Goal: Transaction & Acquisition: Purchase product/service

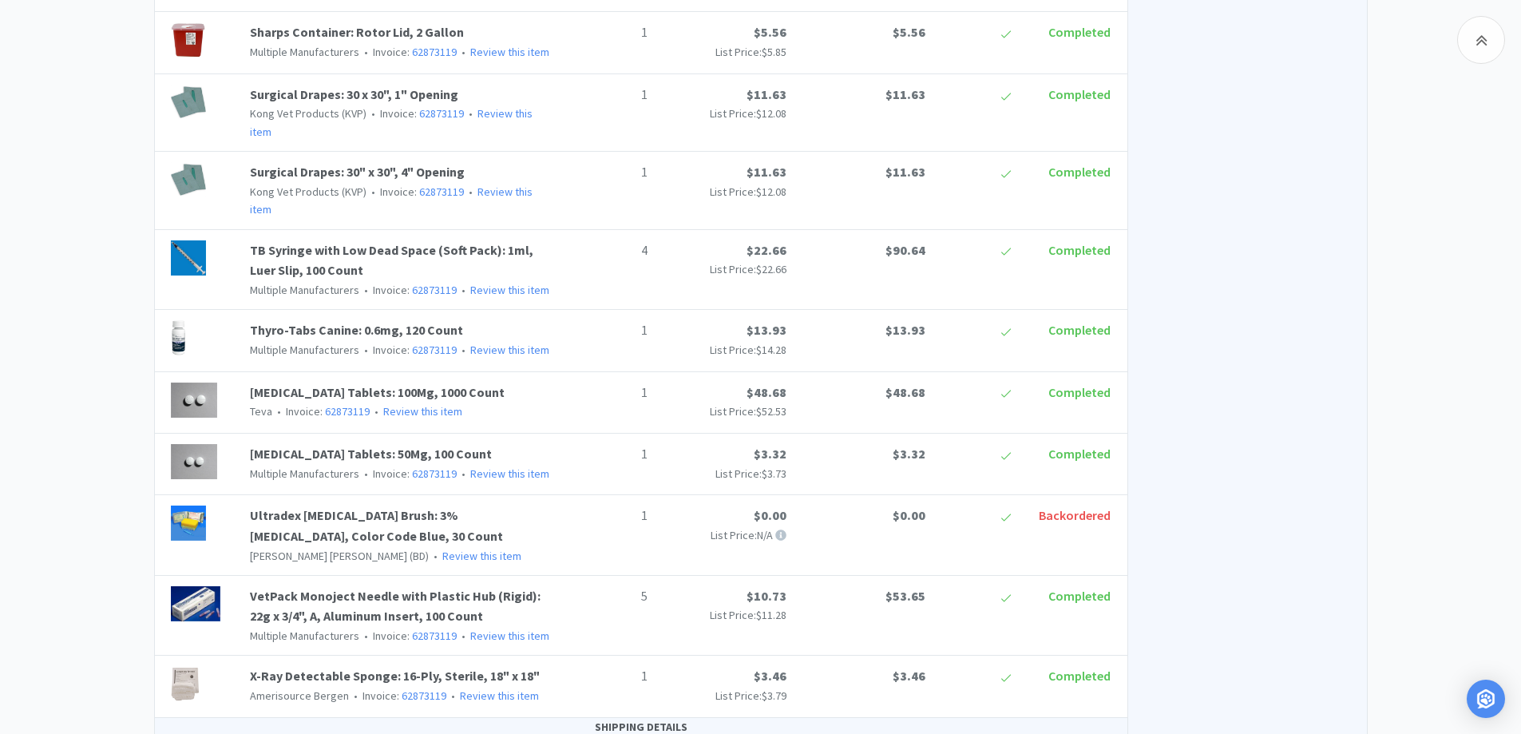
scroll to position [3070, 0]
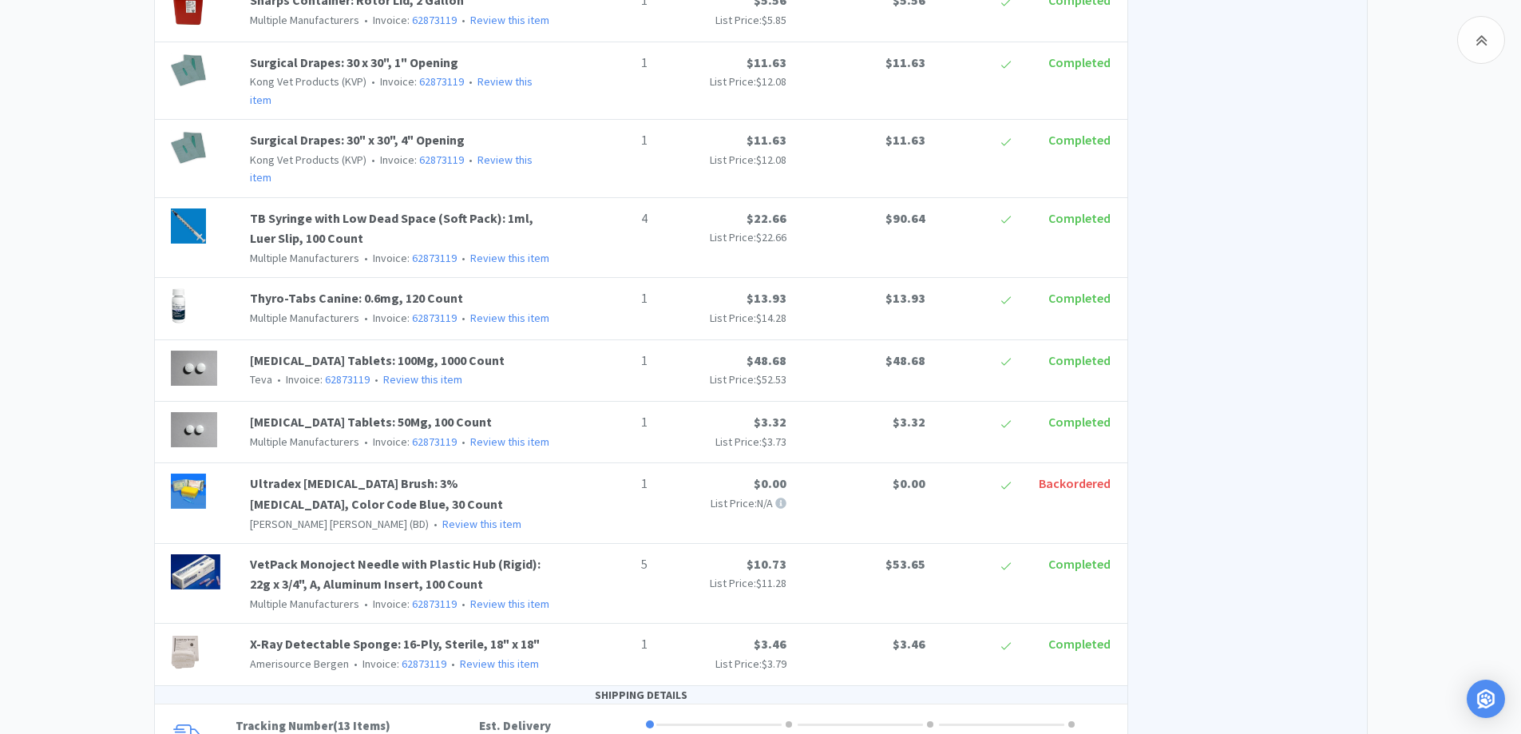
scroll to position [3537, 0]
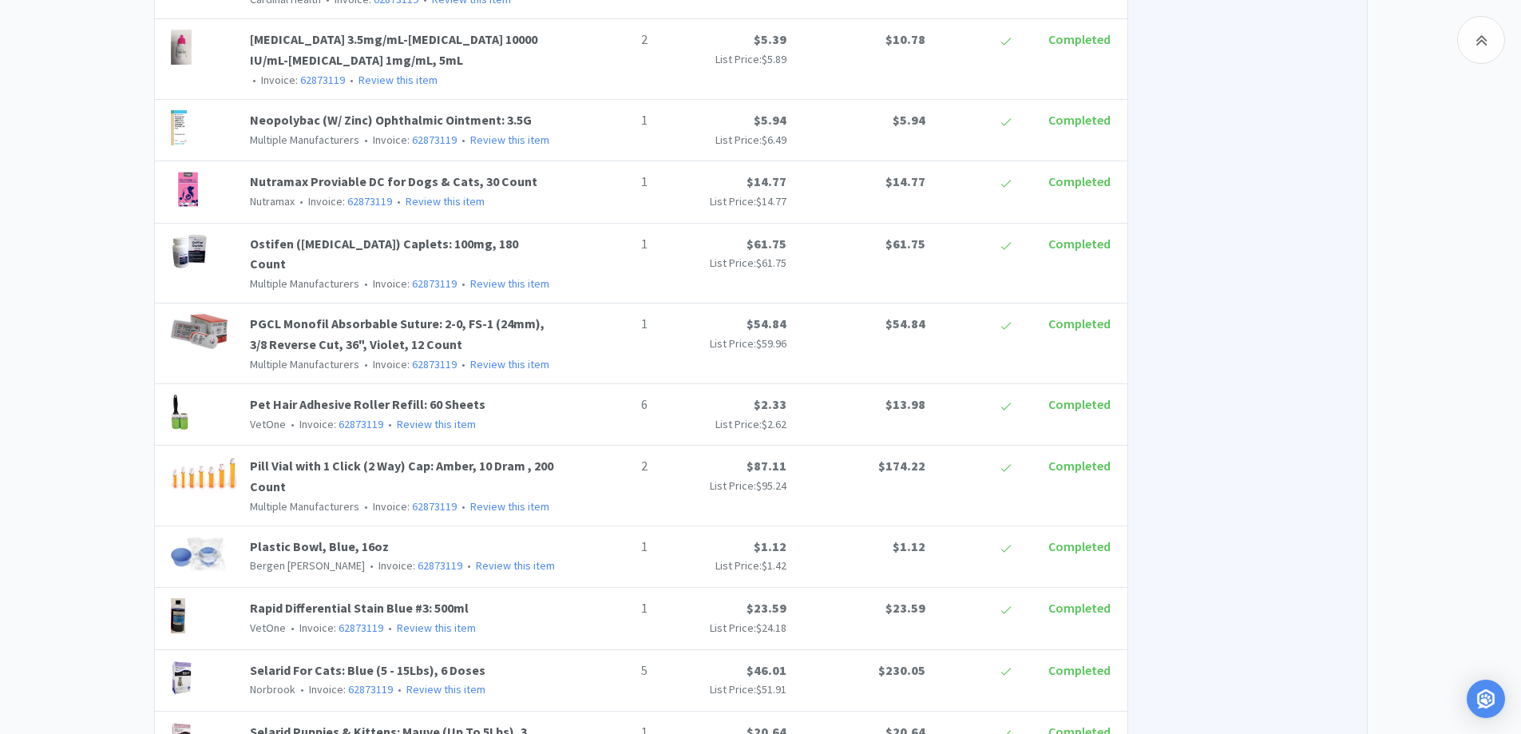
scroll to position [1461, 0]
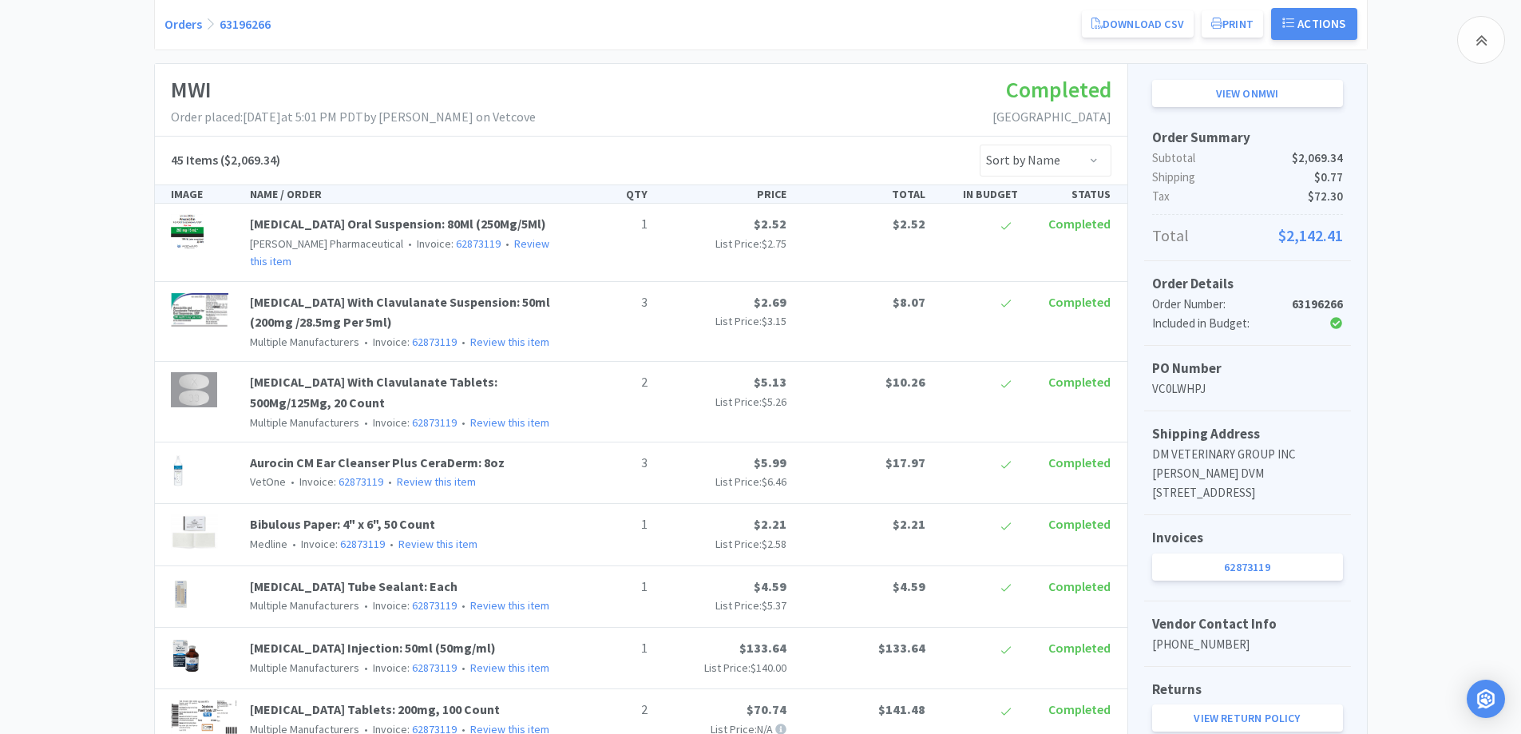
scroll to position [319, 0]
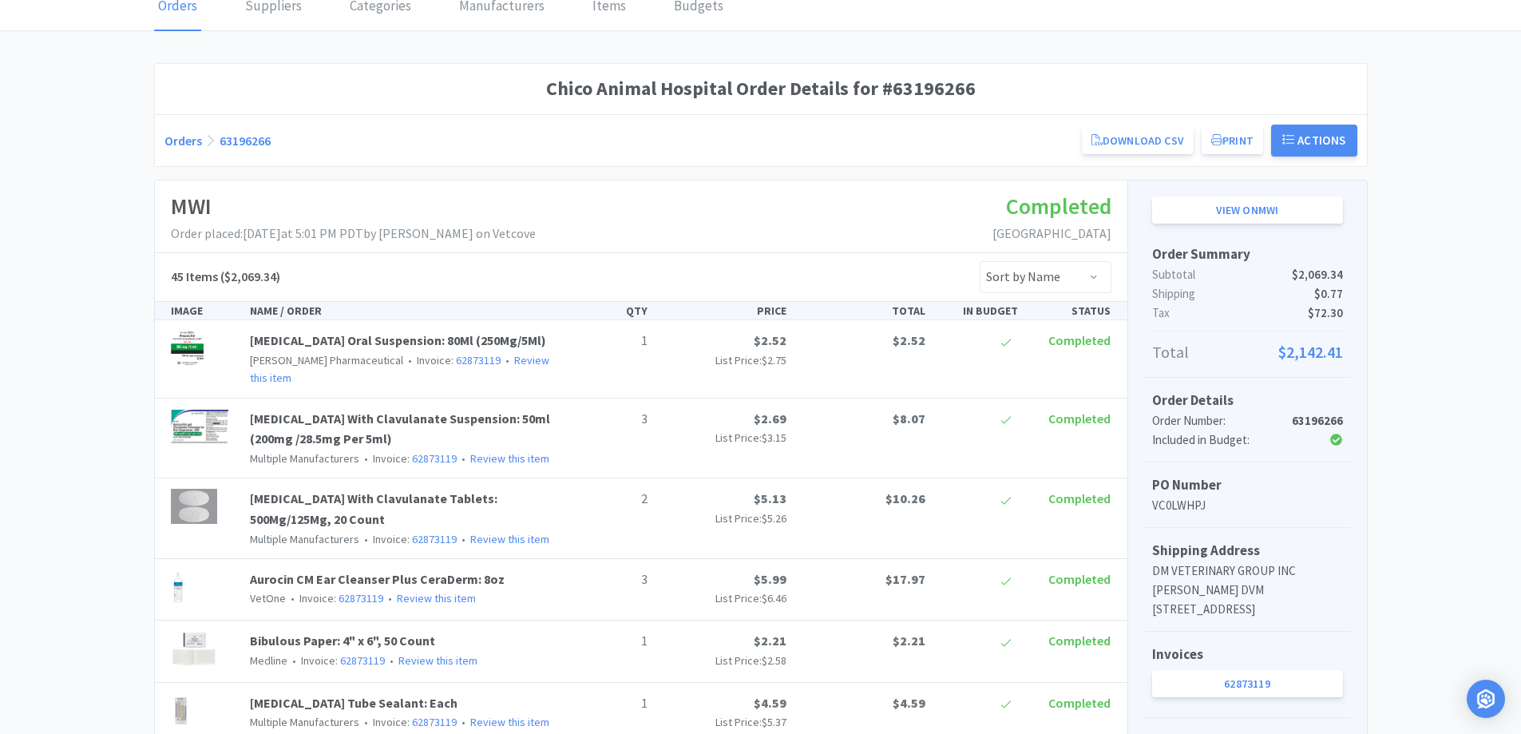
scroll to position [0, 0]
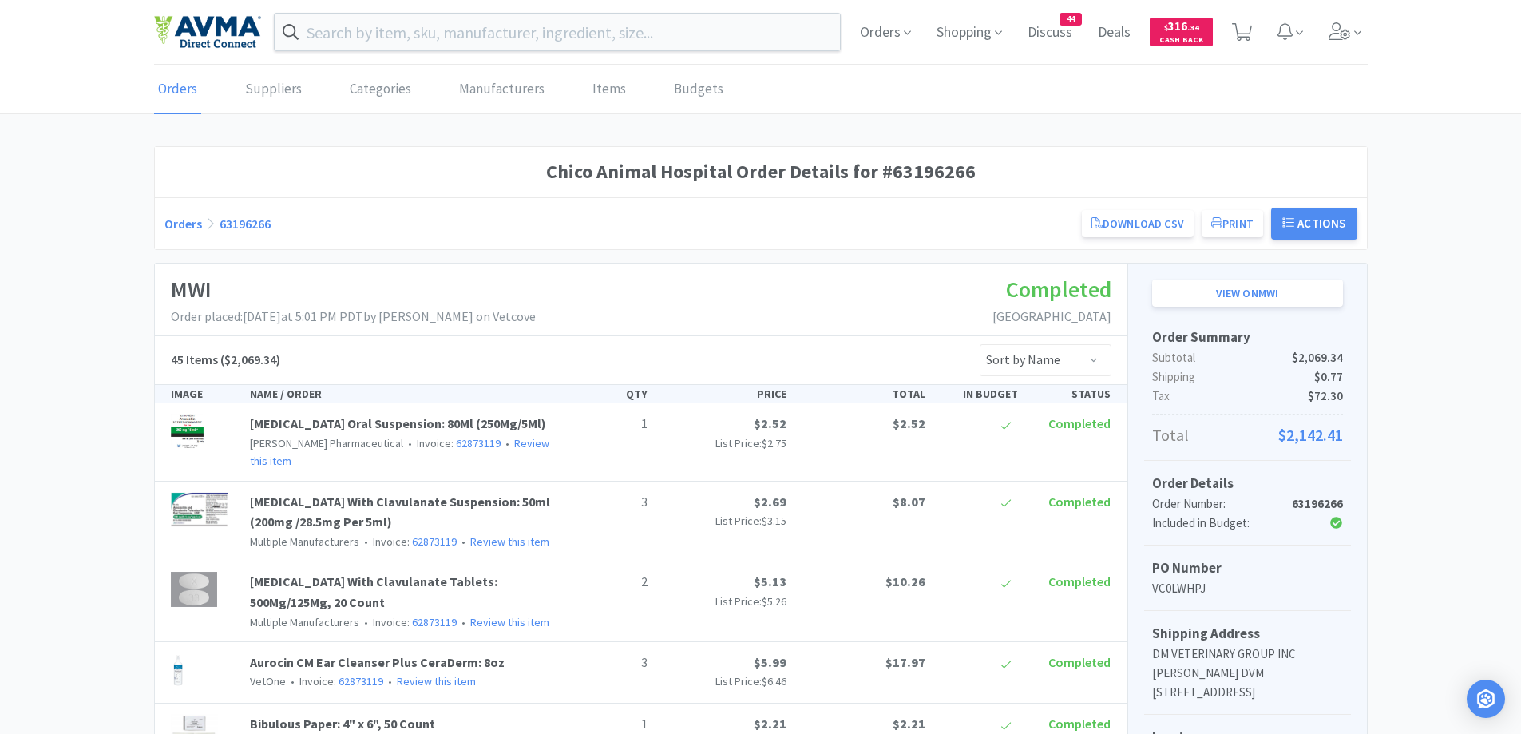
click at [187, 223] on link "Orders" at bounding box center [184, 224] width 38 height 16
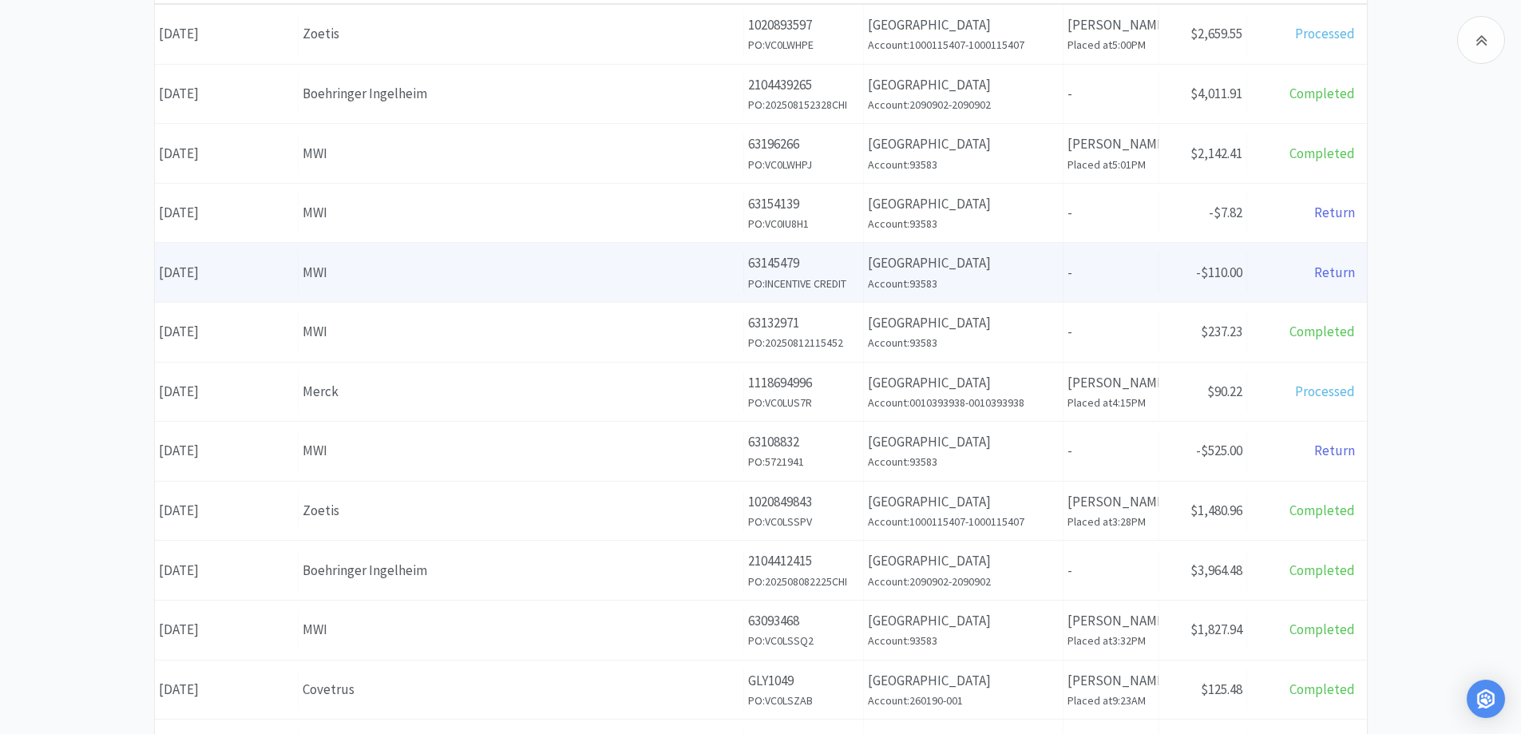
scroll to position [319, 0]
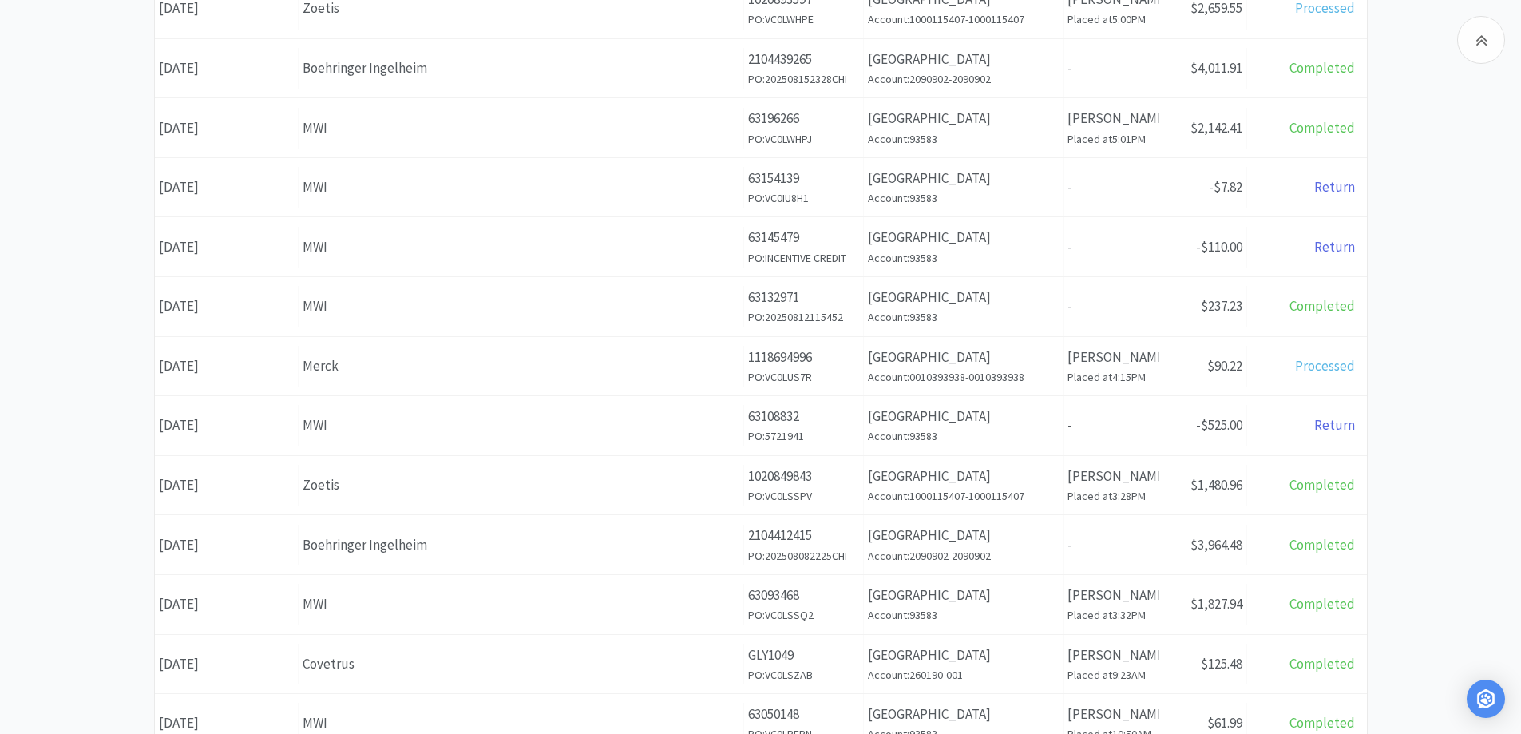
click at [94, 275] on div "Orders Items Orders Filter Export Orders Filters Filter Suppliers All Suppliers…" at bounding box center [760, 378] width 1521 height 1102
click at [1440, 358] on div "Orders Items Orders Filter Export Orders Filters Filter Suppliers All Suppliers…" at bounding box center [760, 378] width 1521 height 1102
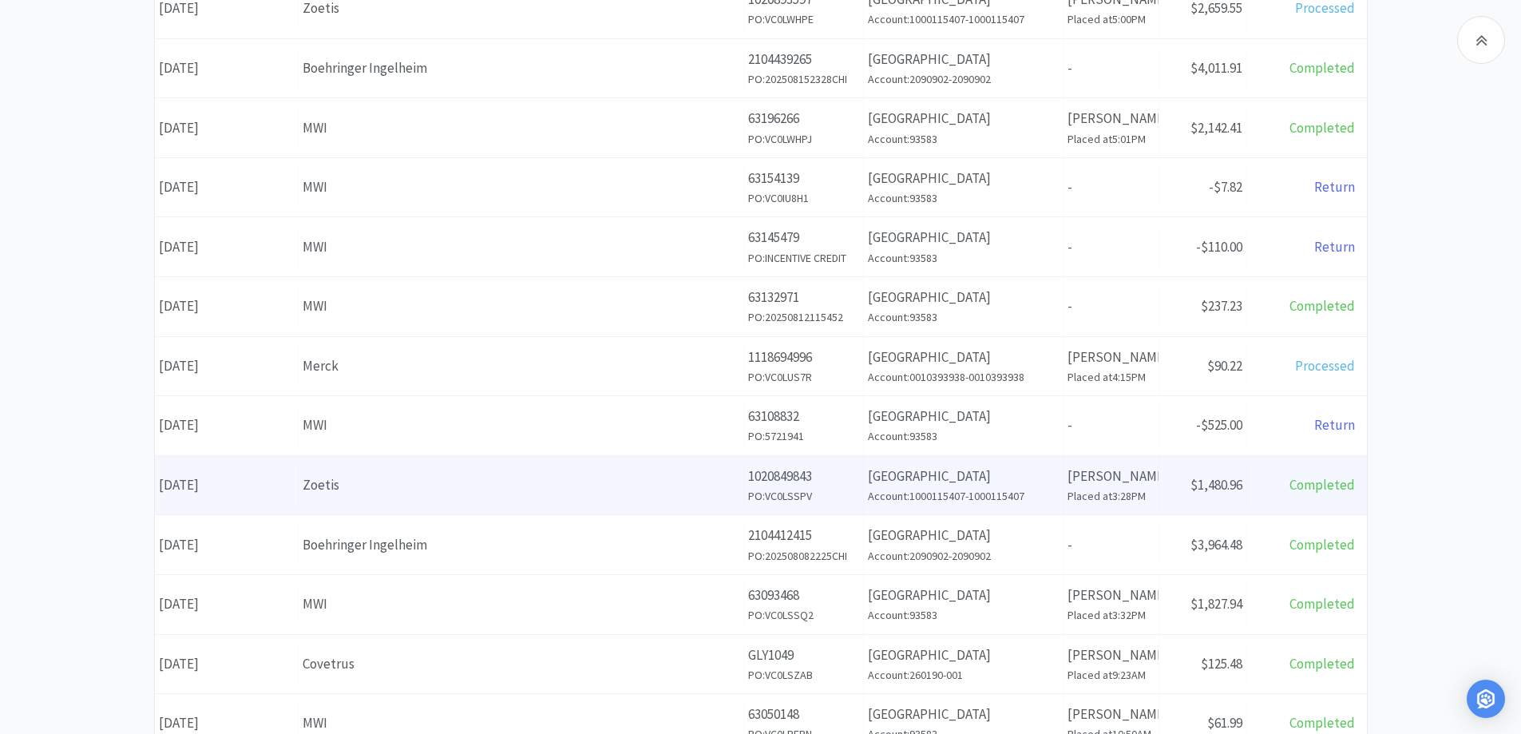
click at [387, 510] on div "Date August 8th, 2025 Supplier Zoetis Order ID 1020849843 PO: VC0LSSPV Clinic N…" at bounding box center [761, 485] width 1212 height 59
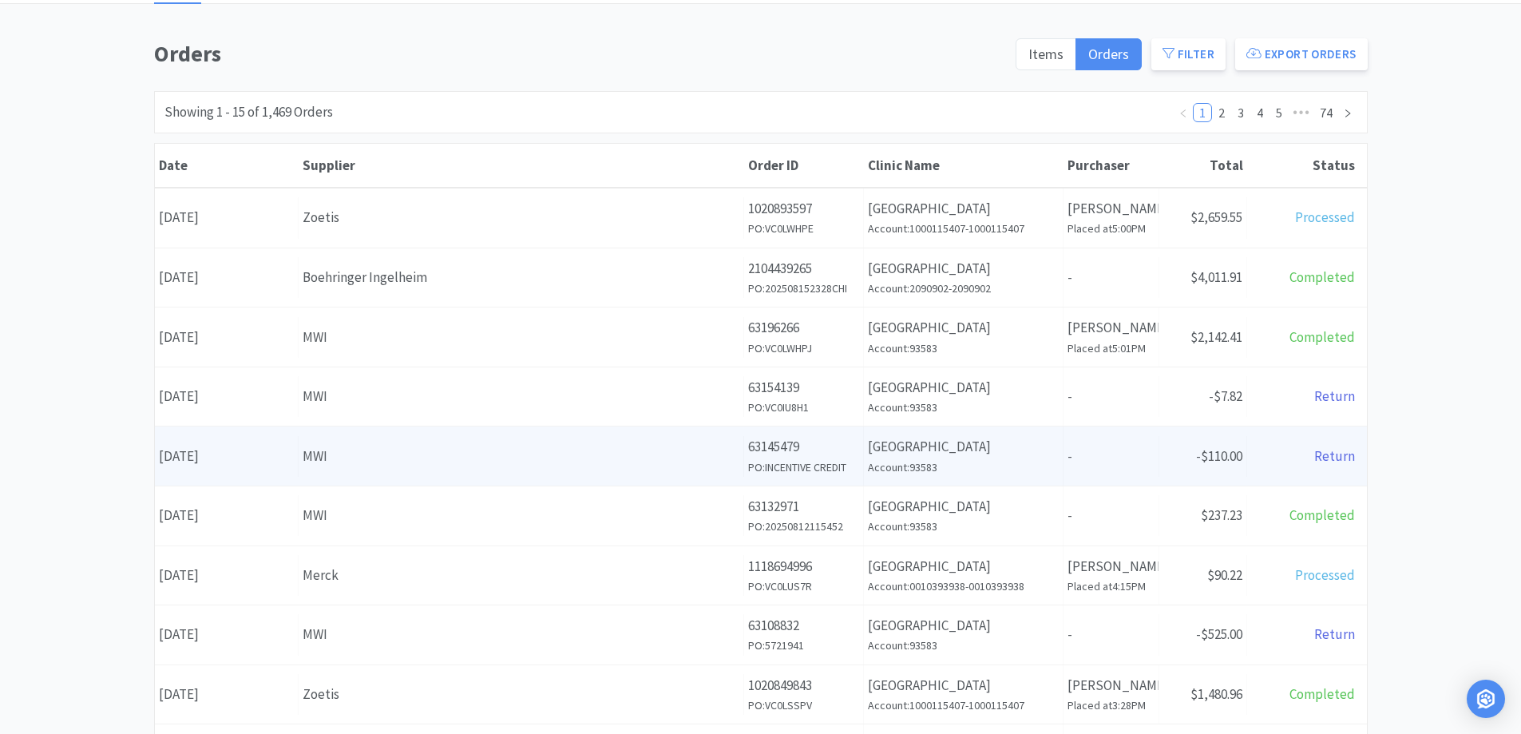
scroll to position [0, 0]
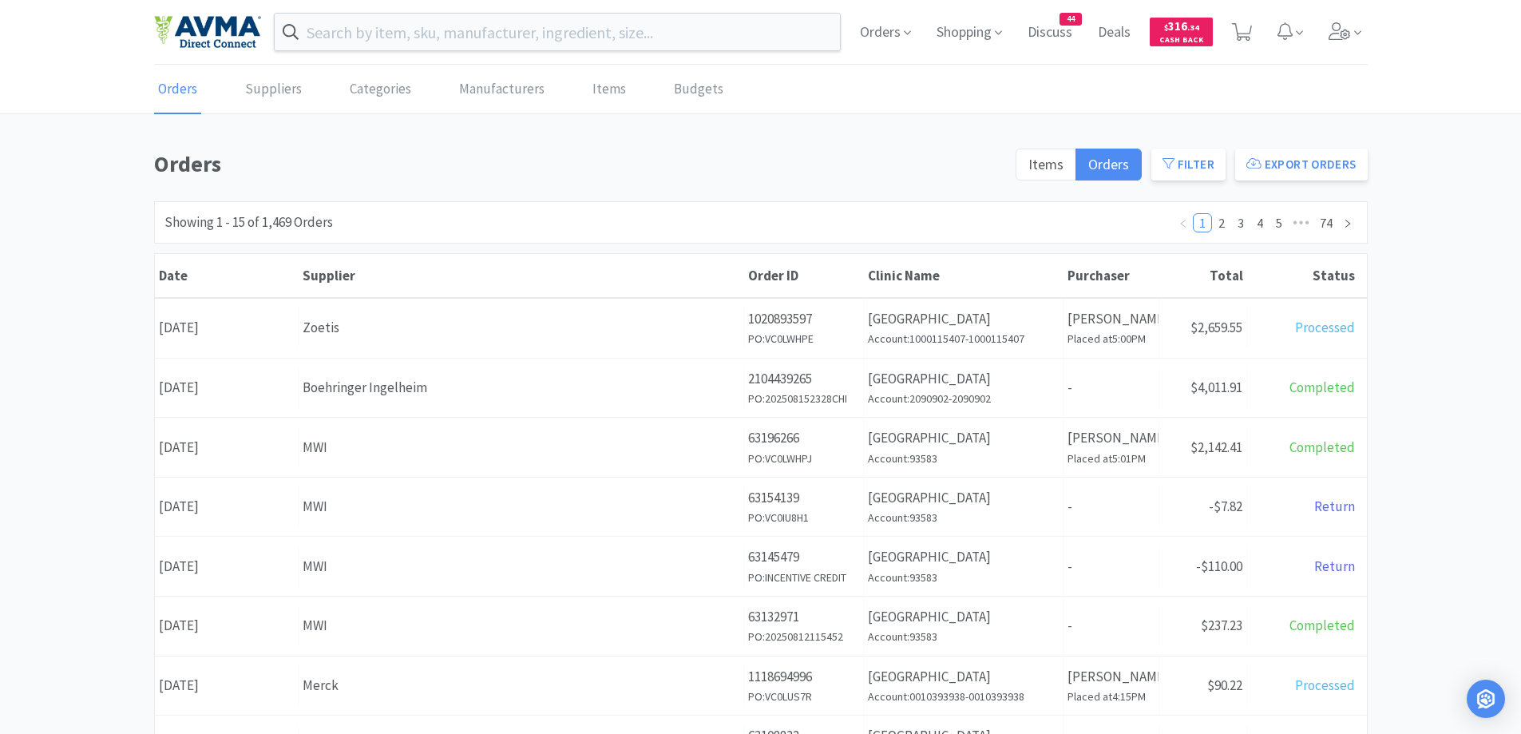
click at [414, 328] on div "Zoetis" at bounding box center [521, 328] width 437 height 22
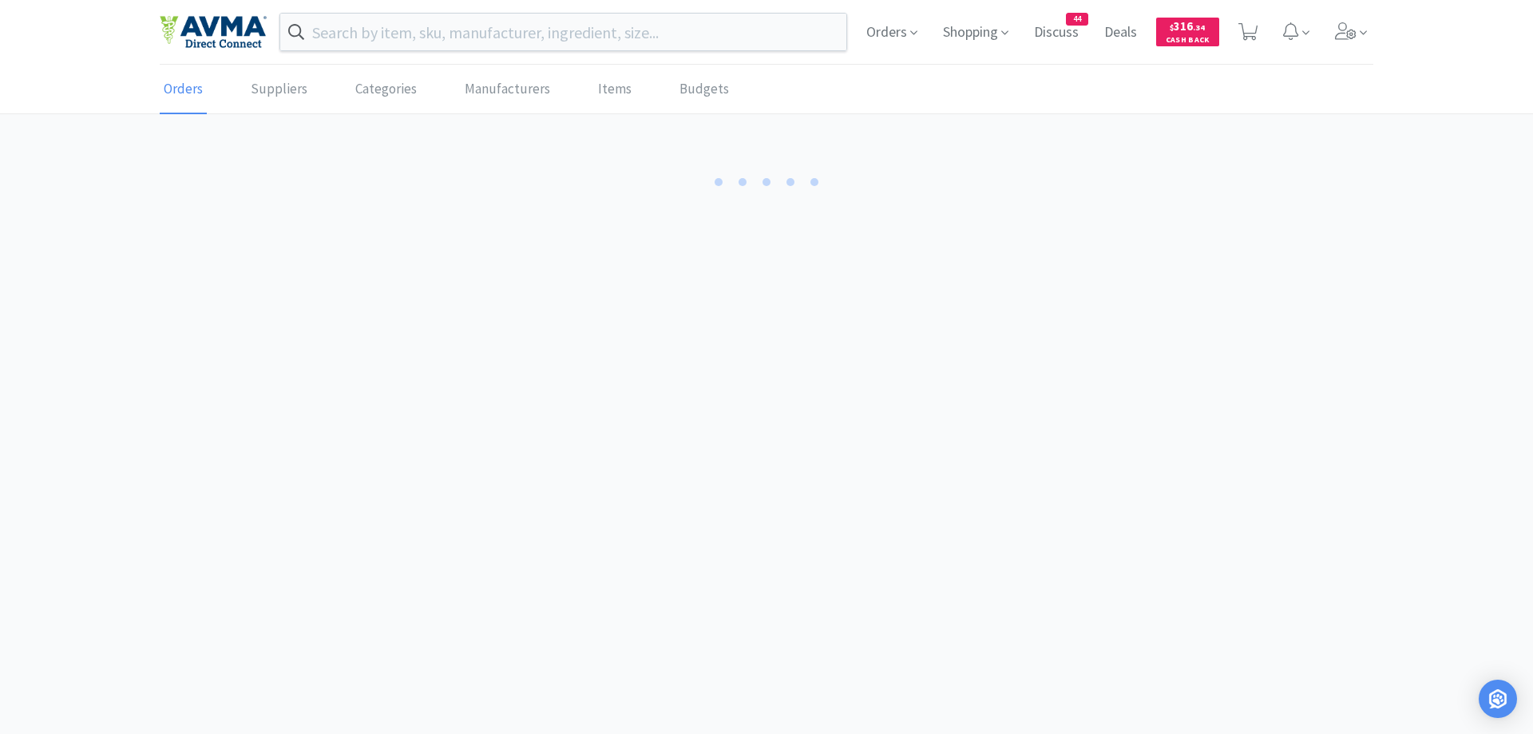
click at [414, 328] on body "Orders Shopping Discuss Discuss 44 Deals Deals $ 316 . 34 Cash Back Orders Supp…" at bounding box center [766, 367] width 1533 height 734
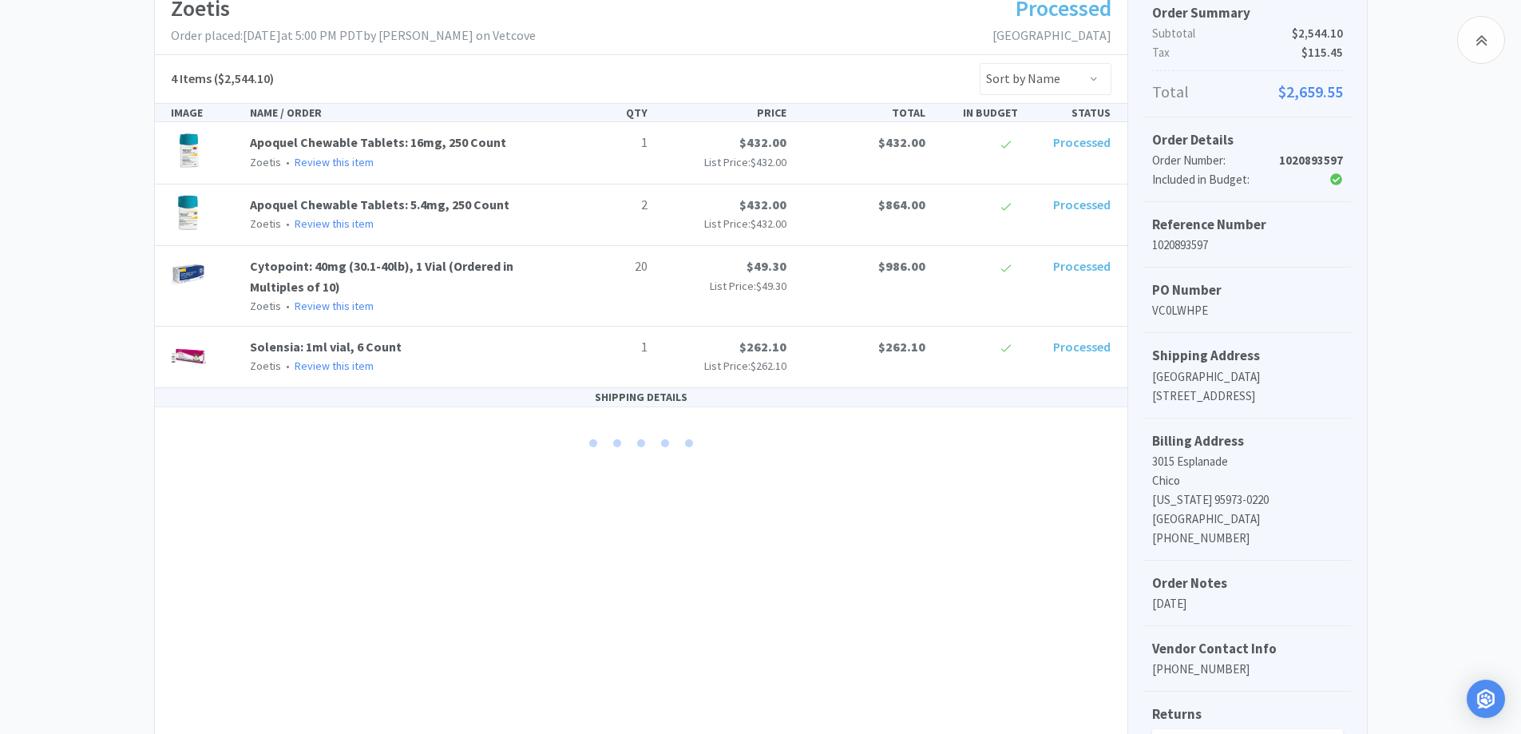
scroll to position [319, 0]
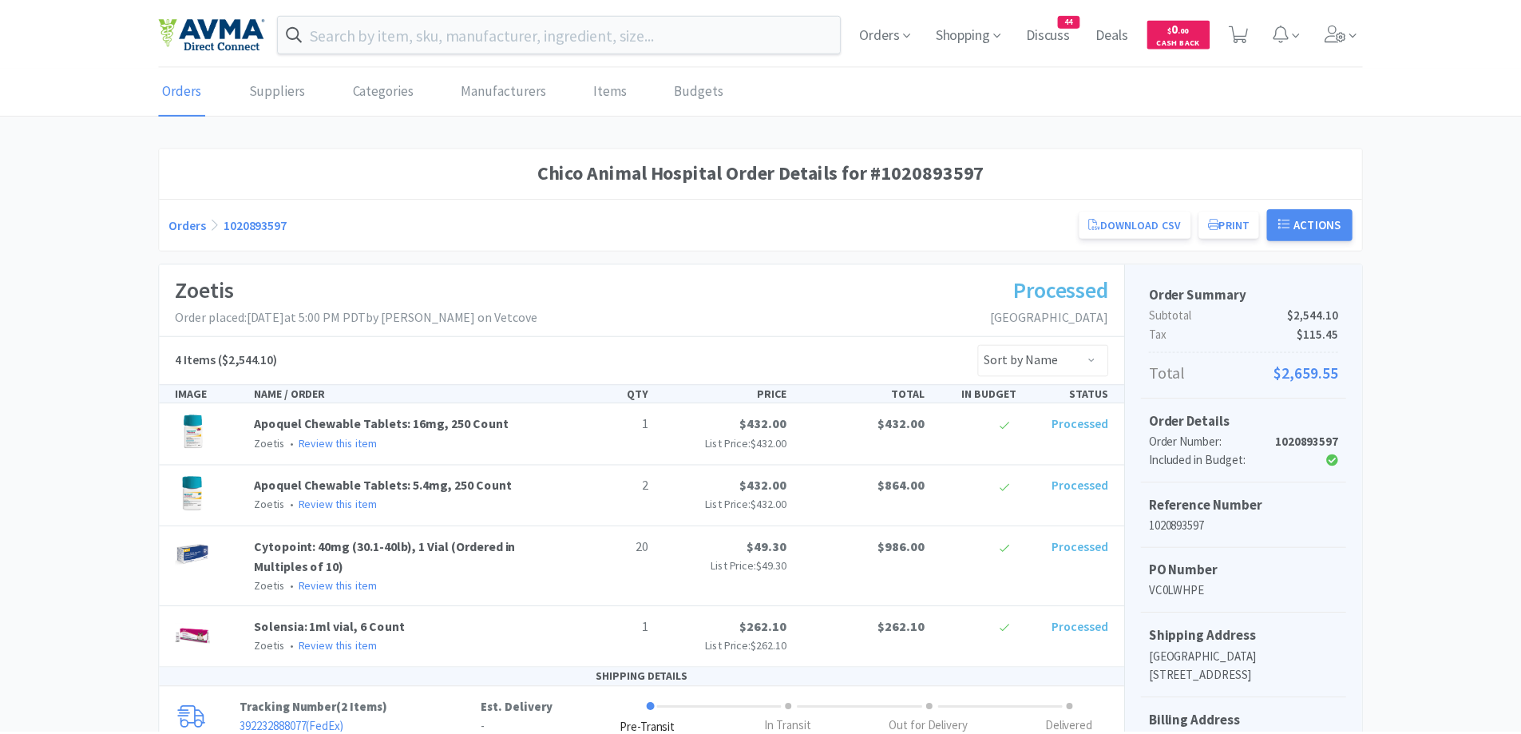
scroll to position [318, 0]
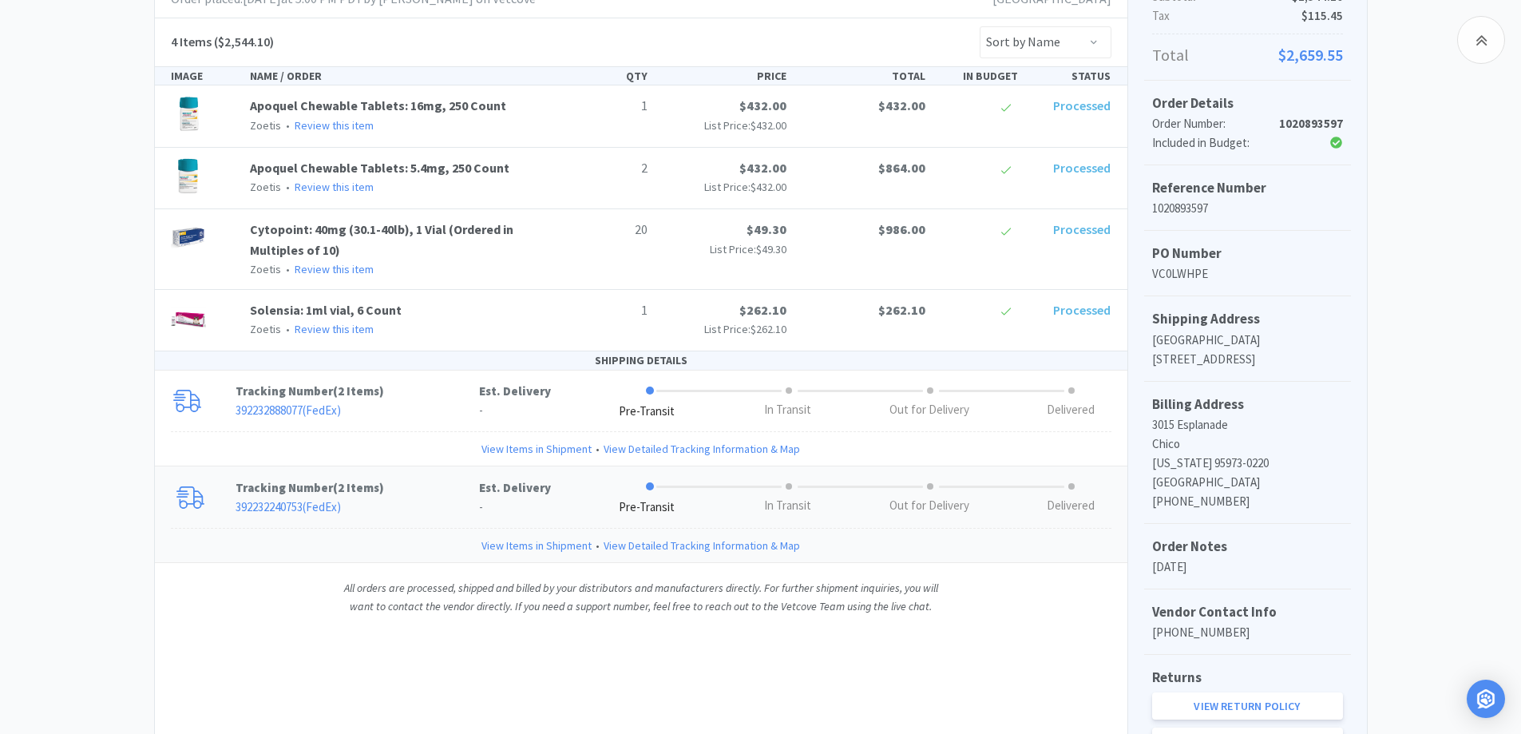
click at [415, 513] on p "392232240753 ( FedEx )" at bounding box center [358, 507] width 244 height 19
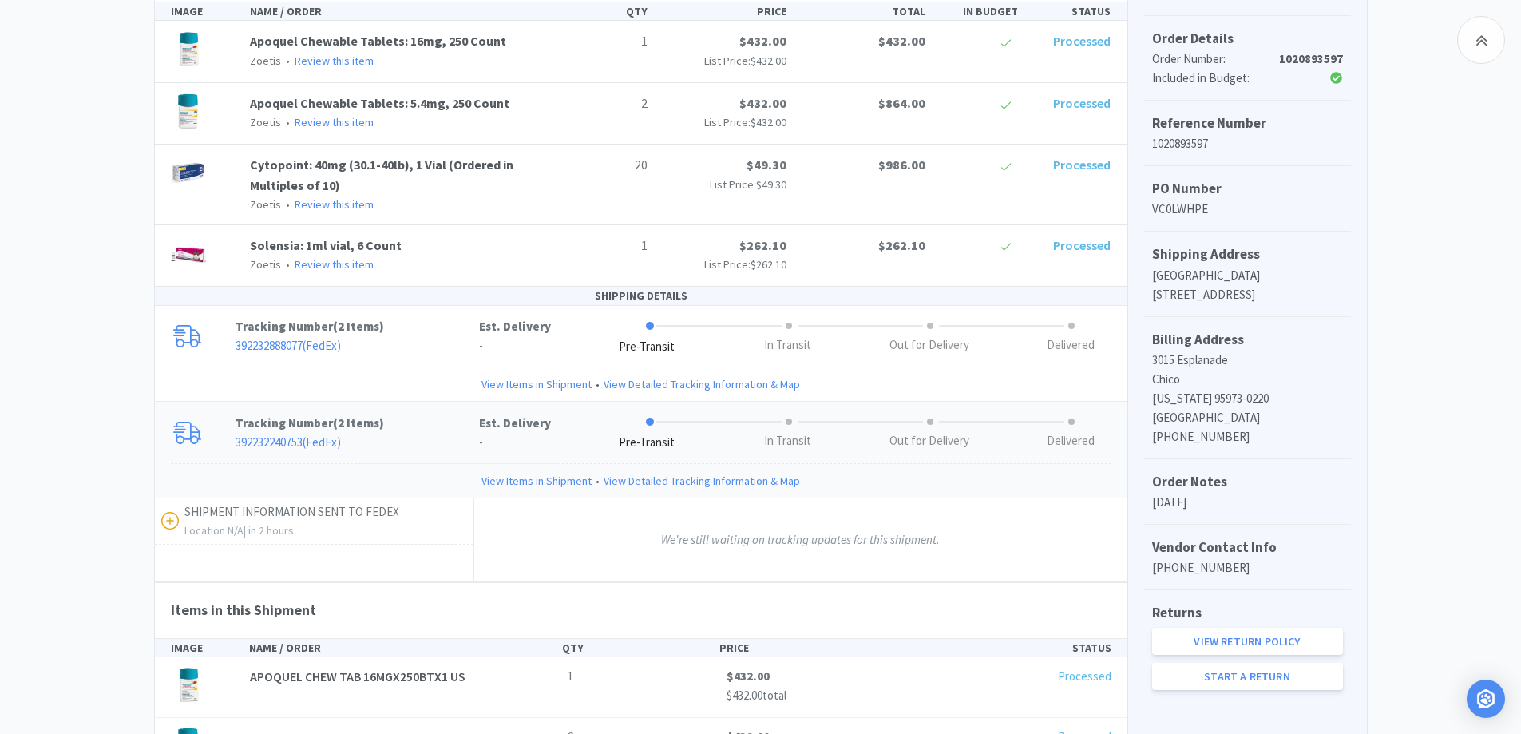
scroll to position [542, 0]
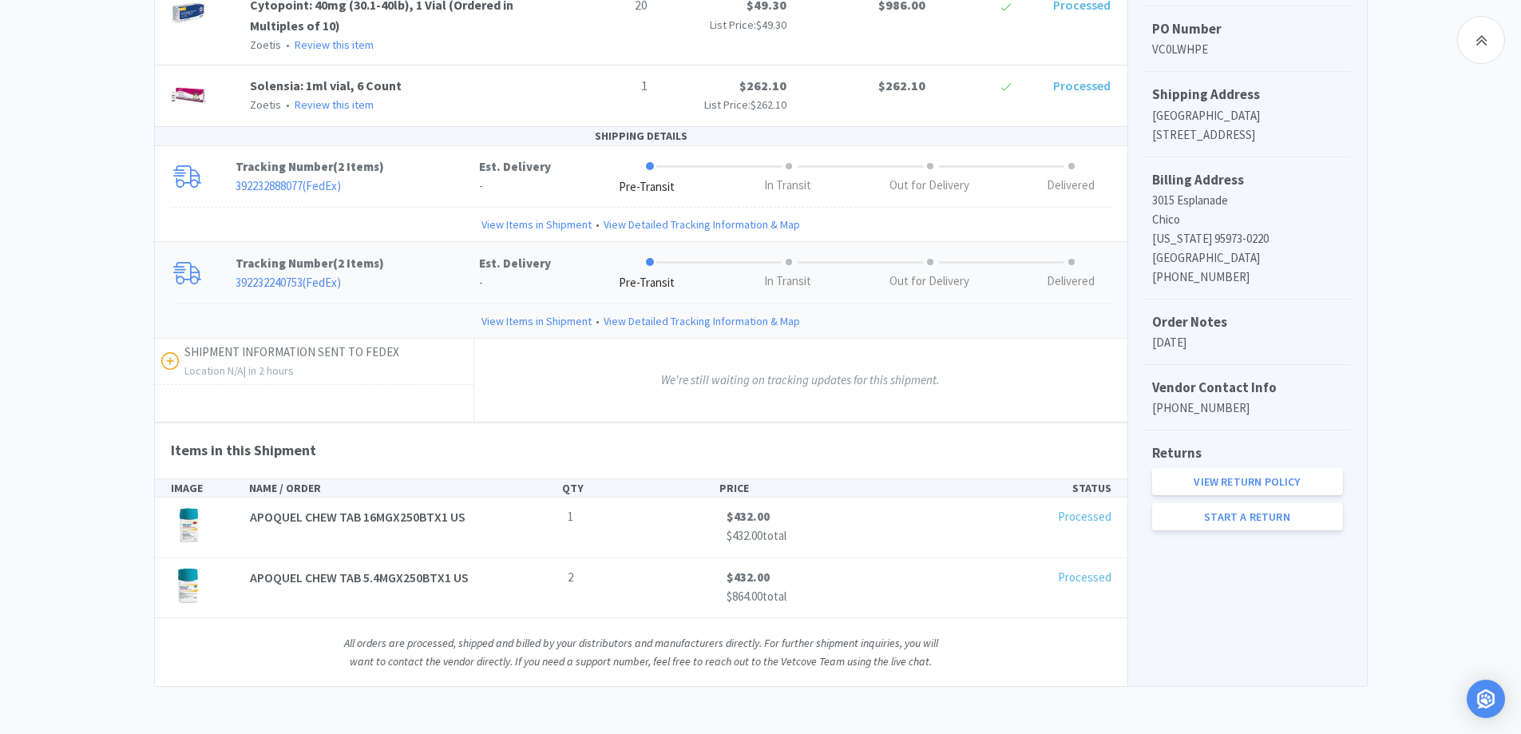
click at [131, 473] on div "Chico Animal Hospital Order Details for #1020893597 Orders 1020893597 Download …" at bounding box center [760, 145] width 1521 height 1083
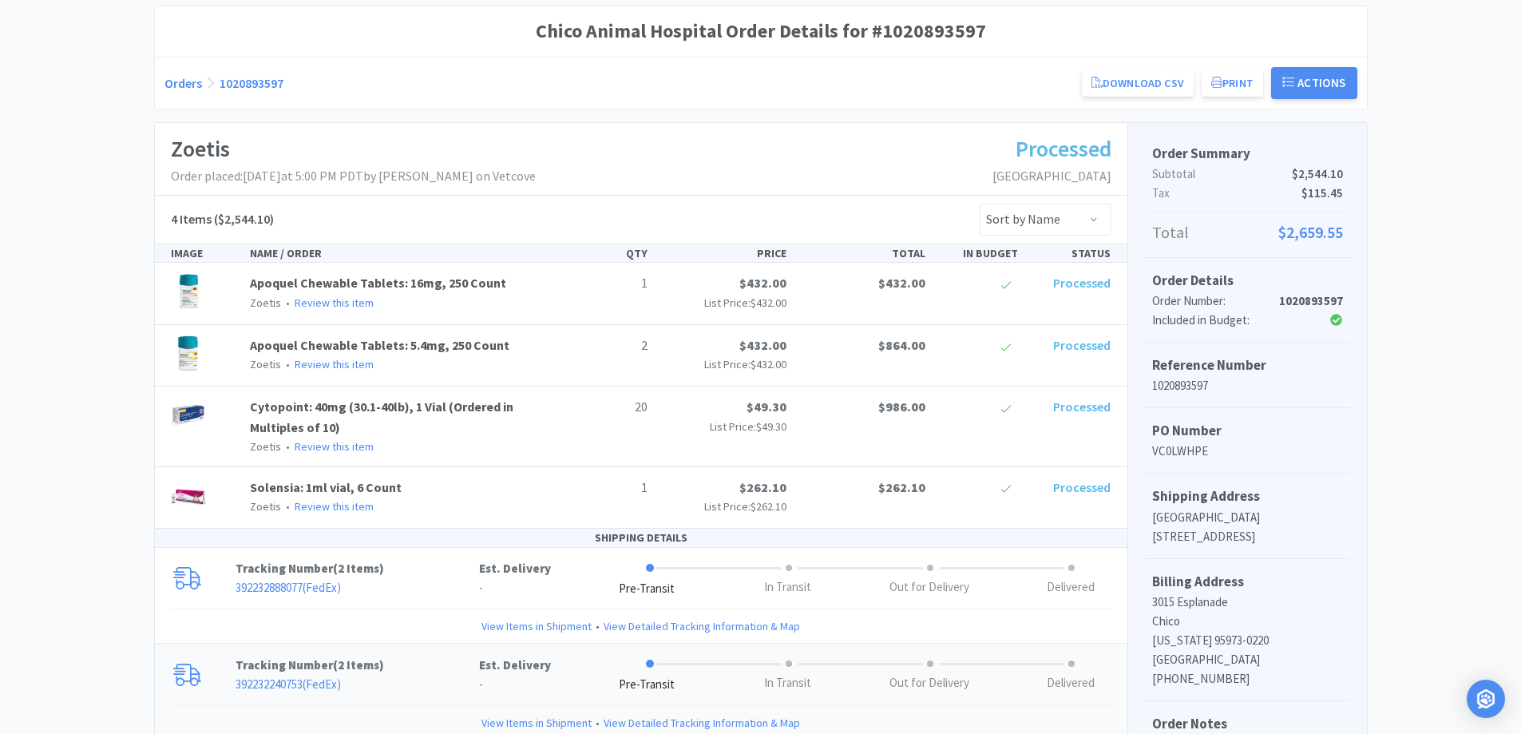
scroll to position [0, 0]
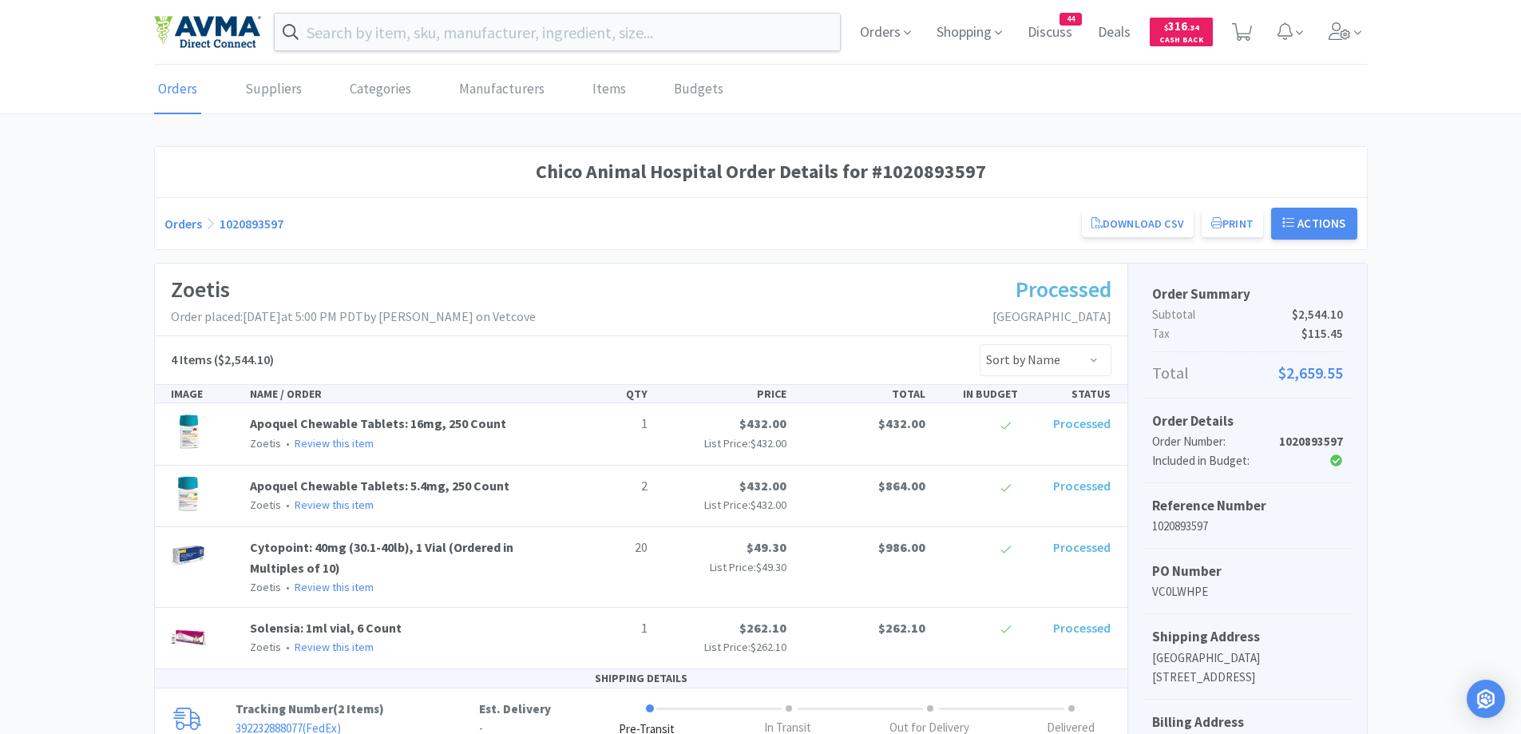
click at [185, 212] on div "Orders 1020893597 Download CSV Print Chico Animal Hospital Order for Zoetis PO …" at bounding box center [761, 224] width 1193 height 32
click at [193, 220] on link "Orders" at bounding box center [184, 224] width 38 height 16
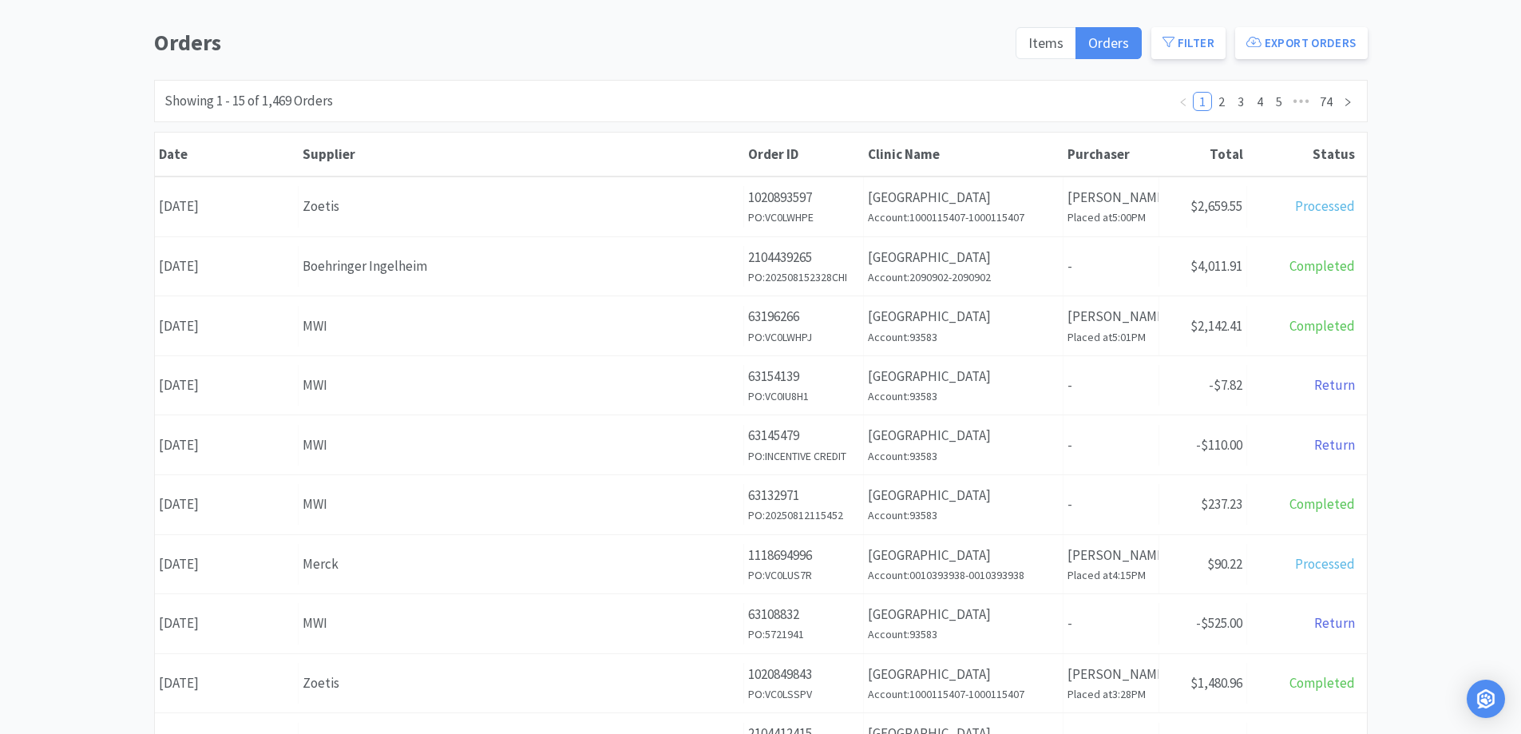
scroll to position [160, 0]
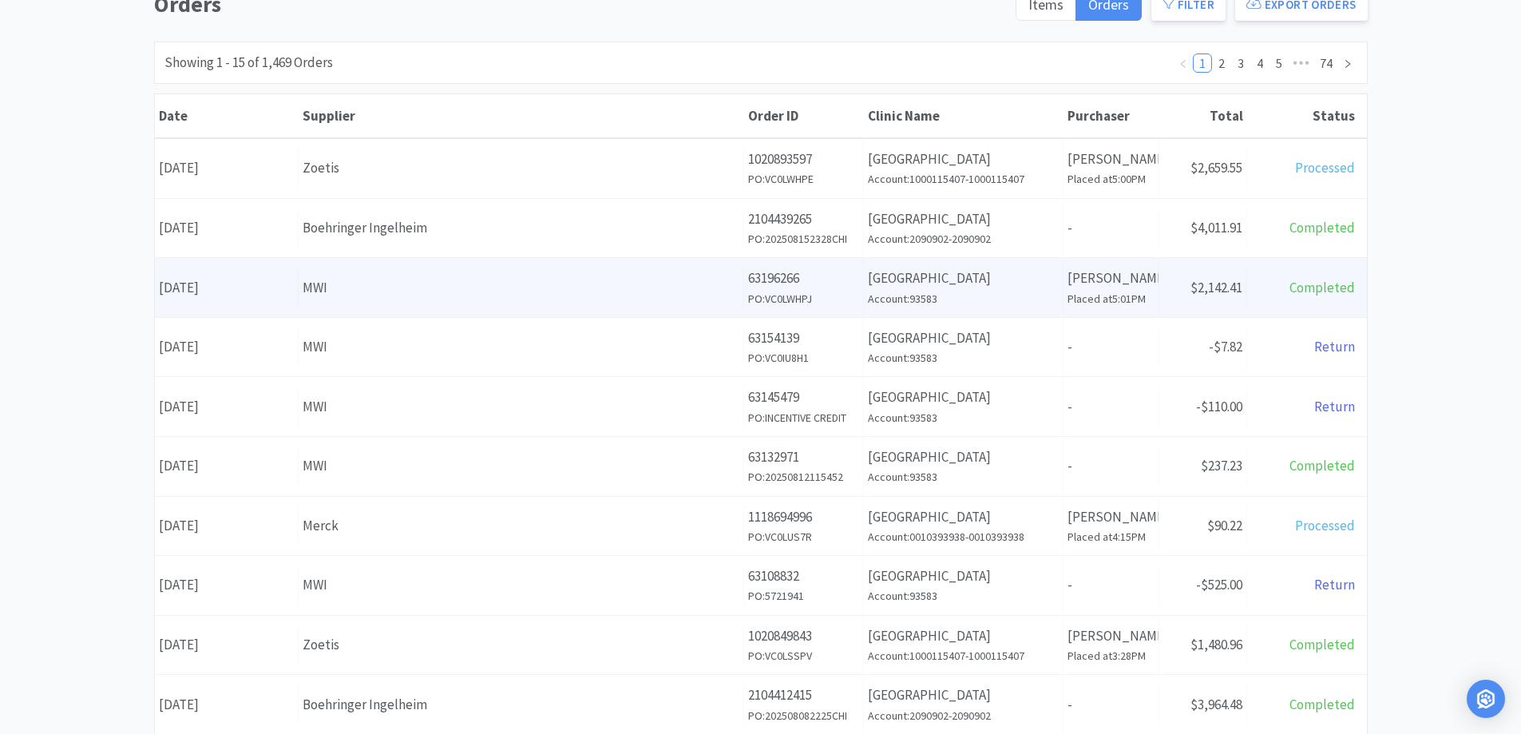
click at [352, 287] on div "MWI" at bounding box center [521, 288] width 437 height 22
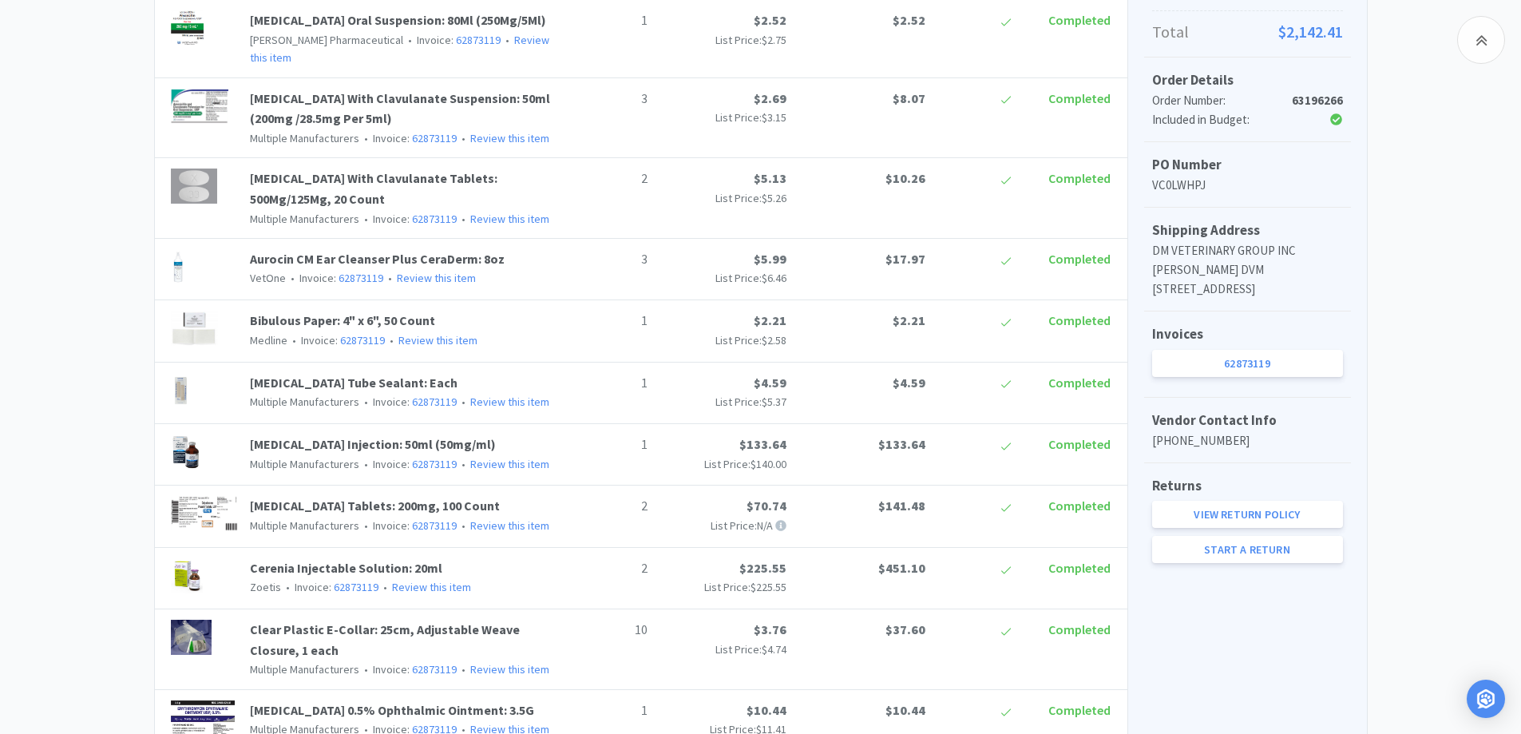
scroll to position [479, 0]
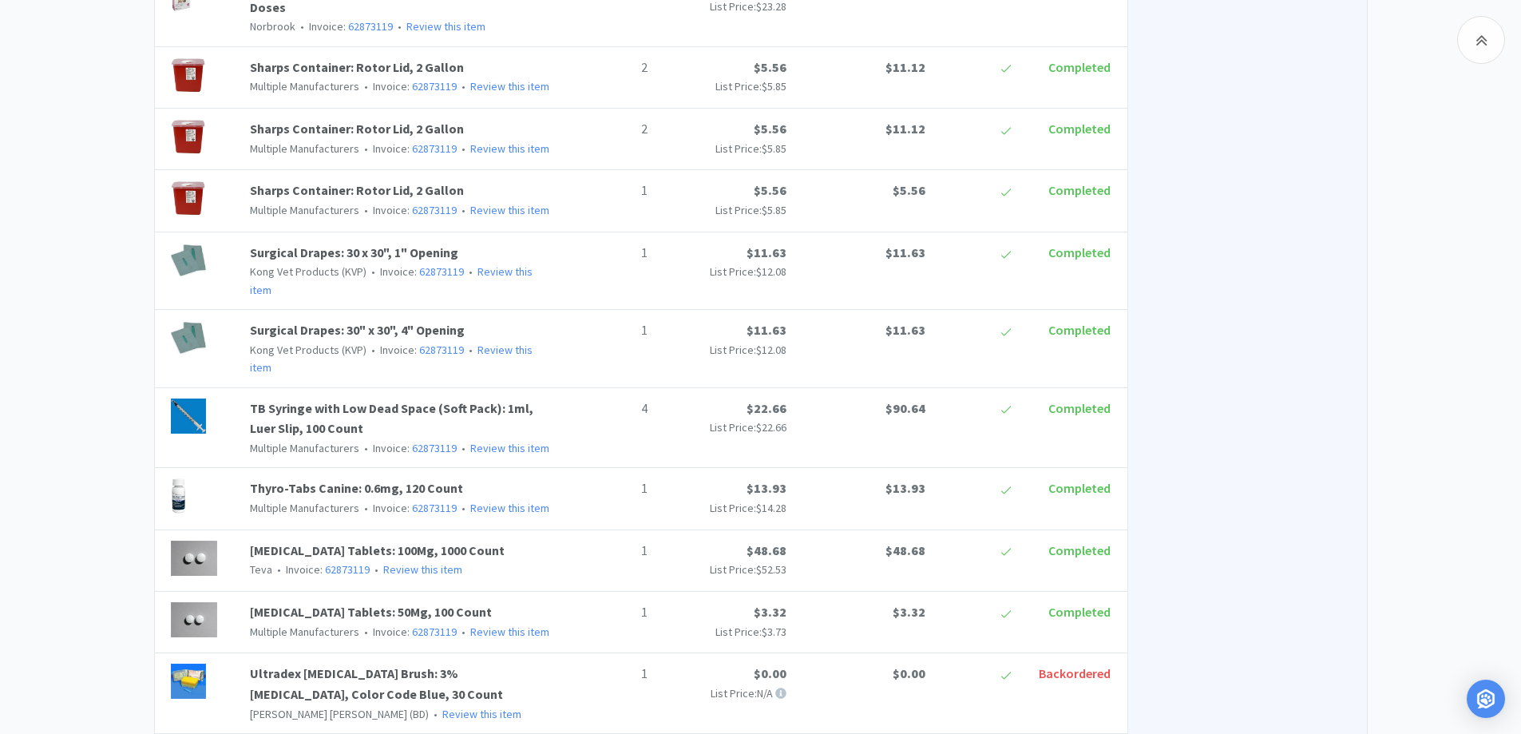
scroll to position [2715, 0]
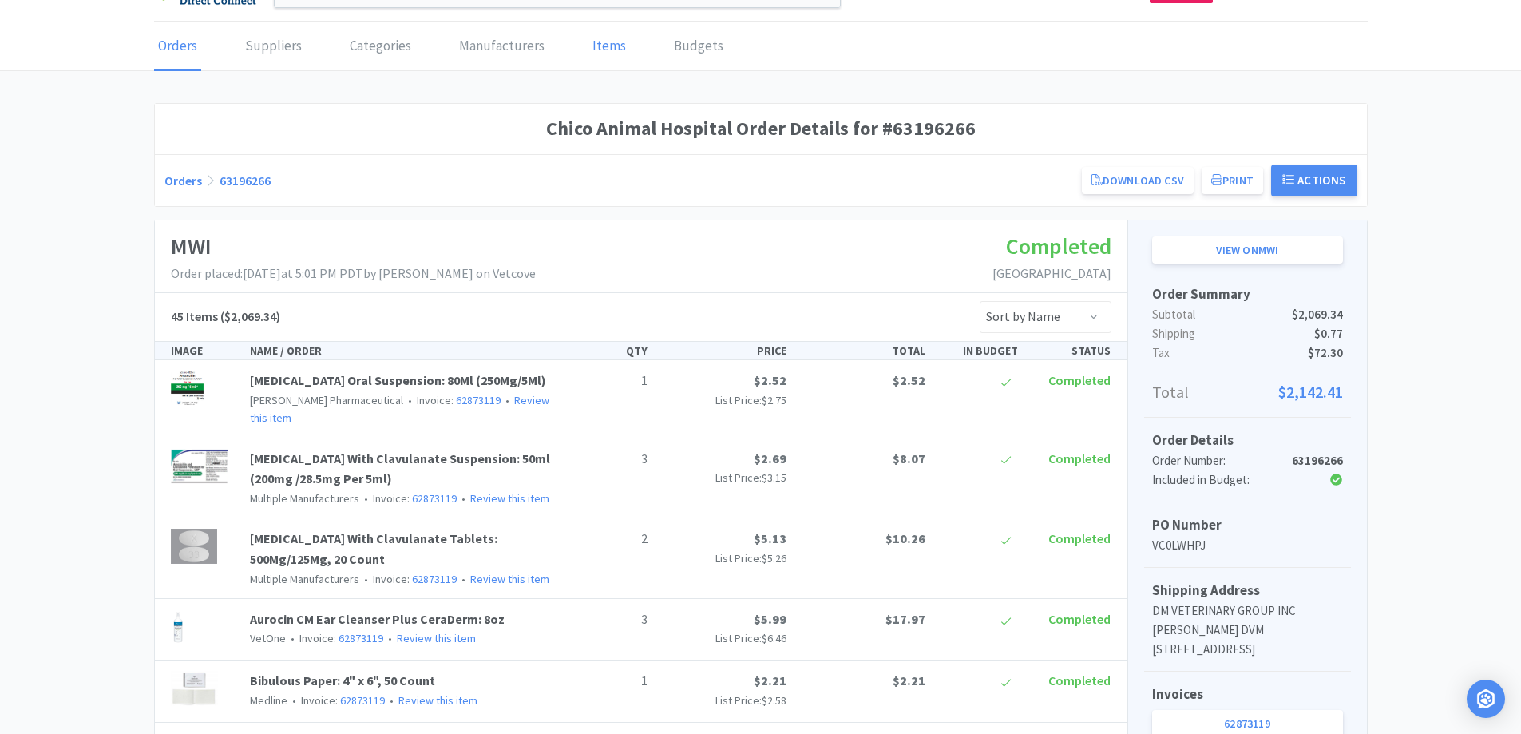
scroll to position [0, 0]
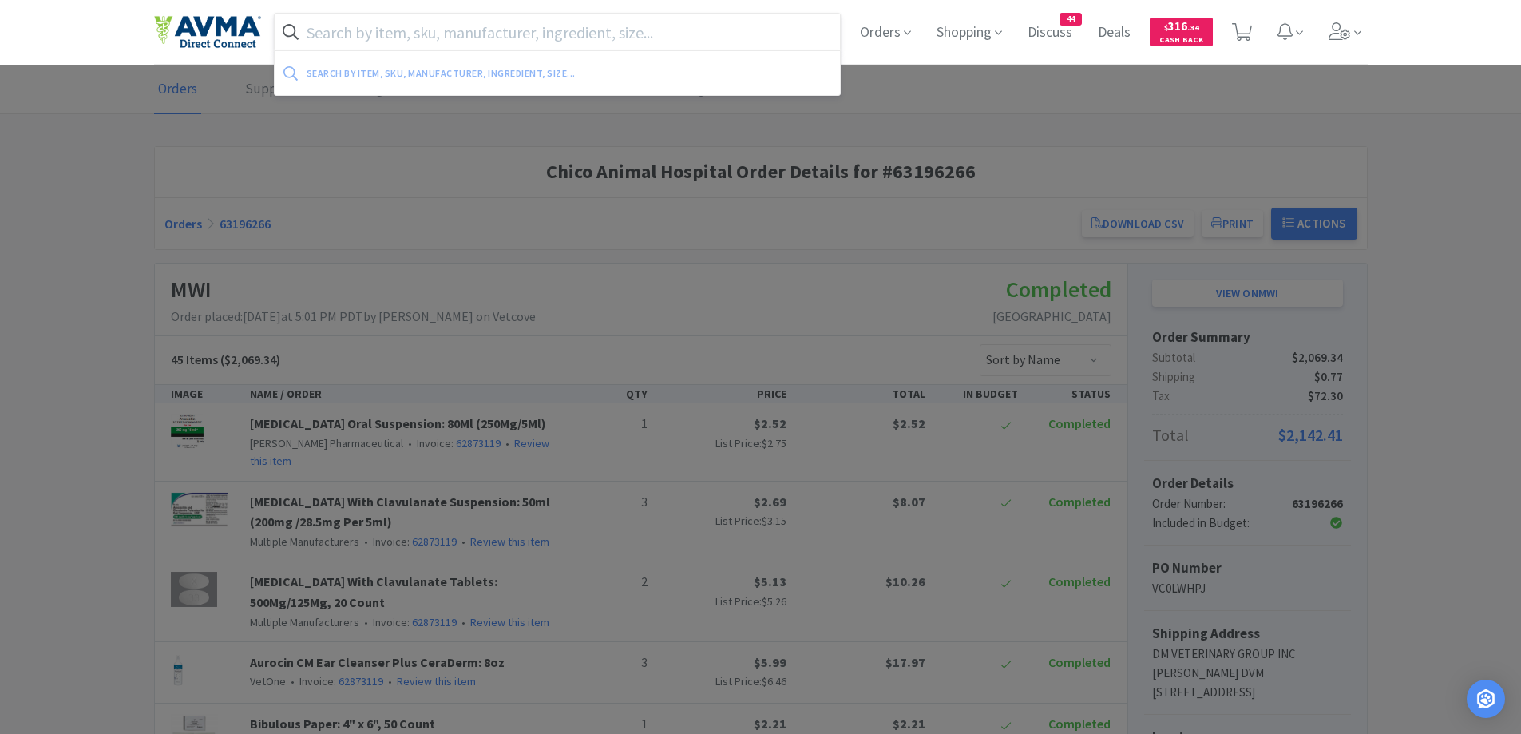
click at [454, 36] on input "text" at bounding box center [558, 32] width 566 height 37
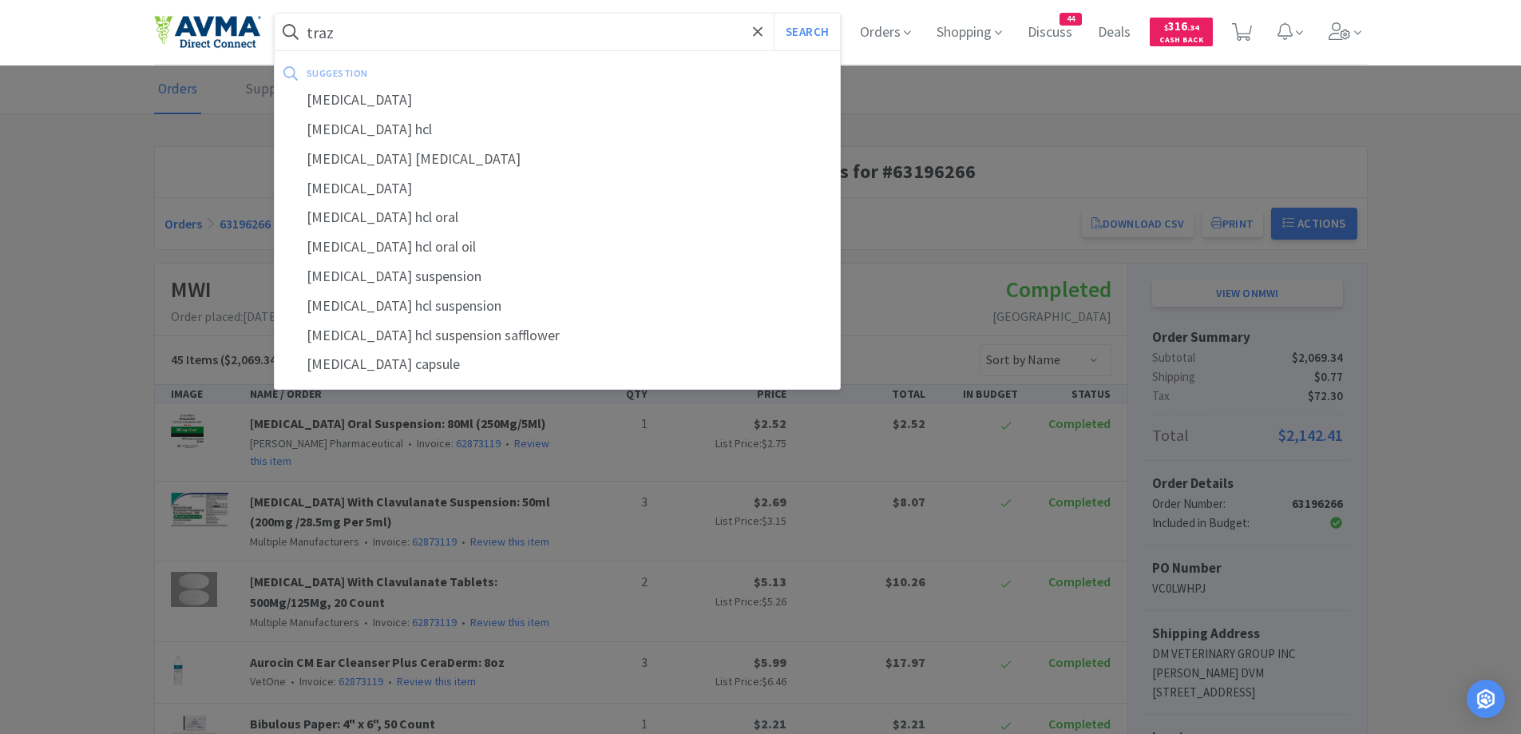
drag, startPoint x: 371, startPoint y: 97, endPoint x: 382, endPoint y: 93, distance: 11.6
click at [371, 97] on div "trazodone" at bounding box center [558, 100] width 566 height 30
type input "trazodone"
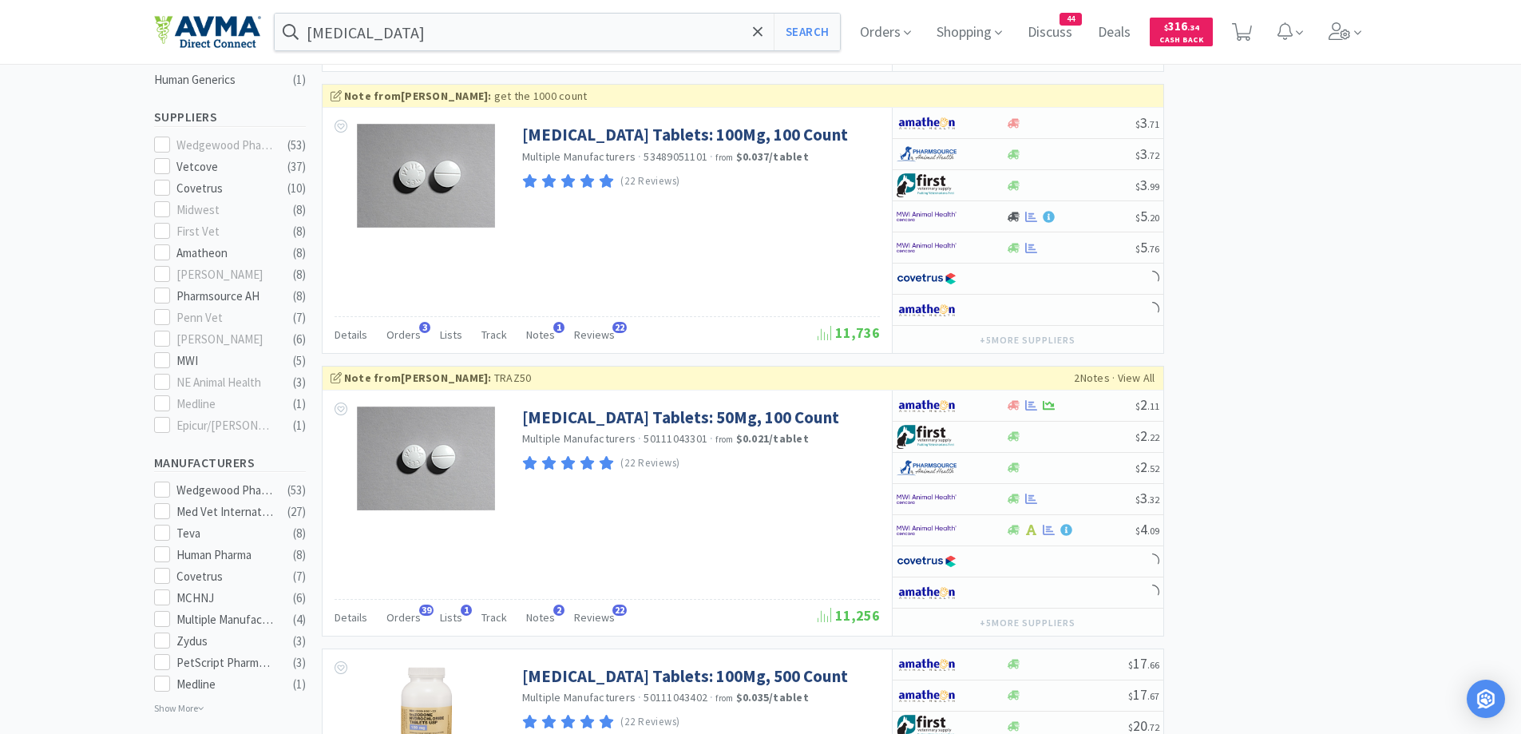
scroll to position [479, 0]
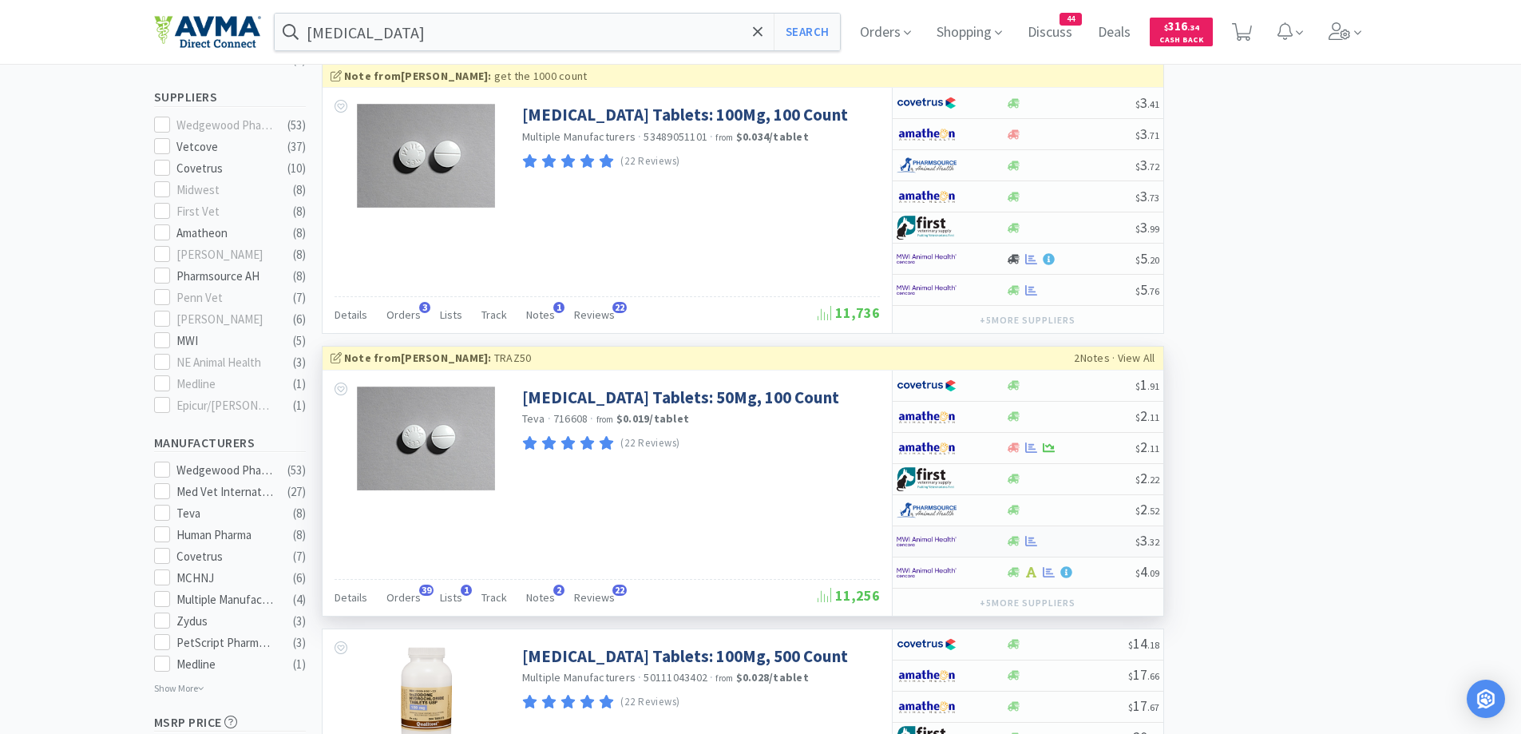
click at [981, 536] on div at bounding box center [941, 541] width 88 height 27
select select "1"
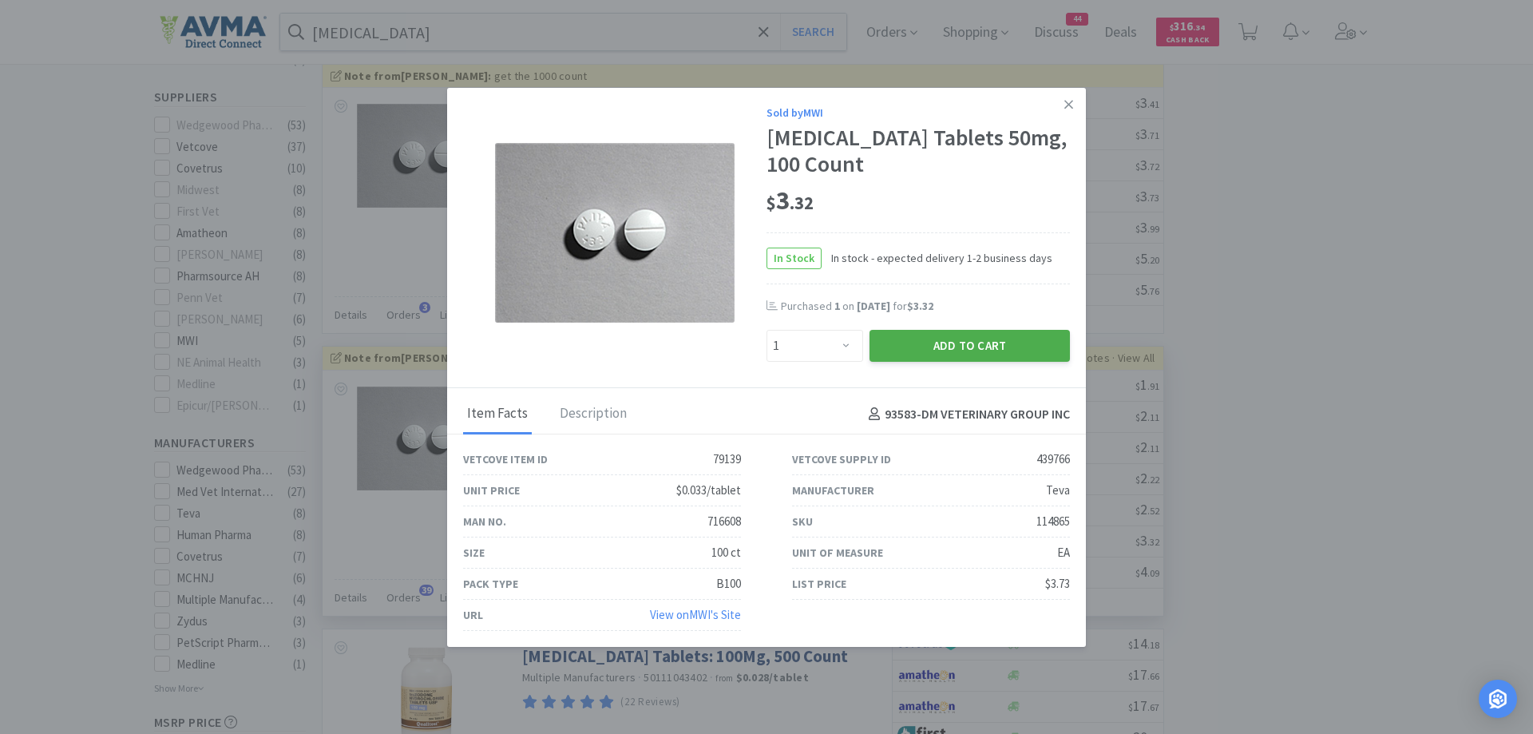
click at [984, 350] on button "Add to Cart" at bounding box center [970, 346] width 200 height 32
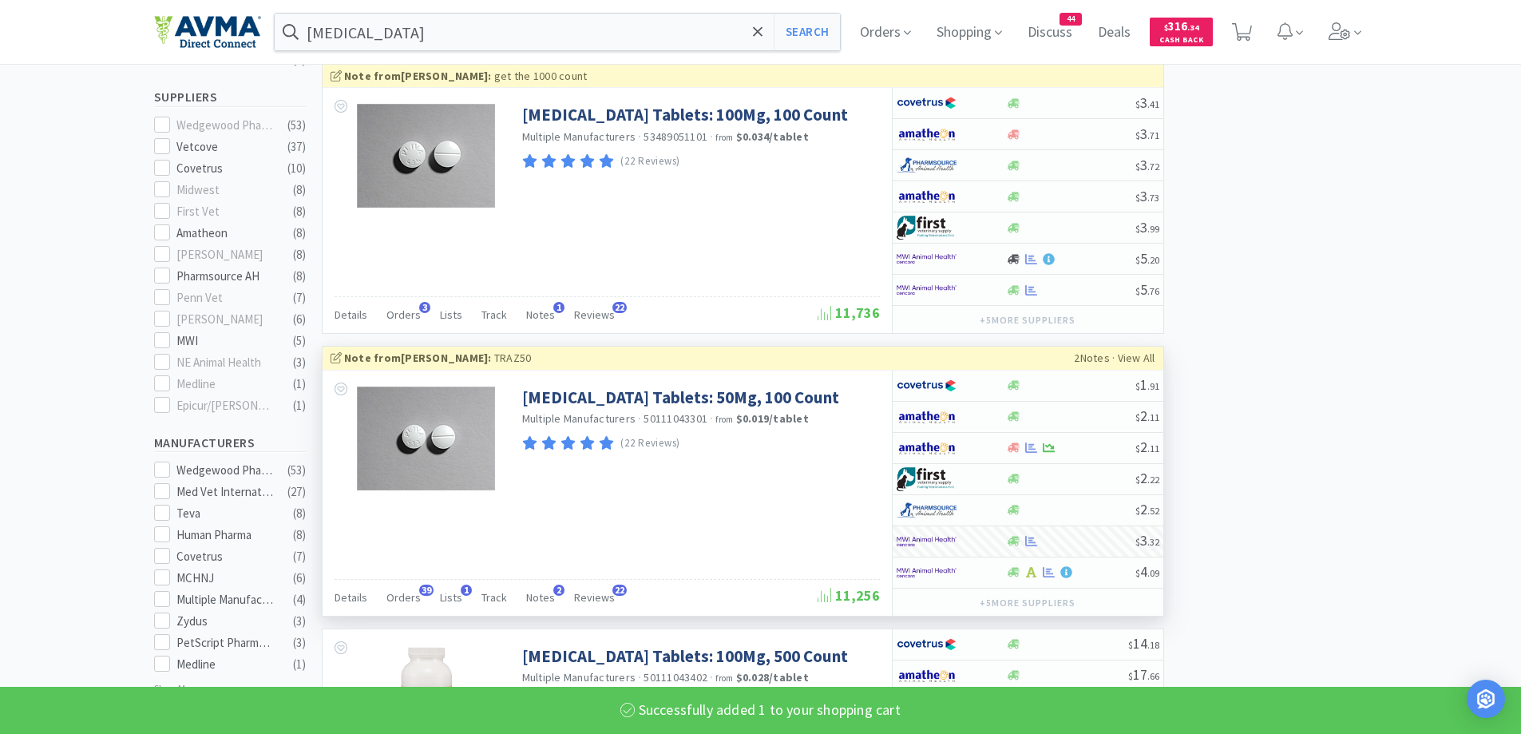
select select "1"
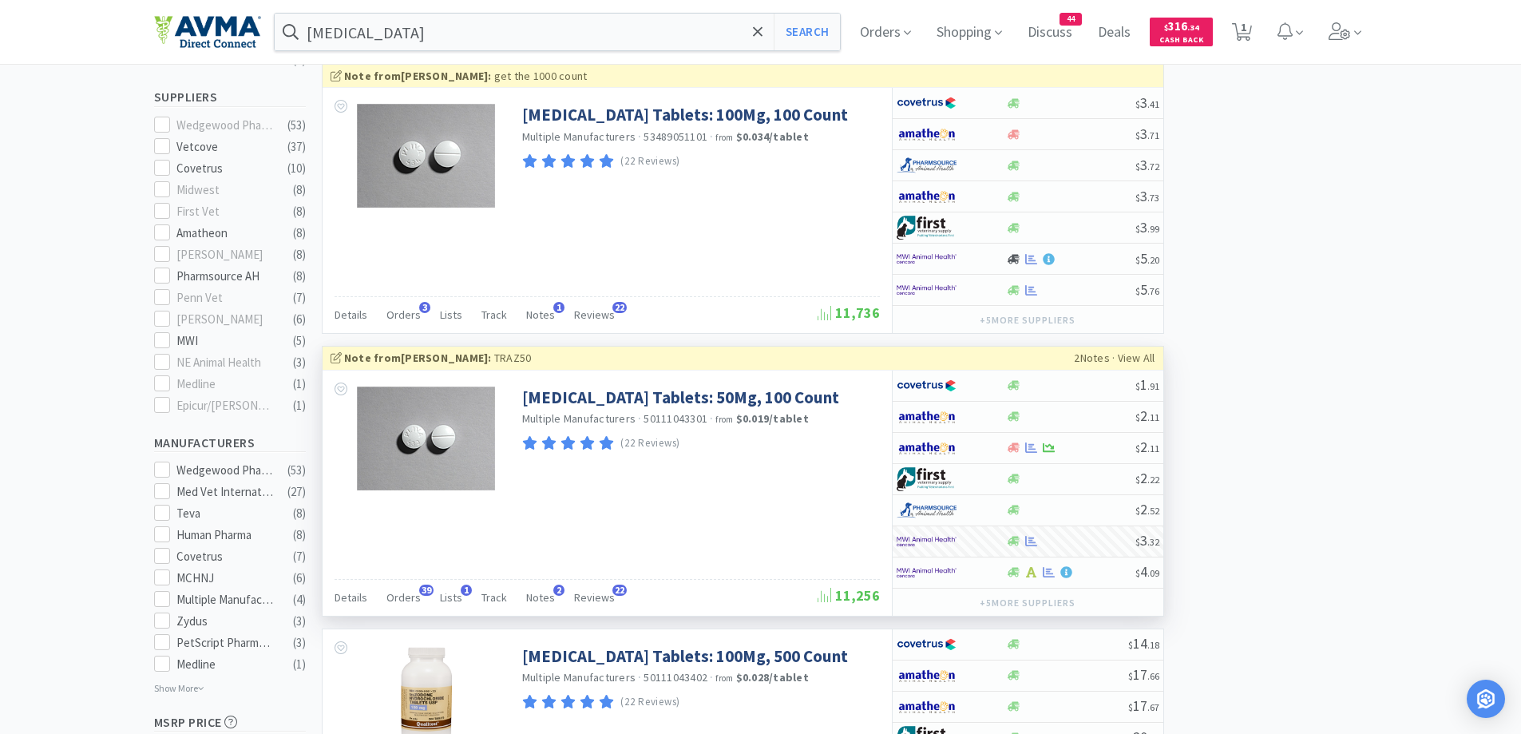
scroll to position [0, 0]
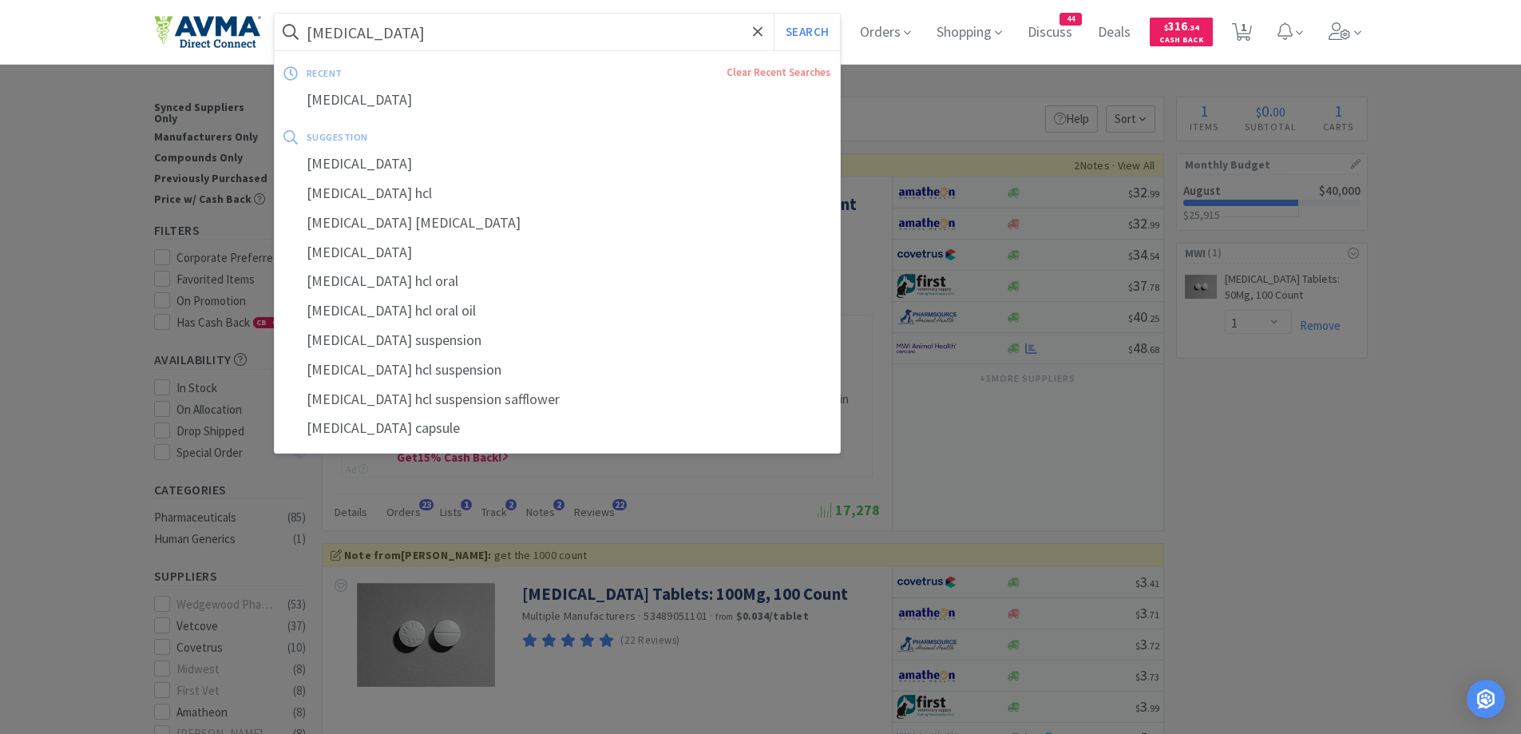
click at [441, 47] on input "trazodone" at bounding box center [558, 32] width 566 height 37
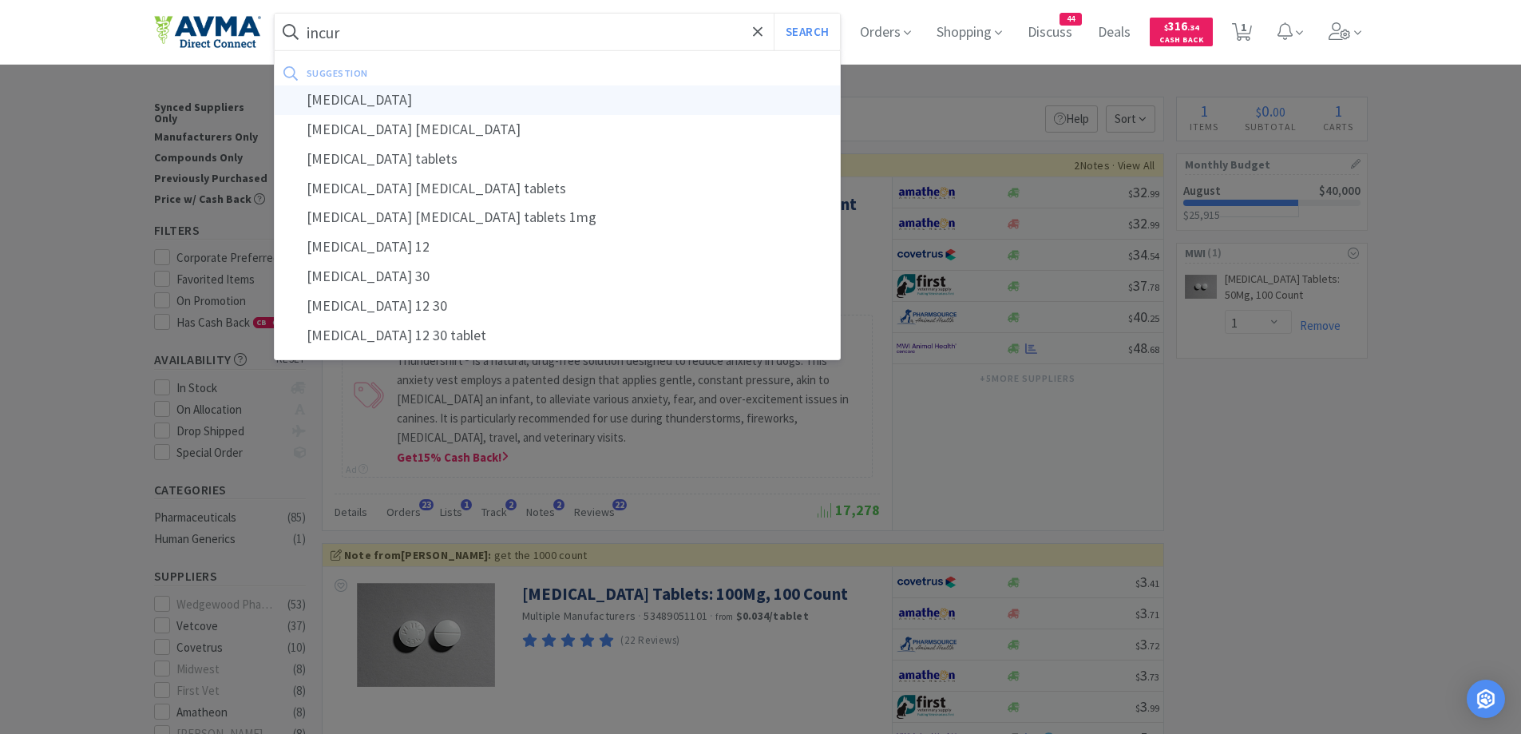
type input "incurin"
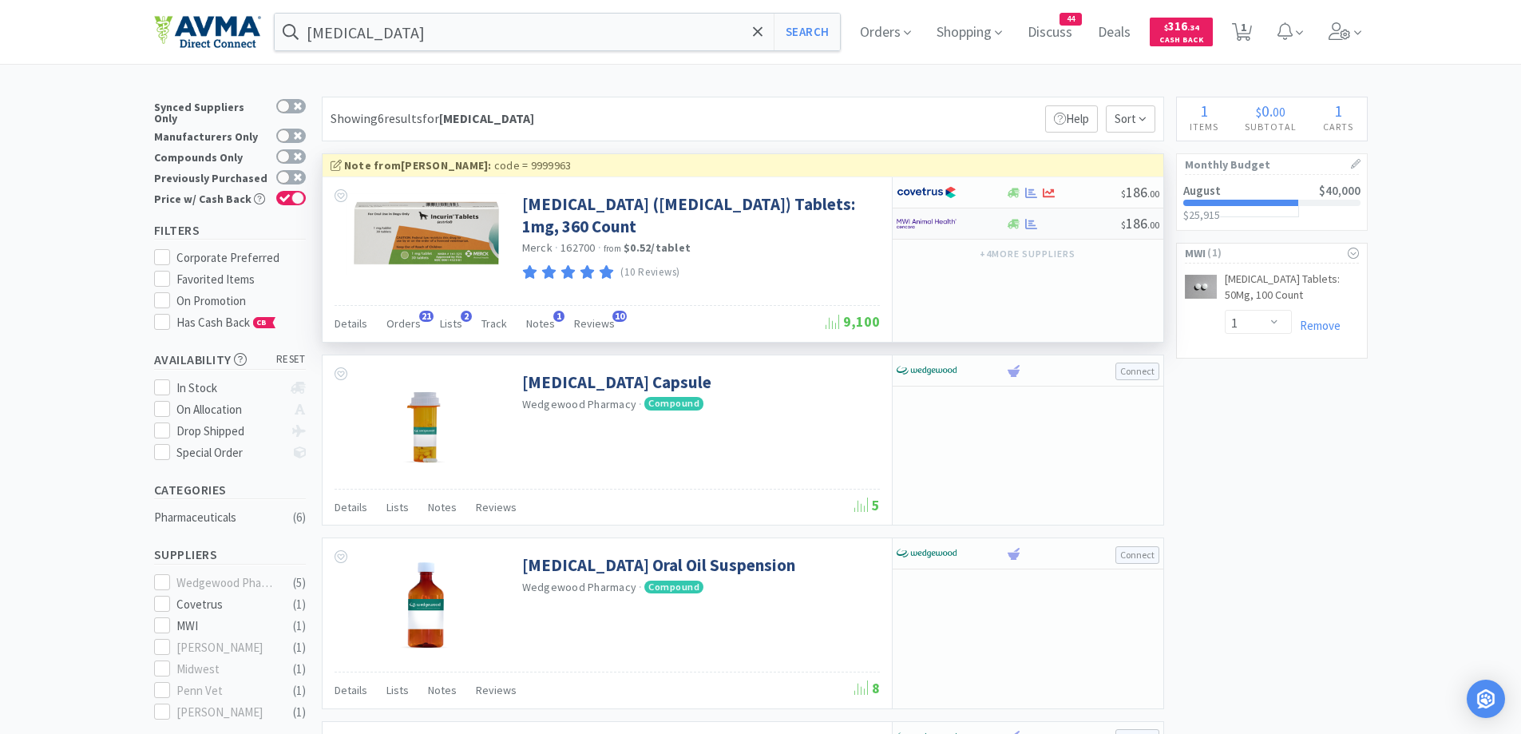
click at [982, 224] on div at bounding box center [941, 223] width 88 height 27
select select "1"
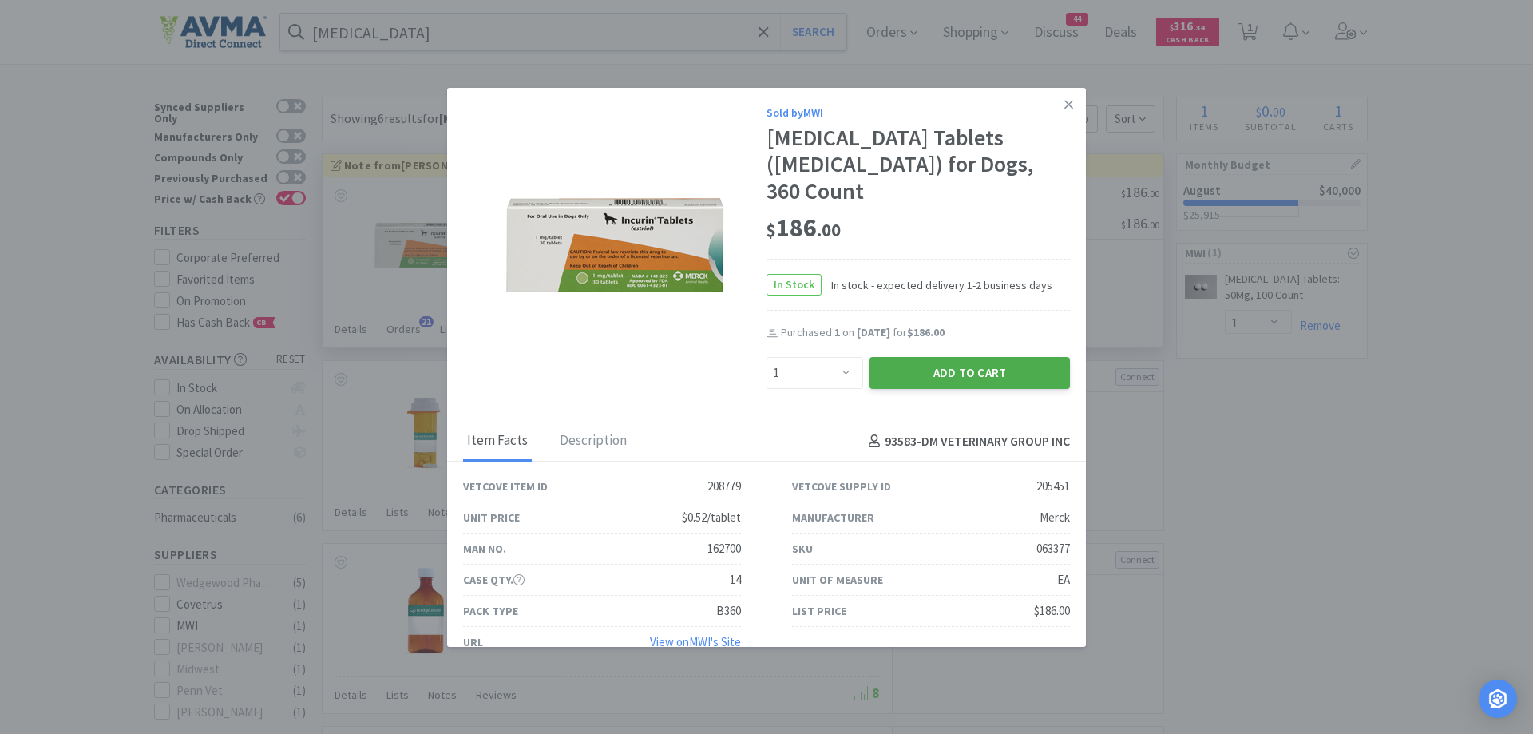
click at [933, 357] on button "Add to Cart" at bounding box center [970, 373] width 200 height 32
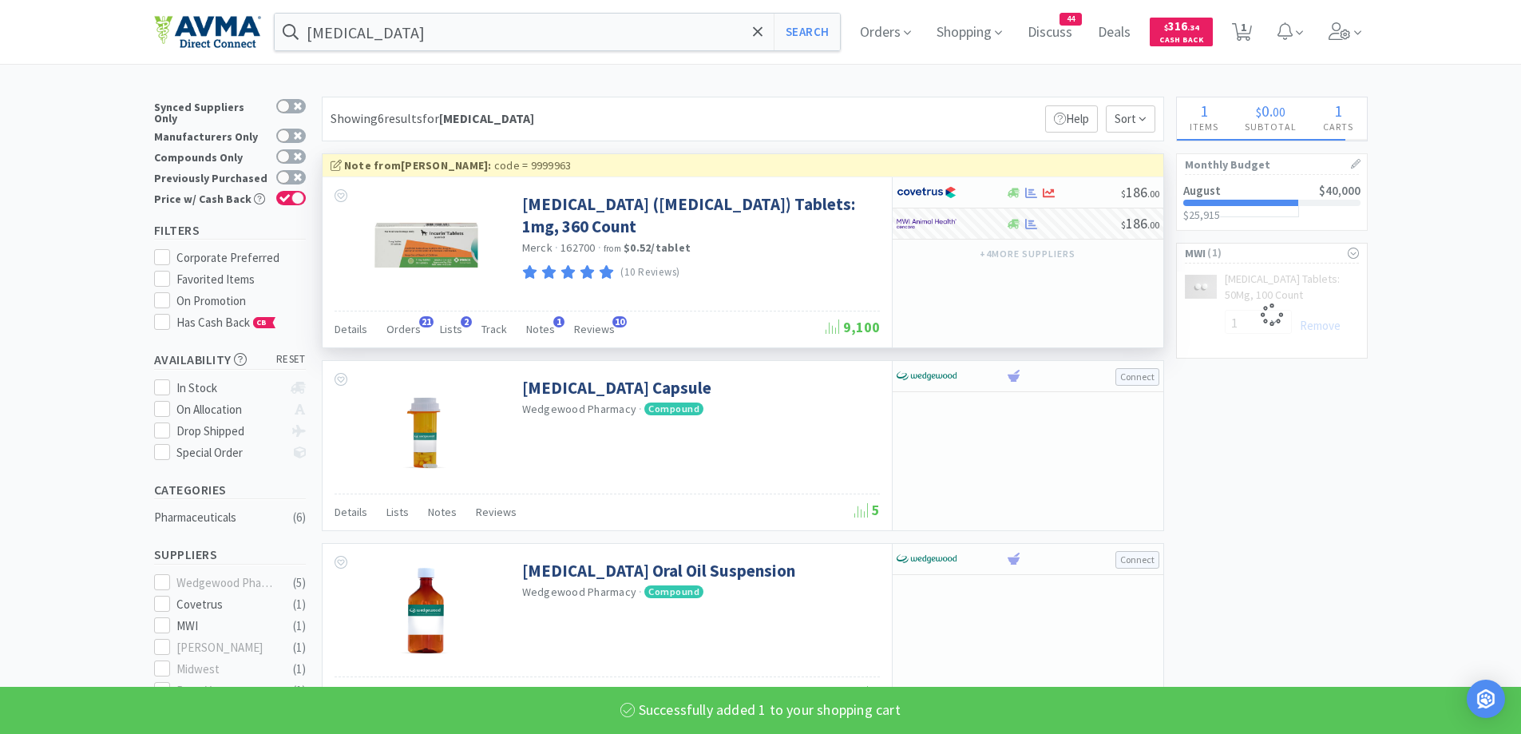
select select "1"
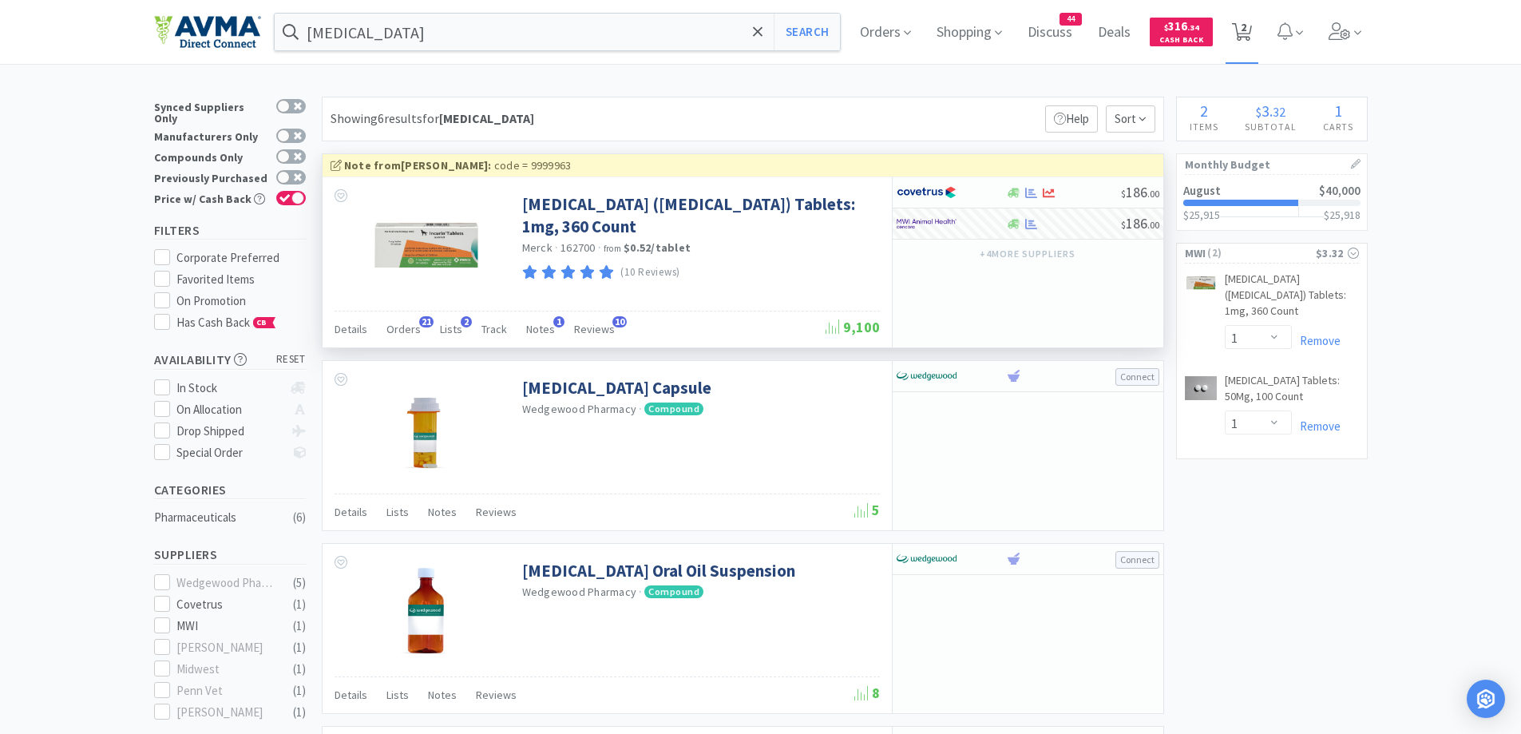
click at [1243, 25] on icon at bounding box center [1242, 32] width 20 height 18
select select "1"
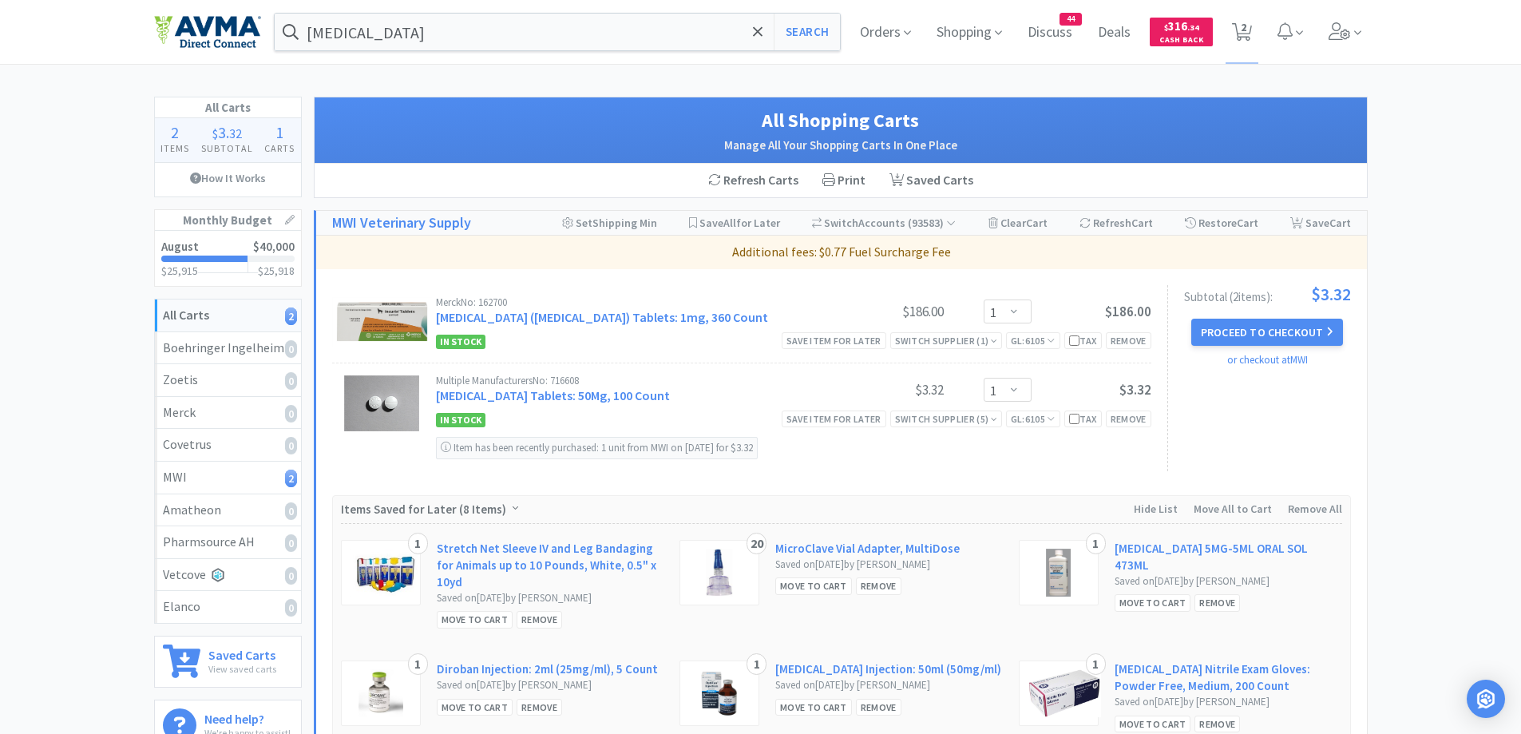
click at [1473, 326] on div "All Carts 2 Items $ 3 . 32 Subtotal 1 Carts How It Works Monthly Budget August …" at bounding box center [760, 489] width 1521 height 785
click at [1297, 331] on button "Proceed to Checkout" at bounding box center [1267, 332] width 152 height 27
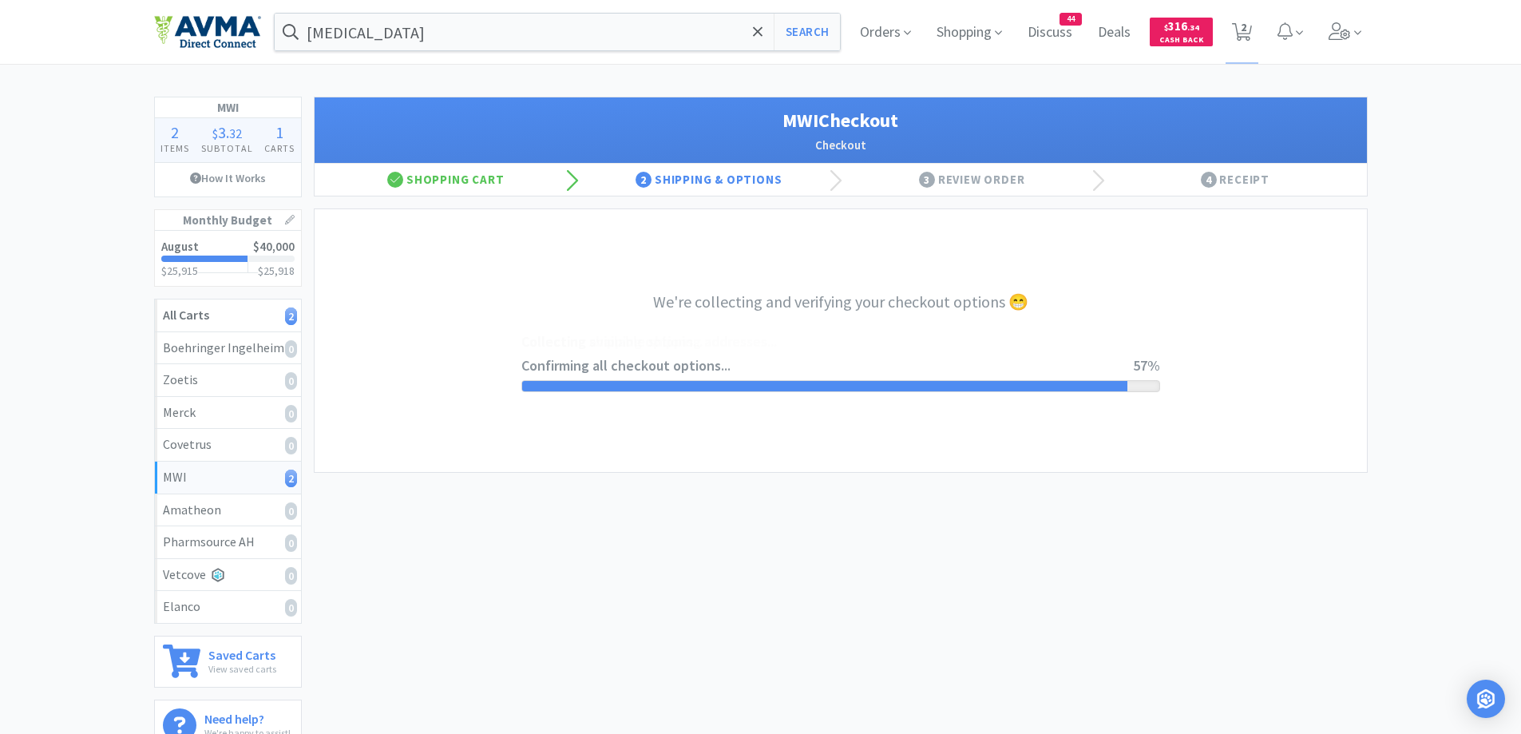
select select "CC_9421154621689816"
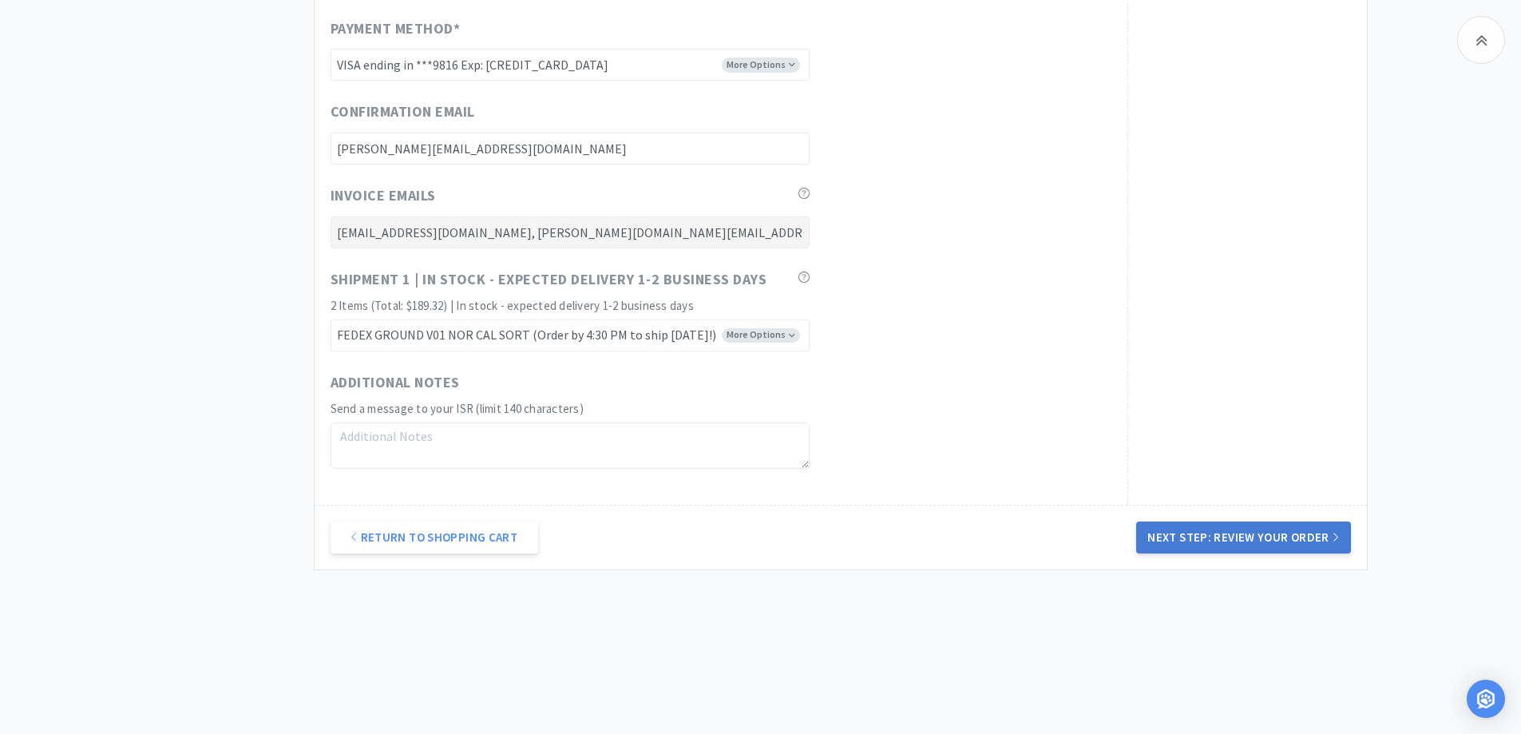
click at [1290, 539] on button "Next Step: Review Your Order" at bounding box center [1243, 537] width 214 height 32
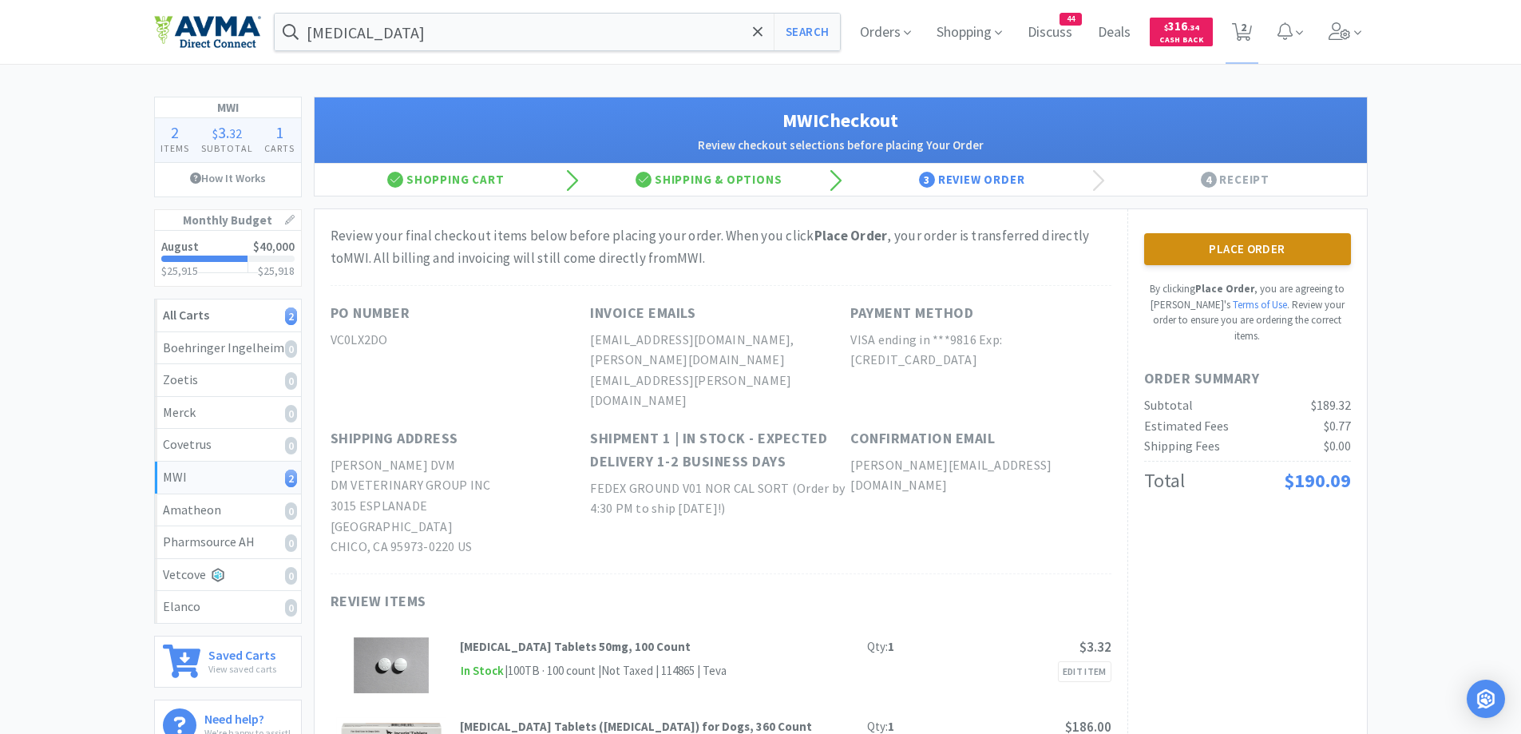
click at [1187, 244] on button "Place Order" at bounding box center [1247, 249] width 207 height 32
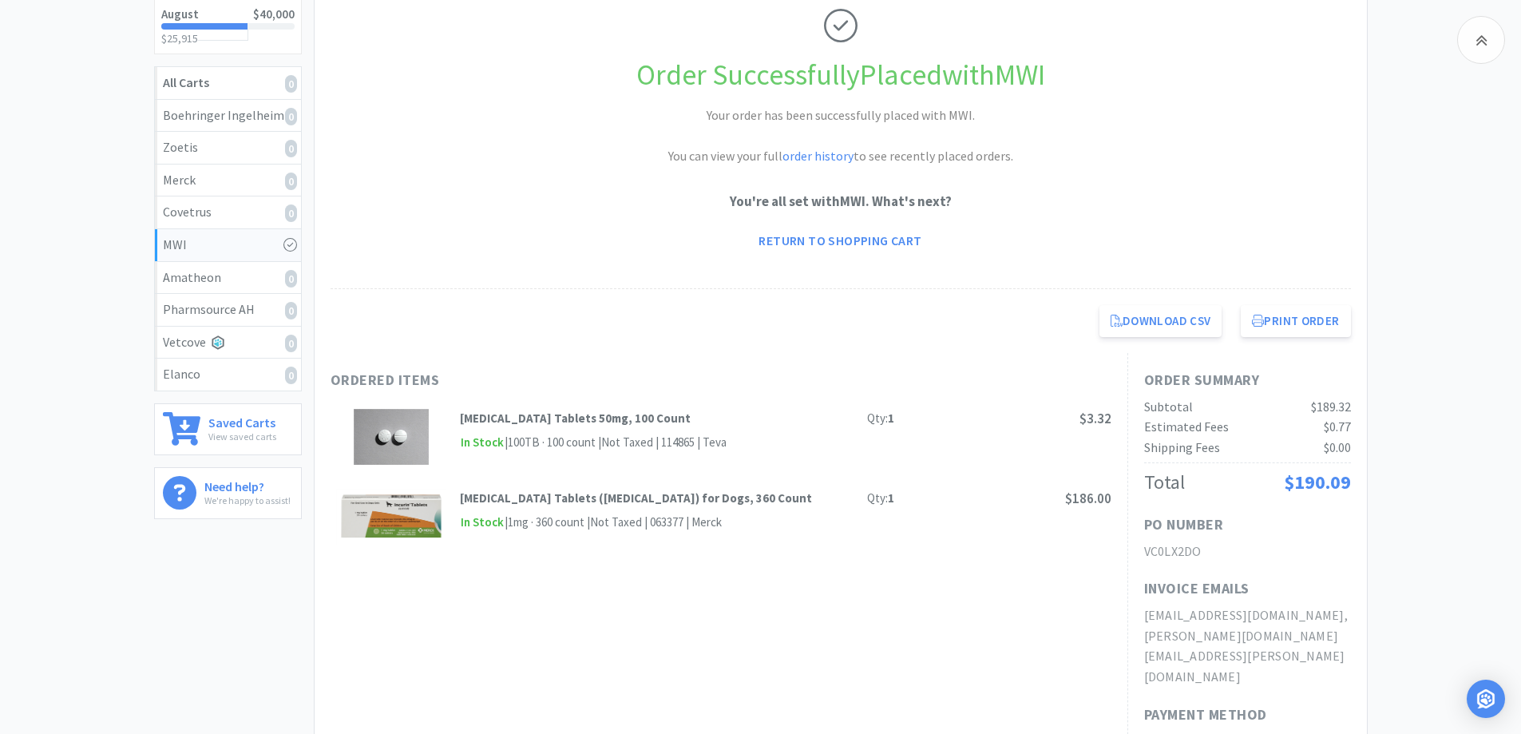
scroll to position [319, 0]
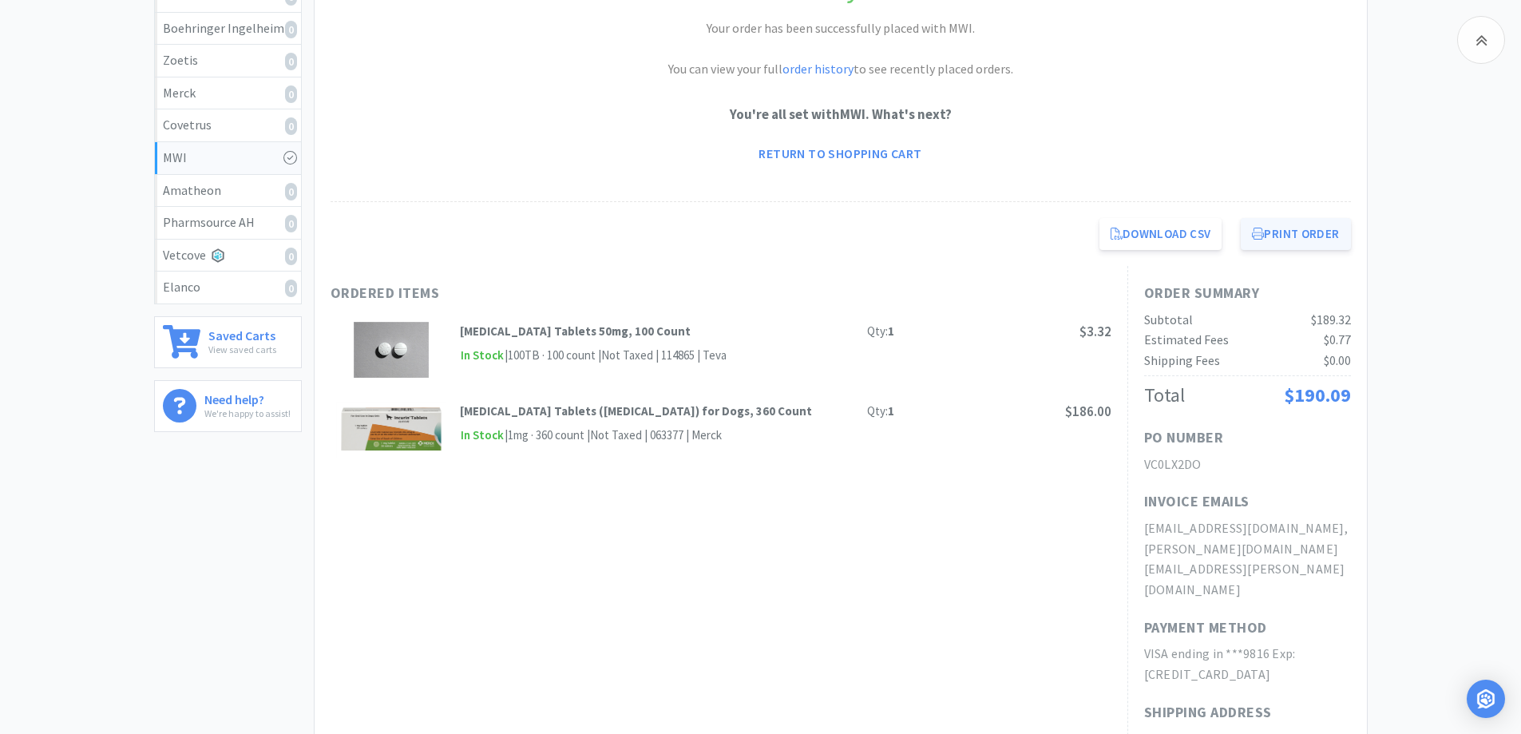
click at [1282, 231] on button "Print Order" at bounding box center [1295, 234] width 109 height 32
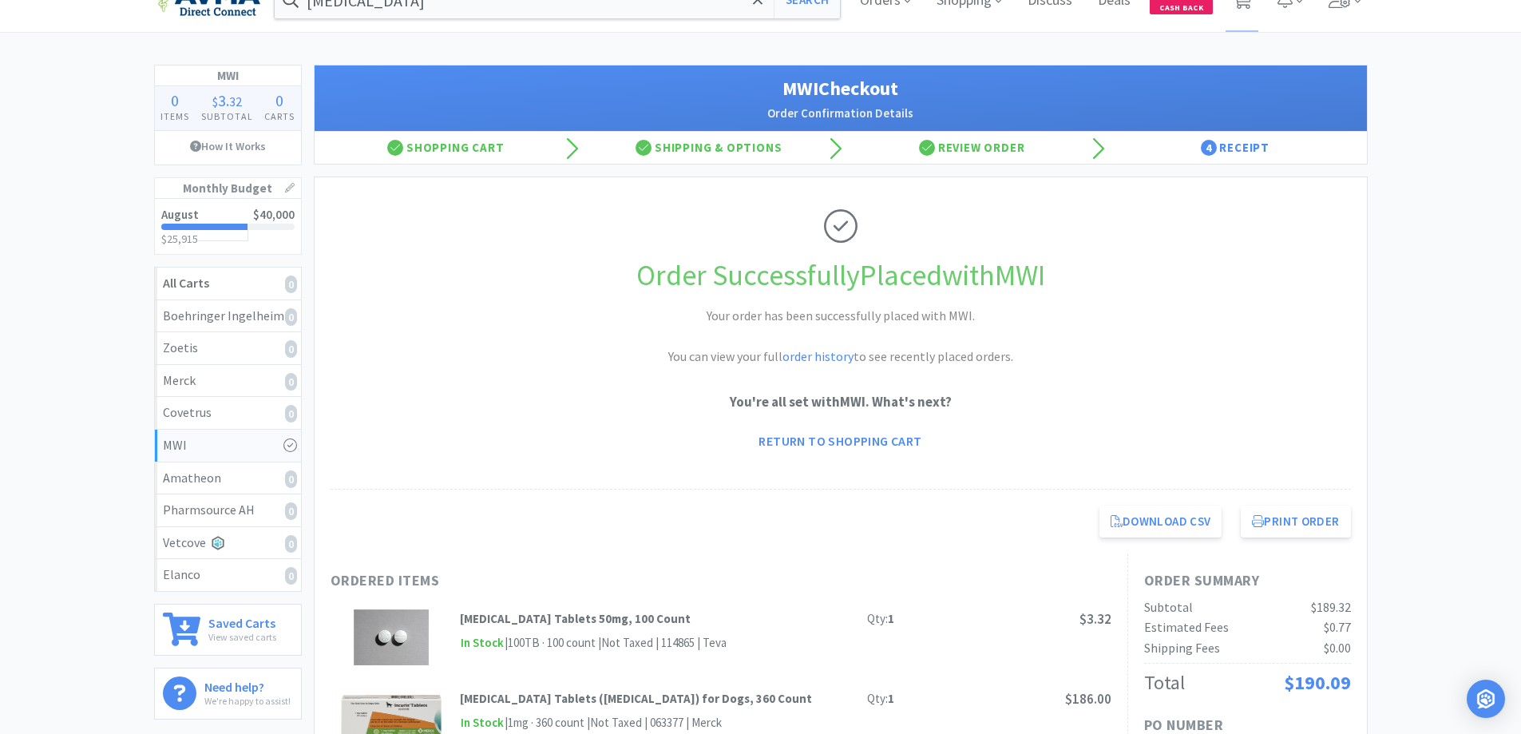
scroll to position [0, 0]
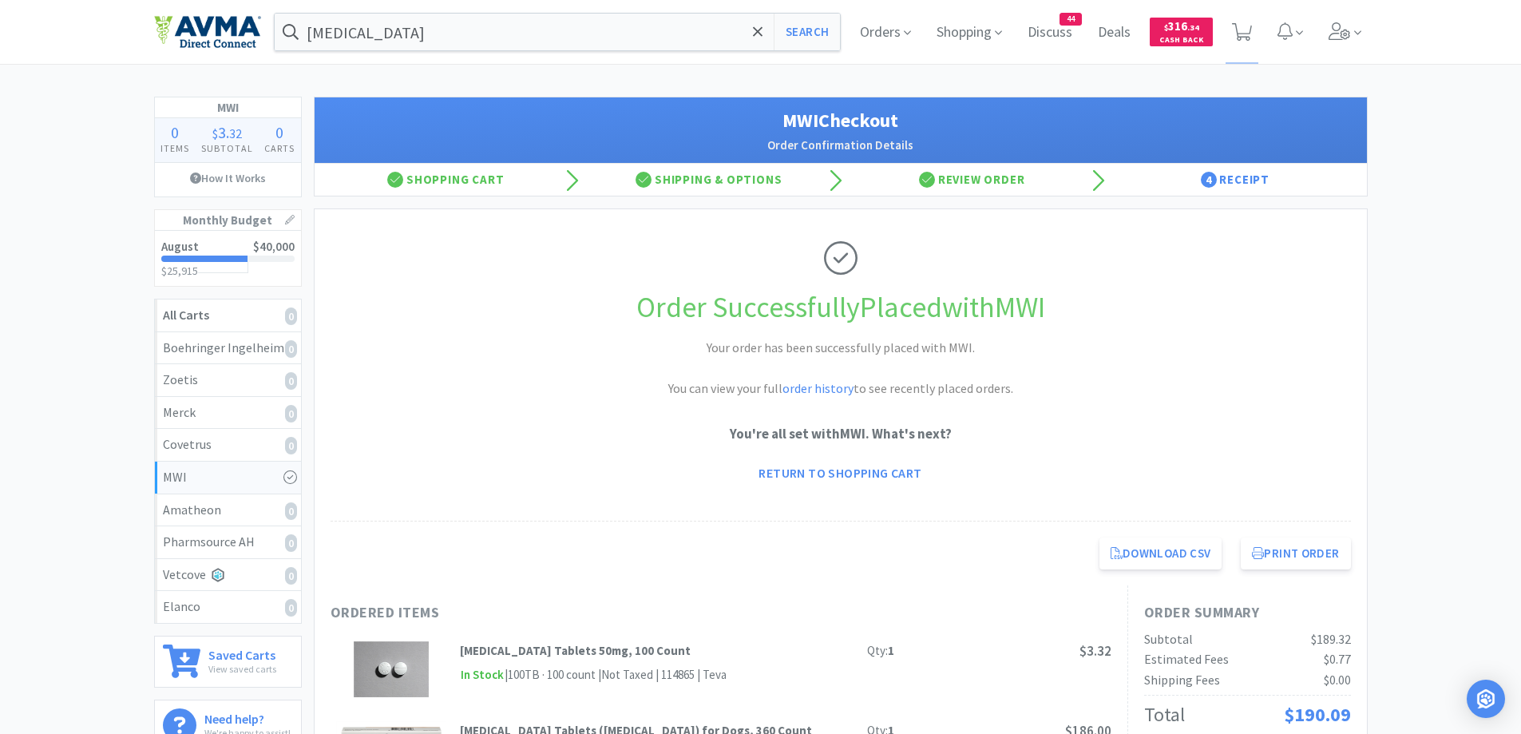
click at [475, 11] on div "incurin Search Orders Shopping Discuss Discuss 44 Deals Deals $ 316 . 34 Cash B…" at bounding box center [761, 32] width 1214 height 64
click at [493, 22] on input "incurin" at bounding box center [558, 32] width 566 height 37
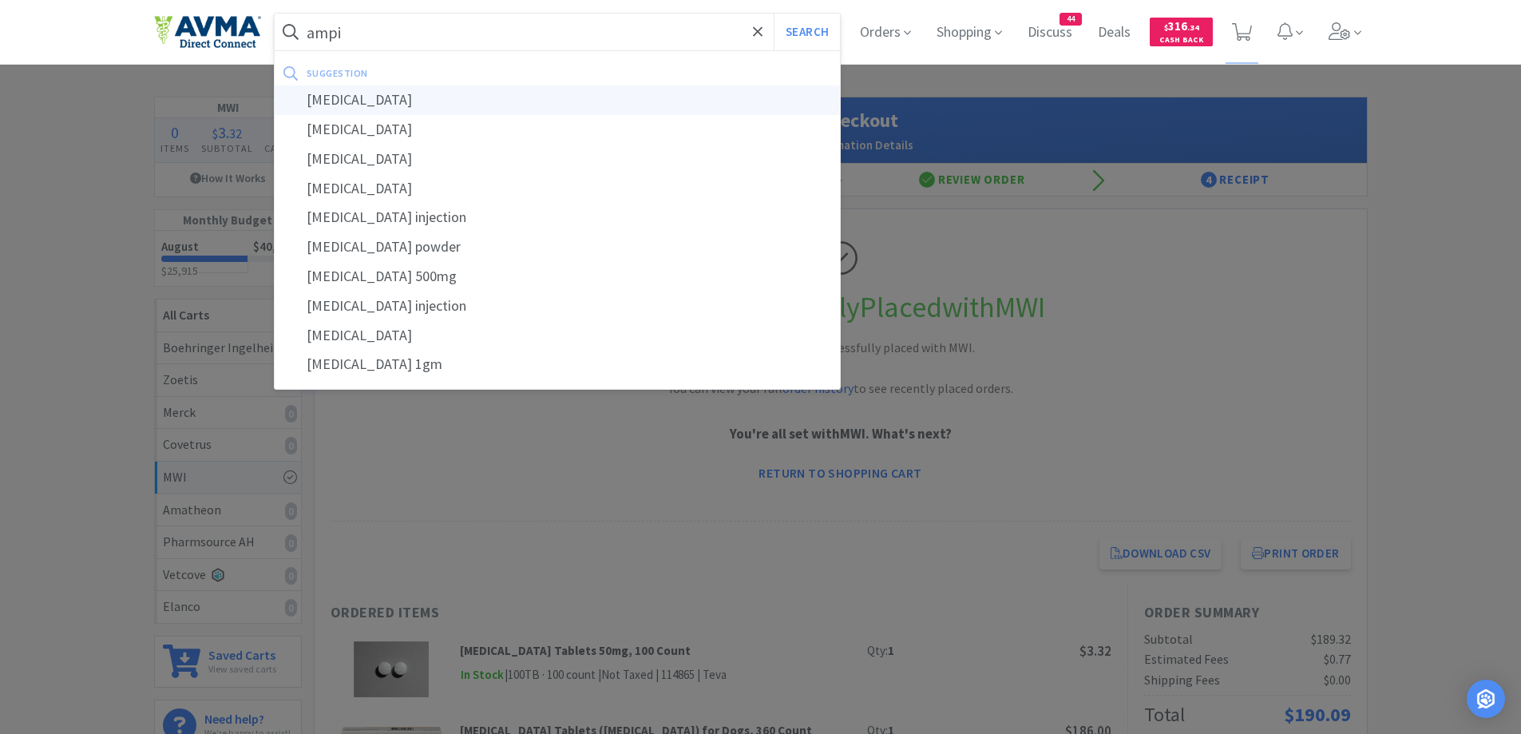
type input "ampicillin"
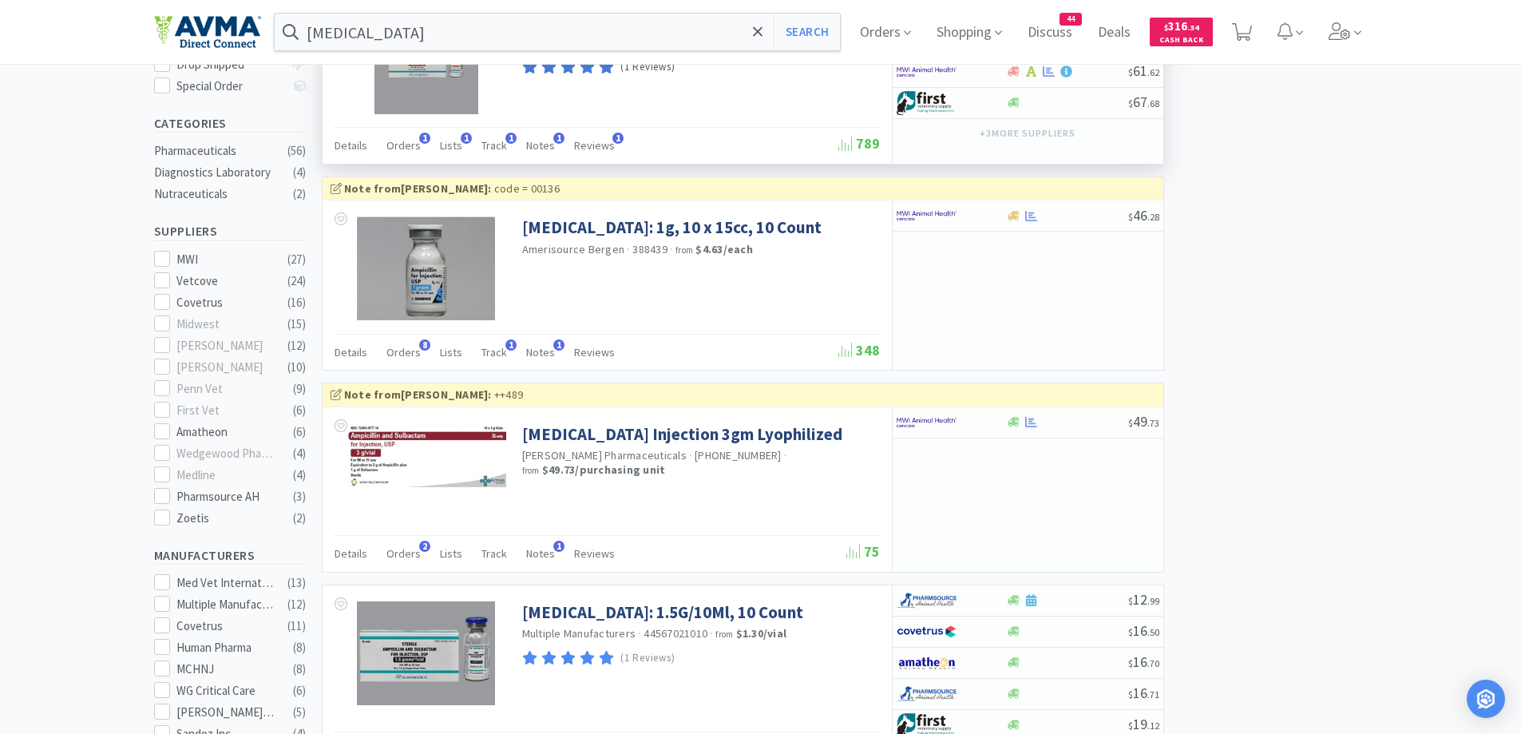
scroll to position [479, 0]
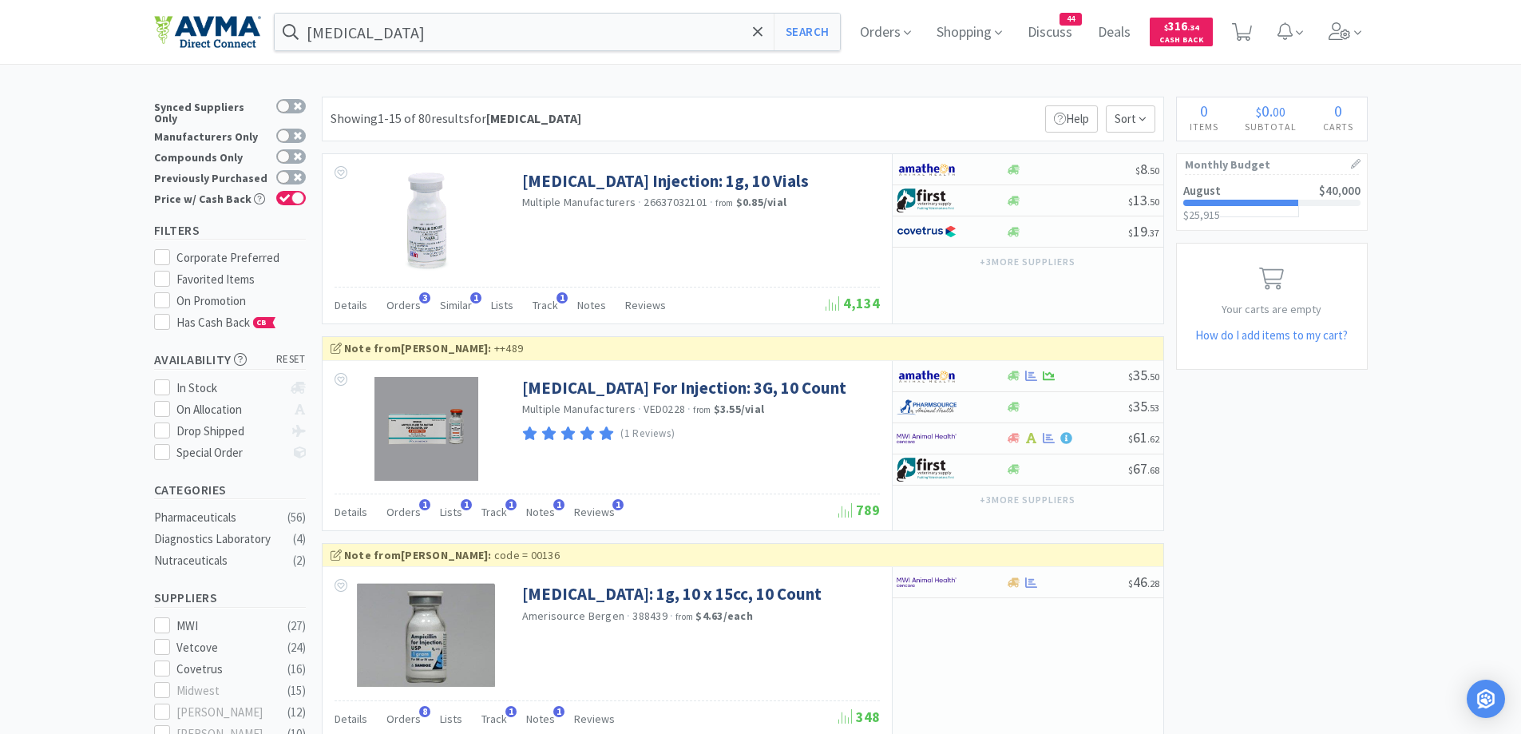
scroll to position [160, 0]
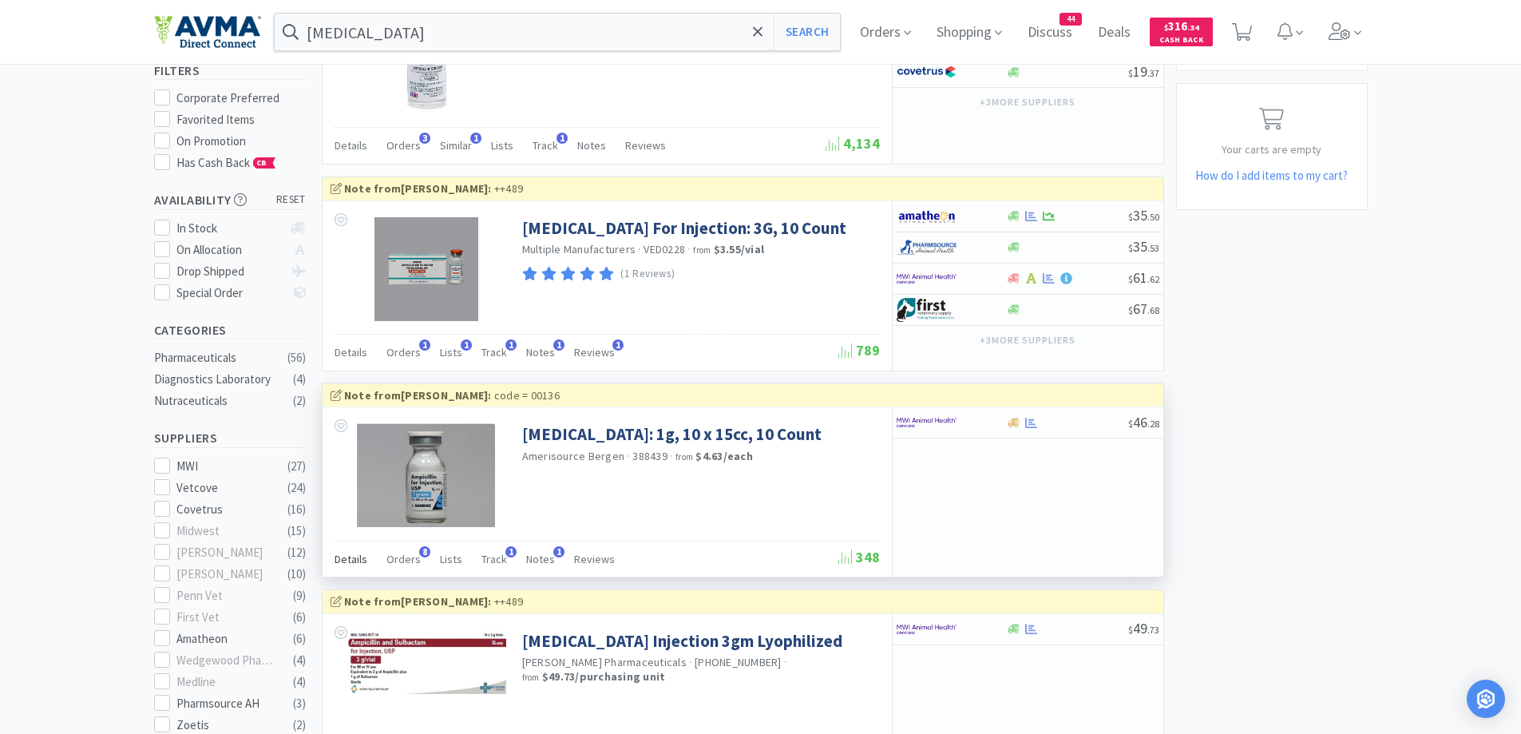
click at [338, 553] on span "Details" at bounding box center [351, 559] width 33 height 14
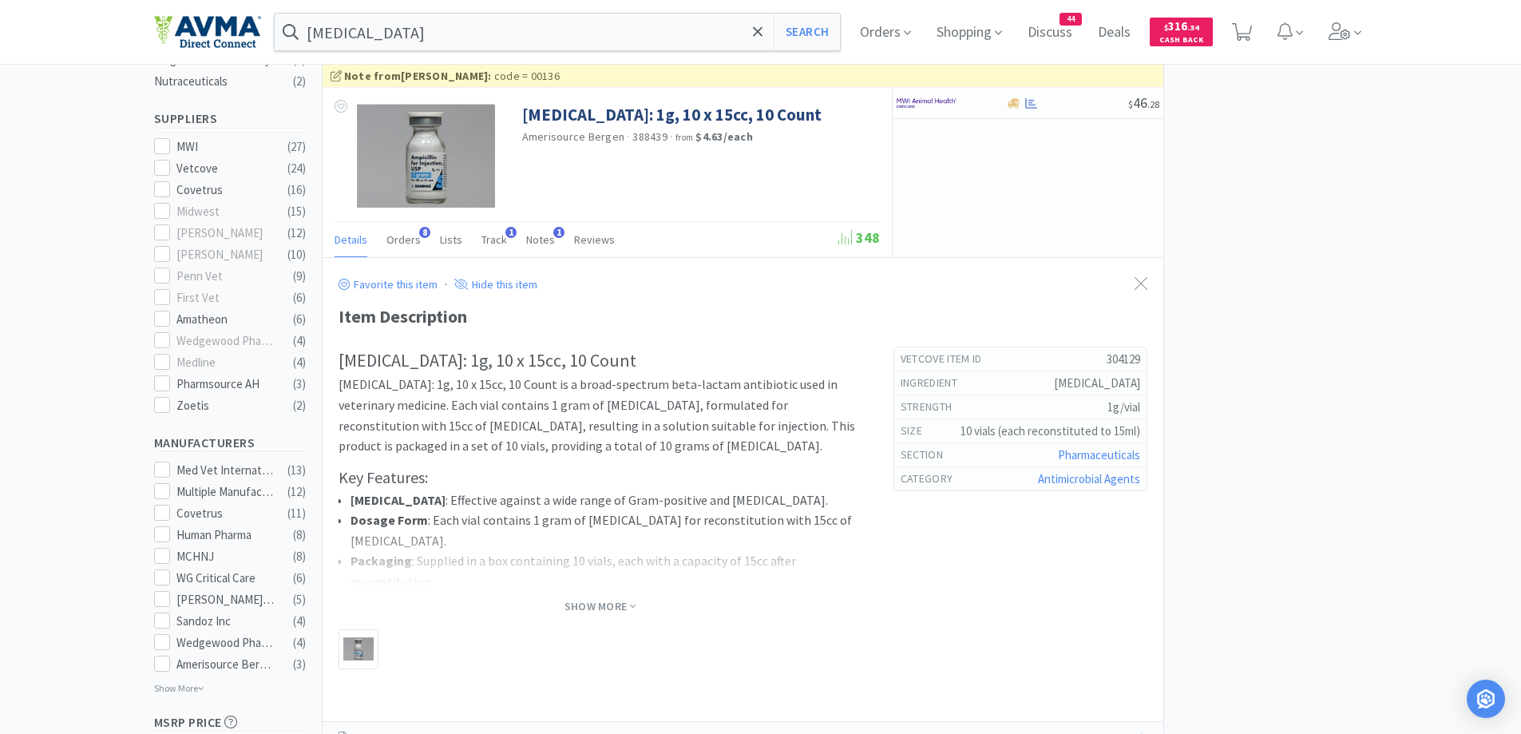
scroll to position [958, 0]
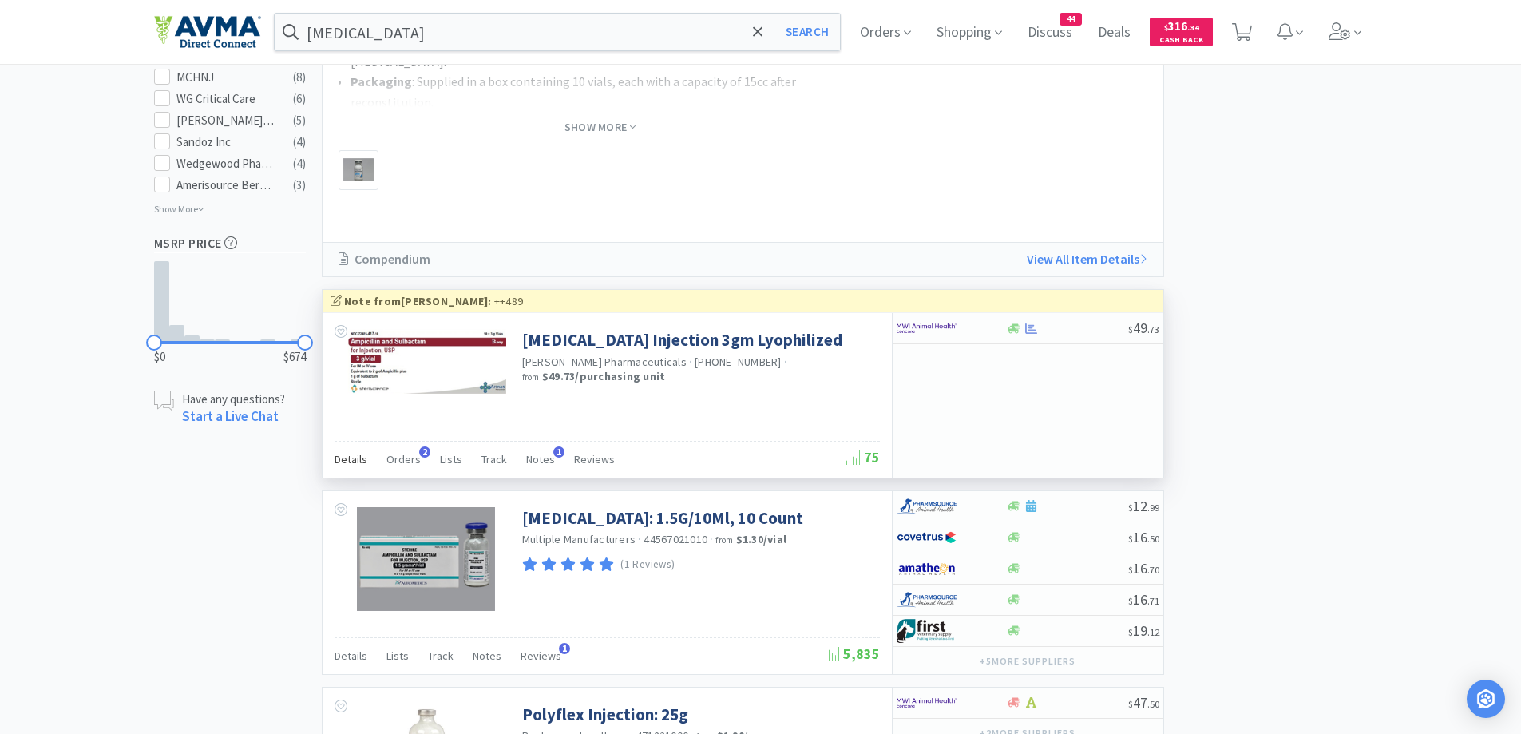
click at [335, 458] on span "Details" at bounding box center [351, 459] width 33 height 14
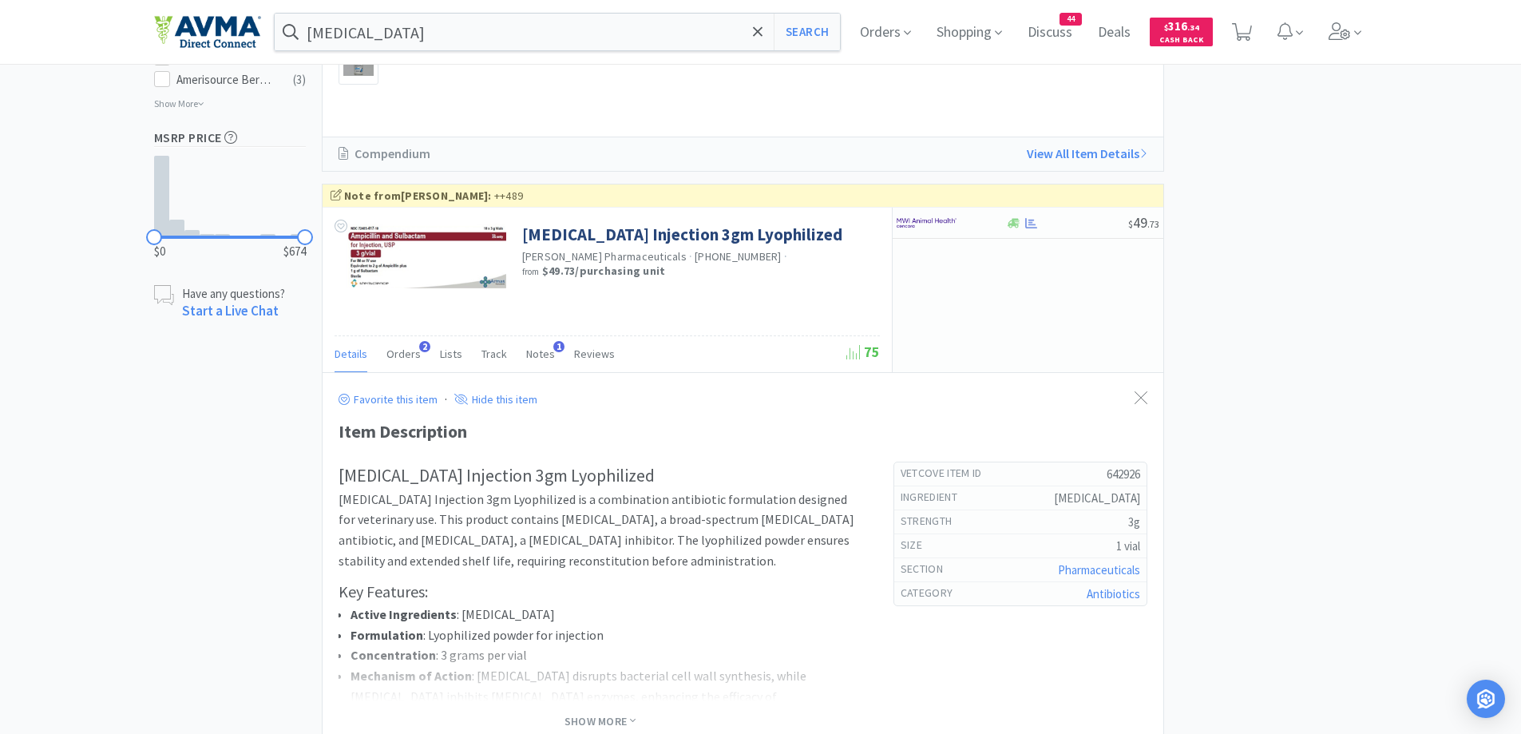
scroll to position [1118, 0]
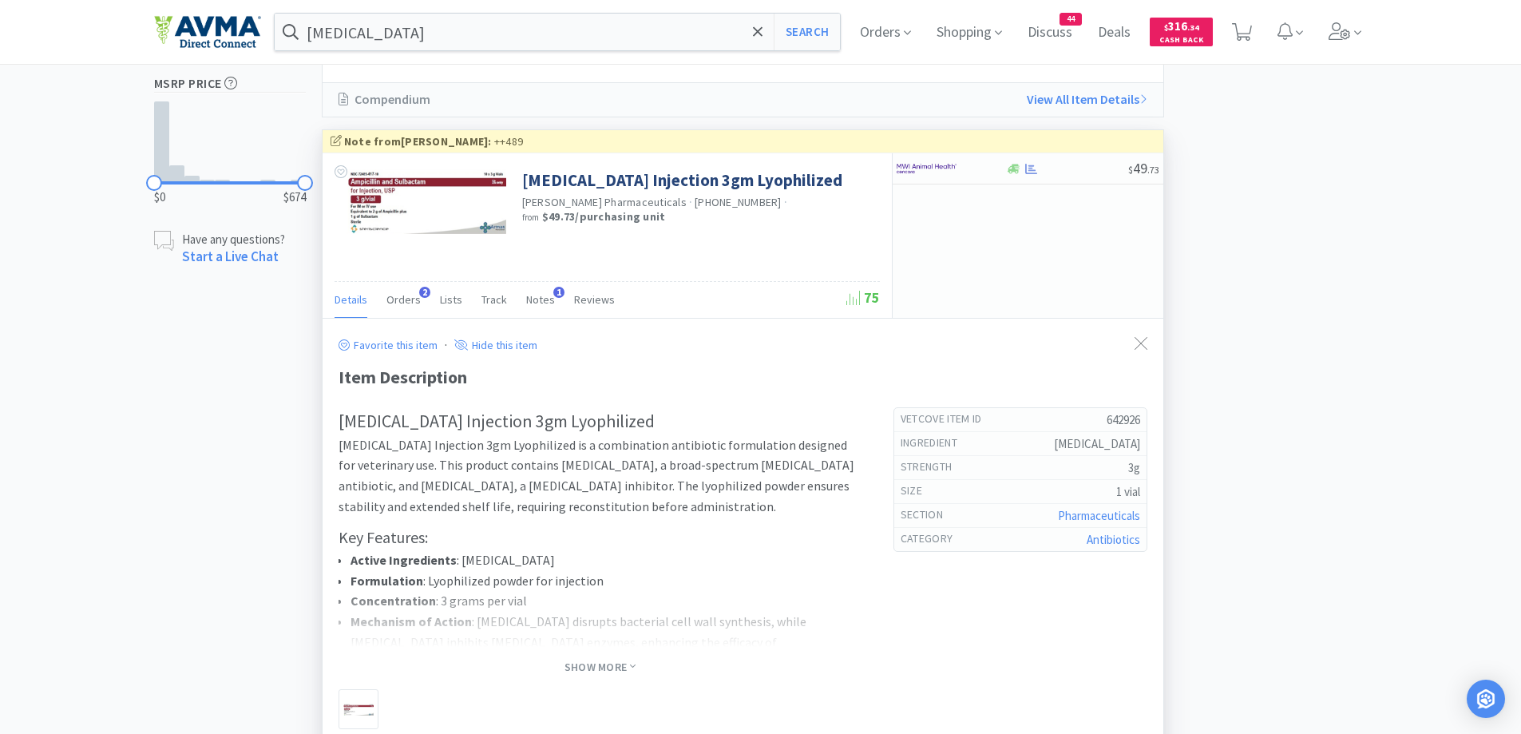
click at [604, 676] on span "Show More" at bounding box center [600, 666] width 71 height 21
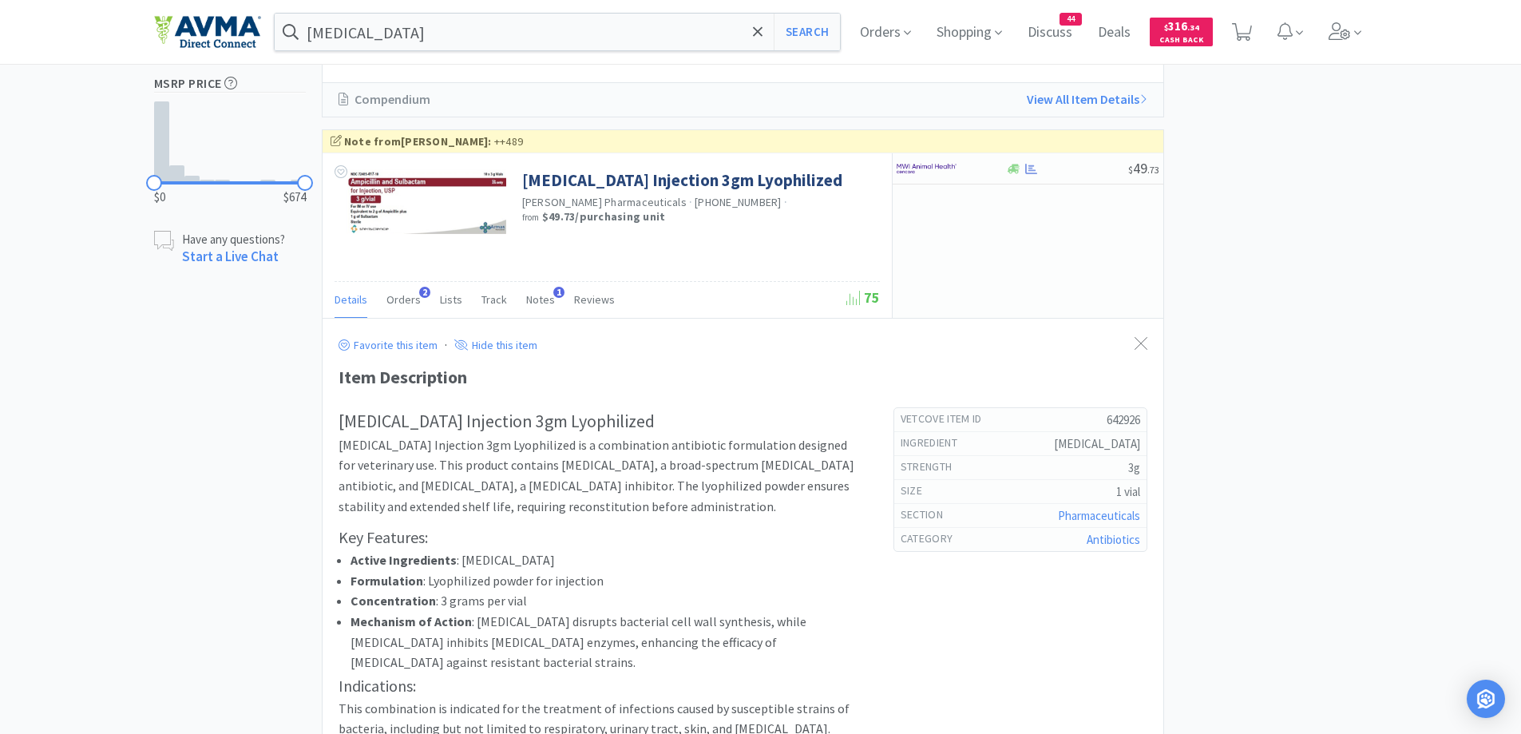
click at [950, 163] on img at bounding box center [927, 169] width 60 height 24
select select "1"
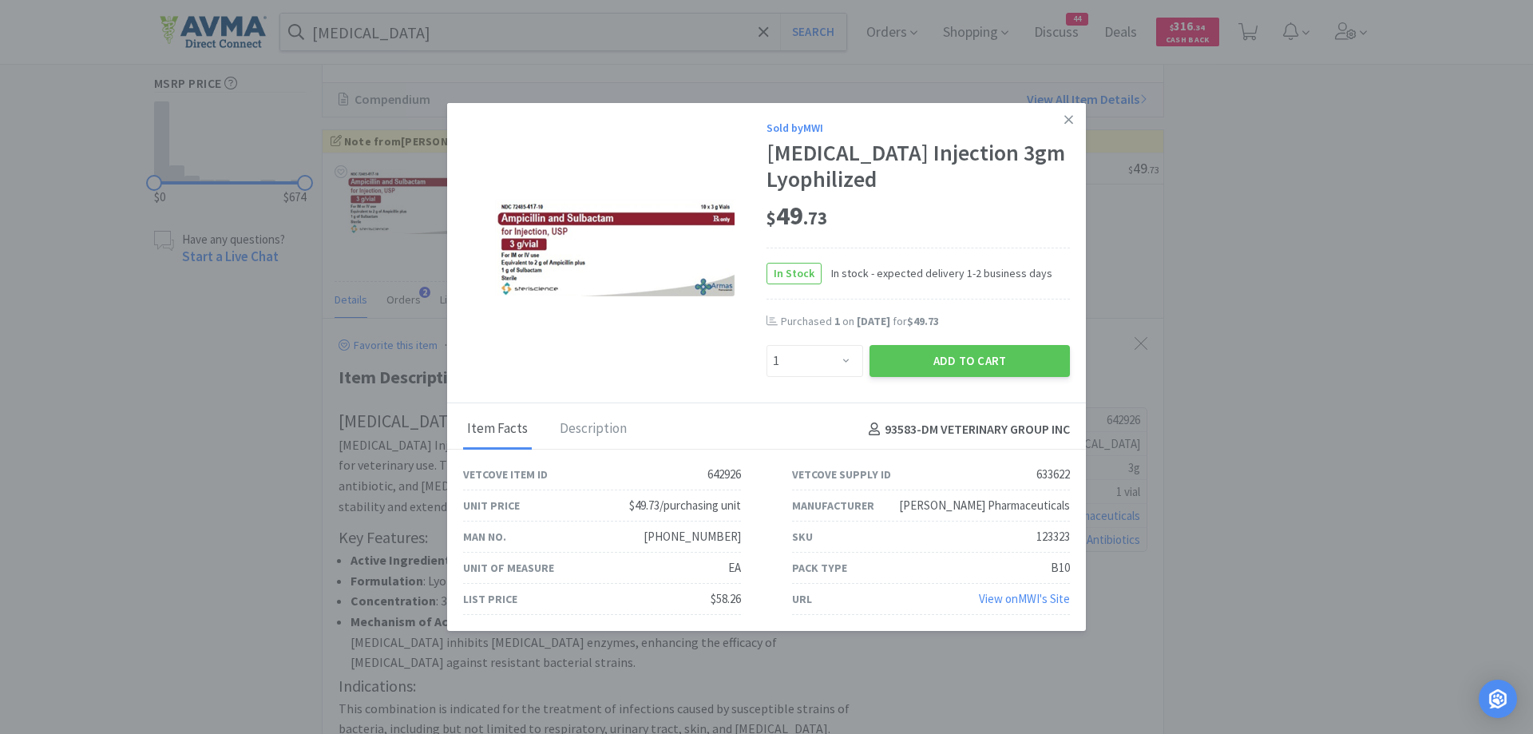
drag, startPoint x: 157, startPoint y: 535, endPoint x: 194, endPoint y: 500, distance: 50.8
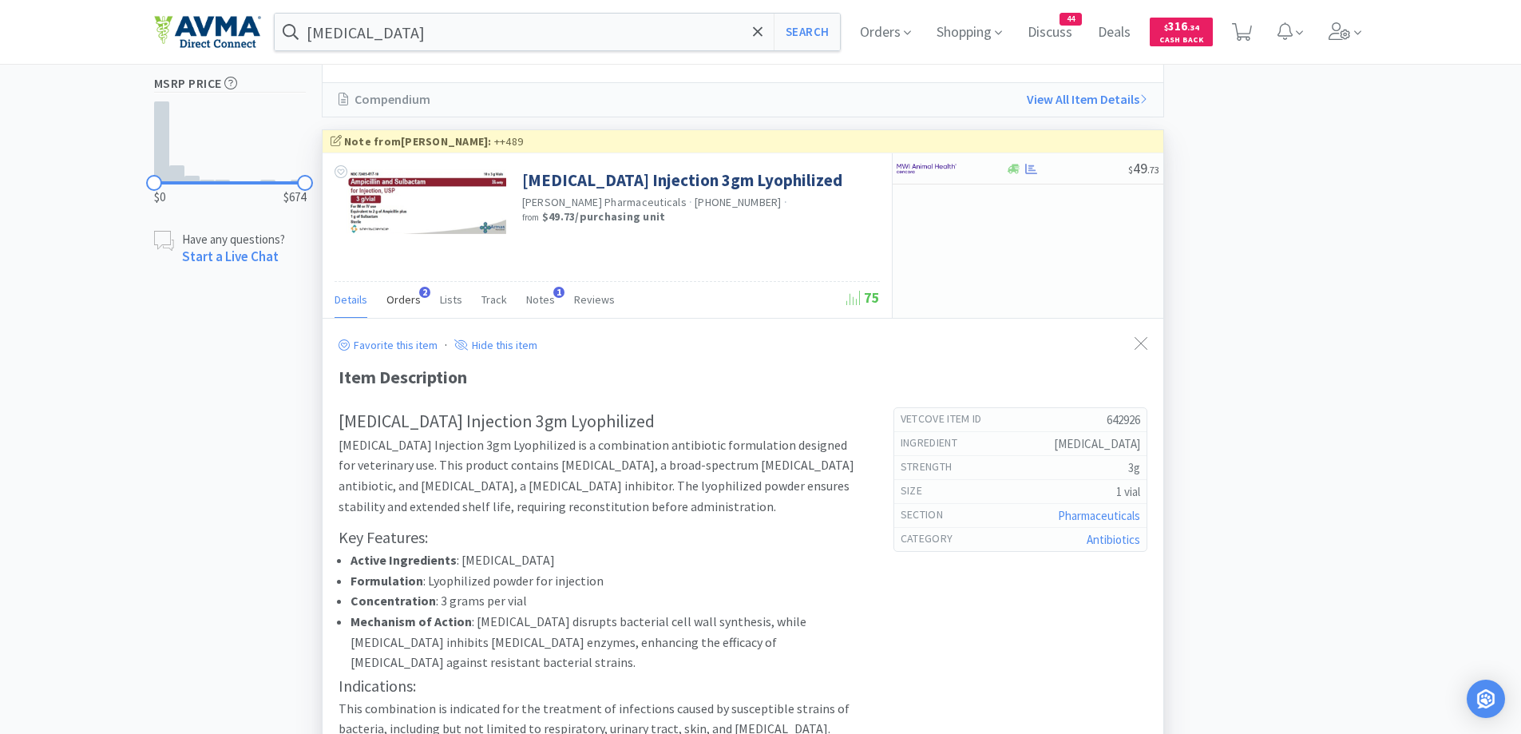
click at [407, 306] on span "Orders" at bounding box center [404, 299] width 34 height 14
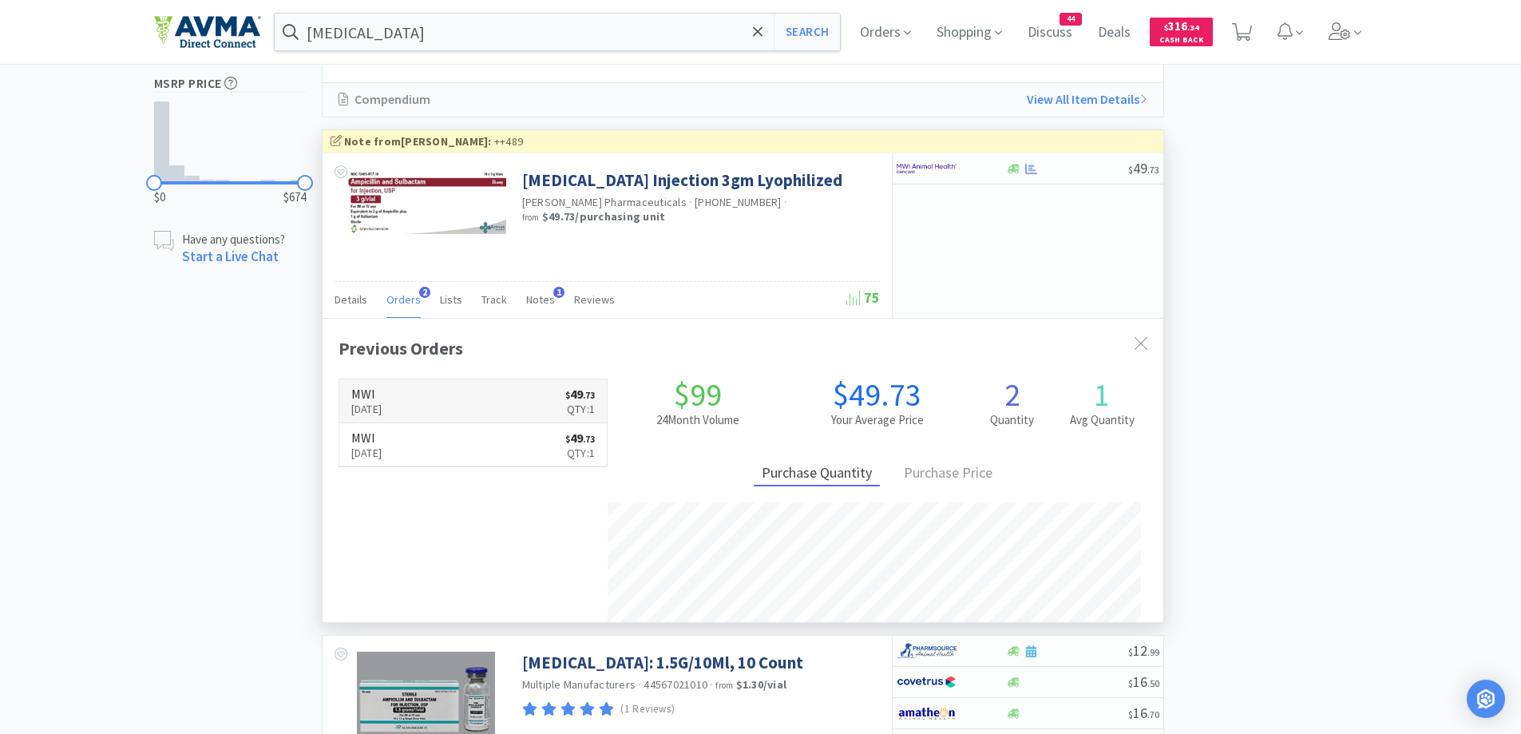
scroll to position [414, 841]
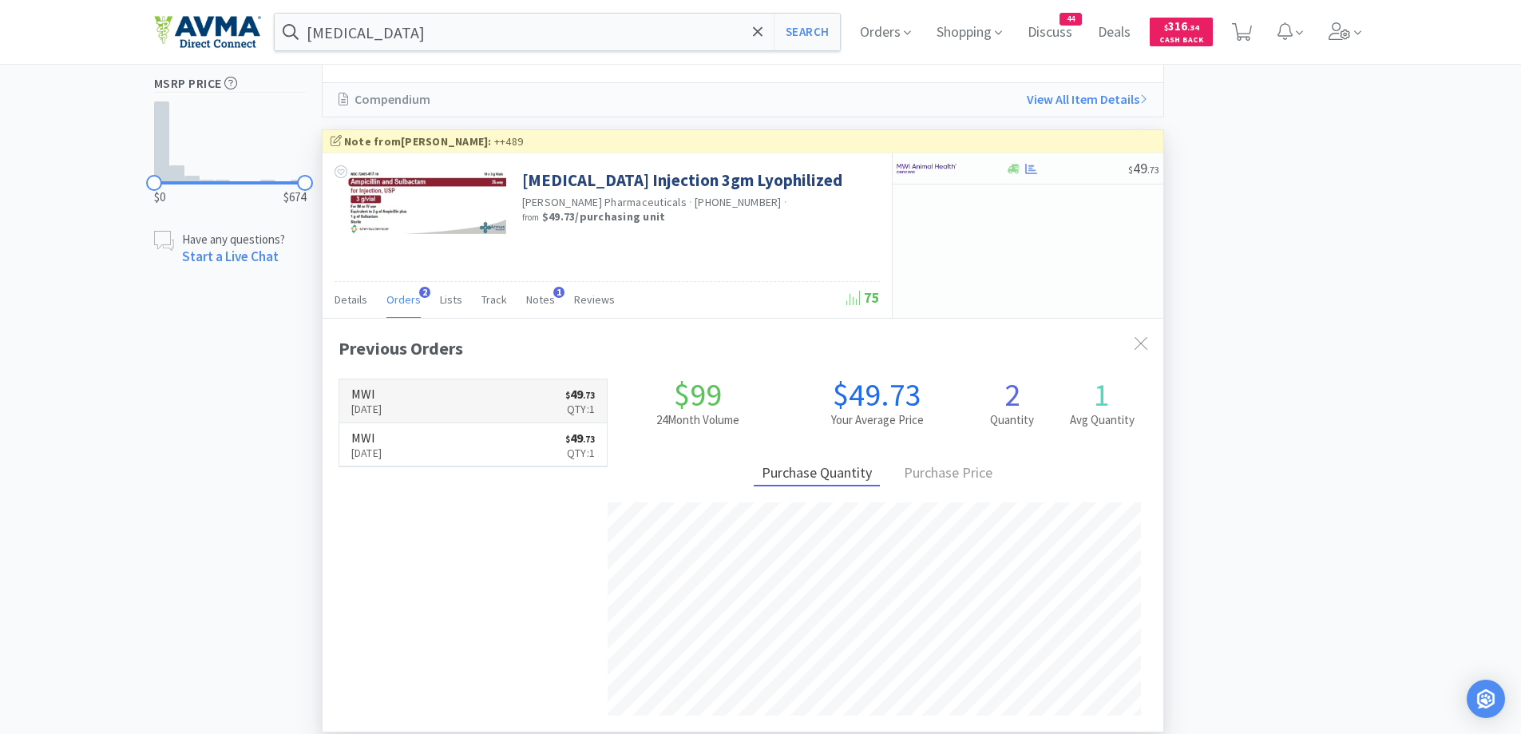
click at [491, 391] on link "MWI May 9th, 2025 $ 49 . 73 Qty: 1" at bounding box center [473, 401] width 268 height 44
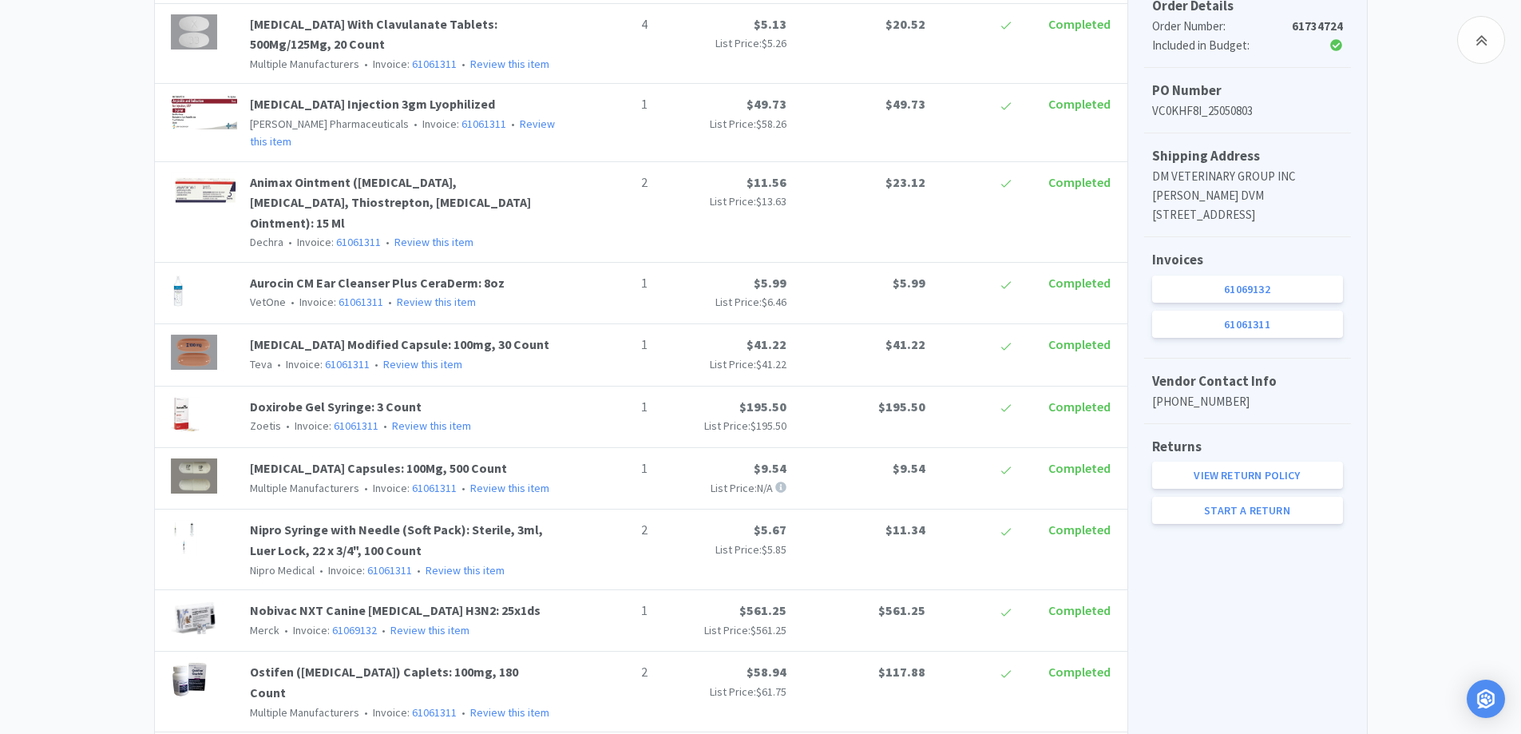
scroll to position [639, 0]
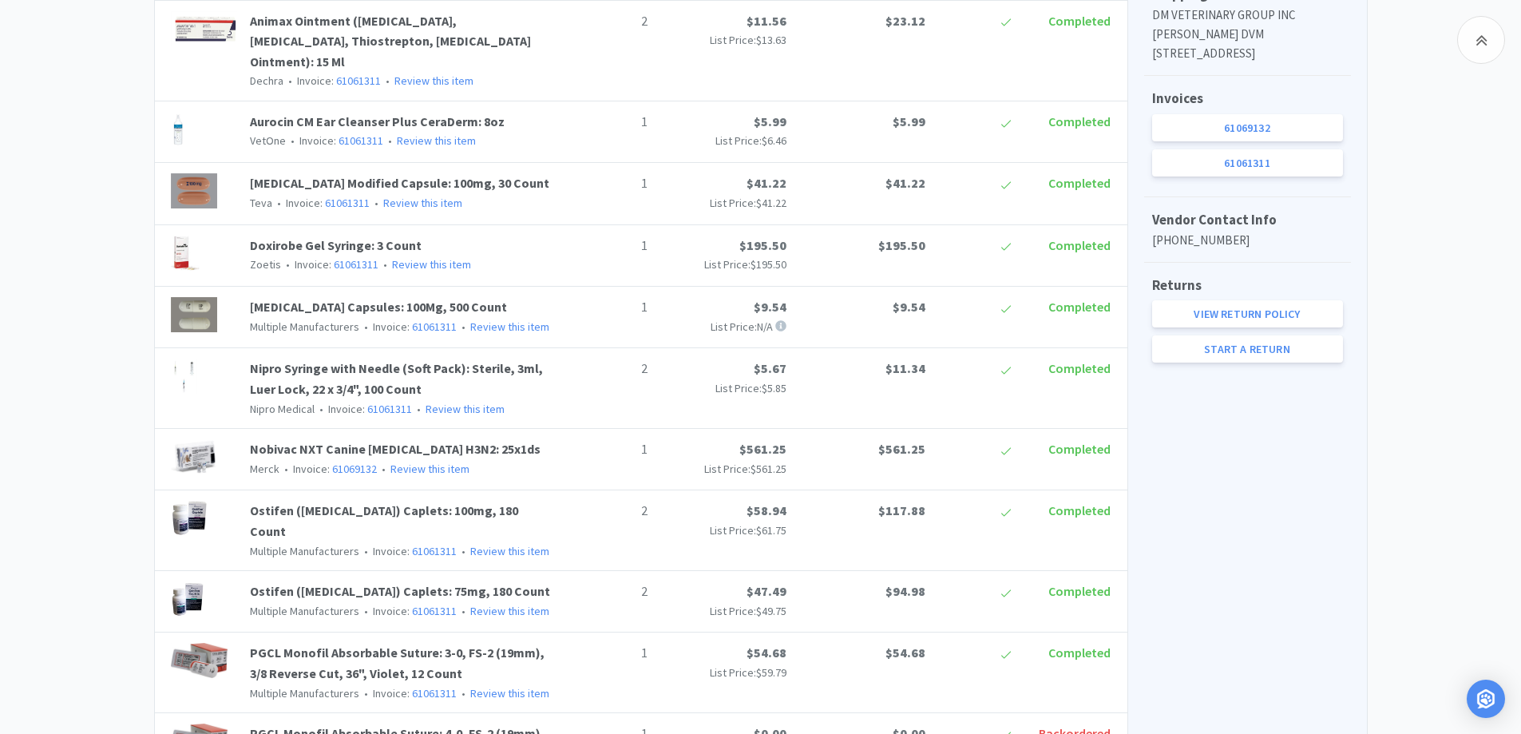
click at [1246, 161] on div "61069132 61061311" at bounding box center [1247, 145] width 191 height 62
click at [1239, 141] on link "61069132" at bounding box center [1247, 127] width 191 height 27
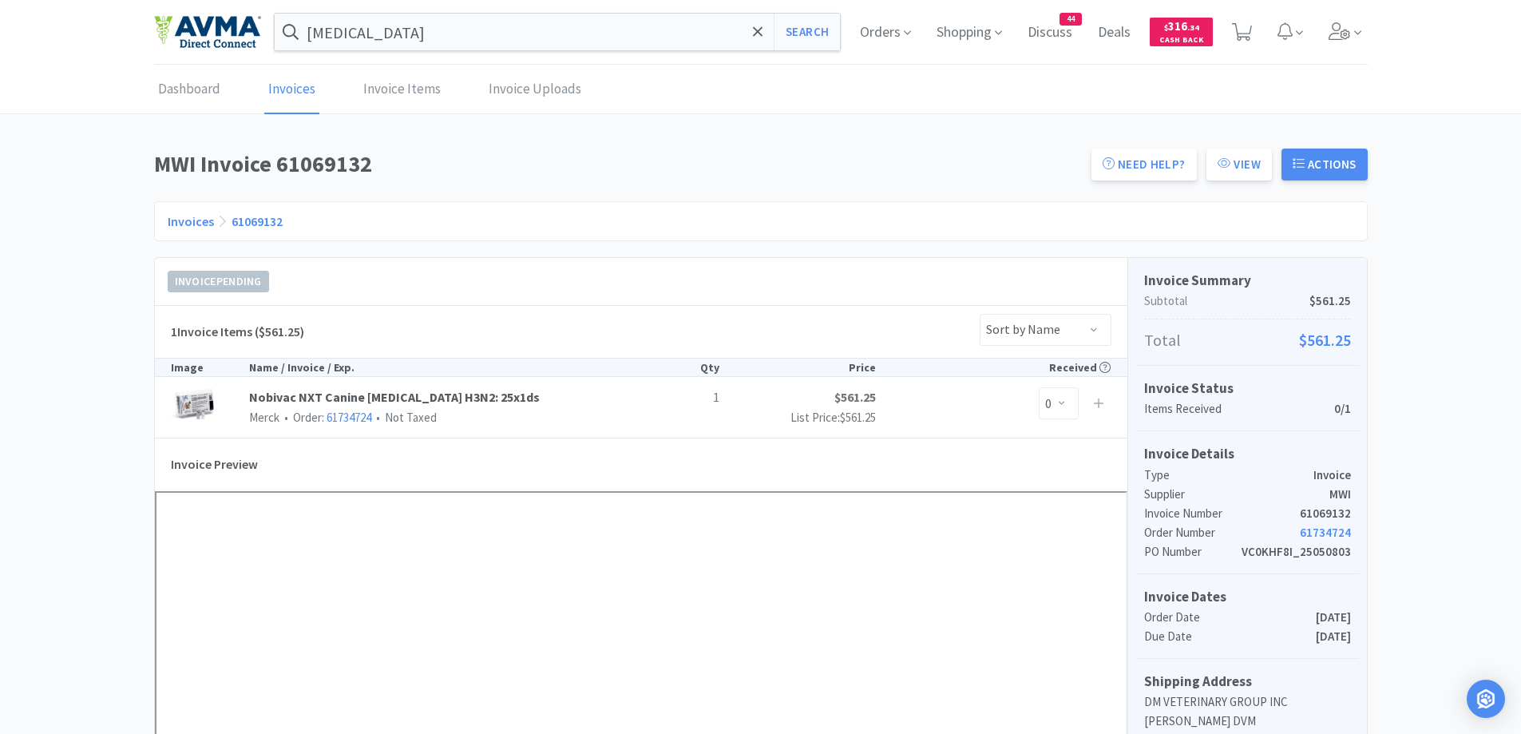
scroll to position [639, 0]
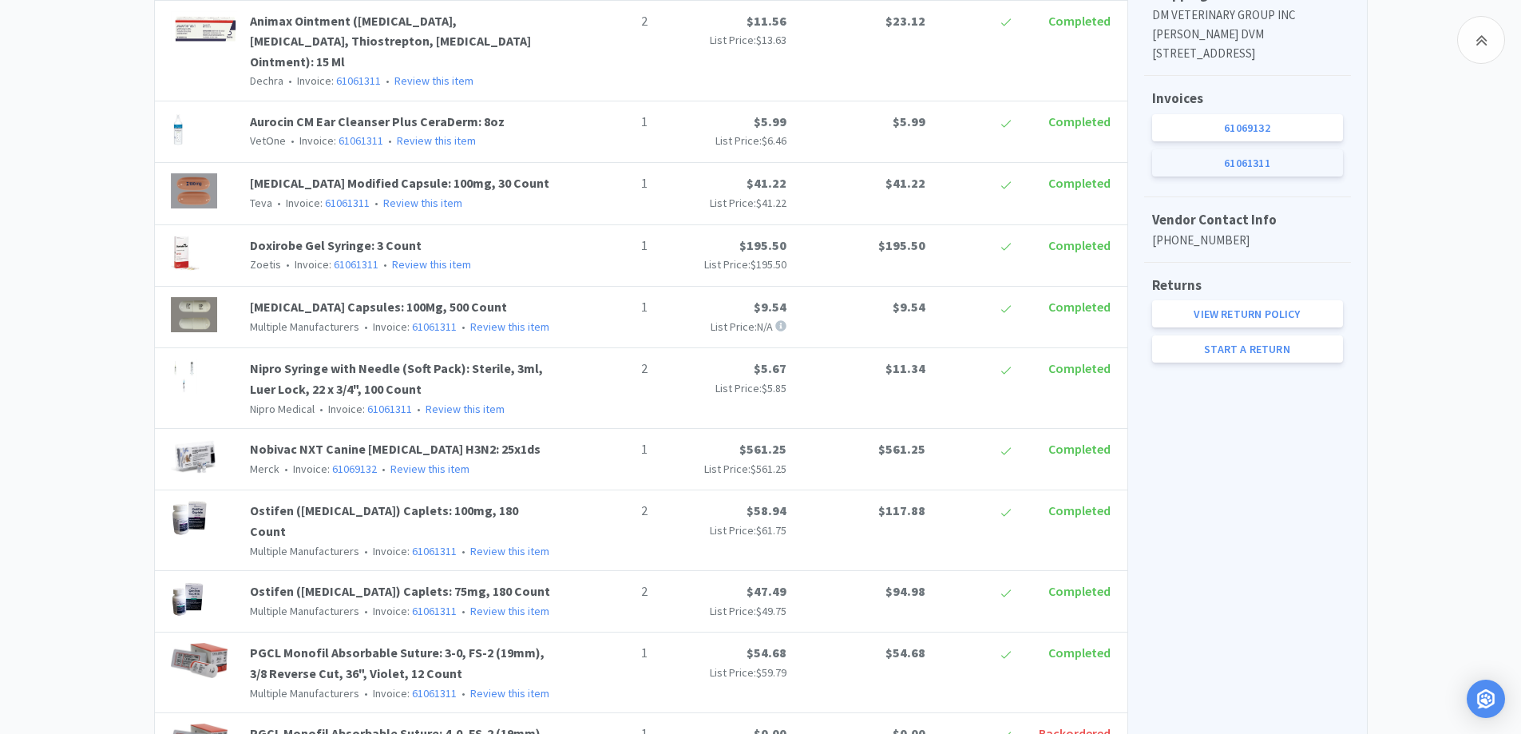
click at [1245, 176] on link "61061311" at bounding box center [1247, 162] width 191 height 27
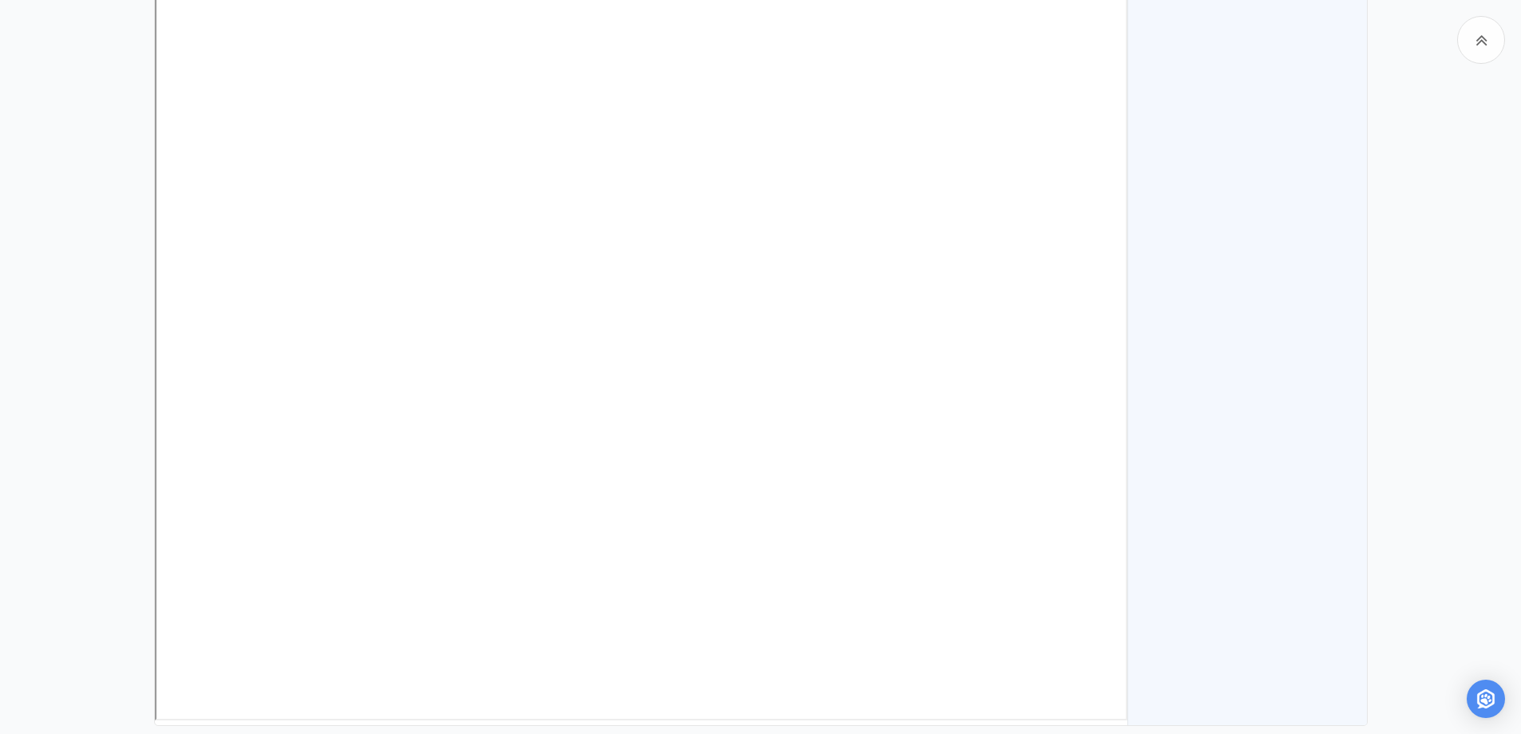
scroll to position [2054, 0]
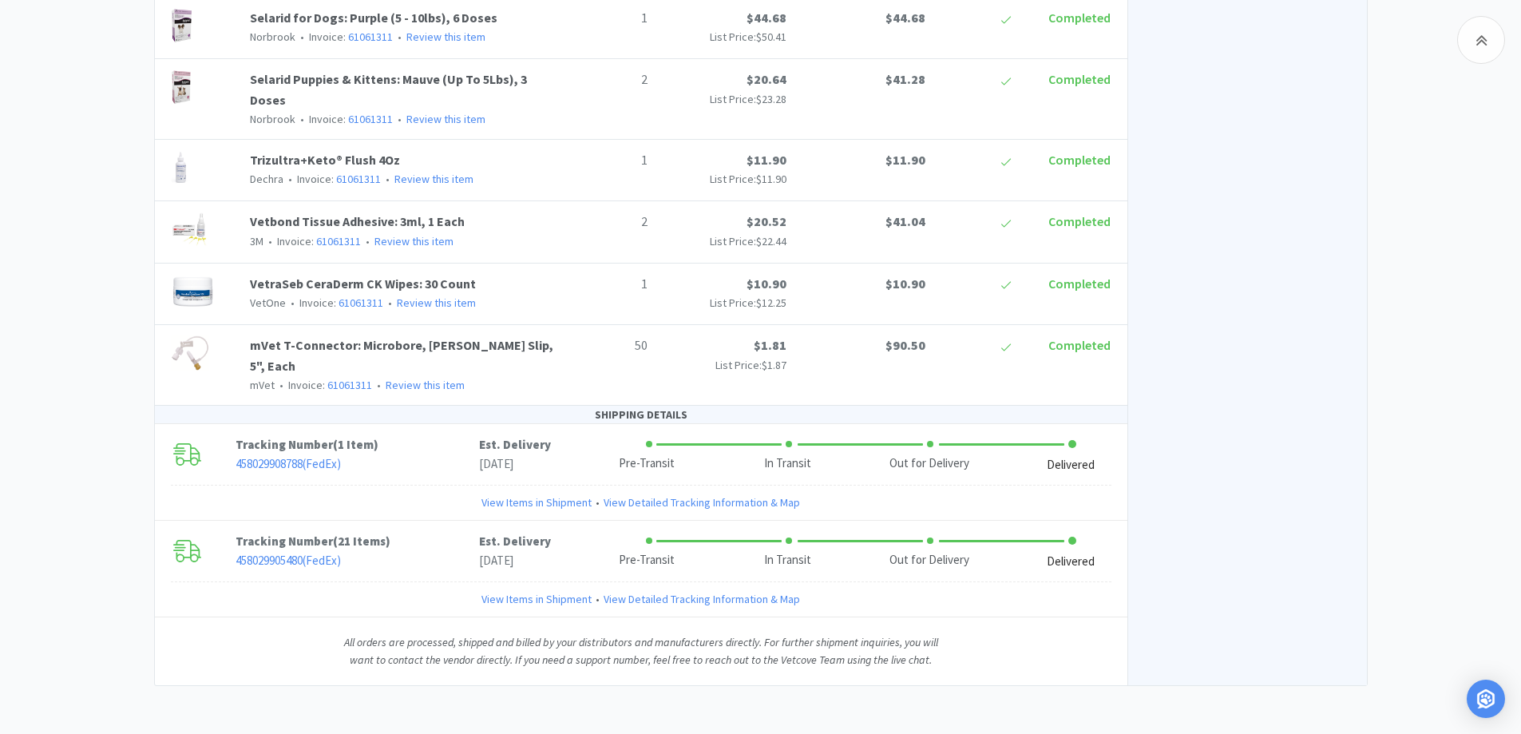
scroll to position [639, 0]
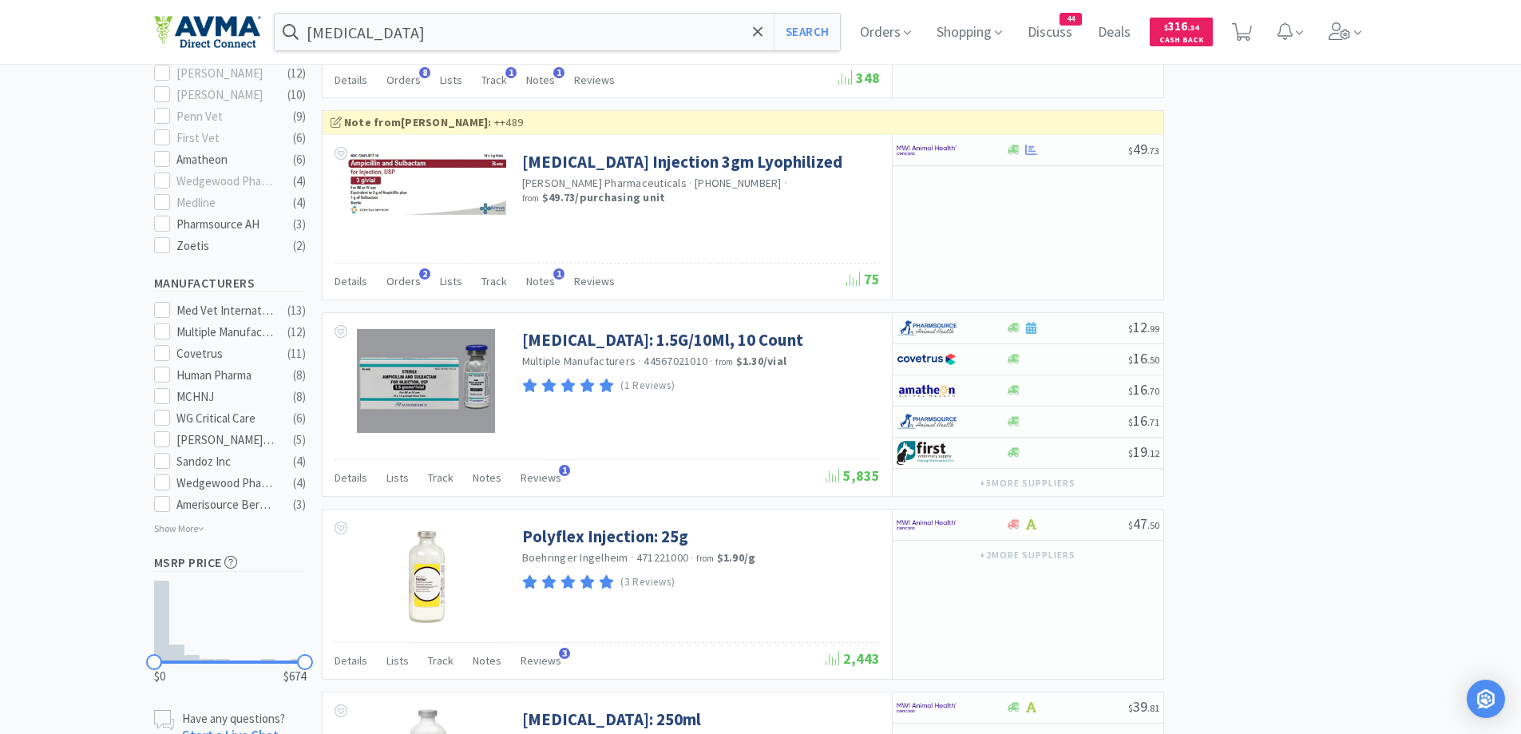
scroll to position [1118, 0]
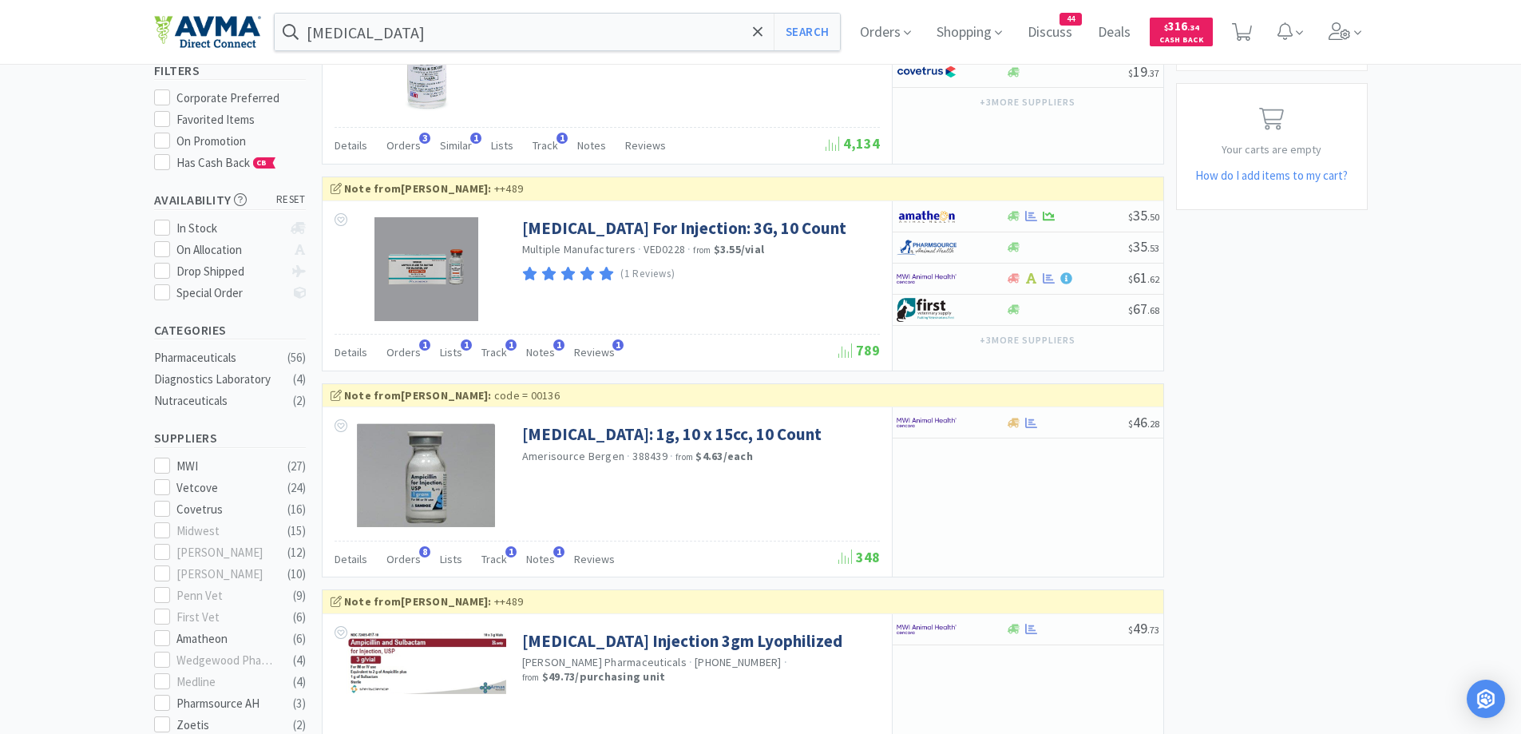
scroll to position [479, 0]
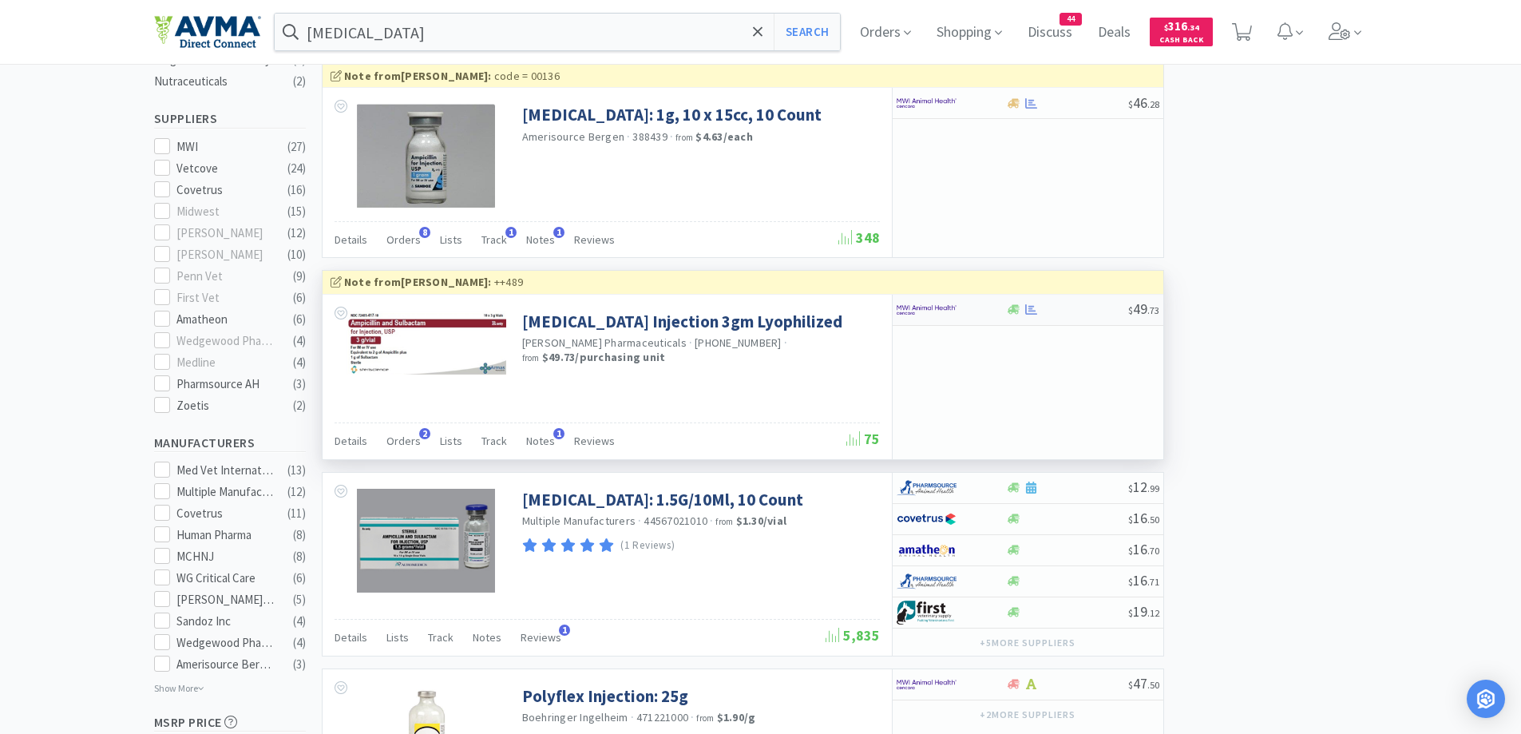
click at [974, 304] on div at bounding box center [941, 309] width 88 height 27
select select "1"
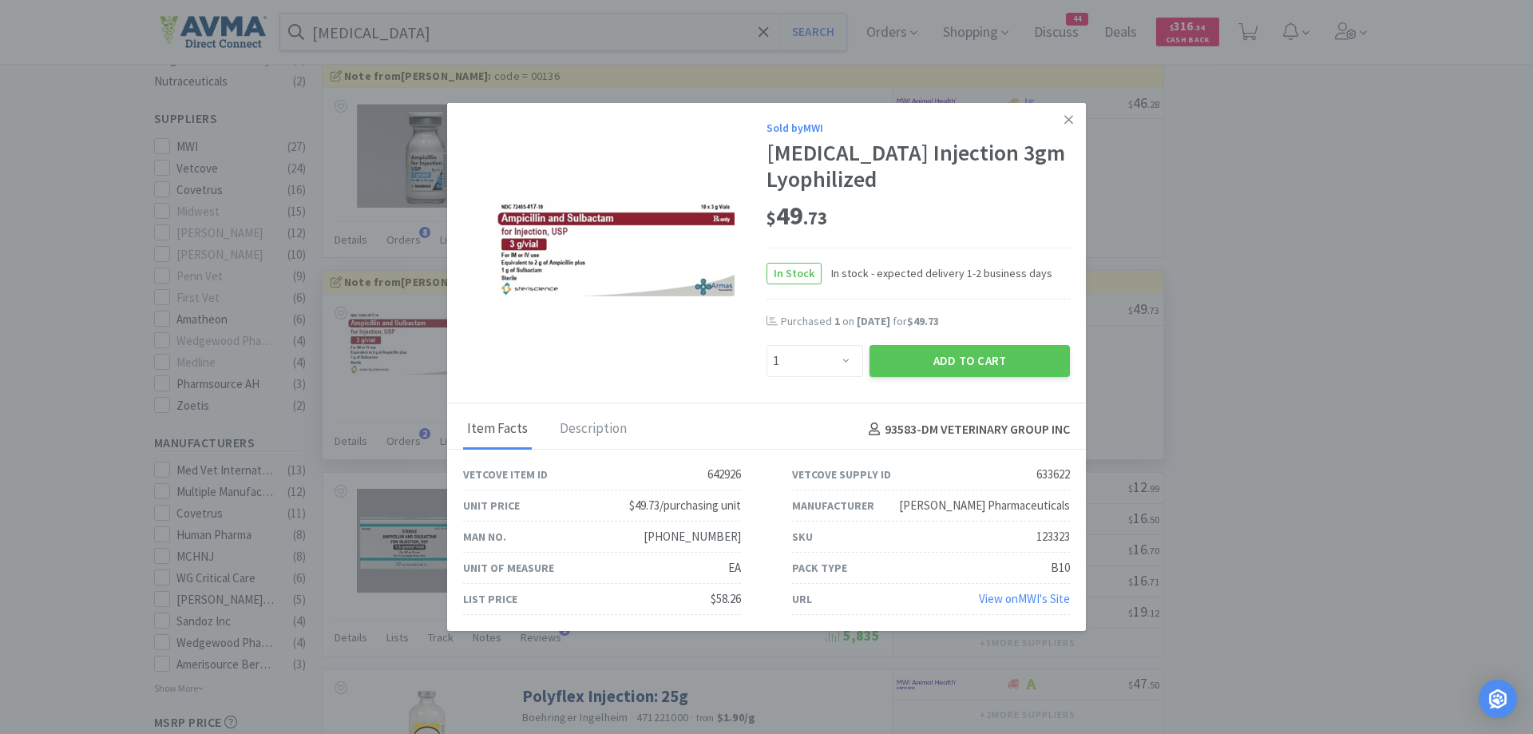
drag, startPoint x: 609, startPoint y: 432, endPoint x: 662, endPoint y: 391, distance: 66.6
click at [609, 432] on div "Description" at bounding box center [593, 430] width 75 height 40
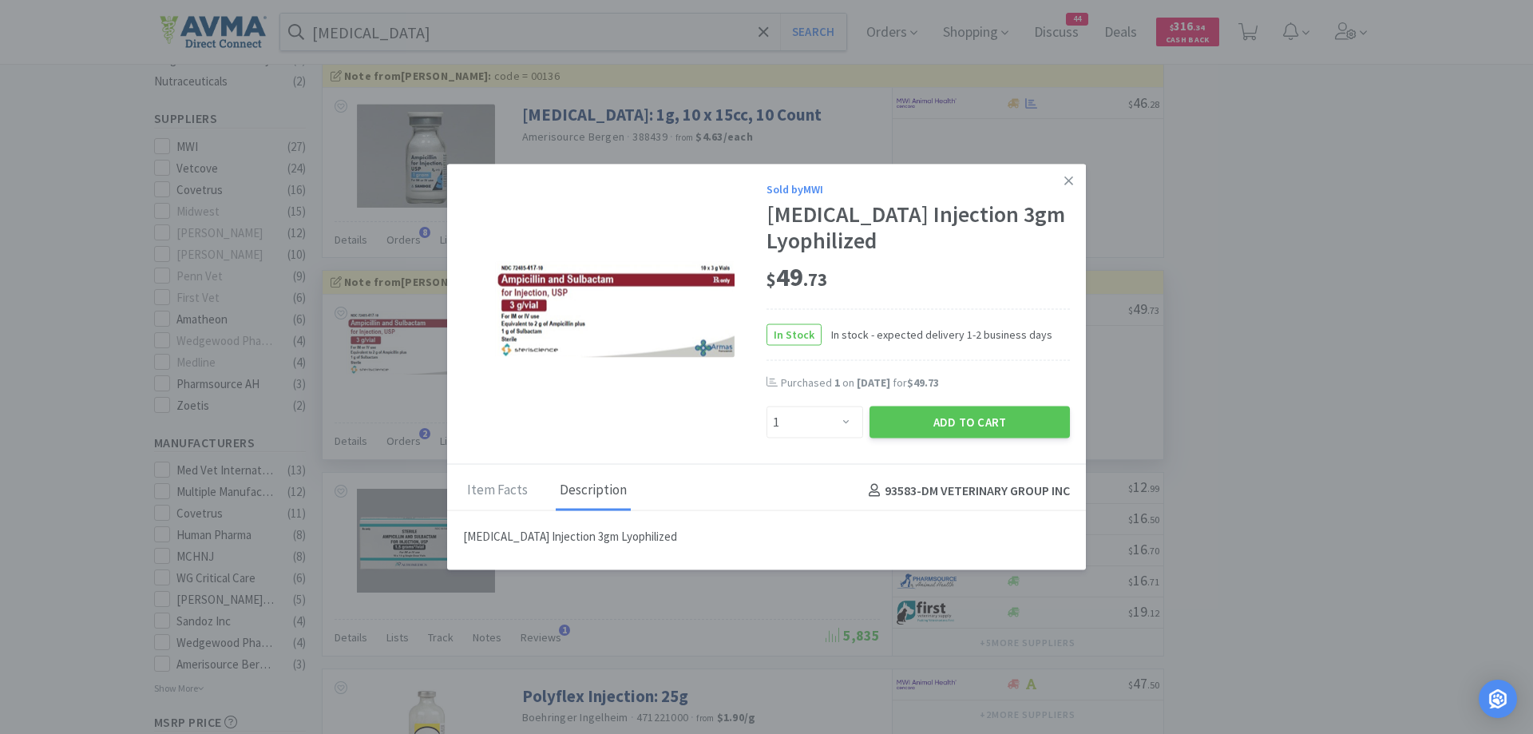
click at [509, 521] on div "Ampicillin and Sulbactam Injection 3gm Lyophilized" at bounding box center [766, 540] width 639 height 59
drag, startPoint x: 489, startPoint y: 474, endPoint x: 535, endPoint y: 446, distance: 54.1
click at [489, 474] on div "Item Facts" at bounding box center [497, 491] width 69 height 40
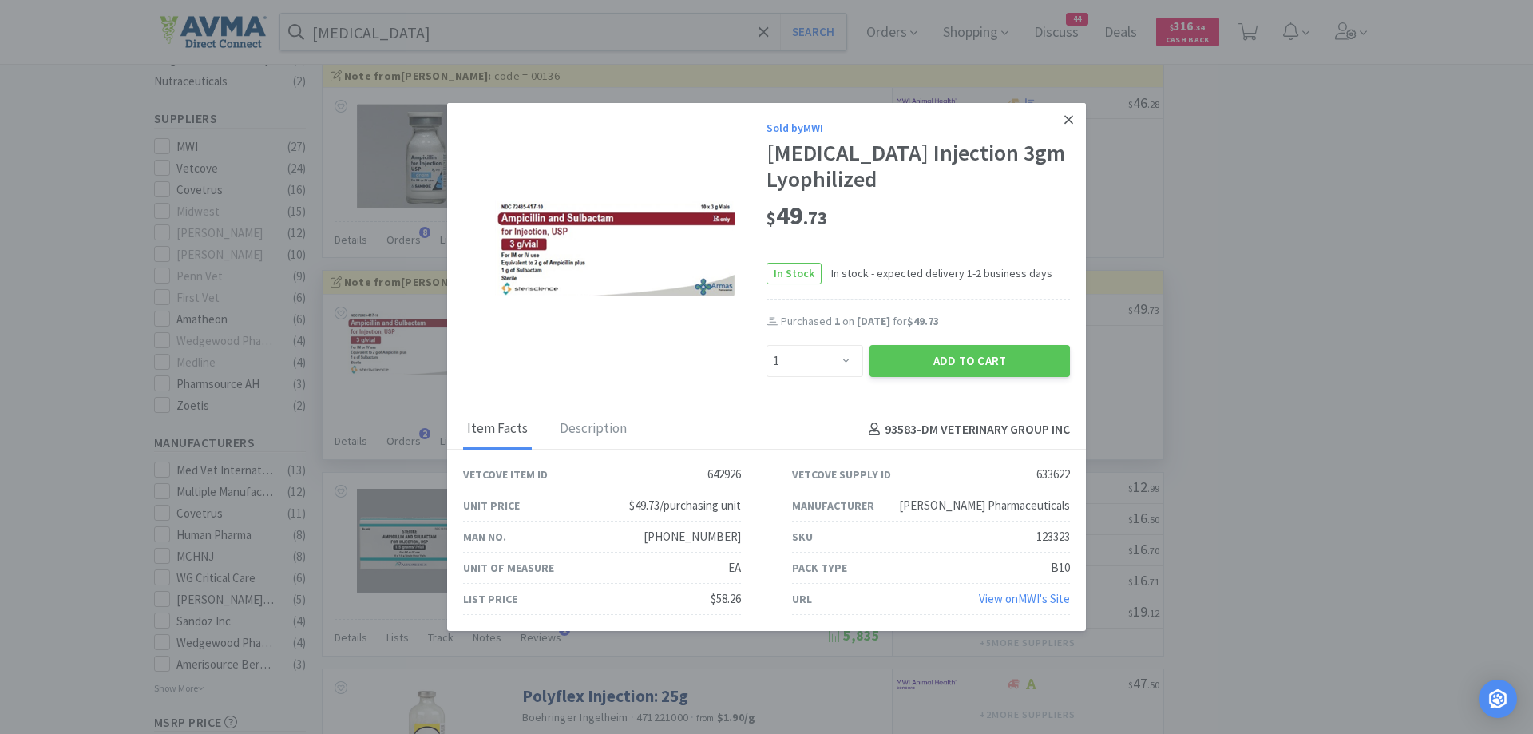
click at [1076, 117] on link at bounding box center [1069, 120] width 28 height 34
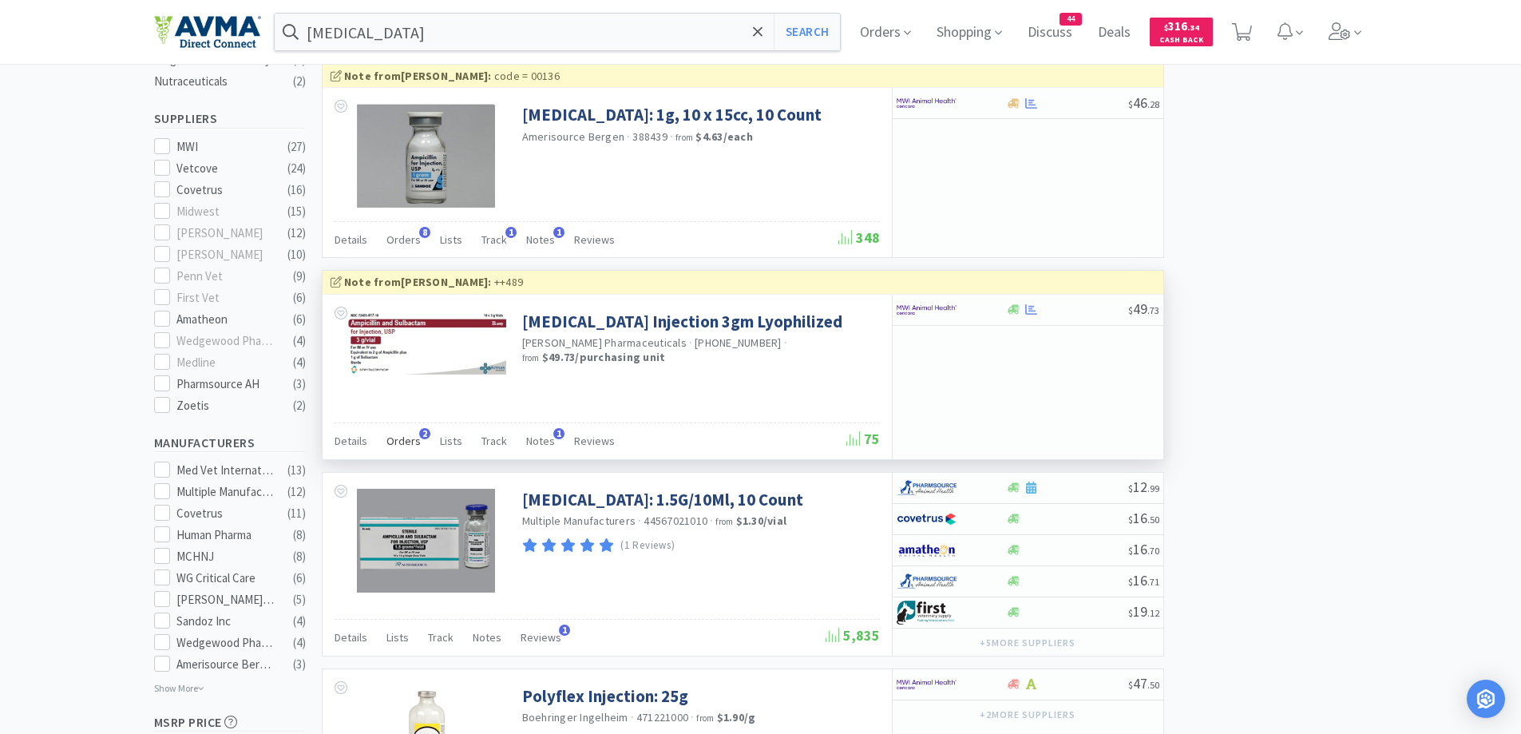
click at [396, 449] on div "Orders 2" at bounding box center [404, 443] width 34 height 30
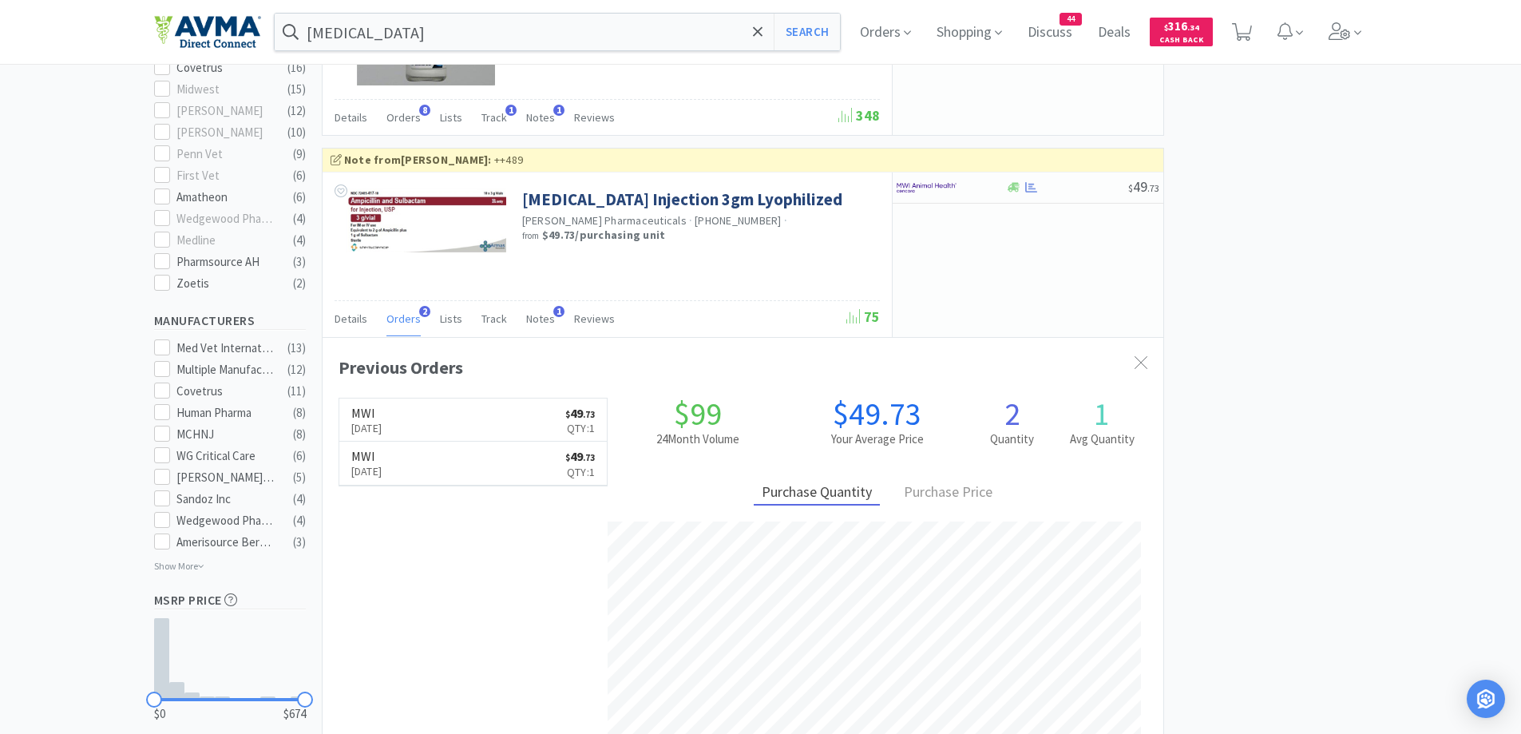
scroll to position [639, 0]
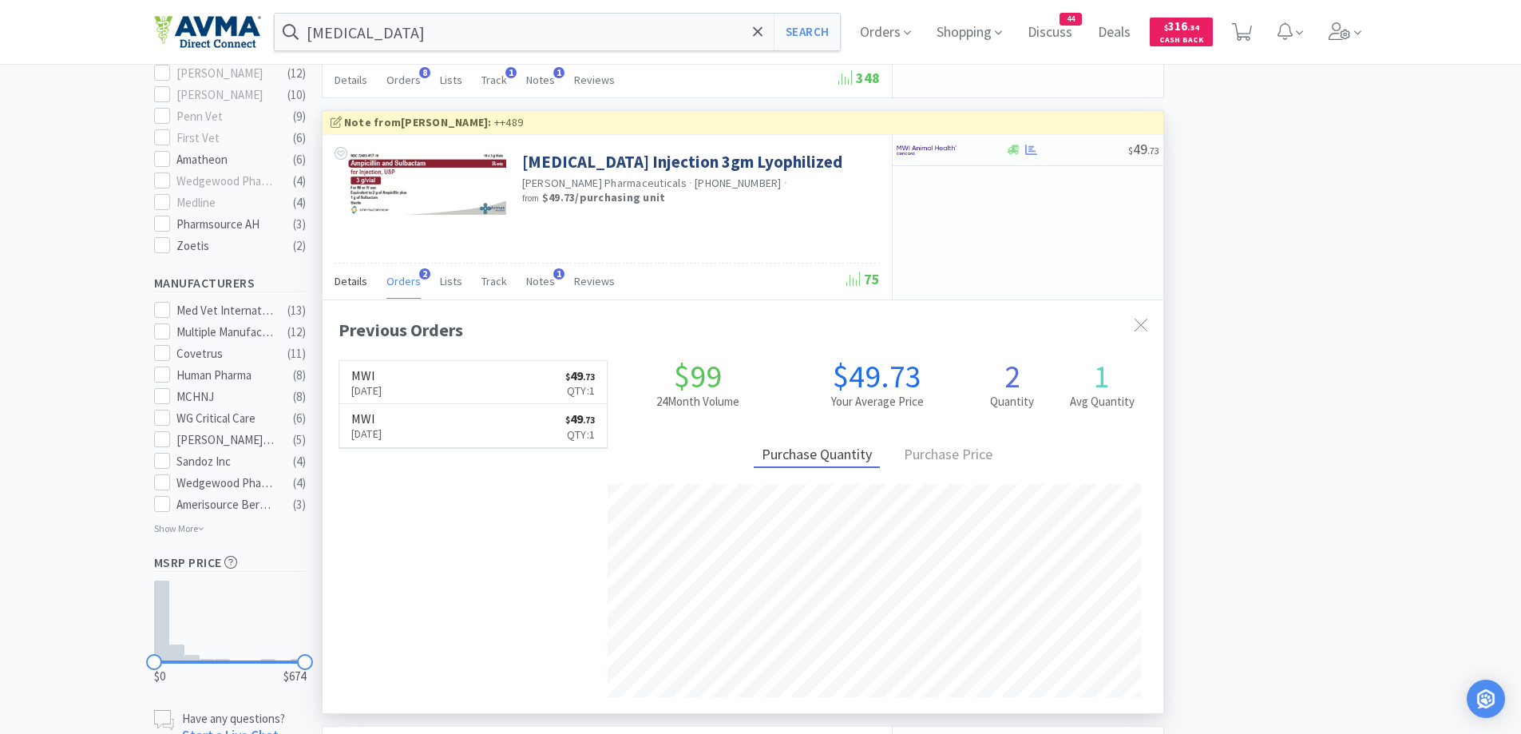
click at [346, 272] on div "Details" at bounding box center [351, 283] width 33 height 30
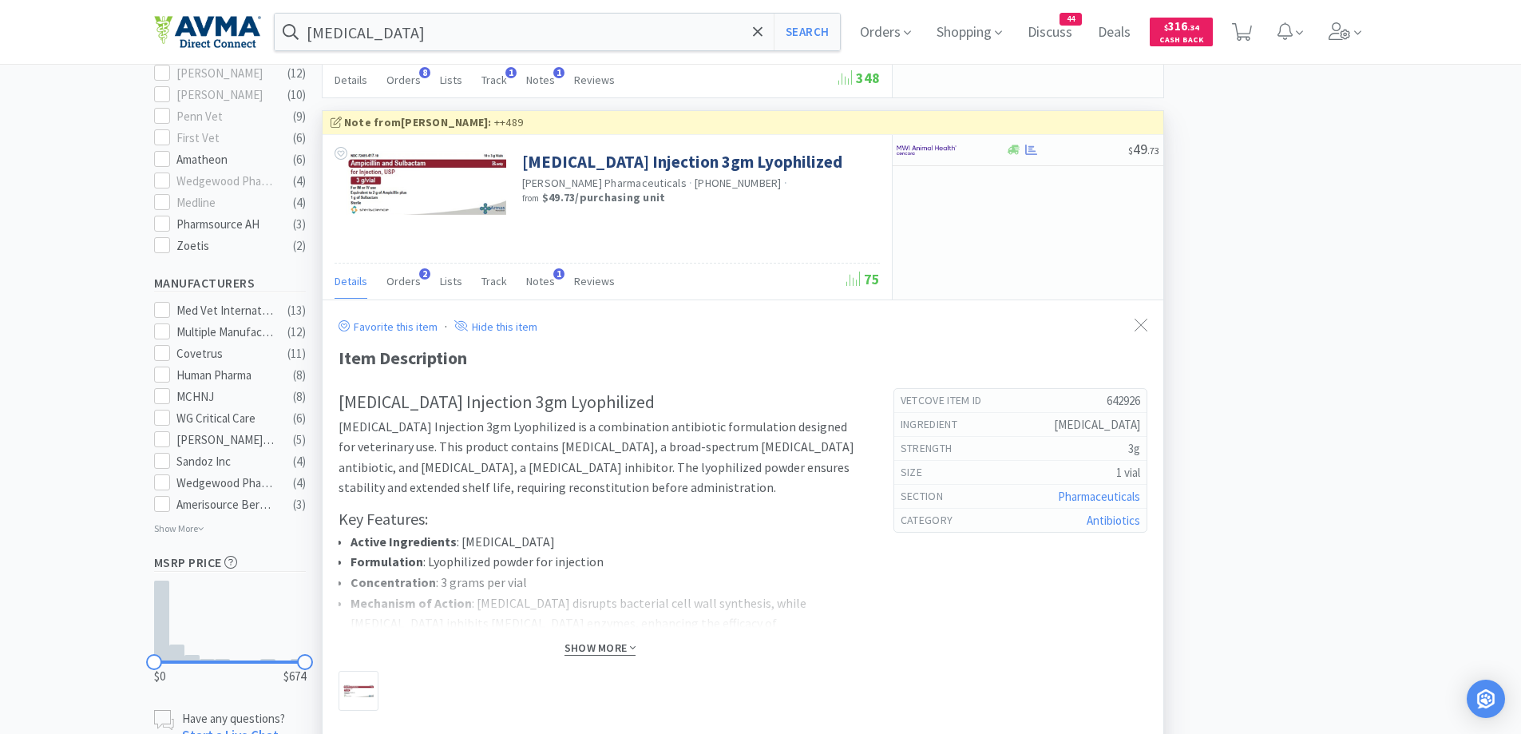
click at [612, 646] on span "Show More" at bounding box center [600, 647] width 71 height 15
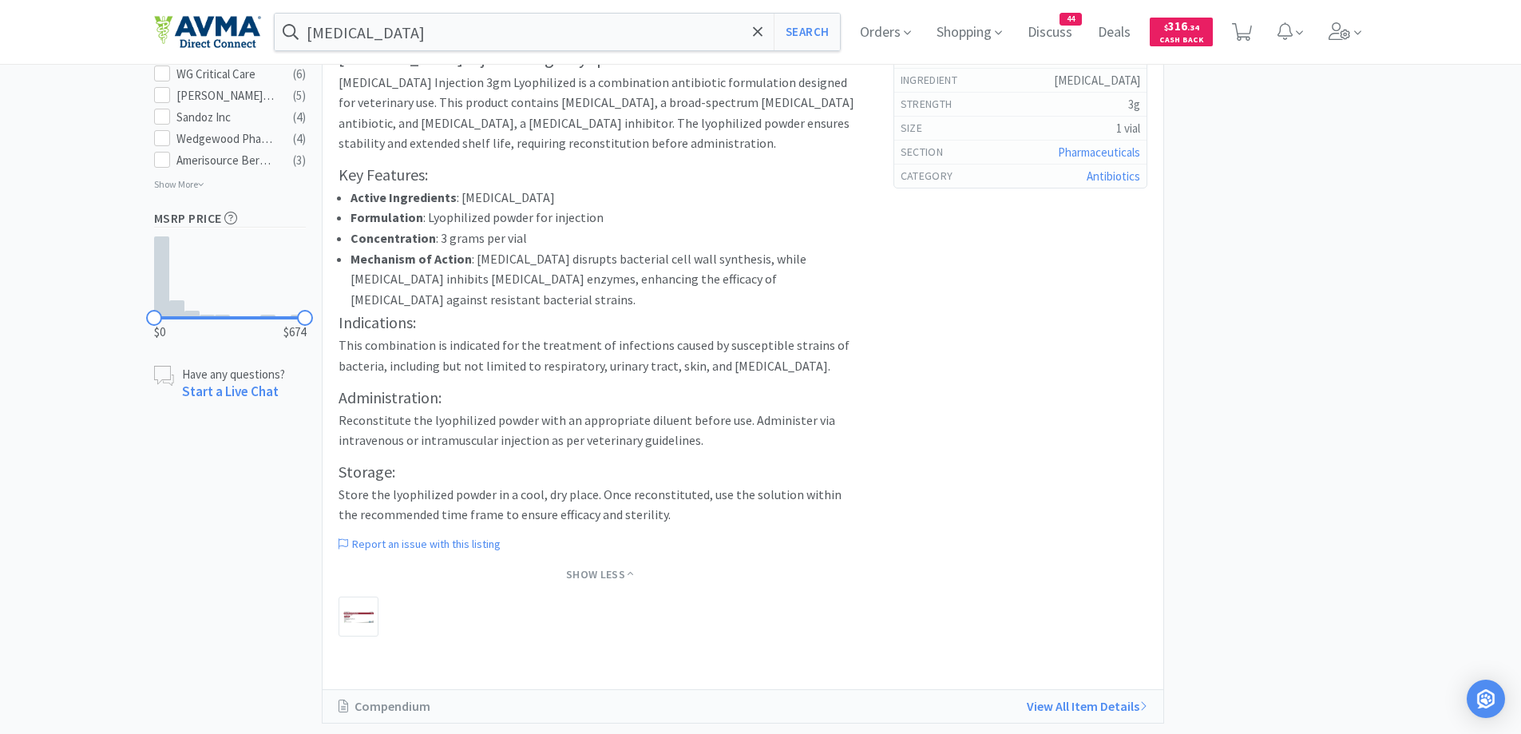
scroll to position [799, 0]
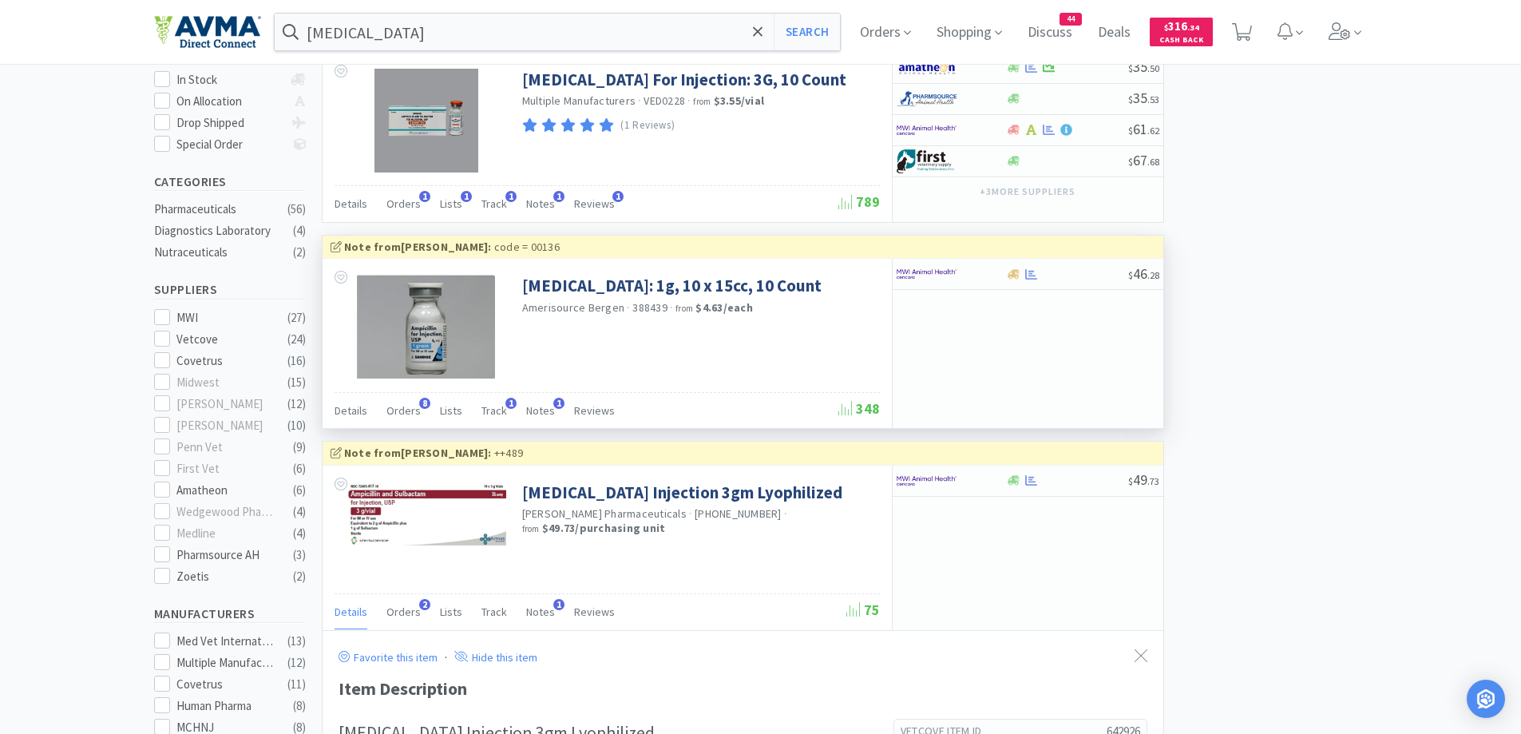
scroll to position [0, 0]
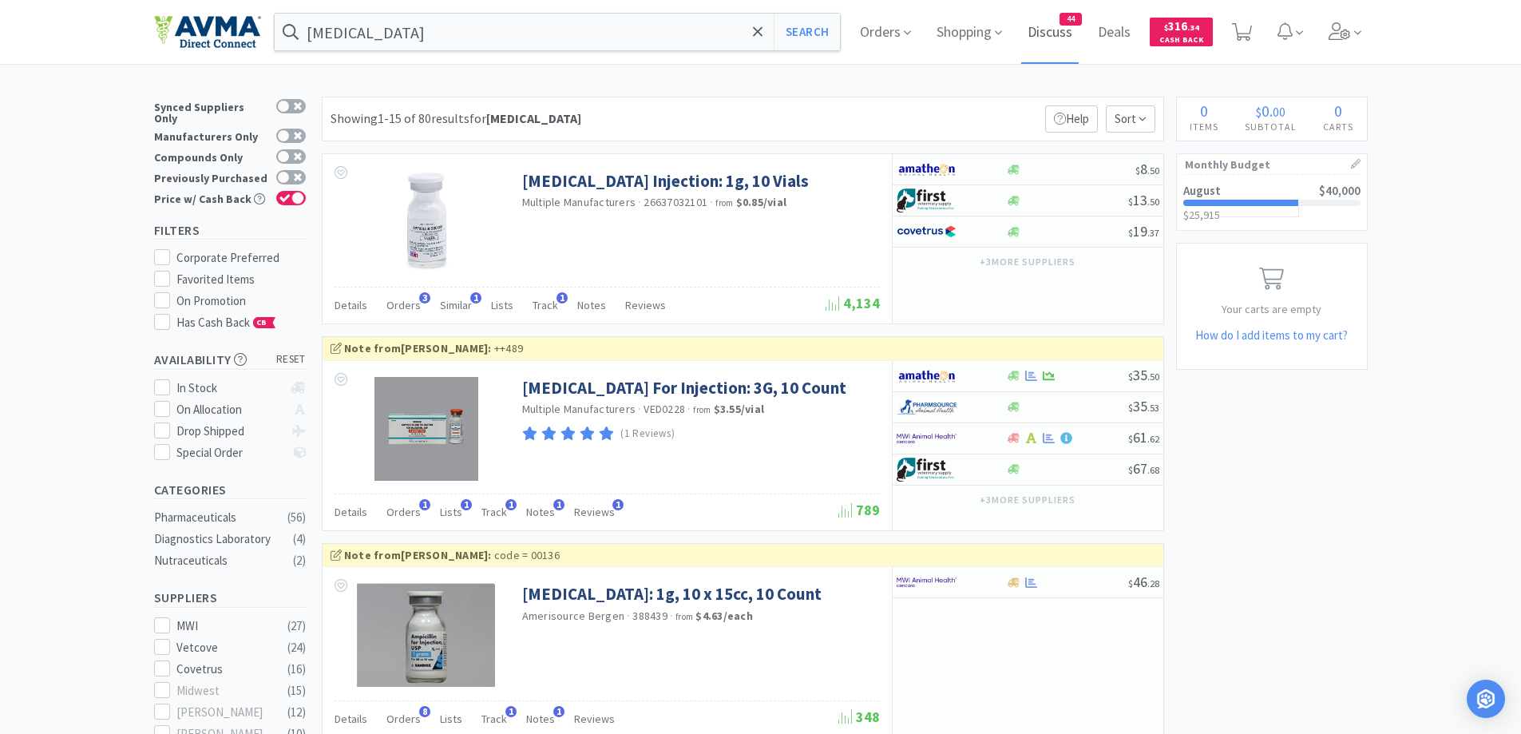
click at [1053, 37] on span "Discuss" at bounding box center [1049, 32] width 57 height 64
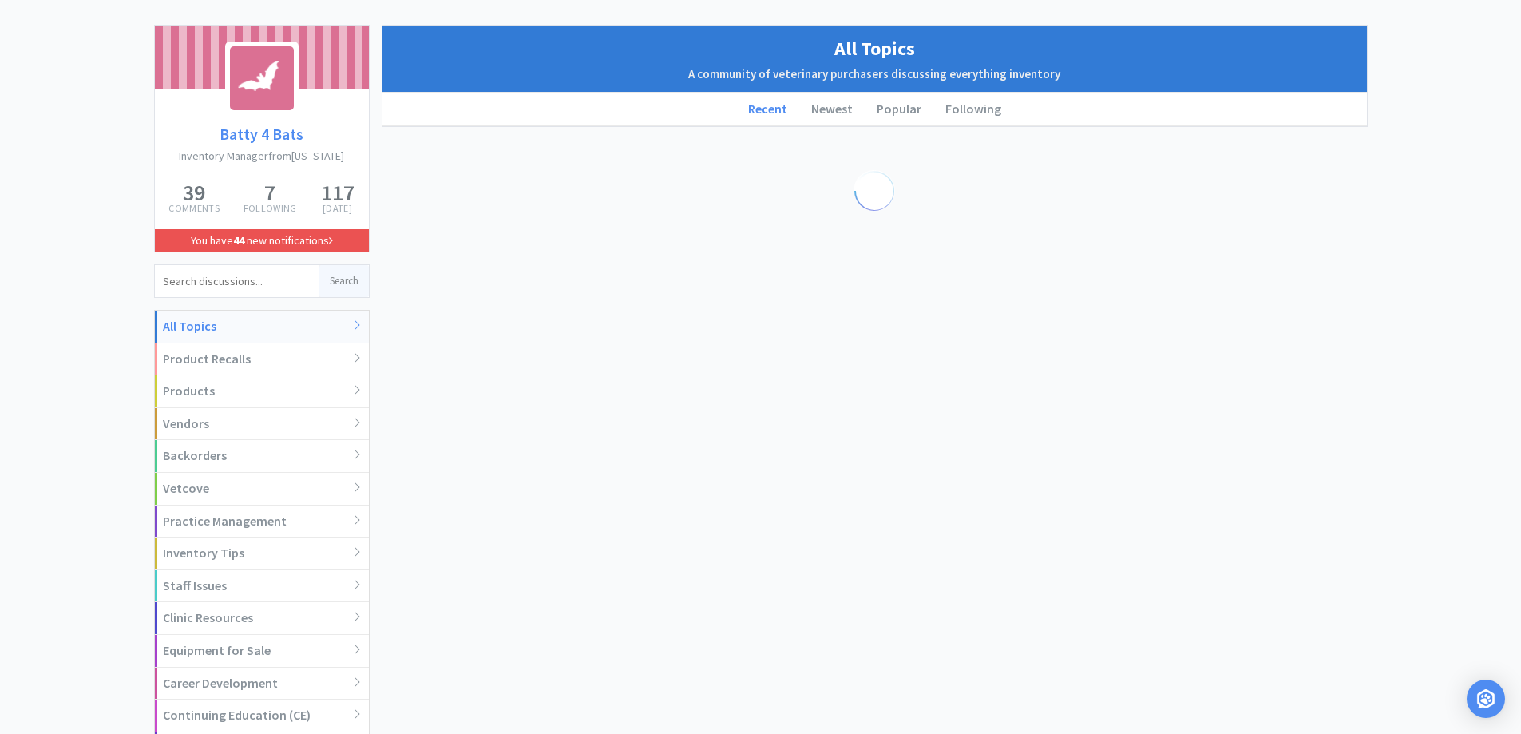
scroll to position [160, 0]
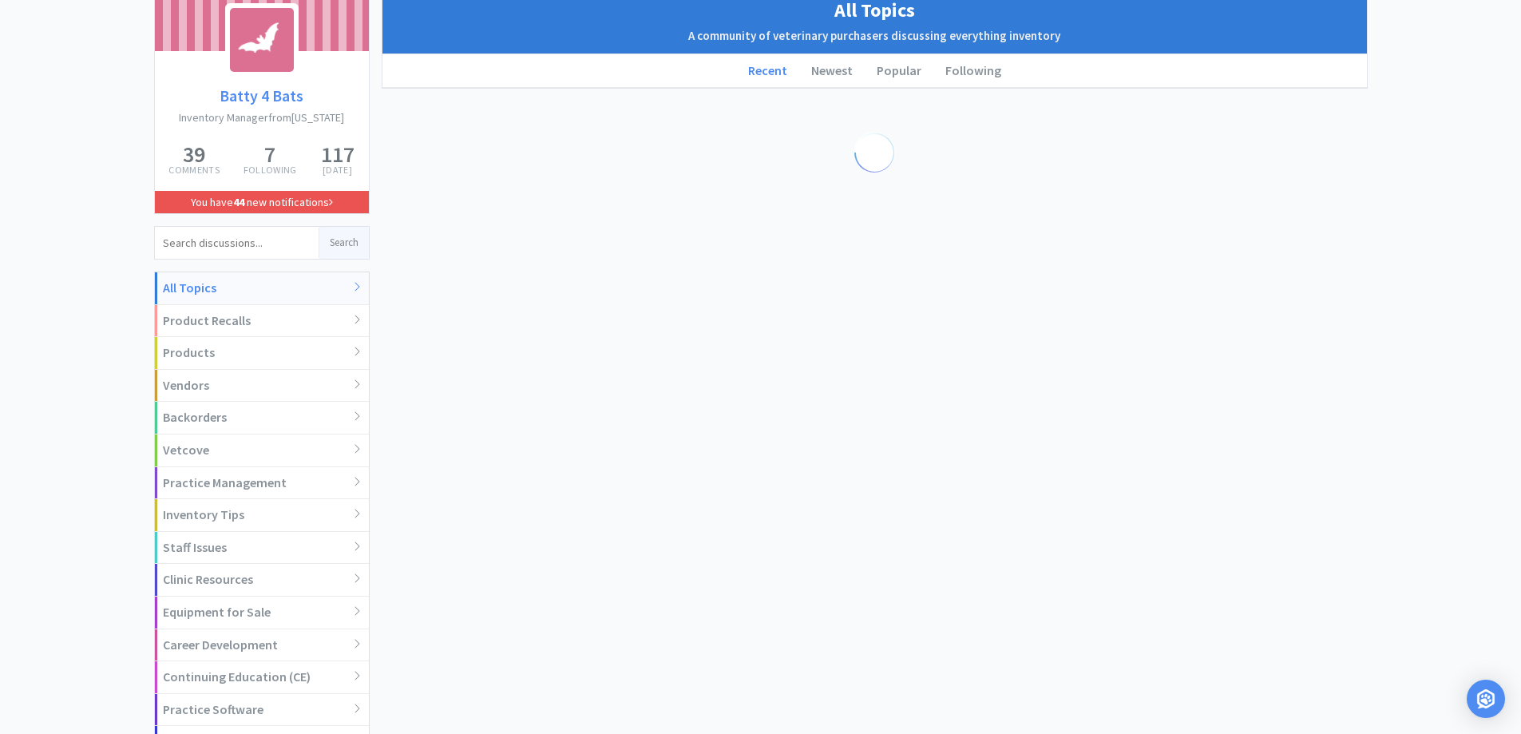
click at [96, 303] on div "Batty 4 Bats Inventory Manager from California 39 Comments 7 Following 117 Karm…" at bounding box center [760, 507] width 1521 height 1042
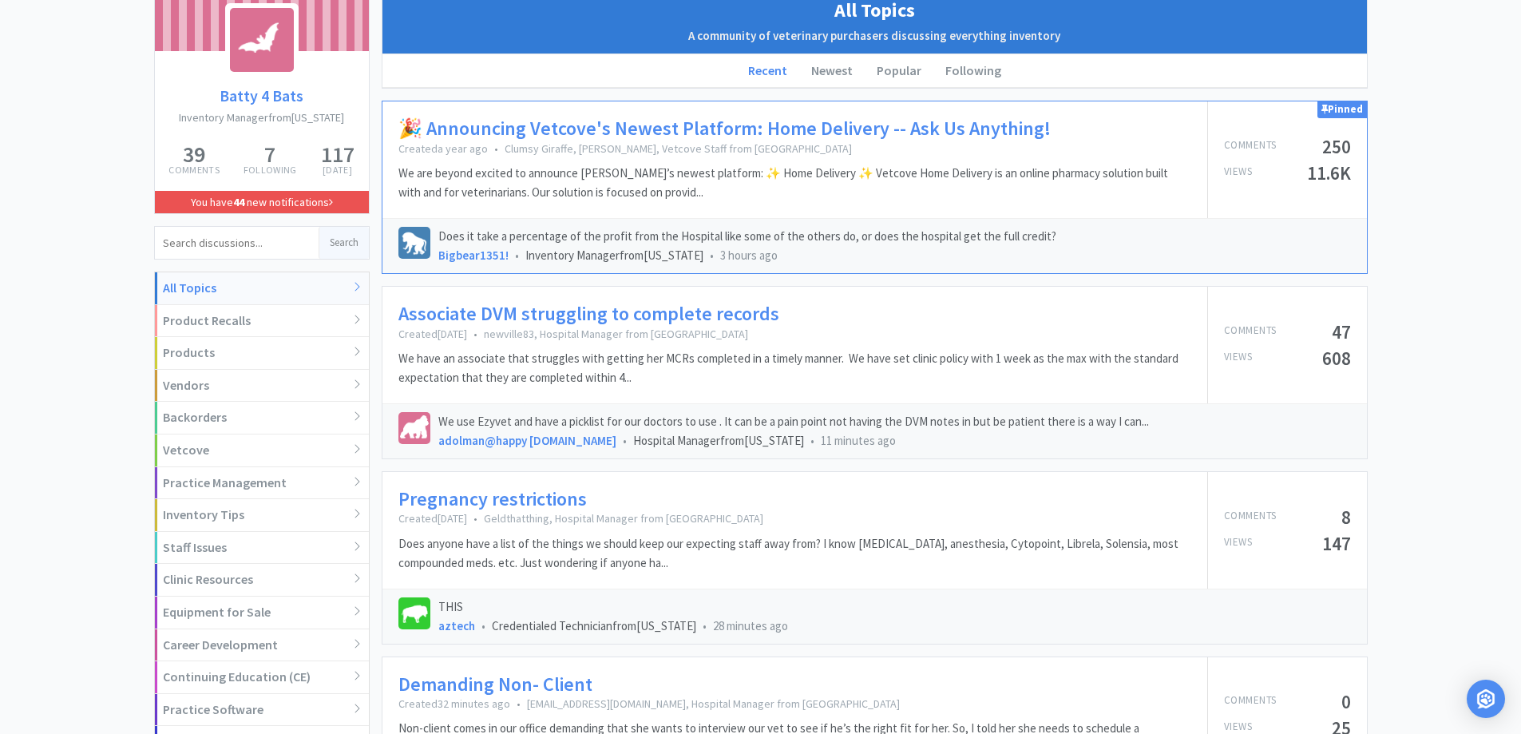
click at [498, 497] on link "Pregnancy restrictions" at bounding box center [492, 499] width 188 height 23
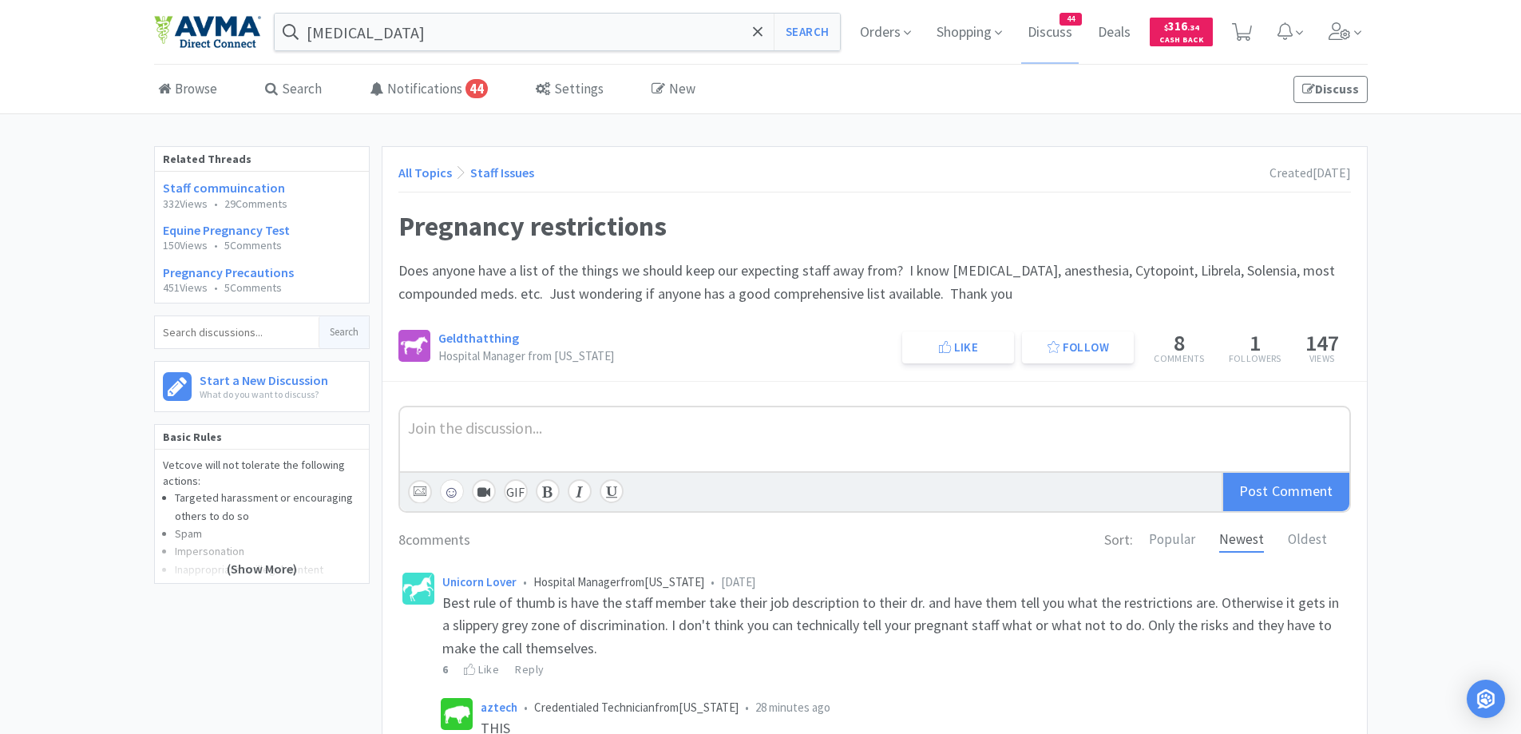
click at [1422, 220] on div "Related Threads Staff commuincation 332 Views • 29 Comments Equine Pregnancy Te…" at bounding box center [760, 726] width 1521 height 1160
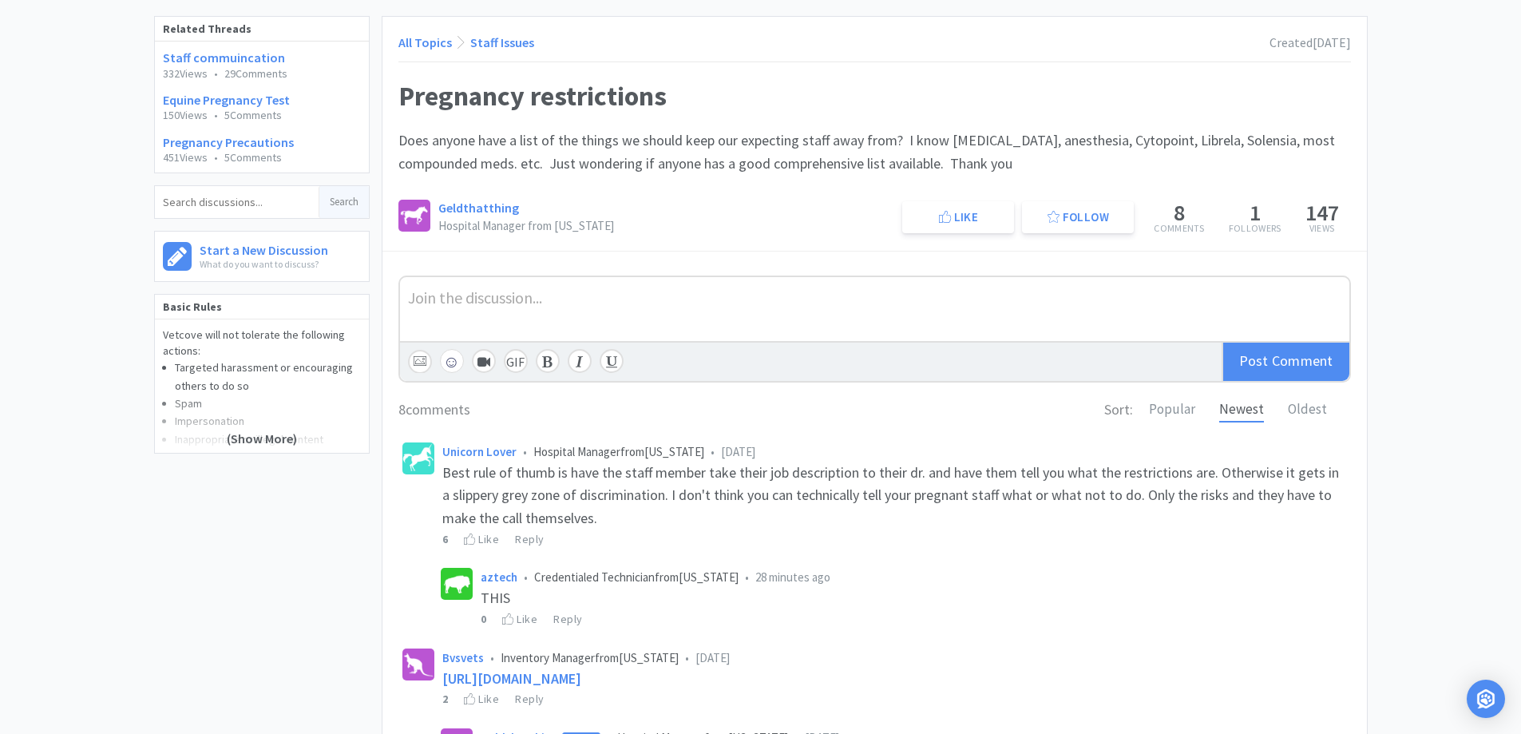
scroll to position [160, 0]
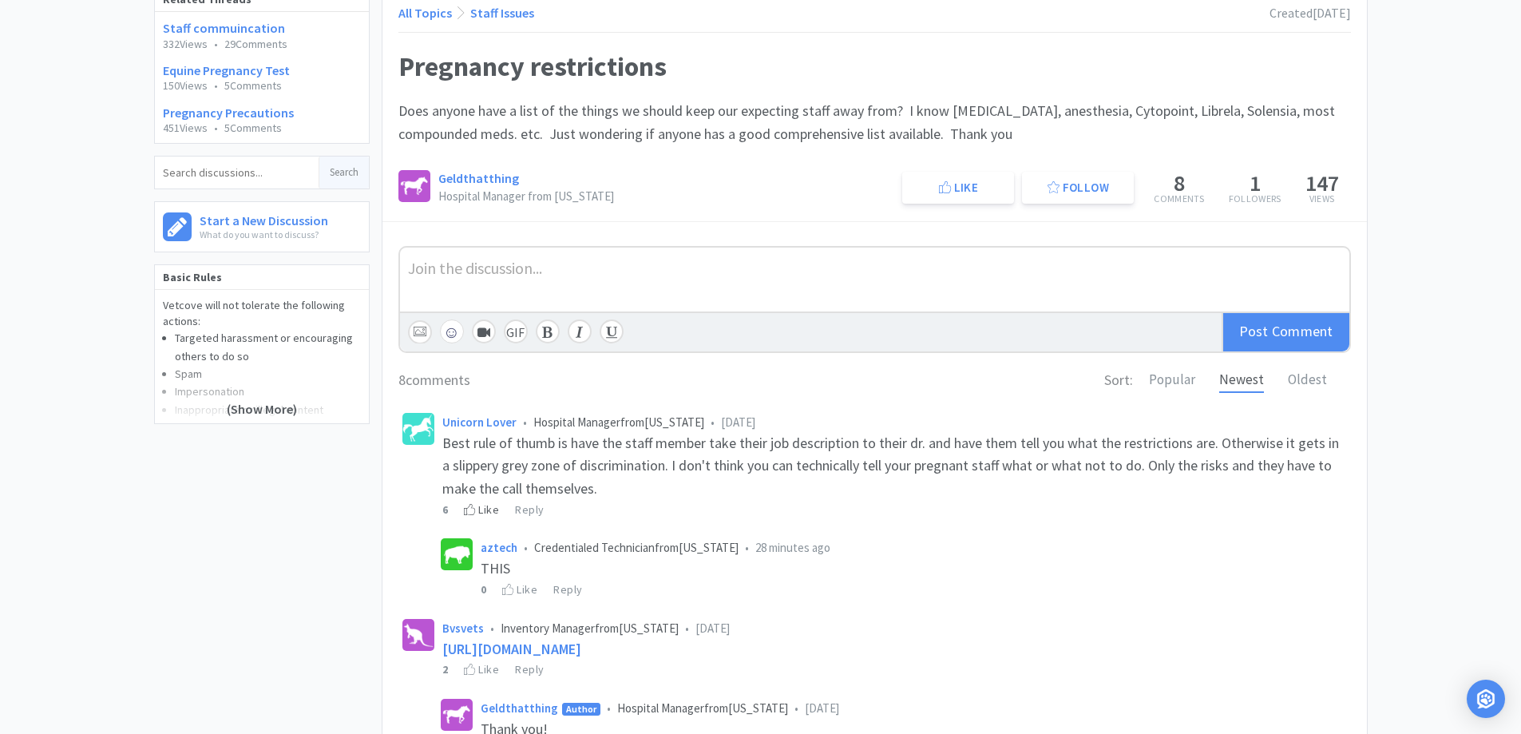
click at [489, 511] on div "Like" at bounding box center [481, 510] width 35 height 18
click at [1457, 309] on div "Related Threads Staff commuincation 332 Views • 29 Comments Equine Pregnancy Te…" at bounding box center [760, 566] width 1521 height 1160
click at [1467, 297] on div "Related Threads Staff commuincation 332 Views • 29 Comments Equine Pregnancy Te…" at bounding box center [760, 566] width 1521 height 1160
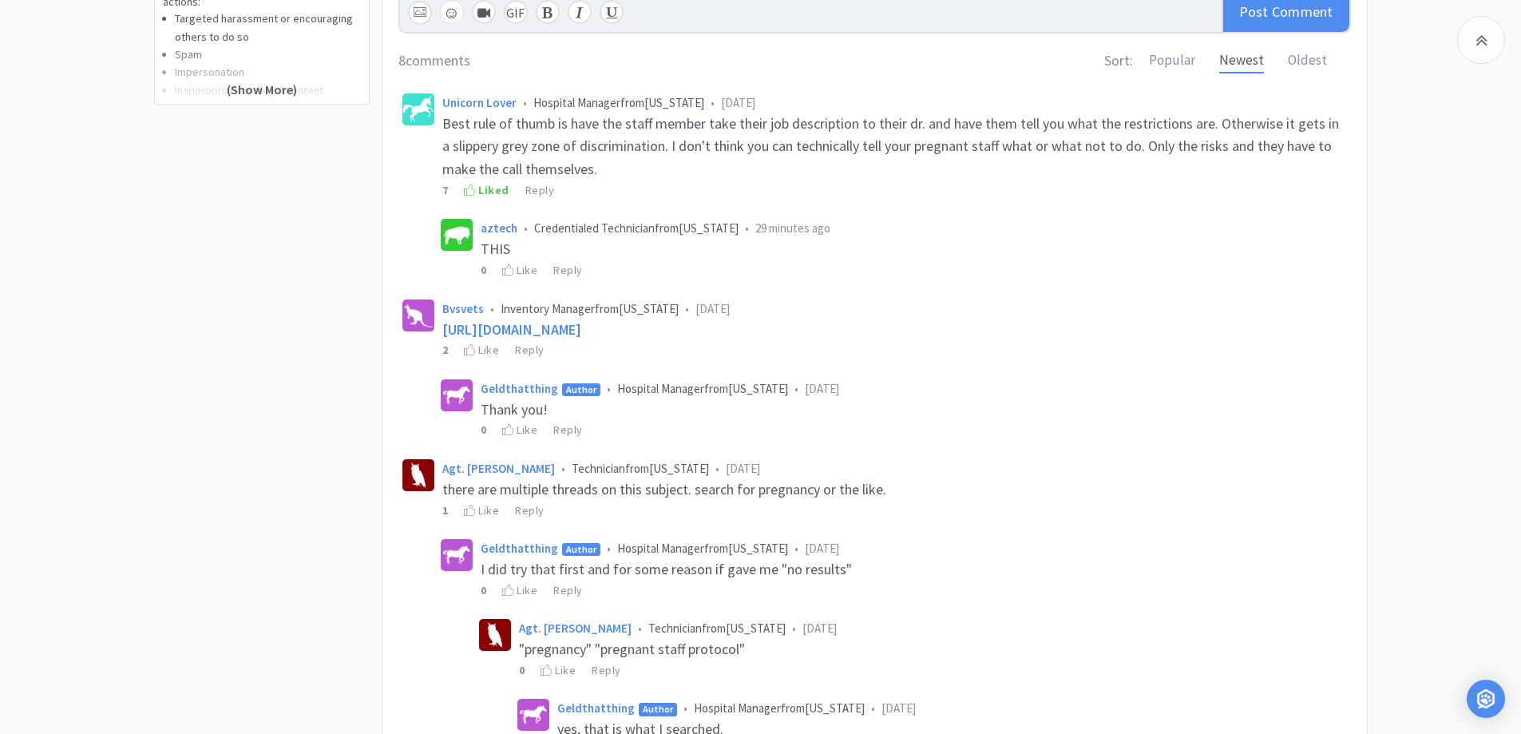
scroll to position [621, 0]
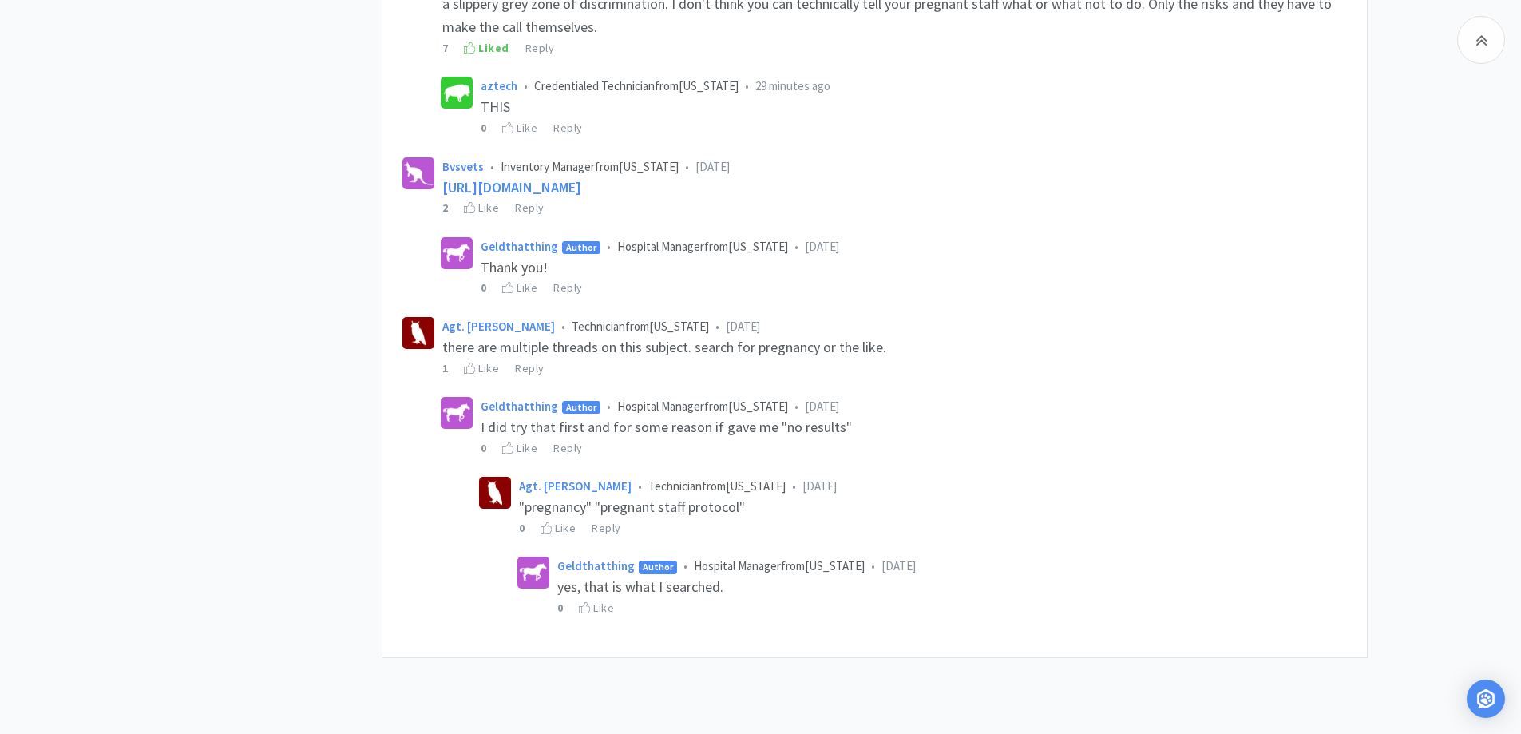
click at [115, 394] on div "Related Threads Staff commuincation 332 Views • 29 Comments Equine Pregnancy Te…" at bounding box center [760, 105] width 1521 height 1160
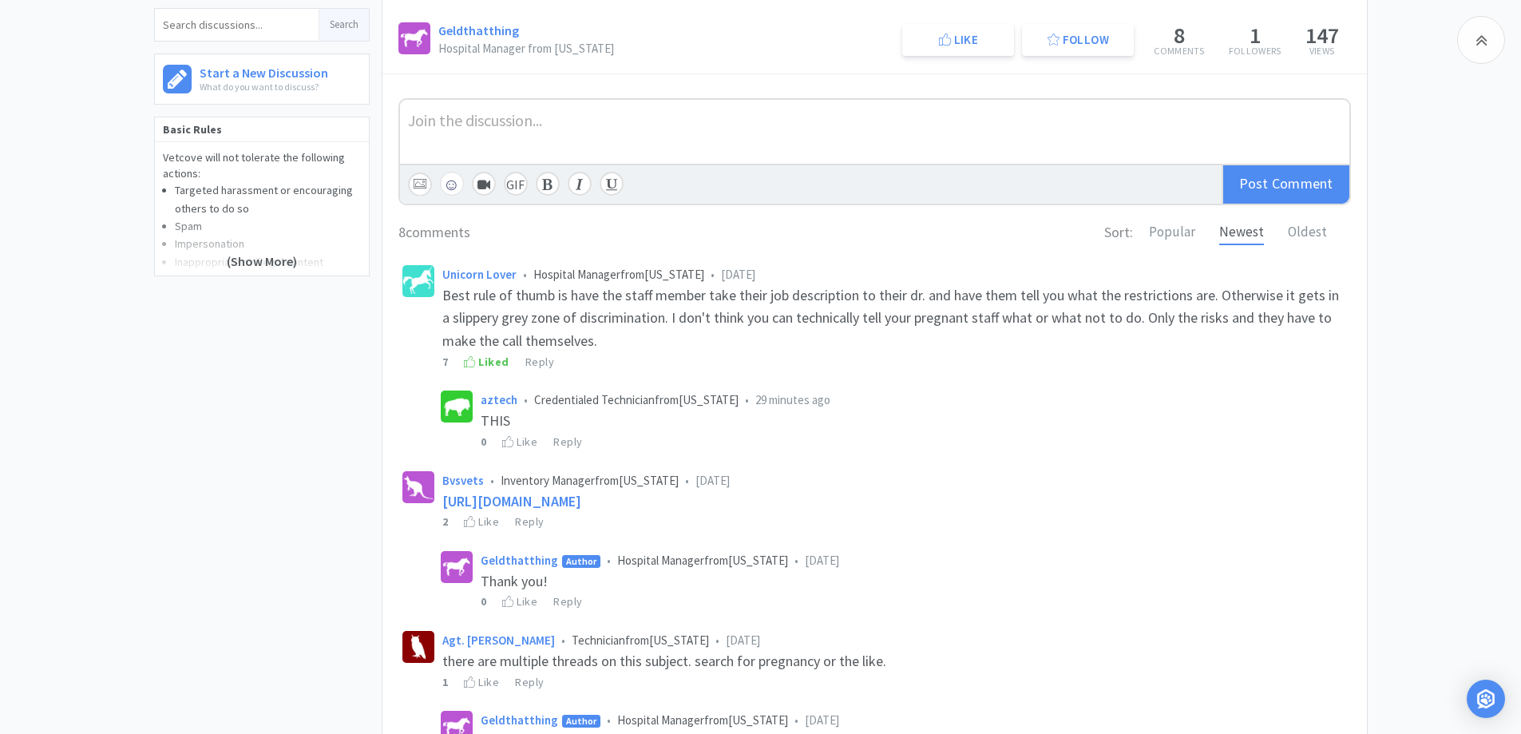
scroll to position [302, 0]
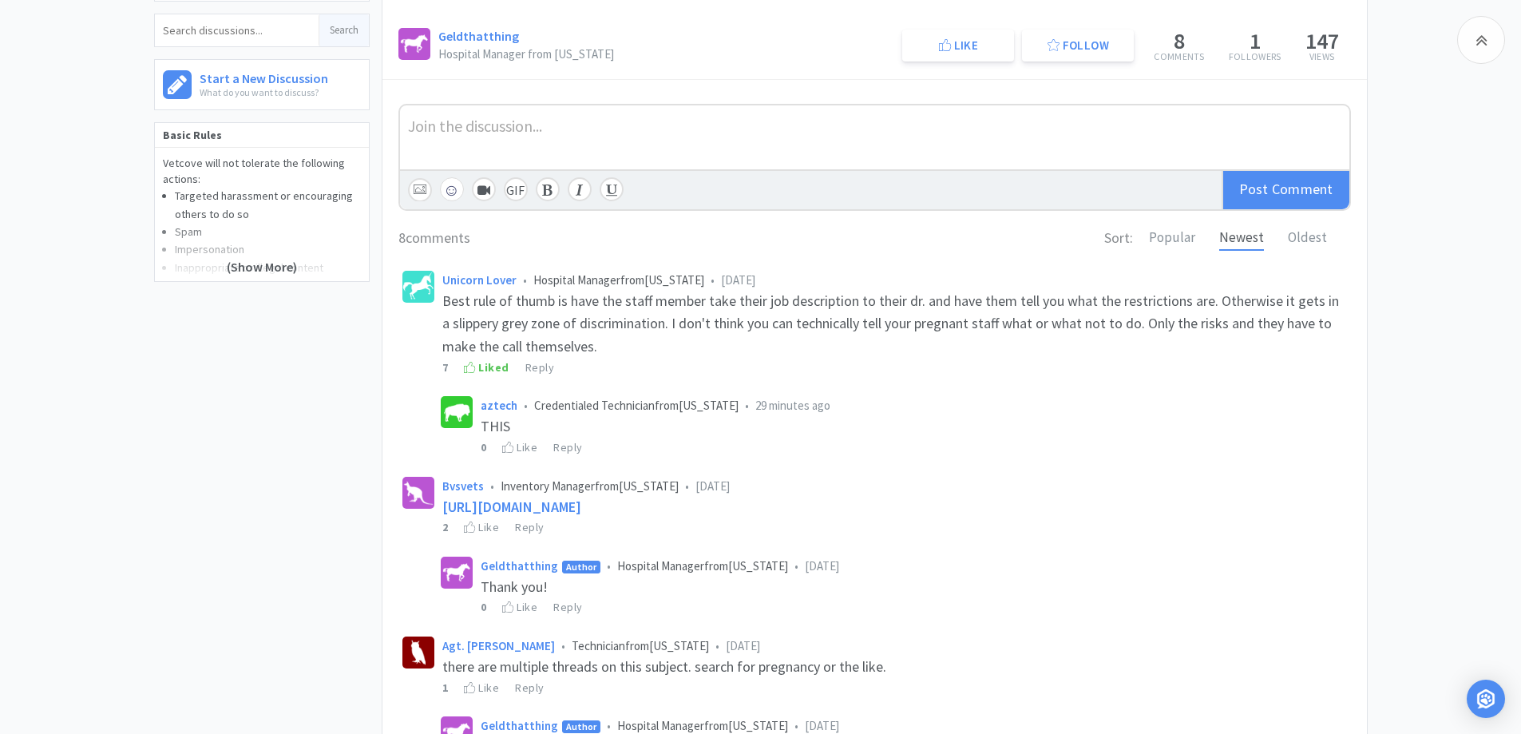
click at [581, 507] on span "https://shop.vetcove.com/react/discuss/thread/7362" at bounding box center [511, 507] width 139 height 18
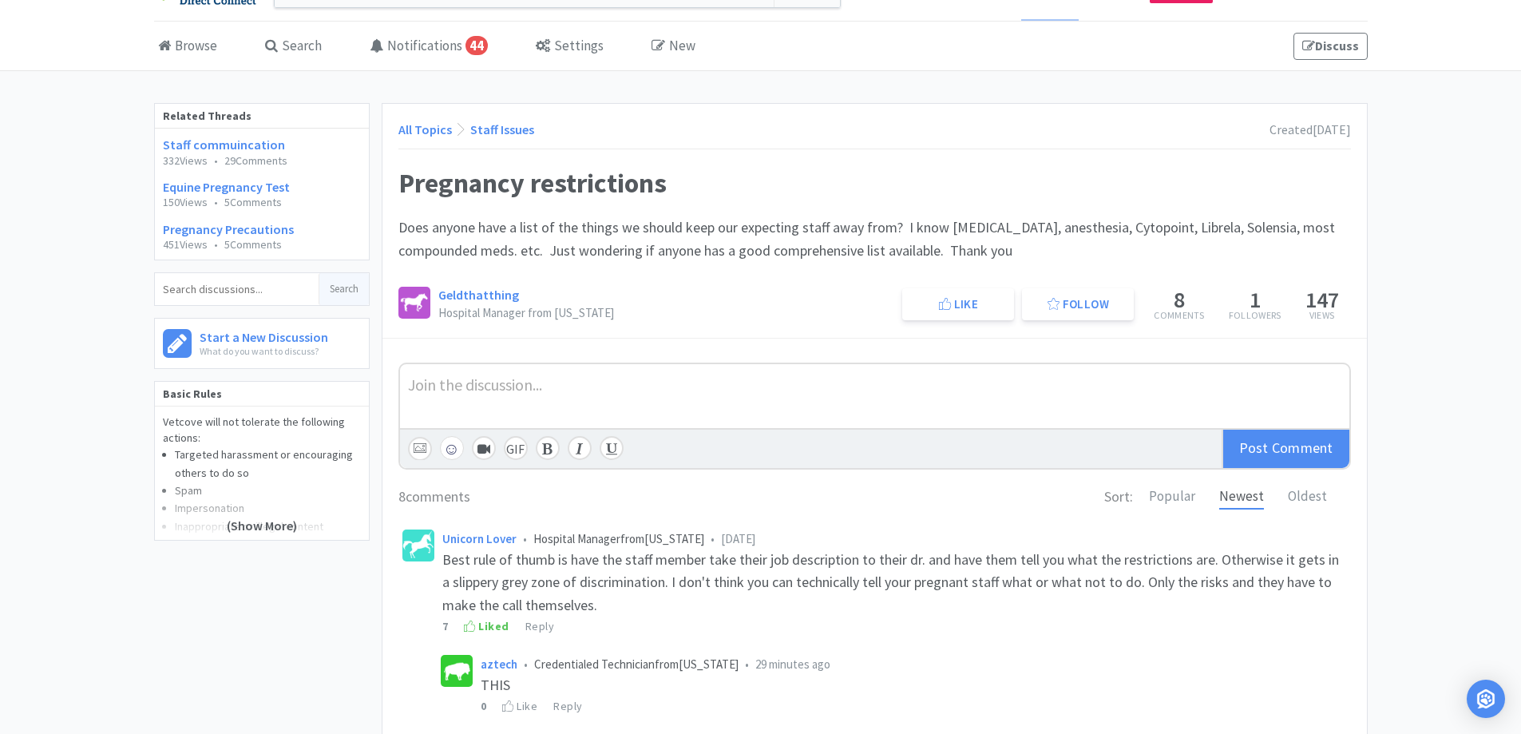
scroll to position [0, 0]
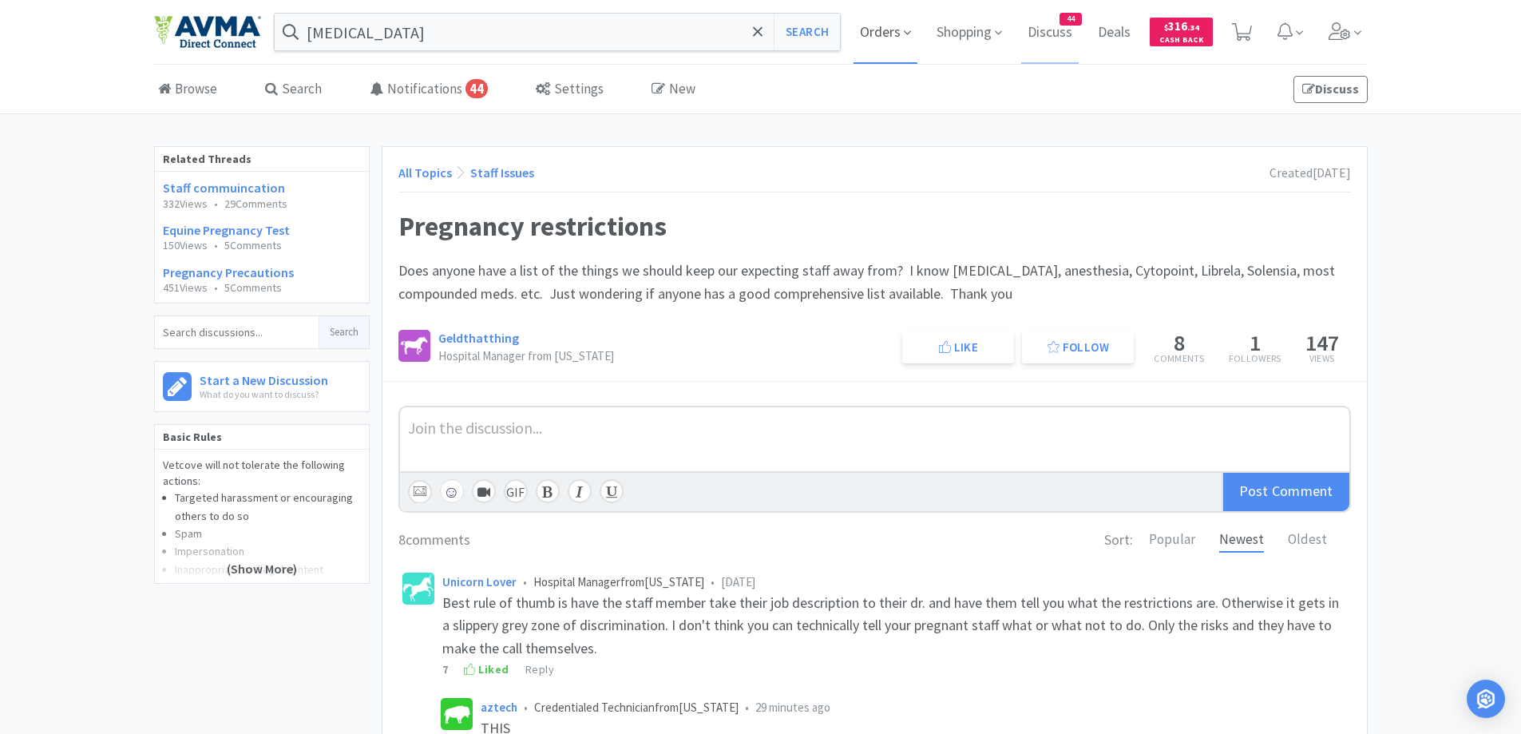
click at [883, 41] on span "Orders" at bounding box center [886, 32] width 64 height 64
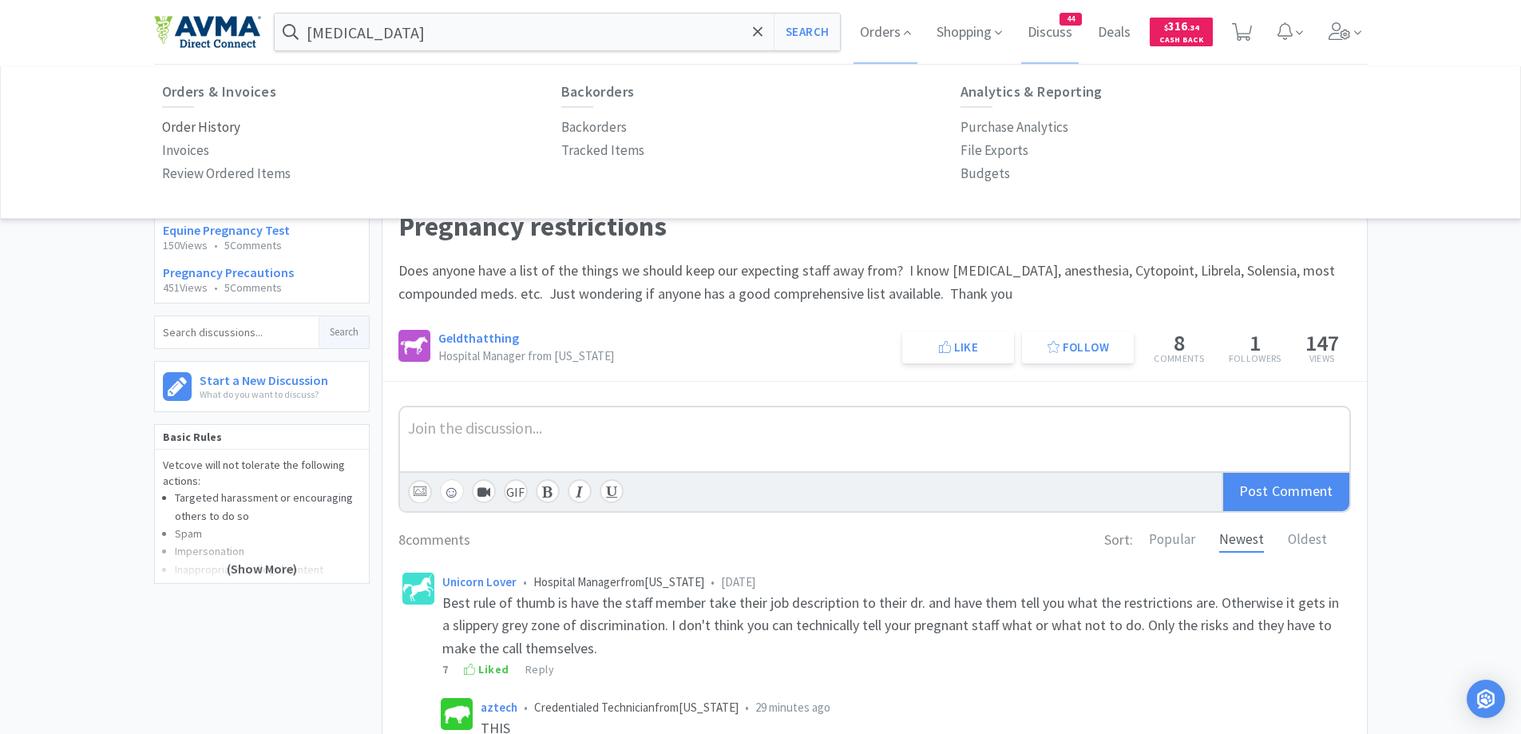
click at [204, 124] on p "Order History" at bounding box center [201, 128] width 78 height 22
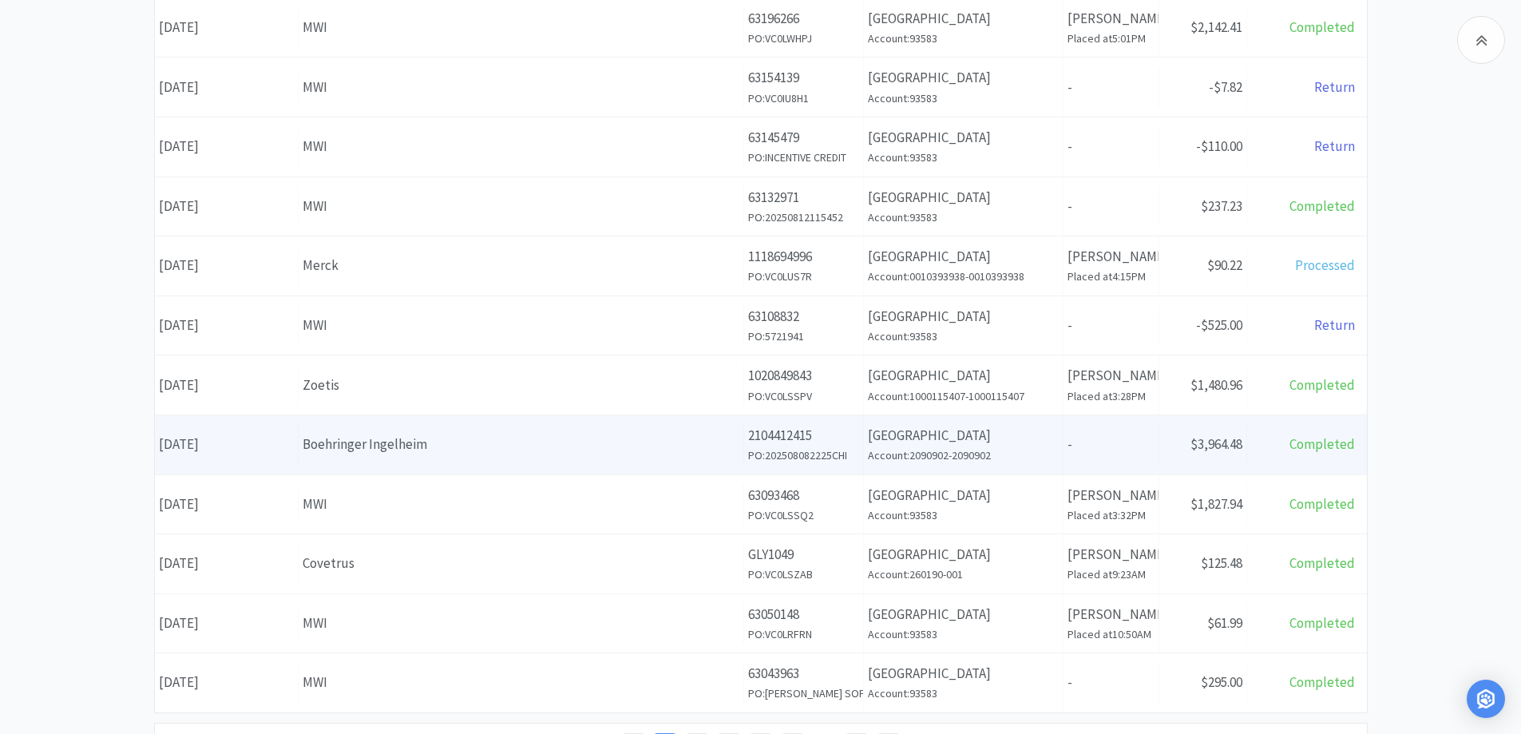
scroll to position [160, 0]
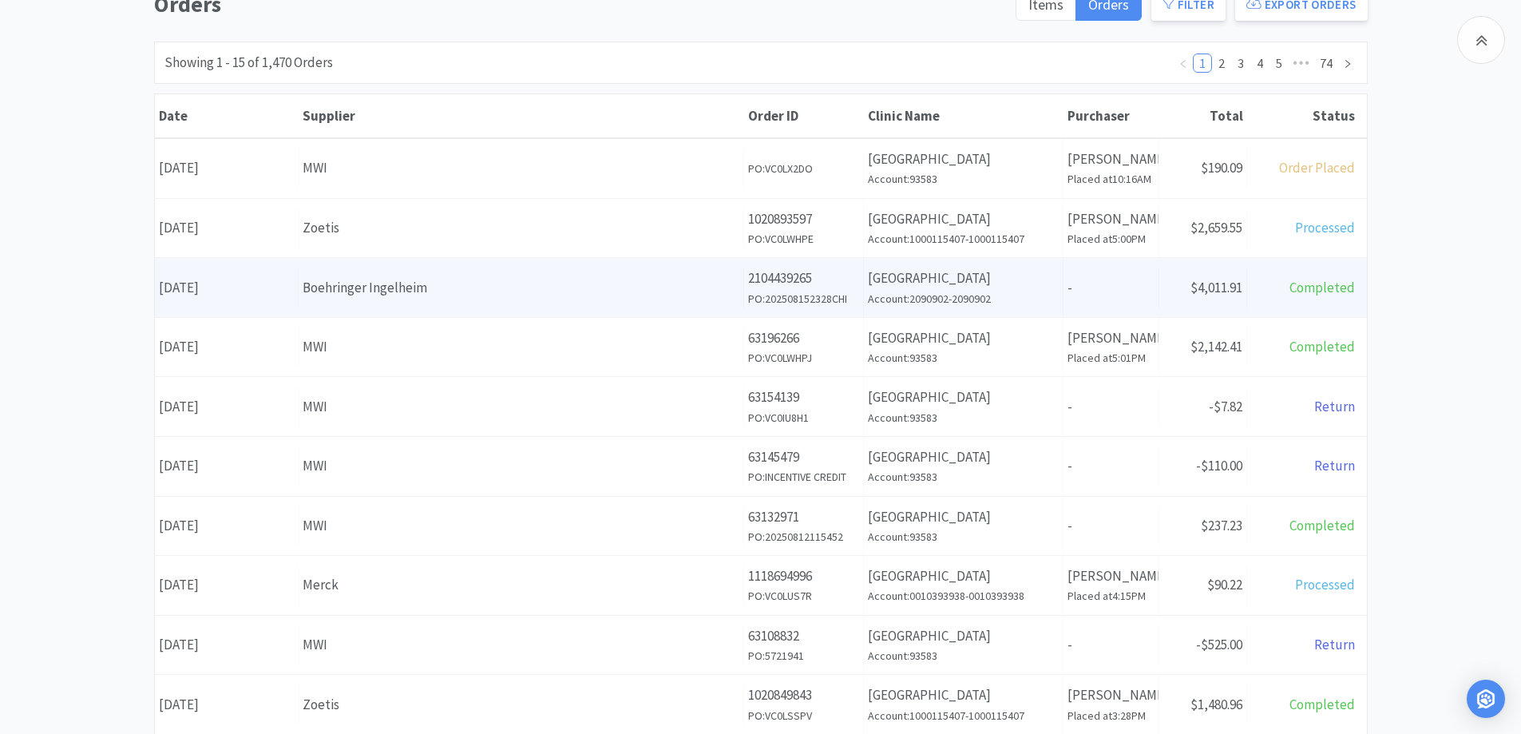
click at [450, 285] on div "Boehringer Ingelheim" at bounding box center [521, 288] width 437 height 22
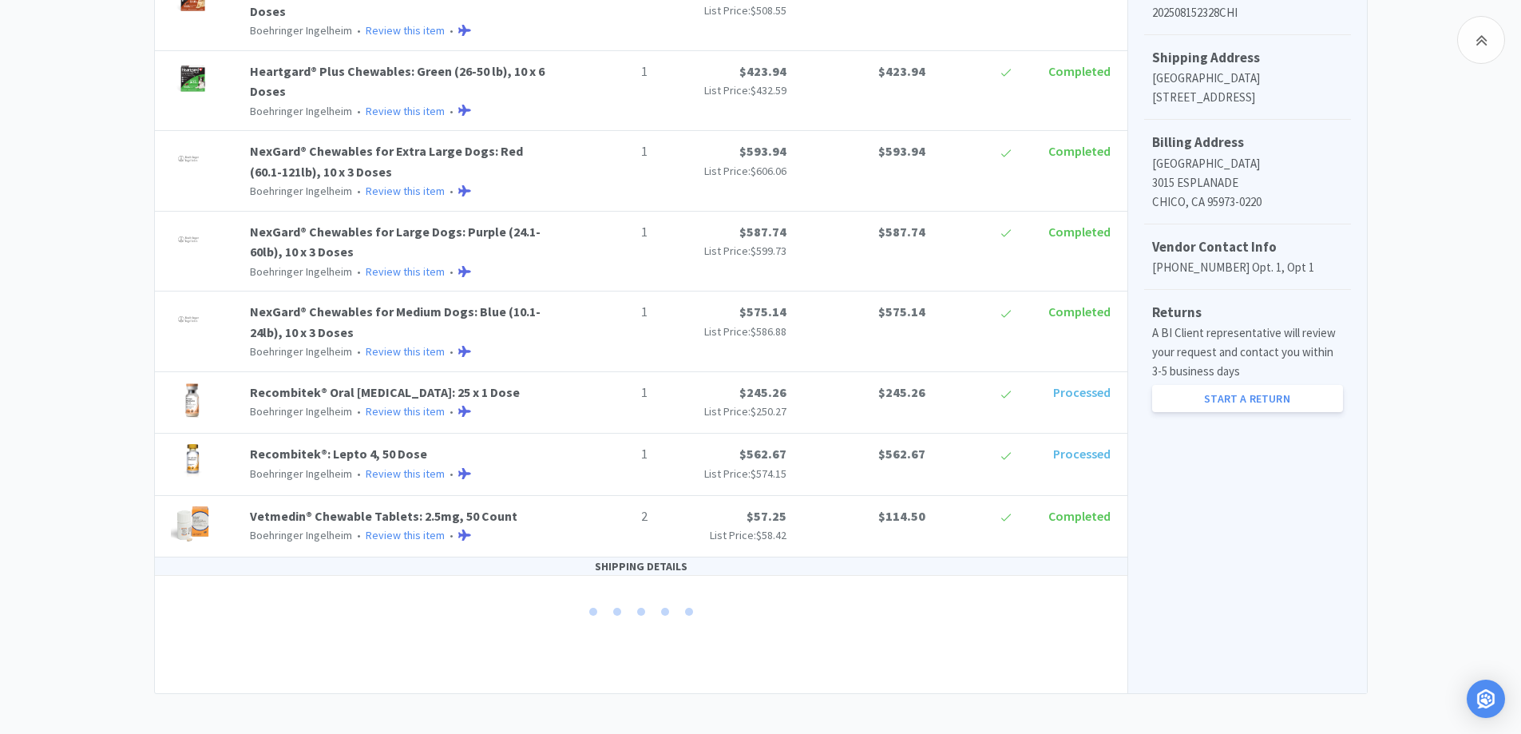
scroll to position [521, 0]
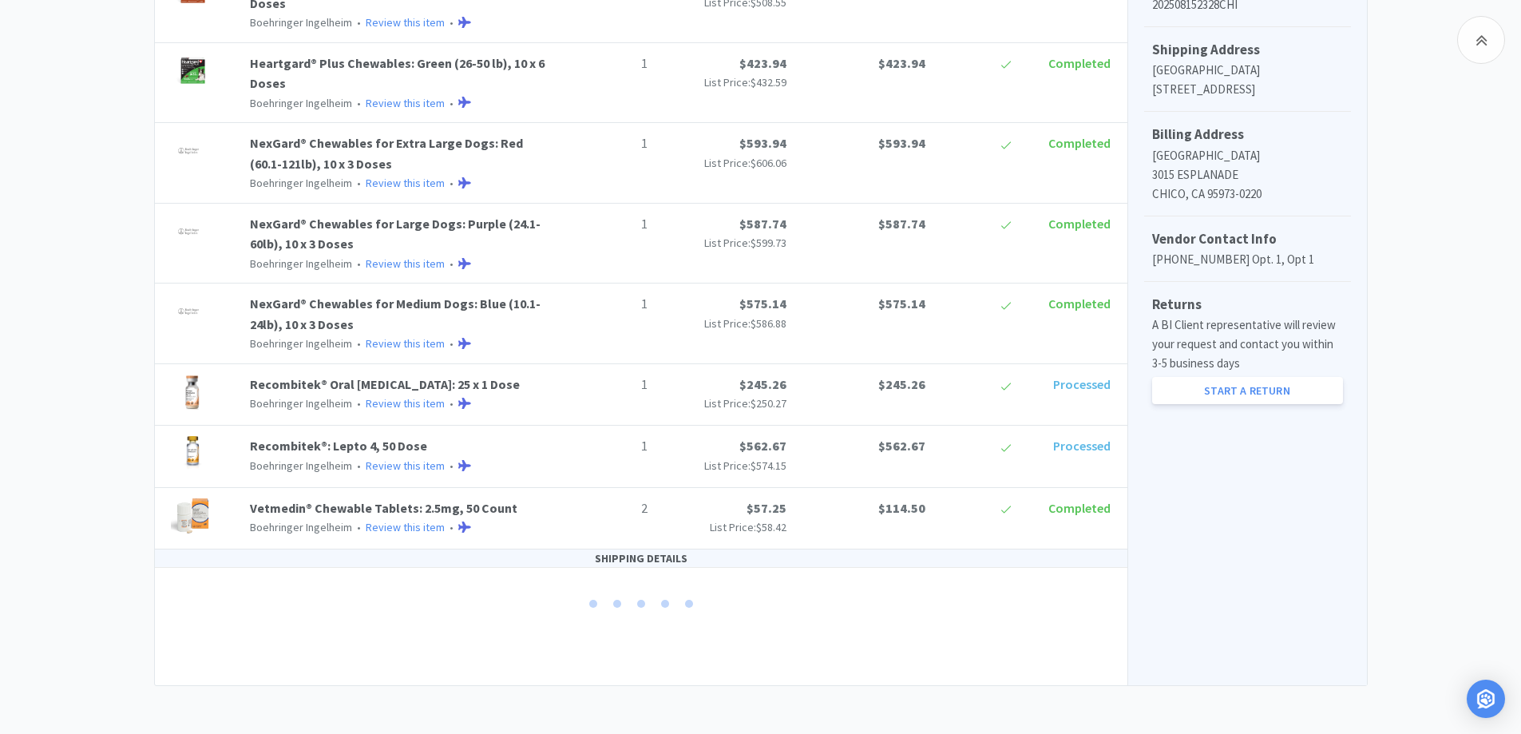
click at [33, 380] on div "Chico Animal Hospital Order Details for #2104439265 Orders 2104439265 Download …" at bounding box center [760, 155] width 1521 height 1061
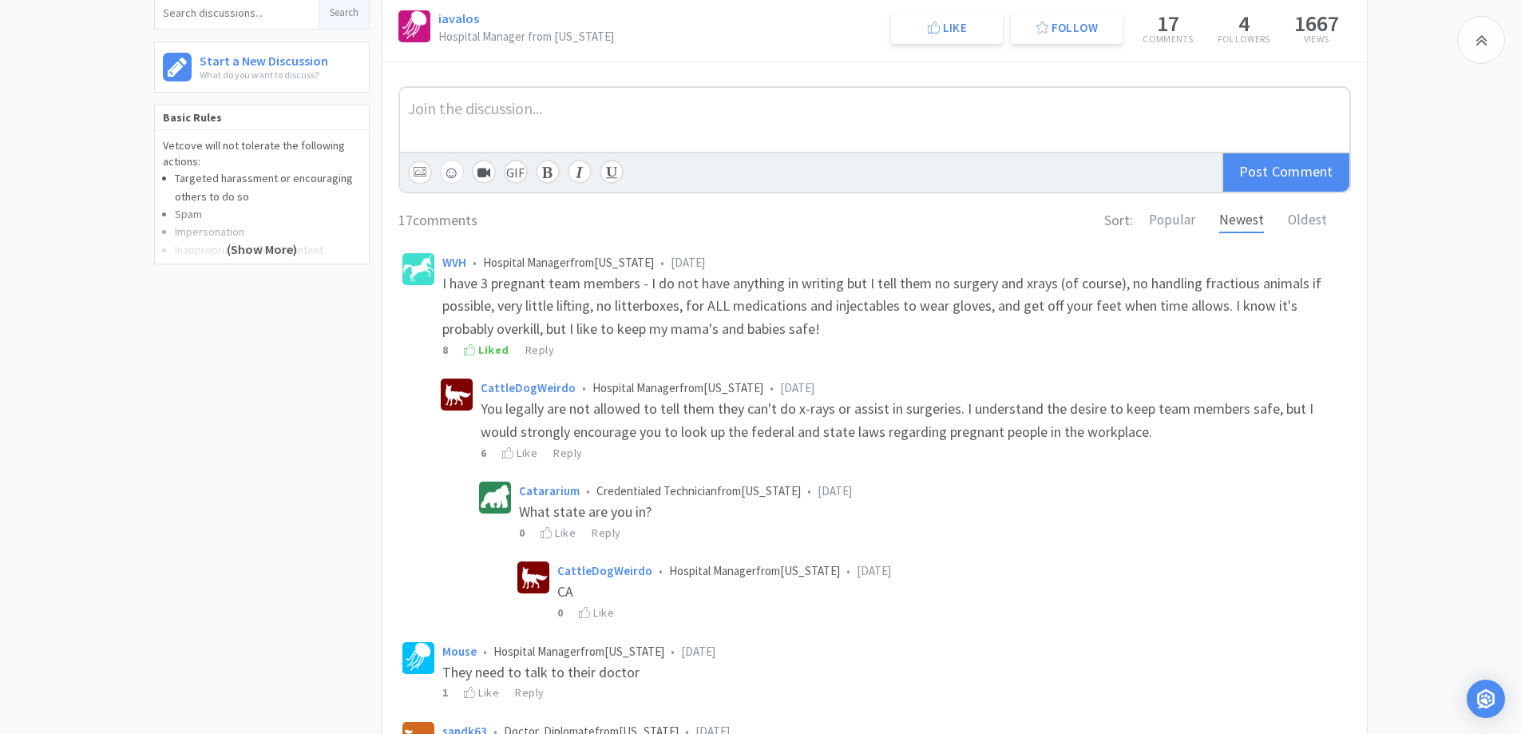
scroll to position [479, 0]
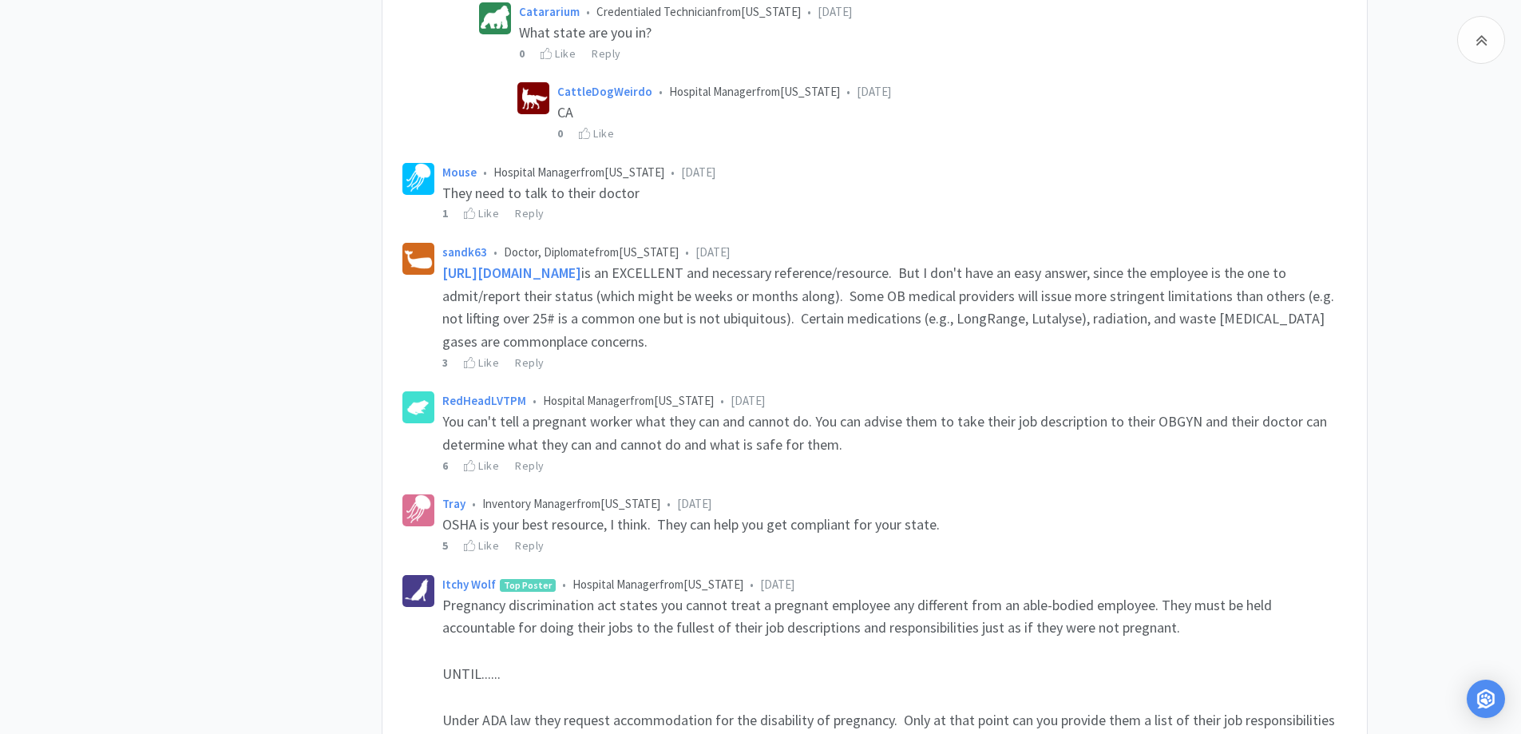
scroll to position [958, 0]
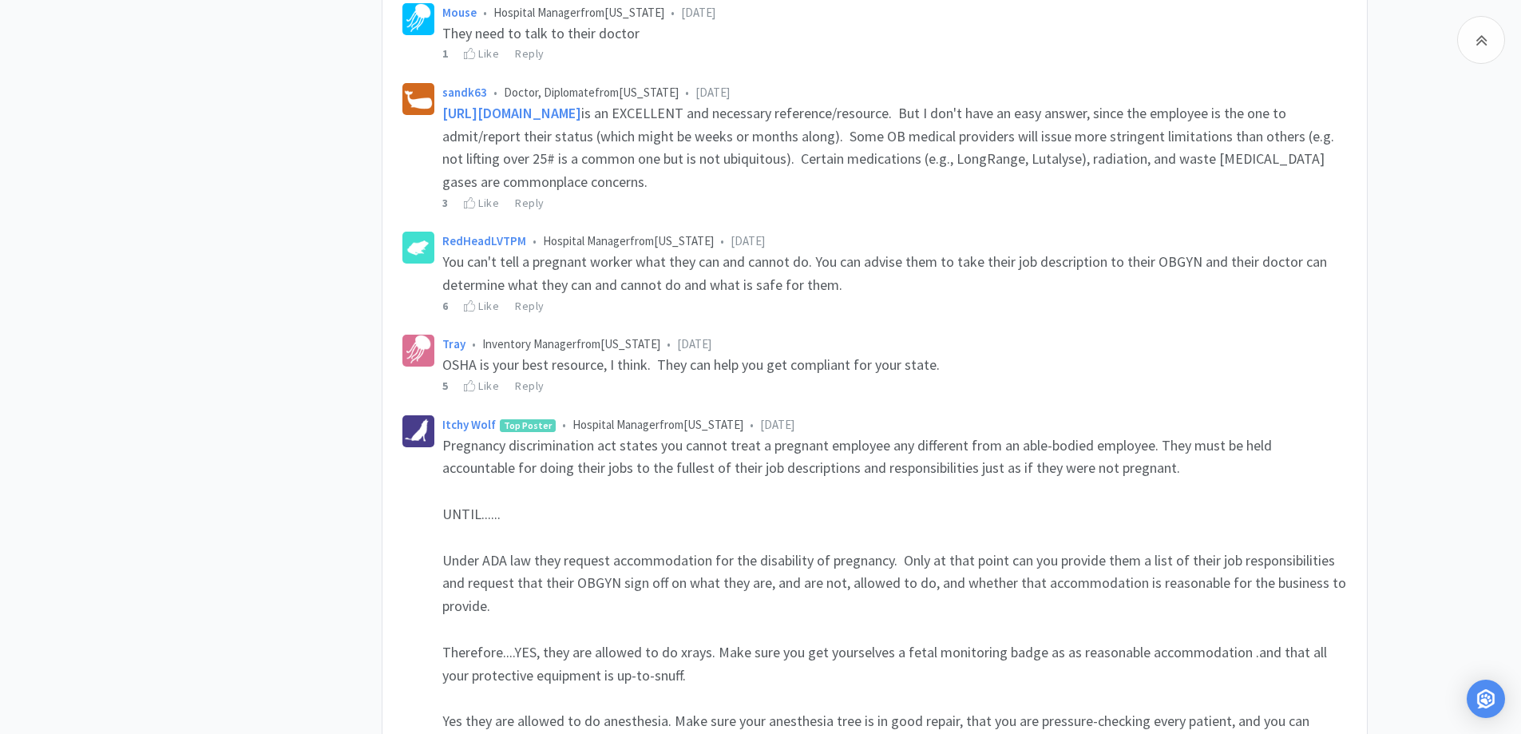
click at [1418, 139] on div "Related Threads Staff commuincation 332 Views • 29 Comments Holiday Staffing 29…" at bounding box center [760, 634] width 1521 height 2892
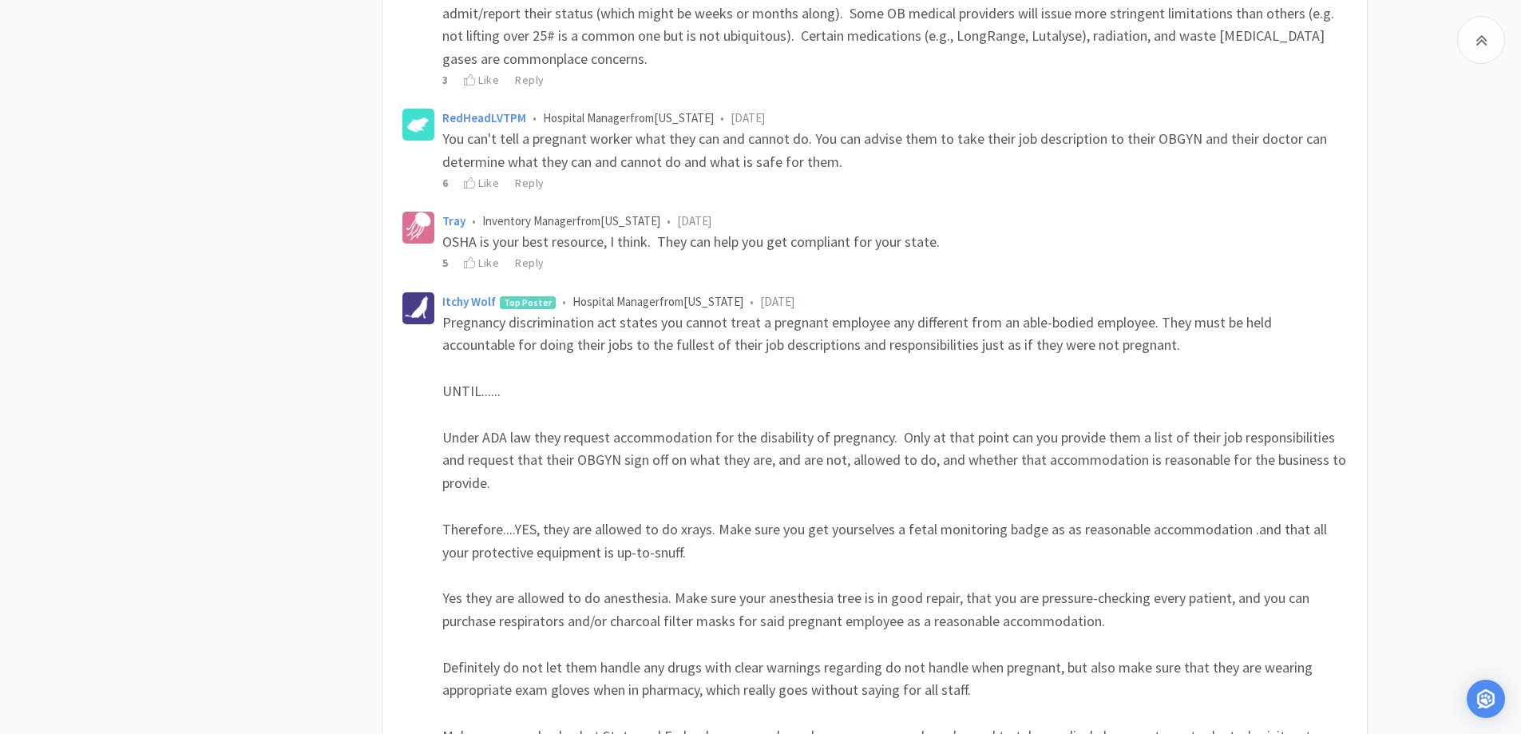
scroll to position [1118, 0]
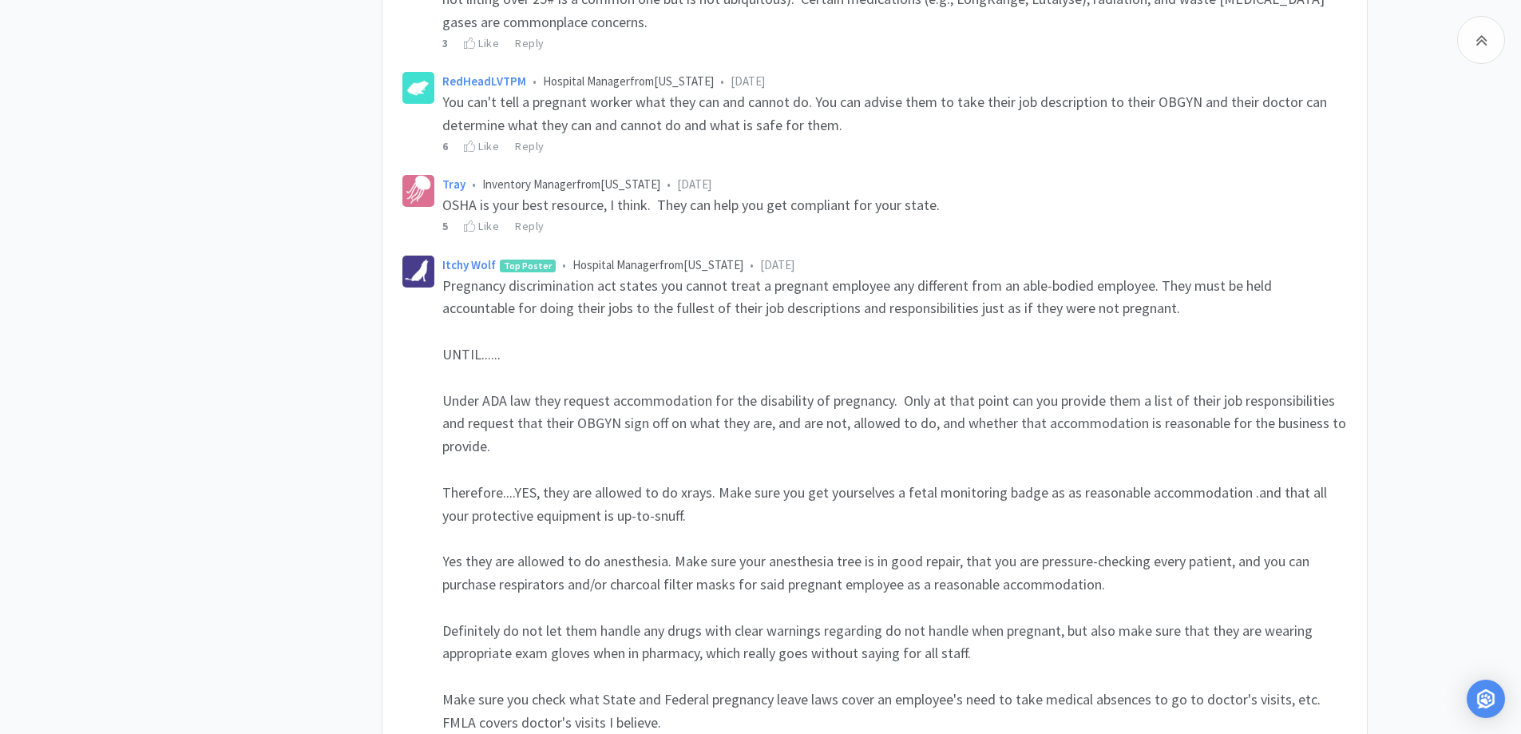
click at [1418, 278] on div "Related Threads Staff commuincation 332 Views • 29 Comments Holiday Staffing 29…" at bounding box center [760, 474] width 1521 height 2892
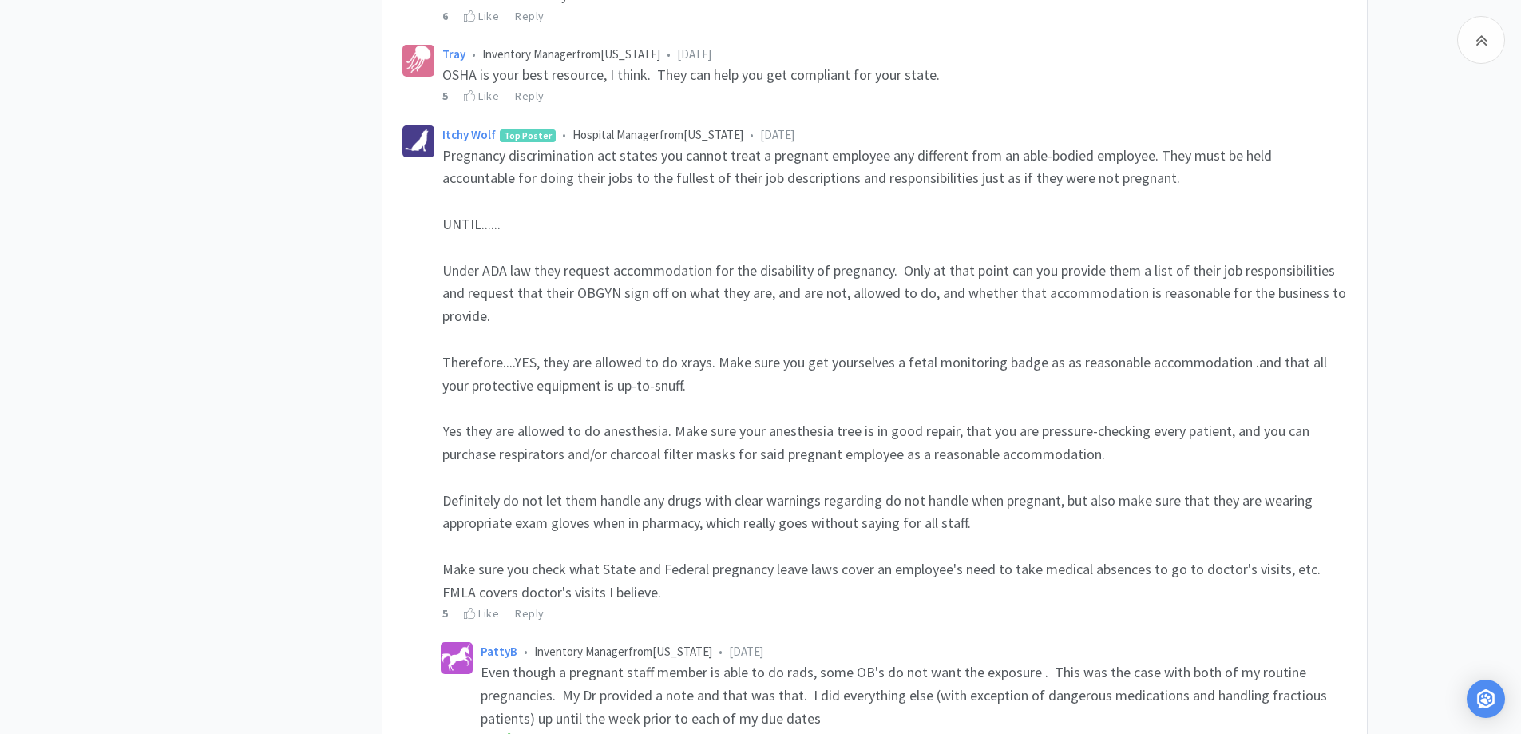
scroll to position [1278, 0]
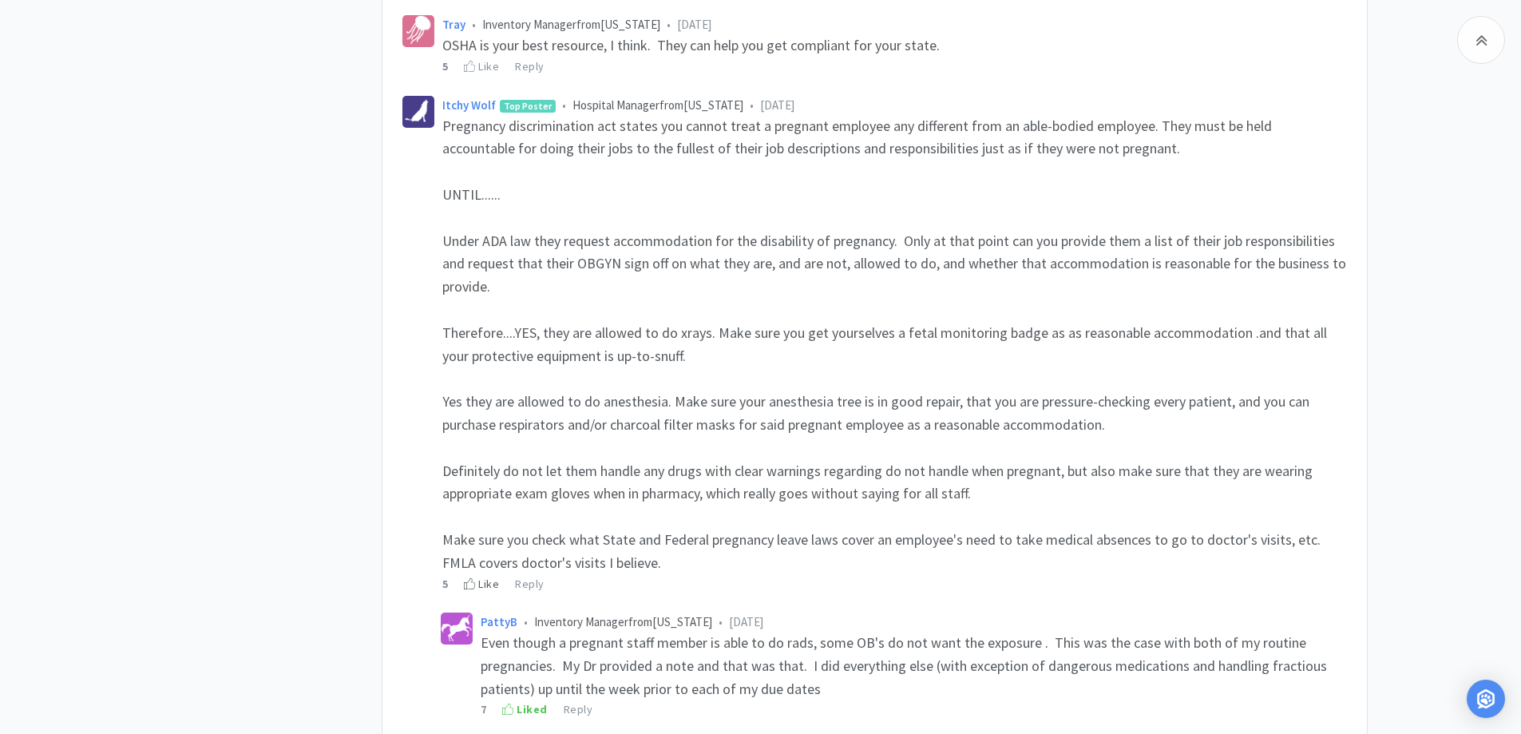
click at [479, 585] on div "Like" at bounding box center [481, 584] width 35 height 18
click at [1434, 325] on div "Related Threads Staff commuincation 332 Views • 29 Comments Holiday Staffing 29…" at bounding box center [760, 314] width 1521 height 2892
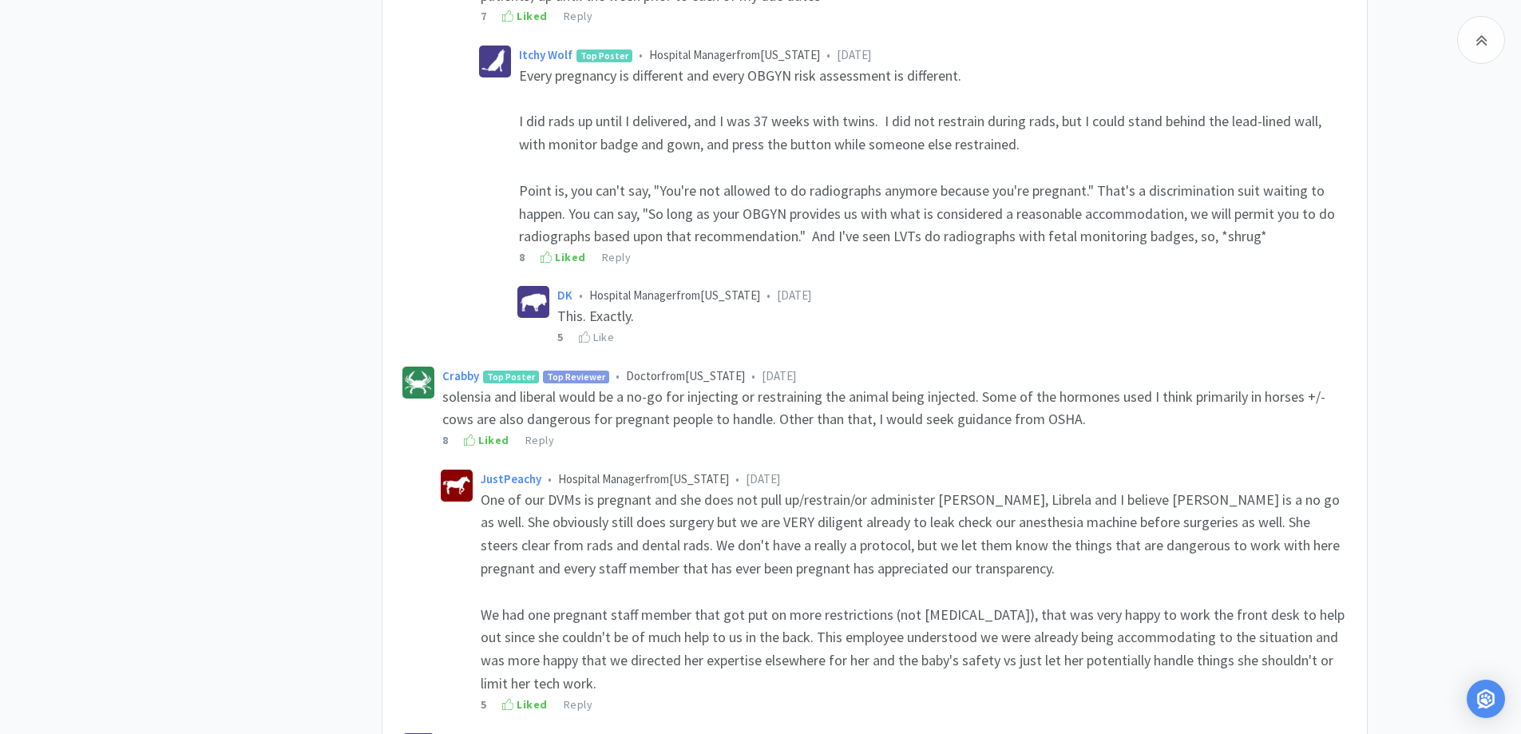
scroll to position [2076, 0]
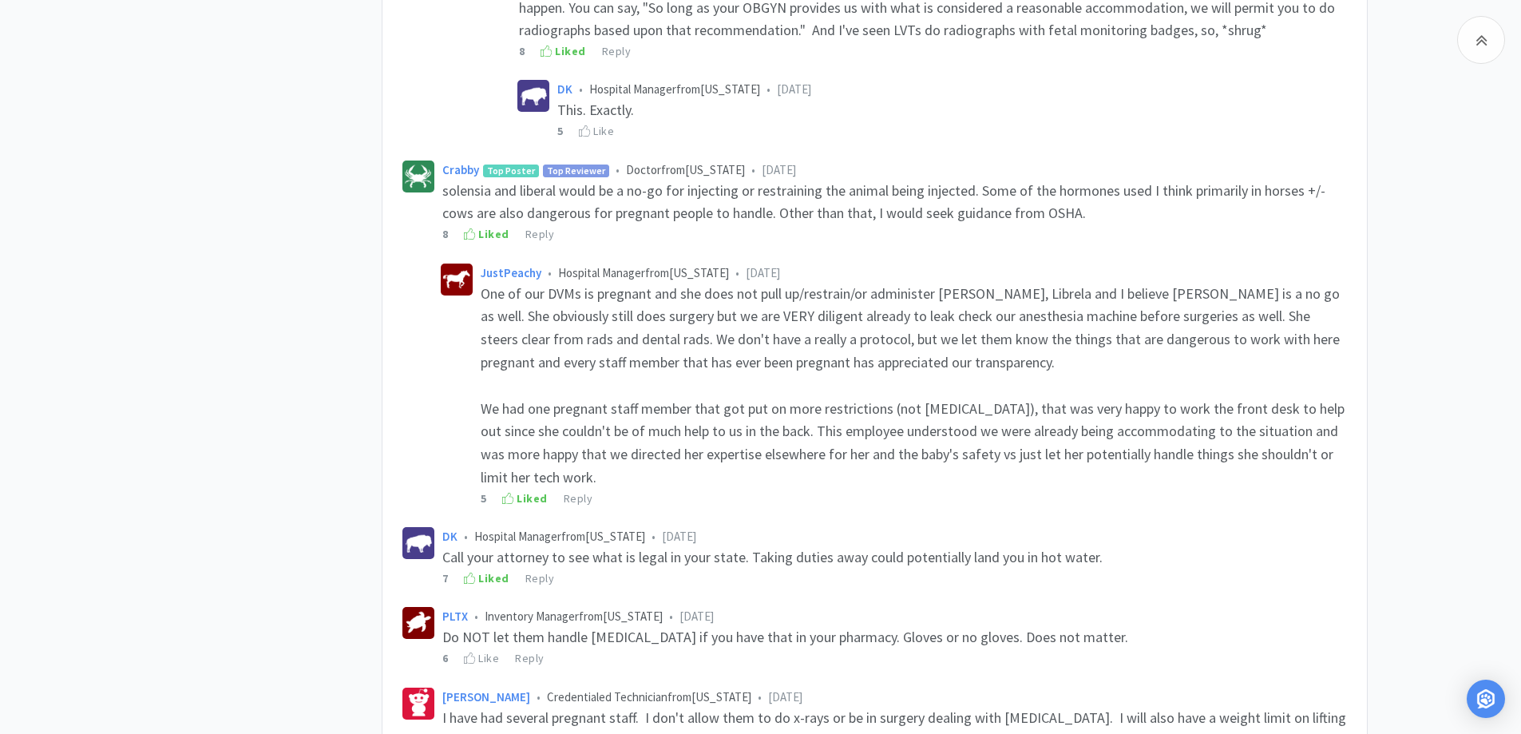
scroll to position [2236, 0]
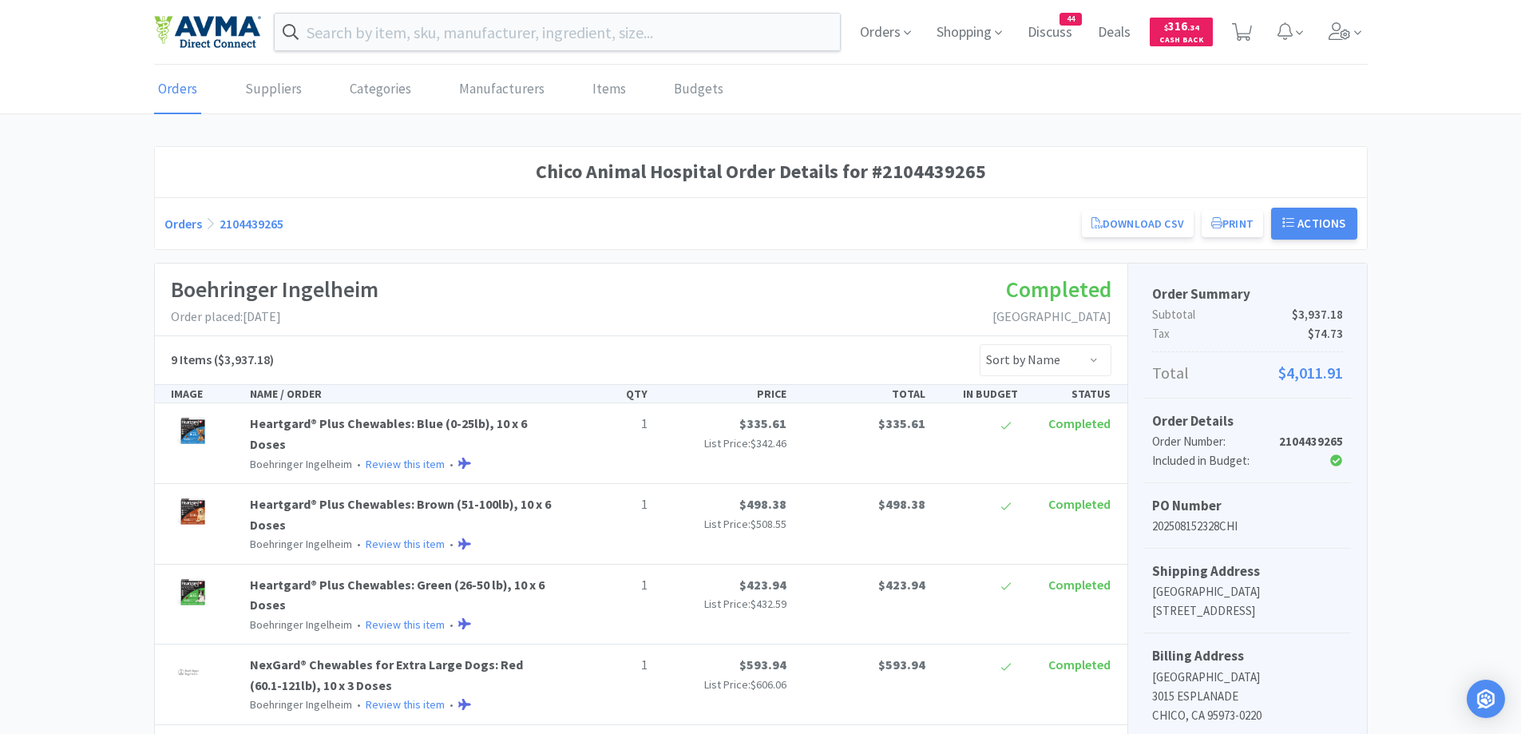
click at [94, 222] on div "Chico Animal Hospital Order Details for #2104439265 Orders 2104439265 Download …" at bounding box center [760, 720] width 1521 height 1148
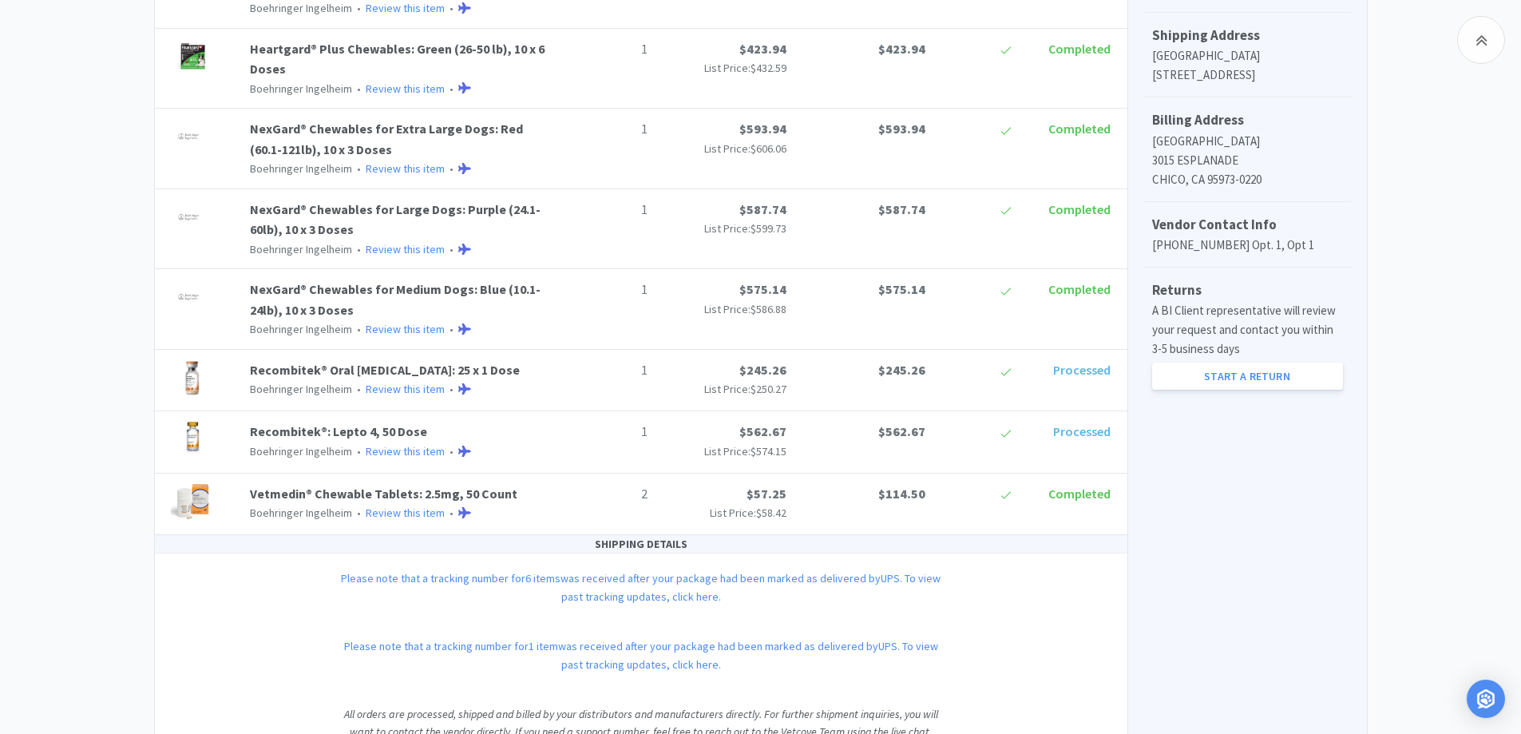
scroll to position [608, 0]
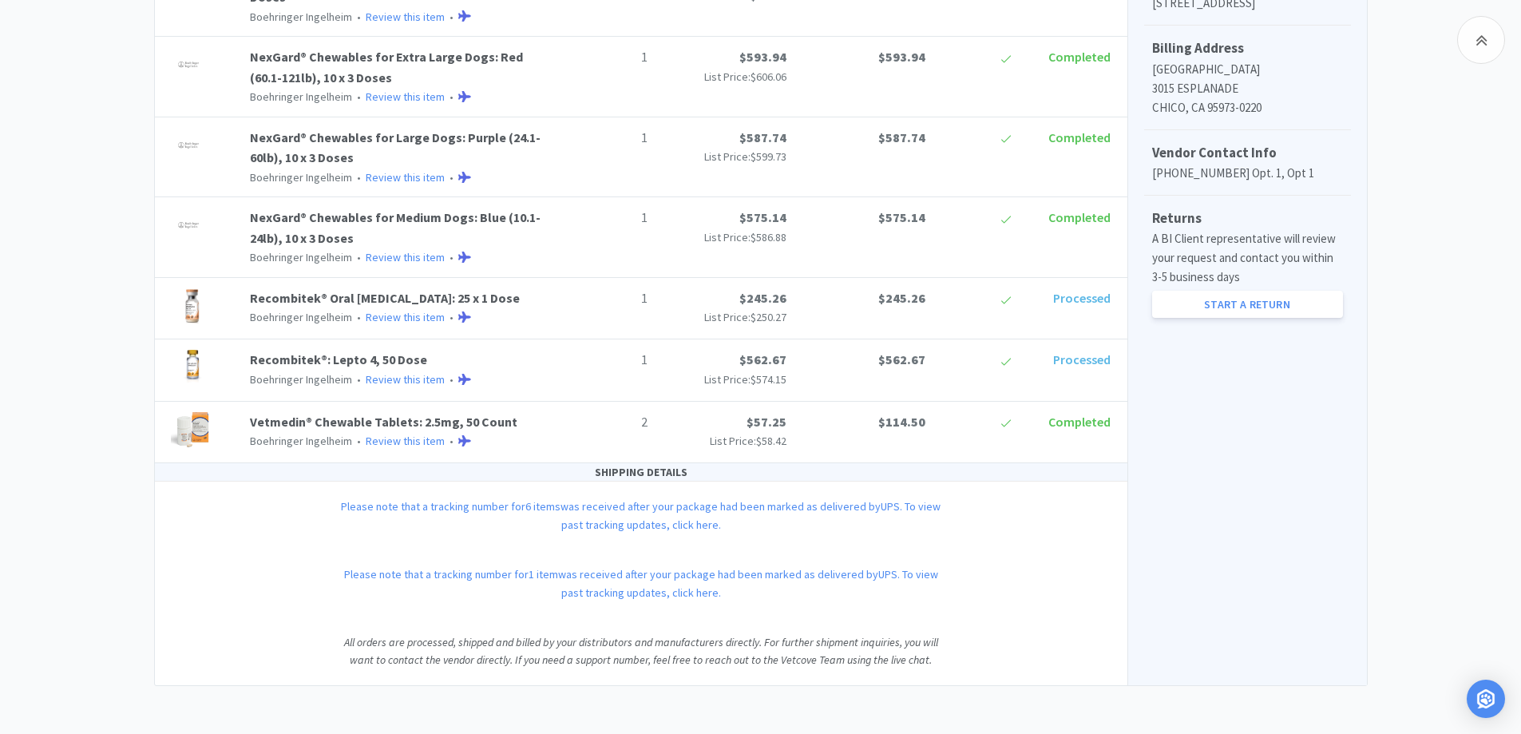
click at [1235, 465] on div "Order Summary Subtotal $3,937.18 Tax $74.73 Total $4,011.91 Order Details Order…" at bounding box center [1248, 170] width 240 height 1029
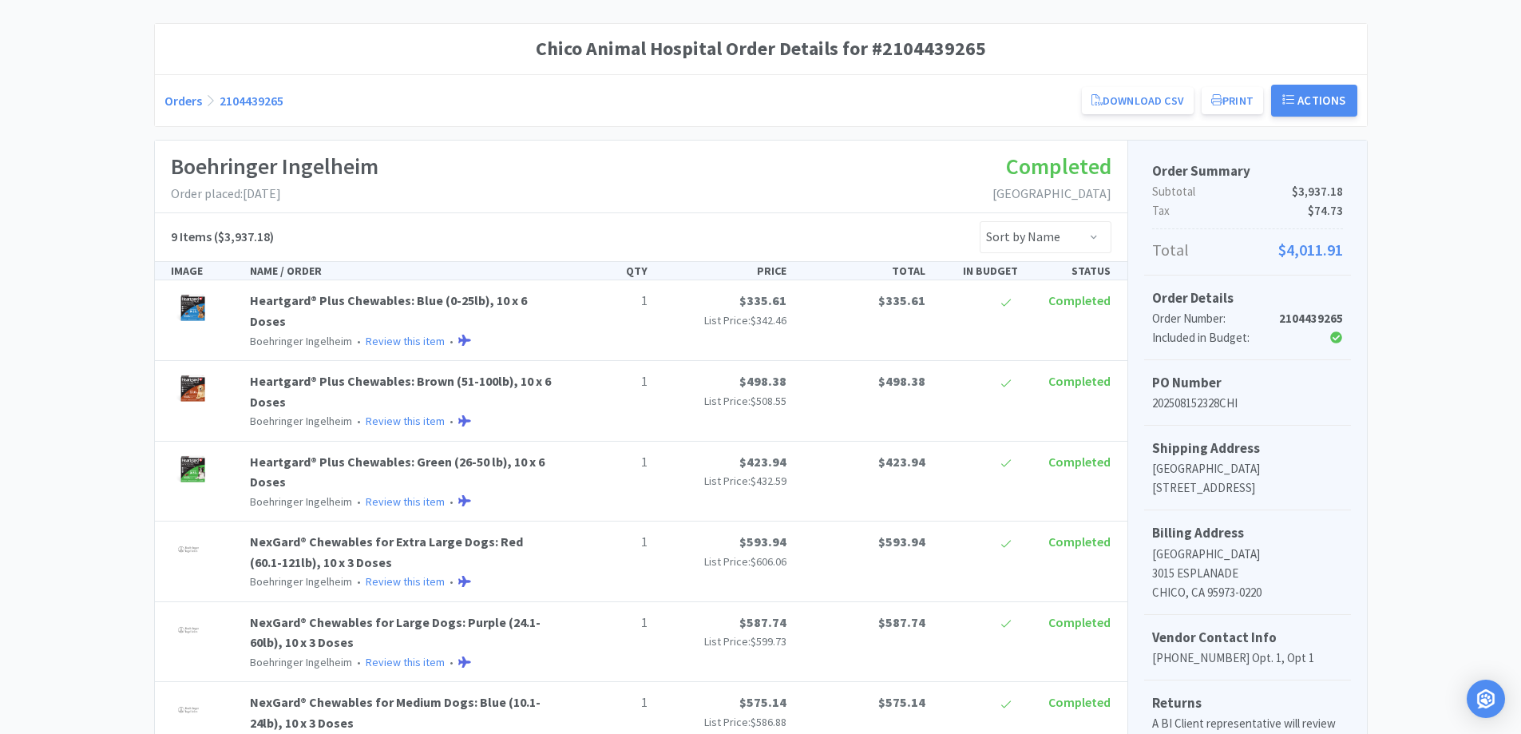
scroll to position [0, 0]
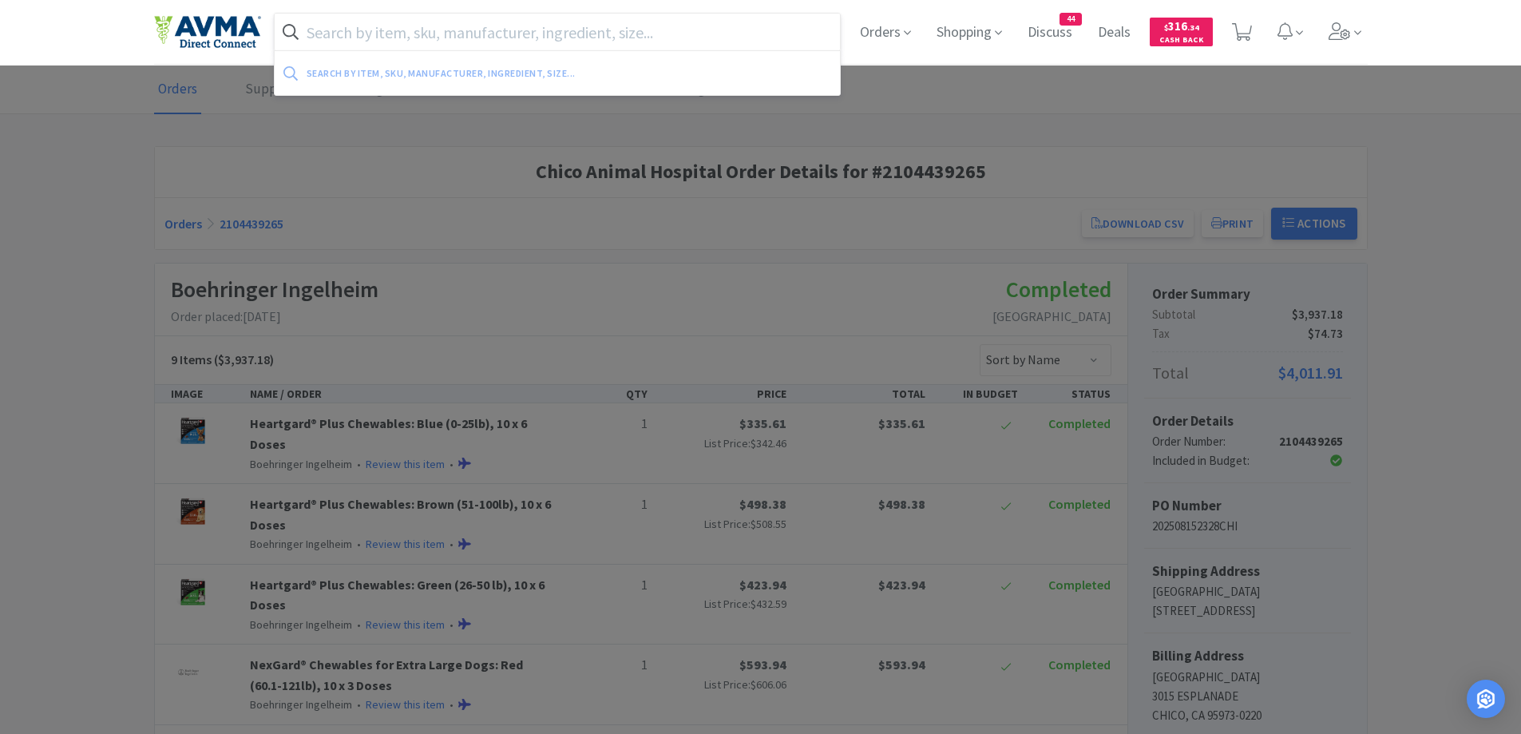
click at [422, 42] on input "text" at bounding box center [558, 32] width 566 height 37
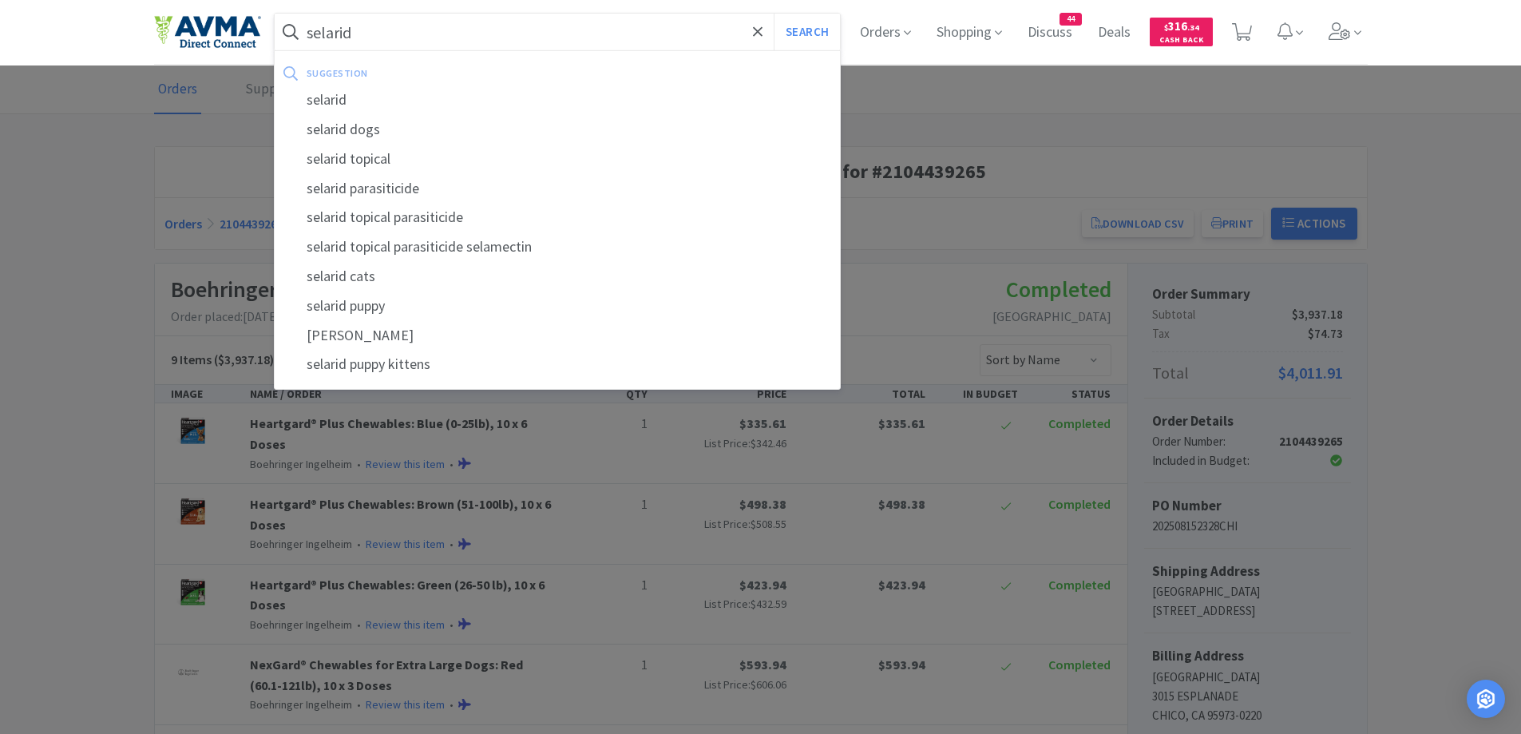
click at [360, 97] on div "selarid" at bounding box center [558, 100] width 566 height 30
type input "selarid"
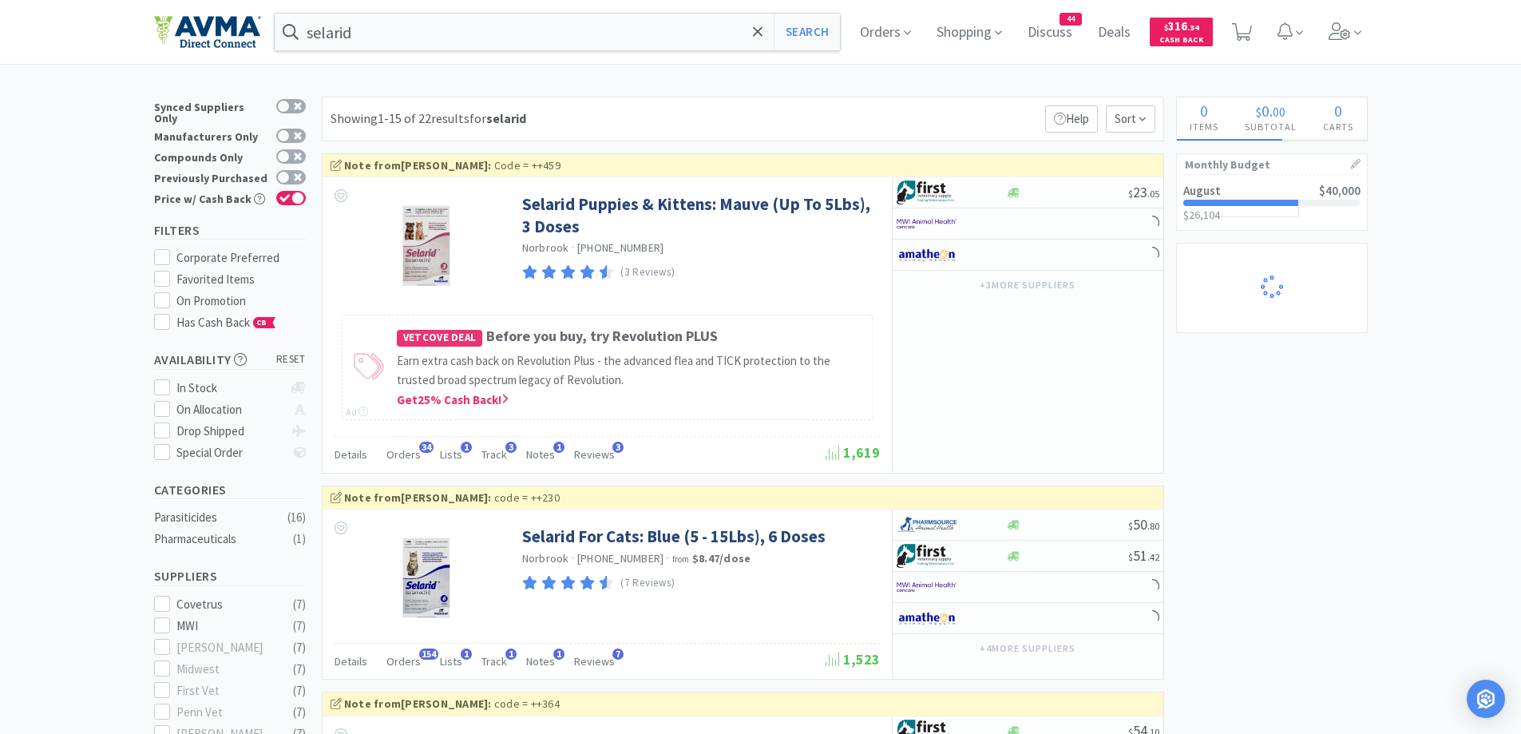
click at [773, 129] on div "Showing 1-15 of 22 results for selarid Filters Help Sort" at bounding box center [743, 119] width 842 height 45
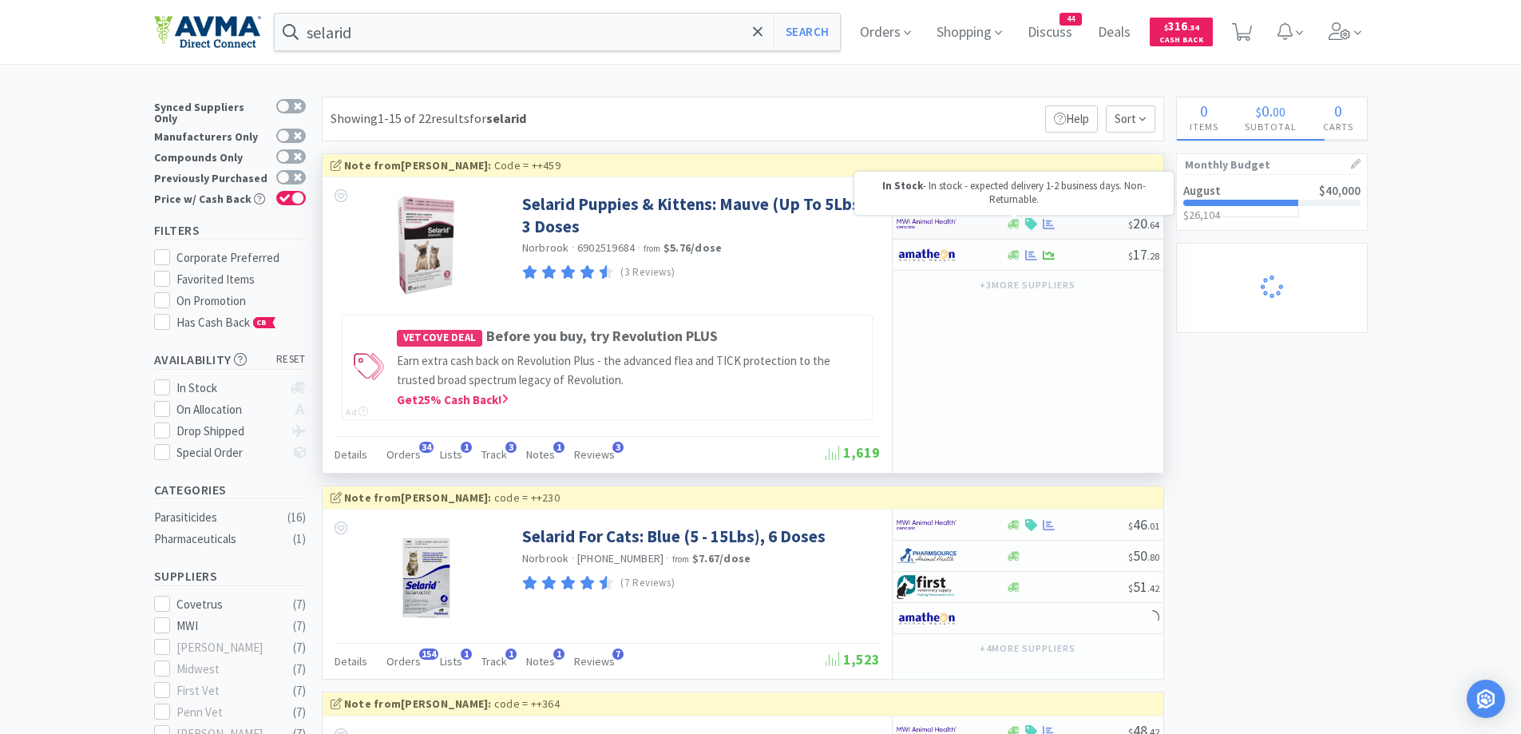
click at [1010, 222] on icon at bounding box center [1014, 224] width 12 height 10
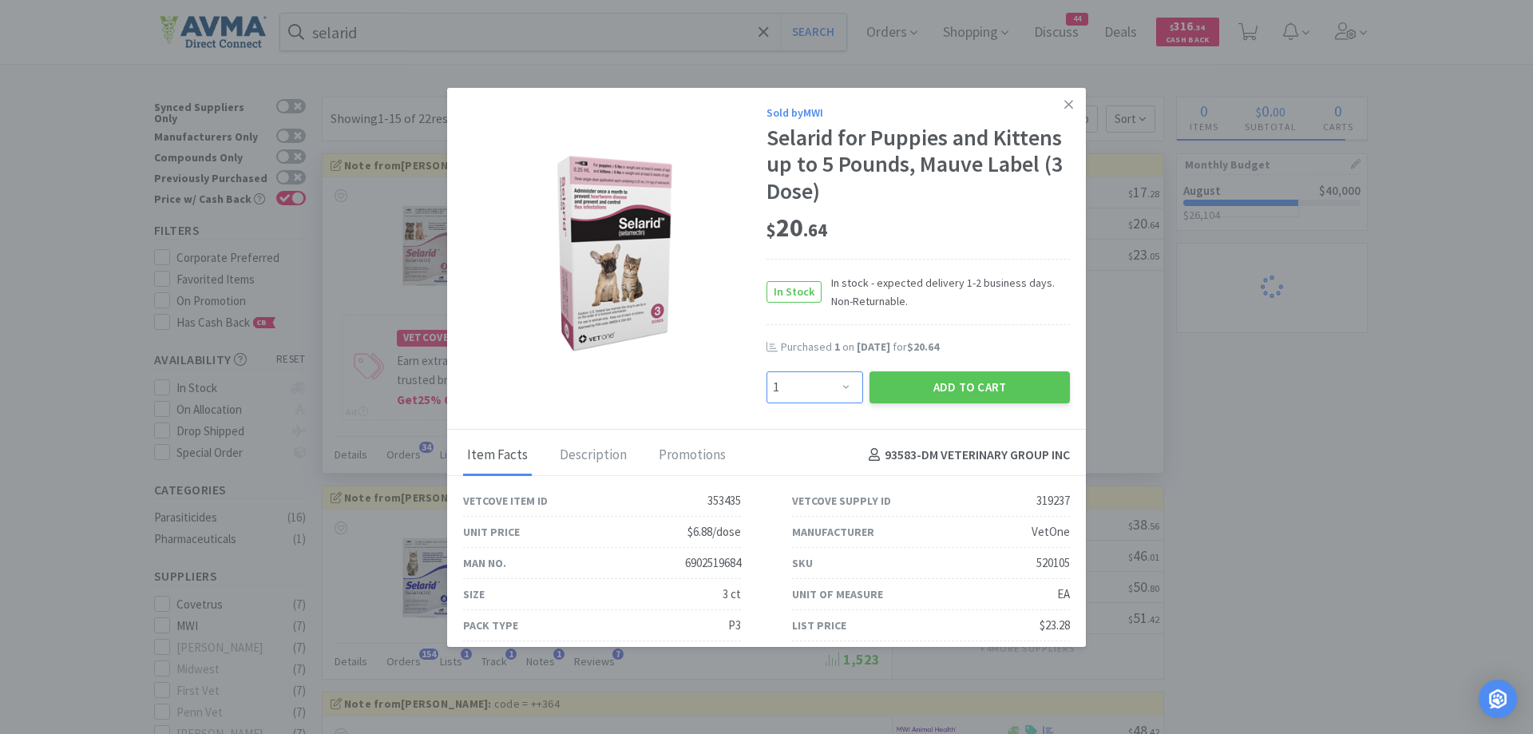
click at [823, 392] on select "Enter Quantity 1 2 3 4 5 6 7 8 9 10 11 12 13 14 15 16 17 18 19 20 Enter Quantity" at bounding box center [815, 387] width 97 height 32
drag, startPoint x: 997, startPoint y: 220, endPoint x: 986, endPoint y: 240, distance: 22.5
click at [997, 220] on div "$ 20 . 64" at bounding box center [918, 229] width 303 height 34
click at [839, 390] on select "Enter Quantity 1 2 3 4 5 6 7 8 9 10 11 12 13 14 15 16 17 18 19 20 Enter Quantity" at bounding box center [815, 387] width 97 height 32
select select "2"
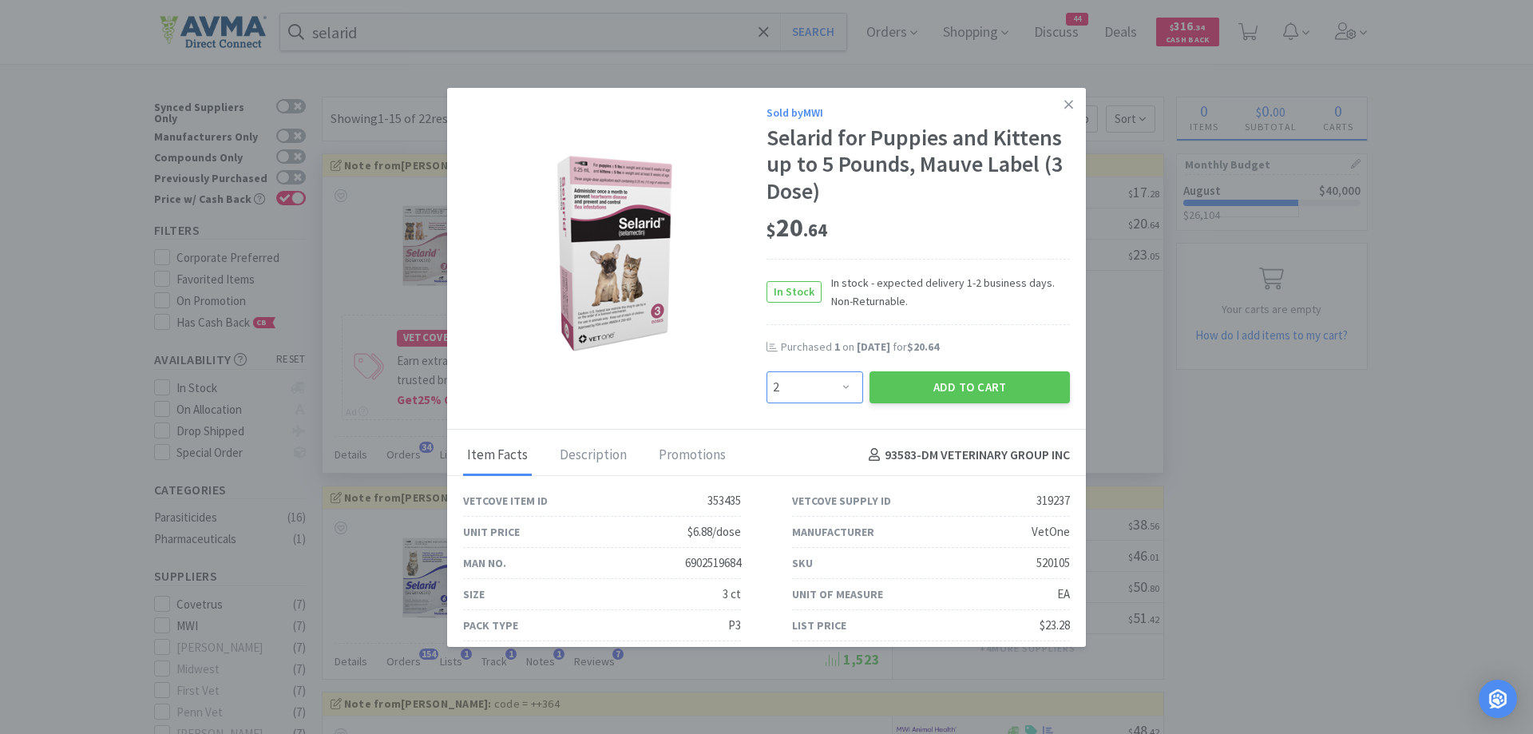
click at [767, 371] on select "Enter Quantity 1 2 3 4 5 6 7 8 9 10 11 12 13 14 15 16 17 18 19 20 Enter Quantity" at bounding box center [815, 387] width 97 height 32
click at [943, 390] on button "Add to Cart" at bounding box center [970, 387] width 200 height 32
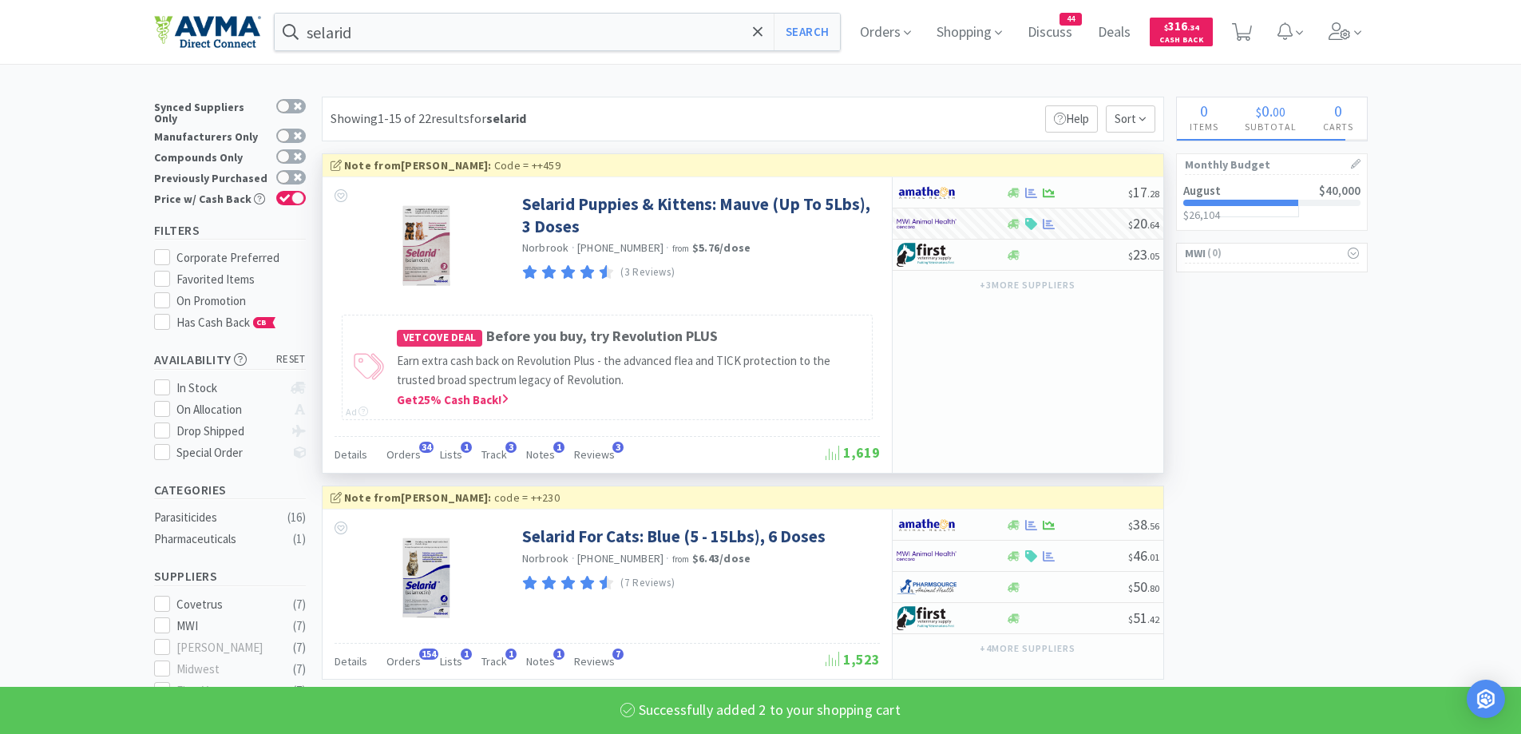
select select "2"
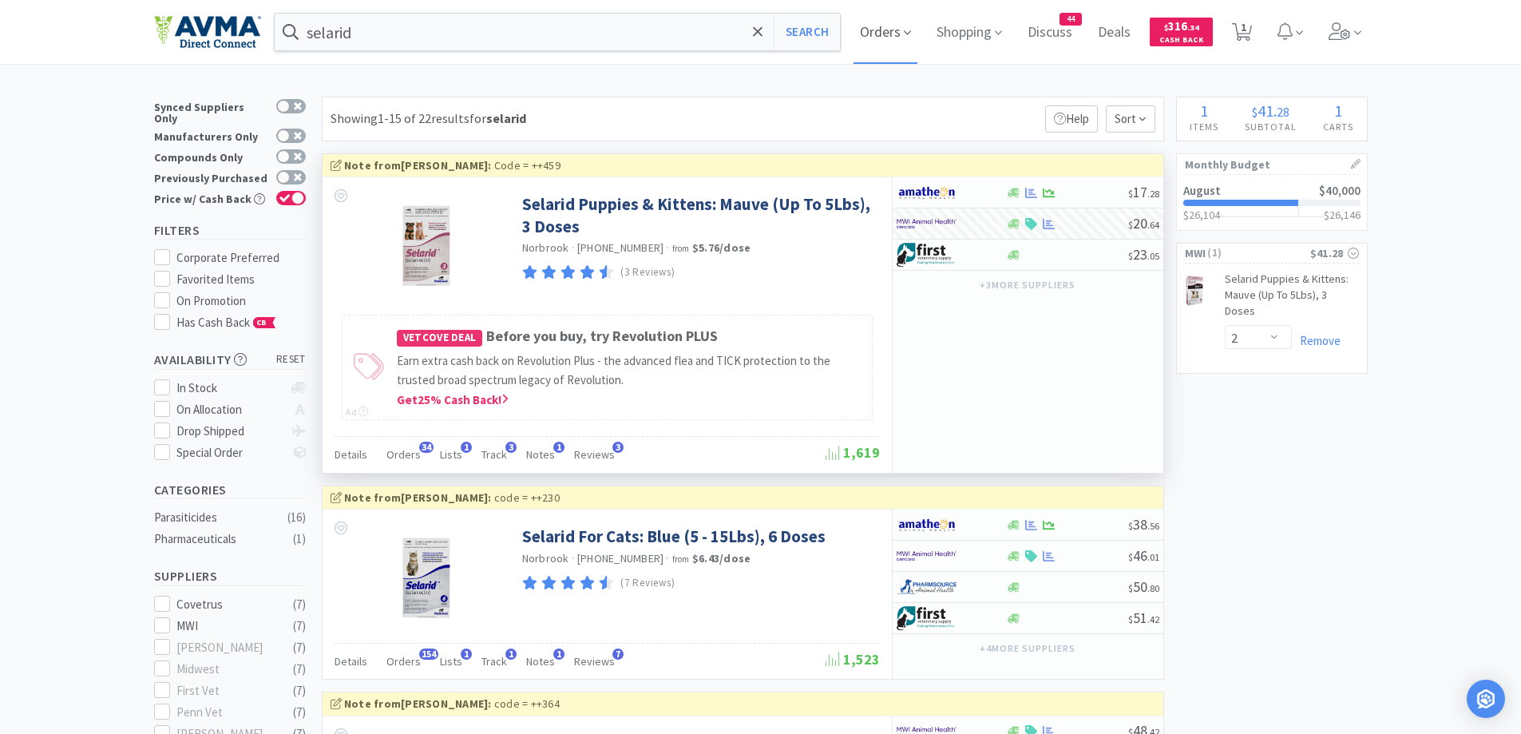
click at [907, 37] on span "Orders" at bounding box center [886, 32] width 64 height 64
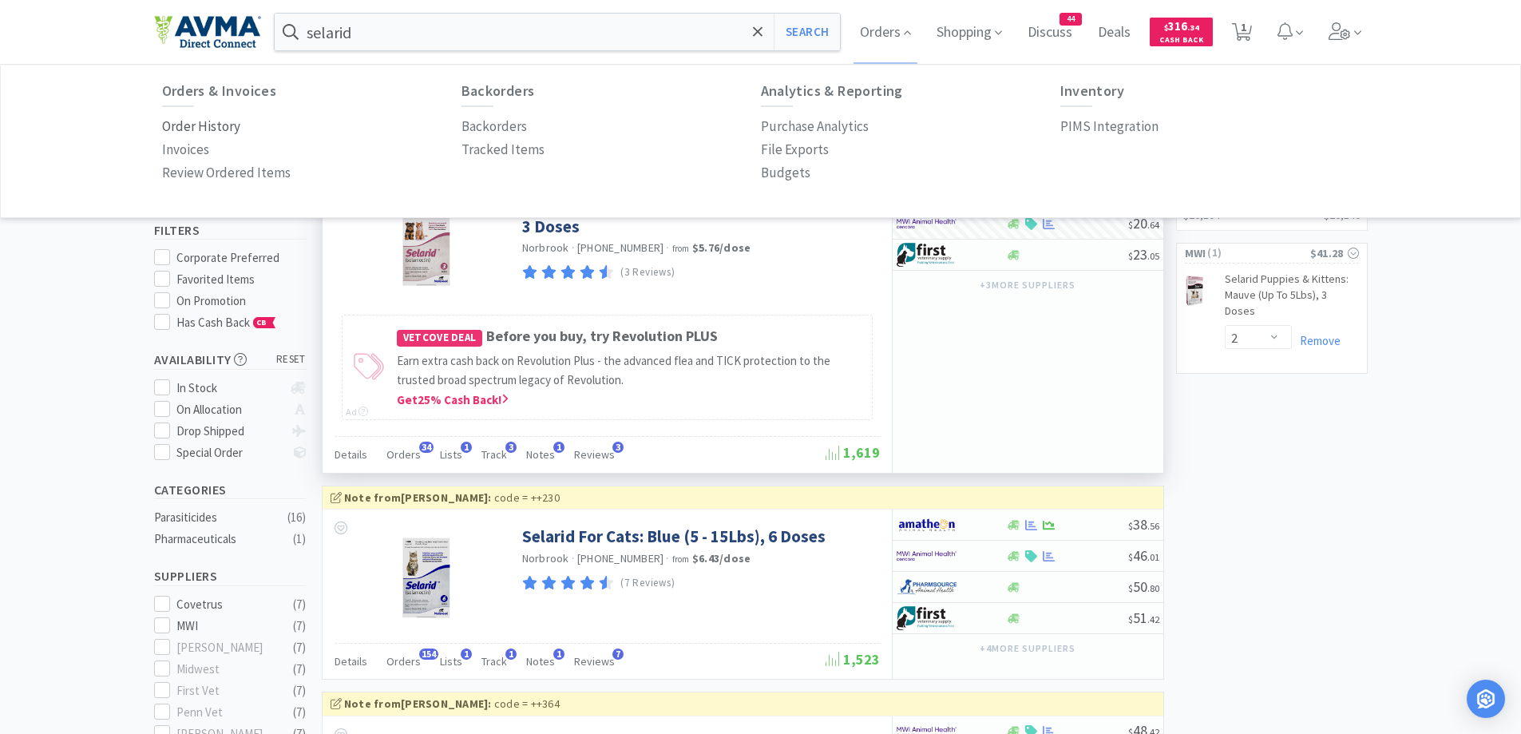
click at [207, 124] on p "Order History" at bounding box center [201, 127] width 78 height 22
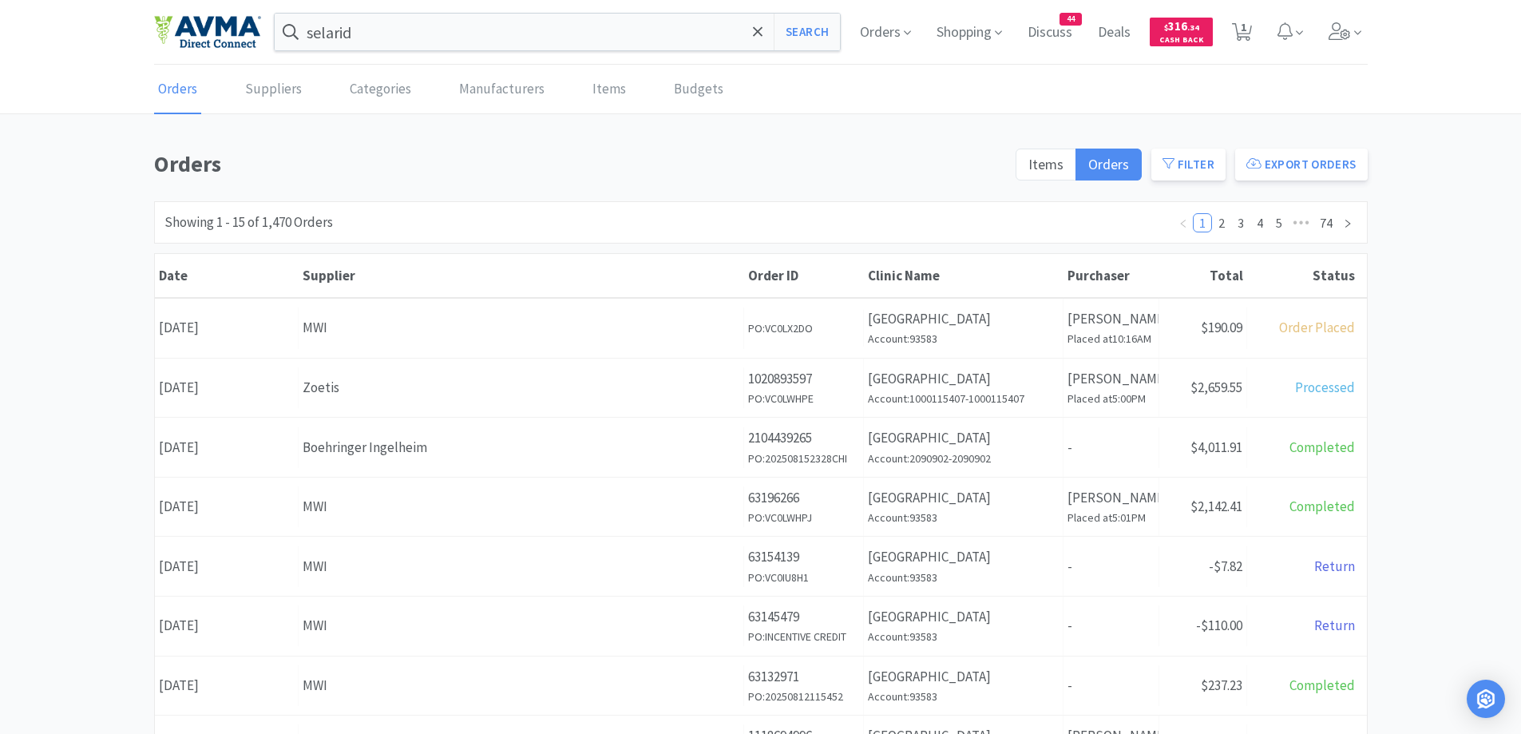
click at [71, 287] on div "Orders Items Orders Filter Export Orders Filters Filter Suppliers All Suppliers…" at bounding box center [760, 697] width 1521 height 1102
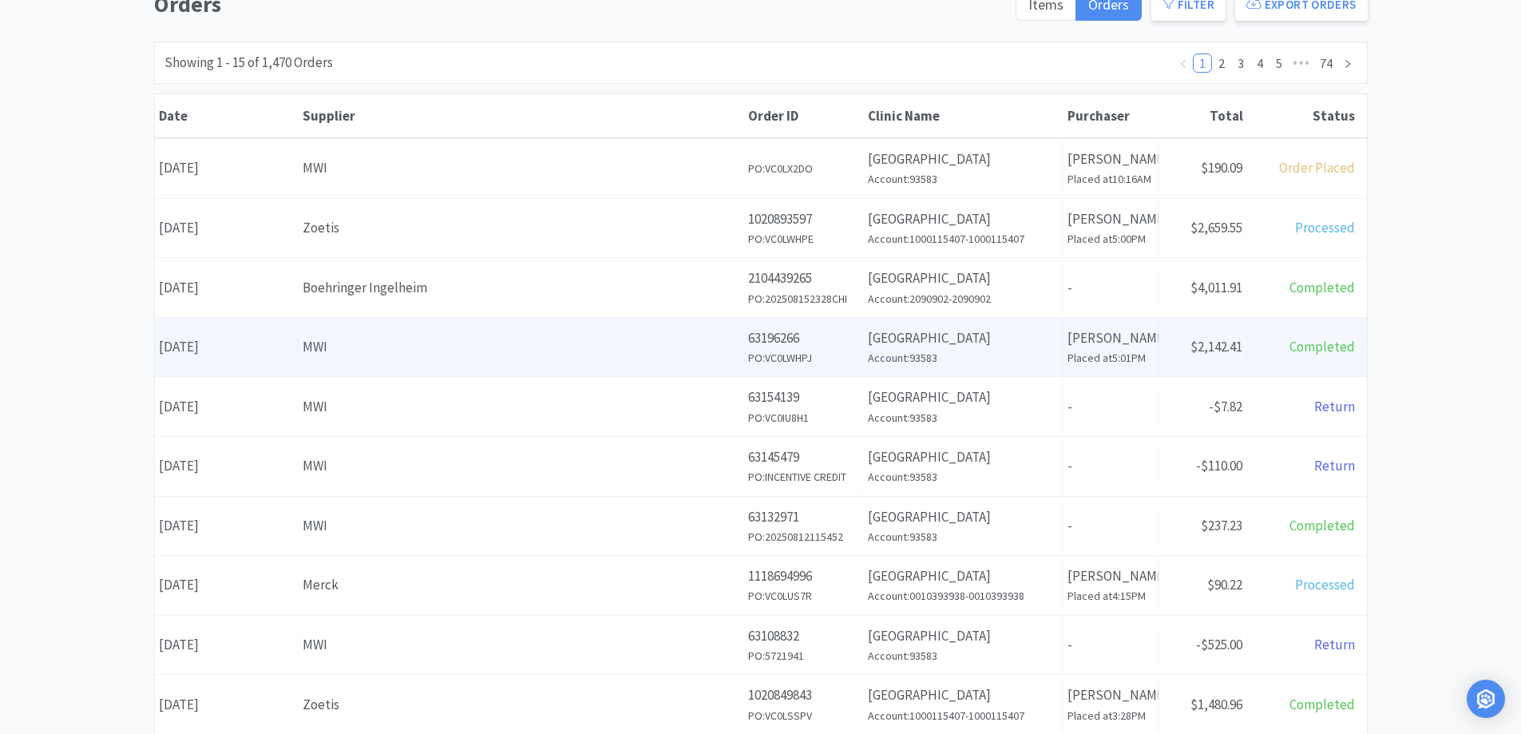
click at [357, 339] on div "MWI" at bounding box center [521, 347] width 437 height 22
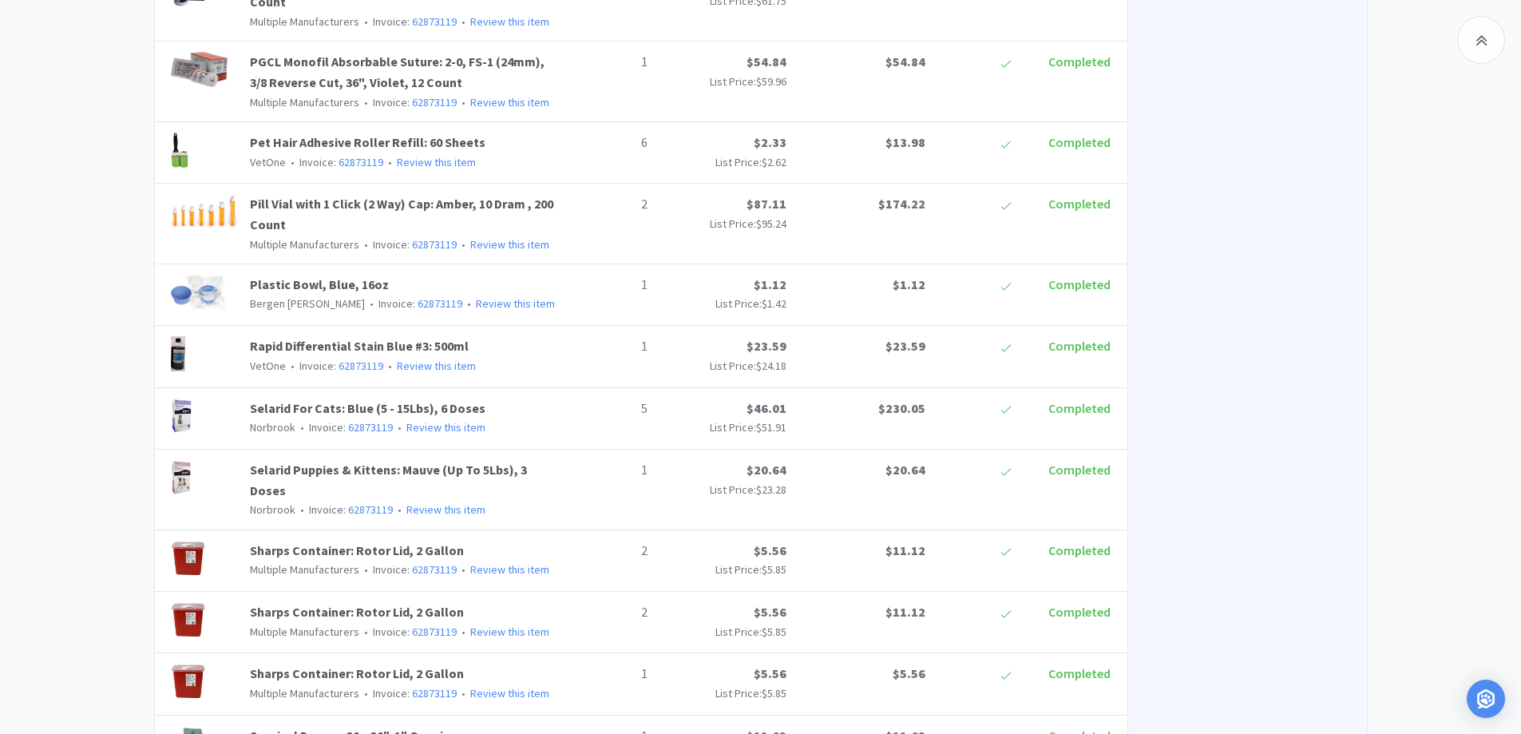
scroll to position [2236, 0]
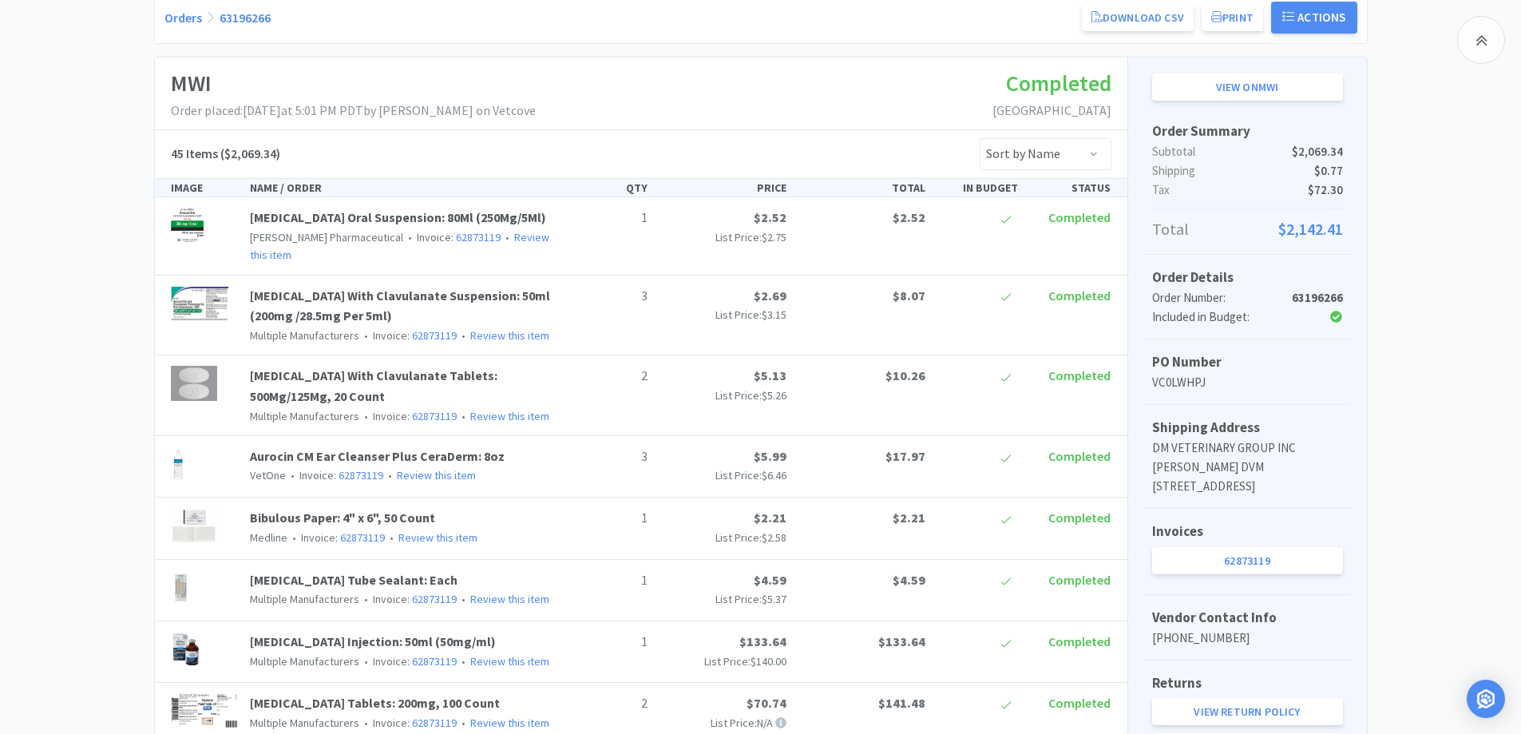
scroll to position [0, 0]
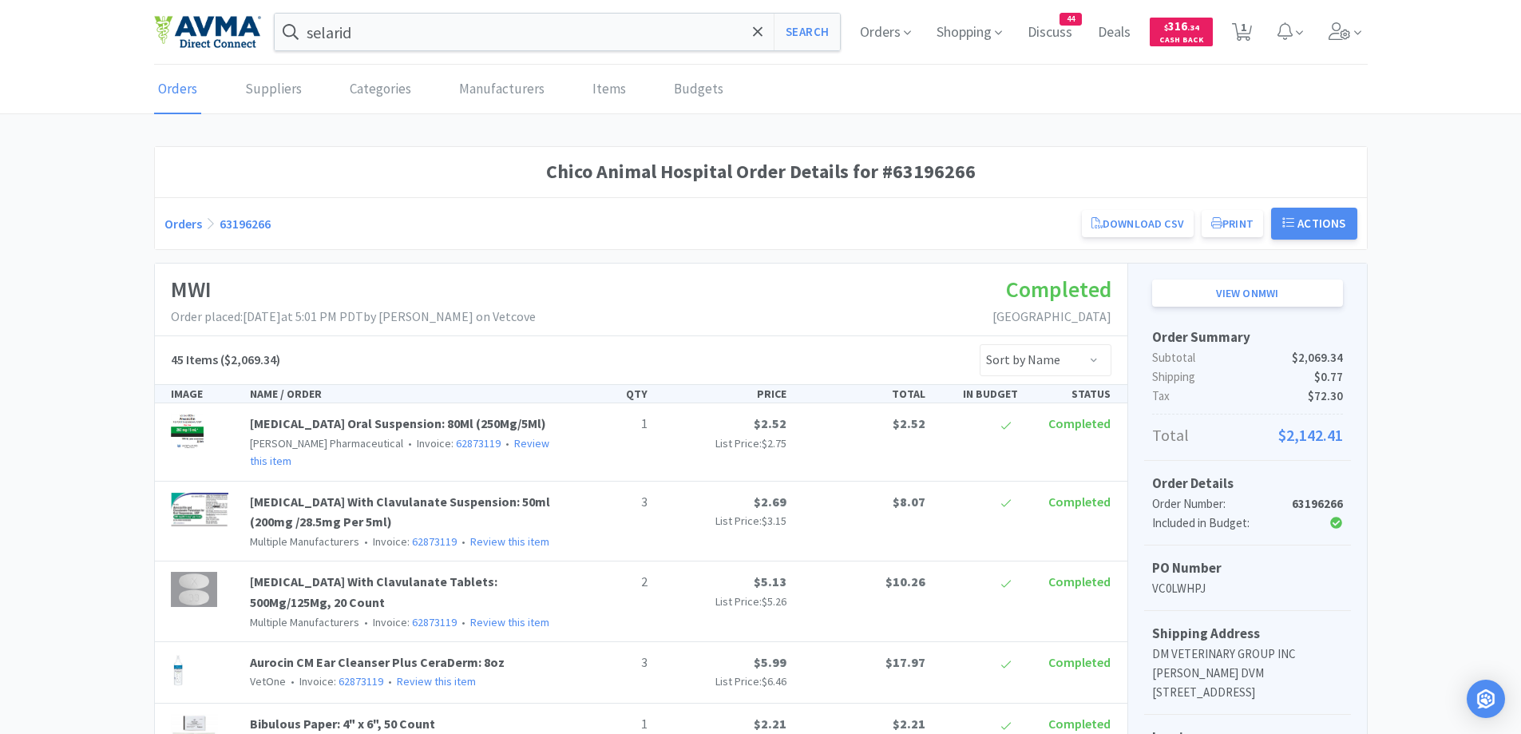
click at [1245, 41] on span "1" at bounding box center [1244, 27] width 6 height 64
select select "2"
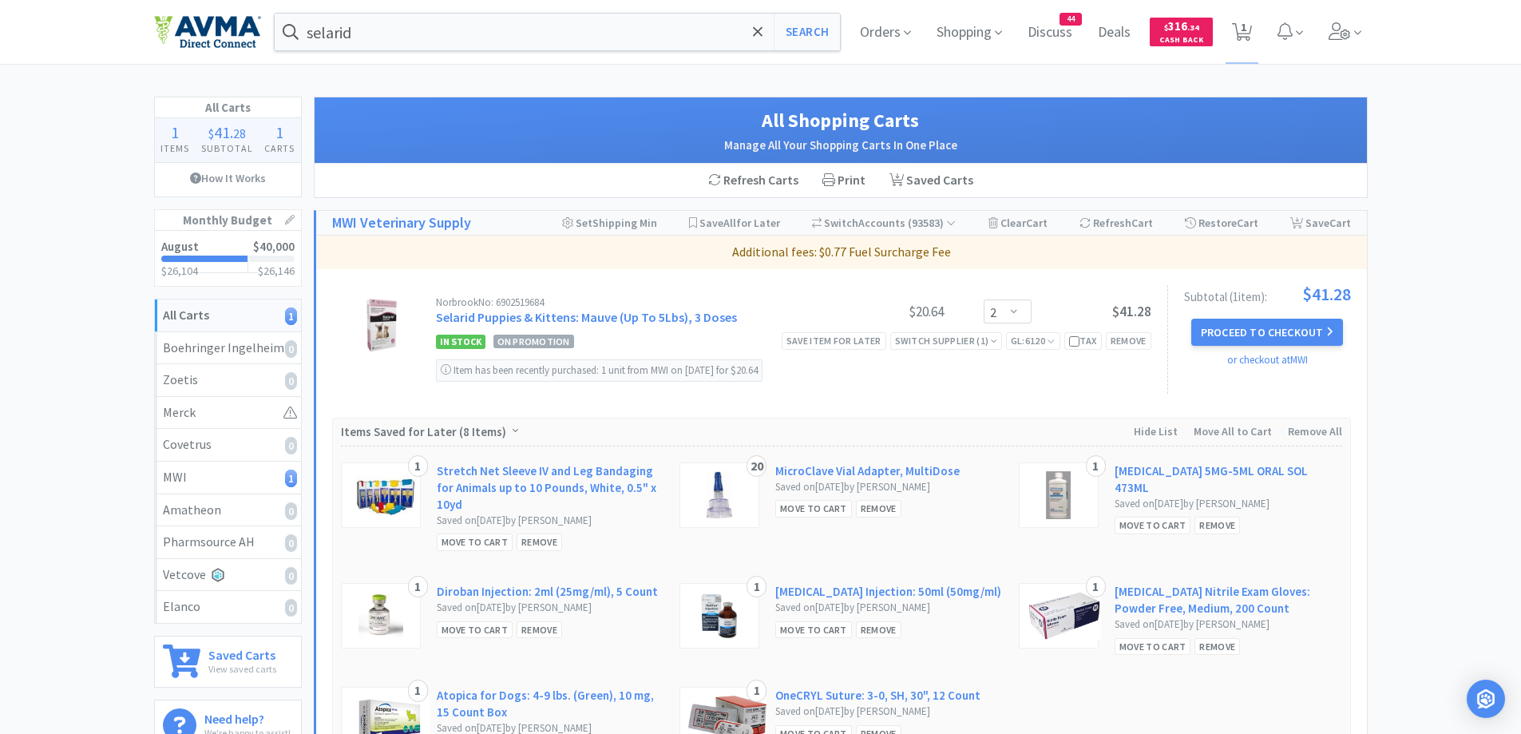
drag, startPoint x: 115, startPoint y: 306, endPoint x: 147, endPoint y: 343, distance: 48.7
click at [116, 308] on div "All Carts 1 Items $ 41 . 28 Subtotal 1 Carts How It Works Monthly Budget August…" at bounding box center [760, 451] width 1521 height 708
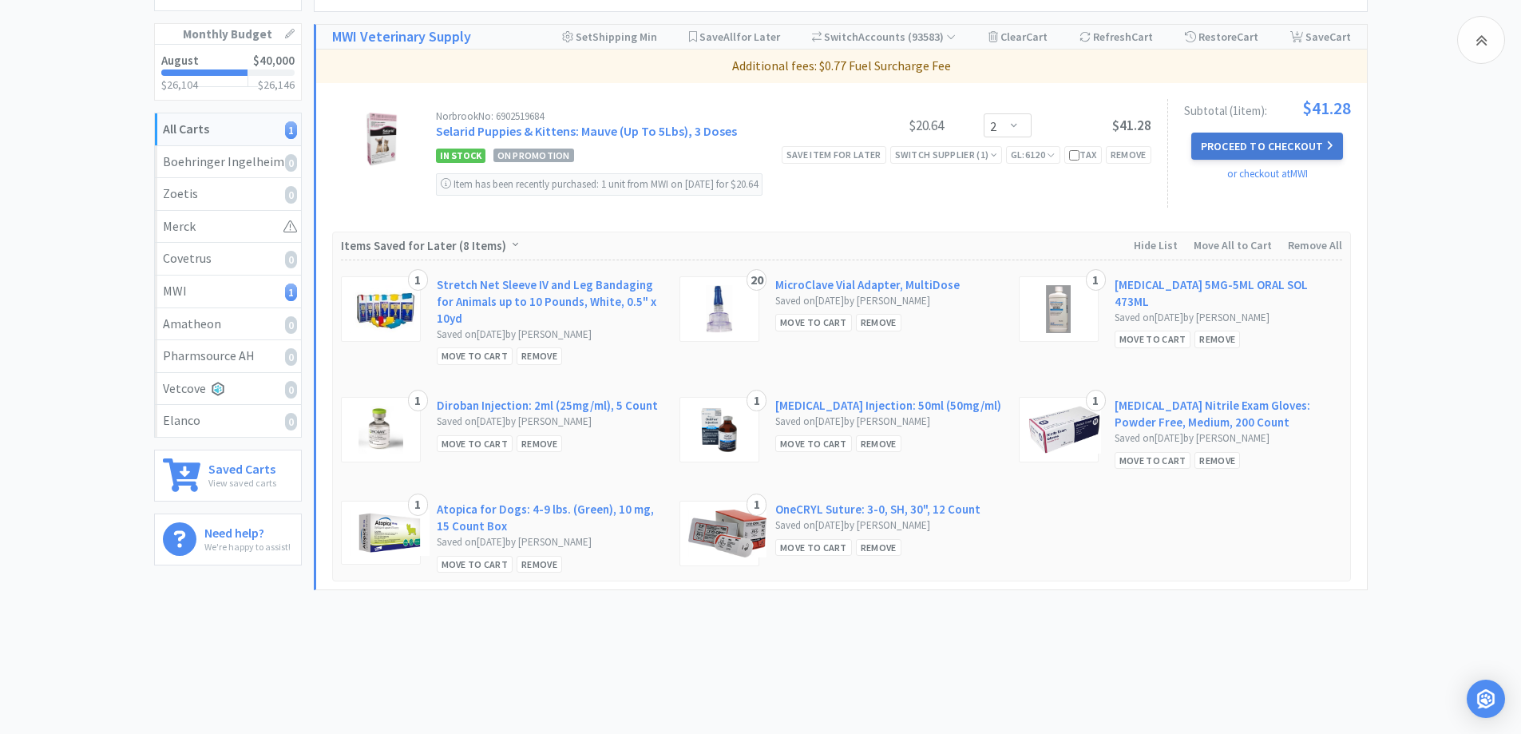
scroll to position [189, 0]
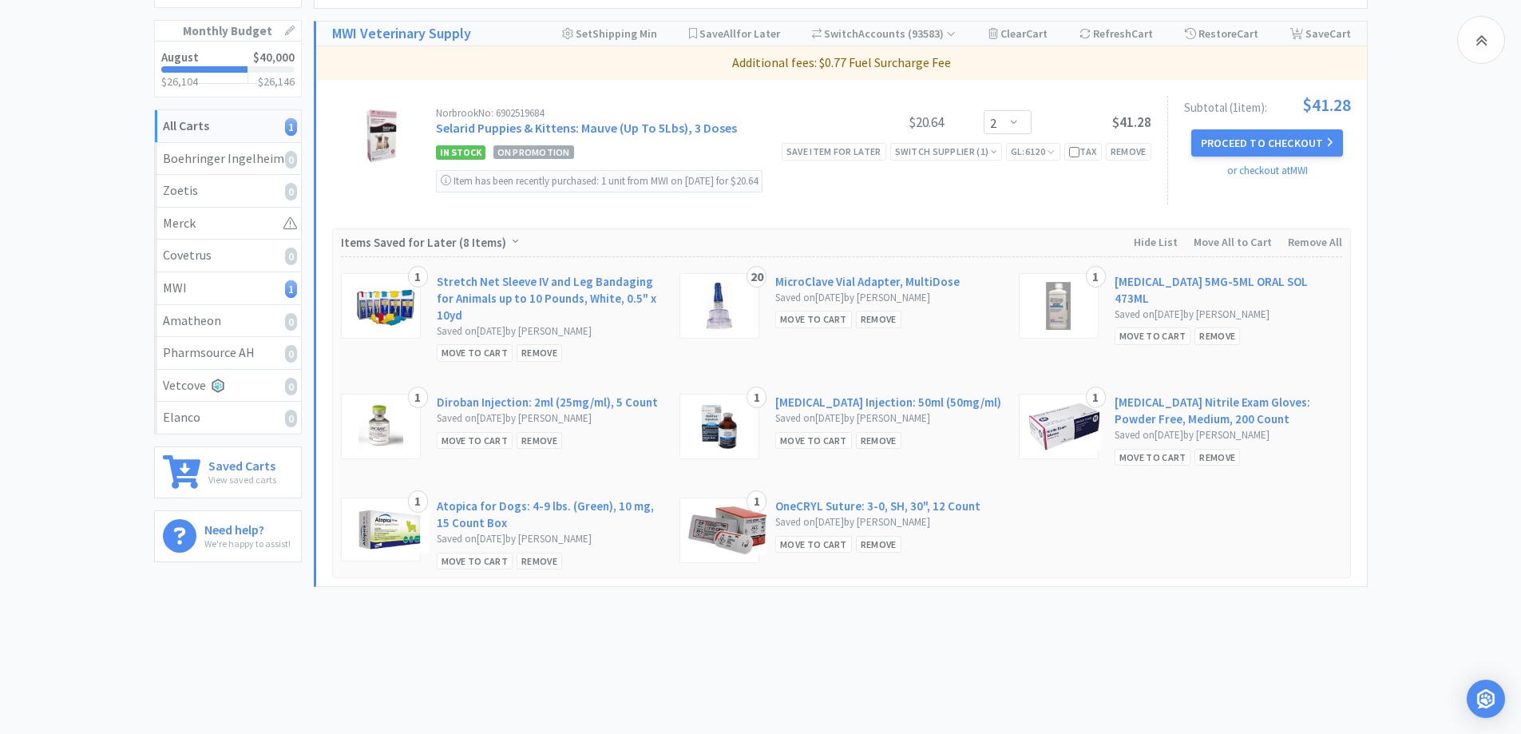
click at [1448, 272] on div "All Carts 1 Items $ 41 . 28 Subtotal 1 Carts How It Works Monthly Budget August…" at bounding box center [760, 261] width 1521 height 708
click at [1447, 272] on div "All Carts 1 Items $ 41 . 28 Subtotal 1 Carts How It Works Monthly Budget August…" at bounding box center [760, 261] width 1521 height 708
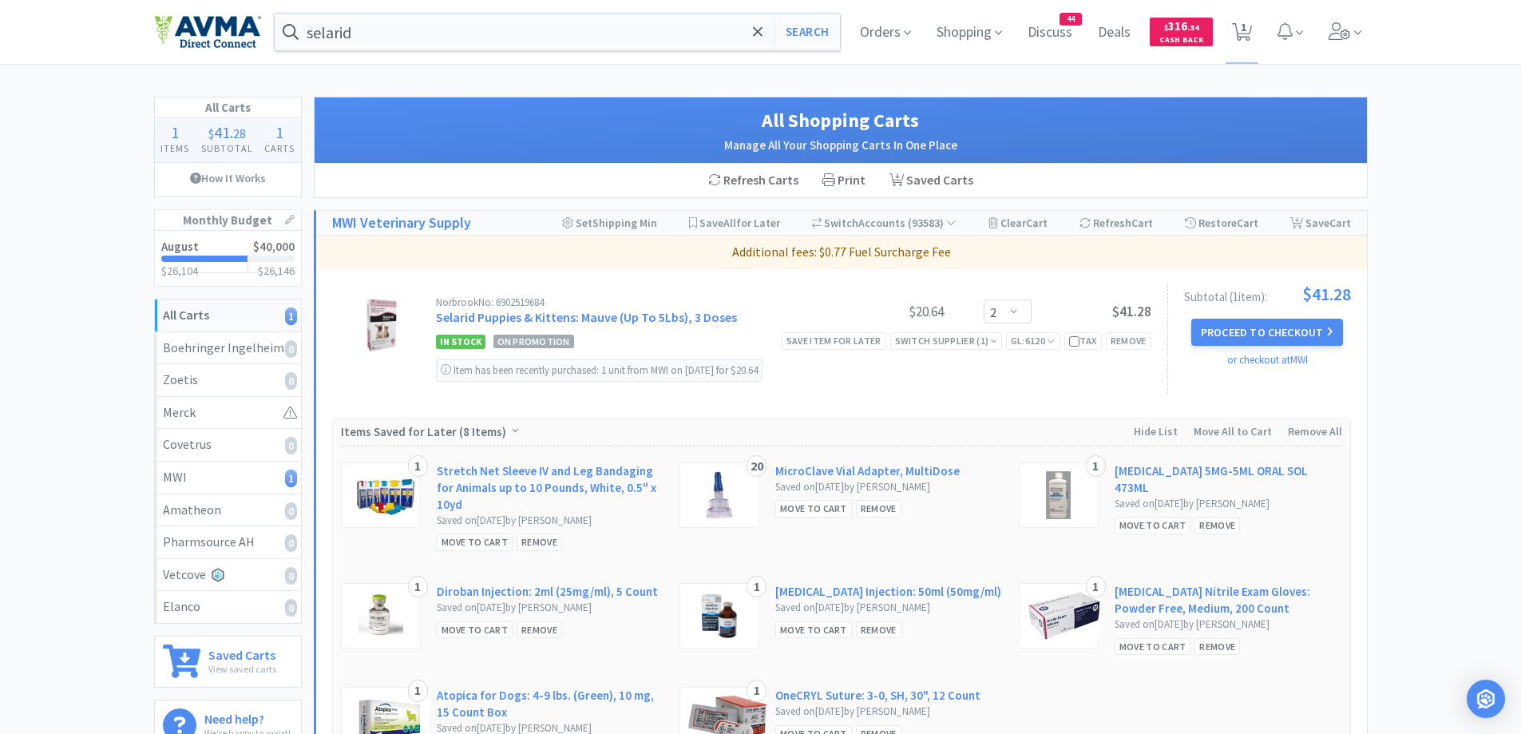
scroll to position [160, 0]
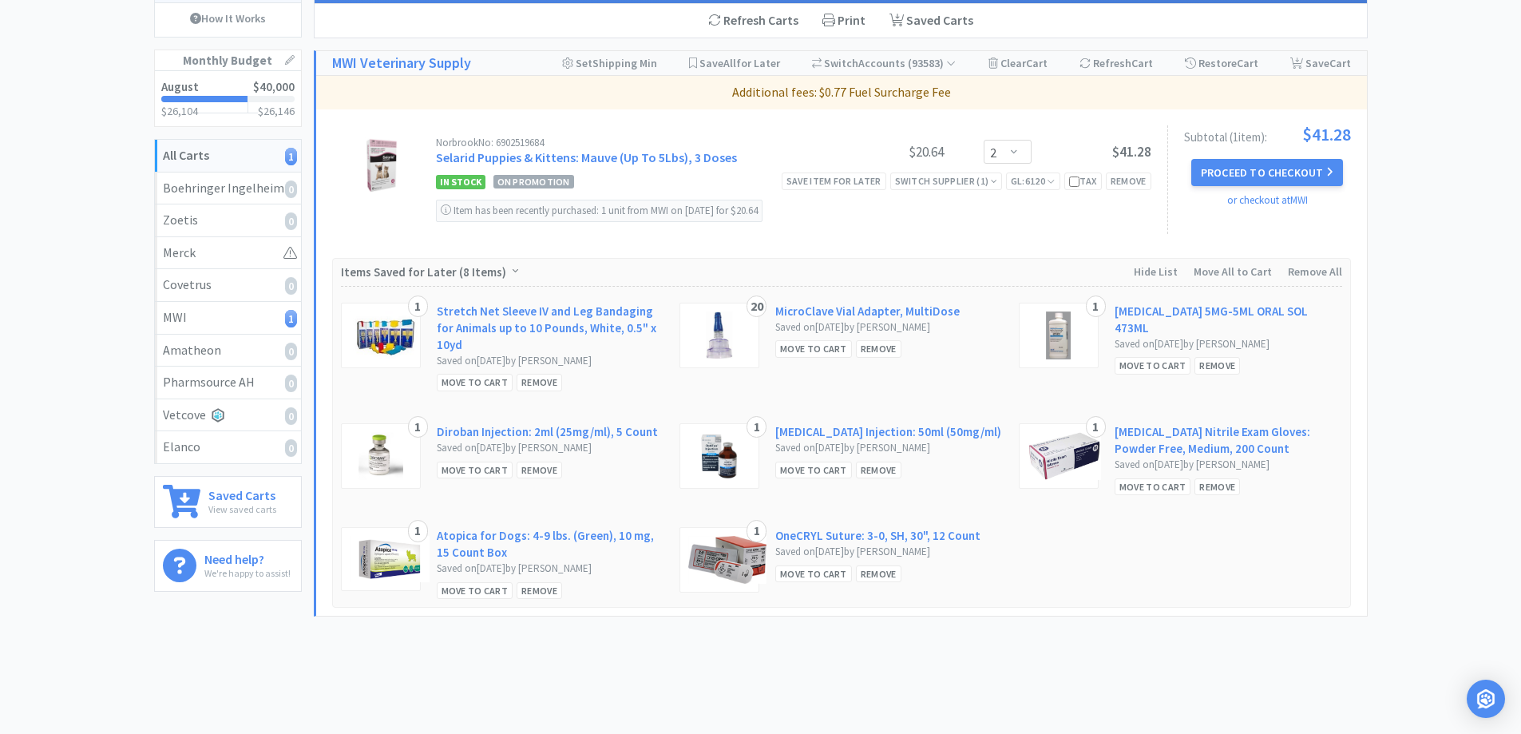
drag, startPoint x: 1518, startPoint y: 242, endPoint x: 1527, endPoint y: 228, distance: 16.2
click at [1521, 228] on html "selarid Search Orders Shopping Discuss Discuss 44 Deals Deals $ 316 . 34 Cash B…" at bounding box center [760, 207] width 1521 height 734
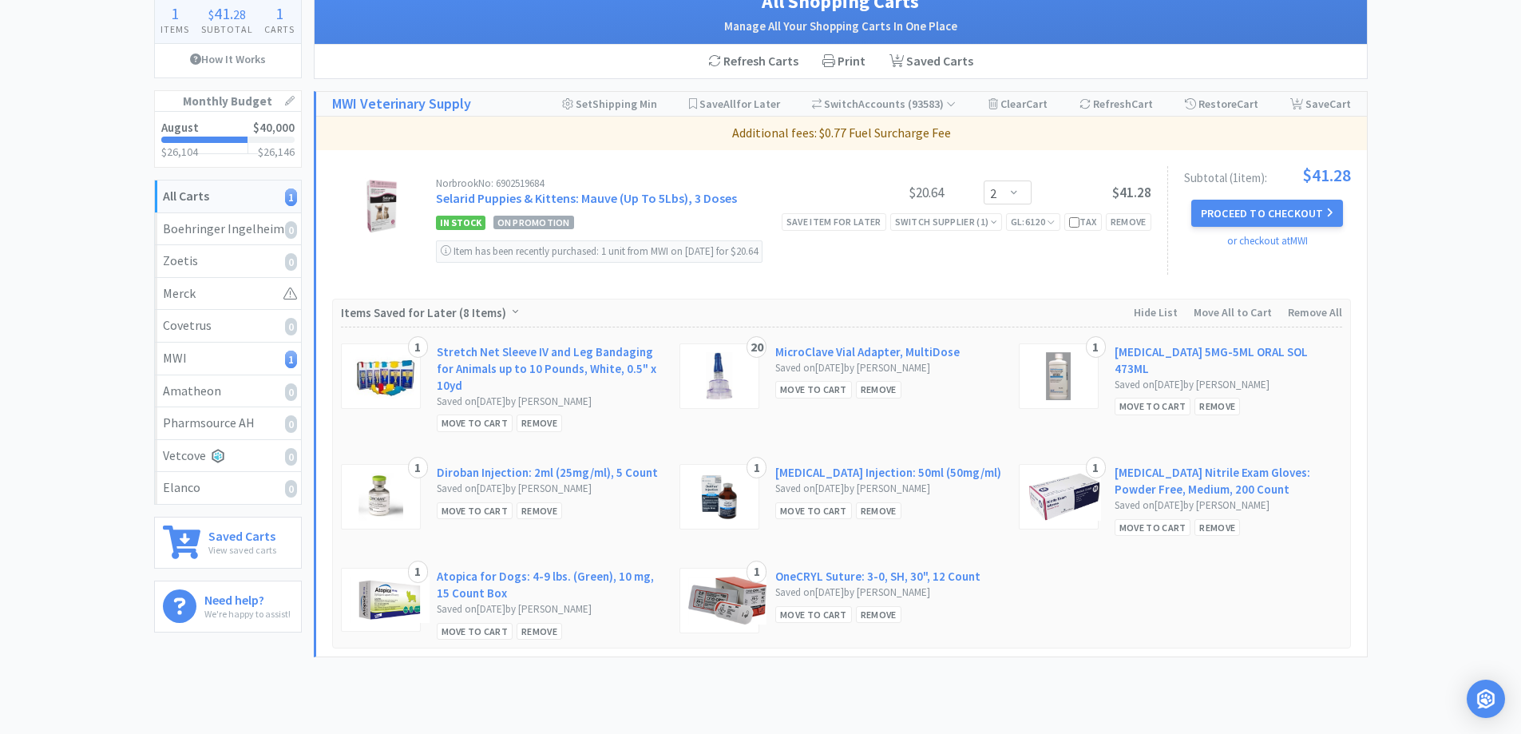
scroll to position [109, 0]
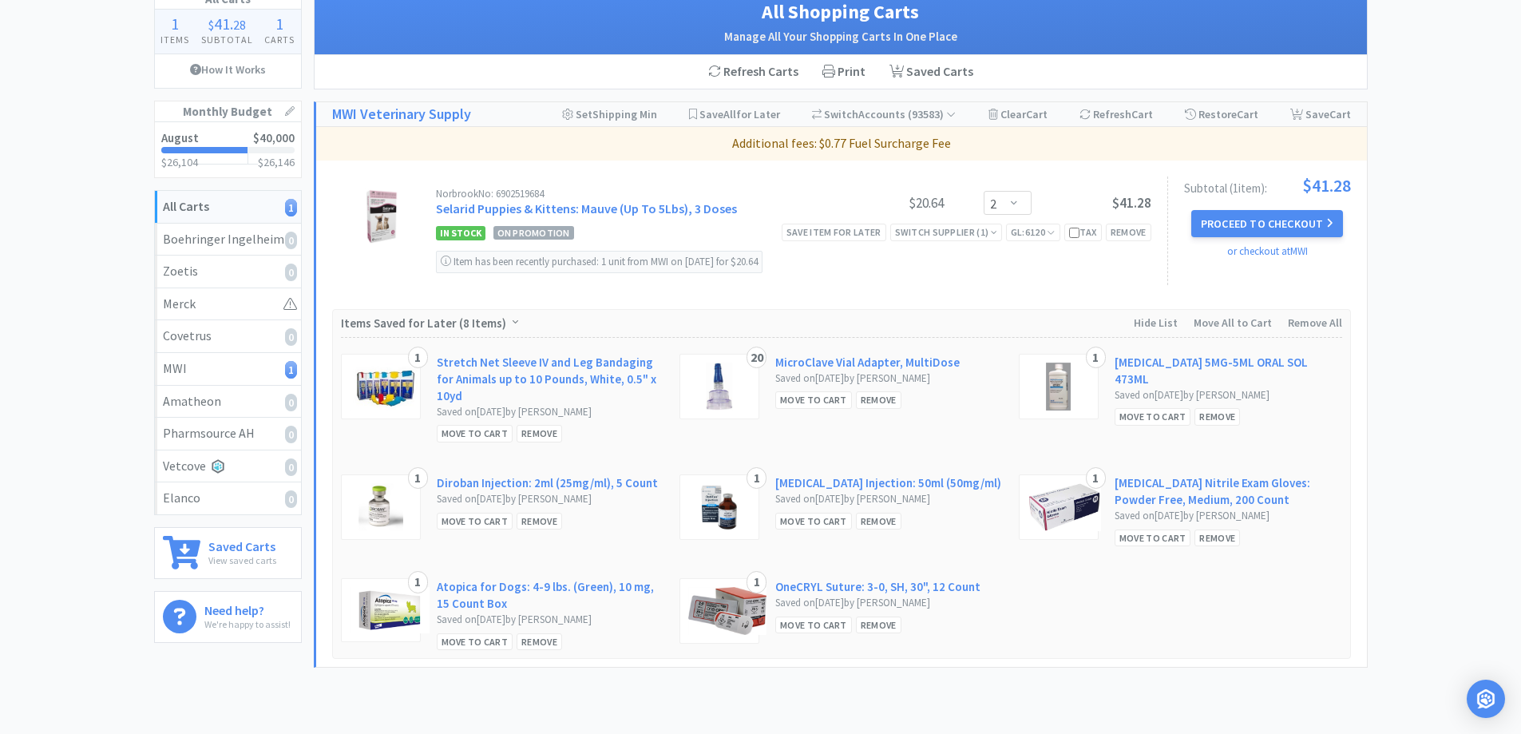
click at [90, 311] on div "All Carts 1 Items $ 41 . 28 Subtotal 1 Carts How It Works Monthly Budget August…" at bounding box center [760, 342] width 1521 height 708
click at [1449, 212] on div "All Carts 1 Items $ 41 . 28 Subtotal 1 Carts How It Works Monthly Budget August…" at bounding box center [760, 342] width 1521 height 708
click at [57, 240] on div "All Carts 1 Items $ 41 . 28 Subtotal 1 Carts How It Works Monthly Budget August…" at bounding box center [760, 342] width 1521 height 708
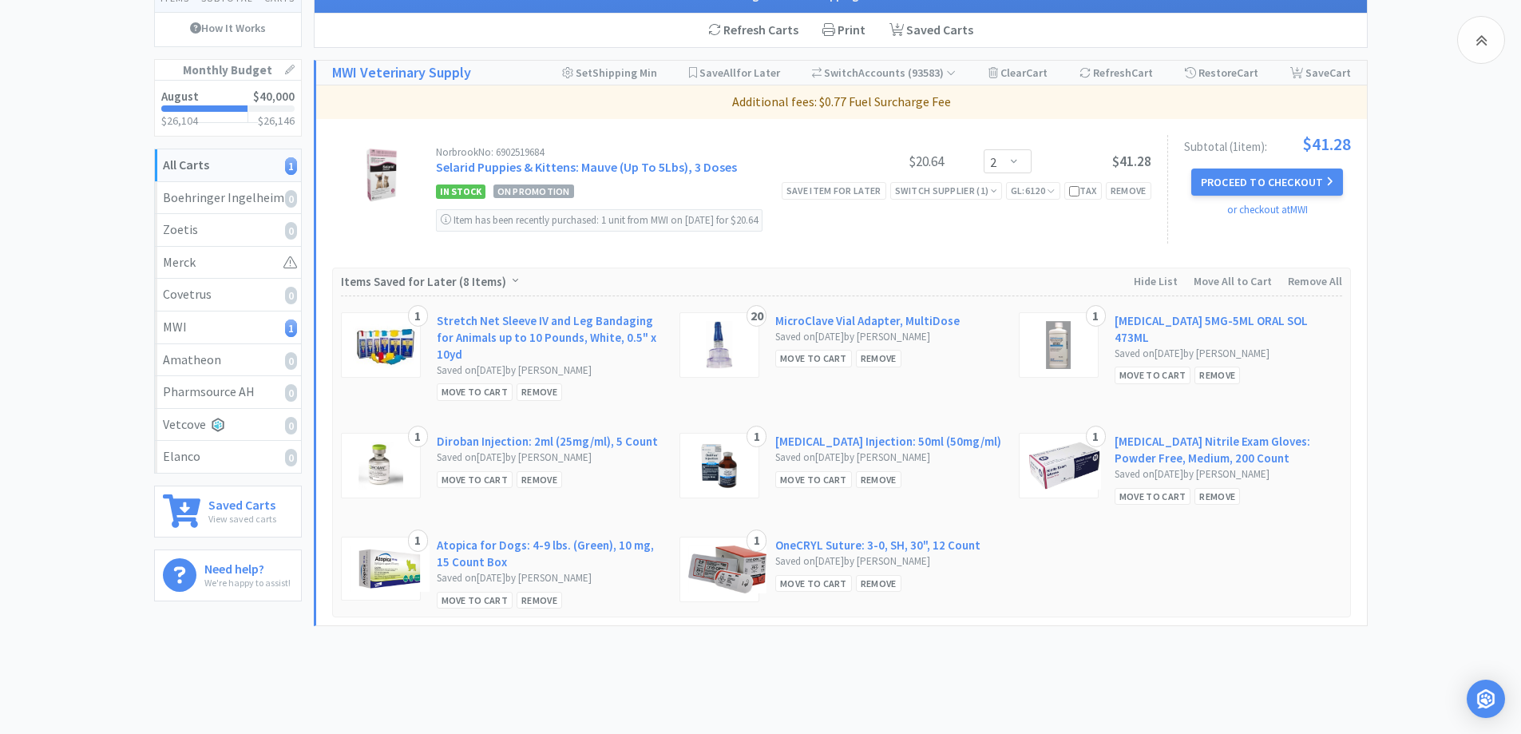
scroll to position [189, 0]
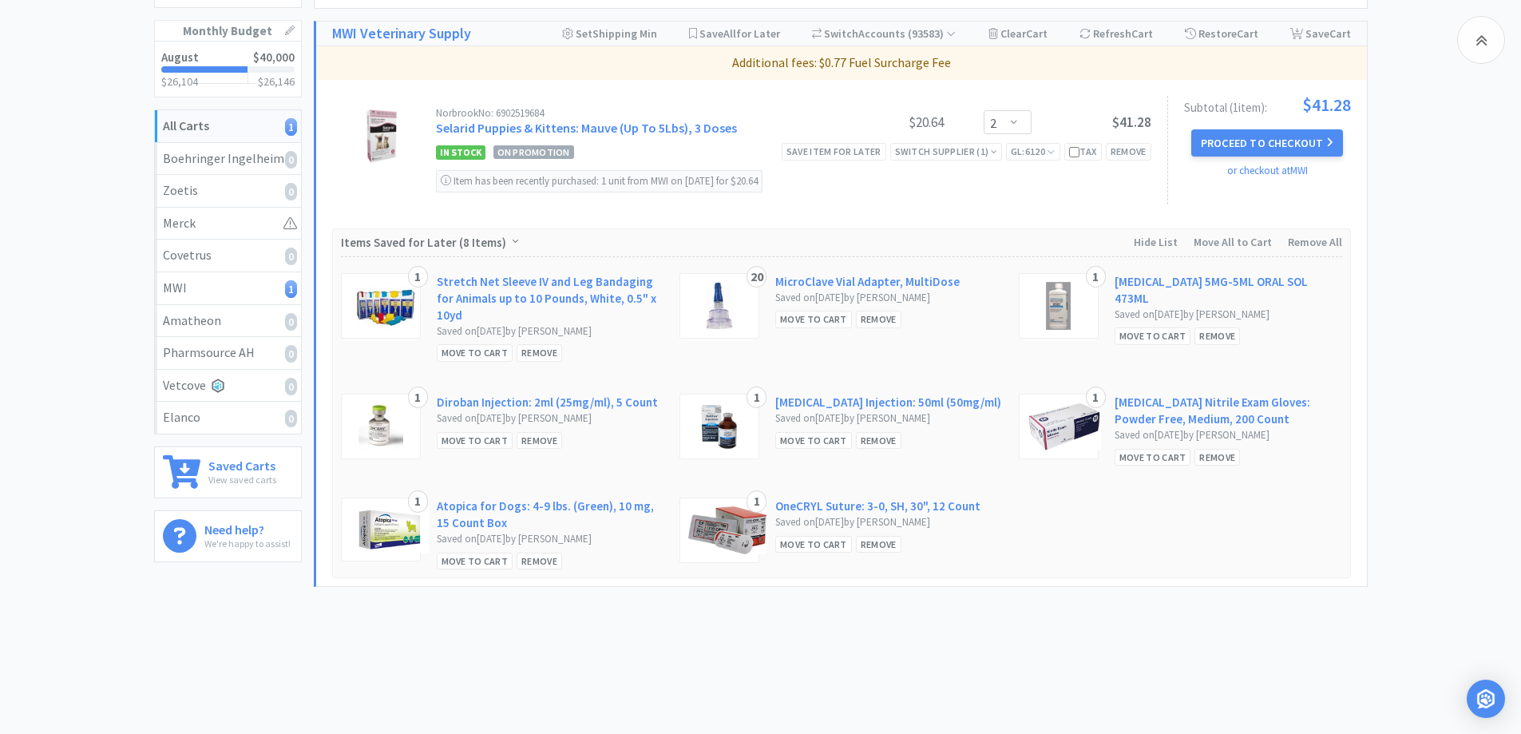
click at [1463, 379] on div "All Carts 1 Items $ 41 . 28 Subtotal 1 Carts How It Works Monthly Budget August…" at bounding box center [760, 261] width 1521 height 708
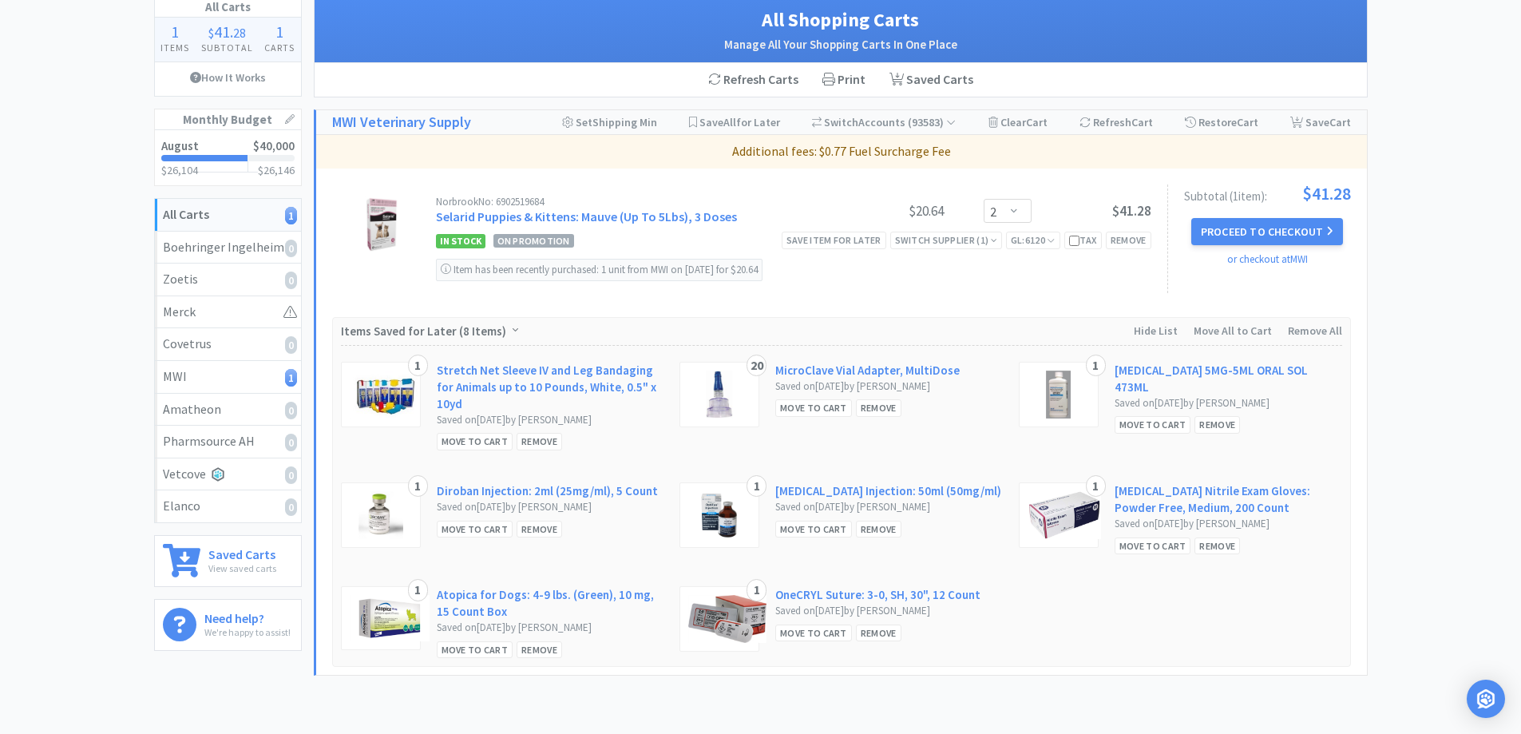
scroll to position [0, 0]
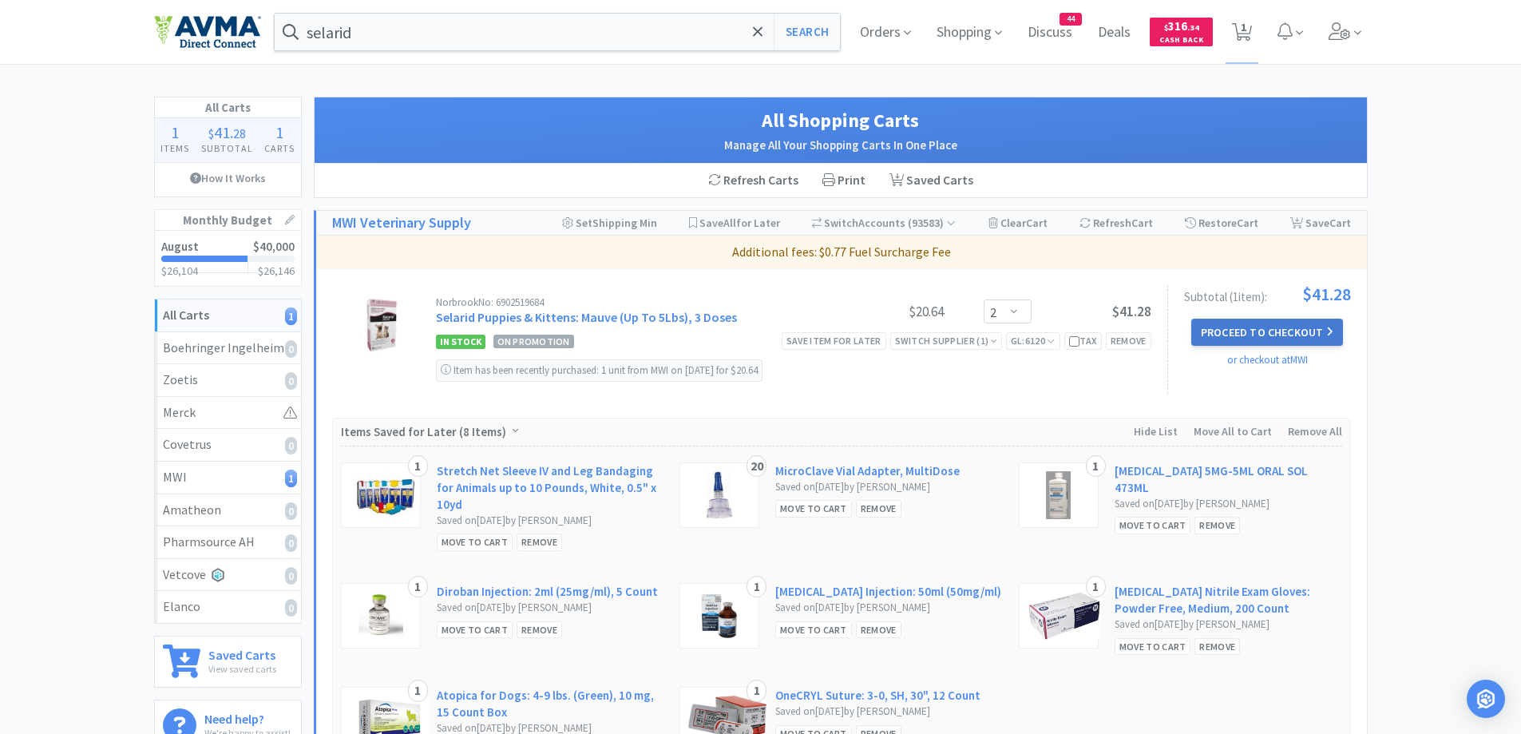
click at [1252, 332] on button "Proceed to Checkout" at bounding box center [1267, 332] width 152 height 27
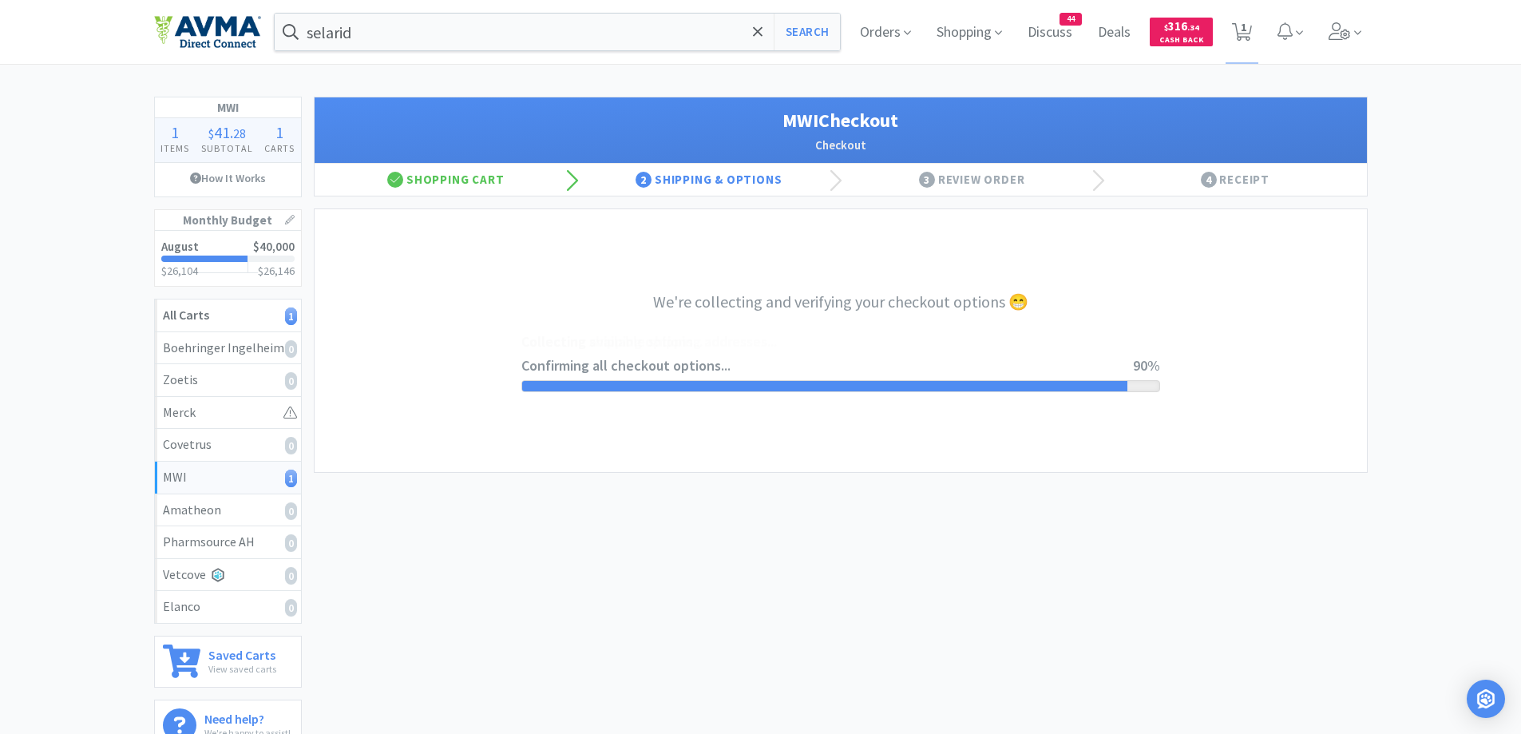
select select "CC_9421154621689816"
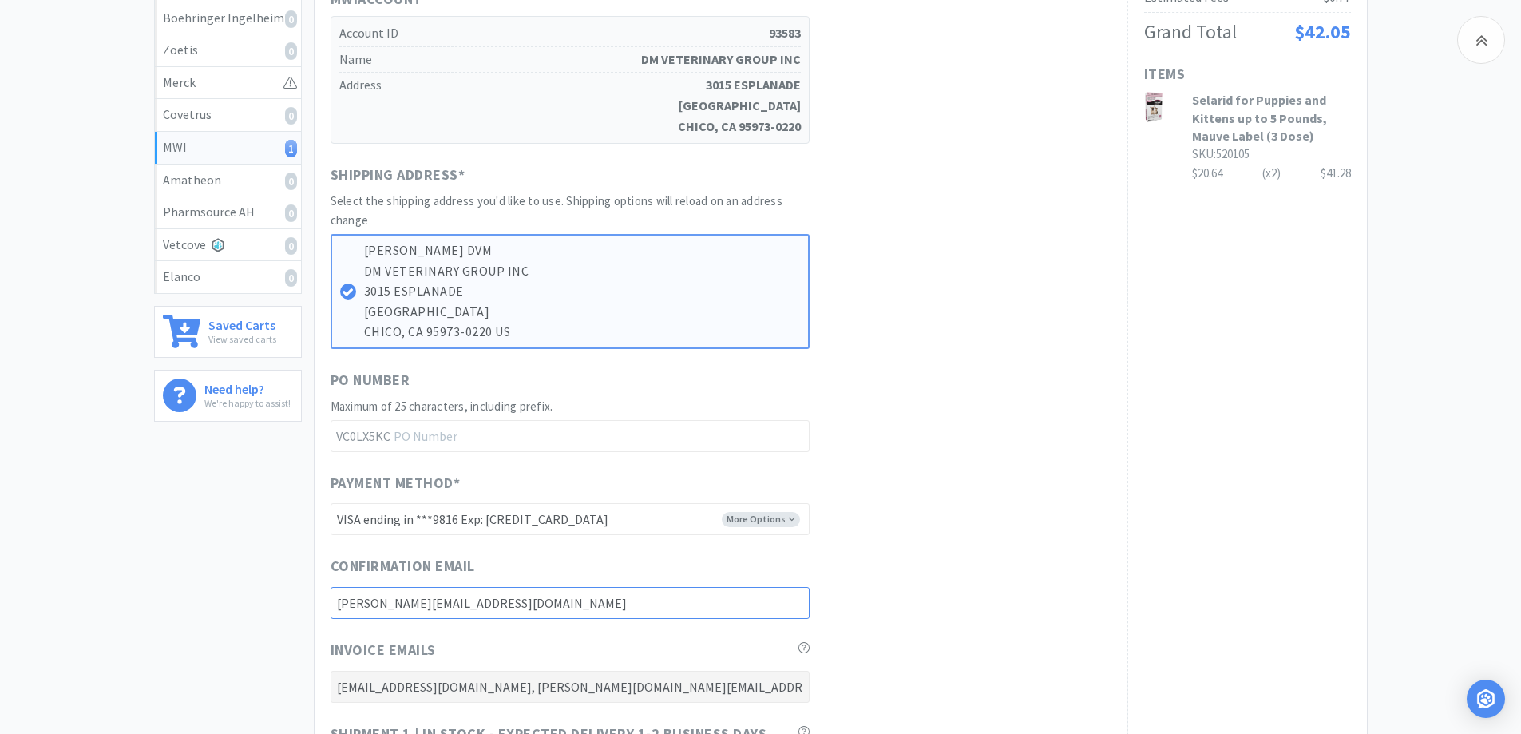
scroll to position [305, 0]
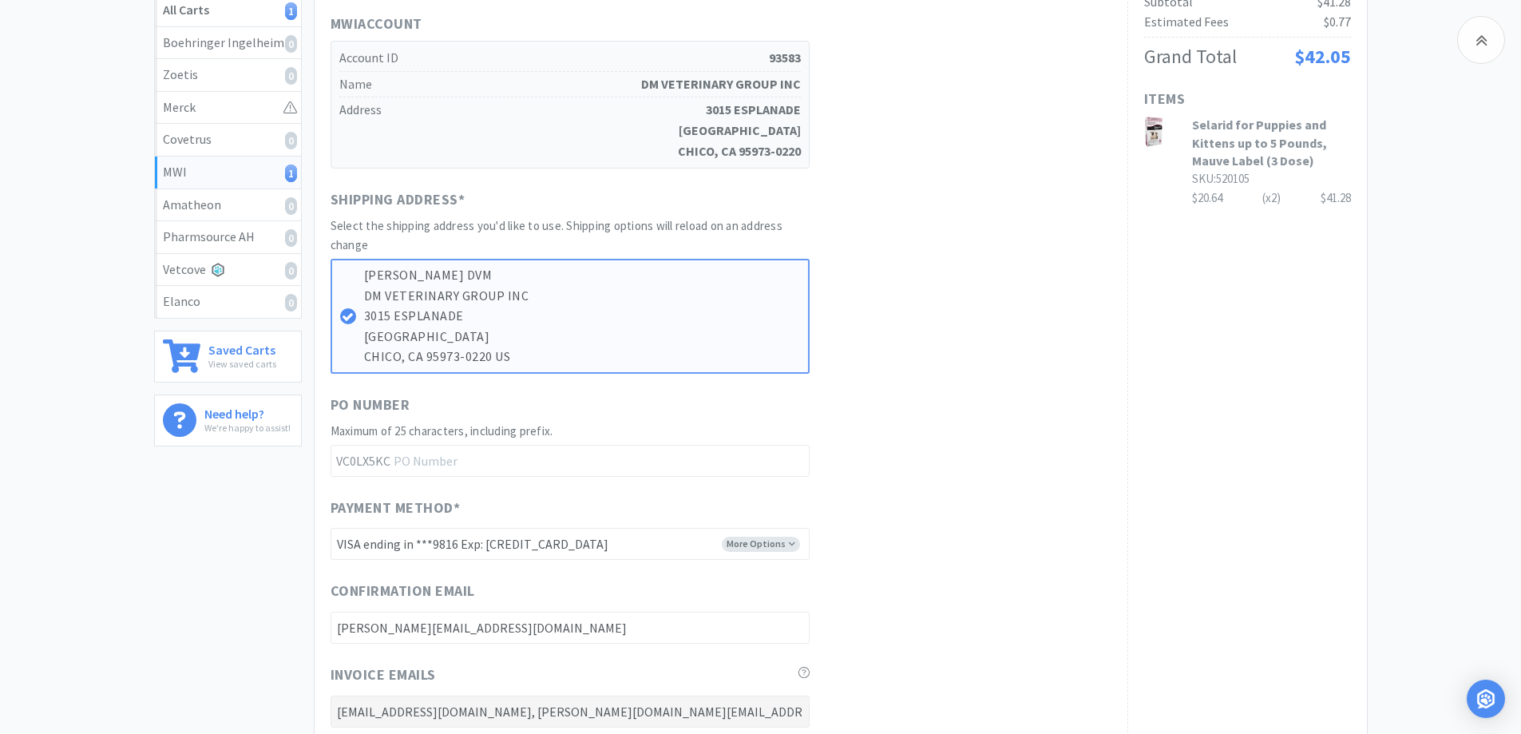
click at [1199, 375] on div "Order Summary Subtotal $41.28 Estimated Fees $0.77 Grand Total $42.05 Items Sel…" at bounding box center [1248, 461] width 240 height 1046
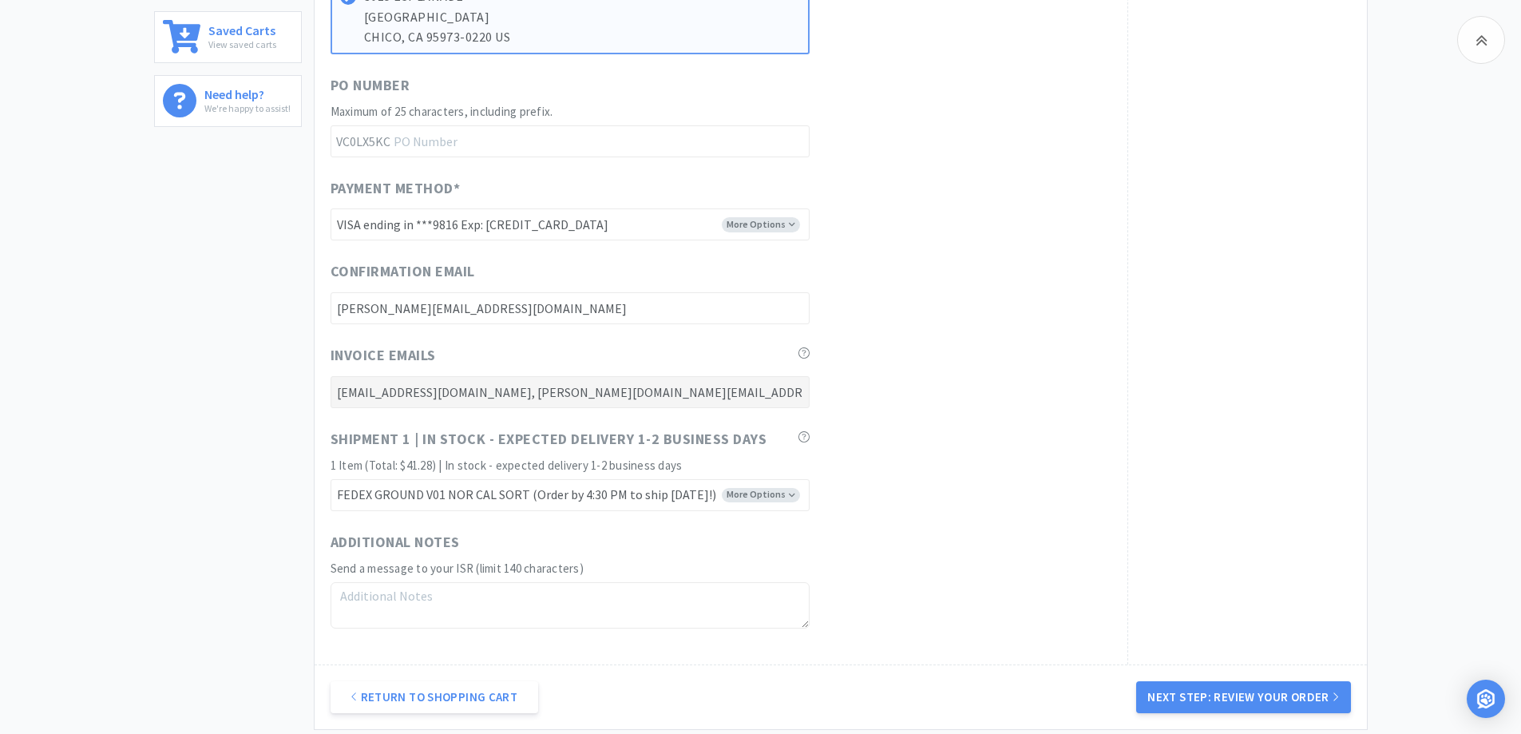
click at [1227, 420] on div "Order Summary Subtotal $41.28 Estimated Fees $0.77 Grand Total $42.05 Items Sel…" at bounding box center [1248, 141] width 240 height 1046
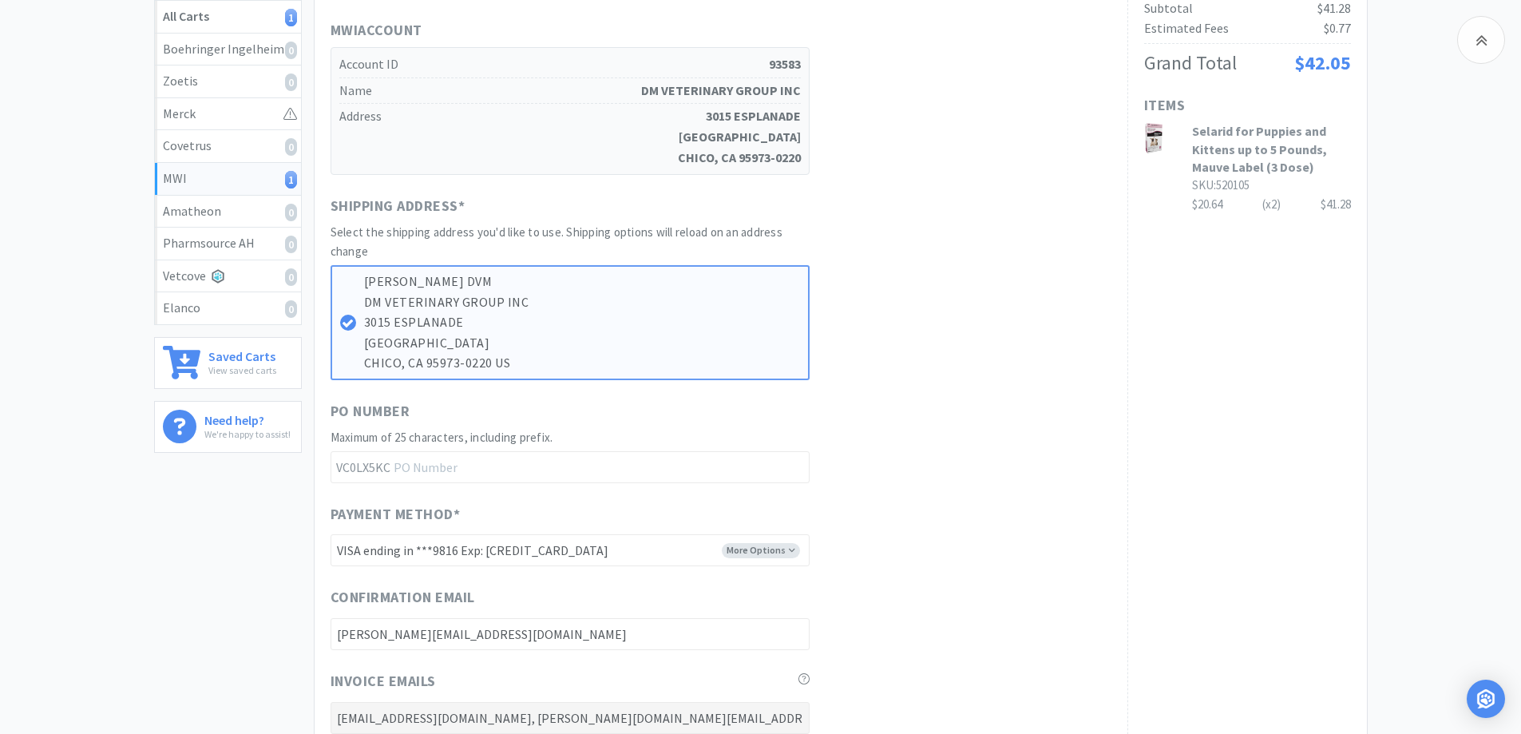
scroll to position [145, 0]
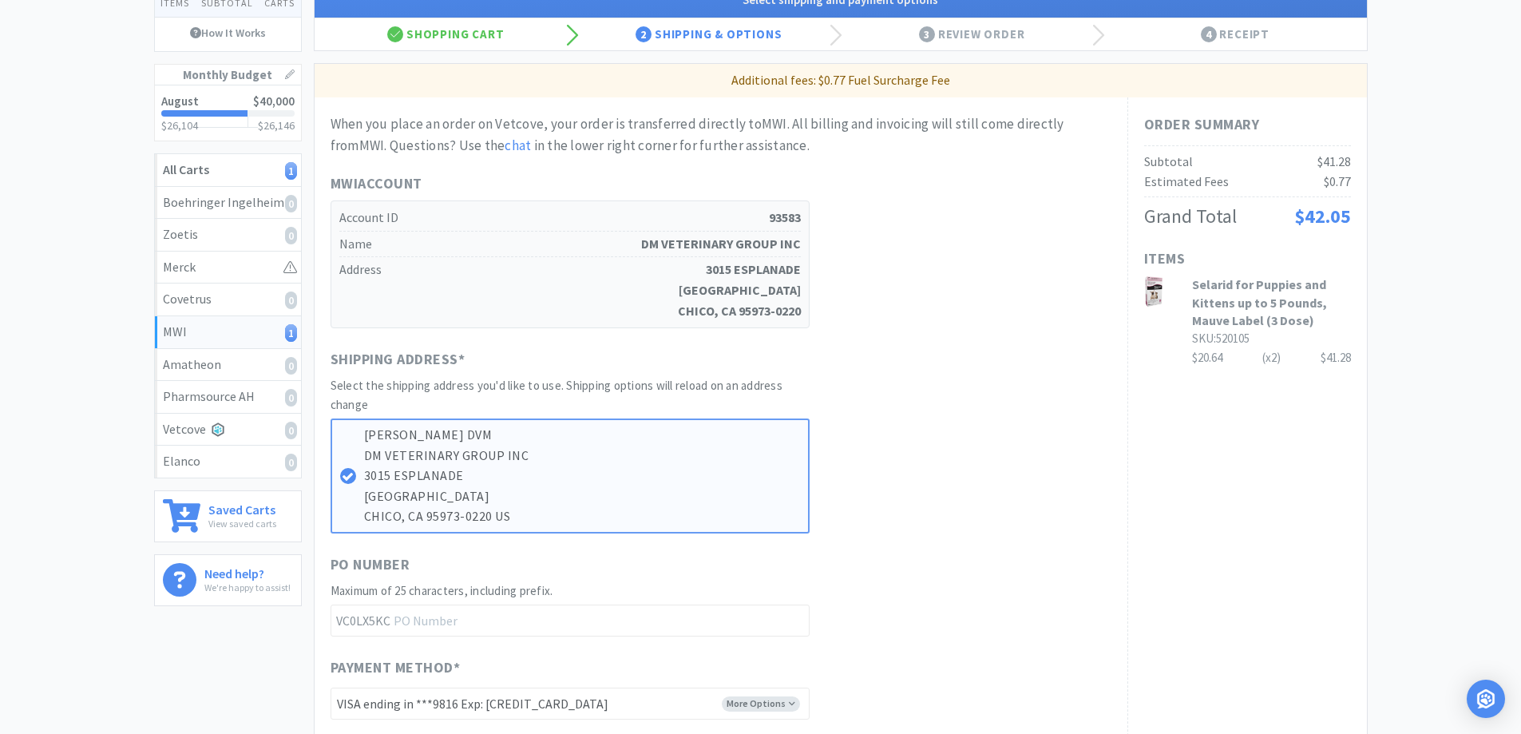
click at [1412, 351] on div "MWI 1 Items $ 41 . 28 Subtotal 1 Carts How It Works Monthly Budget August $40,0…" at bounding box center [760, 594] width 1521 height 1286
click at [1446, 360] on div "MWI 1 Items $ 41 . 28 Subtotal 1 Carts How It Works Monthly Budget August $40,0…" at bounding box center [760, 594] width 1521 height 1286
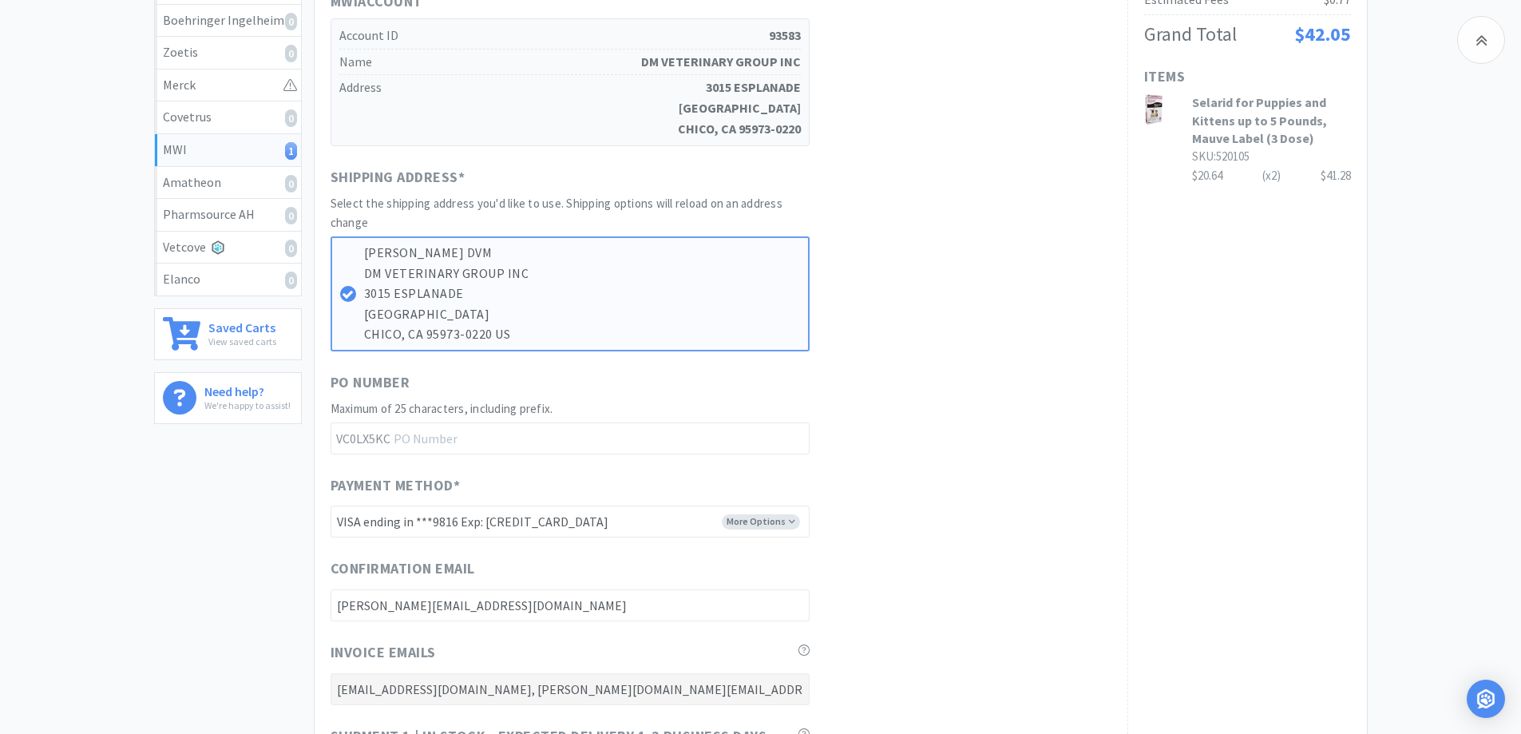
scroll to position [624, 0]
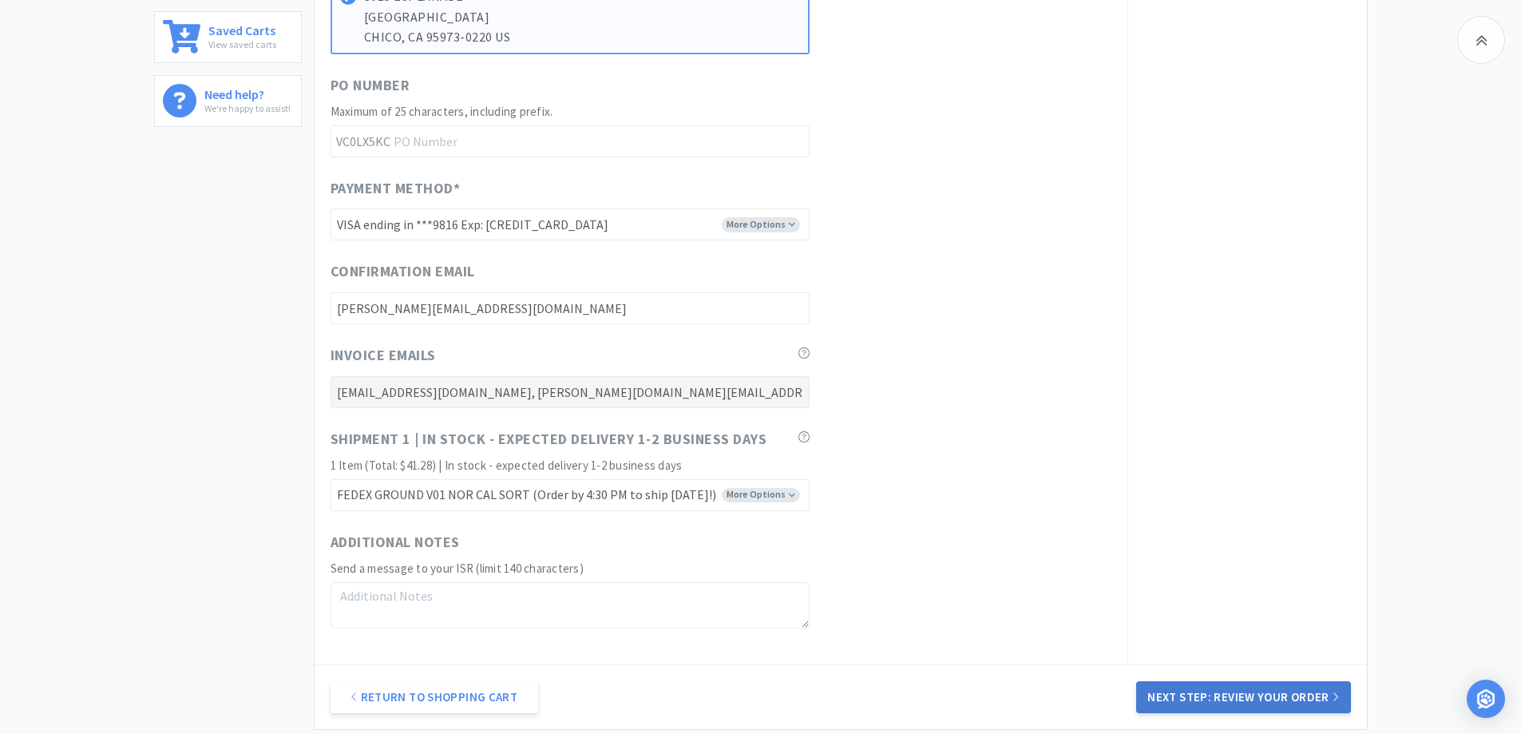
click at [1306, 696] on button "Next Step: Review Your Order" at bounding box center [1243, 697] width 214 height 32
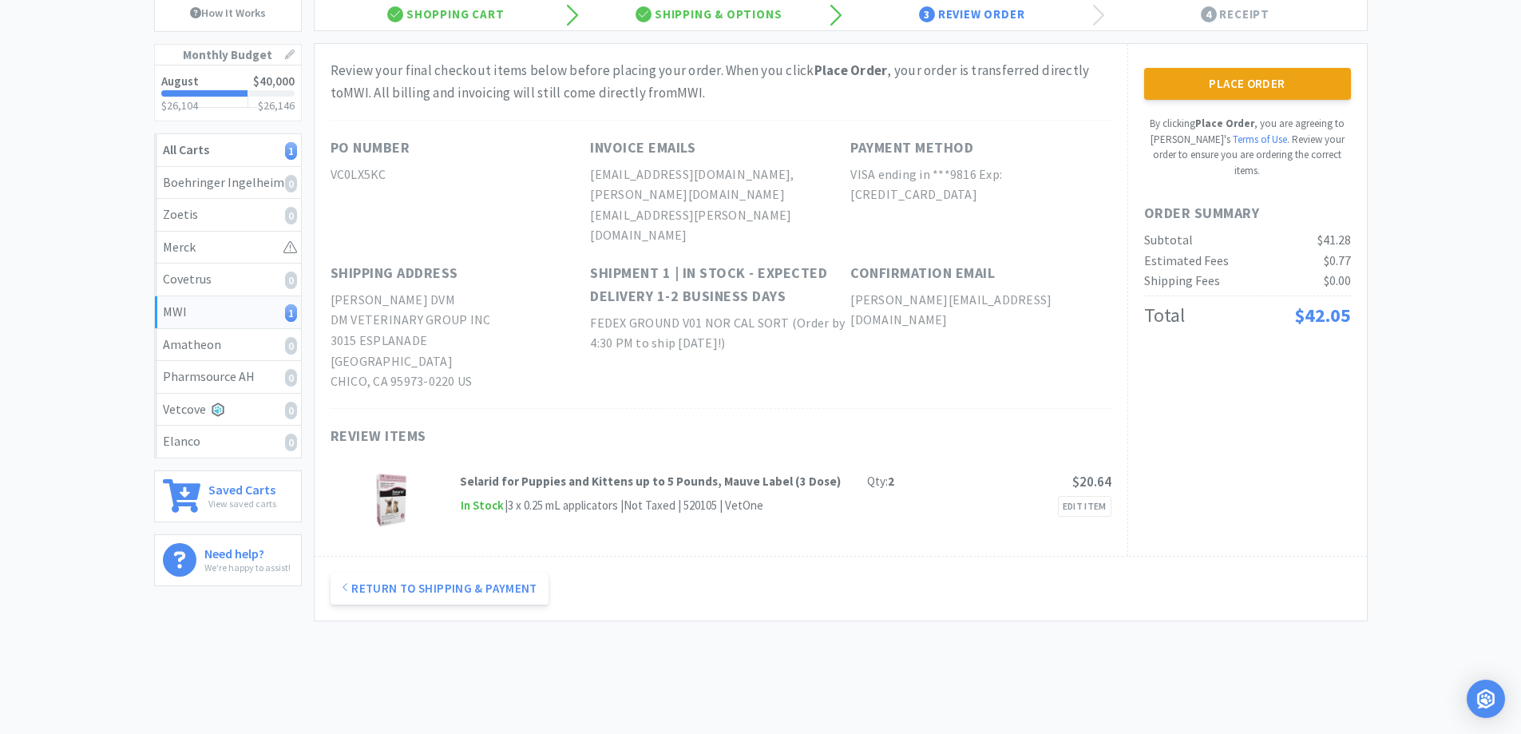
scroll to position [0, 0]
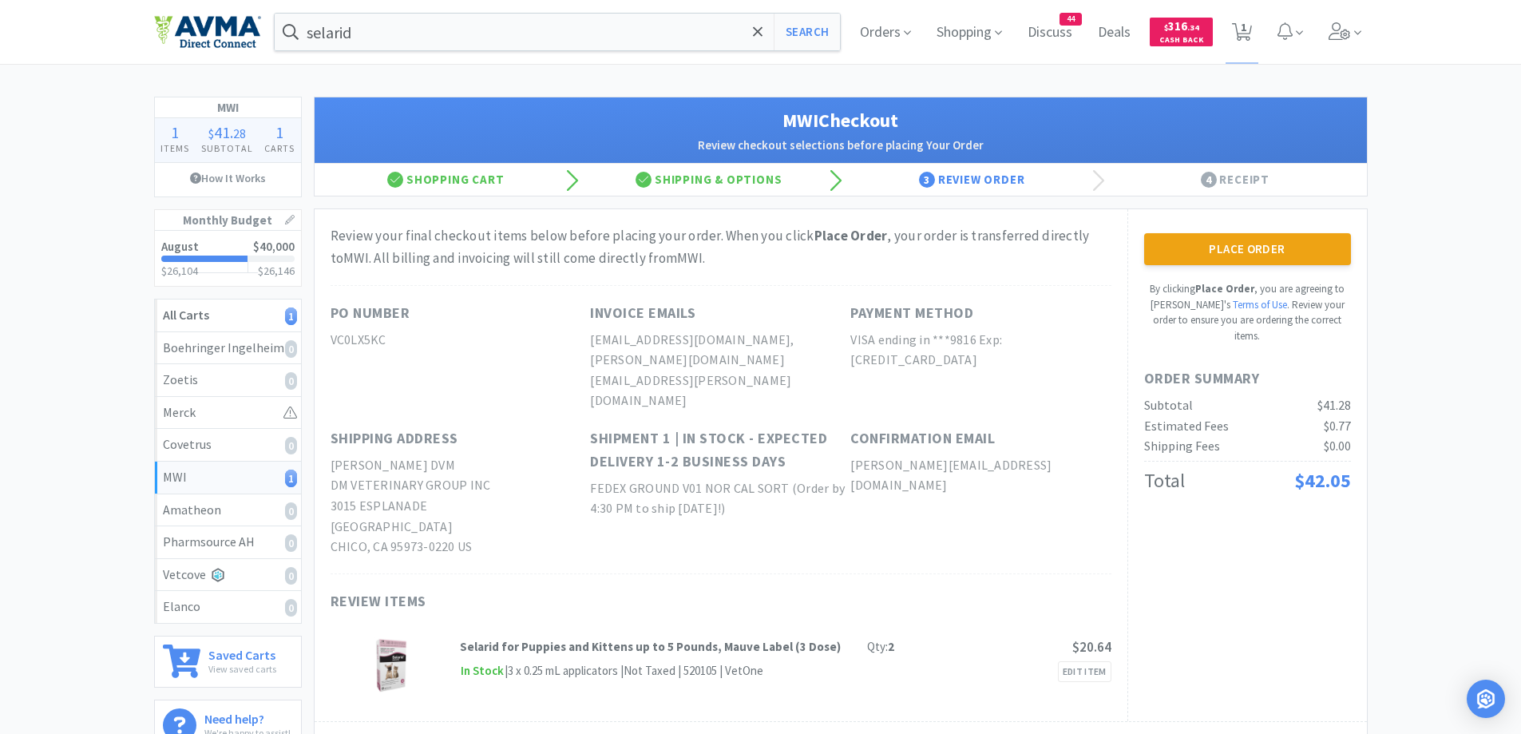
click at [1466, 239] on div "MWI 1 Items $ 41 . 28 Subtotal 1 Carts How It Works Monthly Budget August $40,0…" at bounding box center [760, 456] width 1521 height 718
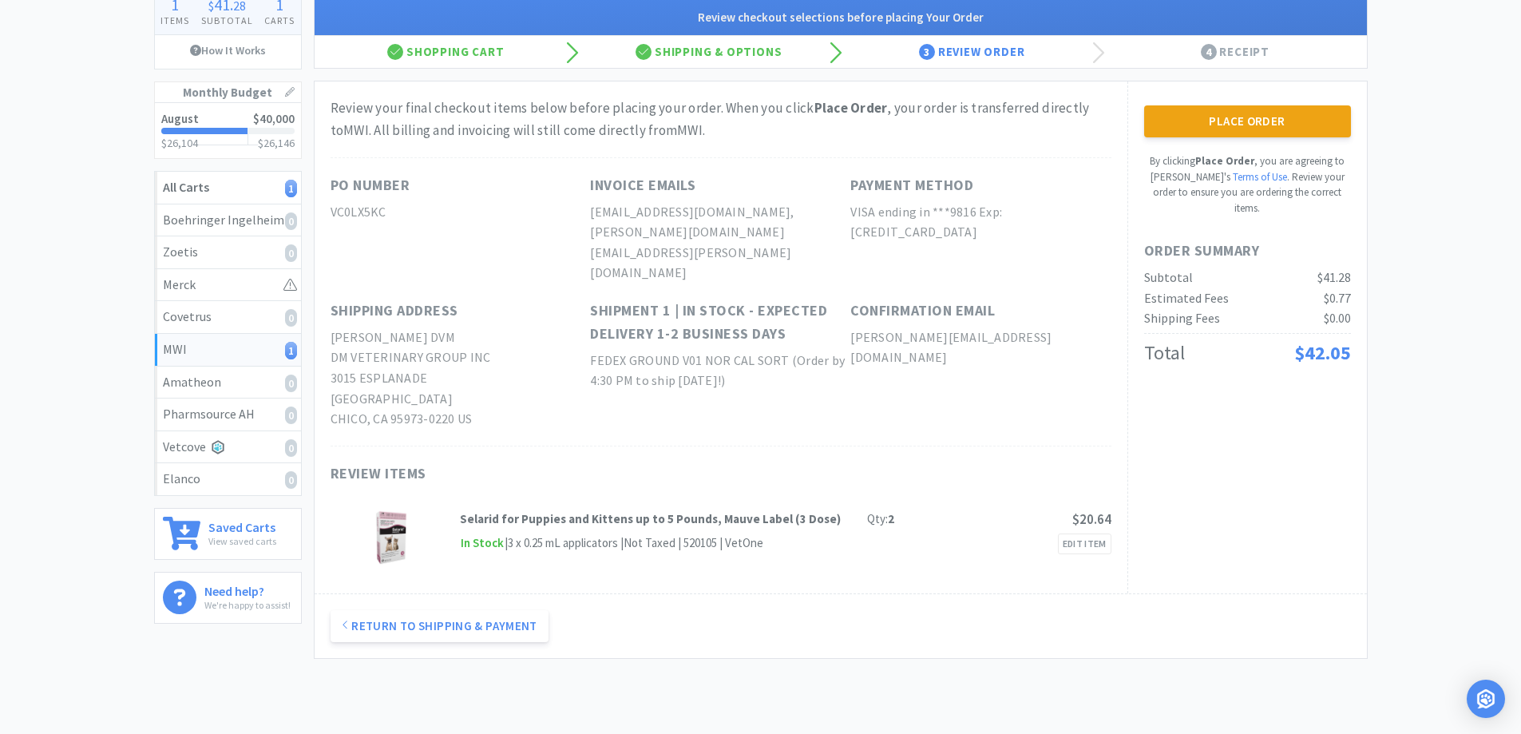
scroll to position [160, 0]
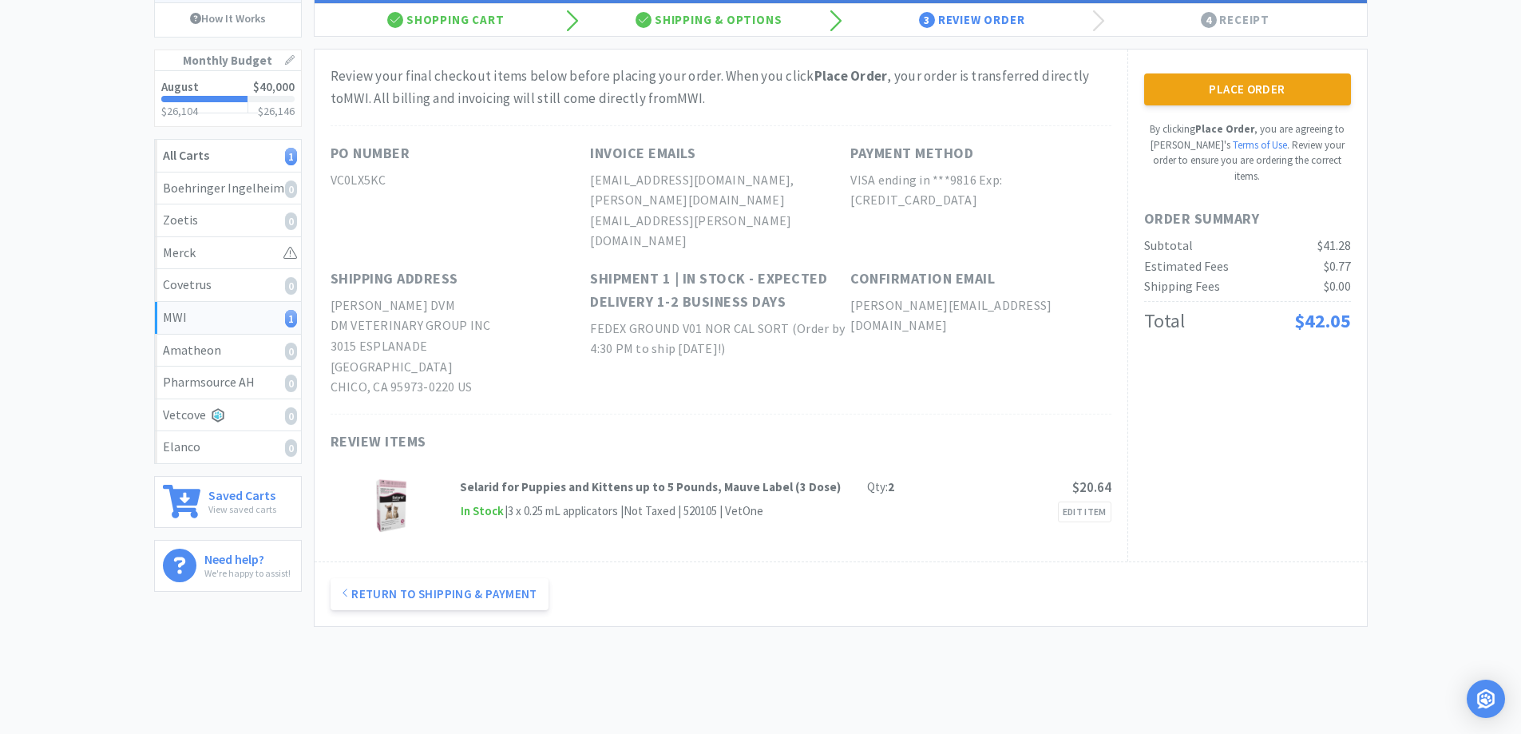
click at [1466, 239] on div "MWI 1 Items $ 41 . 28 Subtotal 1 Carts How It Works Monthly Budget August $40,0…" at bounding box center [760, 296] width 1521 height 718
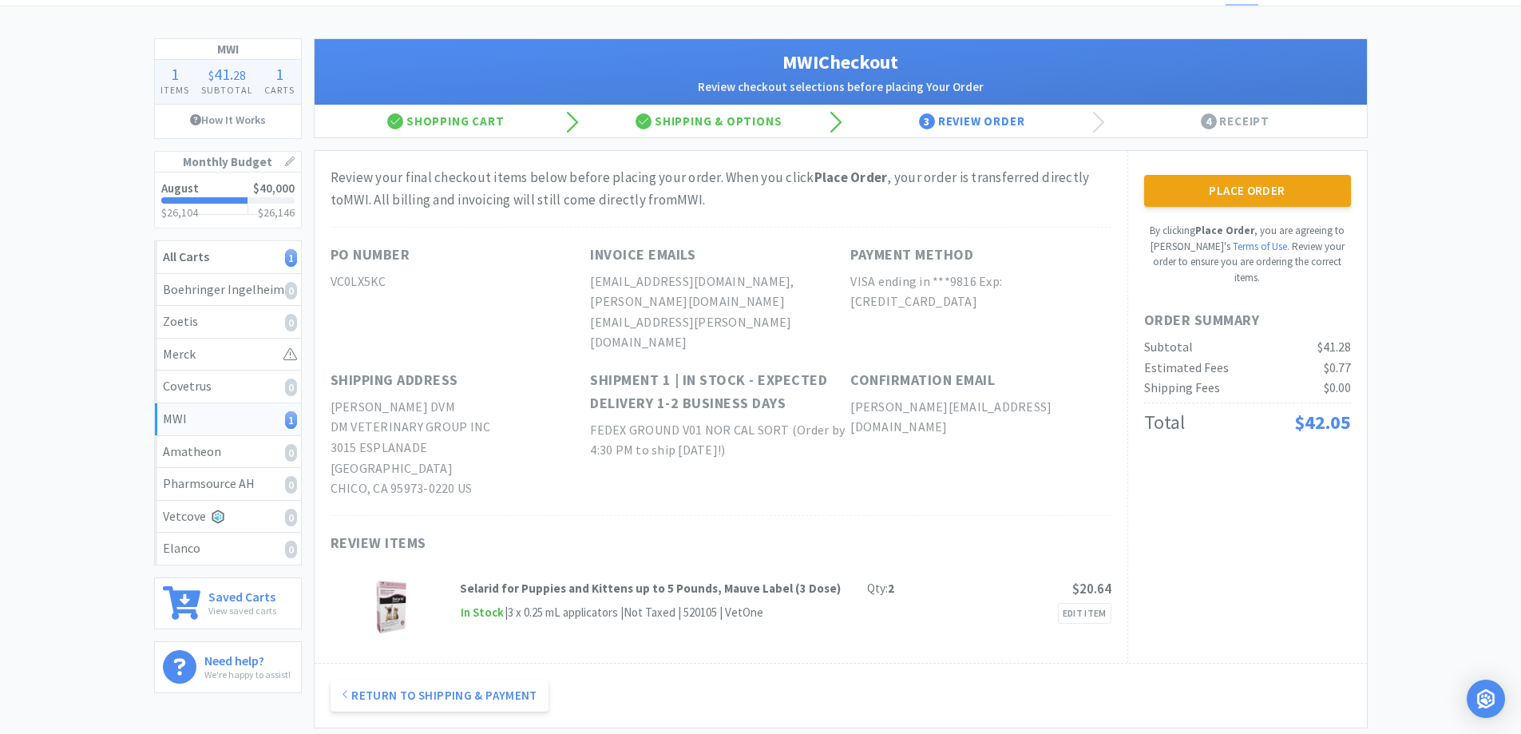
scroll to position [0, 0]
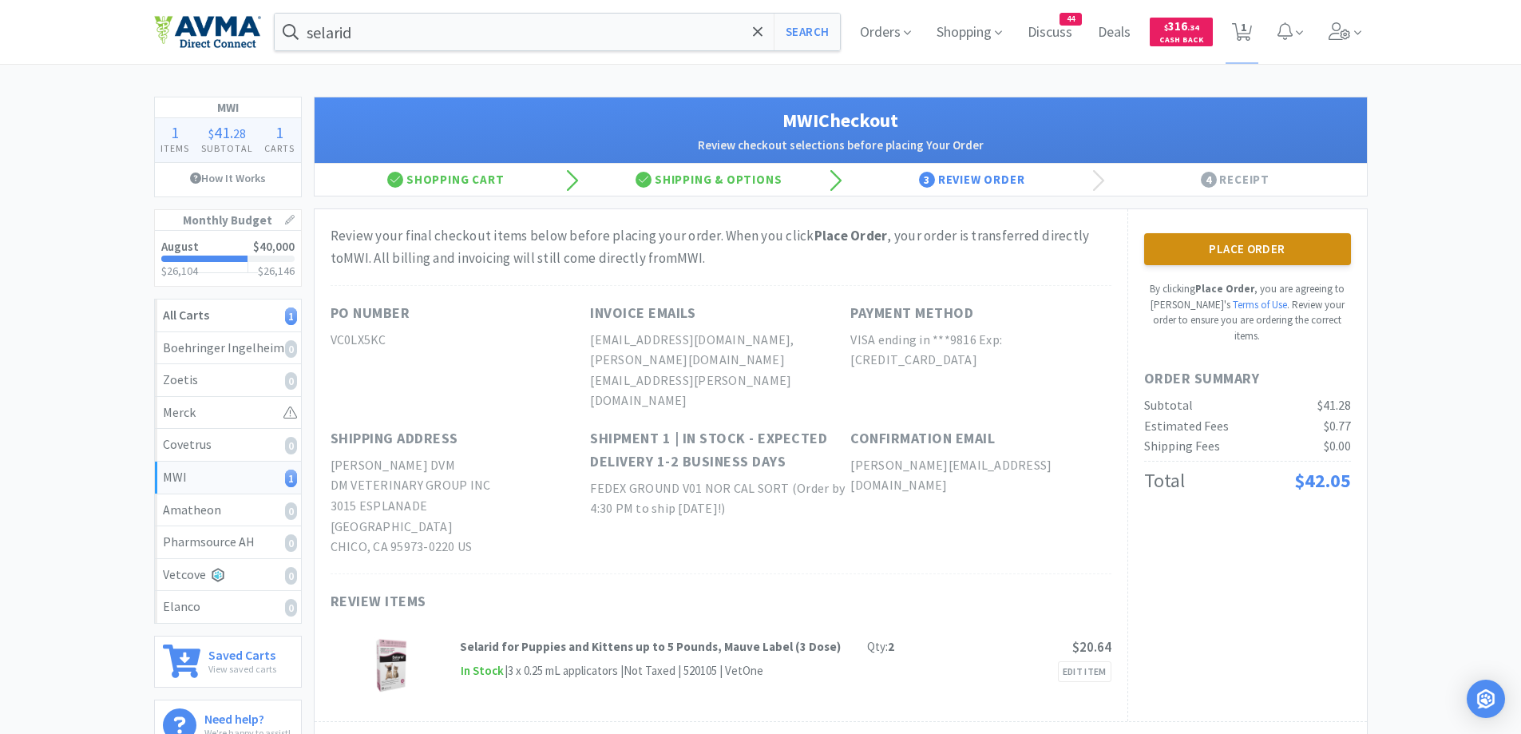
click at [1324, 253] on button "Place Order" at bounding box center [1247, 249] width 207 height 32
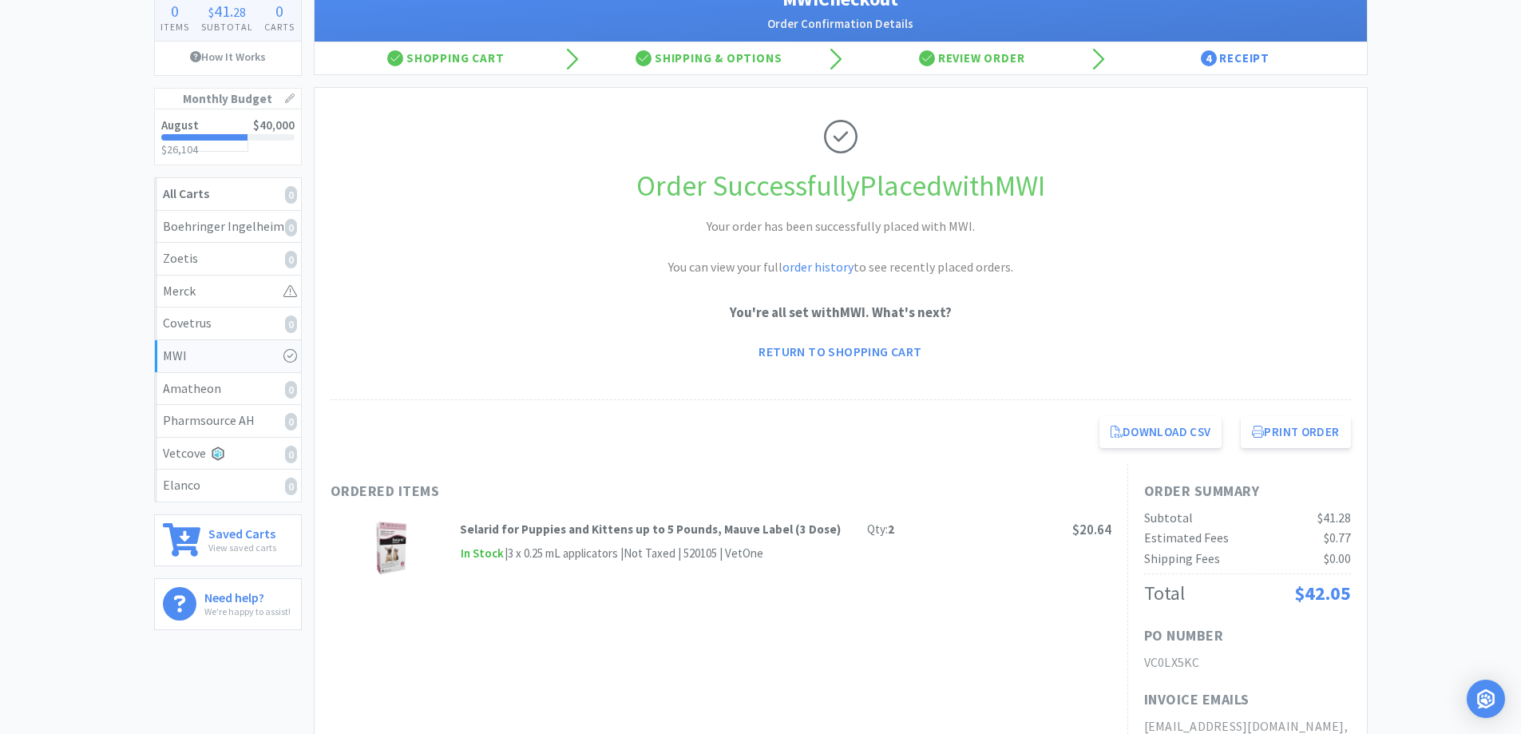
scroll to position [160, 0]
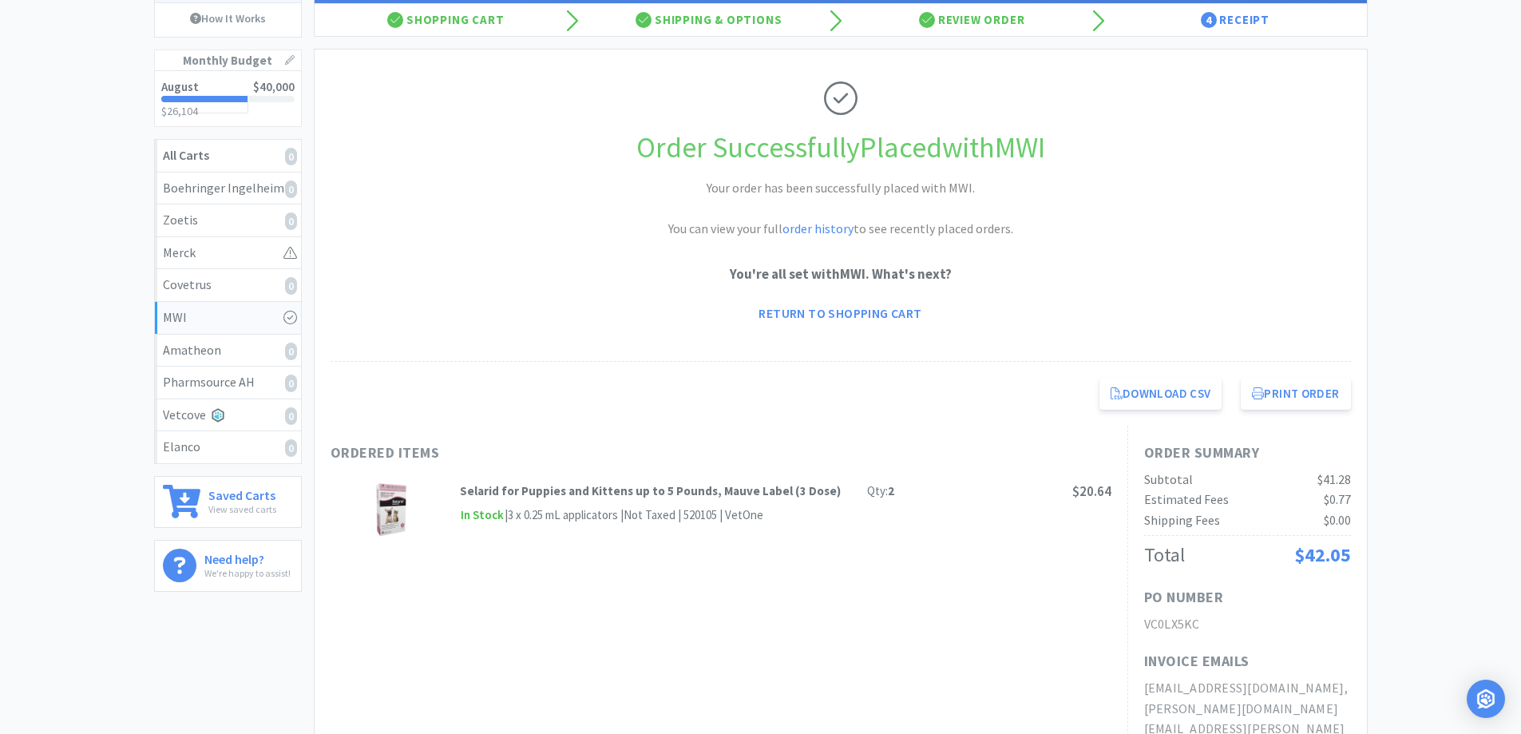
click at [1394, 254] on div "MWI 0 Items $ 41 . 28 Subtotal 0 Carts How It Works Monthly Budget August $40,0…" at bounding box center [760, 602] width 1521 height 1330
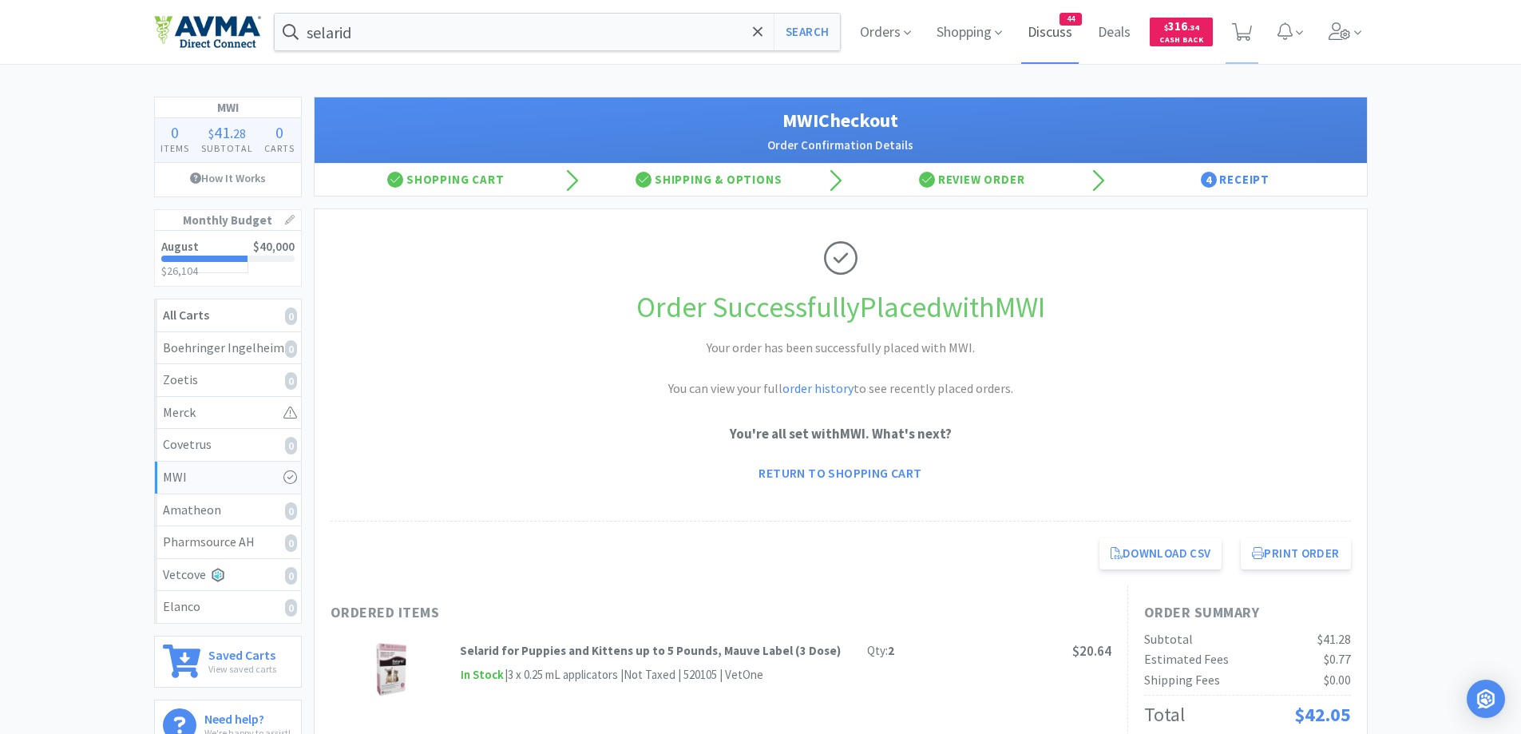
click at [1064, 30] on span "Discuss" at bounding box center [1049, 32] width 57 height 64
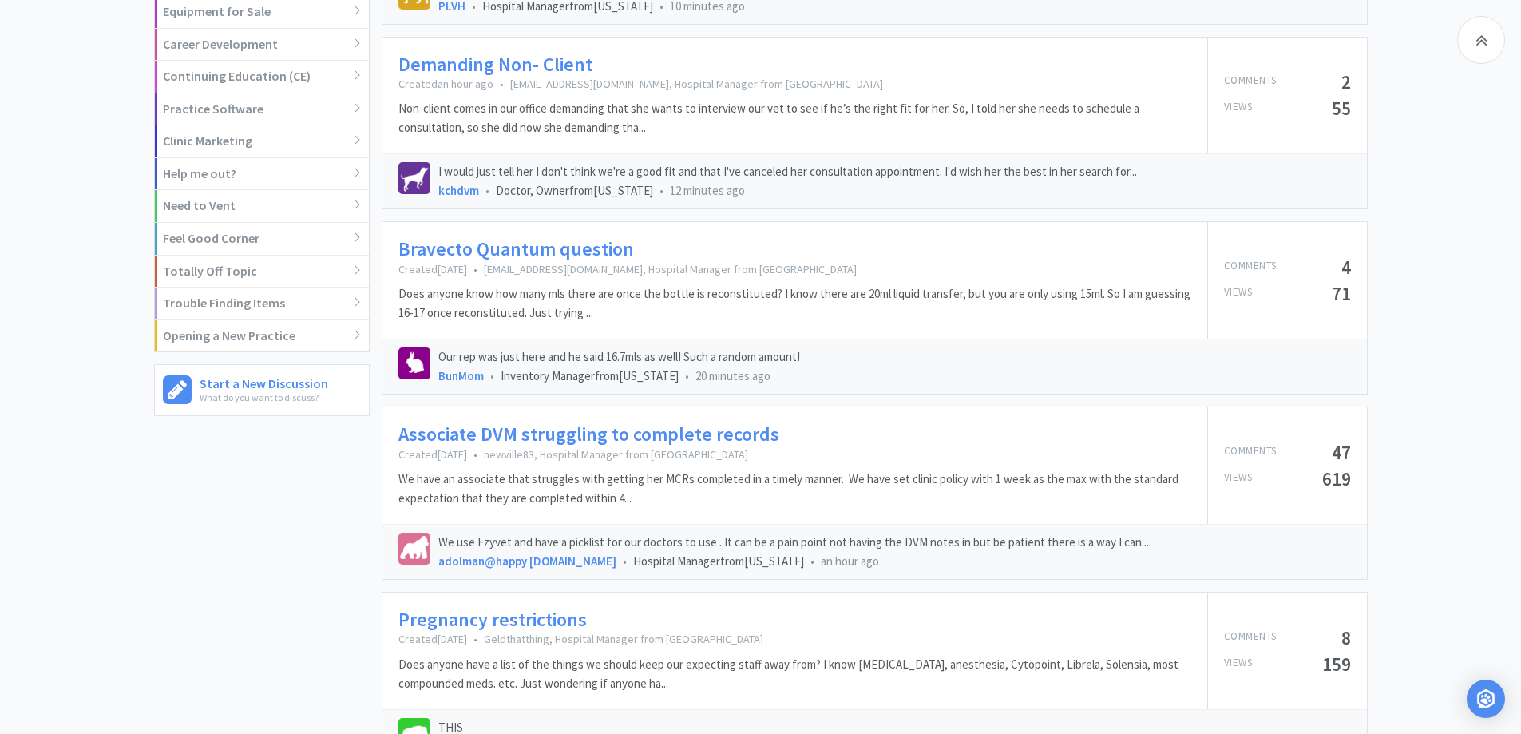
scroll to position [799, 0]
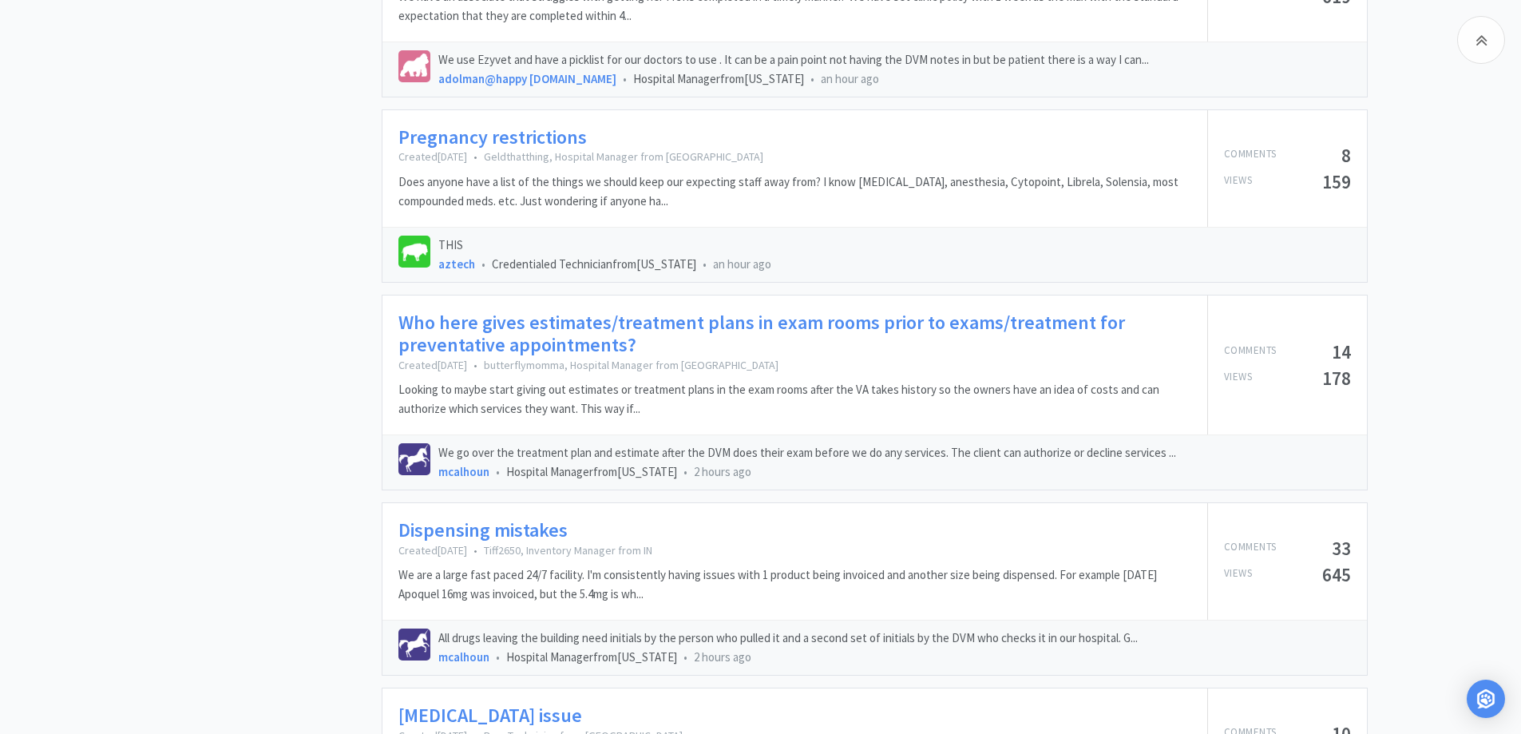
scroll to position [1278, 0]
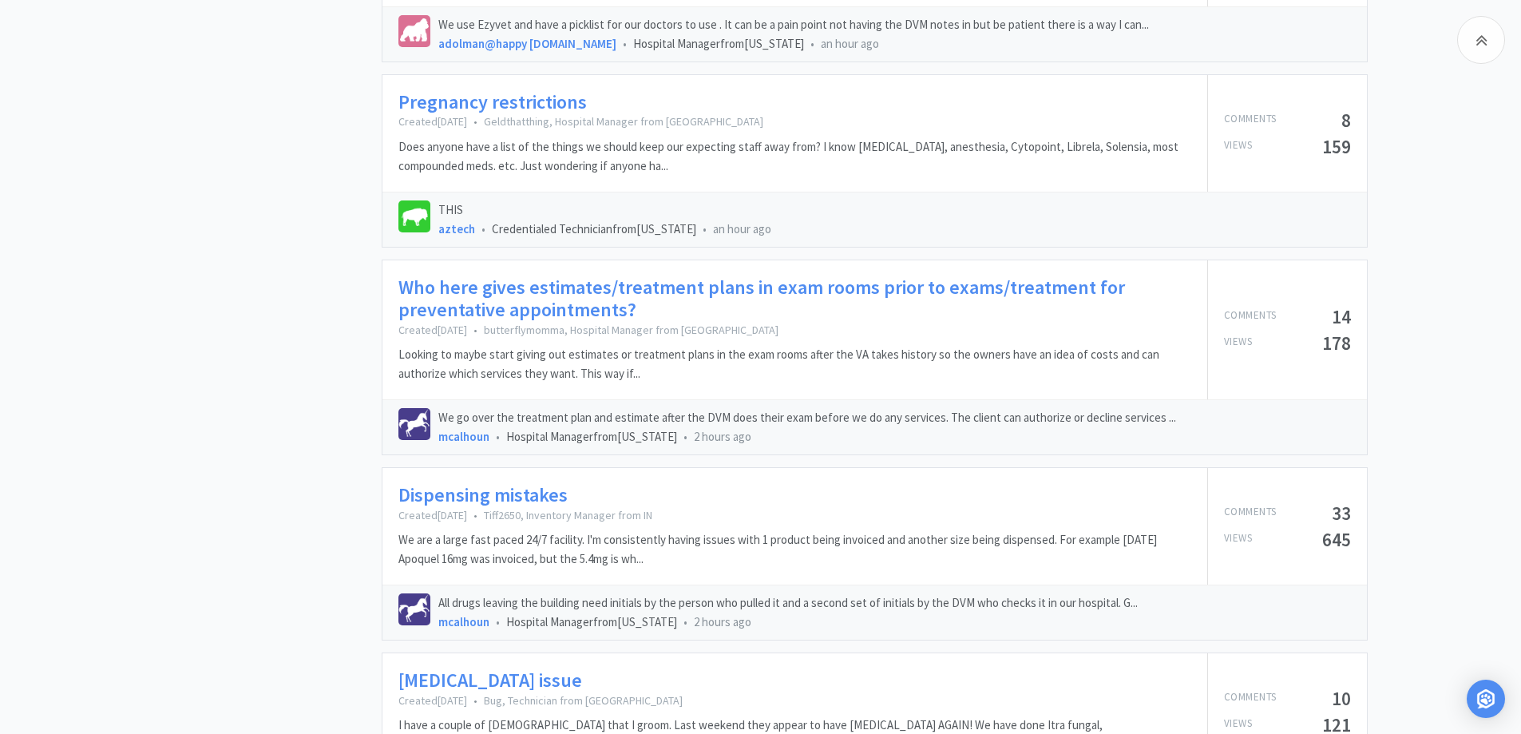
click at [307, 385] on div "Batty 4 Bats Inventory Manager from California 39 Comments 7 Following 117 Karm…" at bounding box center [268, 344] width 228 height 2953
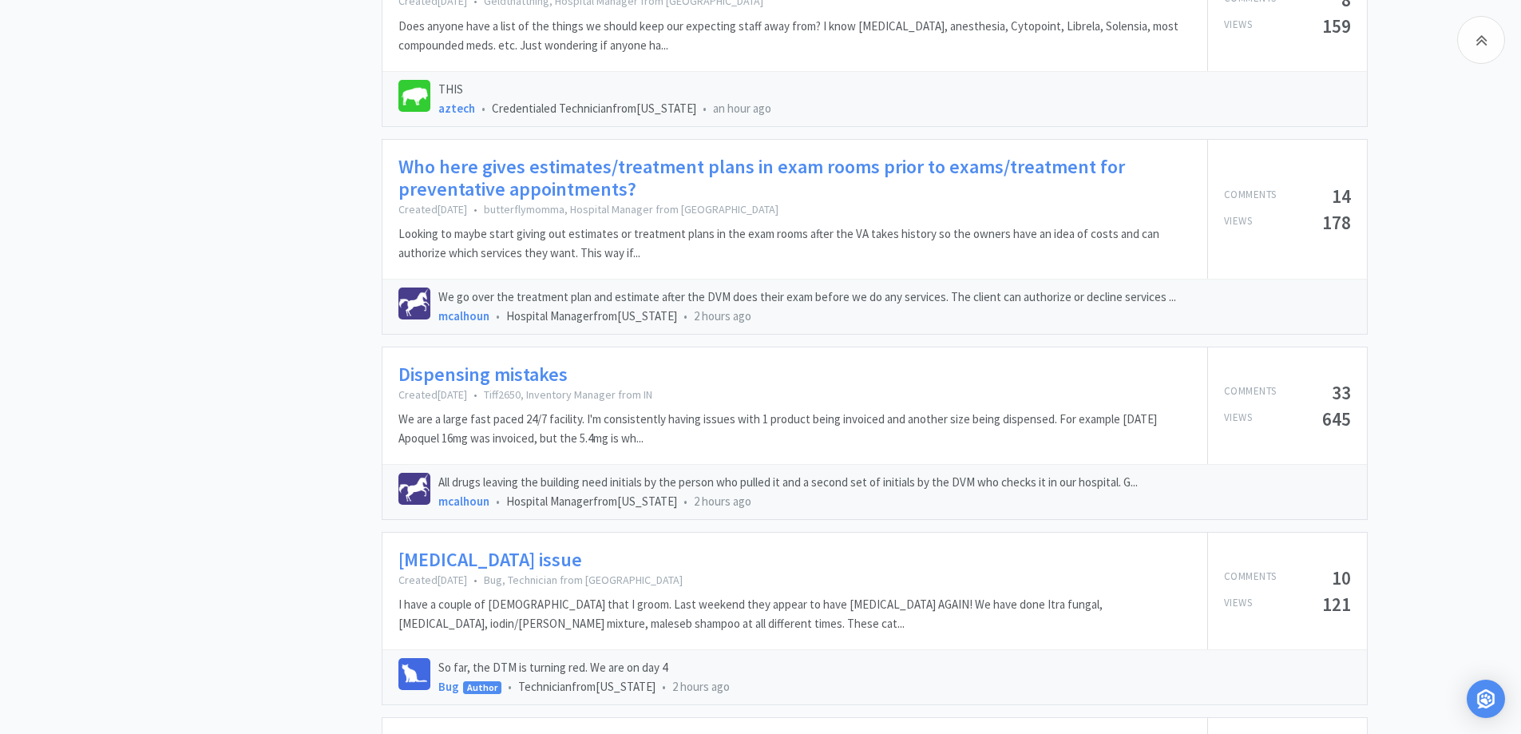
scroll to position [1437, 0]
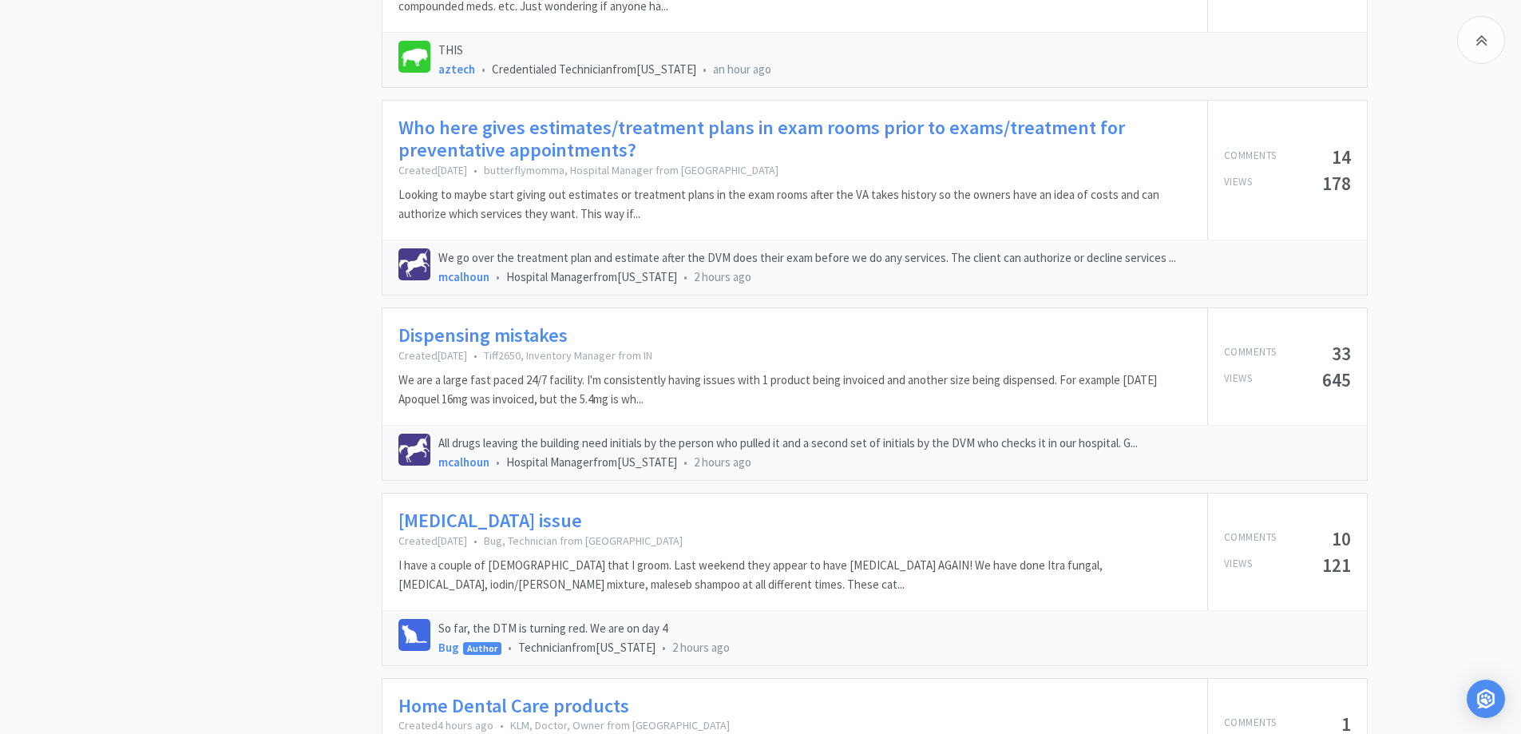
click at [1458, 391] on div "Batty 4 Bats Inventory Manager from California 39 Comments 7 Following 117 Karm…" at bounding box center [760, 185] width 1521 height 2953
click at [1392, 315] on div "Batty 4 Bats Inventory Manager from California 39 Comments 7 Following 117 Karm…" at bounding box center [760, 185] width 1521 height 2953
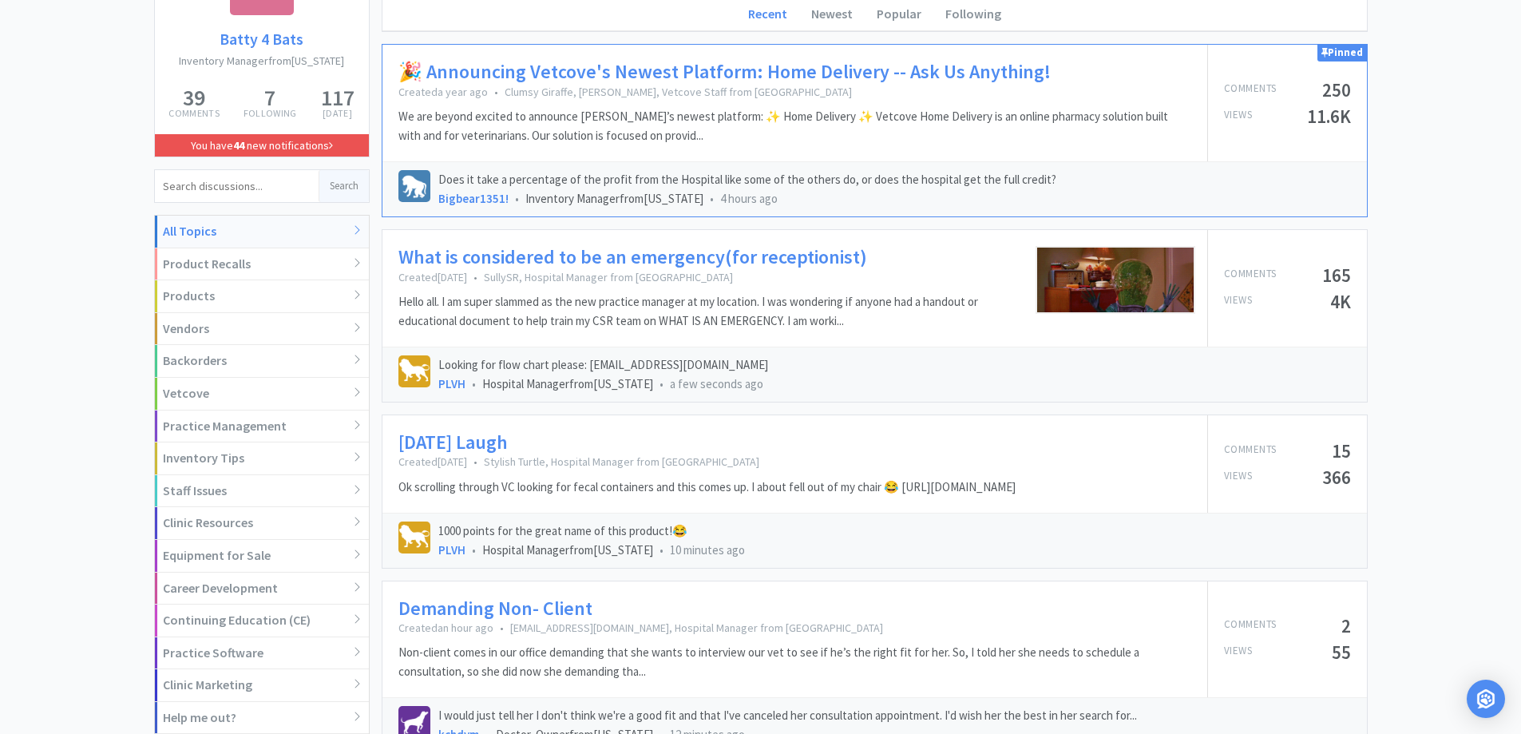
scroll to position [0, 0]
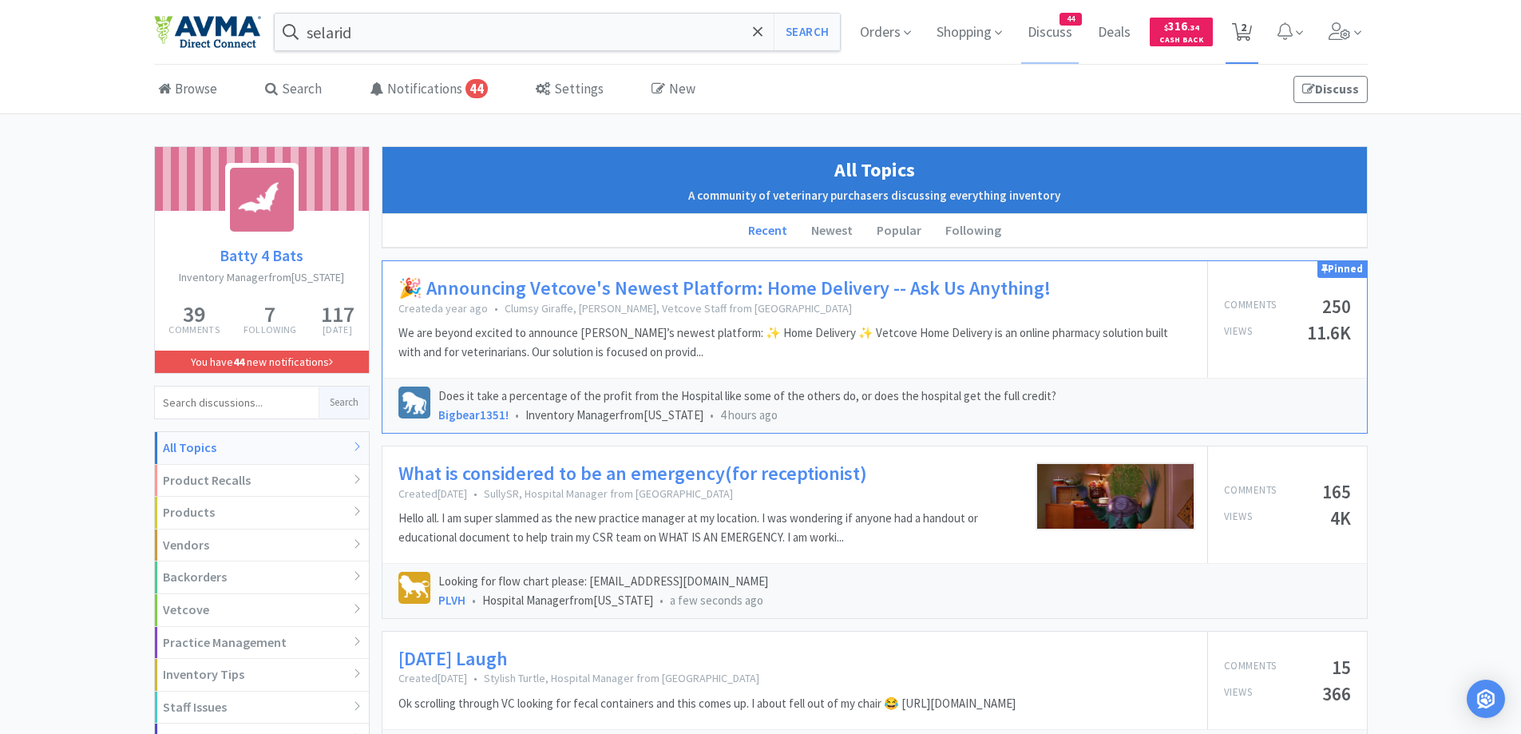
click at [1251, 37] on icon at bounding box center [1242, 32] width 20 height 18
select select "4"
select select "2"
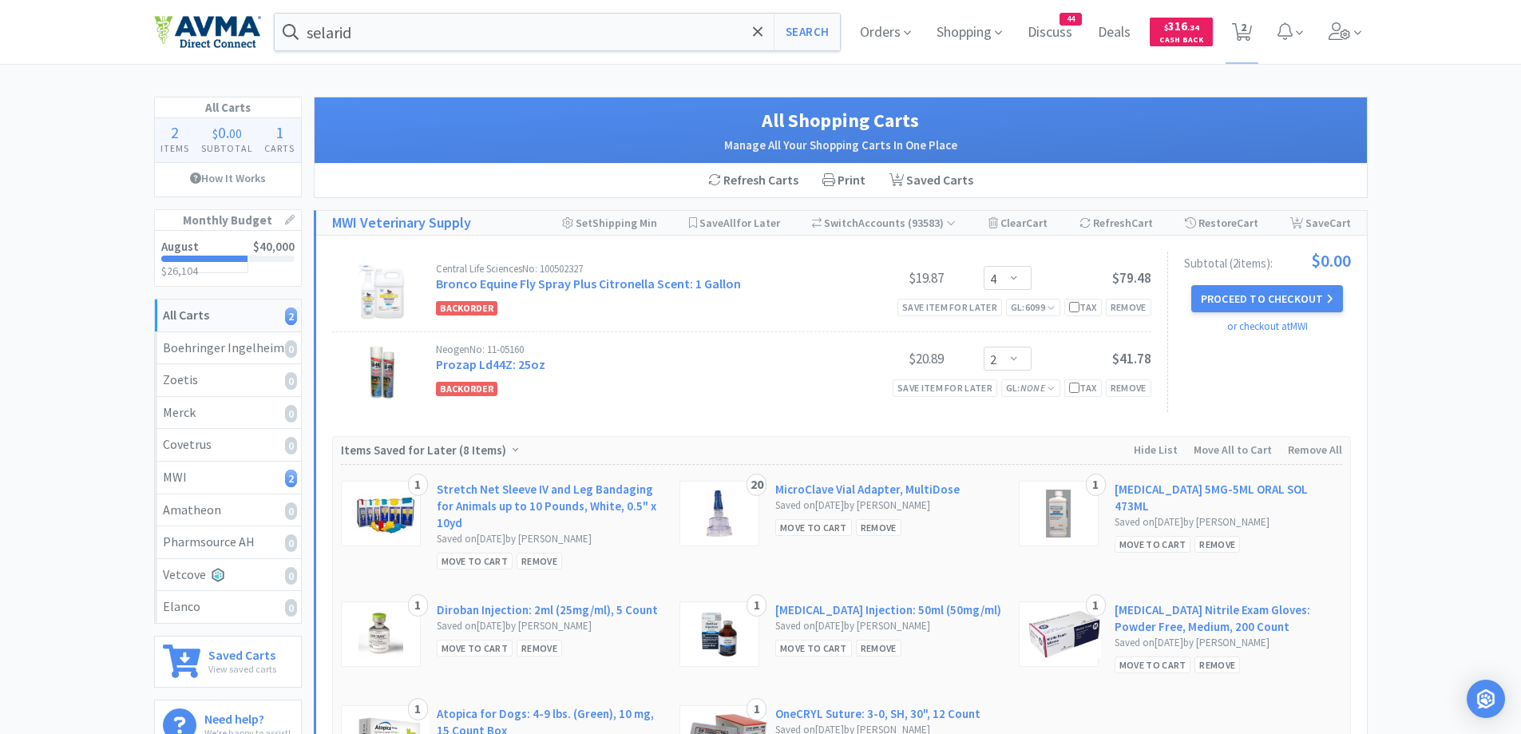
click at [1473, 265] on div "All Carts 2 Items $ 0 . 00 Subtotal 1 Carts How It Works Monthly Budget August …" at bounding box center [760, 460] width 1521 height 727
click at [1047, 384] on icon at bounding box center [1051, 388] width 9 height 10
click at [1107, 450] on select "Select a GL Code... 6120 6105 6110 6020 7805 6500 6600 6001 6801 6025 6099 6403…" at bounding box center [1062, 457] width 146 height 32
click at [1076, 452] on input "text" at bounding box center [1043, 457] width 183 height 32
type input "6099"
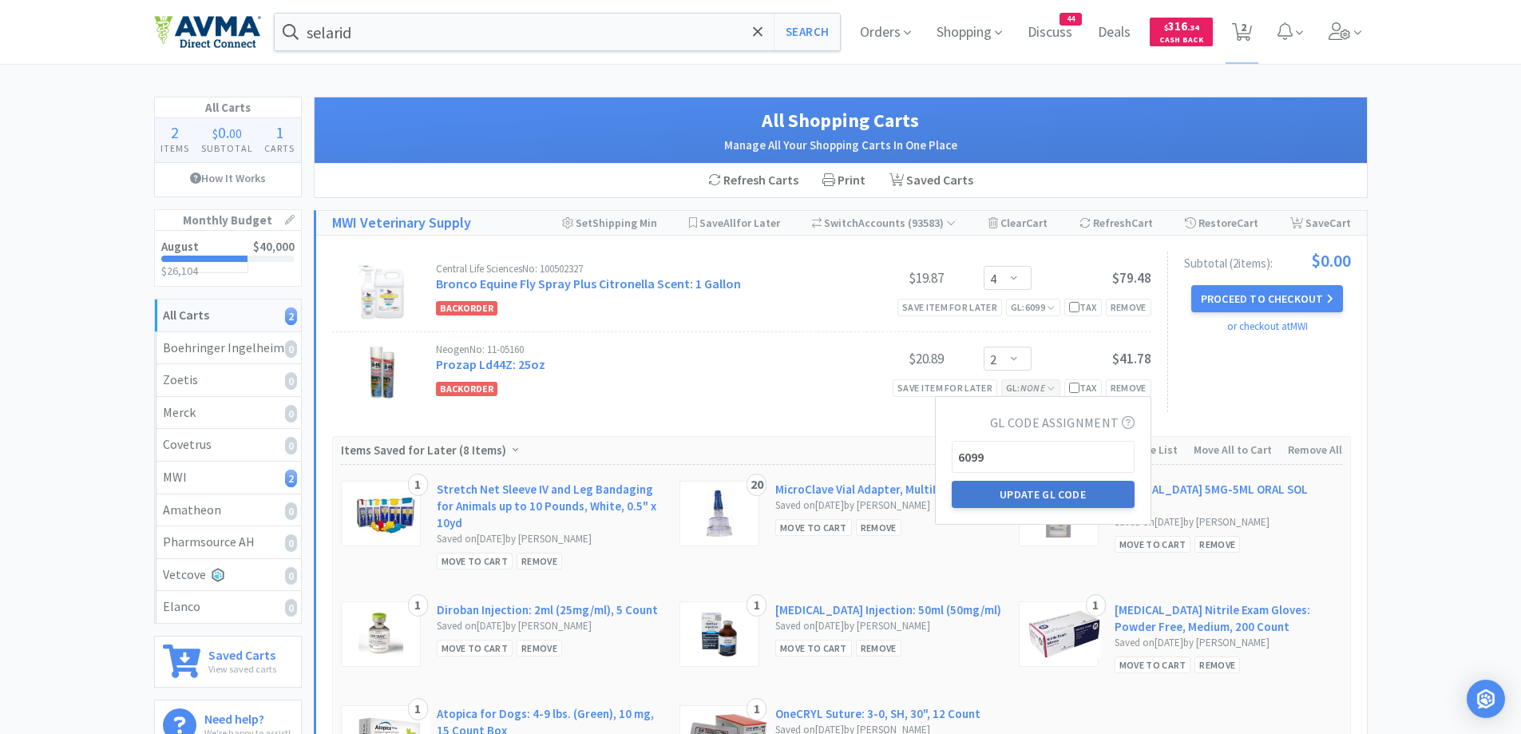
click at [1069, 503] on button "Update GL Code" at bounding box center [1043, 494] width 183 height 27
click at [749, 34] on span at bounding box center [758, 32] width 18 height 34
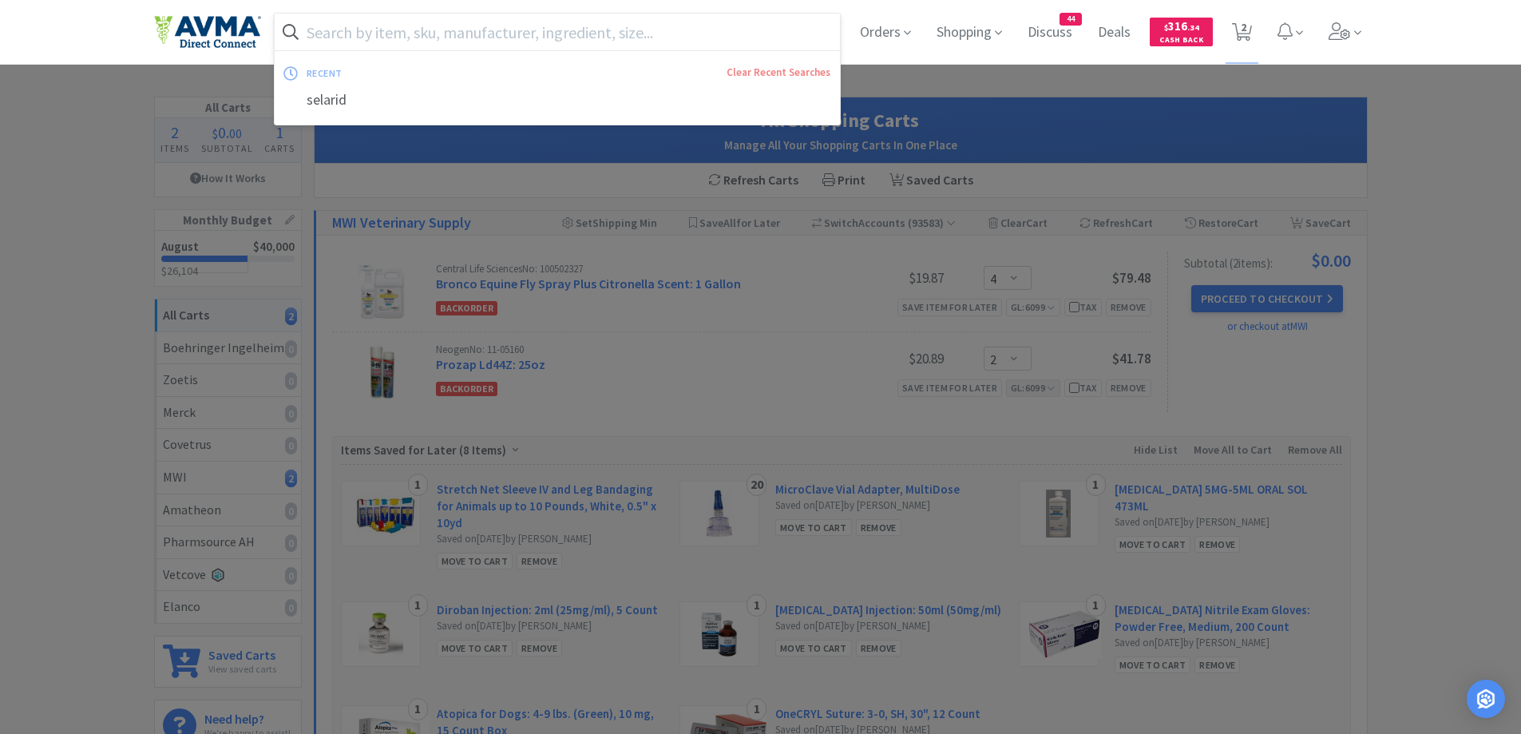
click at [423, 22] on input "text" at bounding box center [558, 32] width 566 height 37
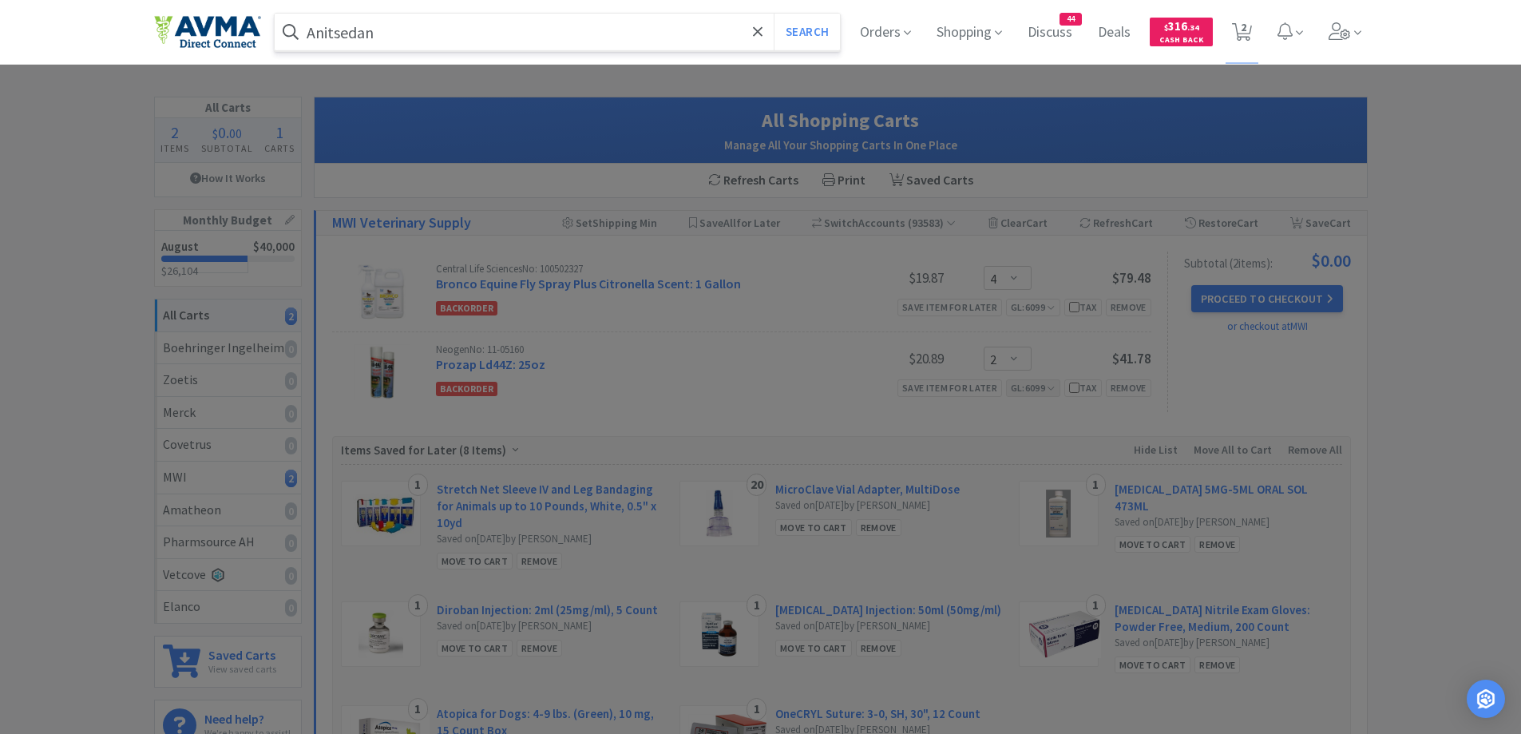
type input "Anitsedan"
click at [774, 14] on button "Search" at bounding box center [807, 32] width 66 height 37
select select "4"
select select "2"
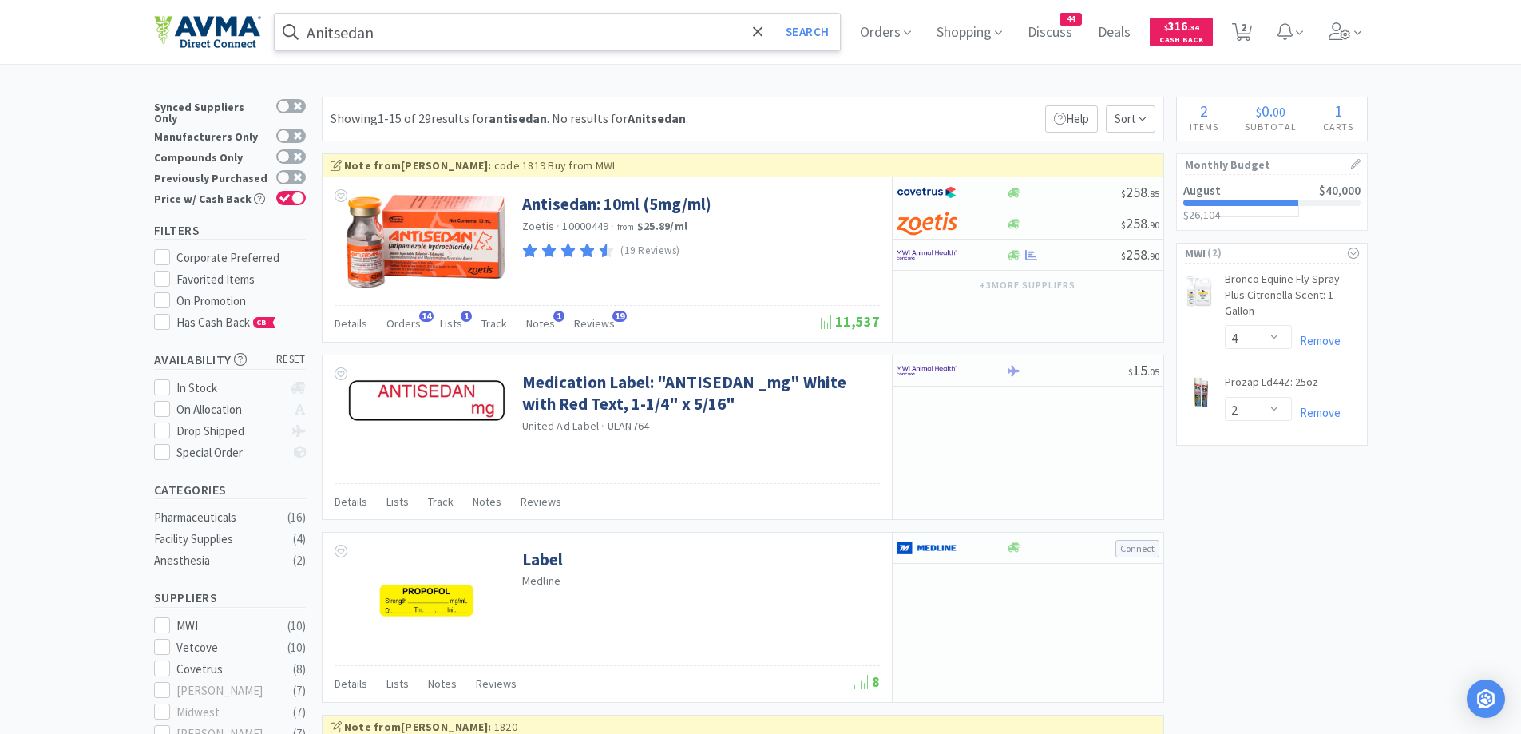
click at [739, 50] on input "Anitsedan" at bounding box center [558, 32] width 566 height 37
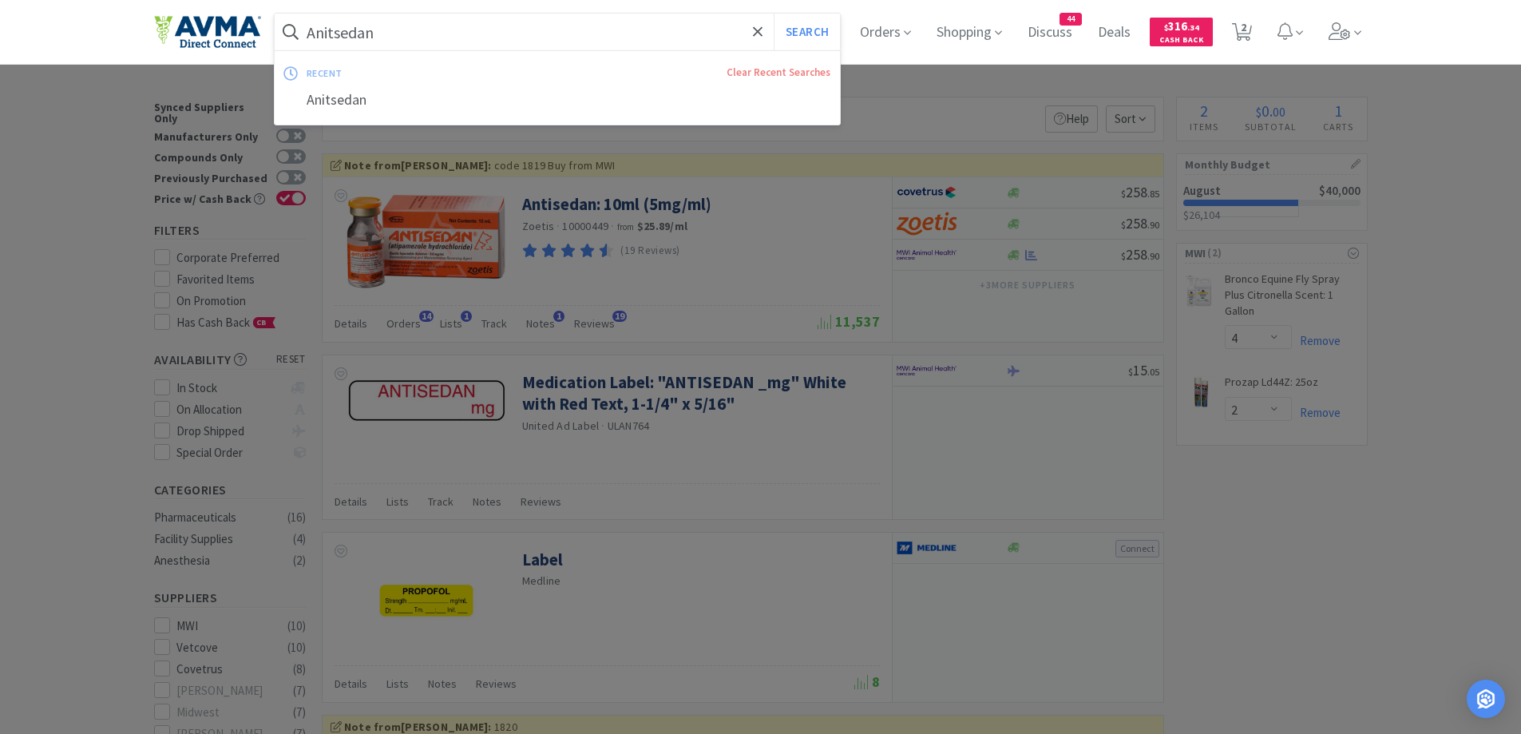
click at [901, 91] on div at bounding box center [760, 367] width 1521 height 734
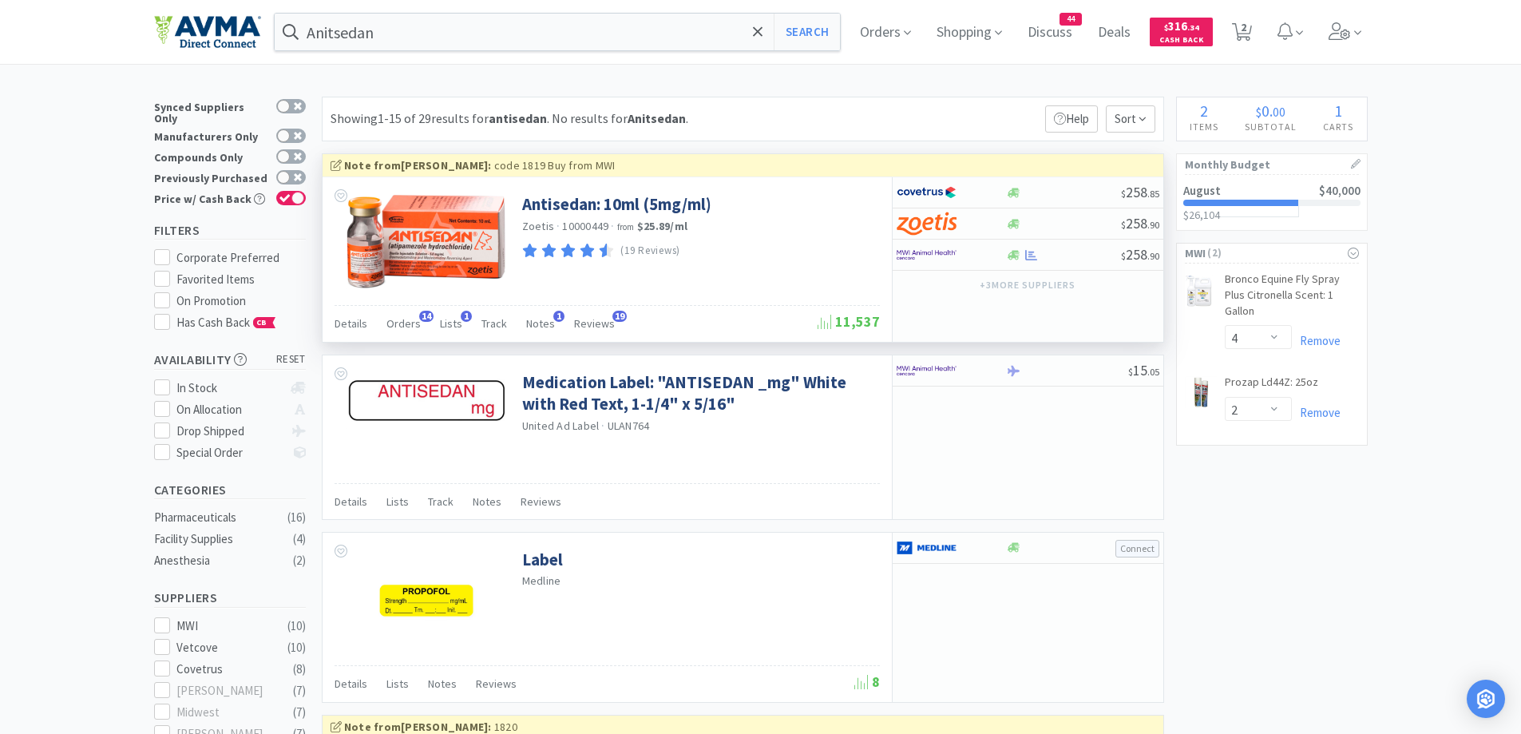
drag, startPoint x: 355, startPoint y: 327, endPoint x: 584, endPoint y: 285, distance: 232.3
click at [356, 328] on span "Details" at bounding box center [351, 323] width 33 height 14
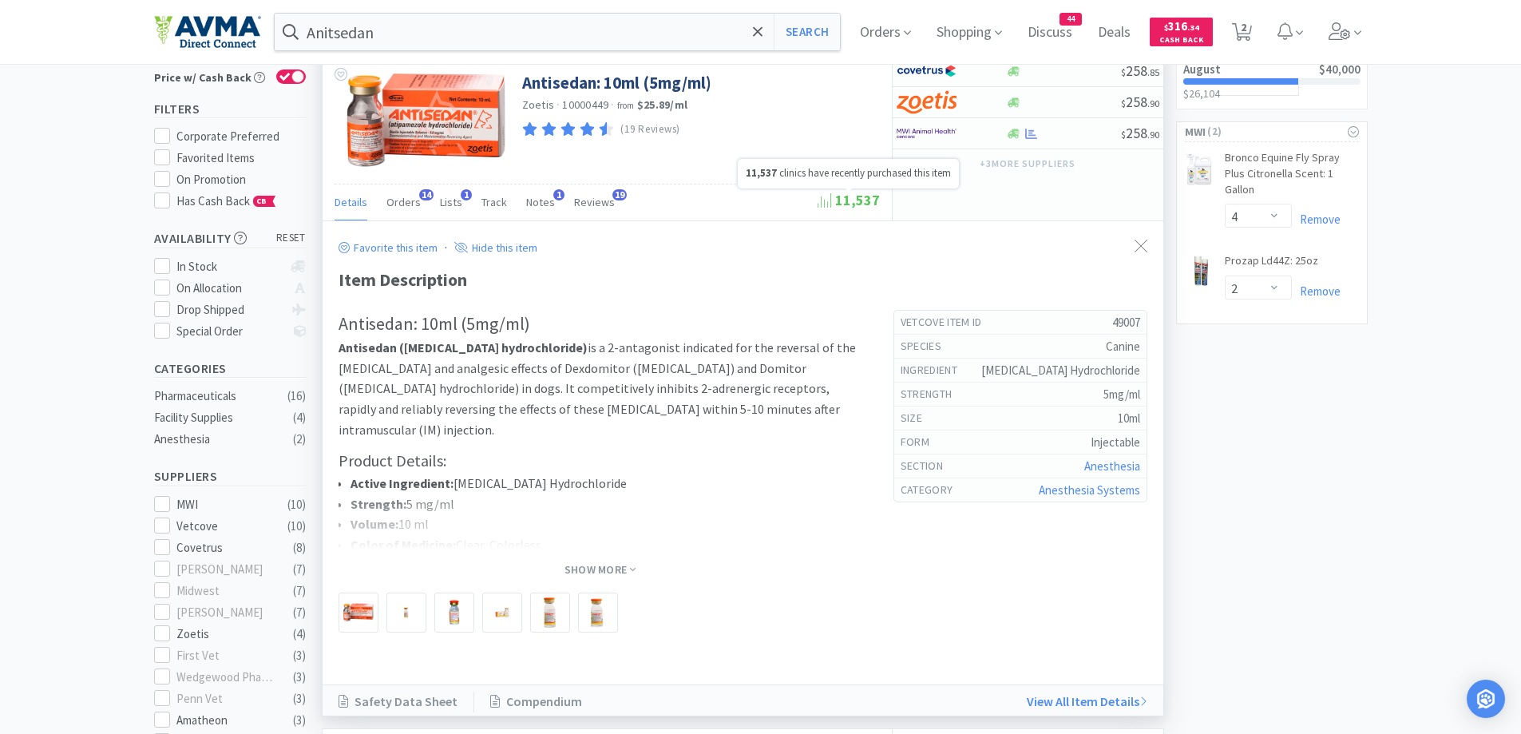
scroll to position [160, 0]
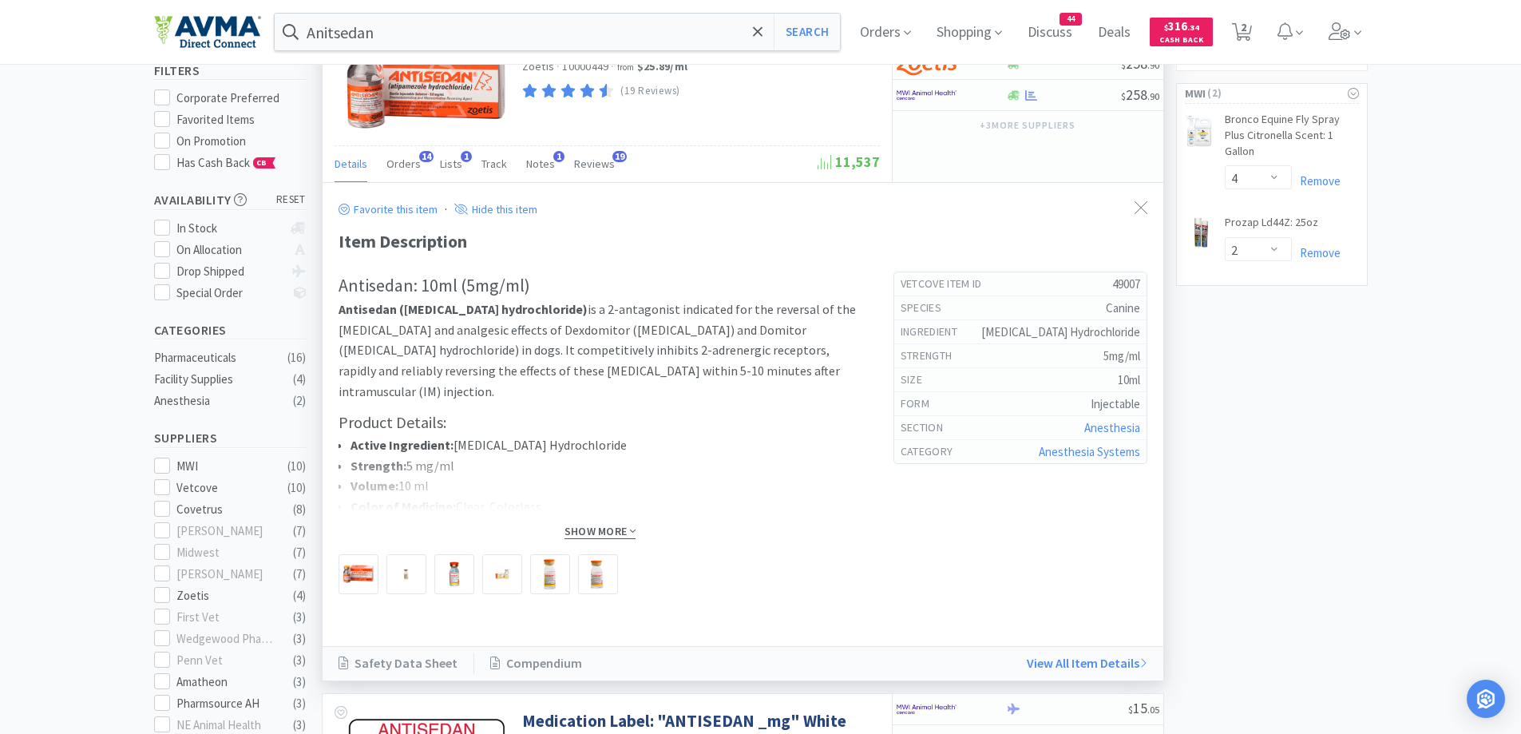
click at [584, 533] on span "Show More" at bounding box center [600, 531] width 71 height 15
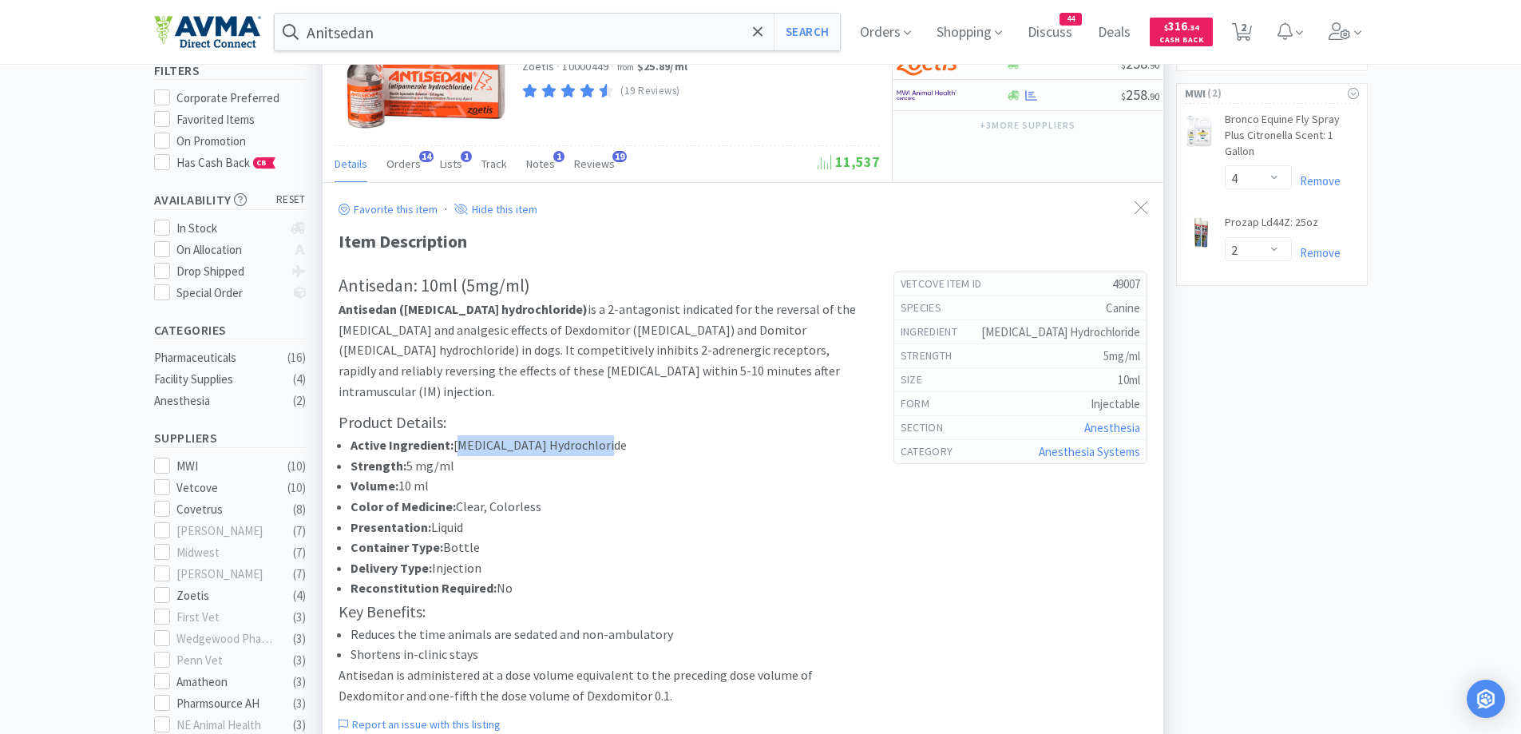
drag, startPoint x: 452, startPoint y: 446, endPoint x: 605, endPoint y: 451, distance: 152.6
click at [605, 451] on li "Active Ingredient: Atipamezole Hydrochloride" at bounding box center [606, 445] width 511 height 21
copy li "Atipamezole Hydrochloride"
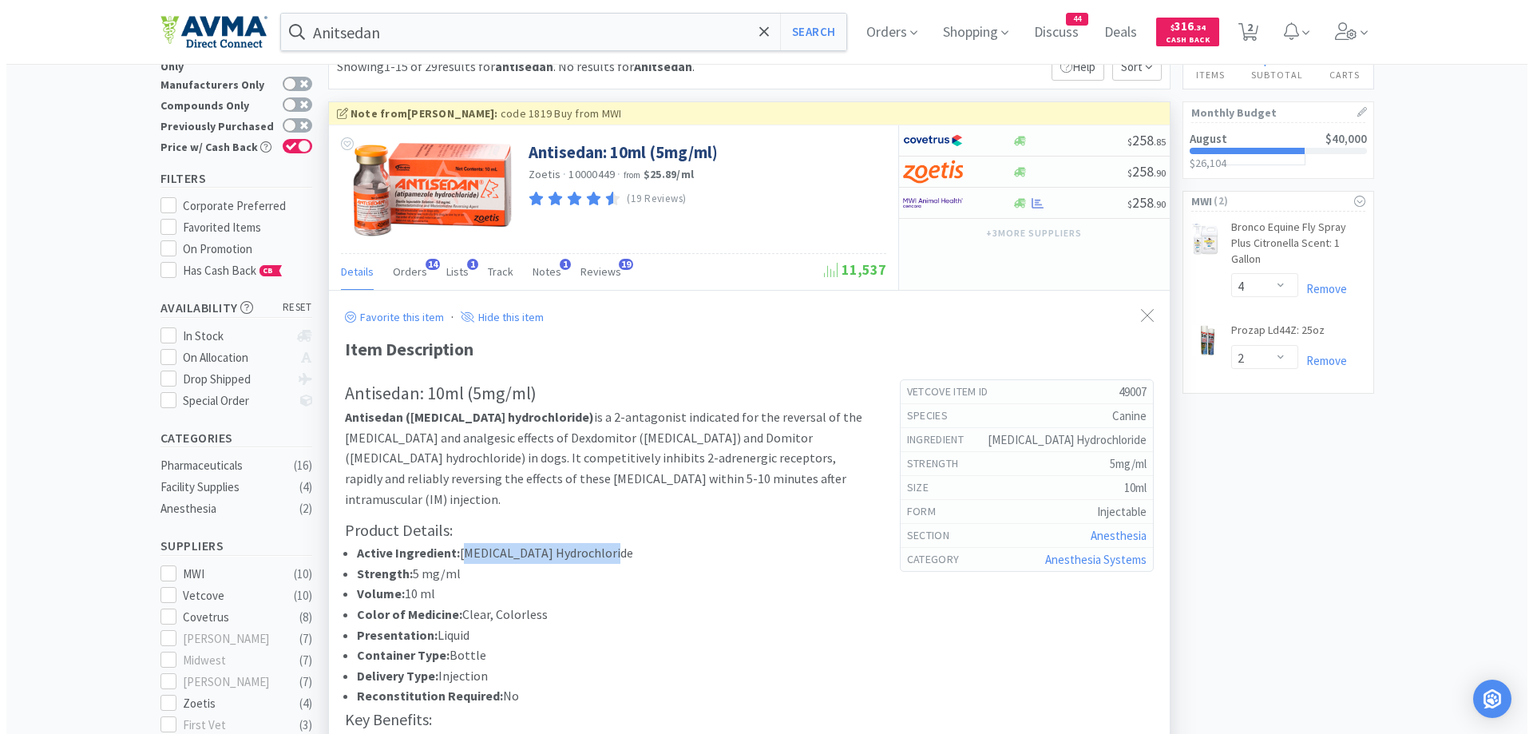
scroll to position [0, 0]
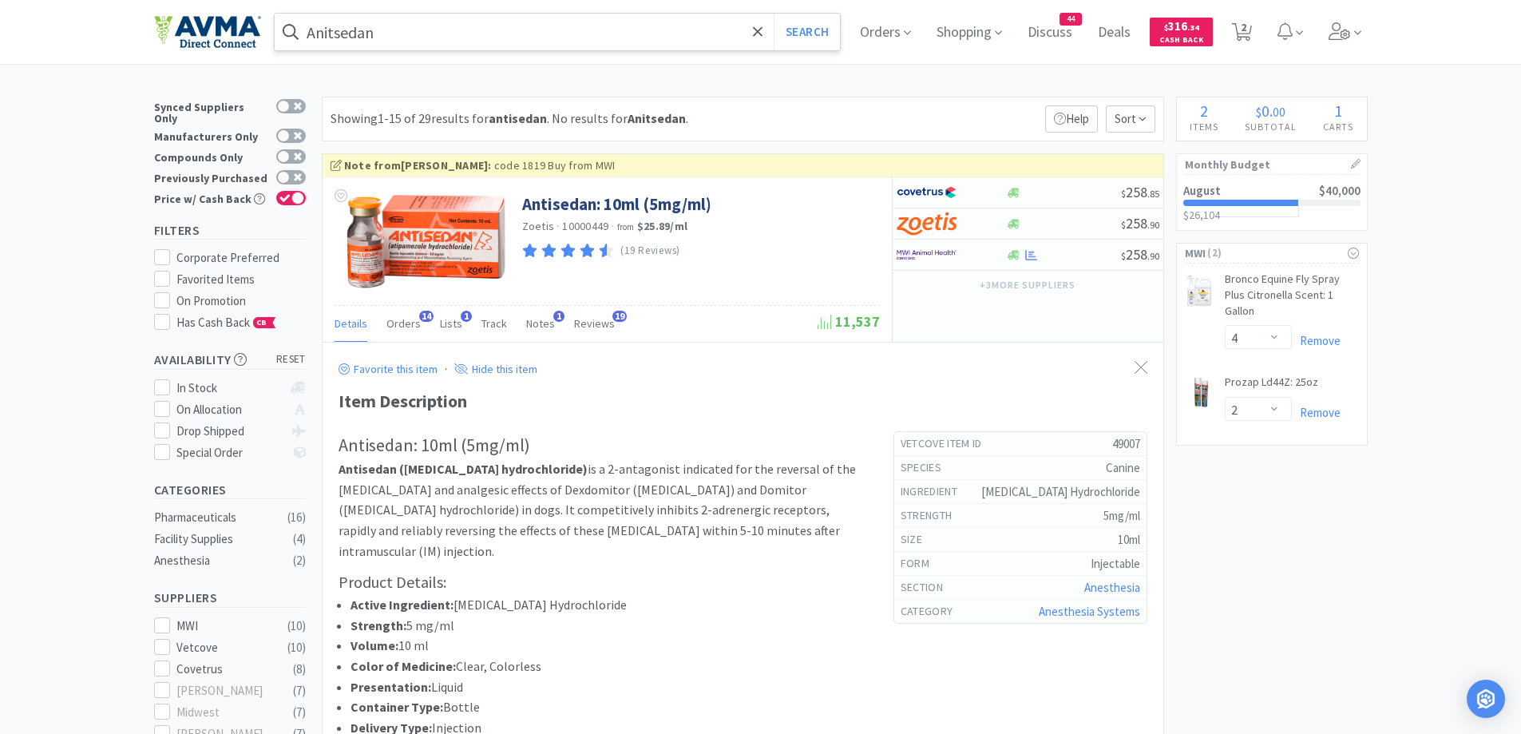
click at [548, 21] on input "Anitsedan" at bounding box center [558, 32] width 566 height 37
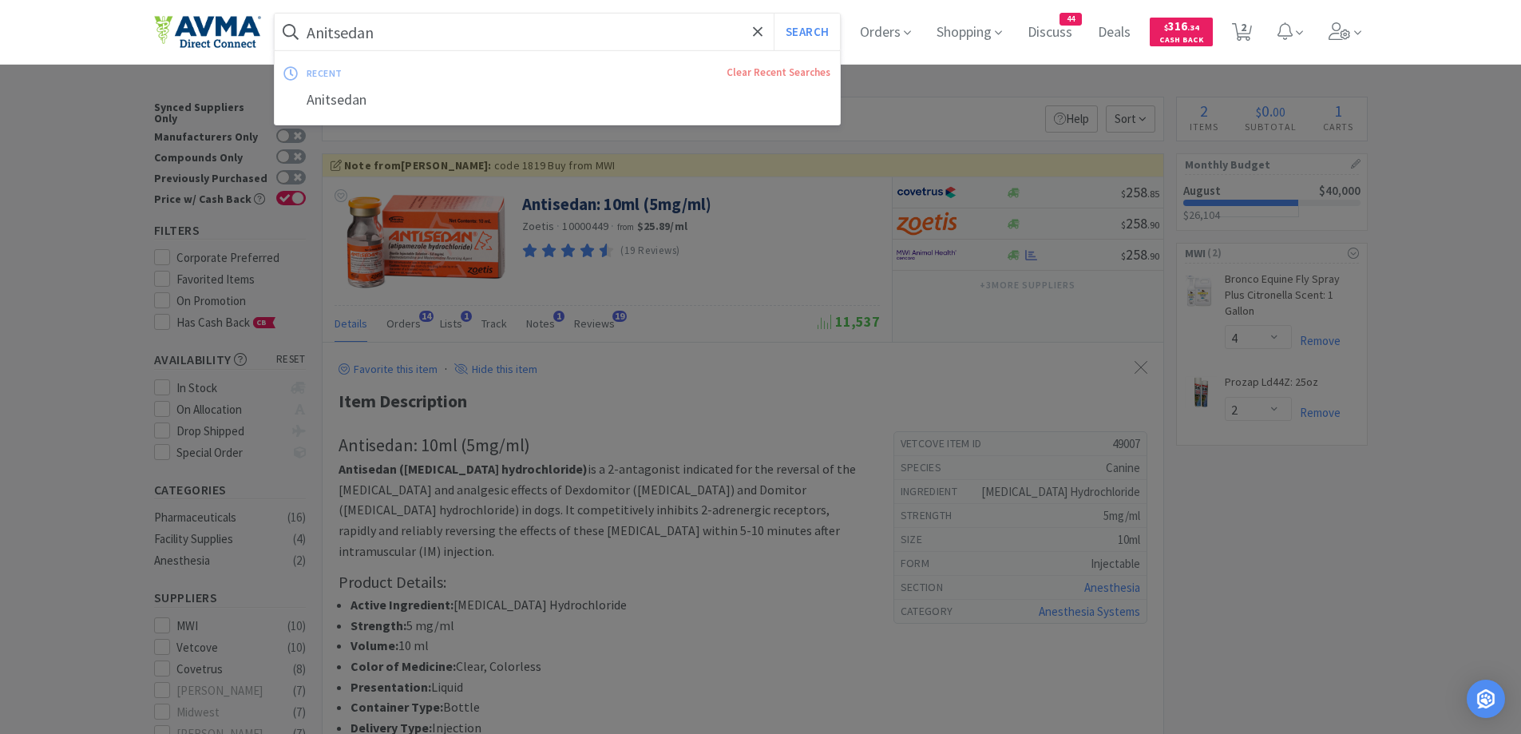
paste input "tipamezole Hydrochloride"
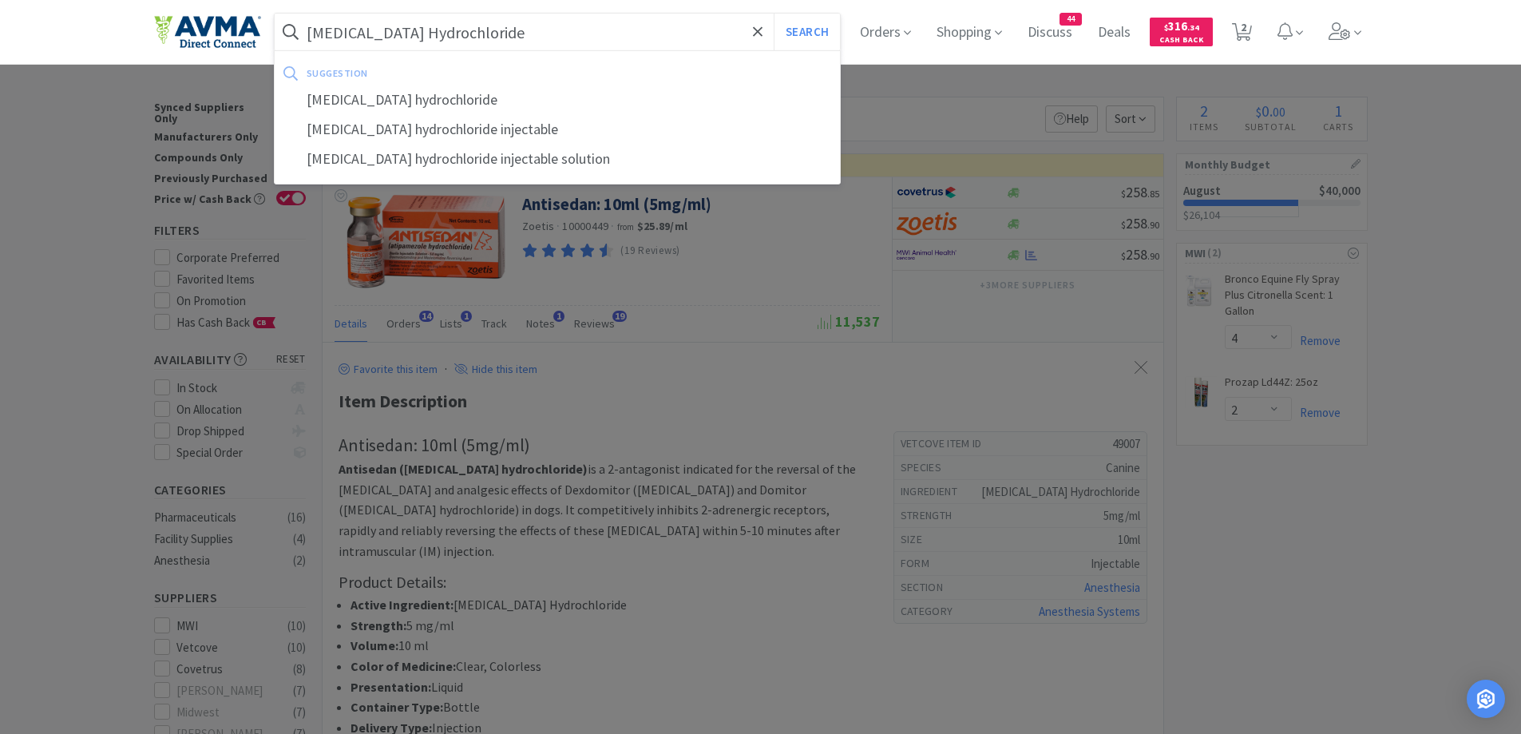
type input "Atipamezole Hydrochloride"
click at [774, 14] on button "Search" at bounding box center [807, 32] width 66 height 37
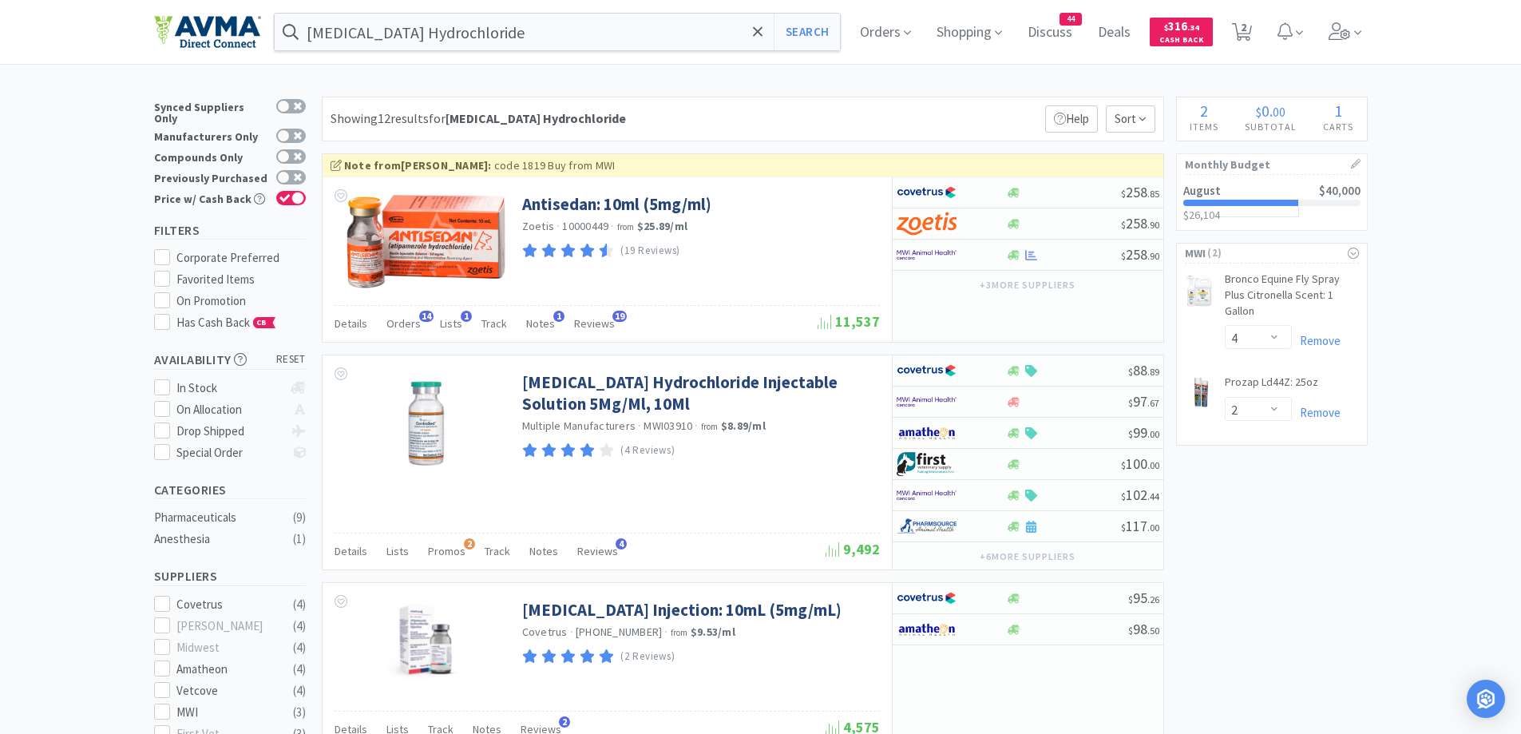
click at [979, 434] on div at bounding box center [941, 432] width 88 height 27
select select "1"
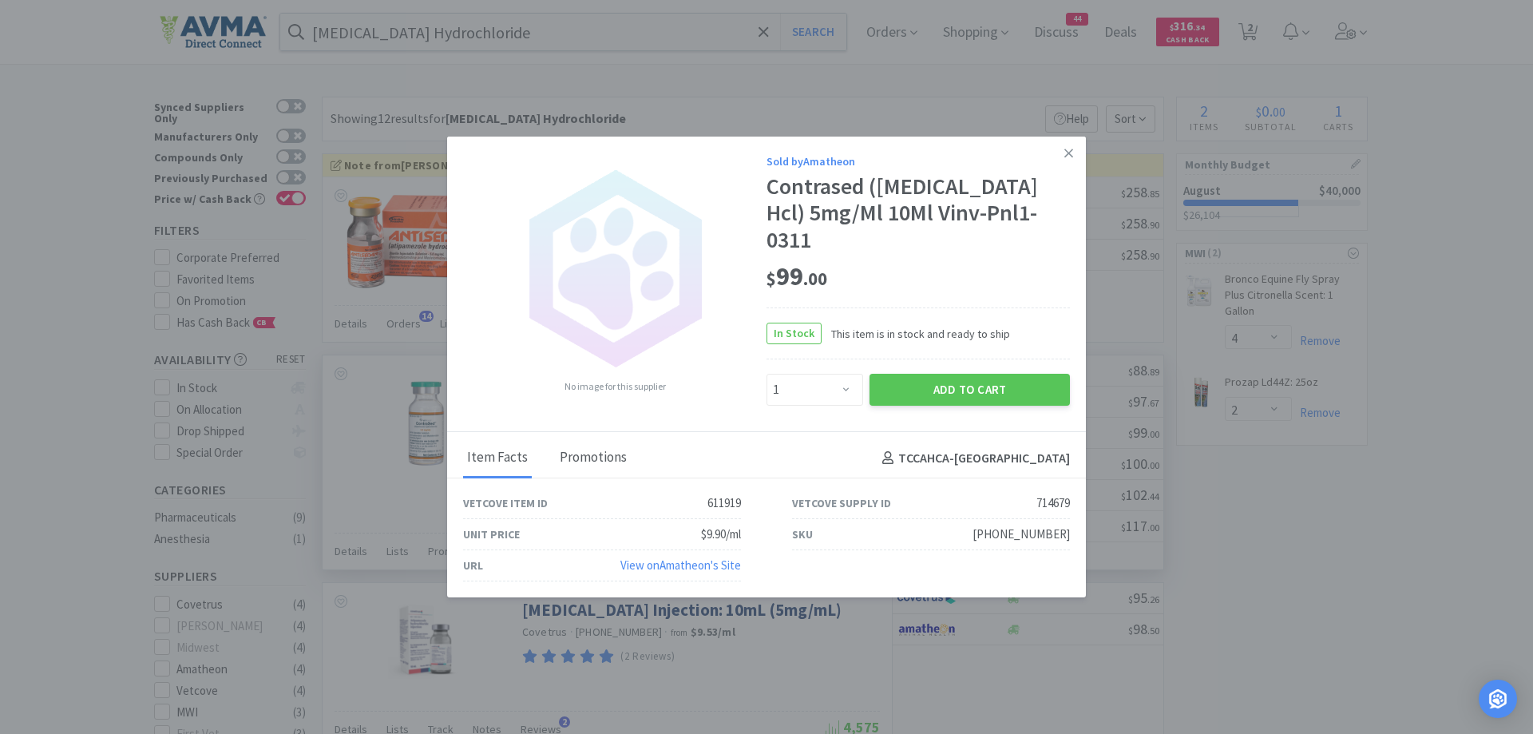
click at [592, 448] on div "Promotions" at bounding box center [593, 458] width 75 height 40
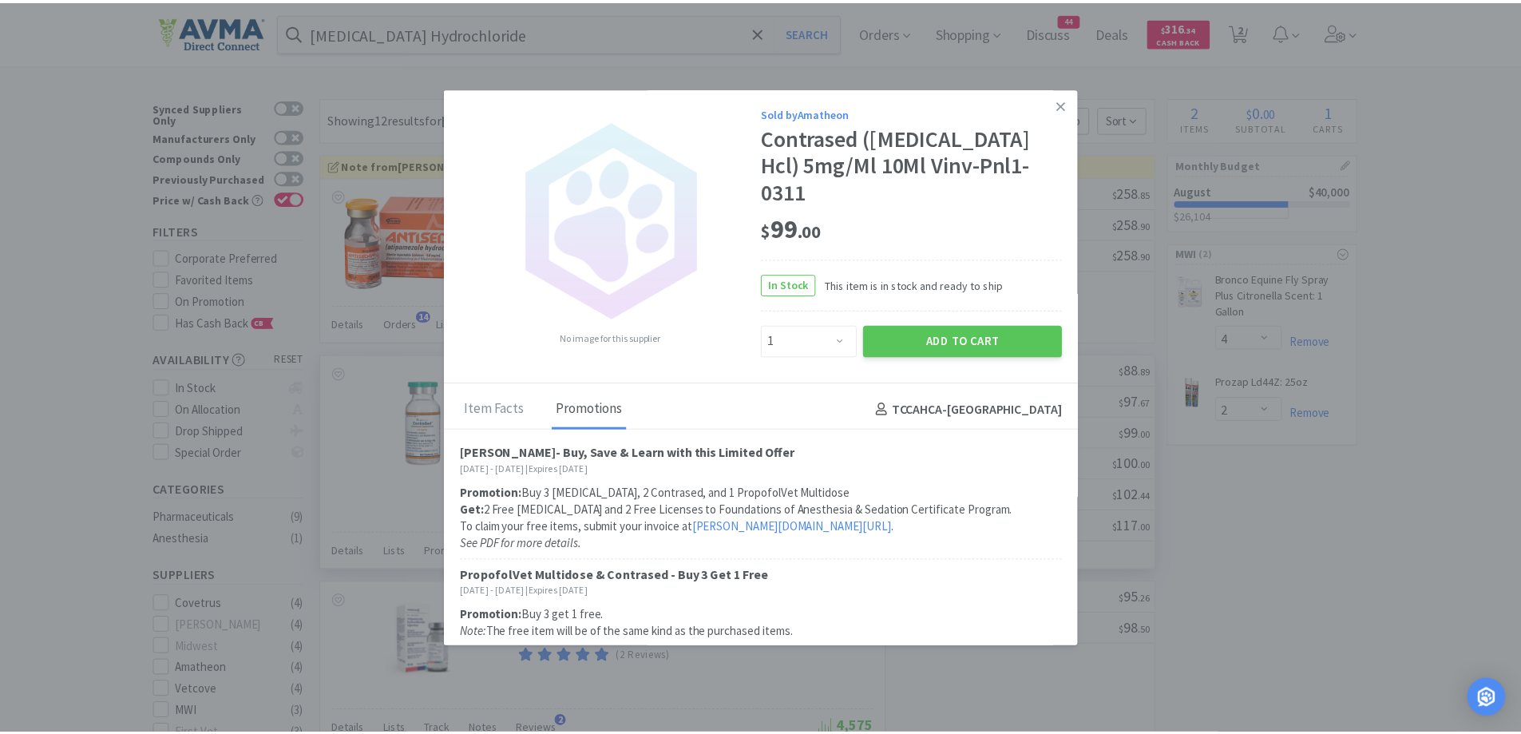
scroll to position [2, 0]
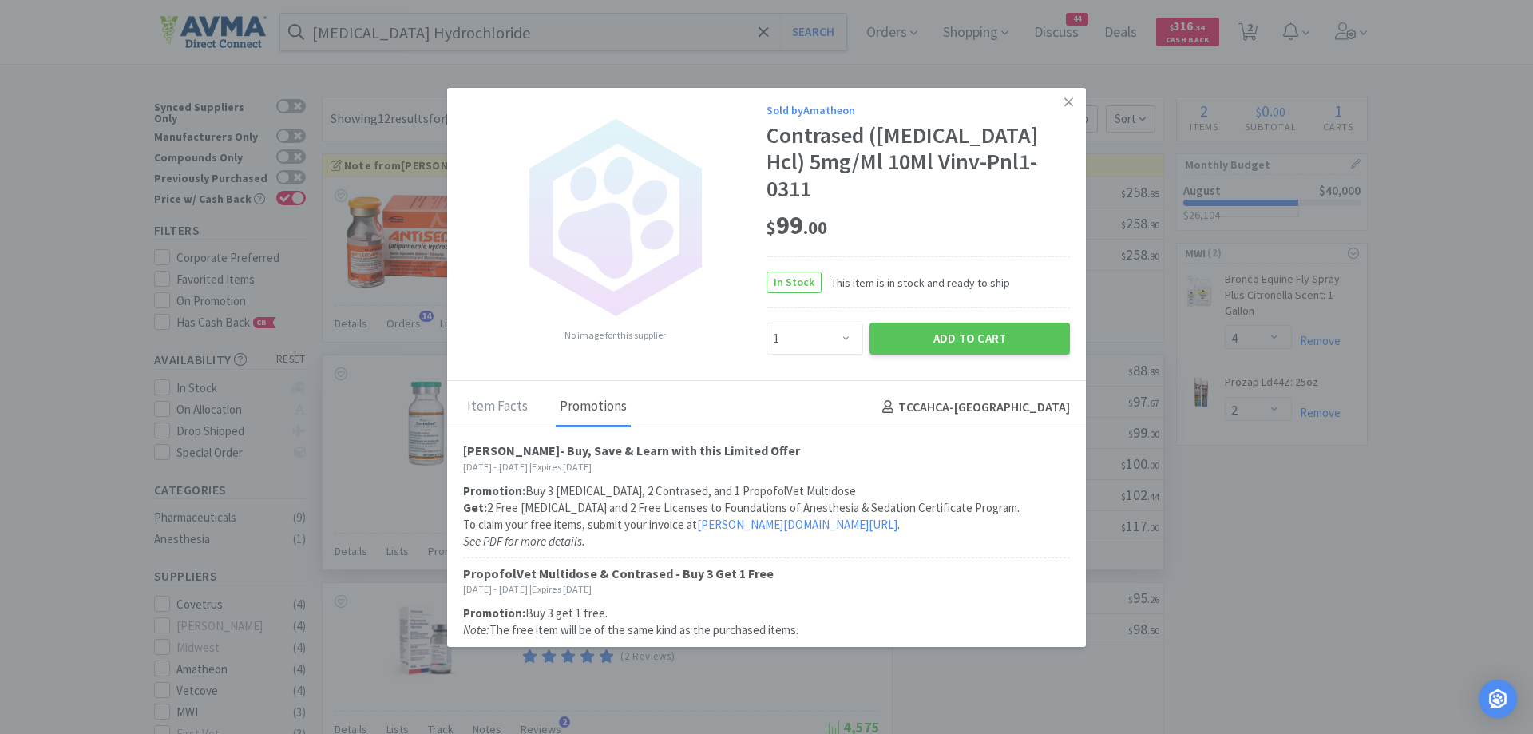
click at [950, 517] on p "To claim your free items, submit your invoice at parnell.com/access ." at bounding box center [766, 524] width 607 height 17
click at [954, 586] on h6 "Jun 1st, 2025 - Aug 31st, 2025 | Expires in 13 days" at bounding box center [766, 588] width 607 height 15
click at [1064, 101] on icon at bounding box center [1068, 101] width 9 height 9
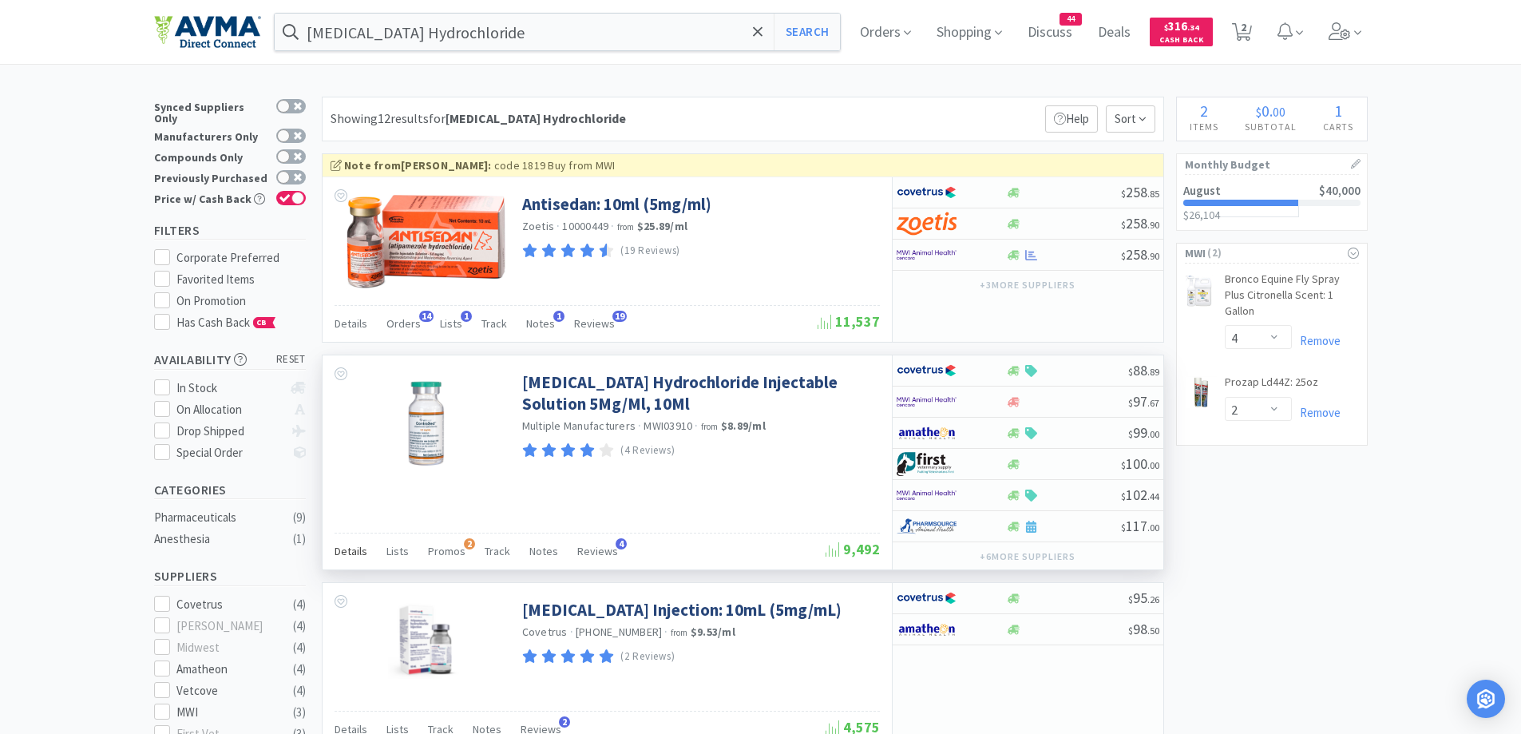
click at [342, 554] on span "Details" at bounding box center [351, 551] width 33 height 14
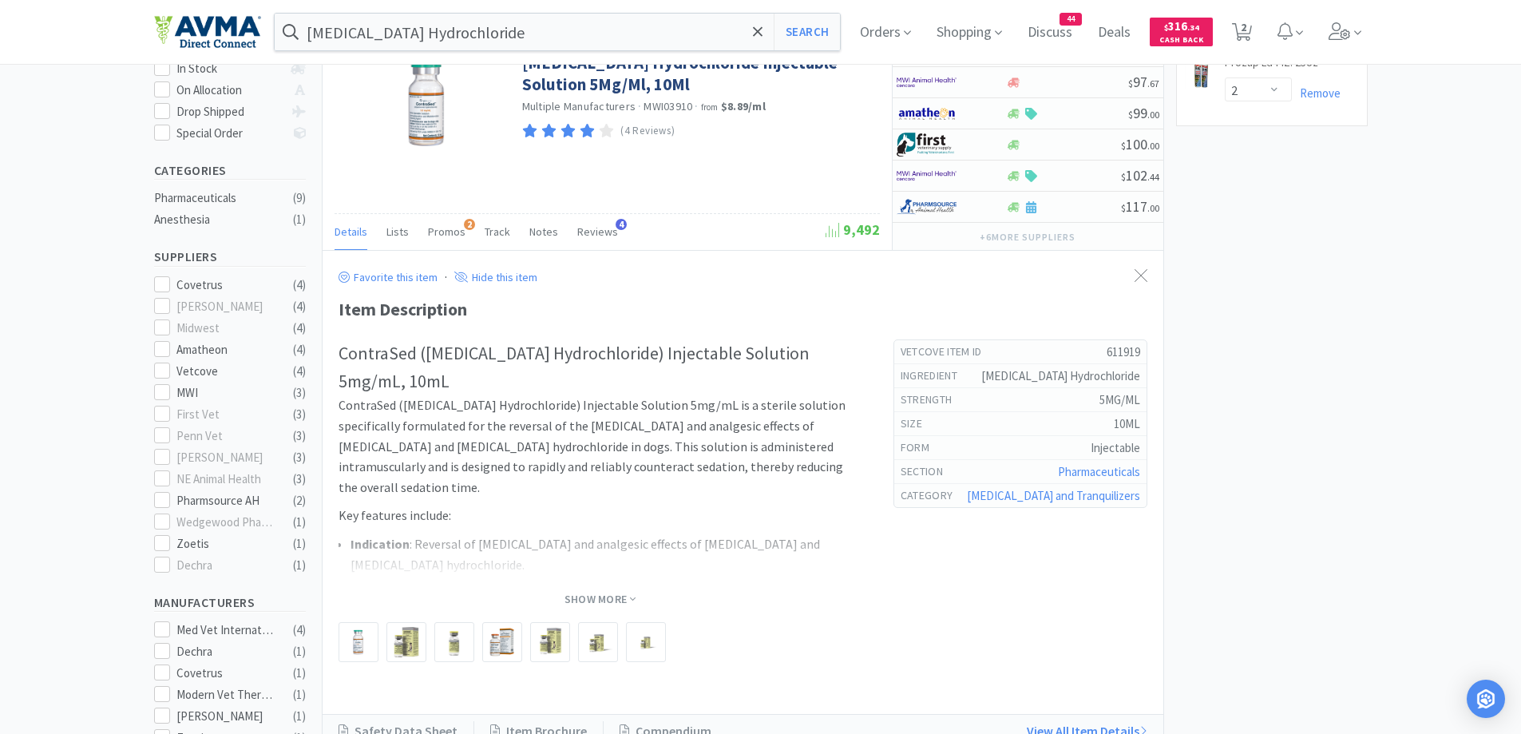
scroll to position [479, 0]
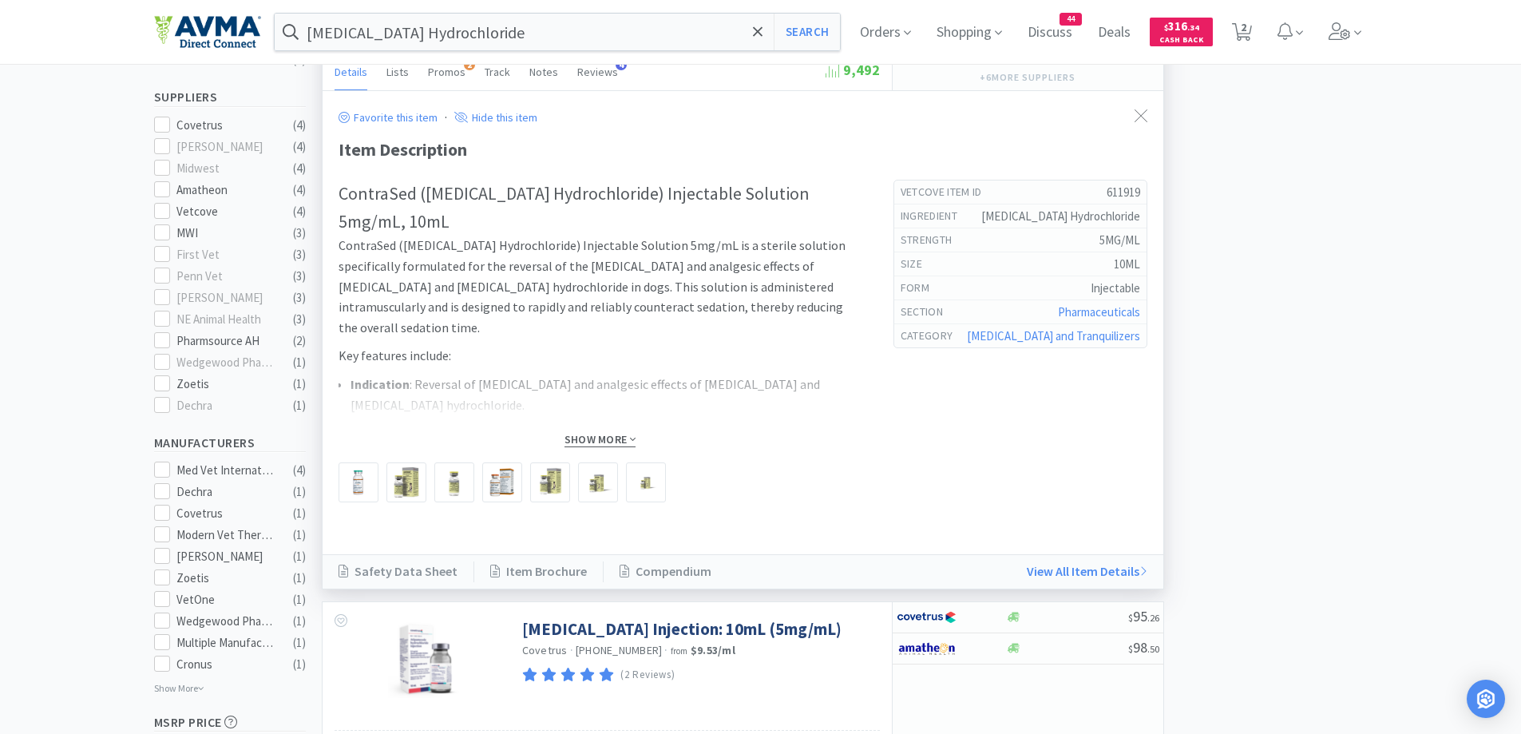
click at [583, 442] on span "Show More" at bounding box center [600, 439] width 71 height 15
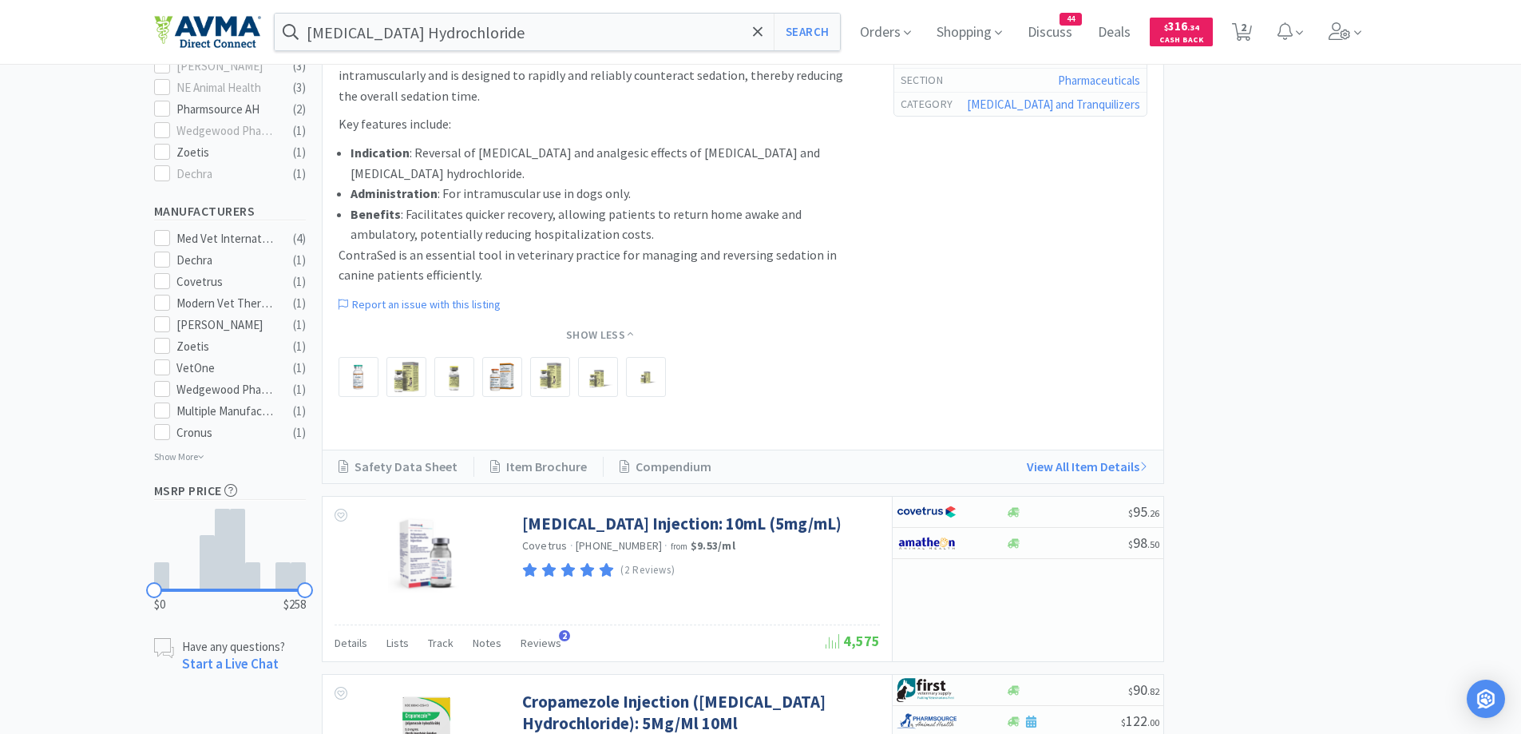
scroll to position [799, 0]
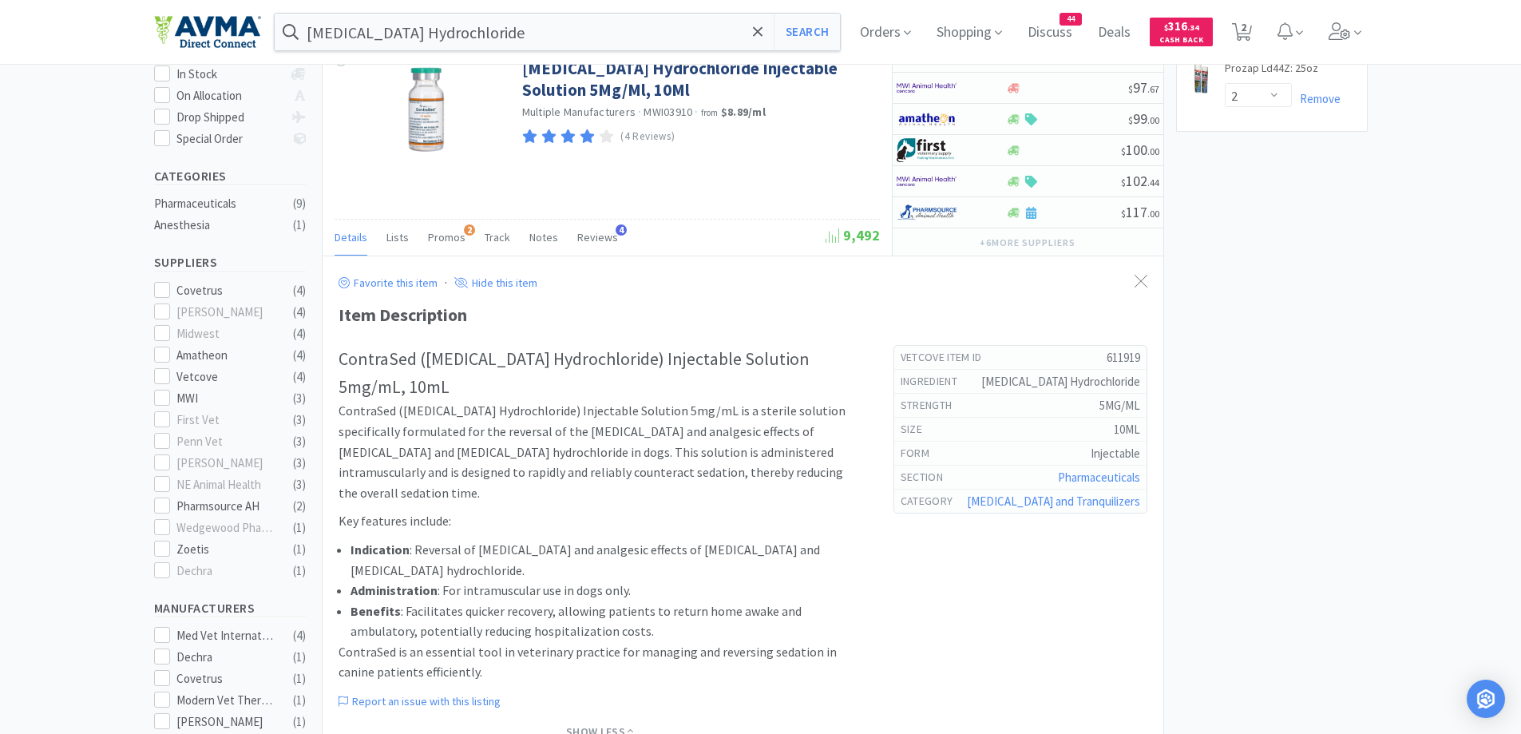
scroll to position [0, 0]
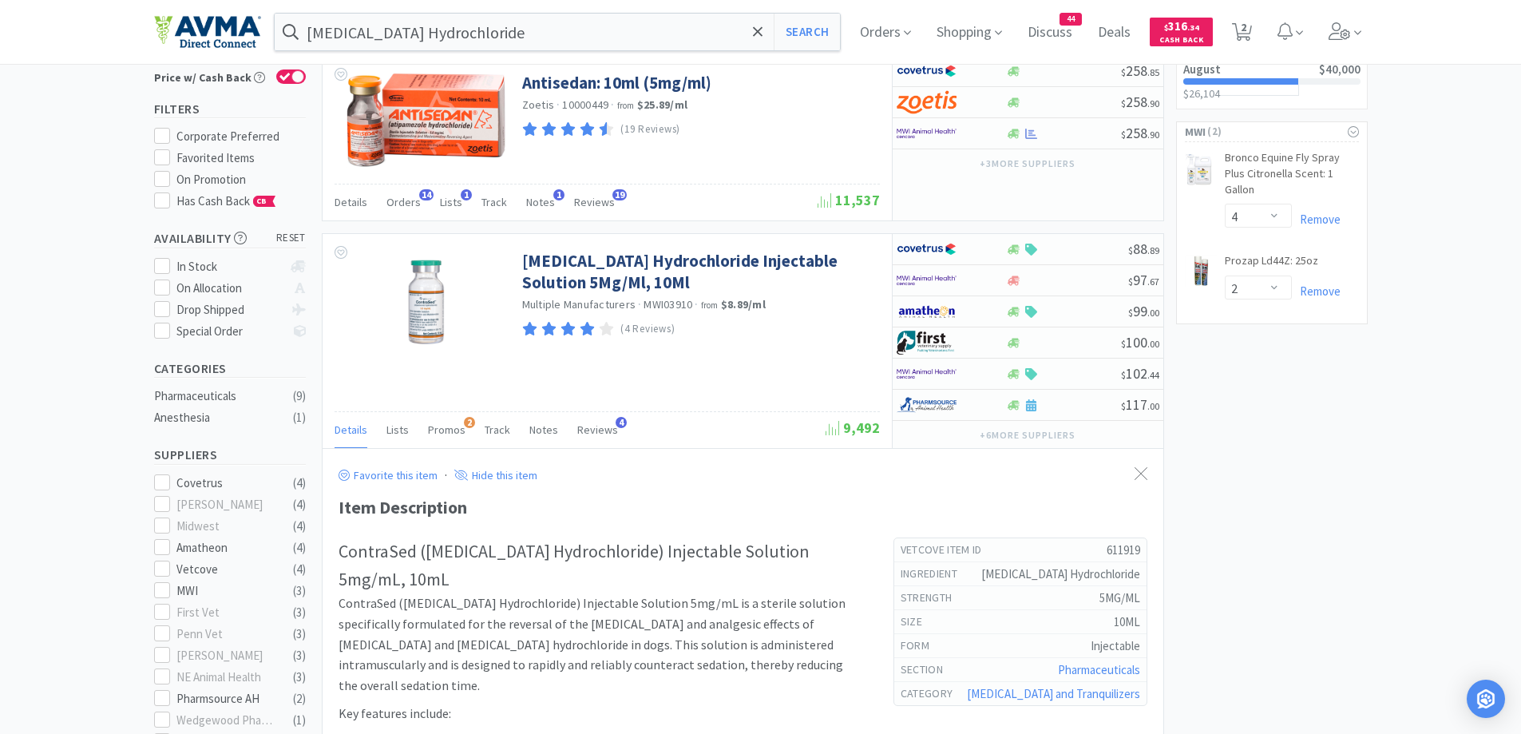
scroll to position [160, 0]
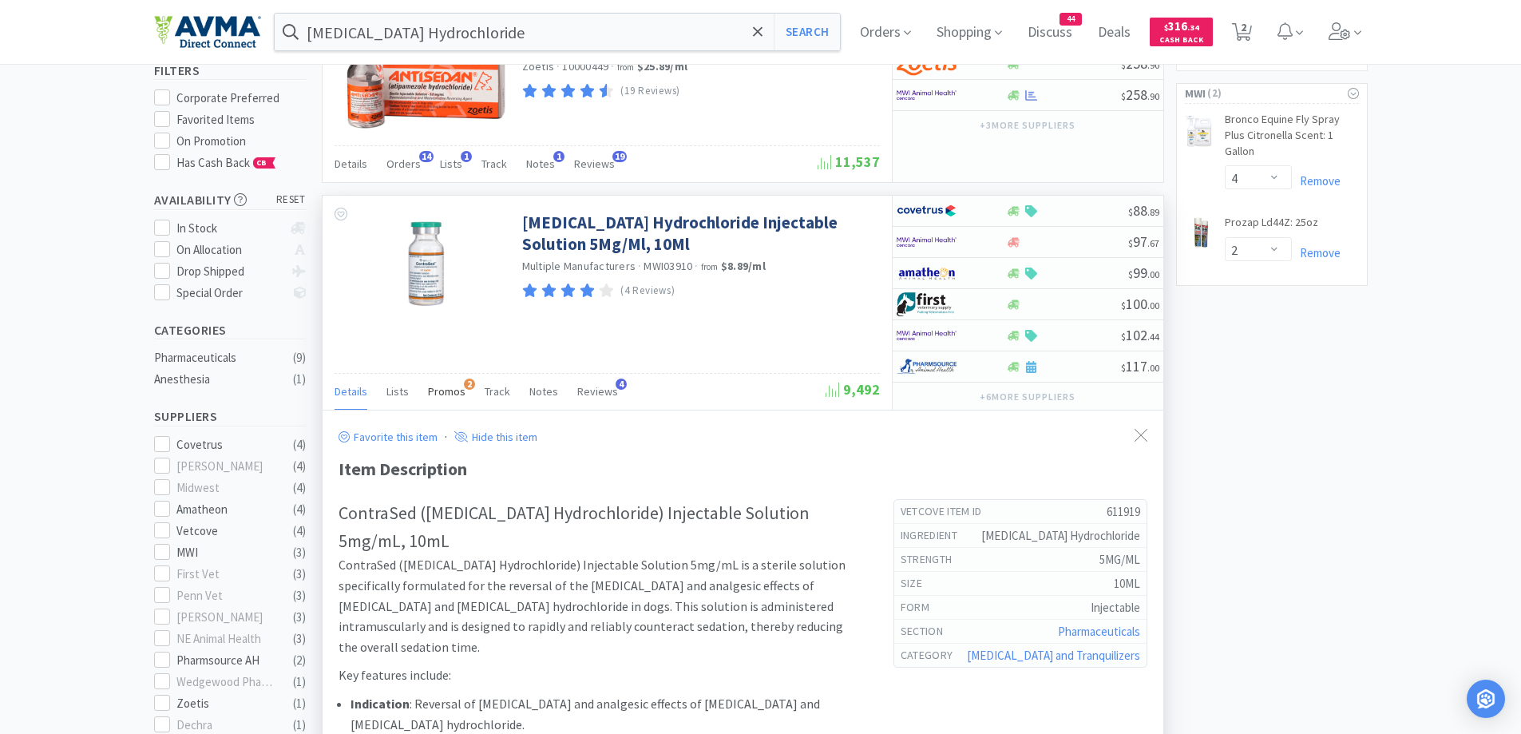
click at [456, 398] on span "Promos" at bounding box center [447, 391] width 38 height 14
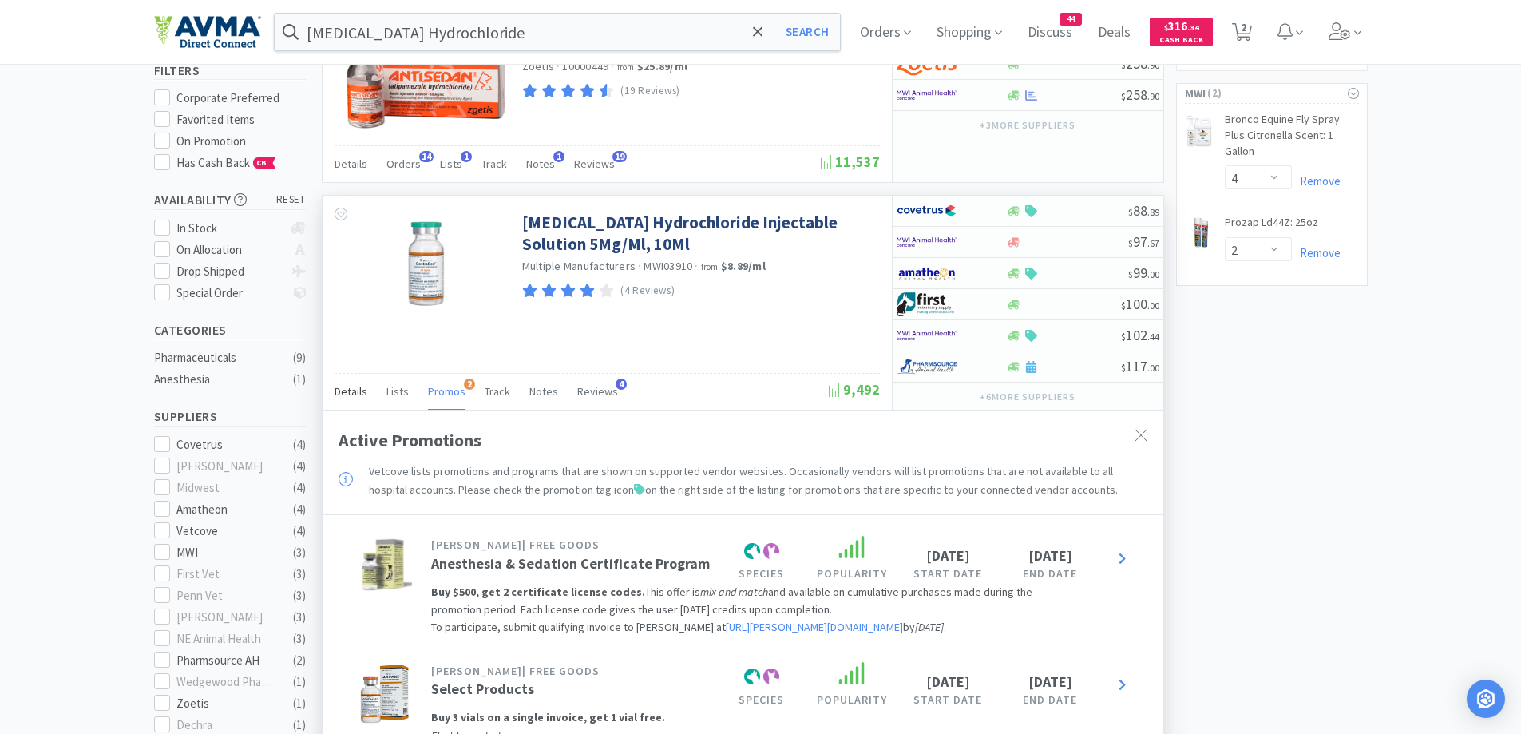
click at [351, 404] on div "Details" at bounding box center [351, 394] width 33 height 30
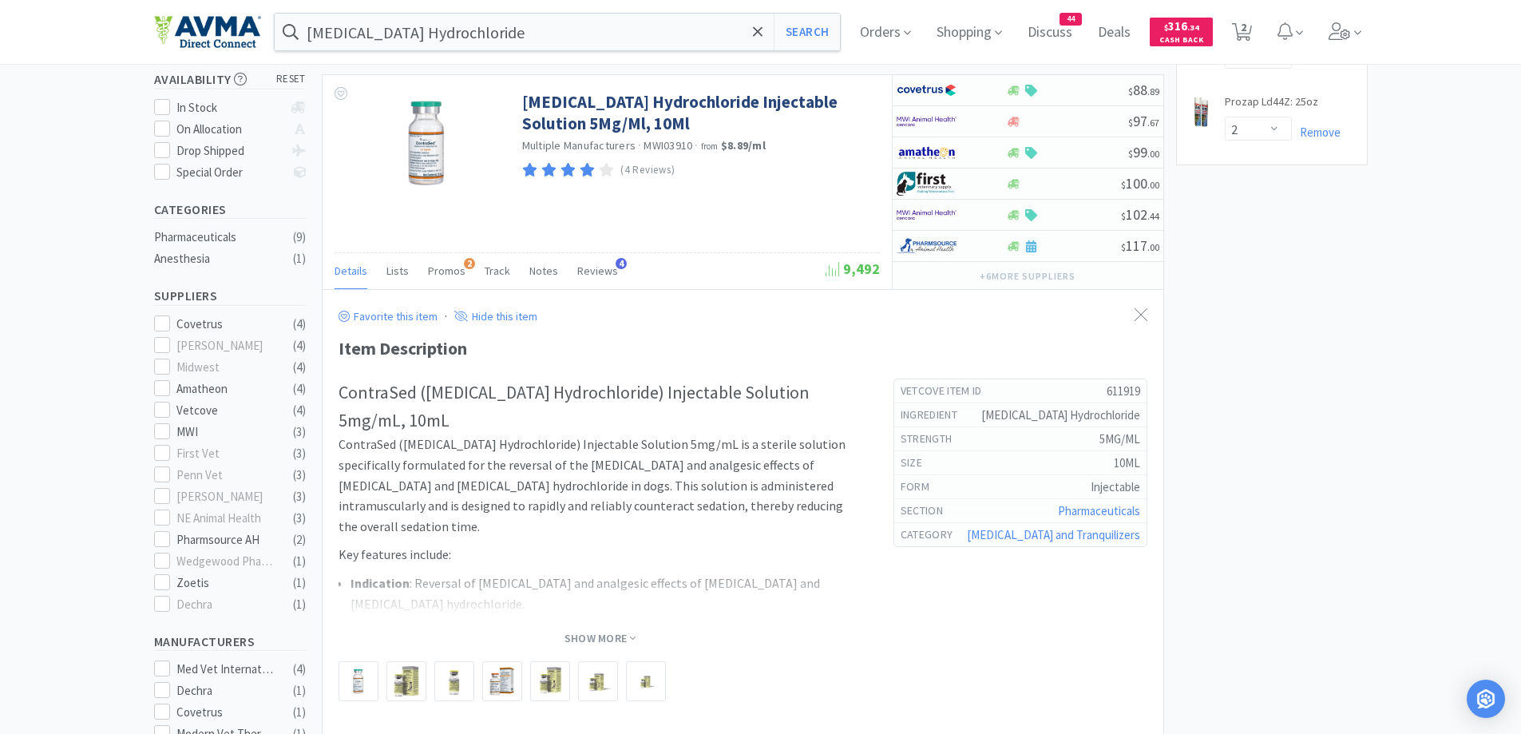
scroll to position [319, 0]
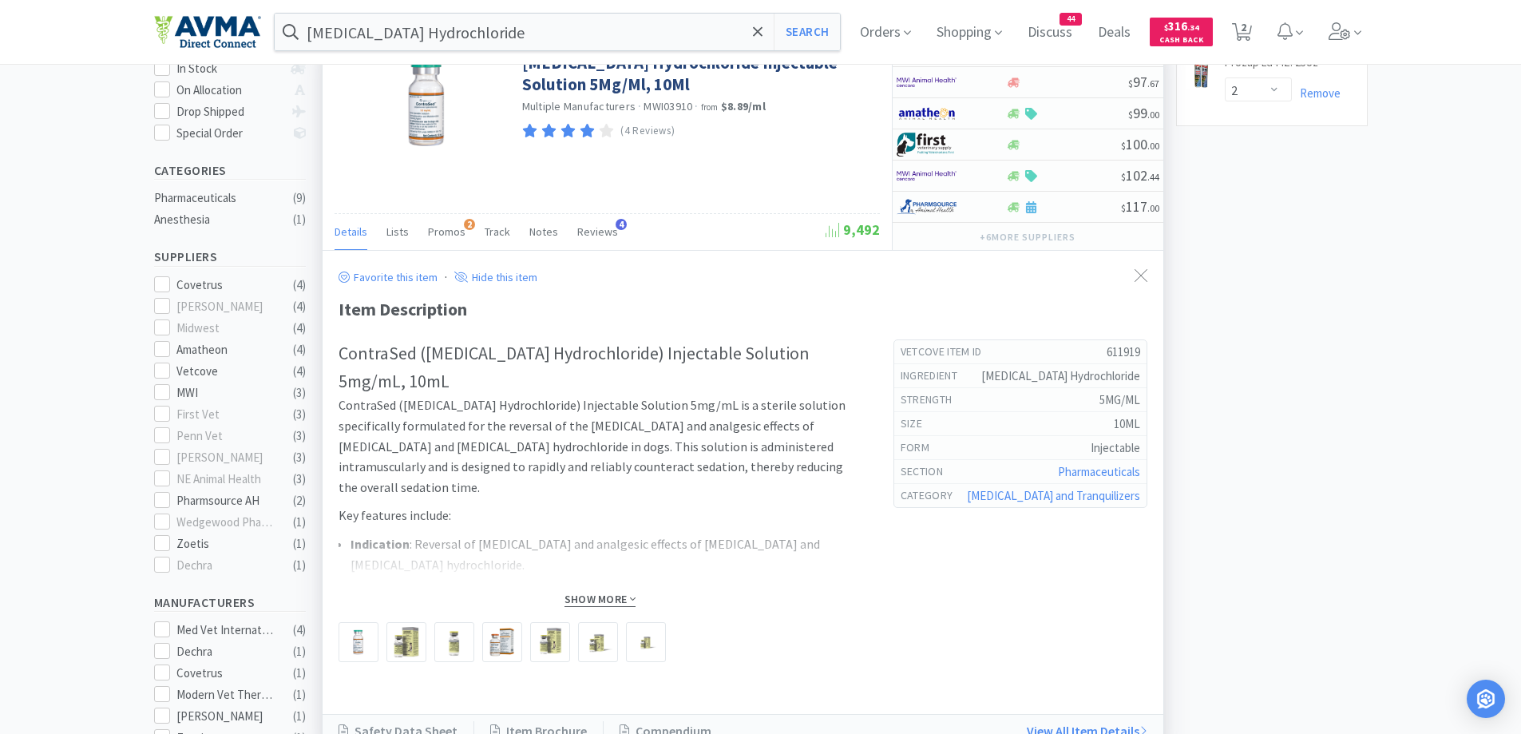
click at [599, 593] on span "Show More" at bounding box center [600, 599] width 71 height 15
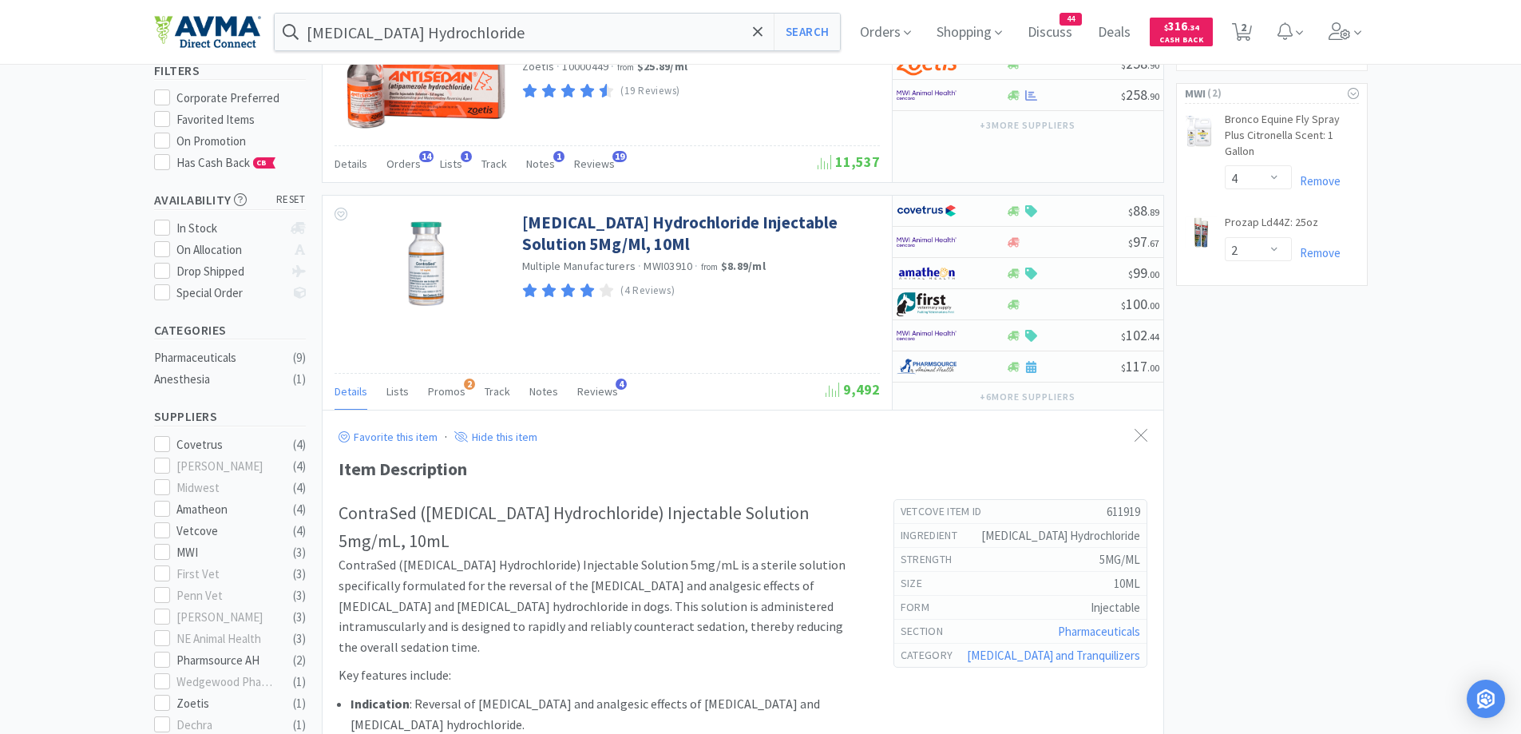
scroll to position [0, 0]
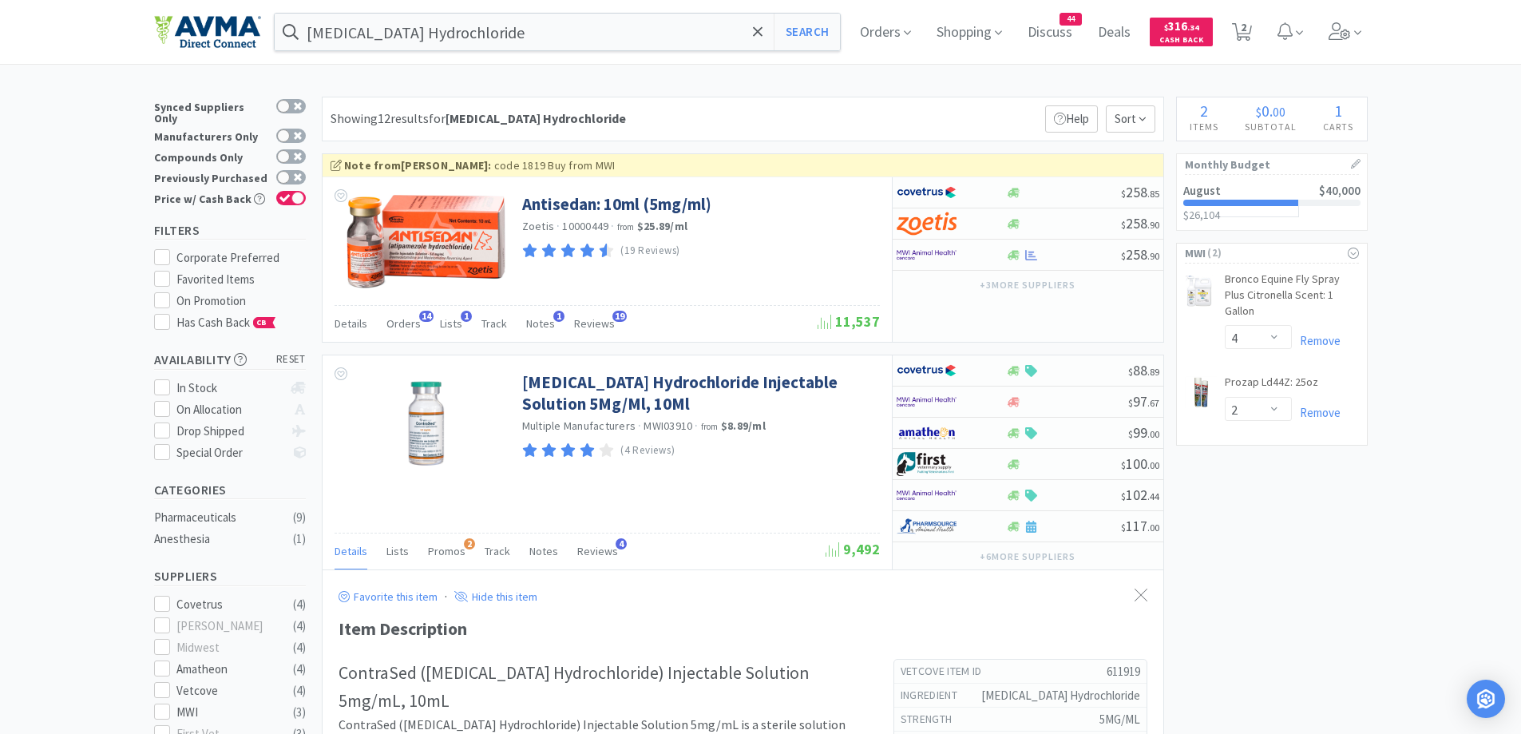
click at [763, 24] on icon at bounding box center [758, 32] width 10 height 16
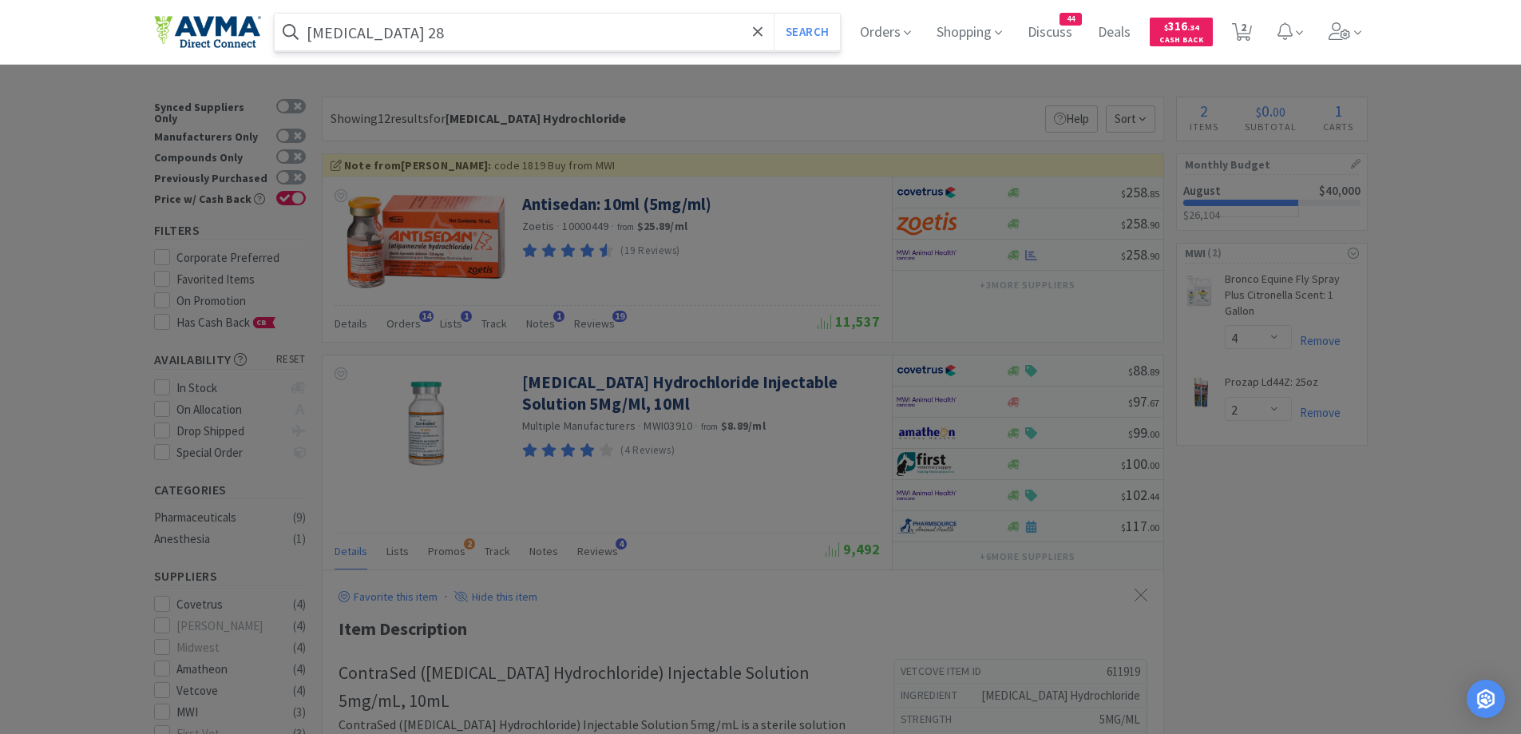
type input "propofol 28"
click at [774, 14] on button "Search" at bounding box center [807, 32] width 66 height 37
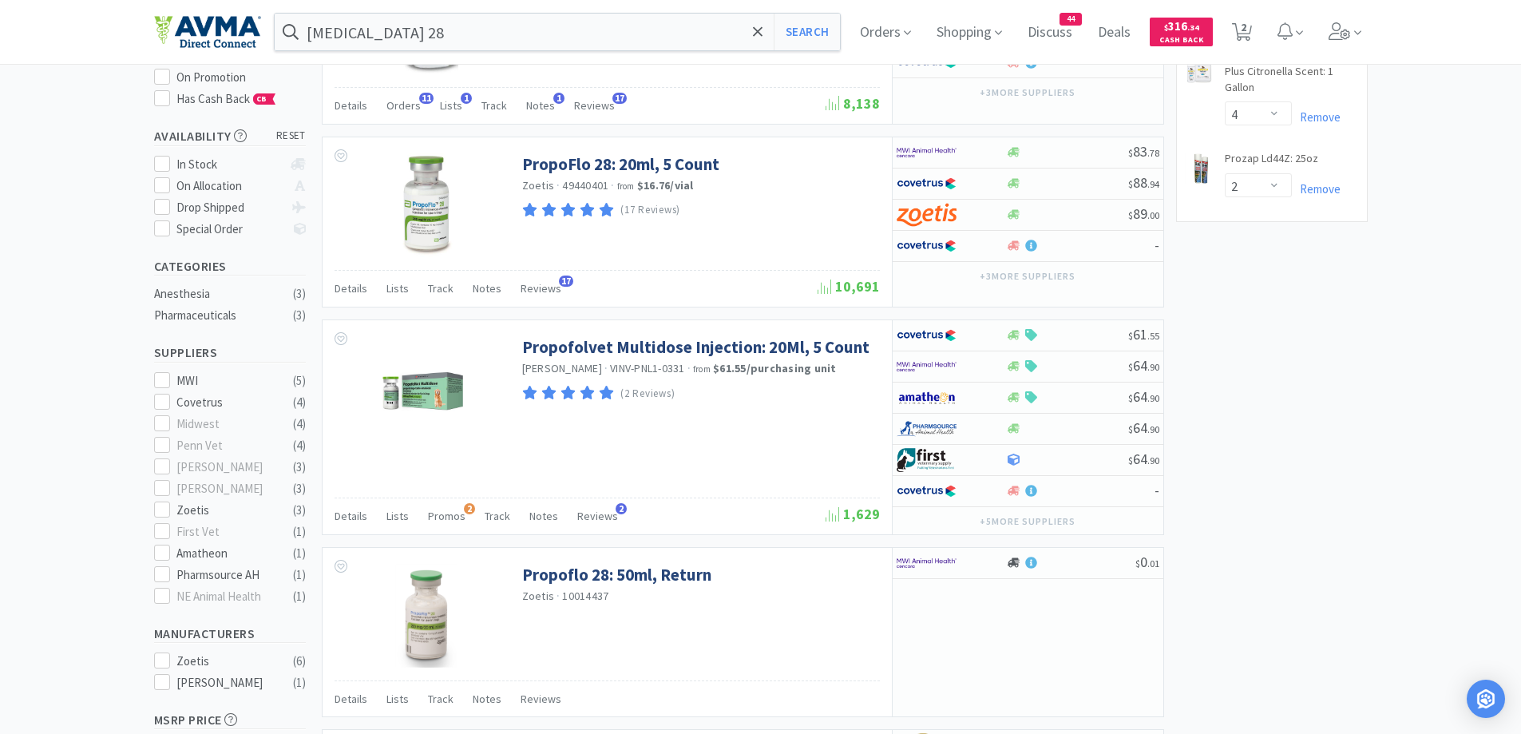
scroll to position [319, 0]
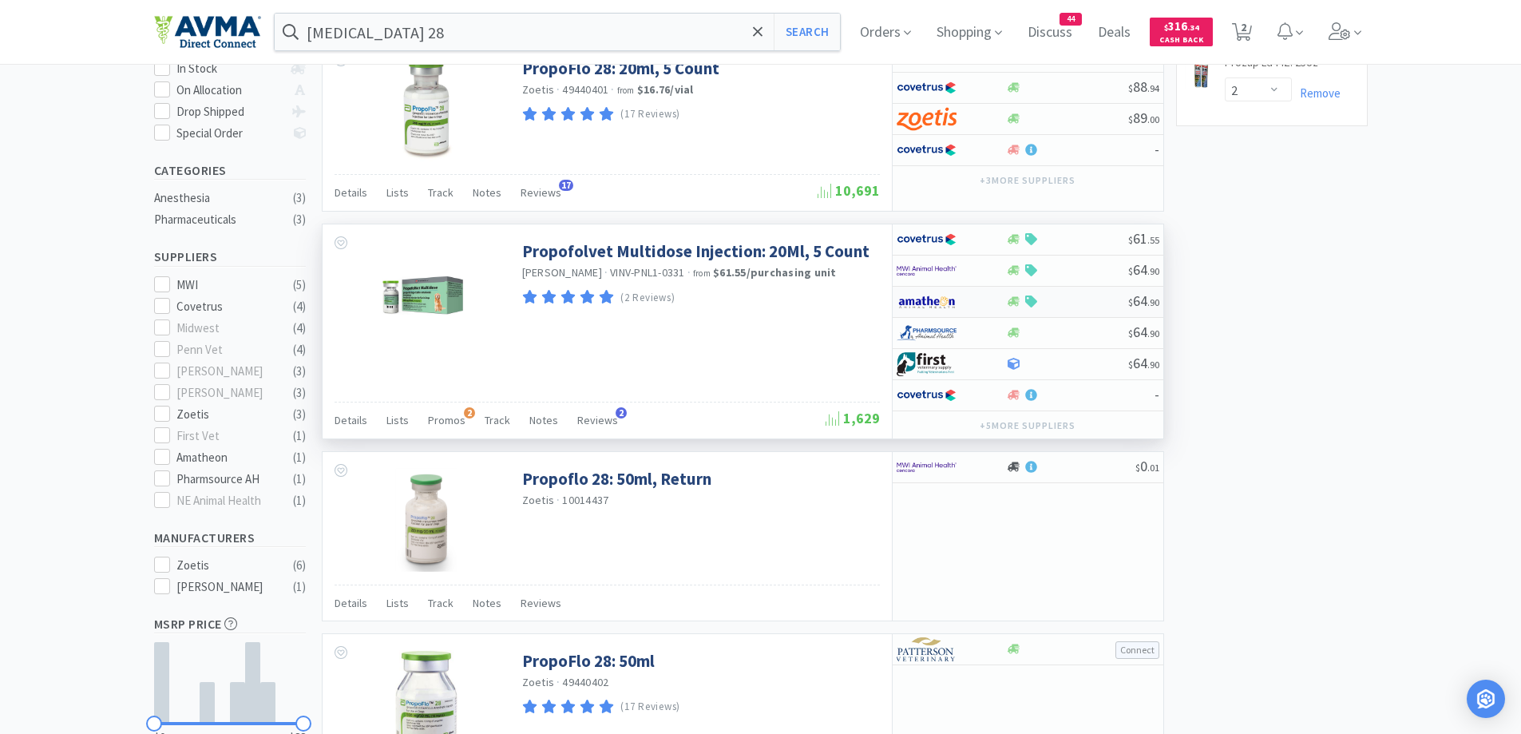
click at [961, 303] on div at bounding box center [941, 301] width 88 height 27
select select "1"
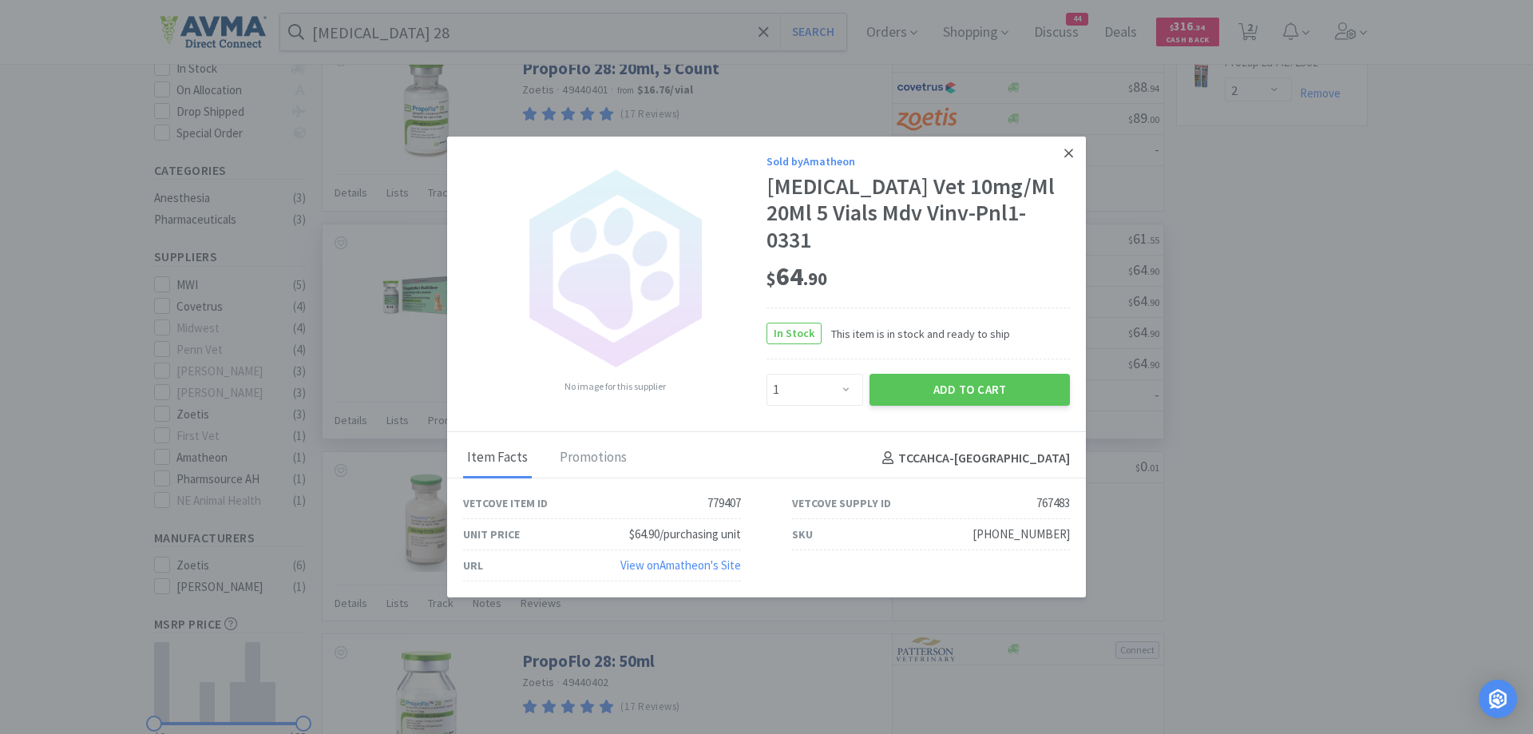
click at [1071, 161] on icon at bounding box center [1068, 153] width 9 height 14
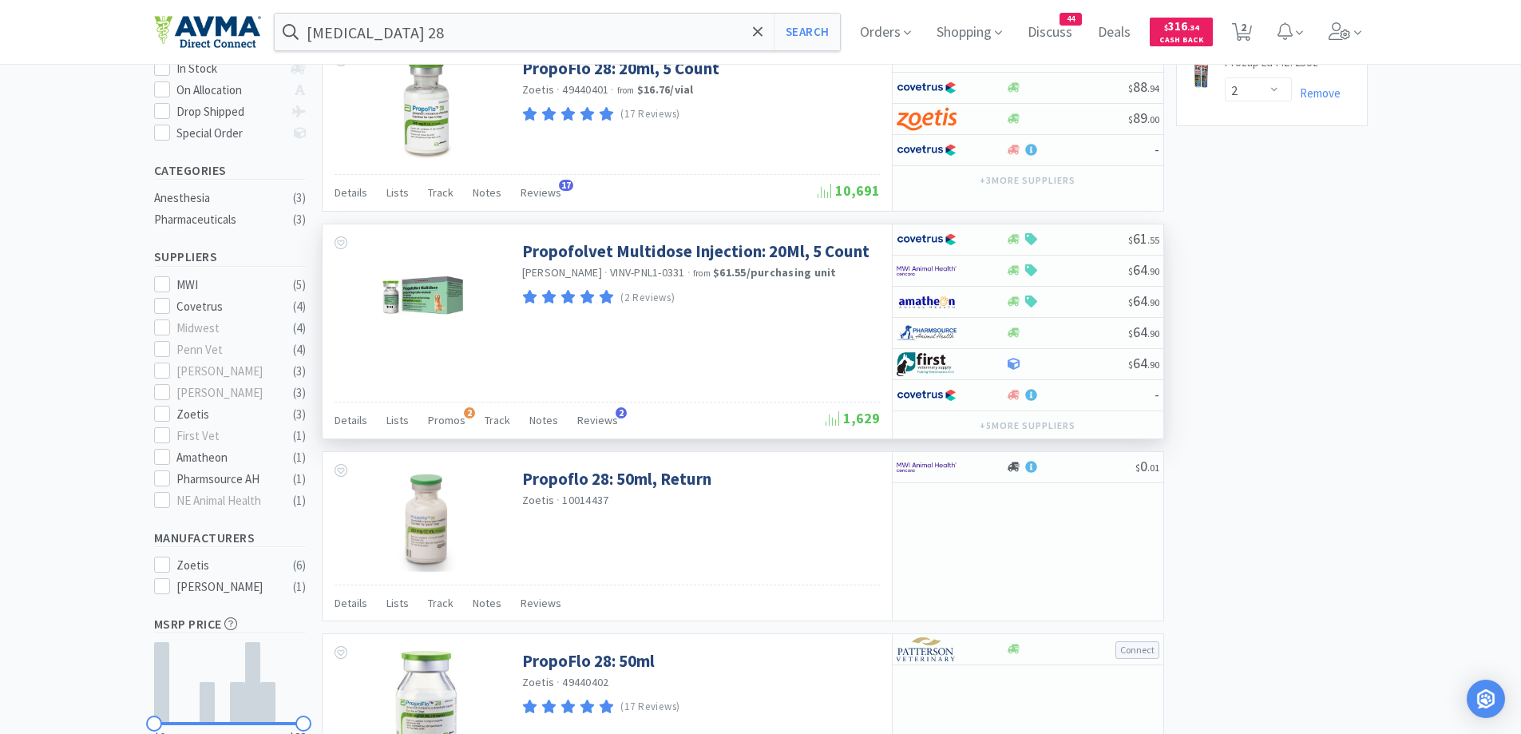
click at [333, 410] on div "Propofolvet Multidose Injection: 20Ml, 5 Count Parnell · VINV-PNL1-0331 · from …" at bounding box center [607, 331] width 569 height 214
click at [345, 422] on span "Details" at bounding box center [351, 420] width 33 height 14
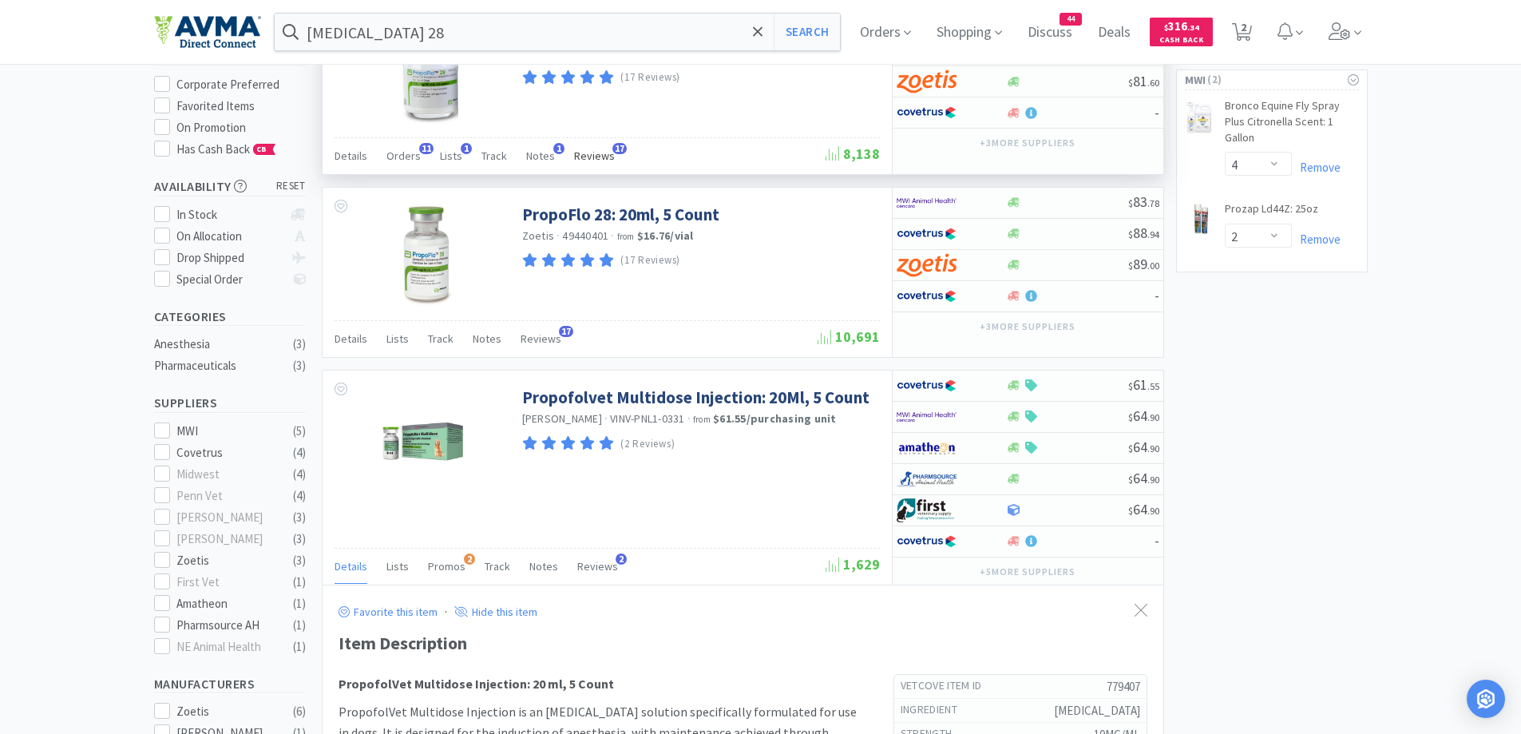
scroll to position [0, 0]
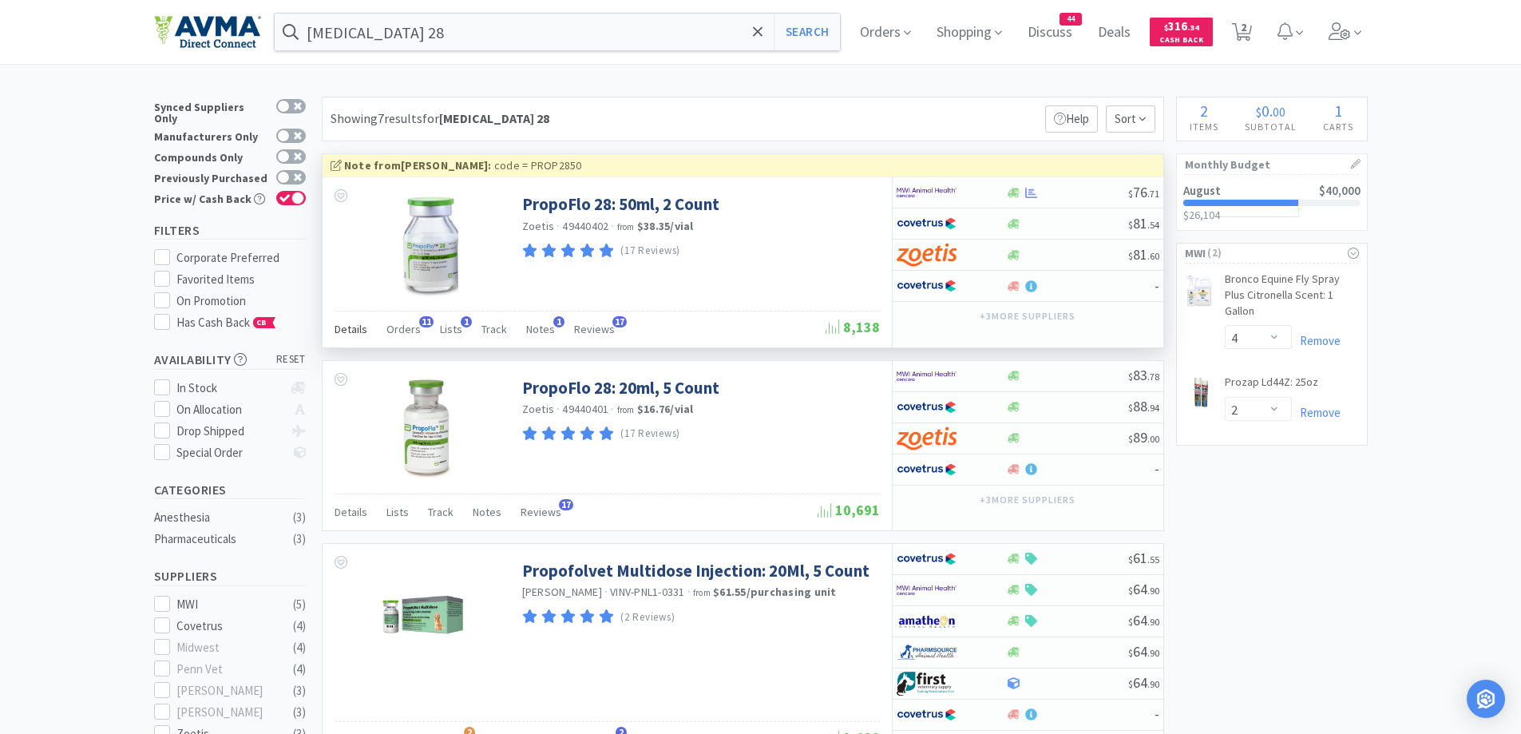
click at [351, 339] on div "Details" at bounding box center [351, 331] width 33 height 30
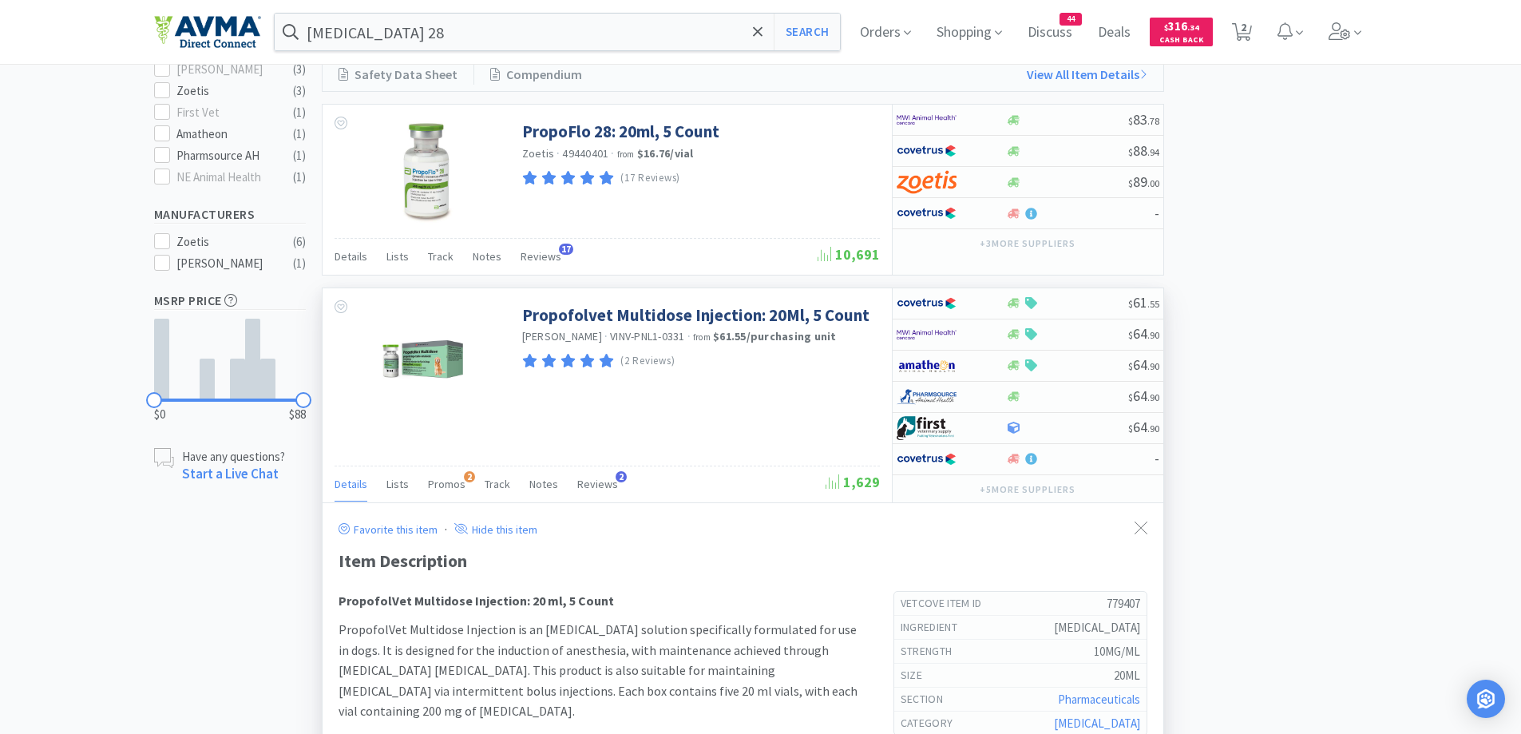
scroll to position [799, 0]
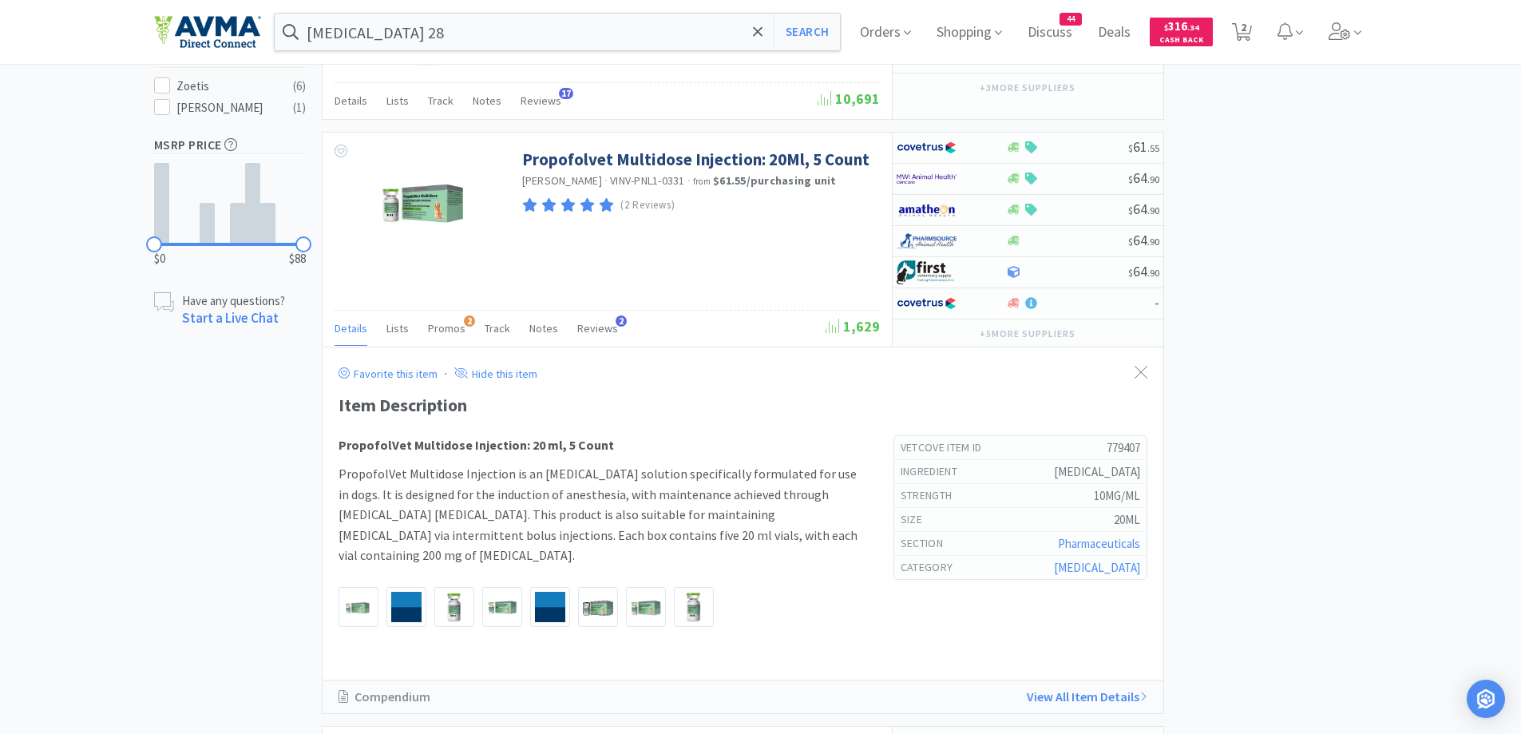
click at [1302, 331] on div "× Filter Results Synced Suppliers Only Manufacturers Only Compounds Only Previo…" at bounding box center [761, 405] width 1214 height 2215
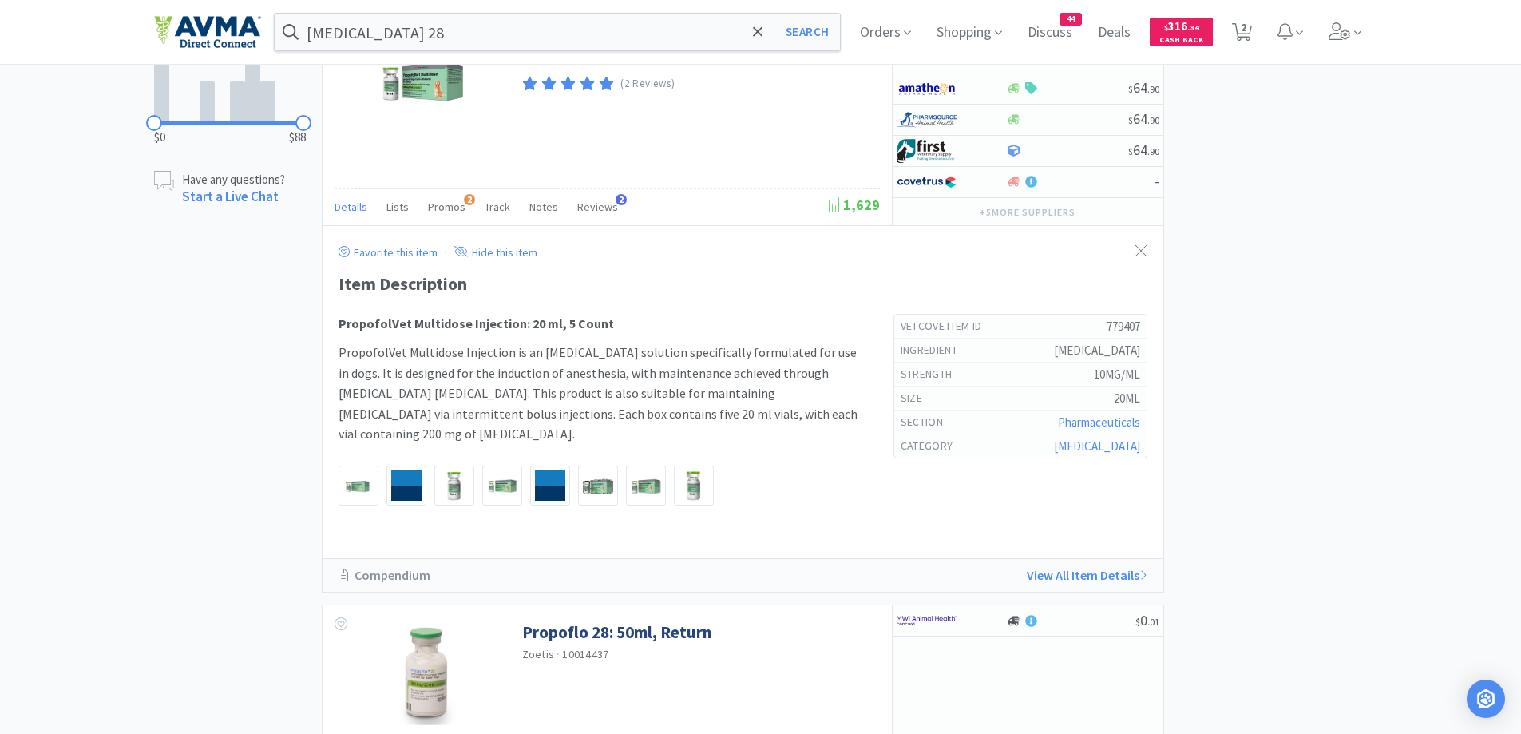
scroll to position [958, 0]
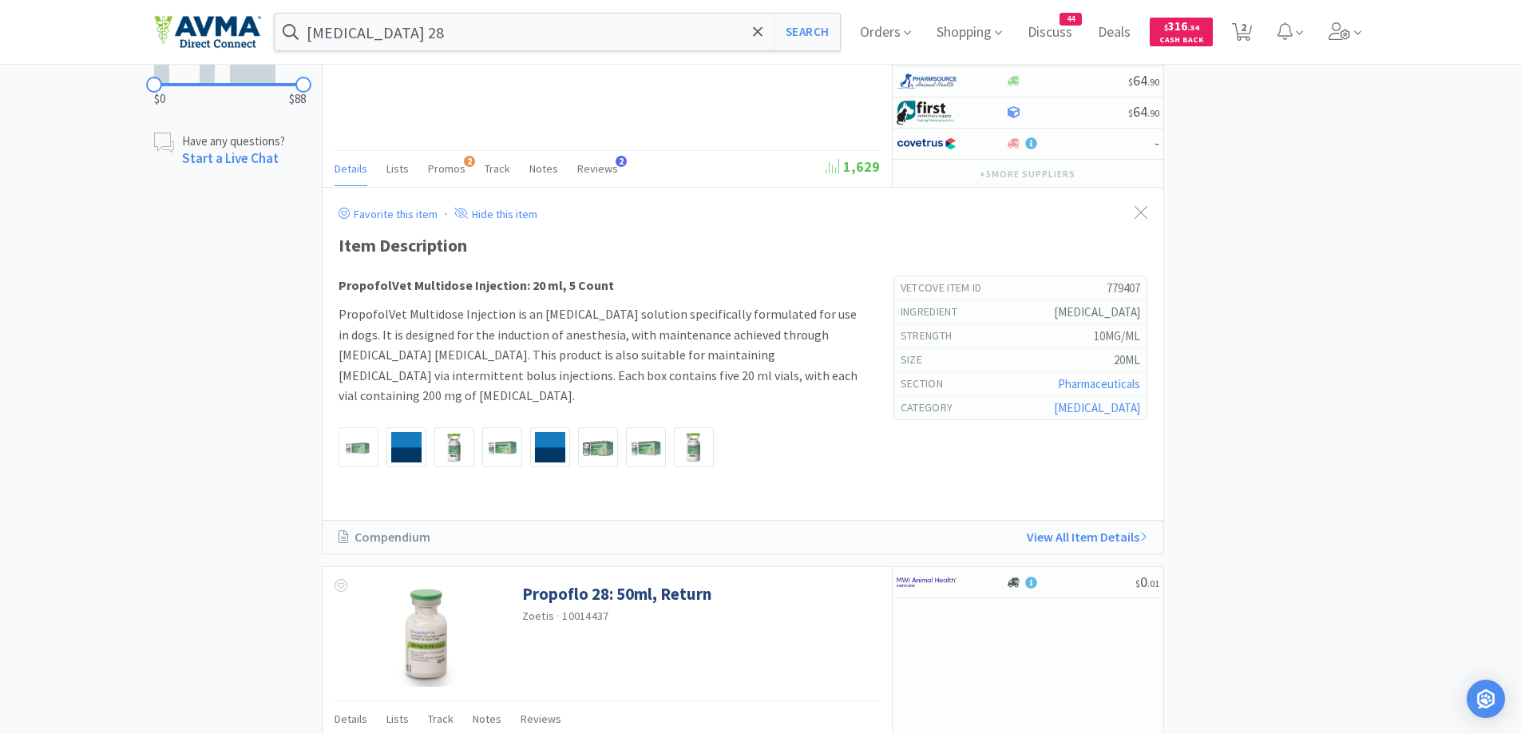
click at [1306, 313] on div "× Filter Results Synced Suppliers Only Manufacturers Only Compounds Only Previo…" at bounding box center [761, 245] width 1214 height 2215
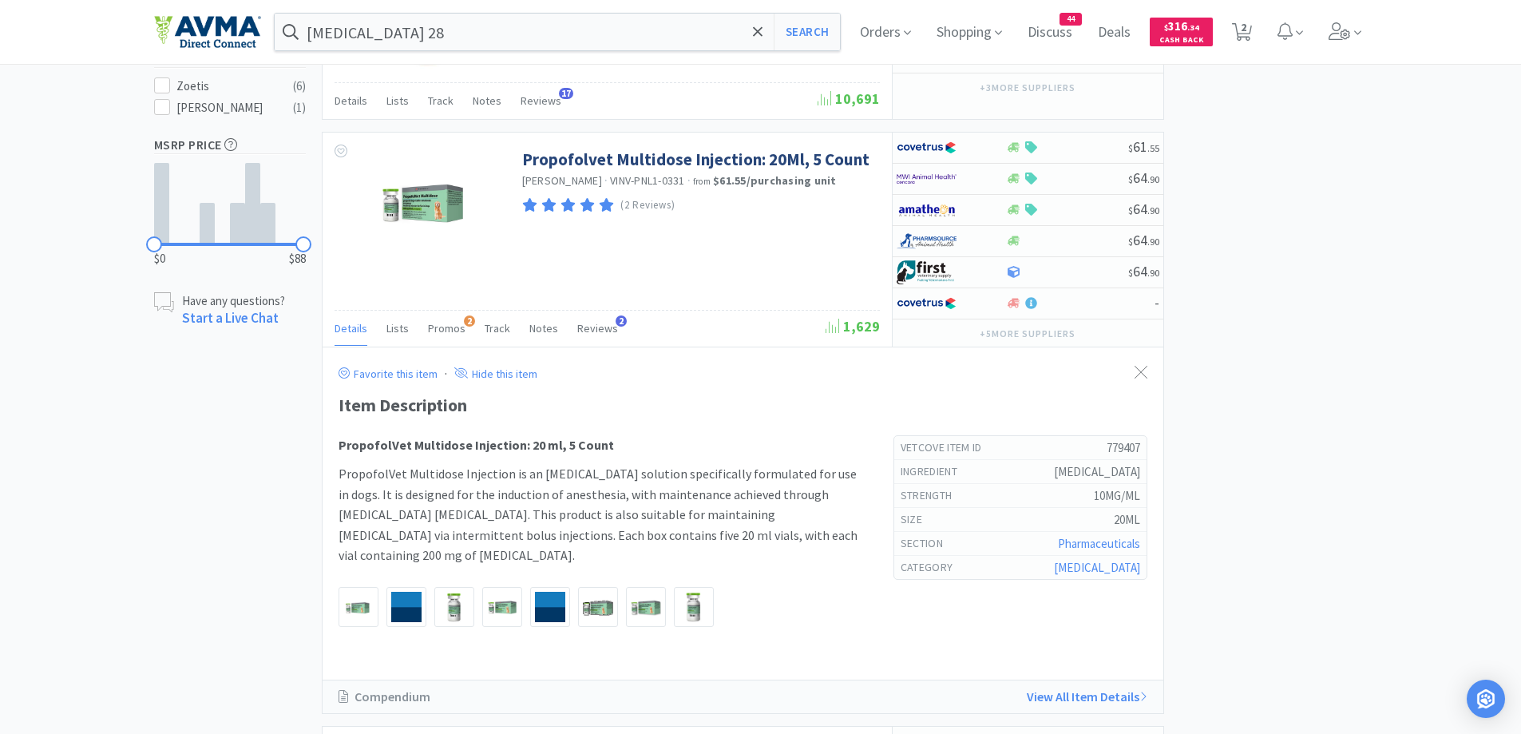
click at [1348, 258] on div "× Filter Results Synced Suppliers Only Manufacturers Only Compounds Only Previo…" at bounding box center [761, 405] width 1214 height 2215
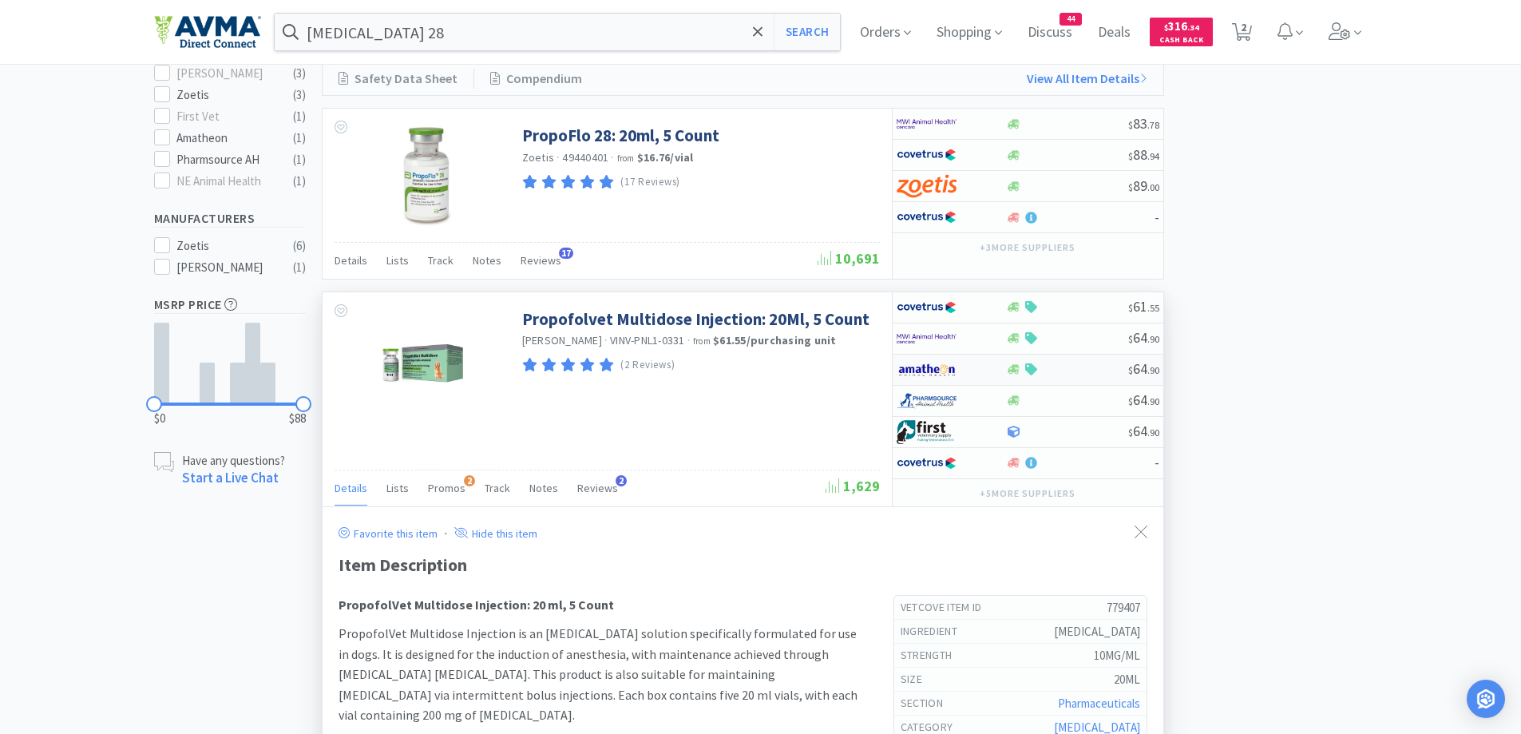
click at [966, 365] on div at bounding box center [941, 369] width 88 height 27
select select "1"
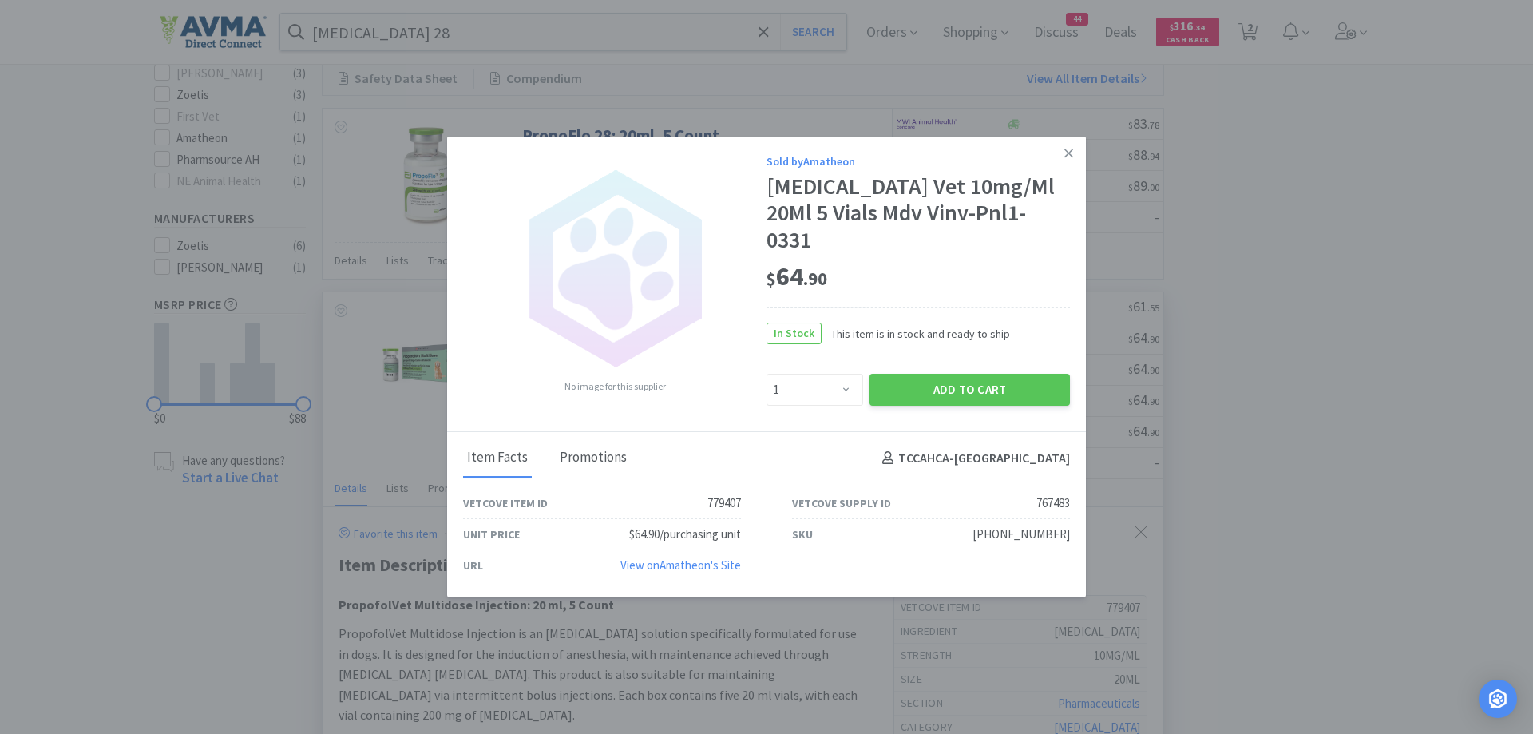
click at [586, 456] on div "Promotions" at bounding box center [593, 458] width 75 height 40
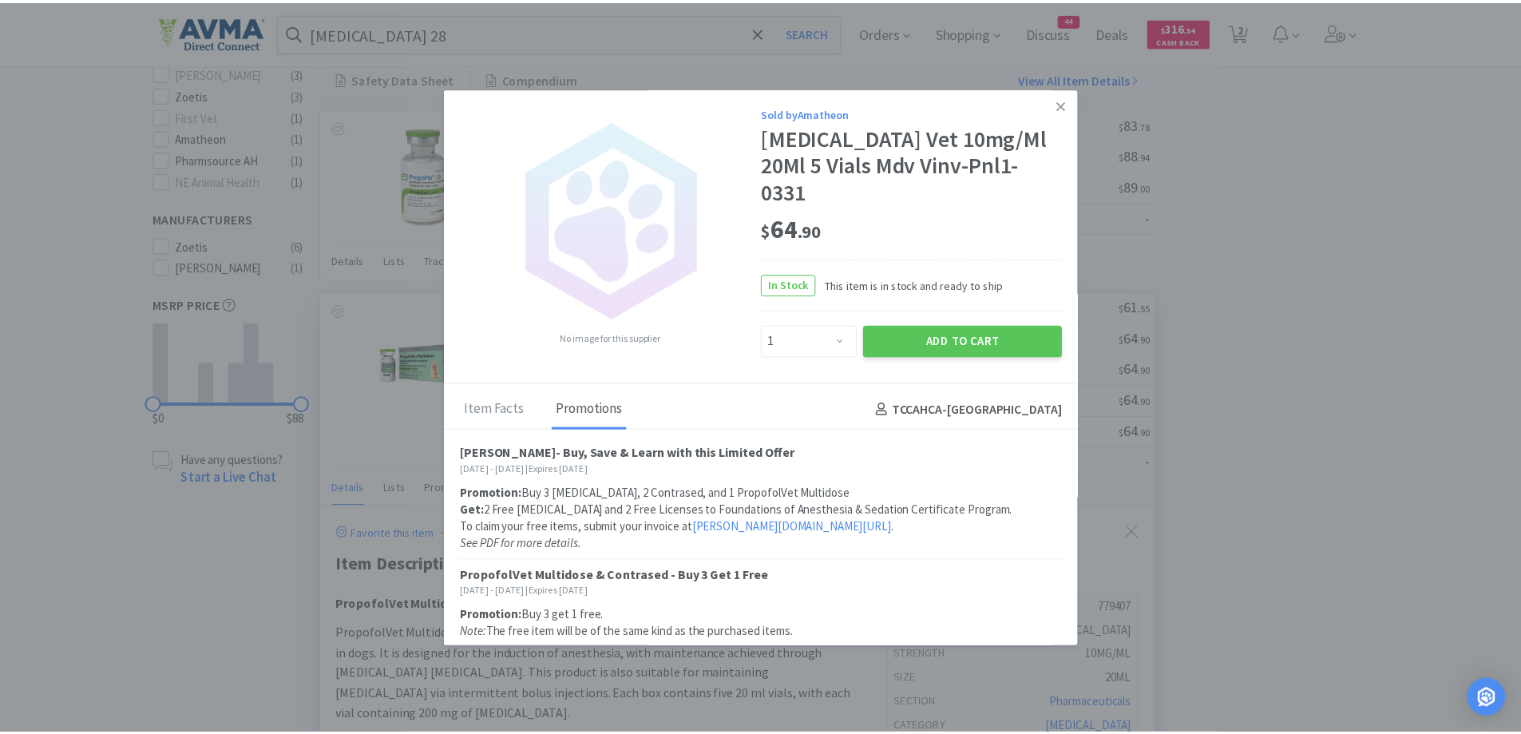
scroll to position [2, 0]
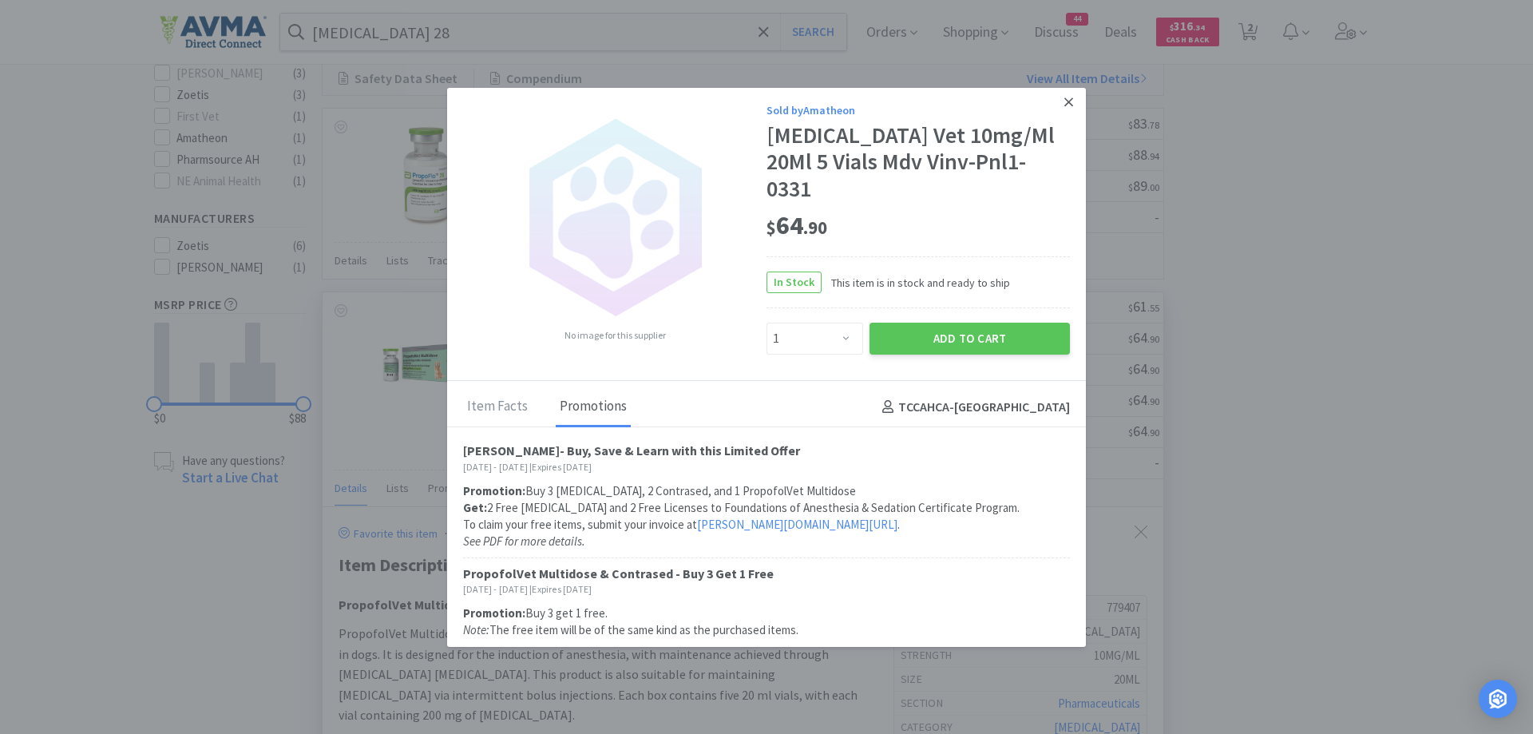
click at [1064, 97] on link at bounding box center [1069, 102] width 28 height 34
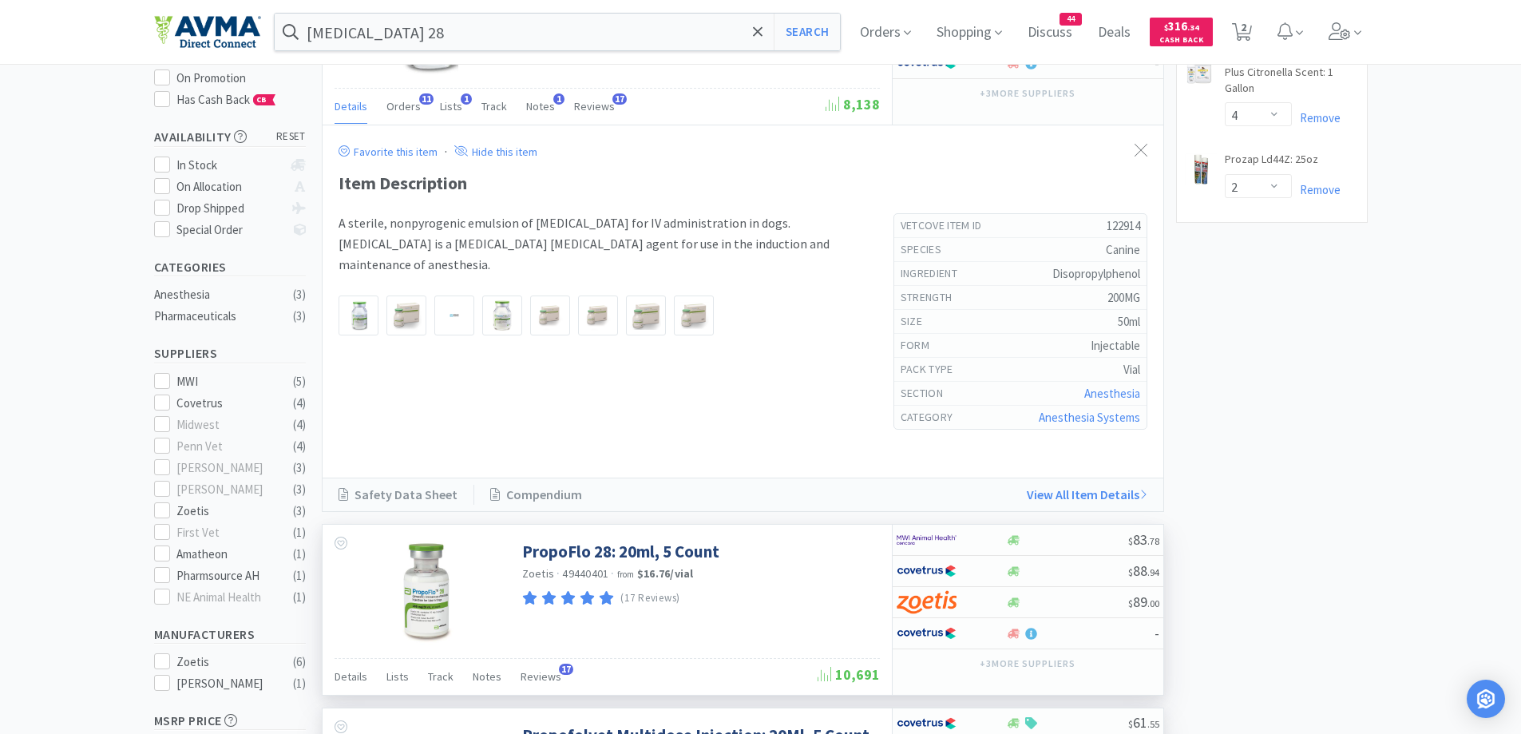
scroll to position [0, 0]
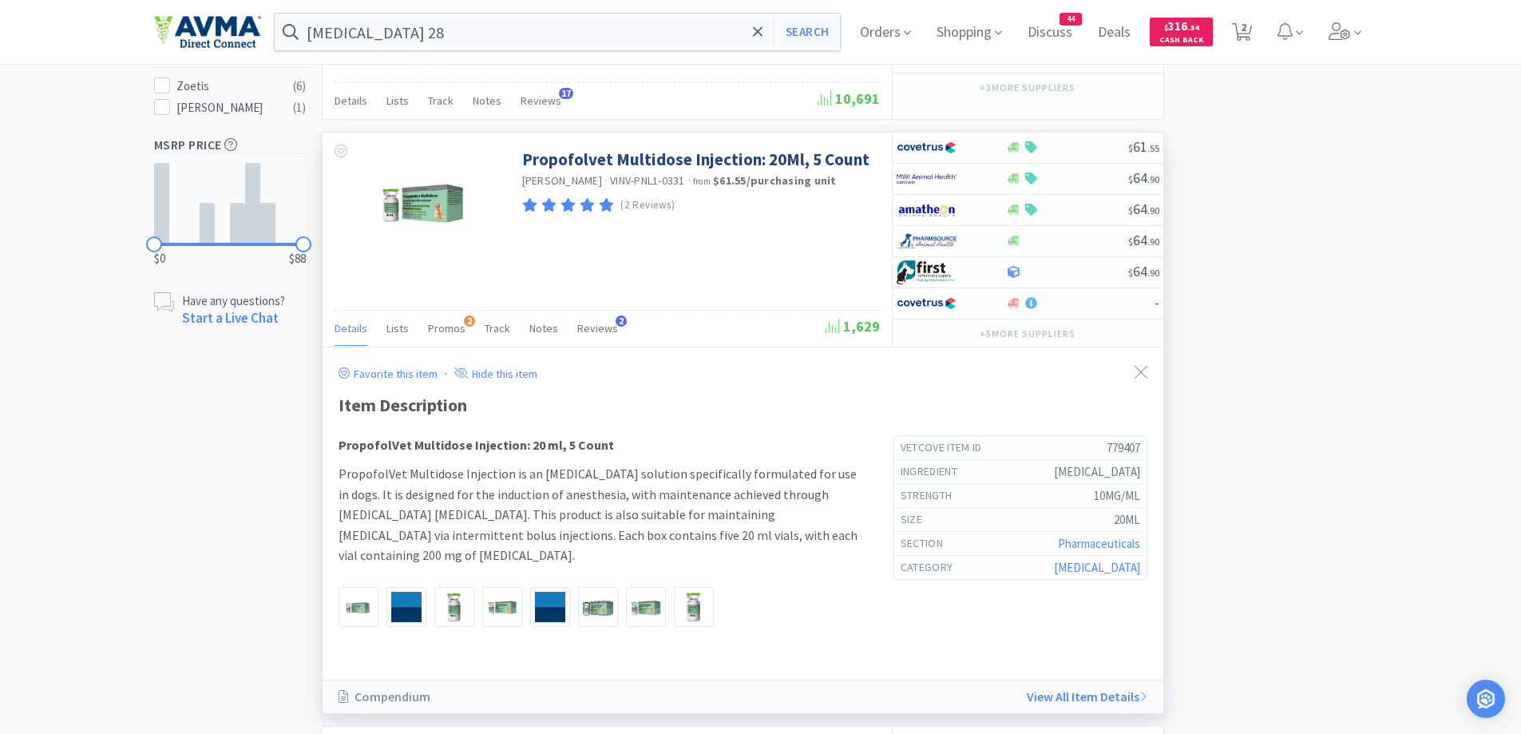
scroll to position [639, 0]
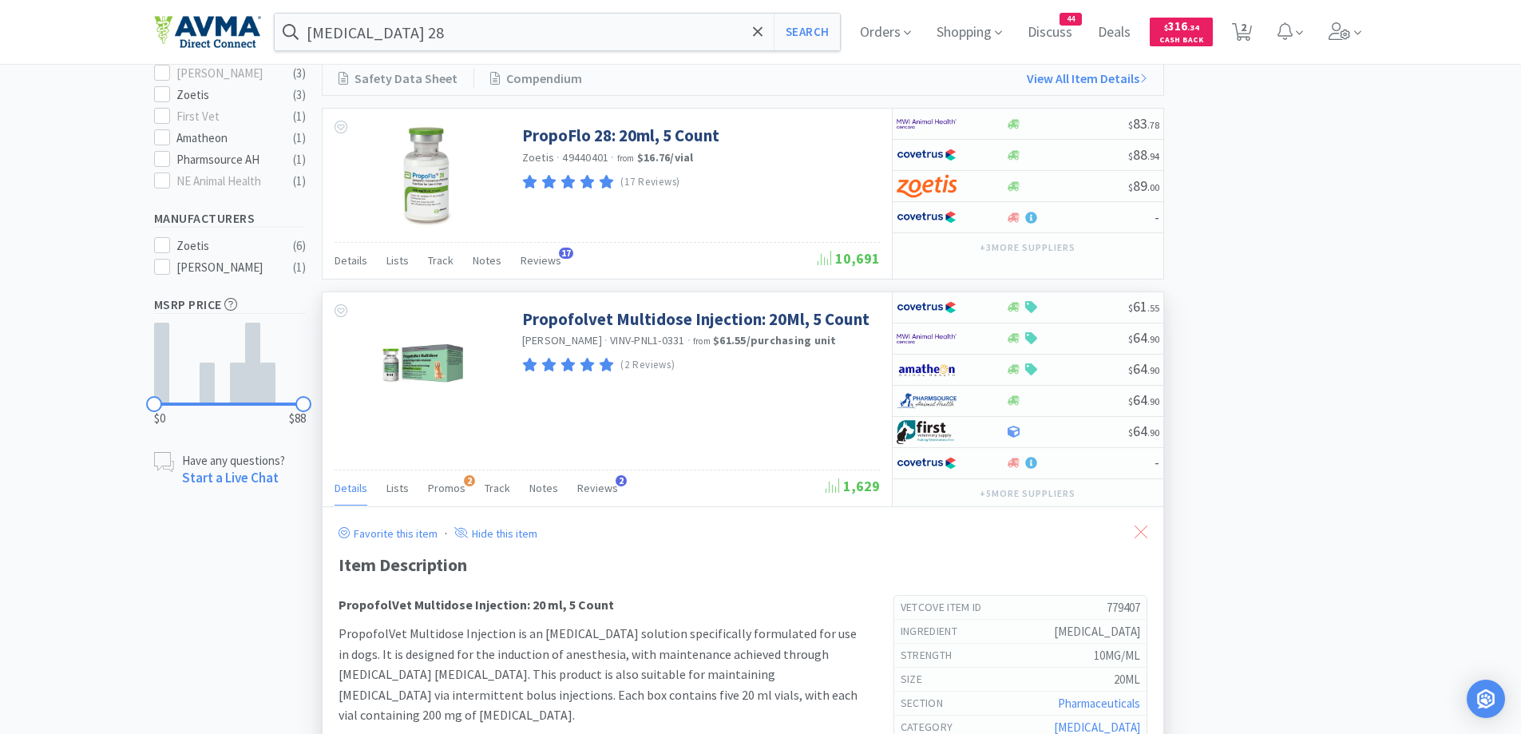
click at [1144, 537] on icon at bounding box center [1141, 531] width 13 height 13
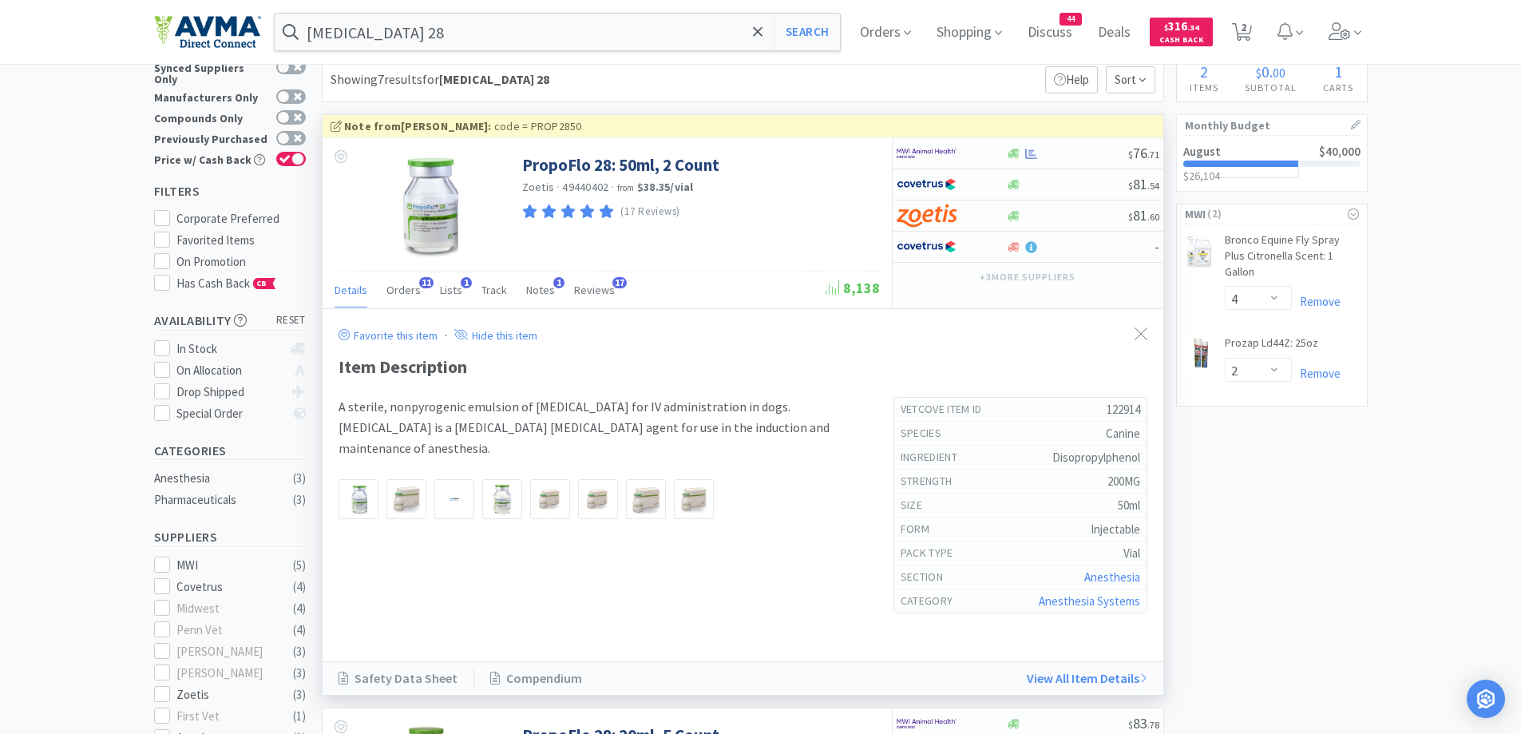
scroll to position [0, 0]
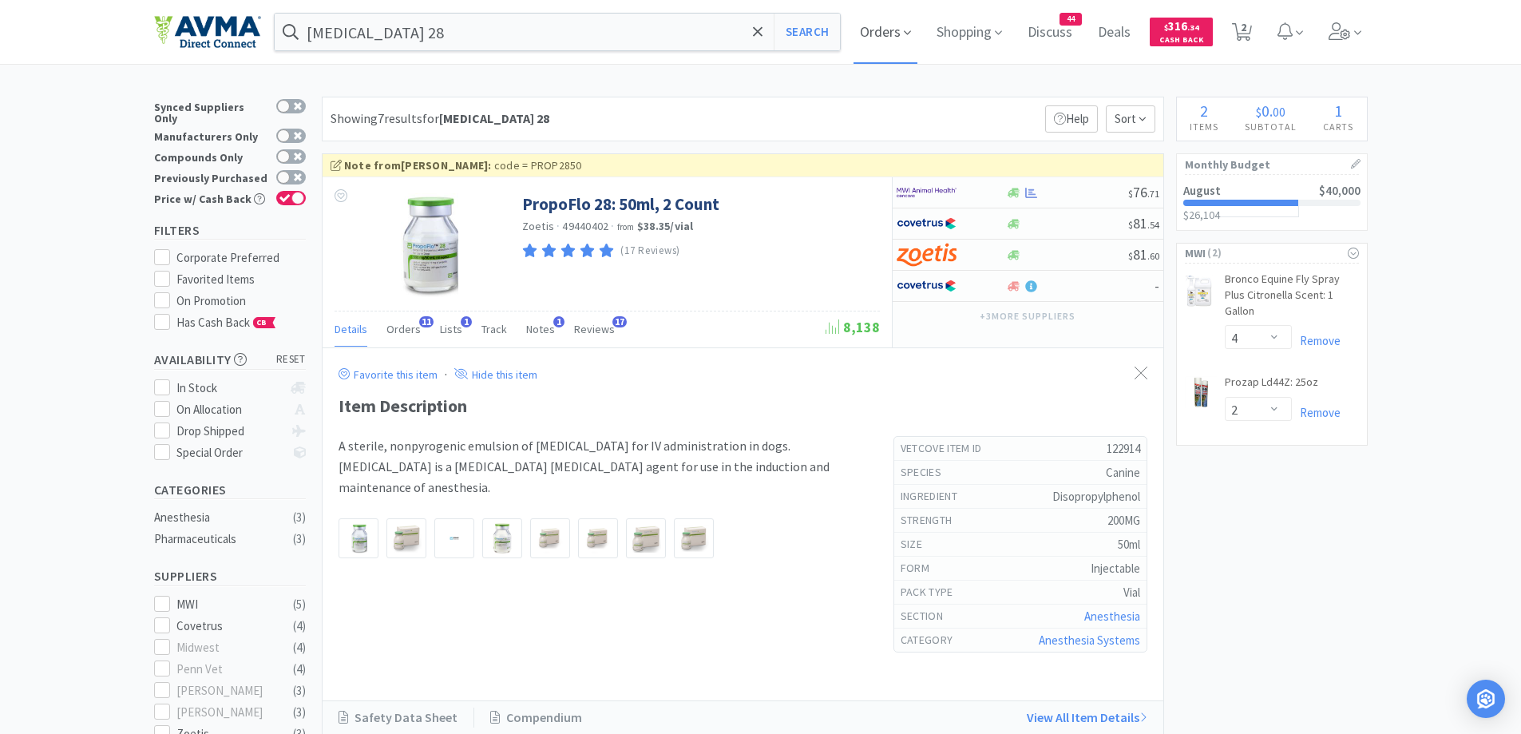
click at [882, 23] on span "Orders" at bounding box center [886, 32] width 64 height 64
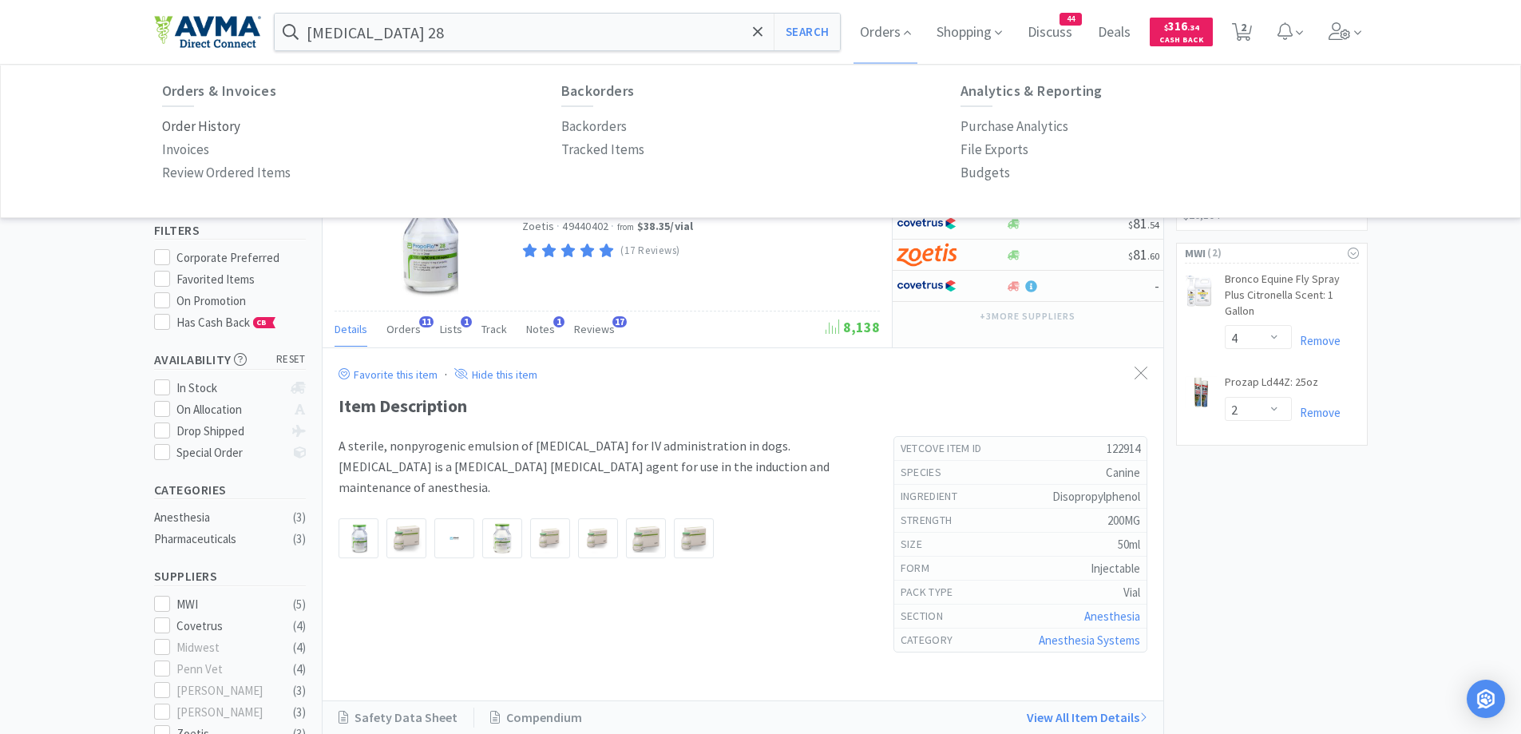
click at [212, 124] on p "Order History" at bounding box center [201, 127] width 78 height 22
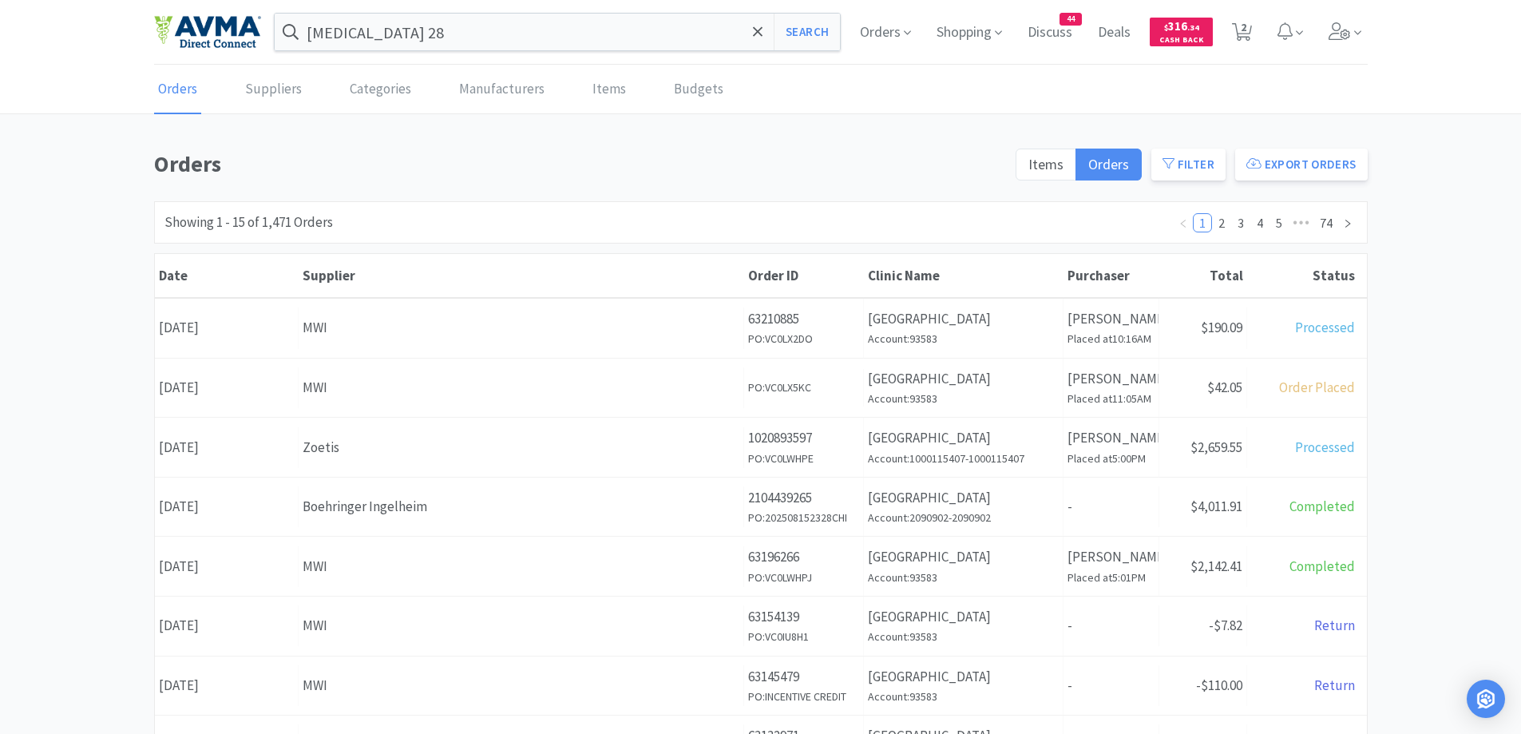
click at [1437, 233] on div "Orders Items Orders Filter Export Orders Filters Filter Suppliers All Suppliers…" at bounding box center [760, 697] width 1521 height 1102
click at [1243, 25] on span "2" at bounding box center [1244, 27] width 6 height 64
select select "4"
select select "2"
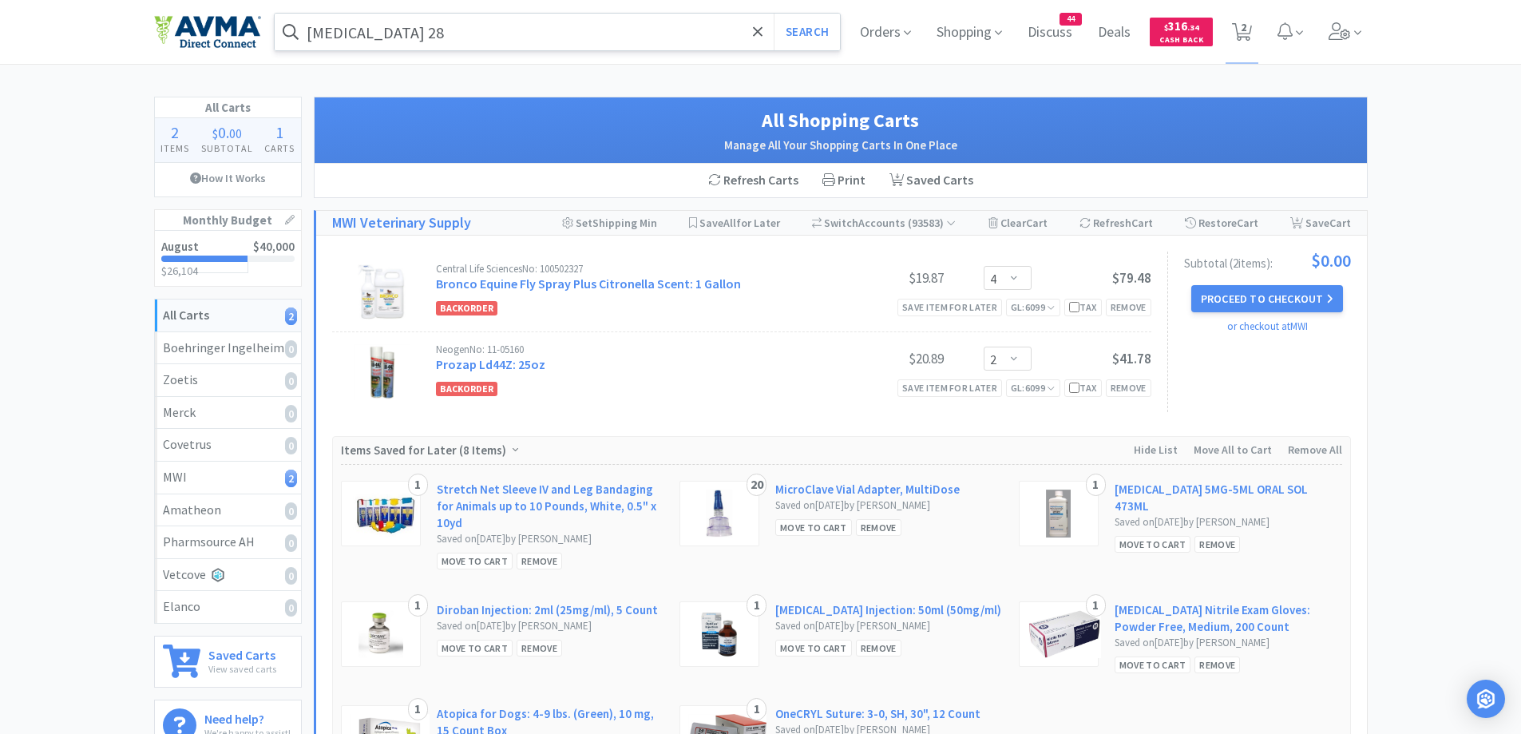
click at [433, 28] on input "propofol 28" at bounding box center [558, 32] width 566 height 37
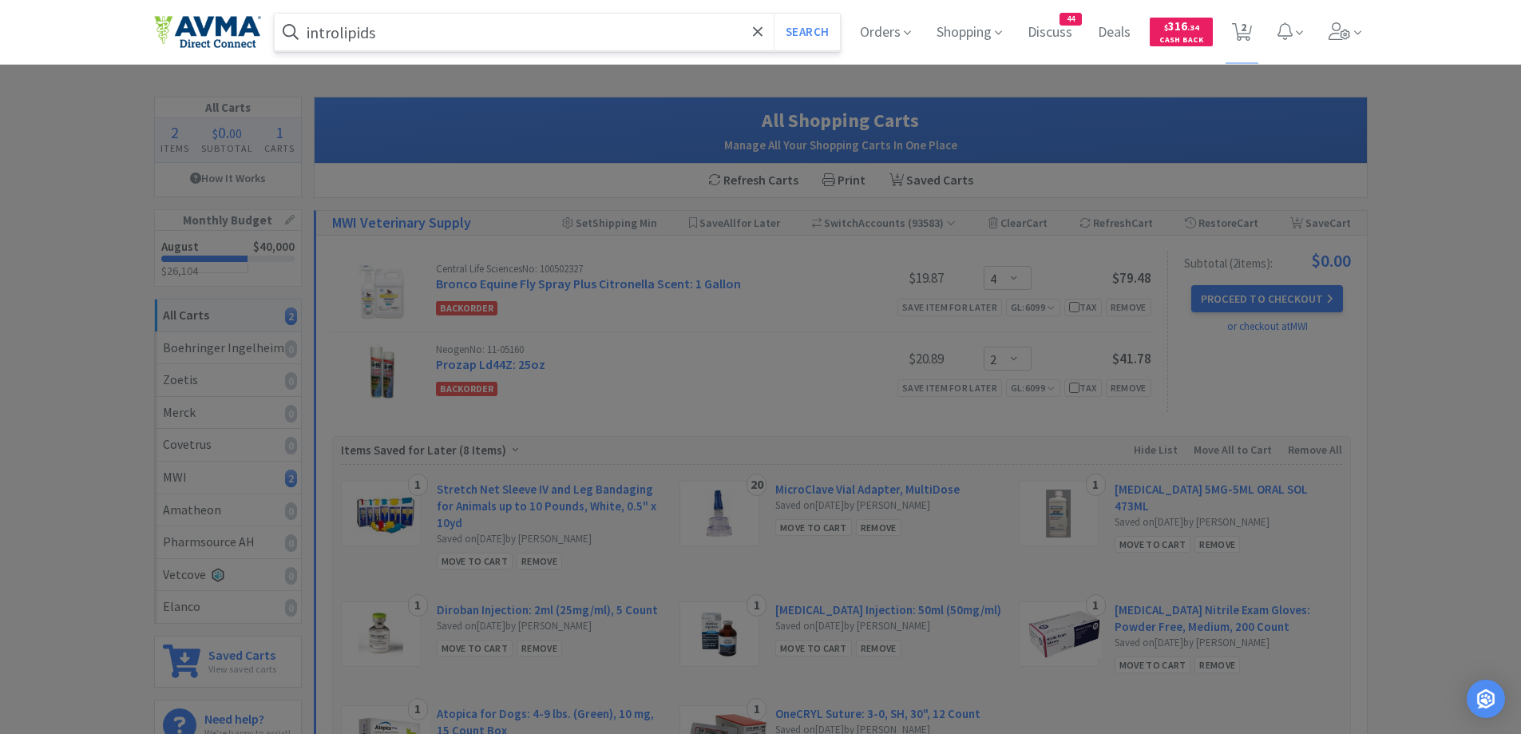
type input "introlipids"
click at [774, 14] on button "Search" at bounding box center [807, 32] width 66 height 37
select select "4"
select select "2"
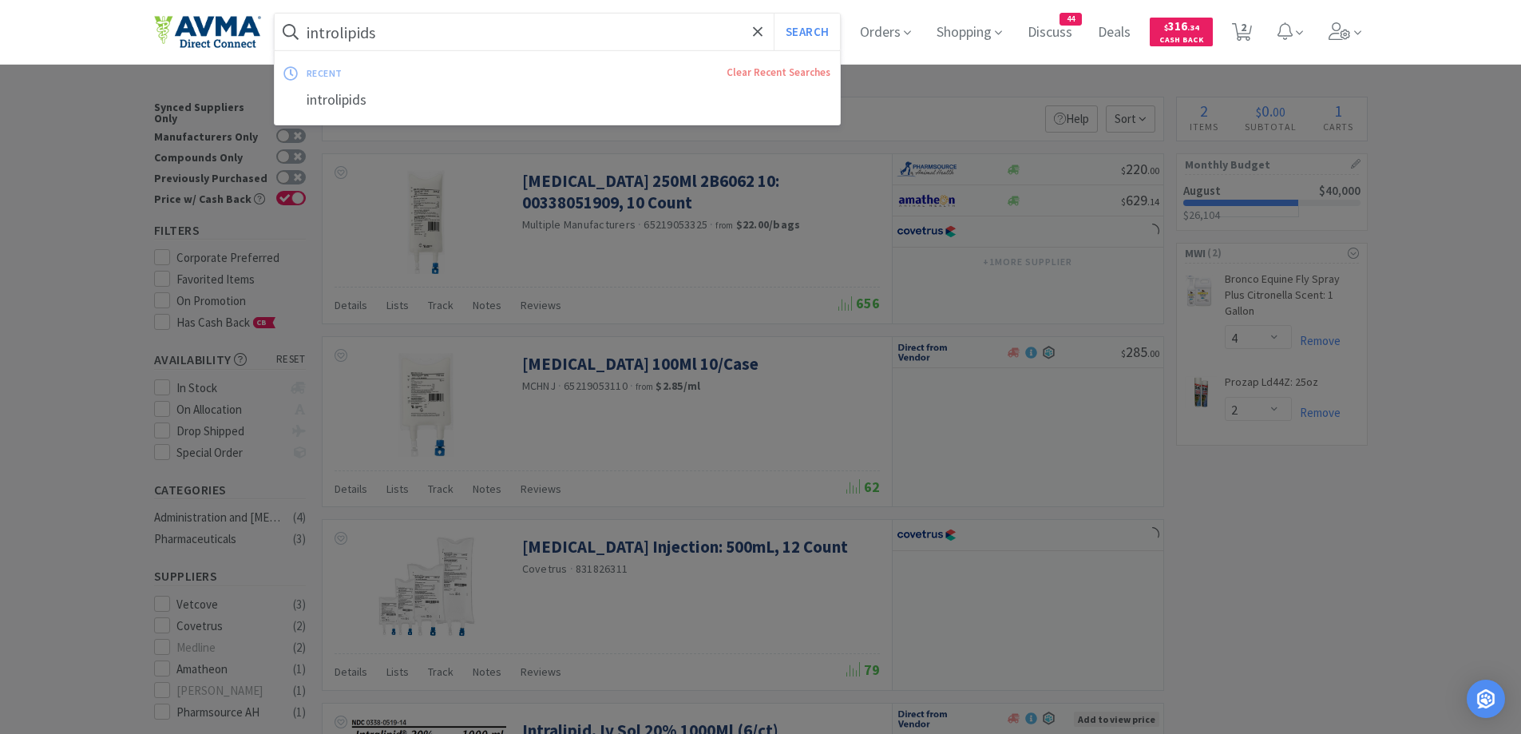
click at [340, 35] on input "introlipids" at bounding box center [558, 32] width 566 height 37
click at [344, 33] on input "introlipids" at bounding box center [558, 32] width 566 height 37
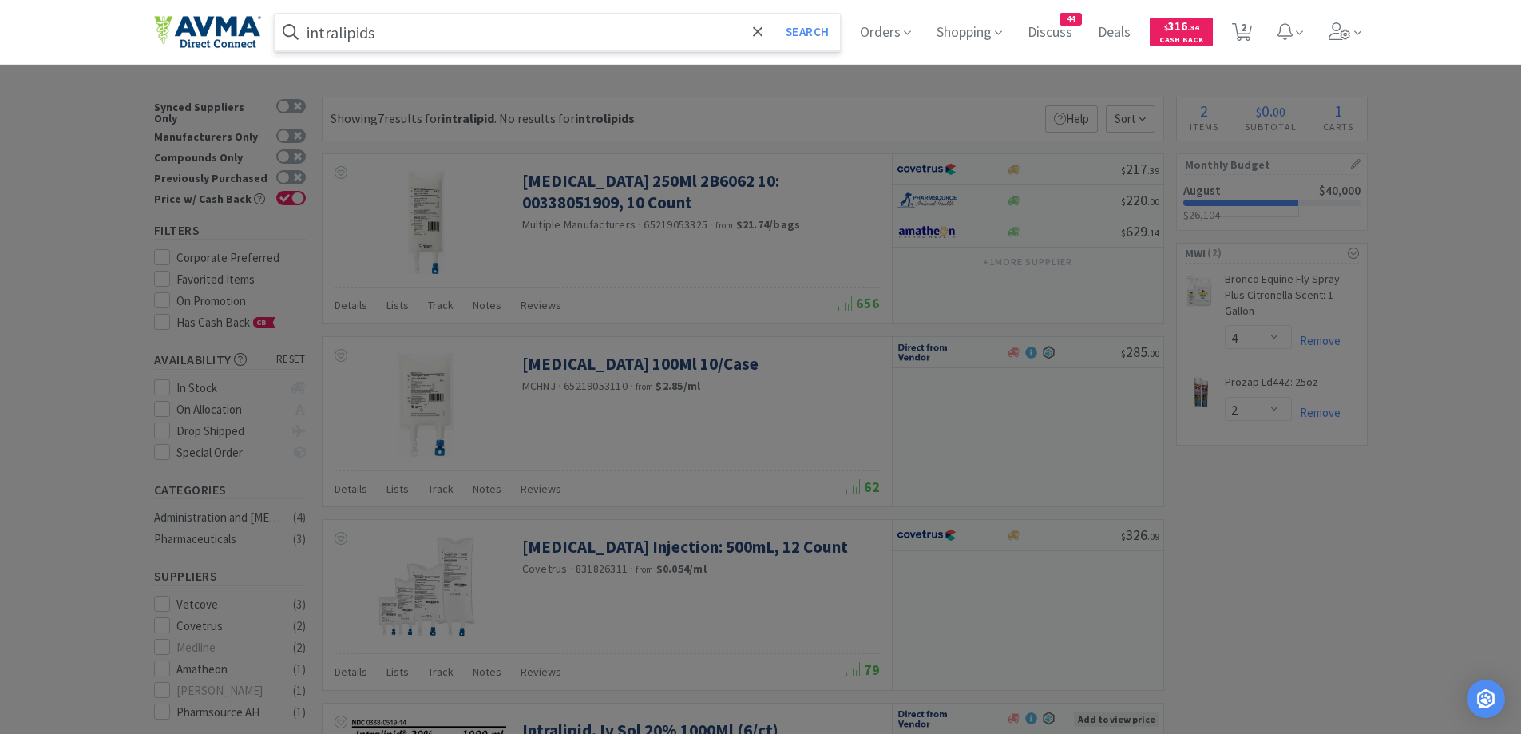
click at [774, 14] on button "Search" at bounding box center [807, 32] width 66 height 37
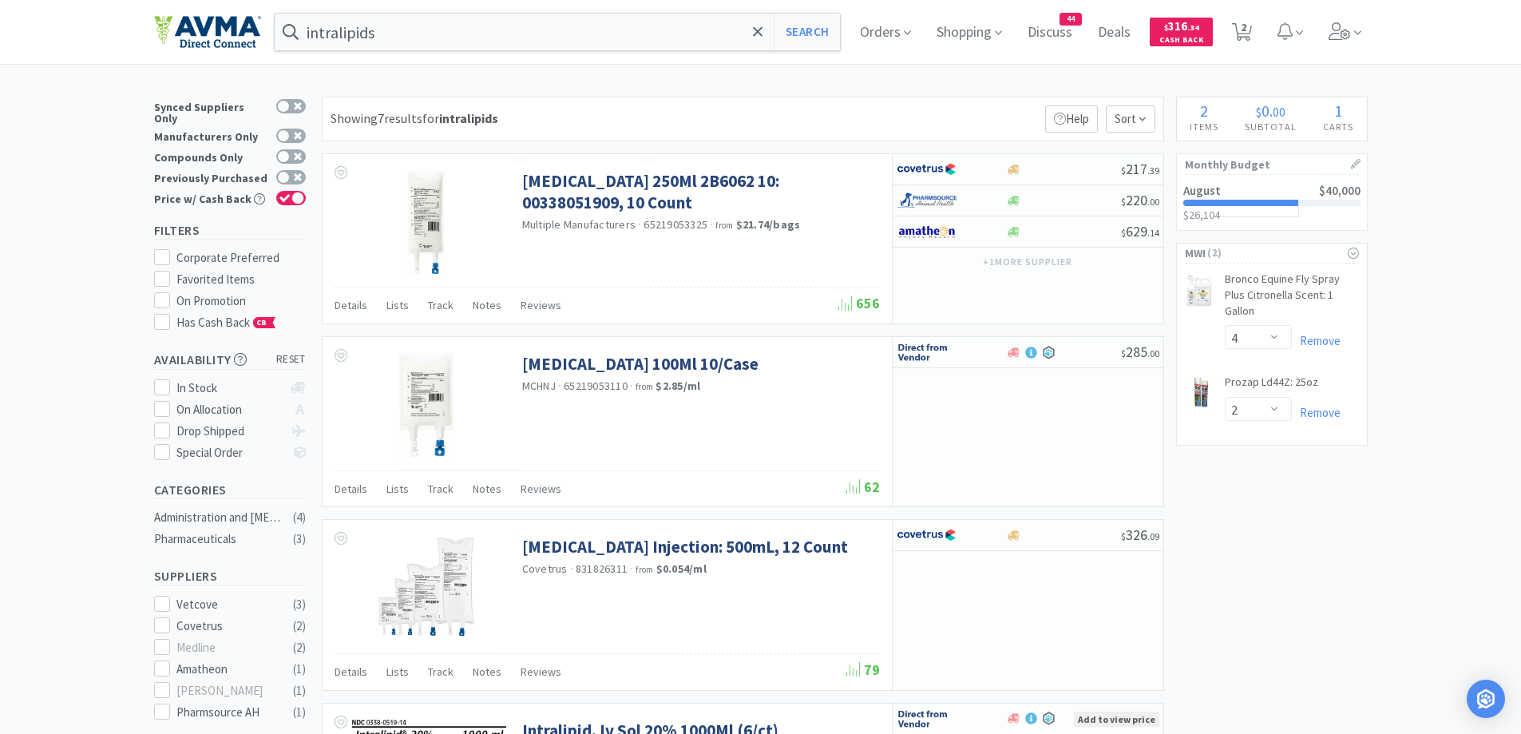
click at [807, 99] on div "Showing 7 results for intralipids Filters Help Sort" at bounding box center [743, 119] width 842 height 45
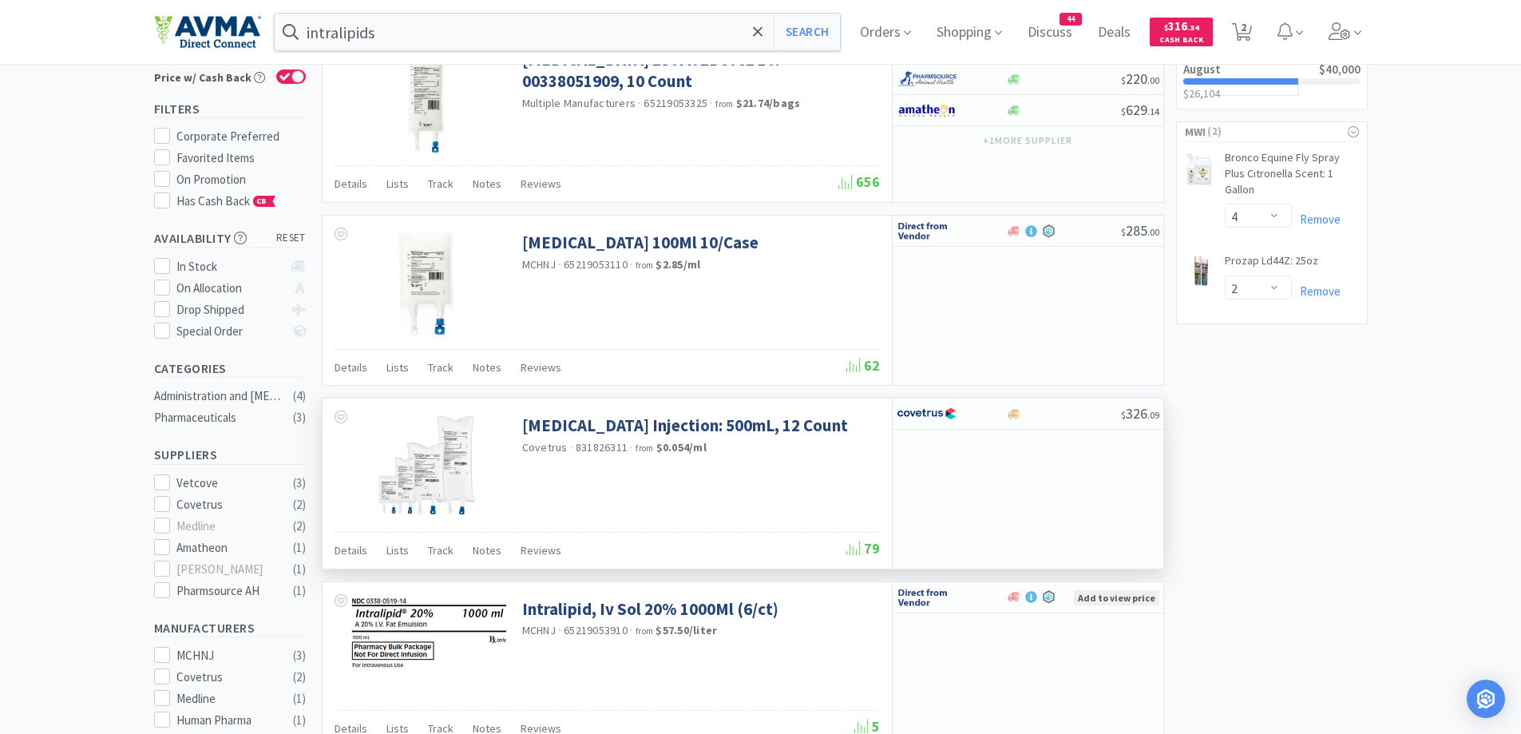
scroll to position [160, 0]
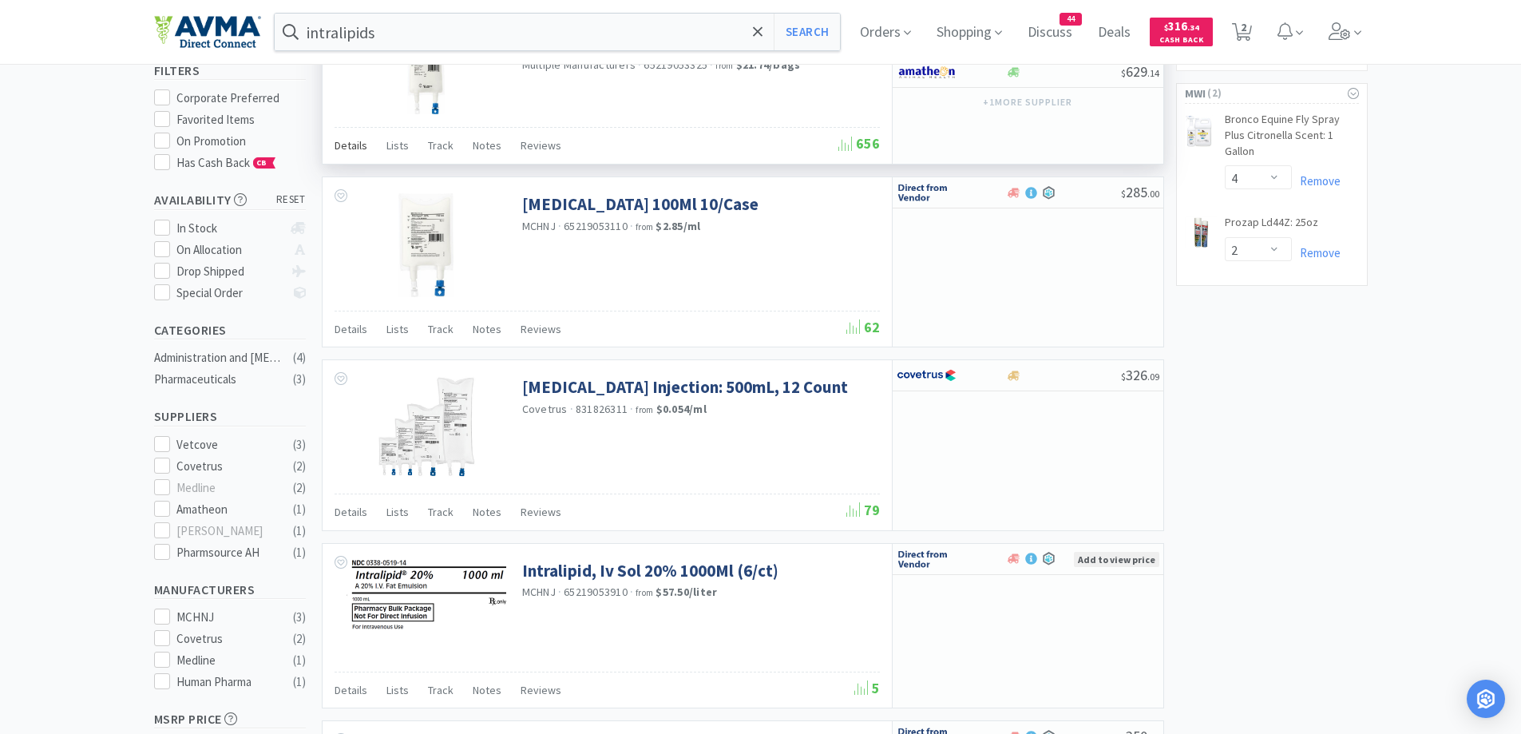
click at [350, 160] on div "Details" at bounding box center [351, 148] width 33 height 30
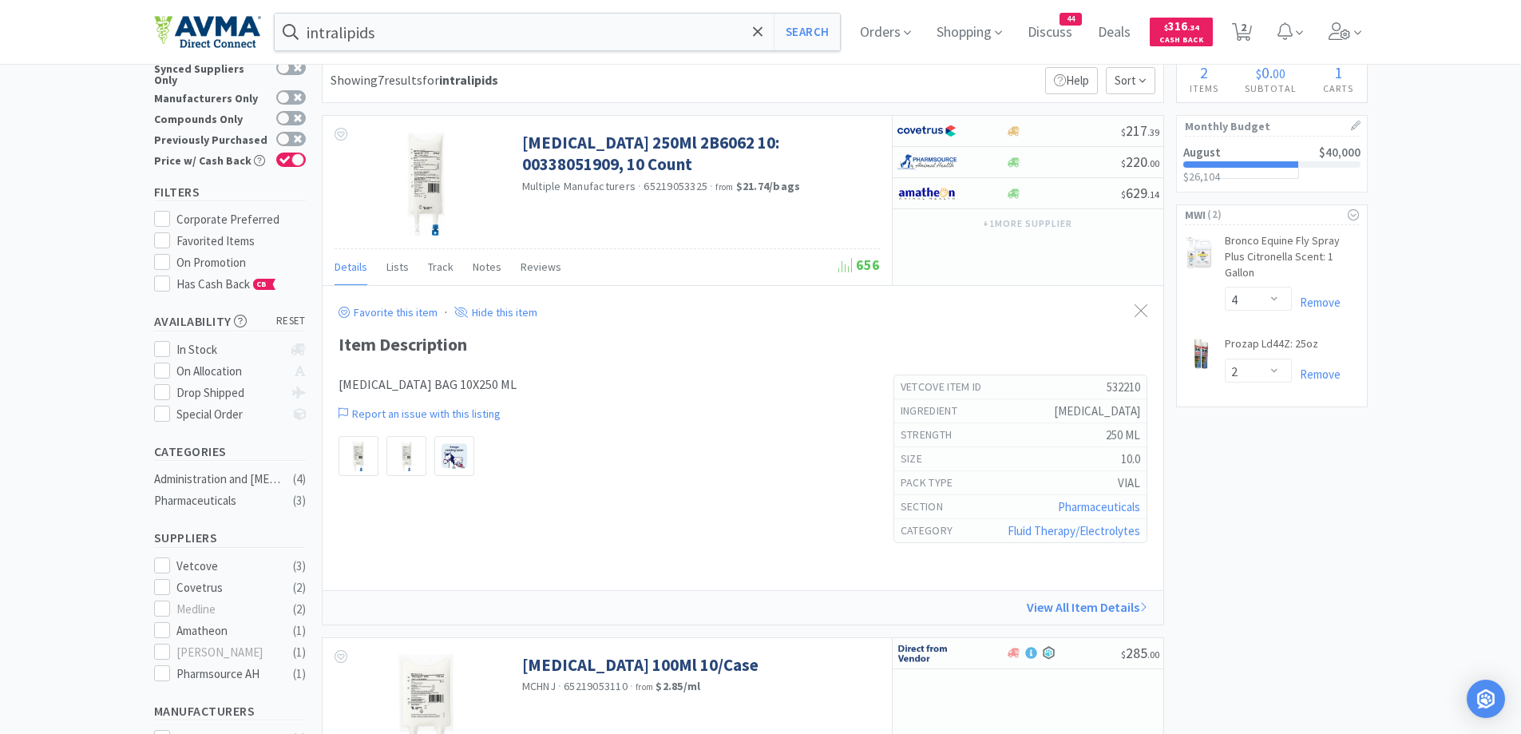
scroll to position [0, 0]
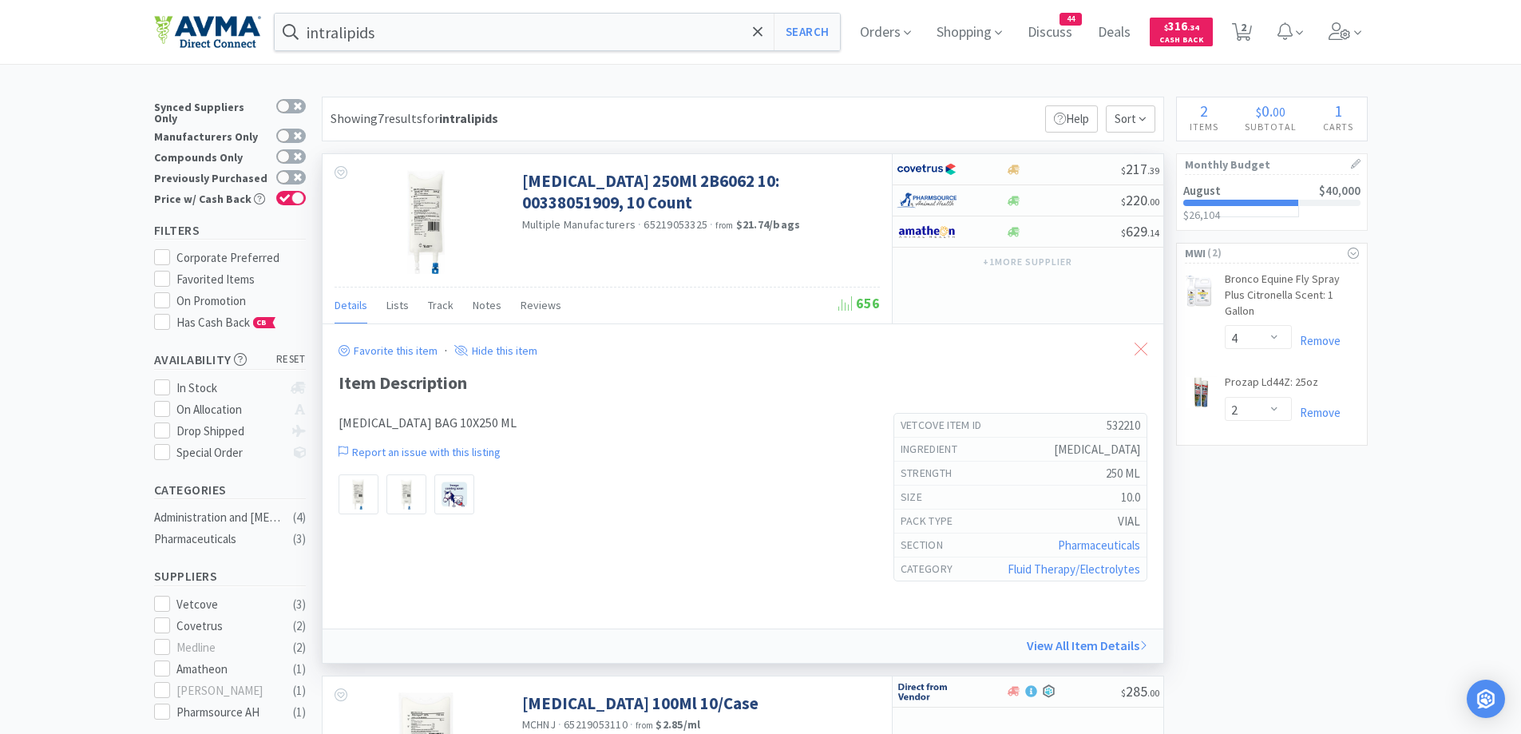
click at [1147, 347] on icon at bounding box center [1141, 349] width 13 height 13
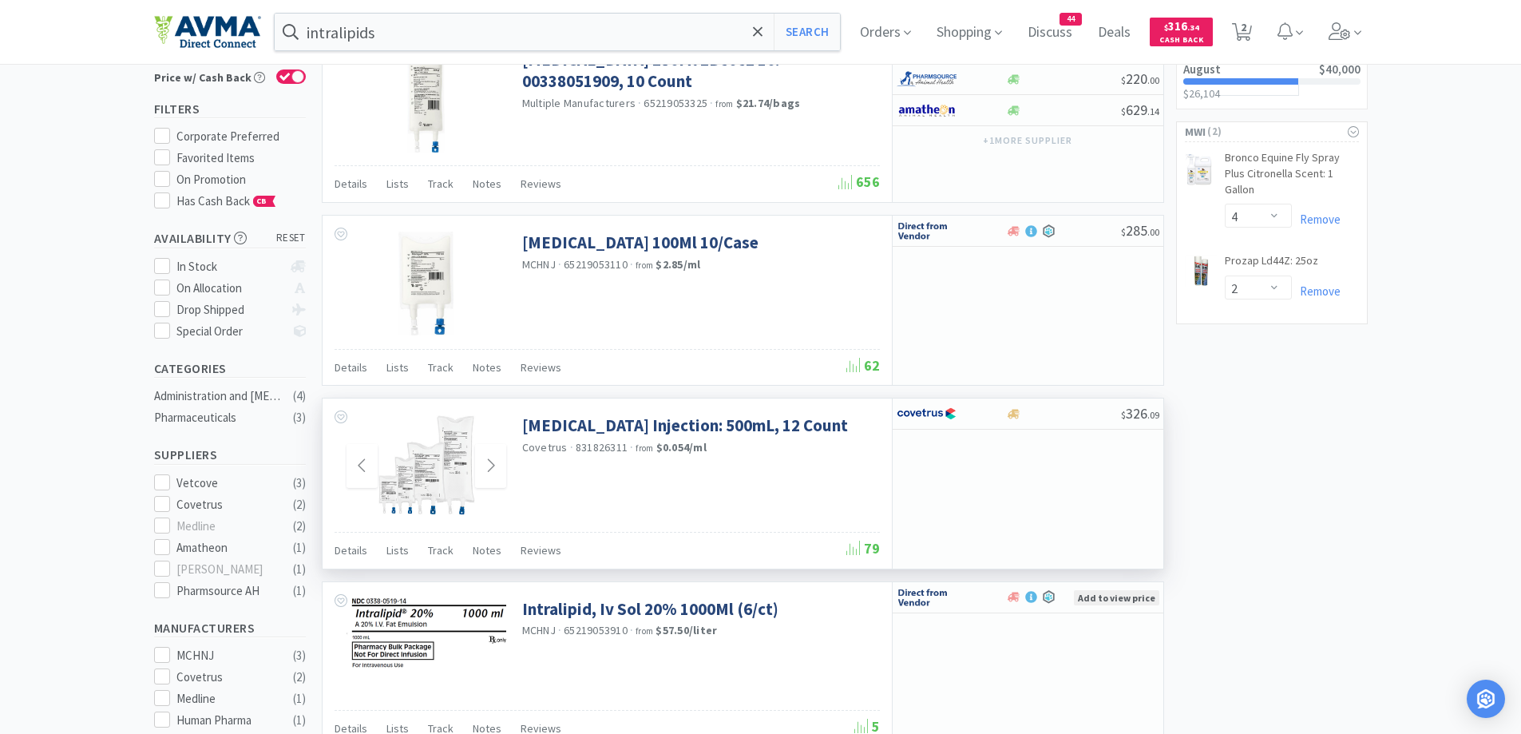
scroll to position [160, 0]
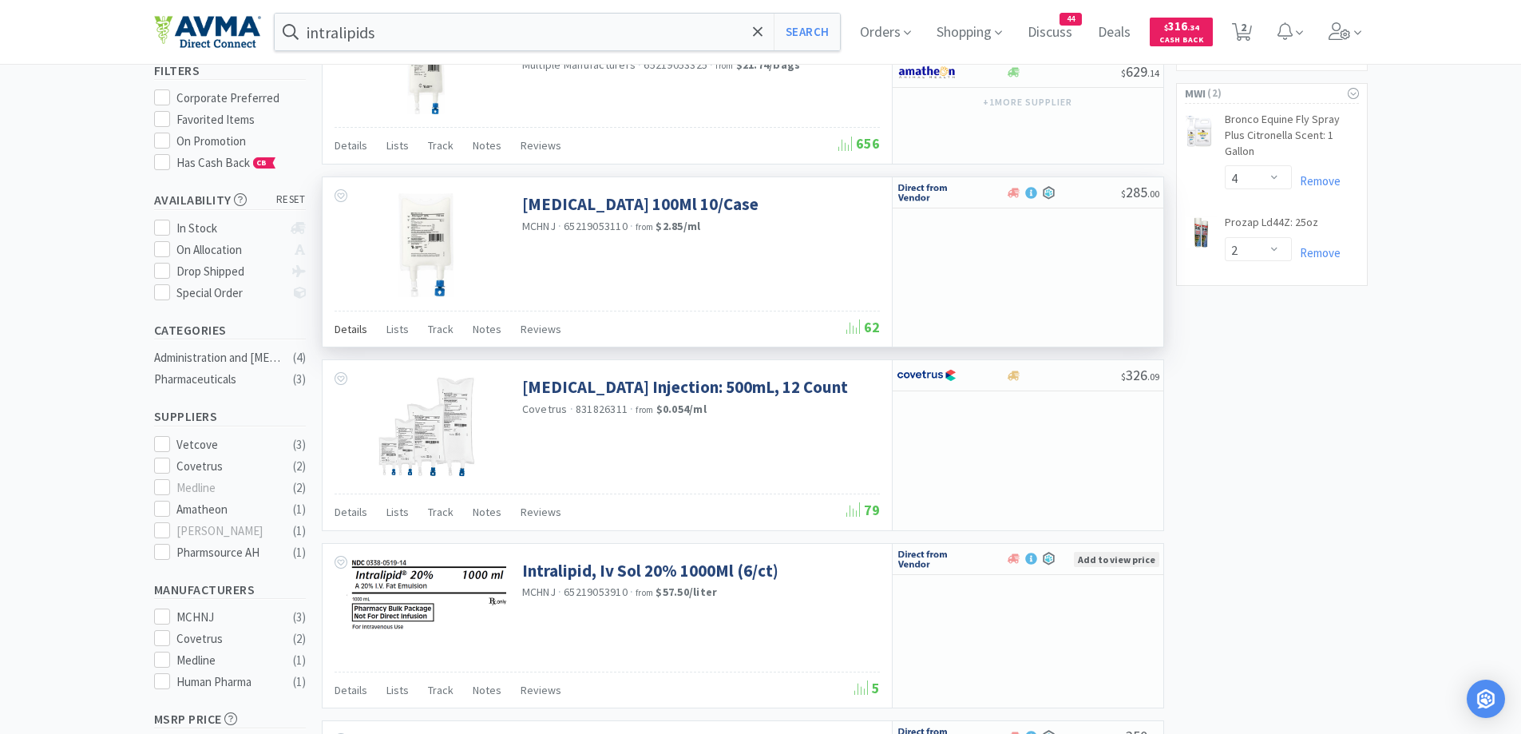
click at [342, 327] on span "Details" at bounding box center [351, 329] width 33 height 14
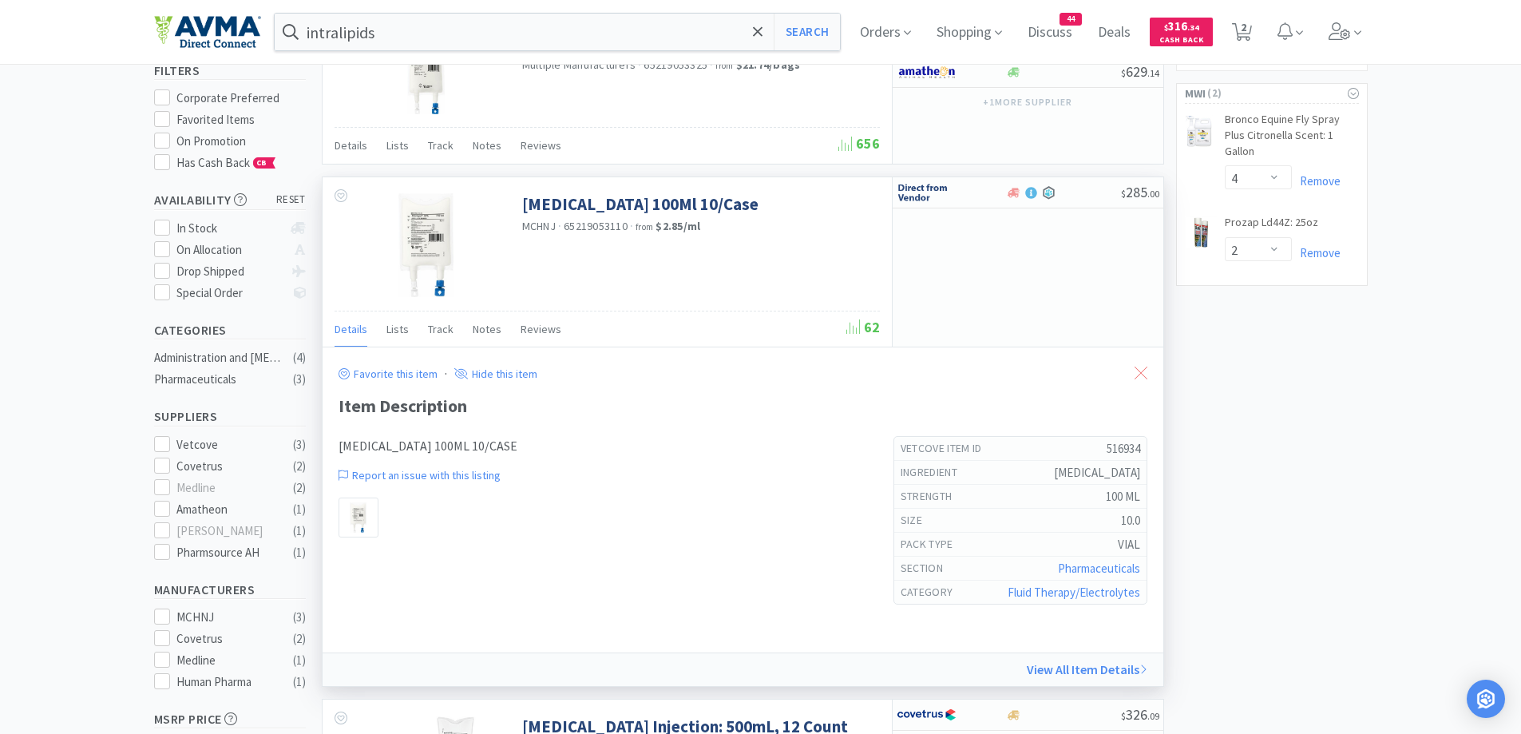
click at [1145, 381] on div at bounding box center [1141, 373] width 29 height 37
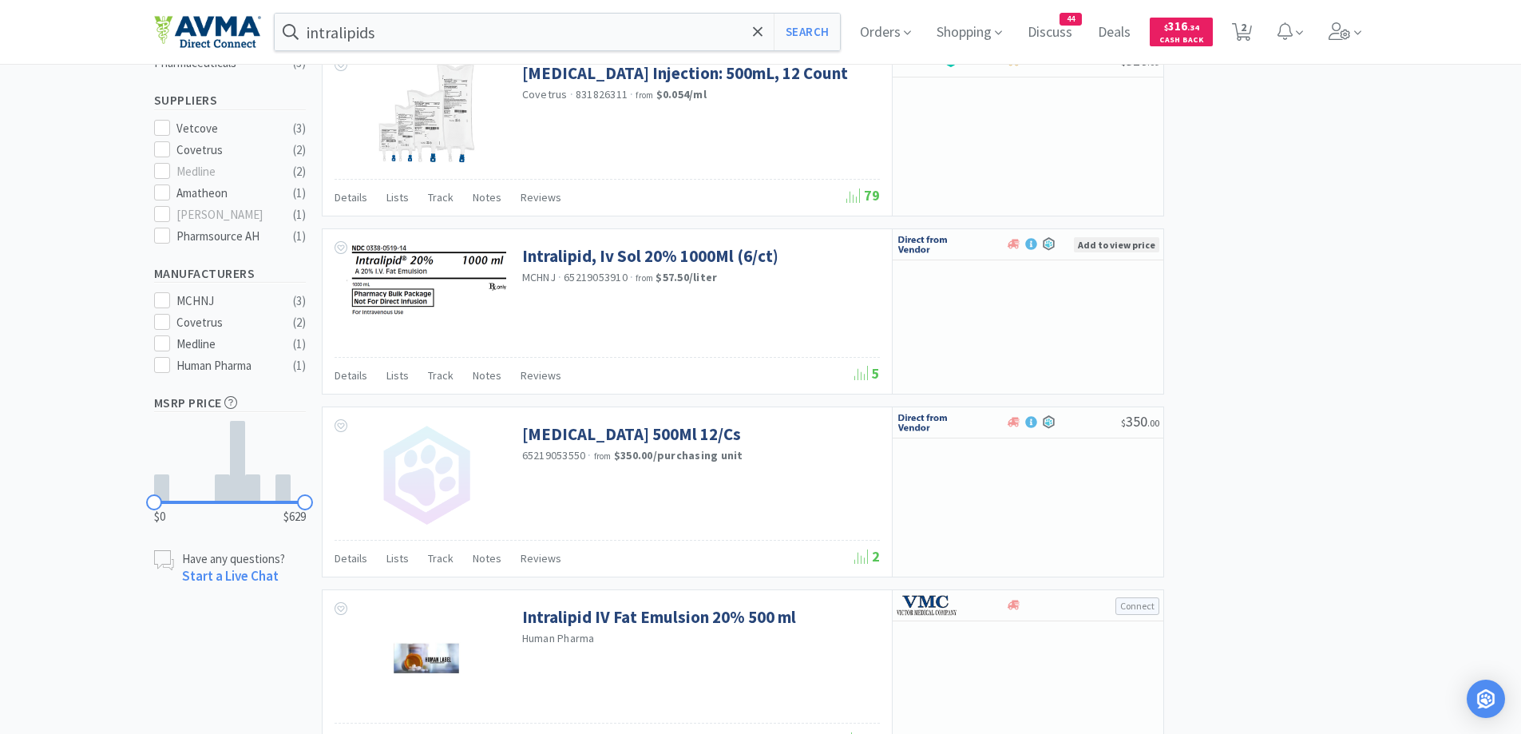
scroll to position [479, 0]
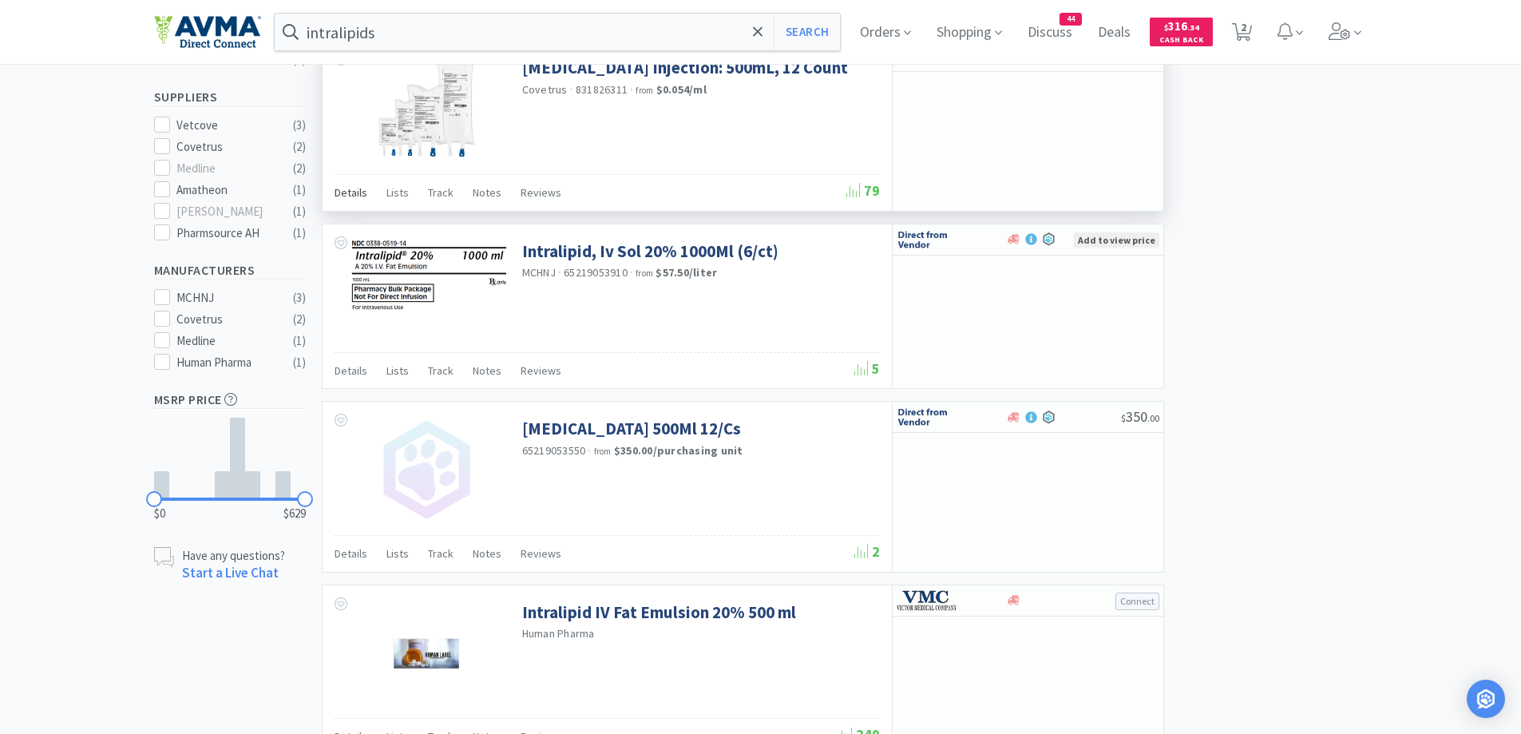
click at [336, 192] on span "Details" at bounding box center [351, 192] width 33 height 14
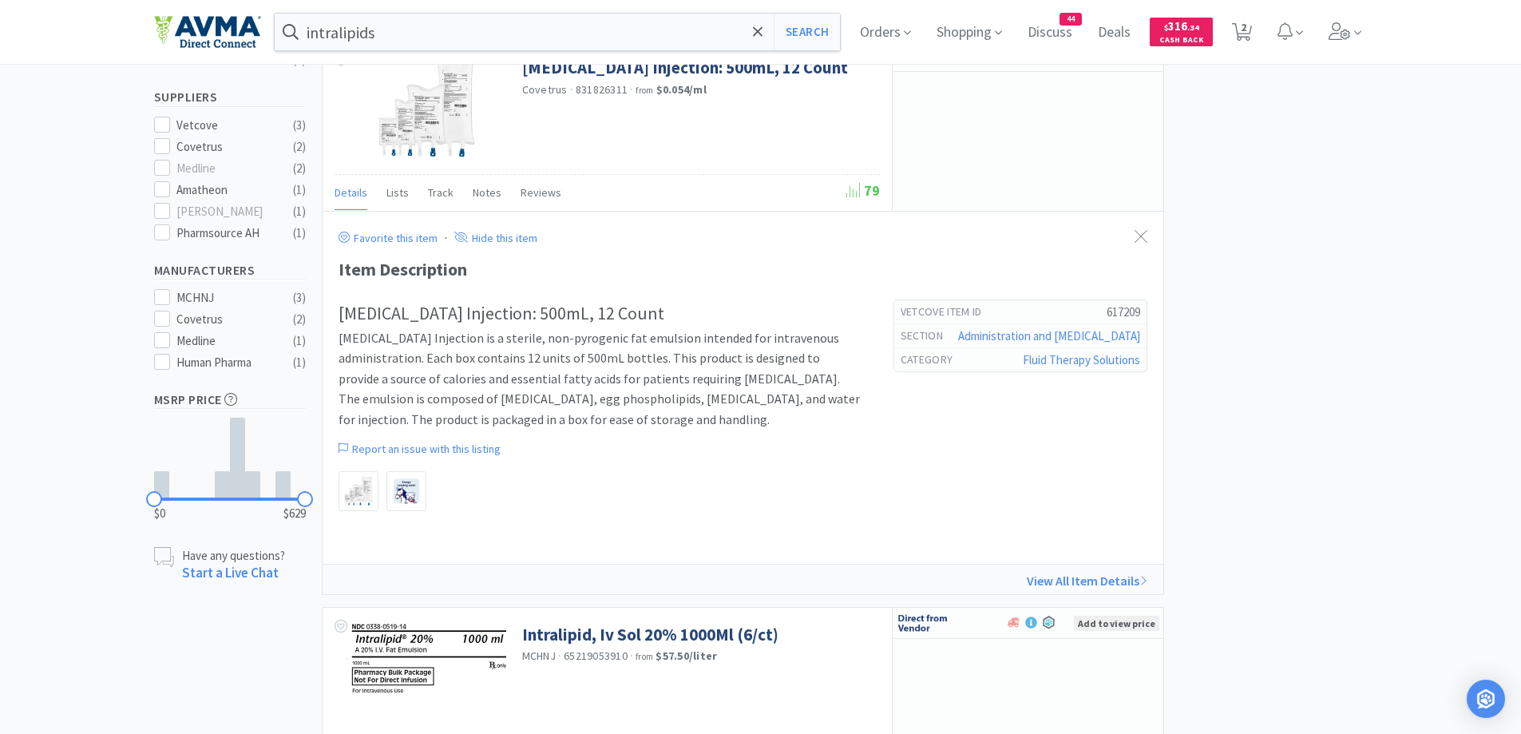
scroll to position [319, 0]
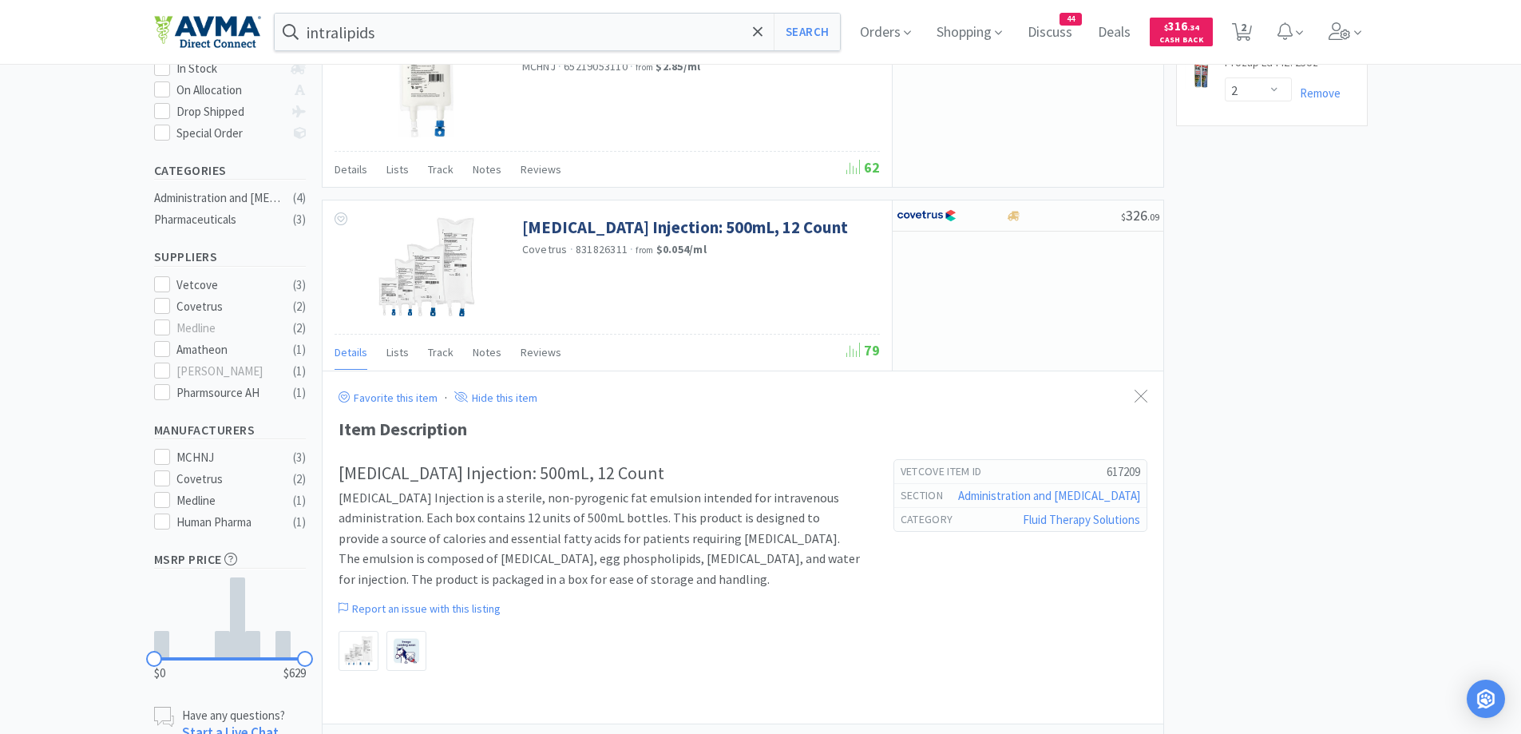
click at [1260, 296] on div "× Filter Results Synced Suppliers Only Manufacturers Only Compounds Only Previo…" at bounding box center [761, 658] width 1214 height 1763
click at [1351, 415] on div "× Filter Results Synced Suppliers Only Manufacturers Only Compounds Only Previo…" at bounding box center [761, 658] width 1214 height 1763
click at [1317, 396] on div "× Filter Results Synced Suppliers Only Manufacturers Only Compounds Only Previo…" at bounding box center [761, 658] width 1214 height 1763
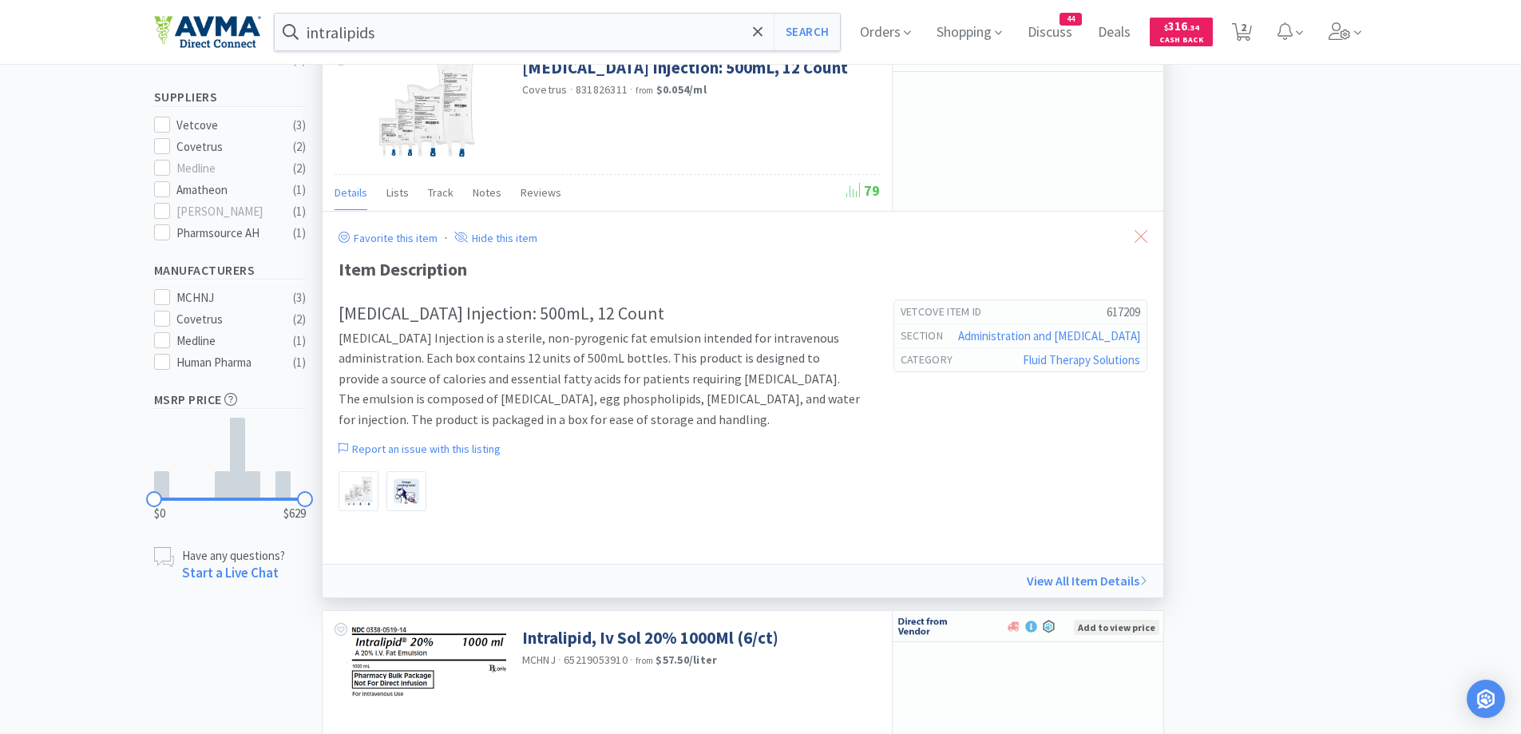
click at [1137, 234] on icon at bounding box center [1141, 236] width 13 height 13
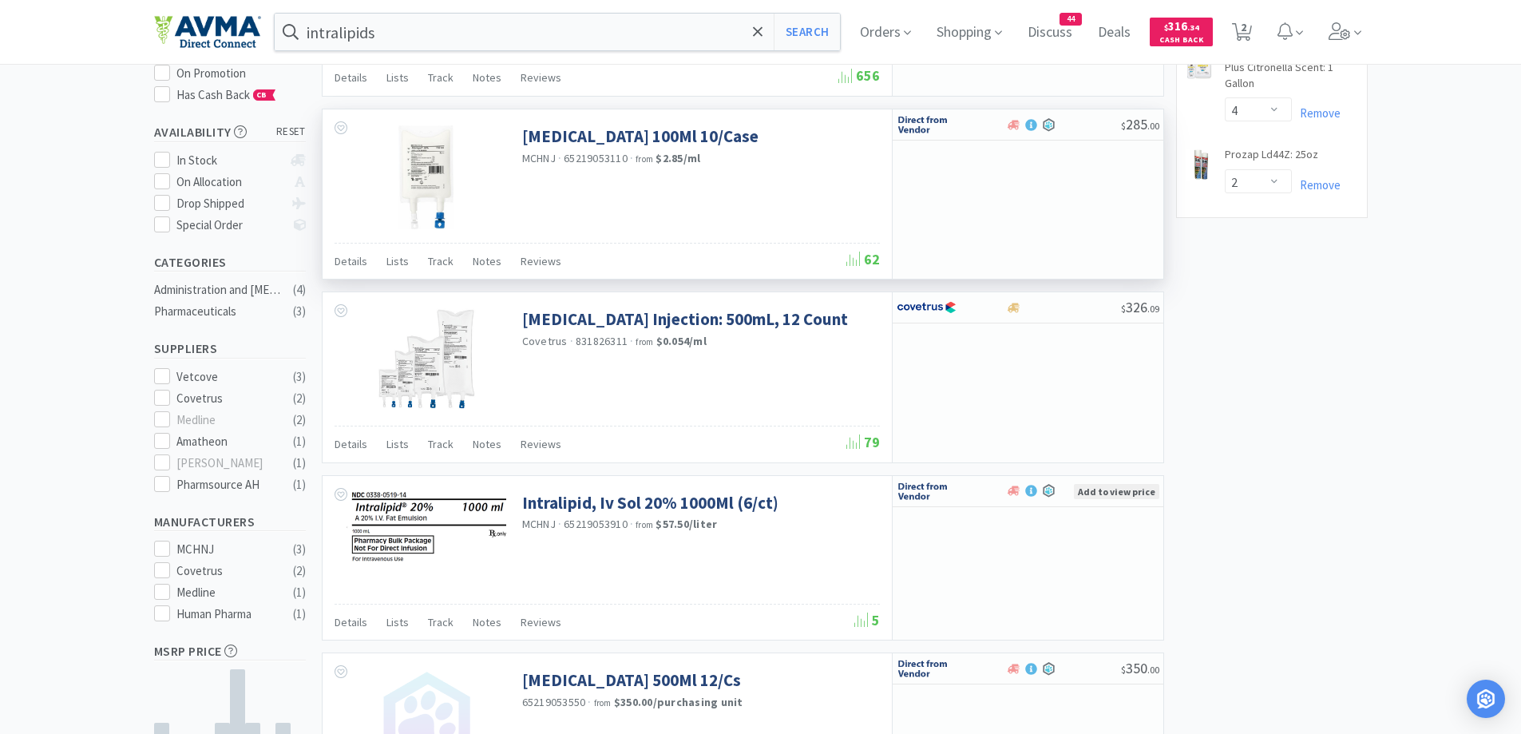
scroll to position [0, 0]
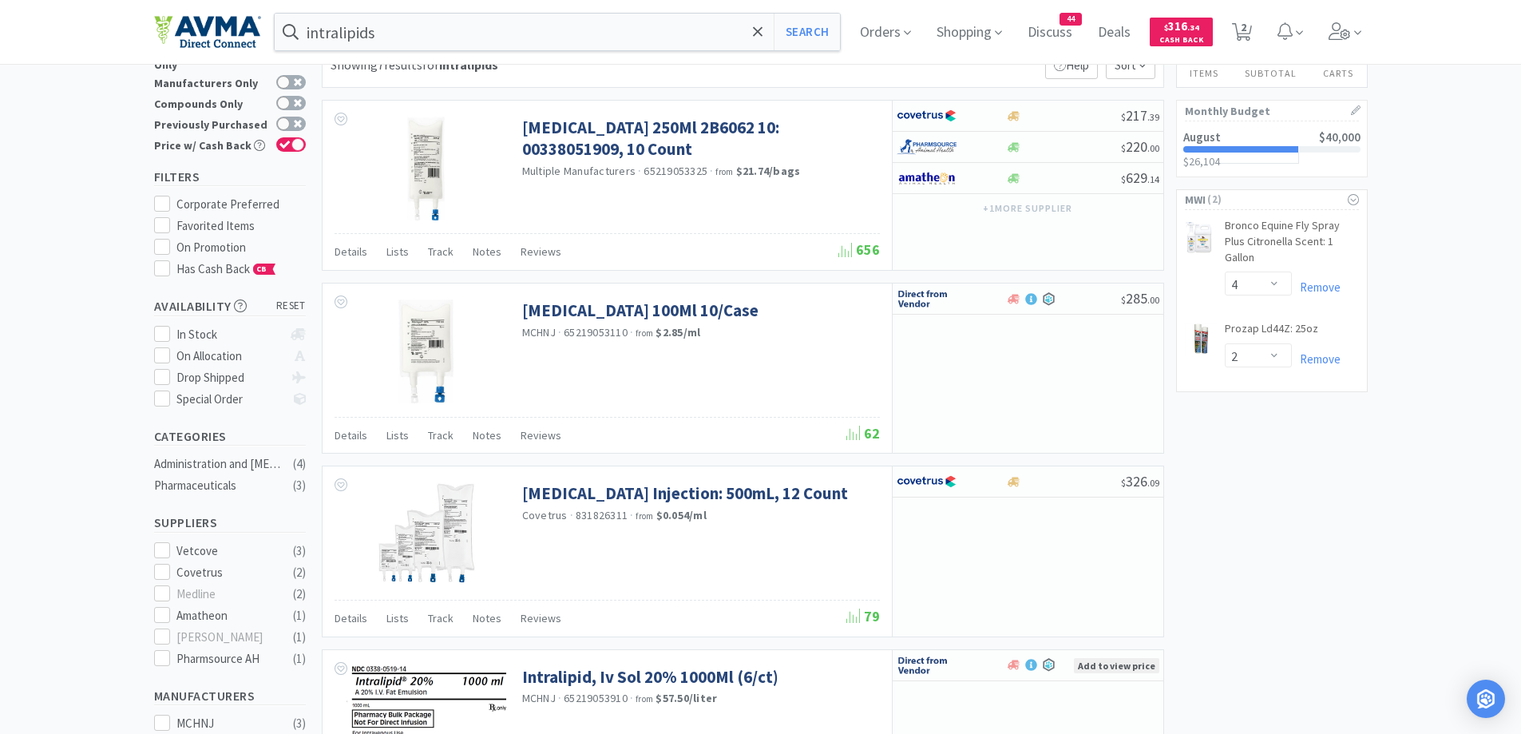
scroll to position [69, 0]
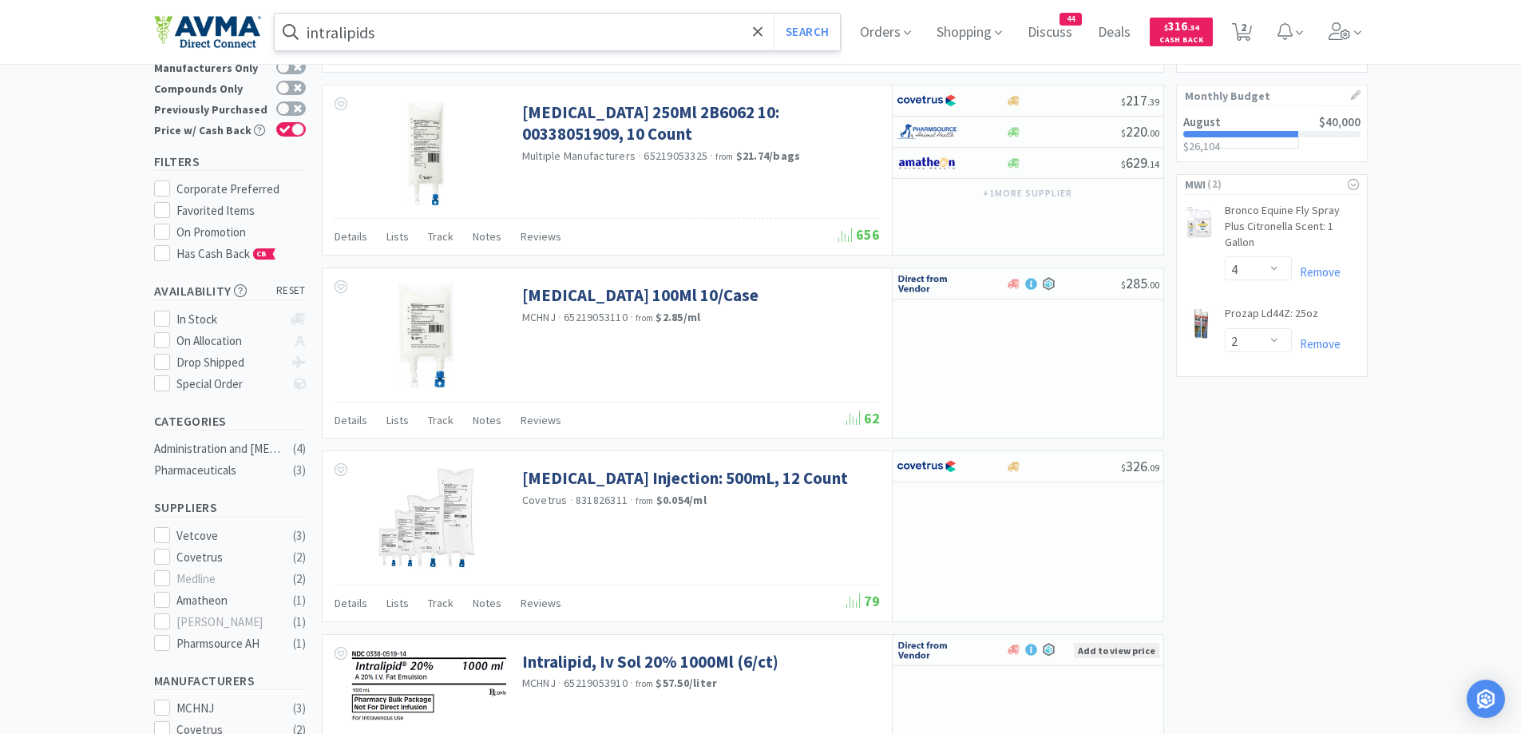
click at [398, 36] on input "intralipids" at bounding box center [558, 32] width 566 height 37
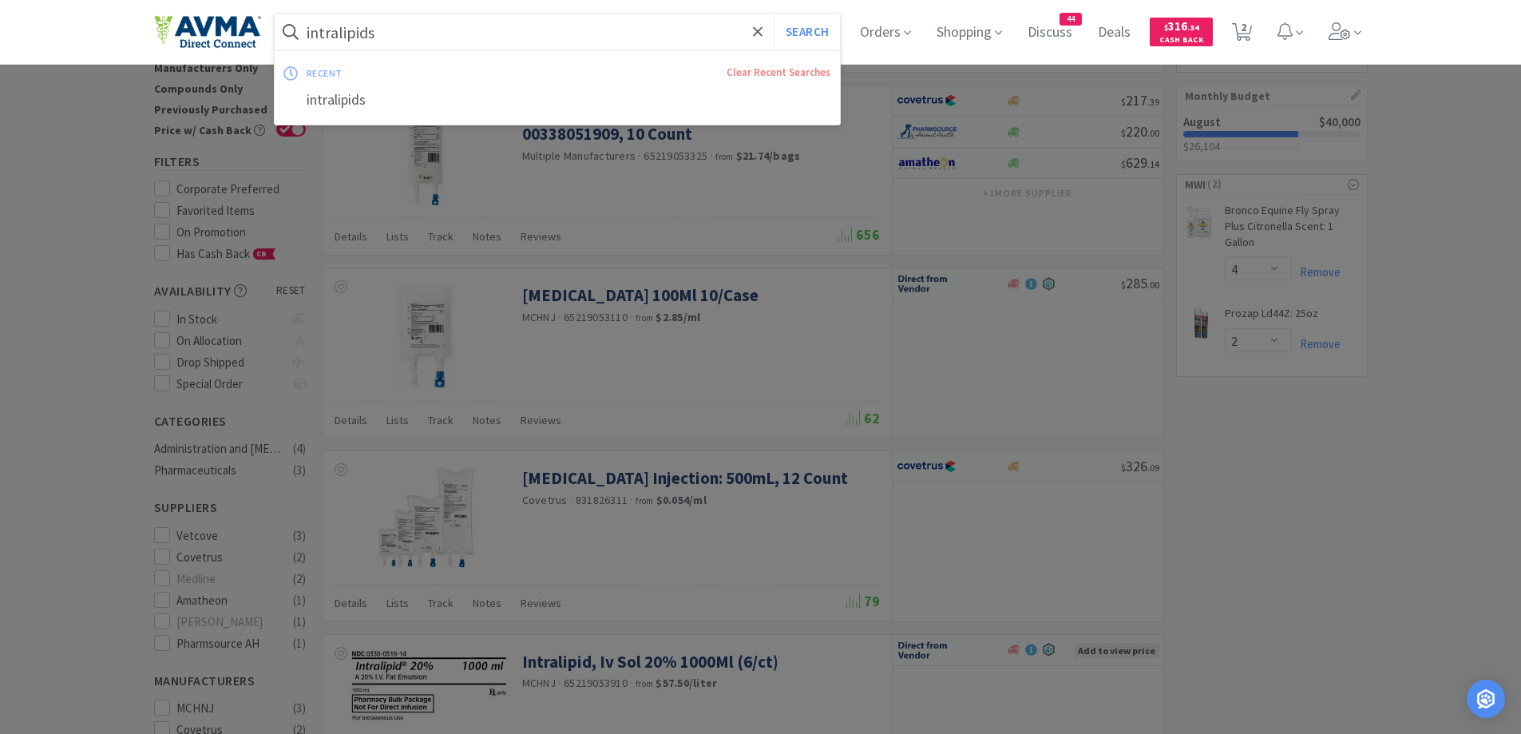
click at [398, 35] on input "intralipids" at bounding box center [558, 32] width 566 height 37
click at [373, 38] on input "intralipids" at bounding box center [558, 32] width 566 height 37
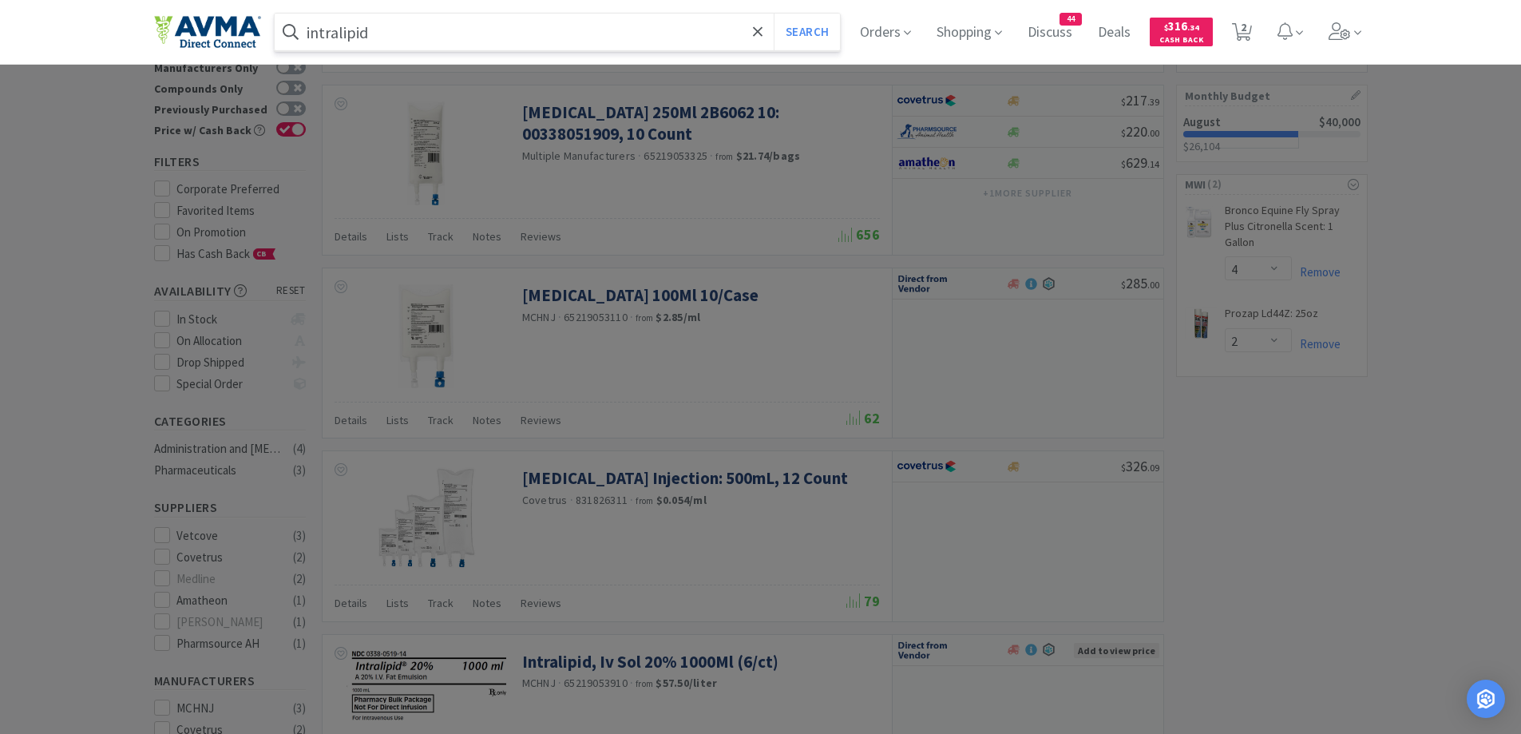
type input "intralipid"
click at [774, 14] on button "Search" at bounding box center [807, 32] width 66 height 37
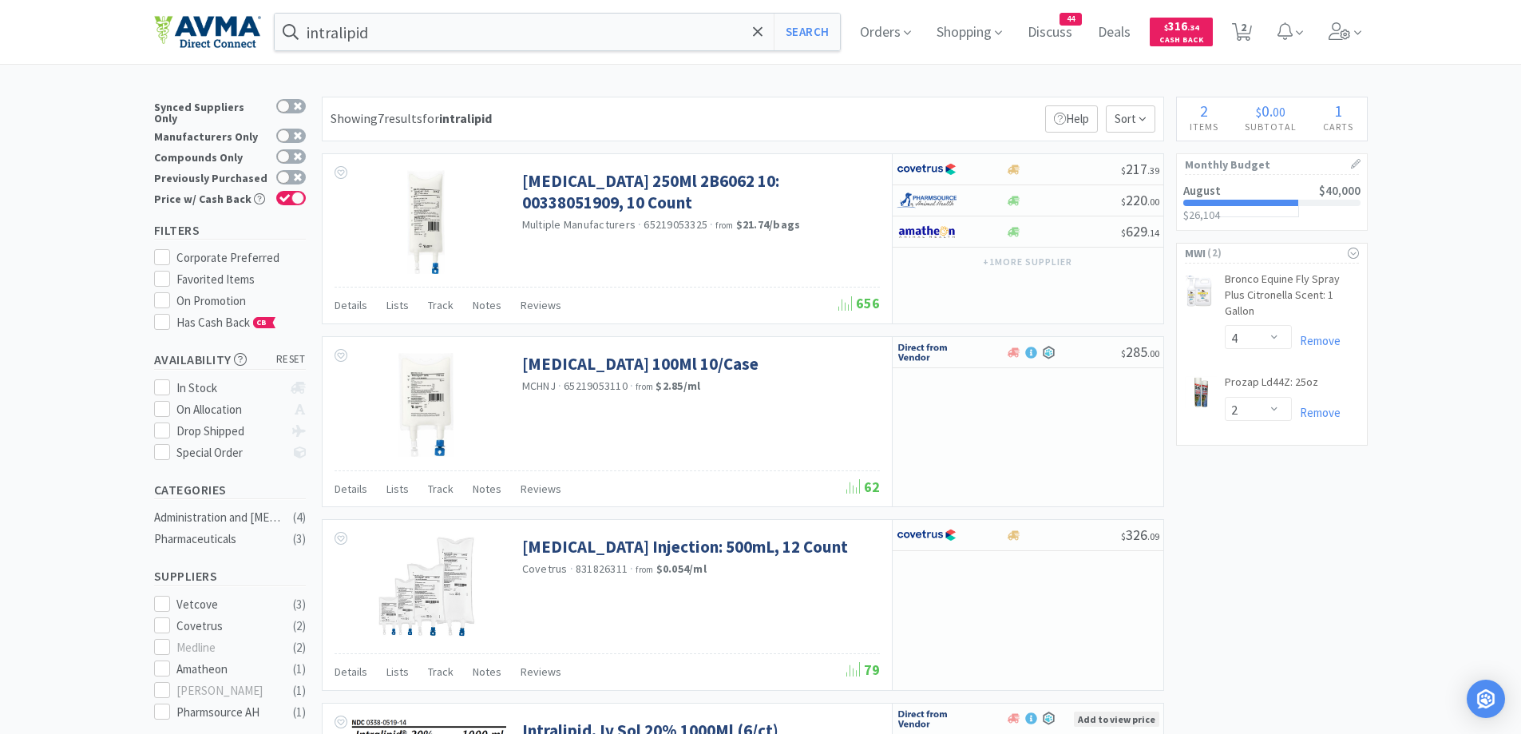
click at [334, 307] on div "Intralipid 20% 250Ml 2B6062 10: 00338051909, 10 Count Multiple Manufacturers · …" at bounding box center [607, 238] width 569 height 169
click at [342, 307] on span "Details" at bounding box center [351, 305] width 33 height 14
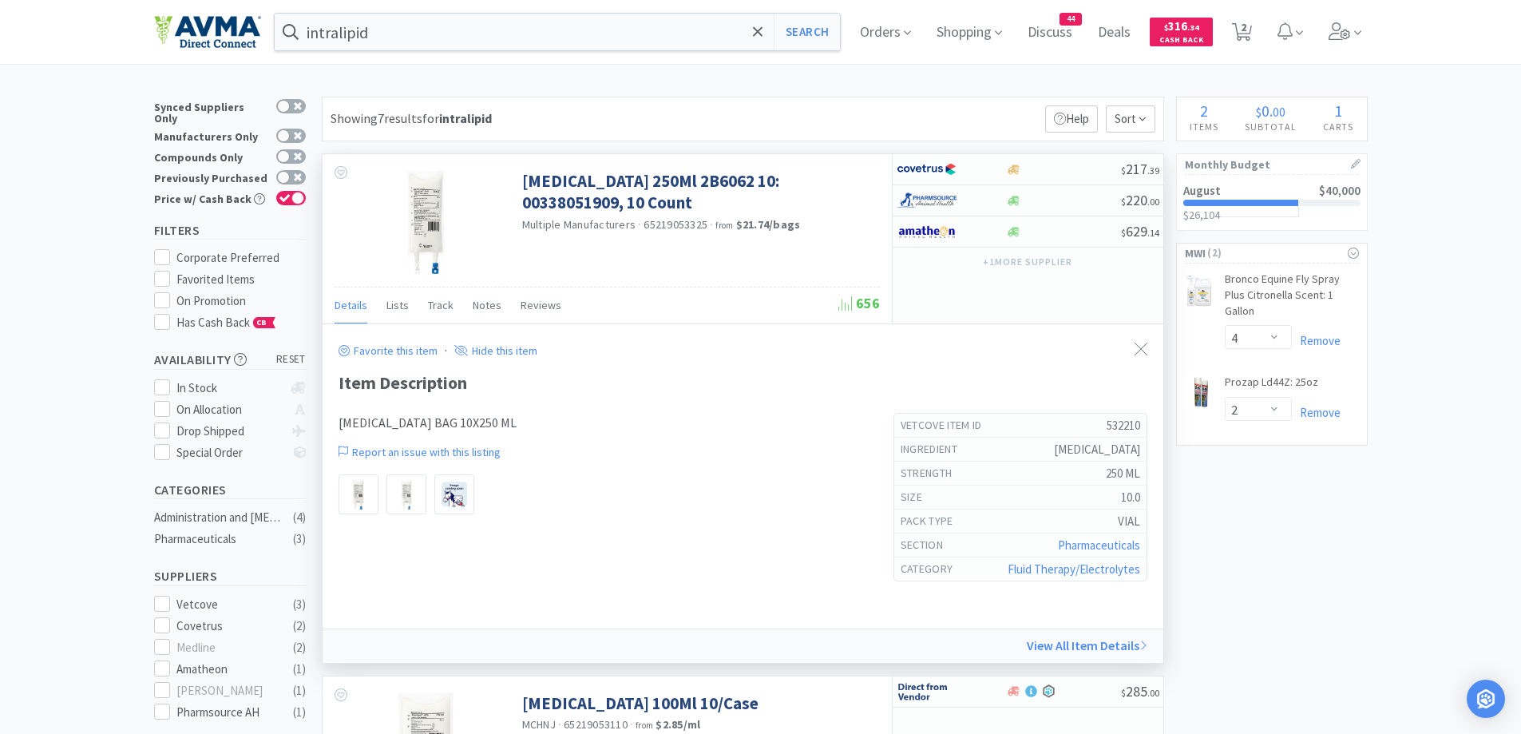
drag, startPoint x: 1144, startPoint y: 344, endPoint x: 1093, endPoint y: 363, distance: 53.6
click at [1144, 345] on icon at bounding box center [1141, 349] width 13 height 13
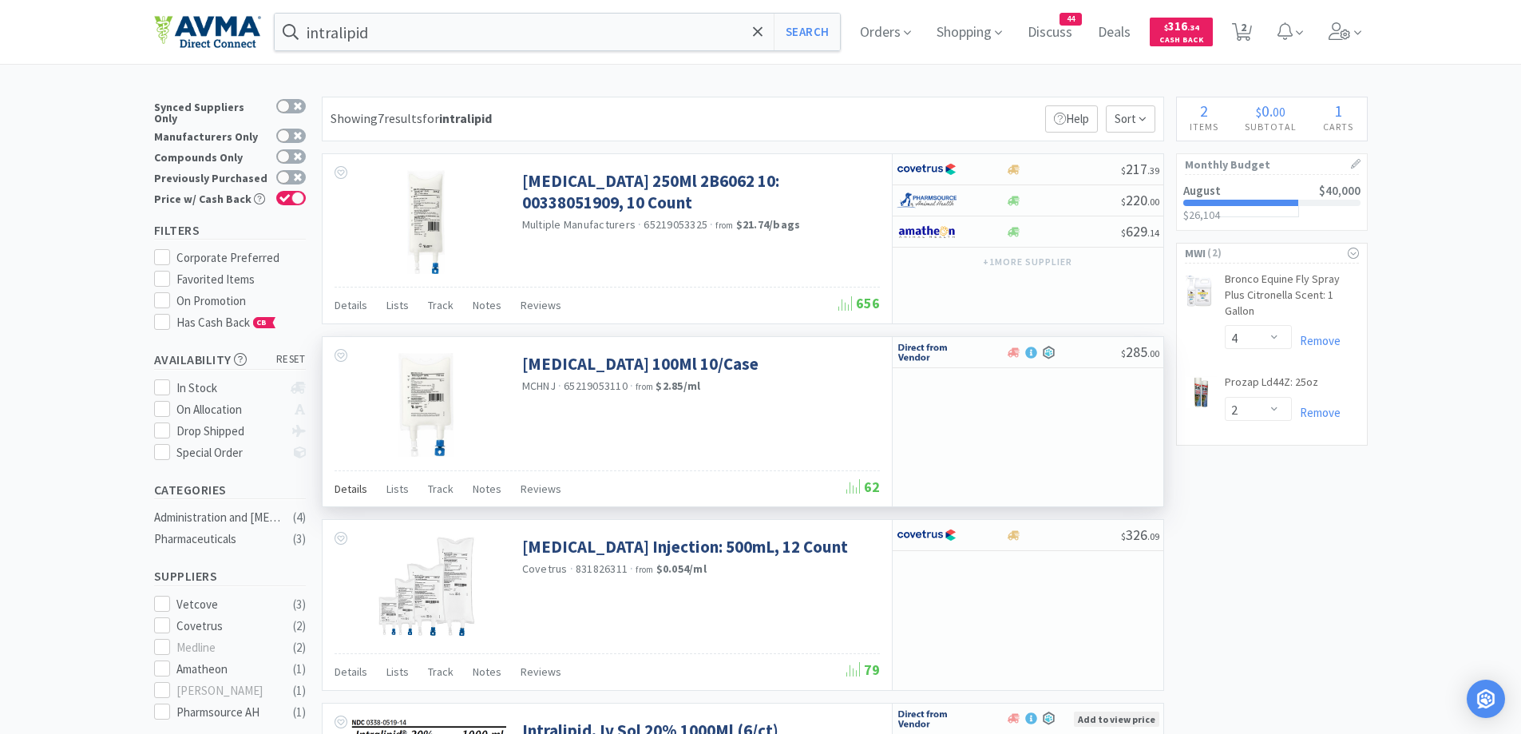
click at [337, 499] on div "Details" at bounding box center [351, 491] width 33 height 30
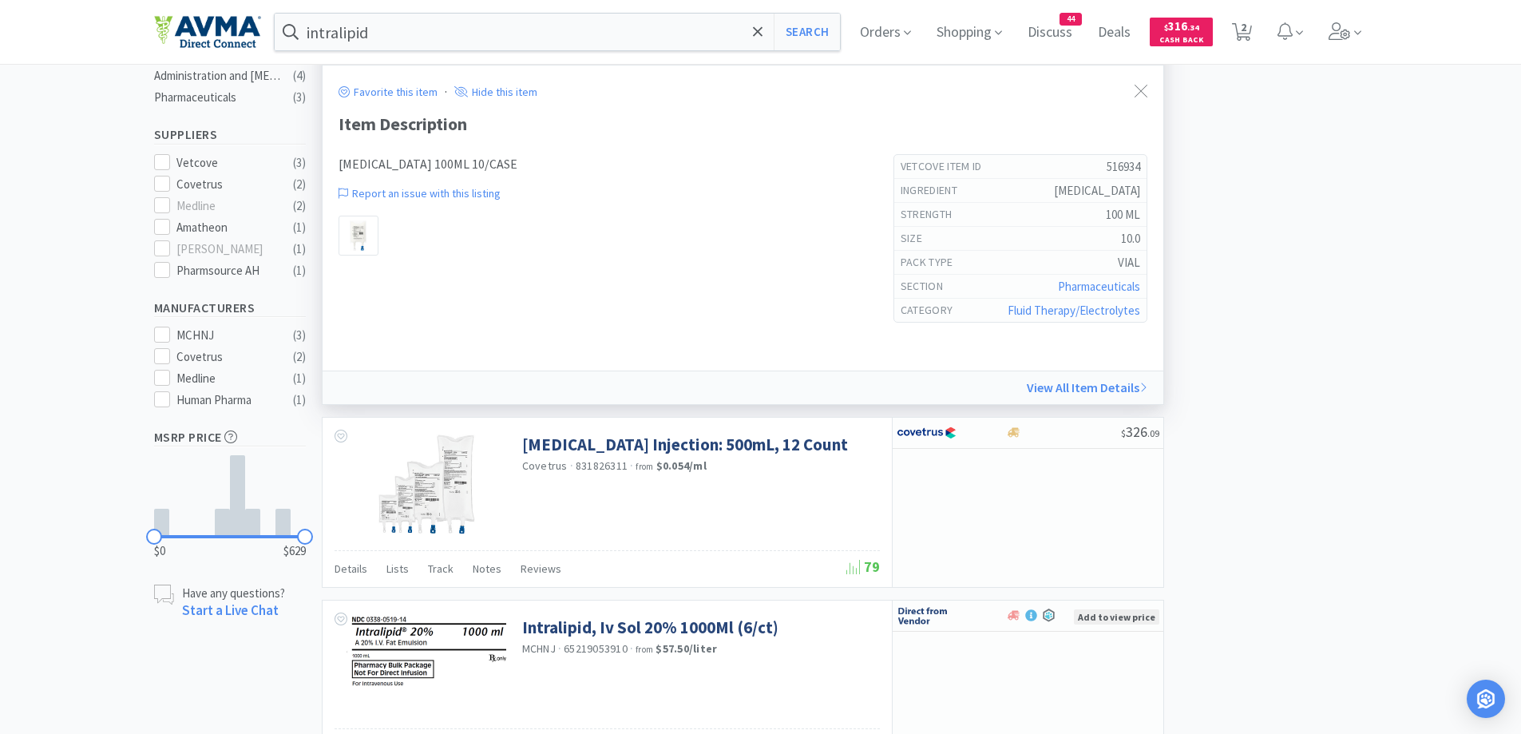
scroll to position [160, 0]
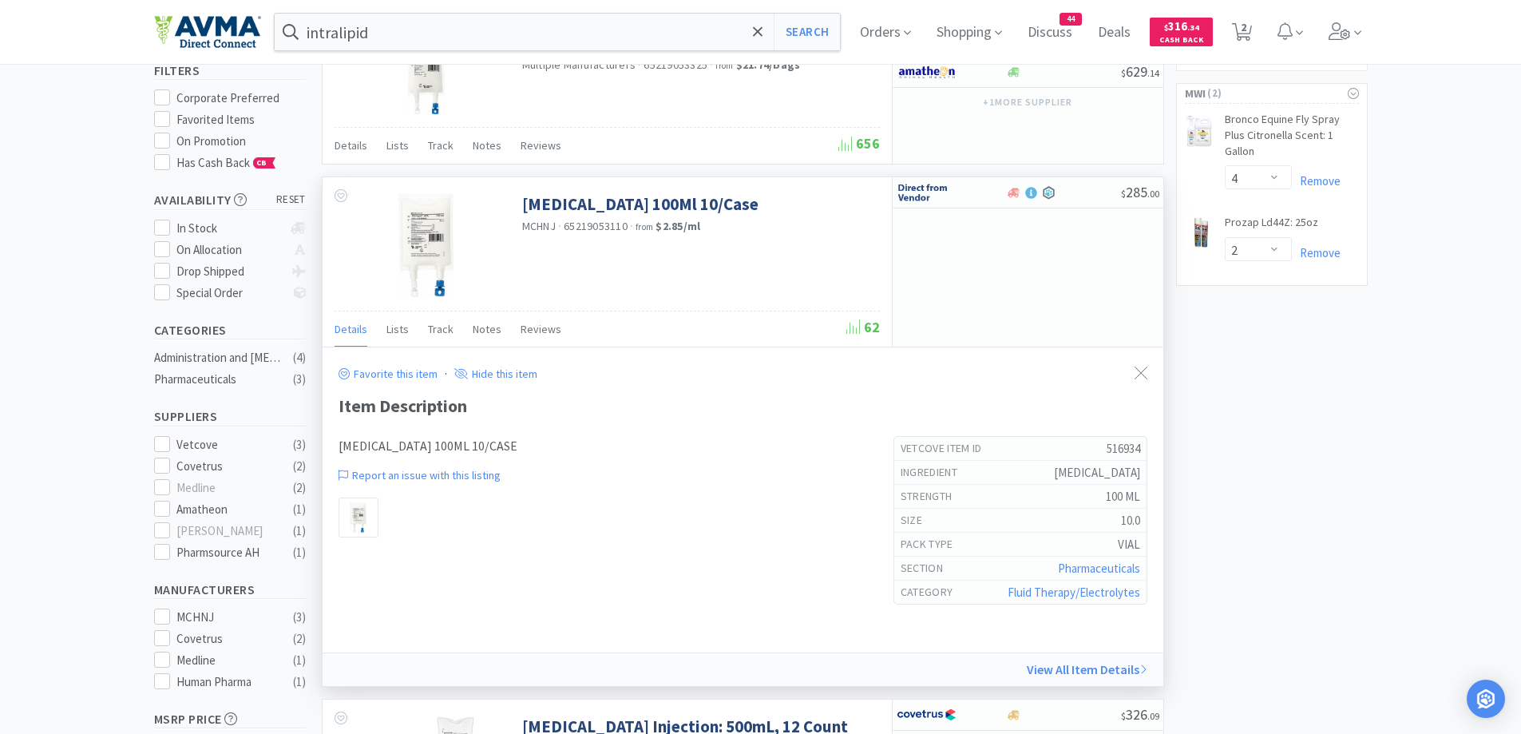
click at [1141, 380] on div at bounding box center [1141, 373] width 29 height 37
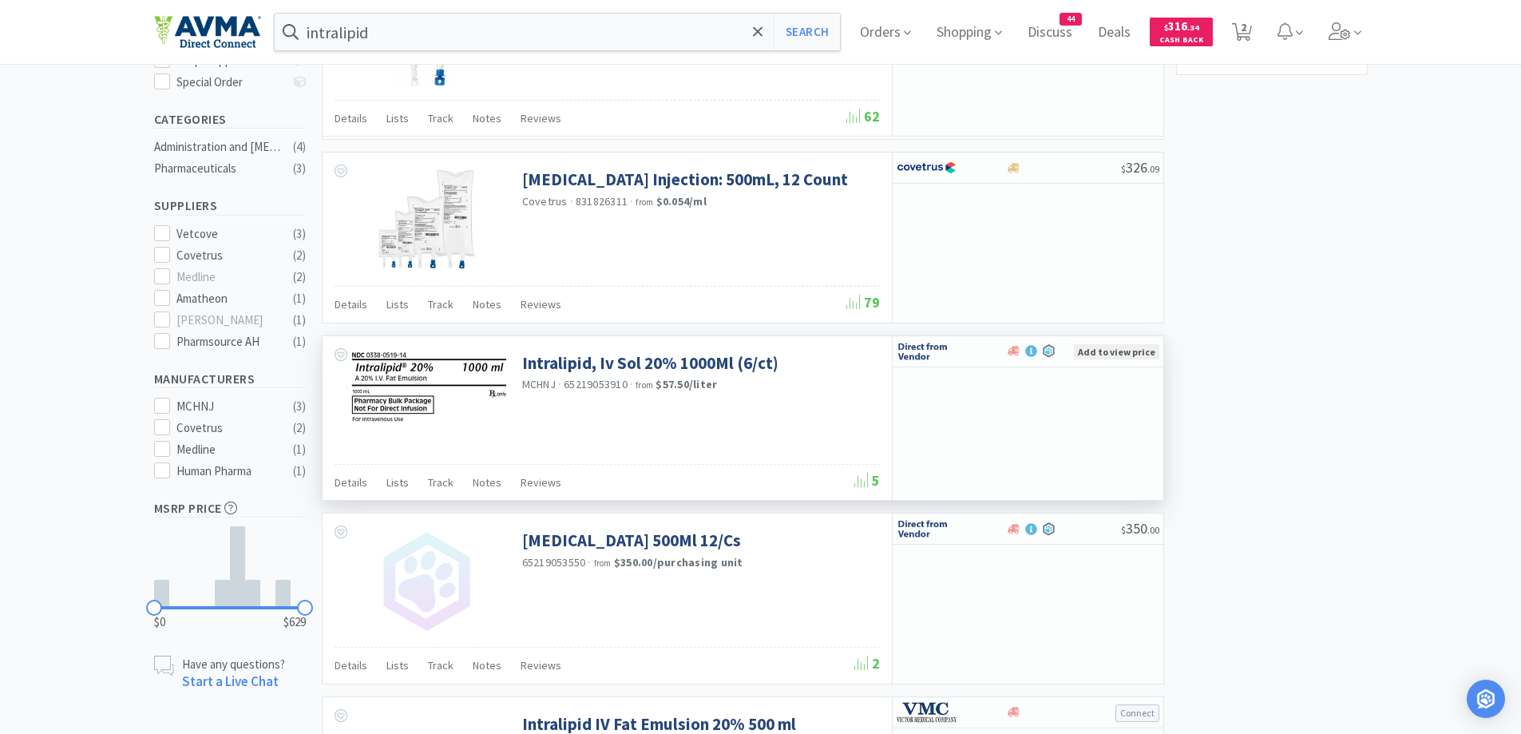
scroll to position [479, 0]
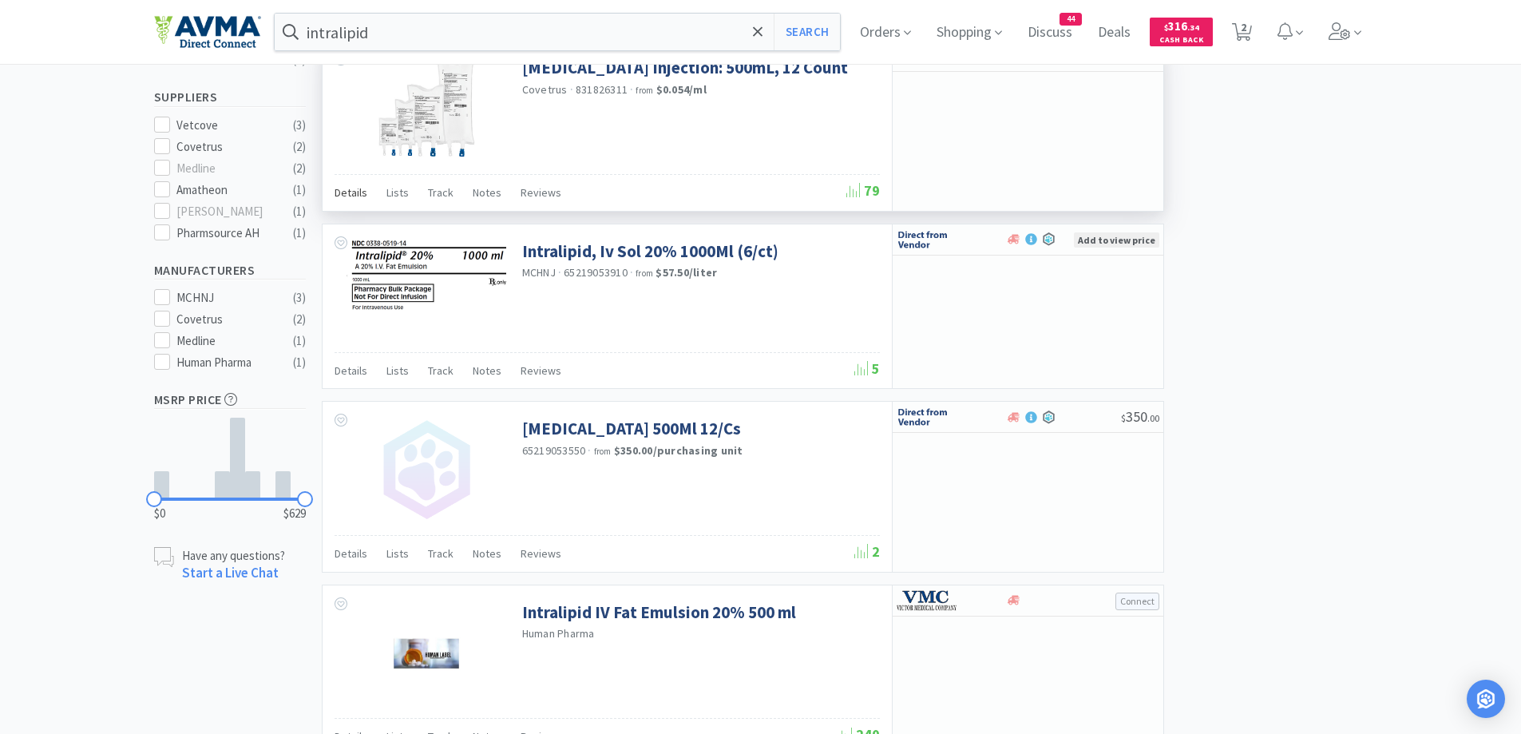
click at [358, 195] on span "Details" at bounding box center [351, 192] width 33 height 14
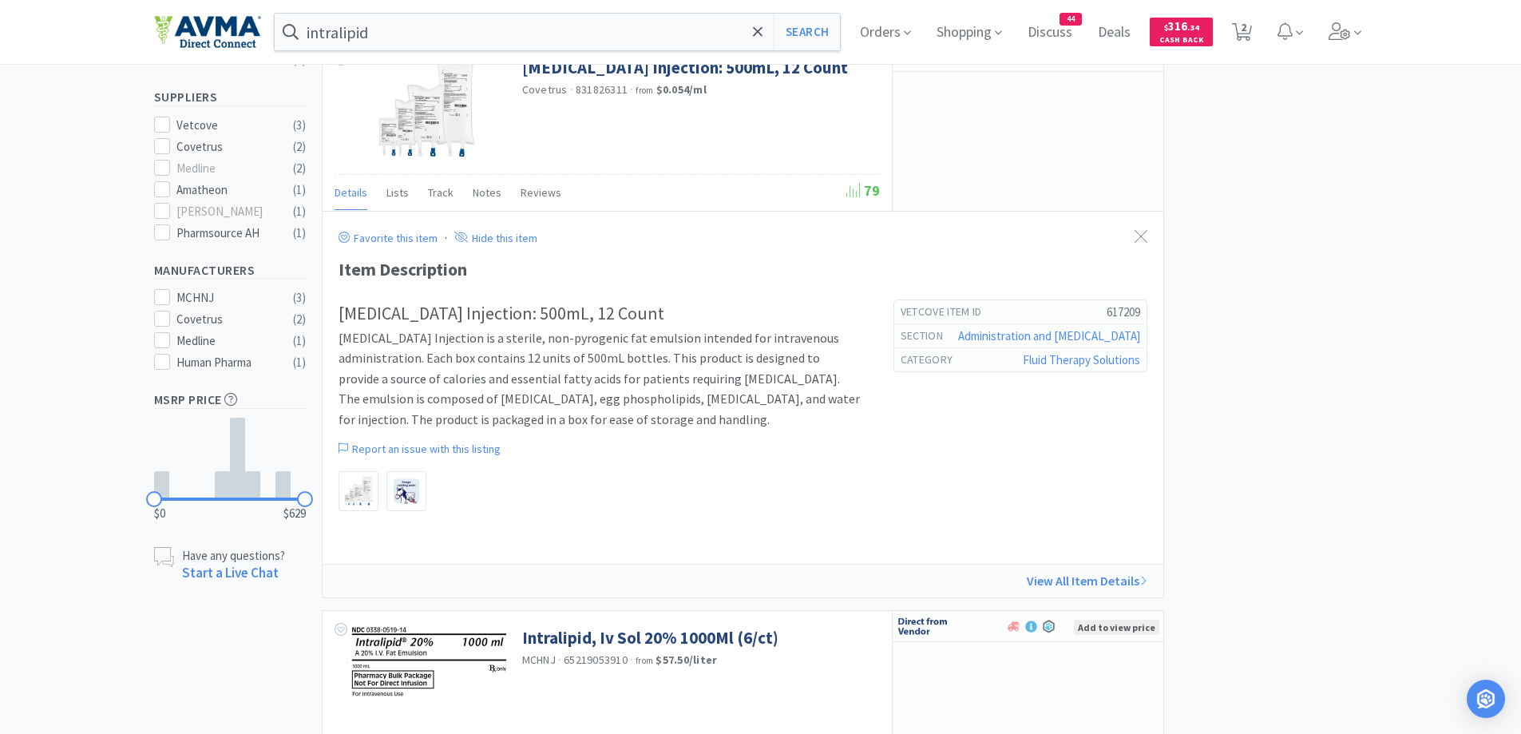
click at [1286, 342] on div "× Filter Results Synced Suppliers Only Manufacturers Only Compounds Only Previo…" at bounding box center [761, 498] width 1214 height 1763
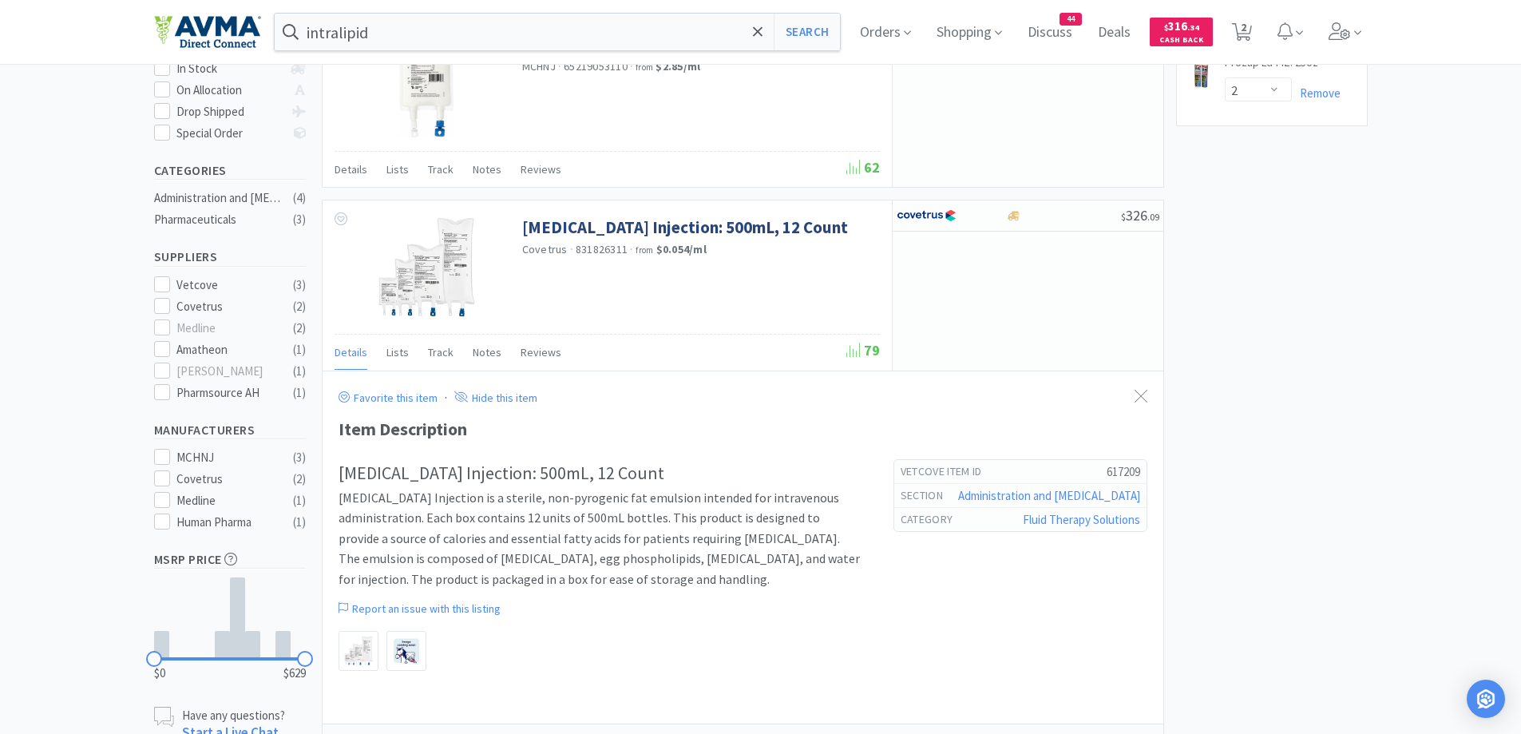
click at [1367, 342] on div "× Filter Results Synced Suppliers Only Manufacturers Only Compounds Only Previo…" at bounding box center [761, 658] width 1214 height 1763
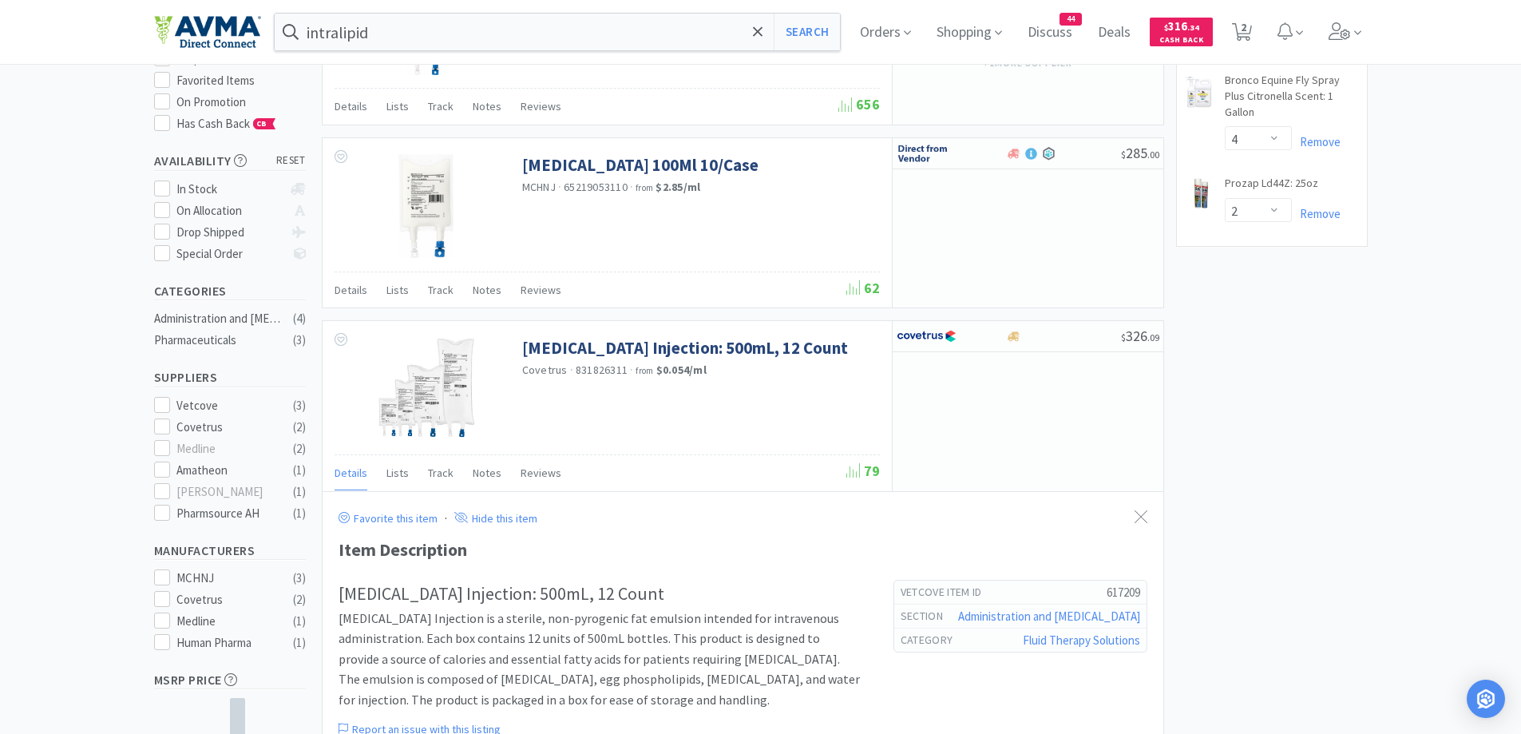
scroll to position [160, 0]
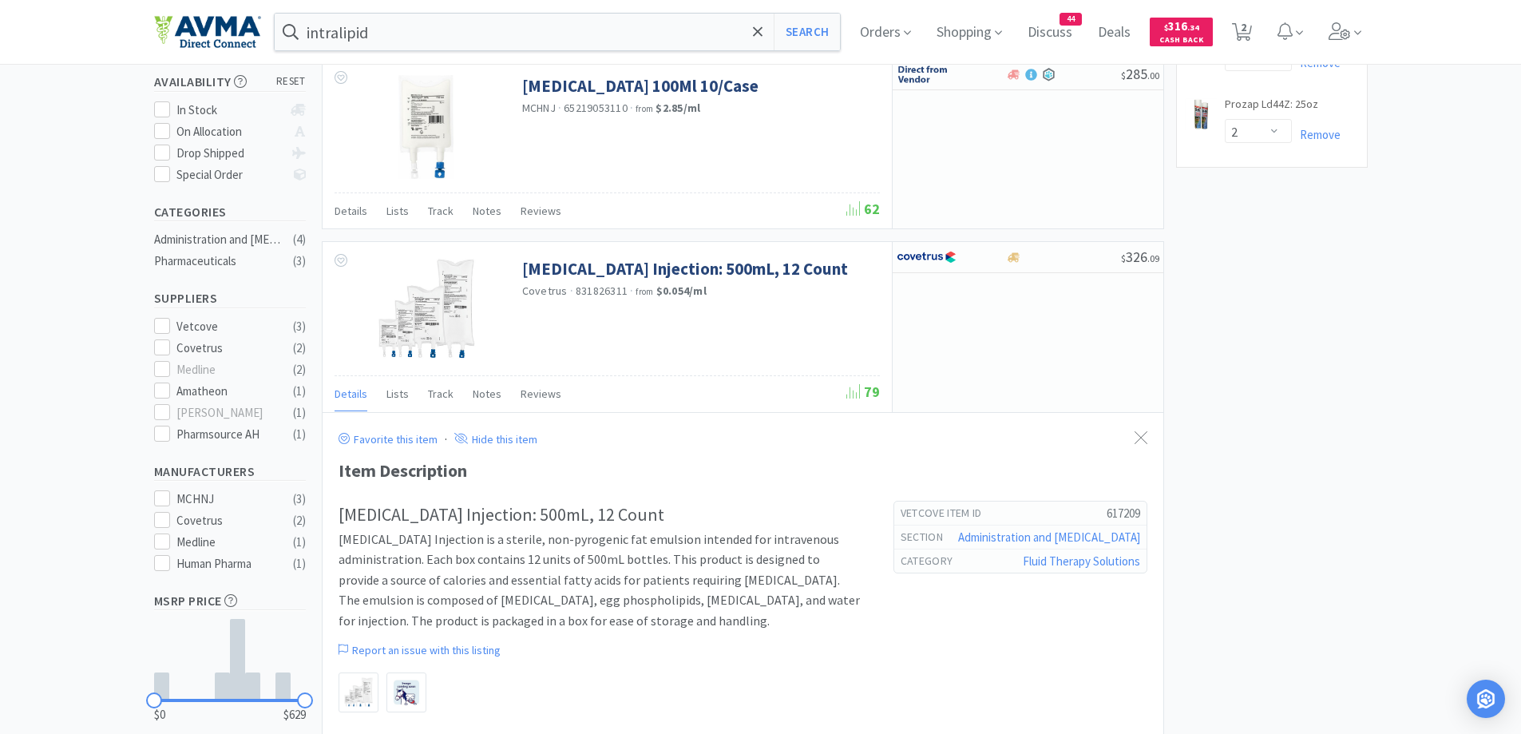
scroll to position [240, 0]
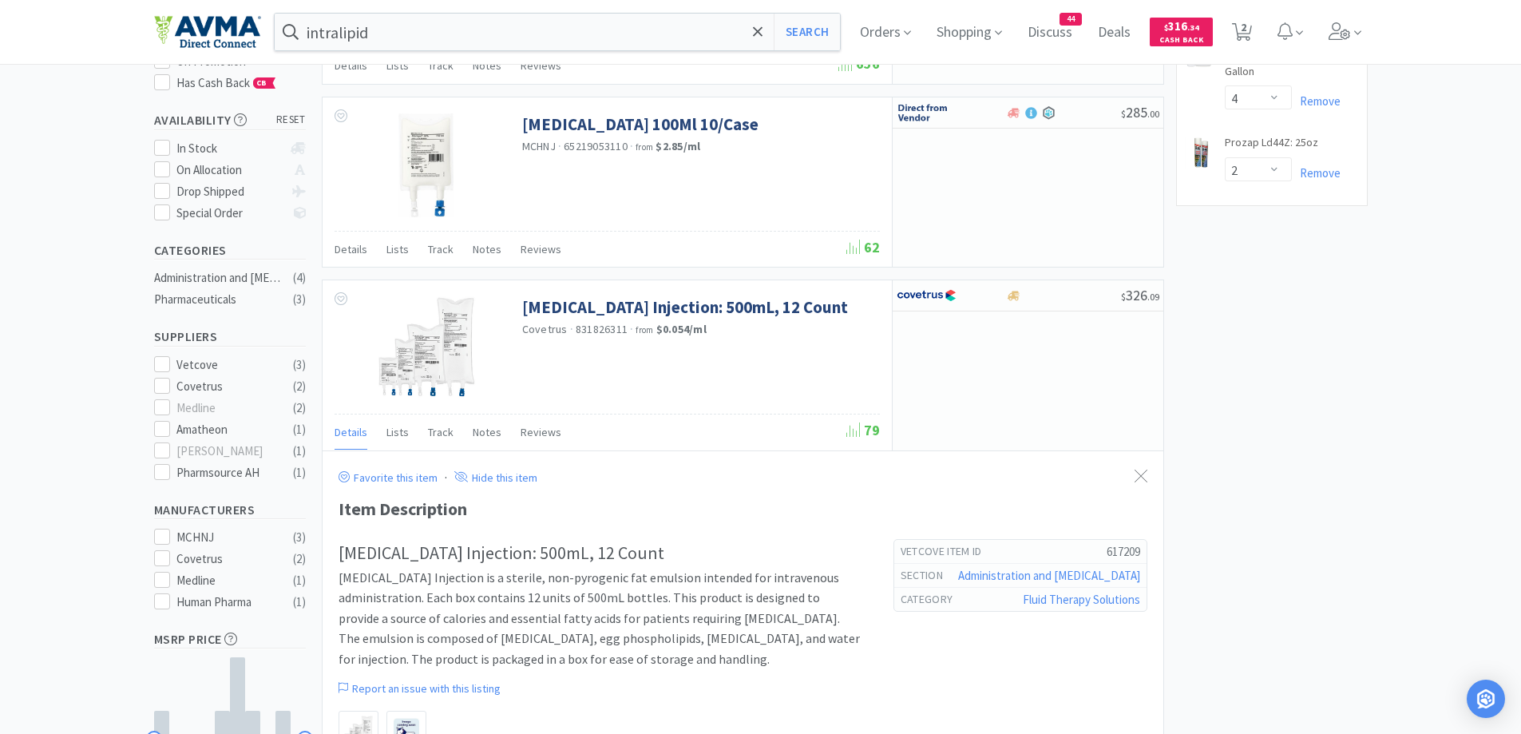
click at [1297, 477] on div "× Filter Results Synced Suppliers Only Manufacturers Only Compounds Only Previo…" at bounding box center [761, 738] width 1214 height 1763
drag, startPoint x: 1376, startPoint y: 319, endPoint x: 311, endPoint y: 343, distance: 1065.5
click at [1375, 319] on div "× Filter Results Synced Suppliers Only Manufacturers Only Compounds Only Previo…" at bounding box center [760, 738] width 1521 height 1763
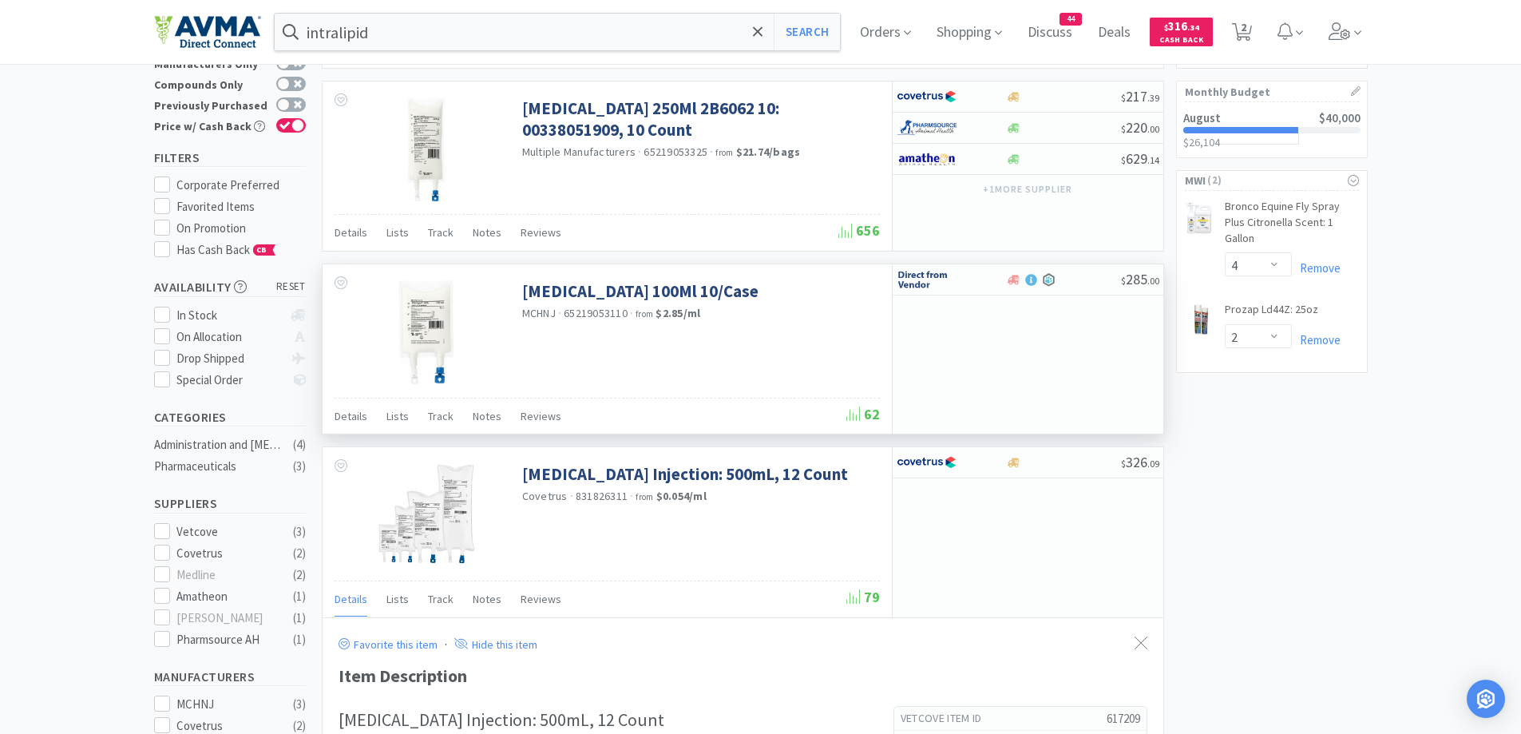
scroll to position [0, 0]
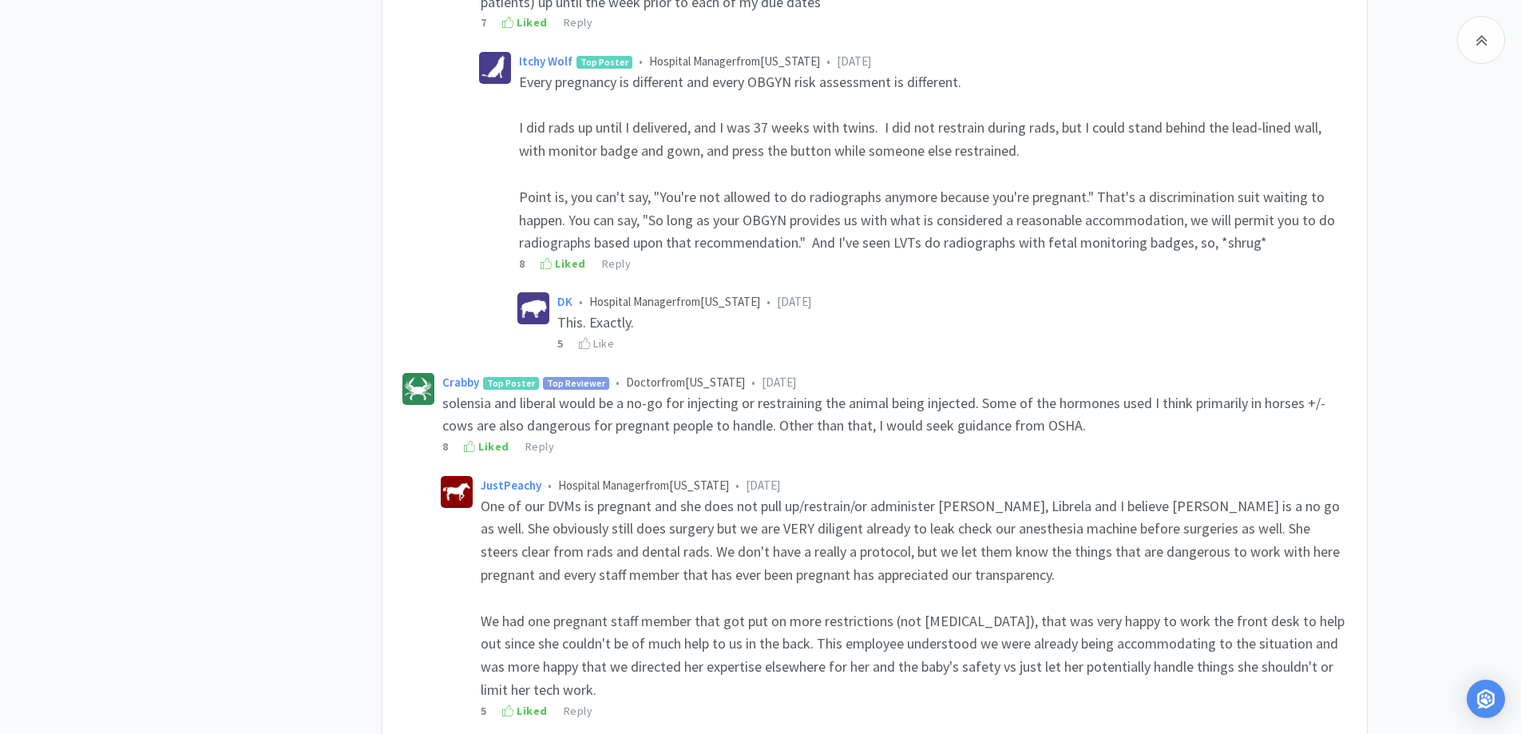
scroll to position [1917, 0]
